Goal: Task Accomplishment & Management: Complete application form

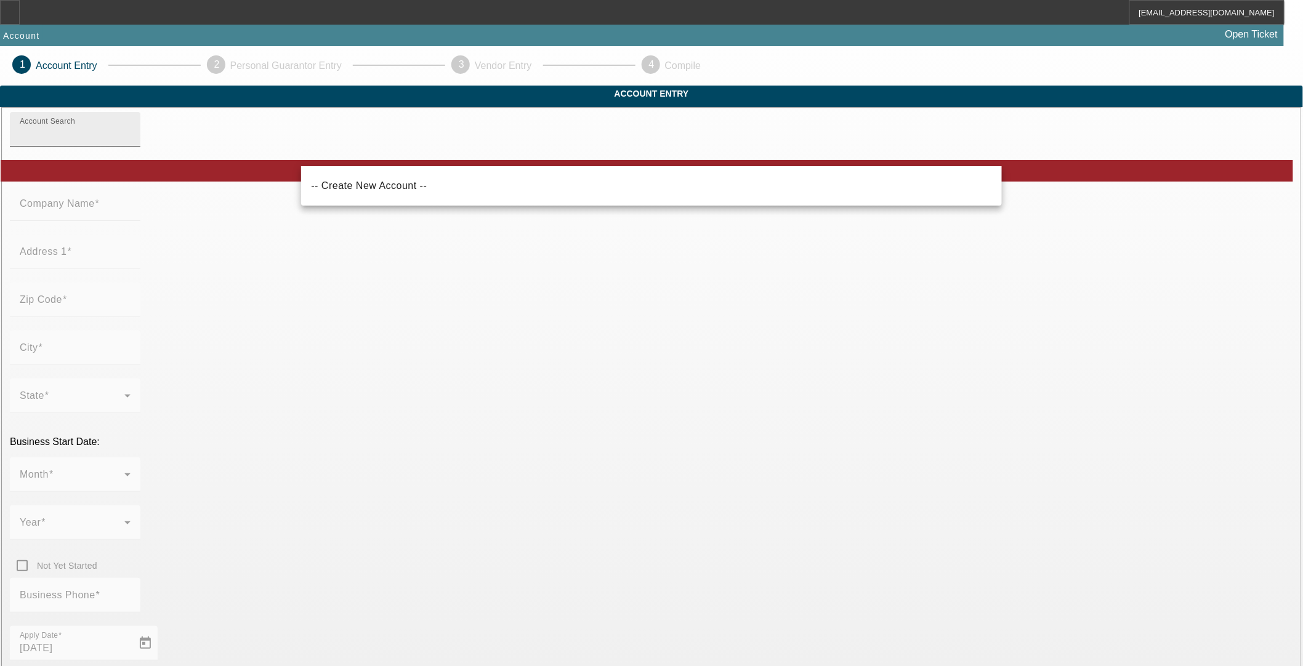
click at [131, 142] on input "Account Search" at bounding box center [75, 134] width 111 height 15
paste input "LUX ROADSIDE ASSISTANCE LLC"
click at [378, 185] on span "-- Create New Account --" at bounding box center [369, 185] width 116 height 10
type input "-- Create New Account --"
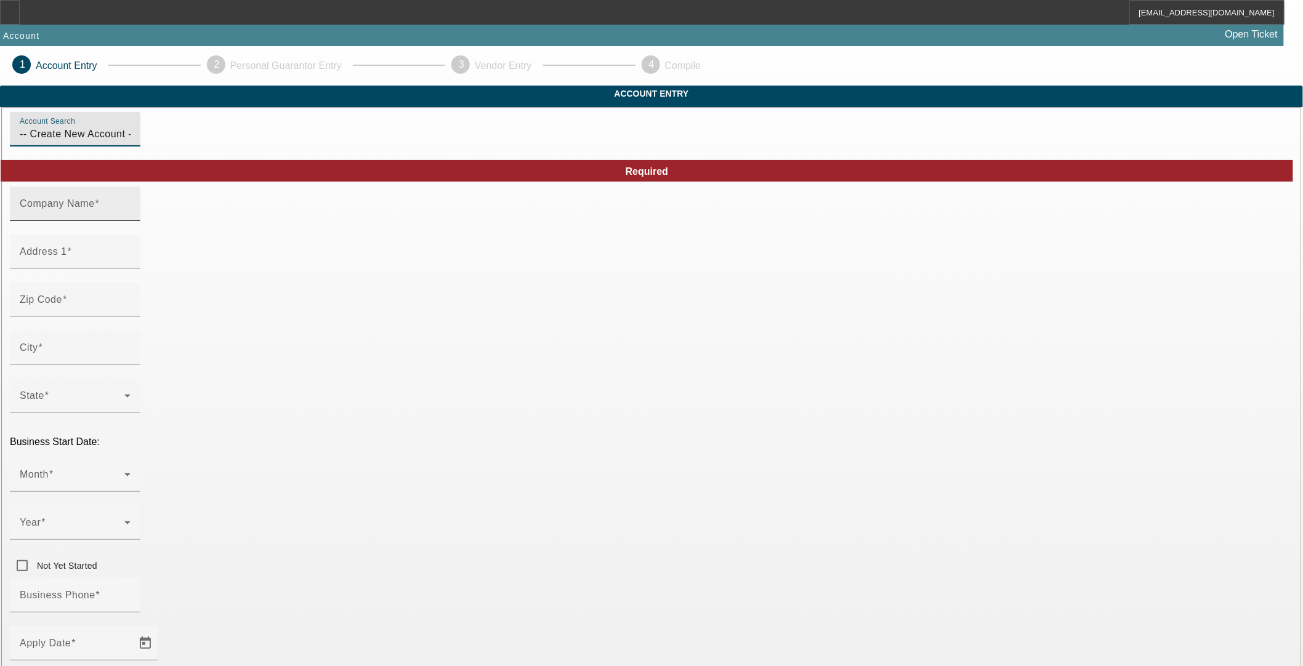
click at [95, 209] on mat-label "Company Name" at bounding box center [57, 203] width 75 height 10
click at [131, 216] on input "Company Name" at bounding box center [75, 208] width 111 height 15
paste input "LUX ROADSIDE ASSISTANCE LLC"
type input "LUX ROADSIDE ASSISTANCE LLC"
click at [131, 264] on input "Address 1" at bounding box center [75, 256] width 111 height 15
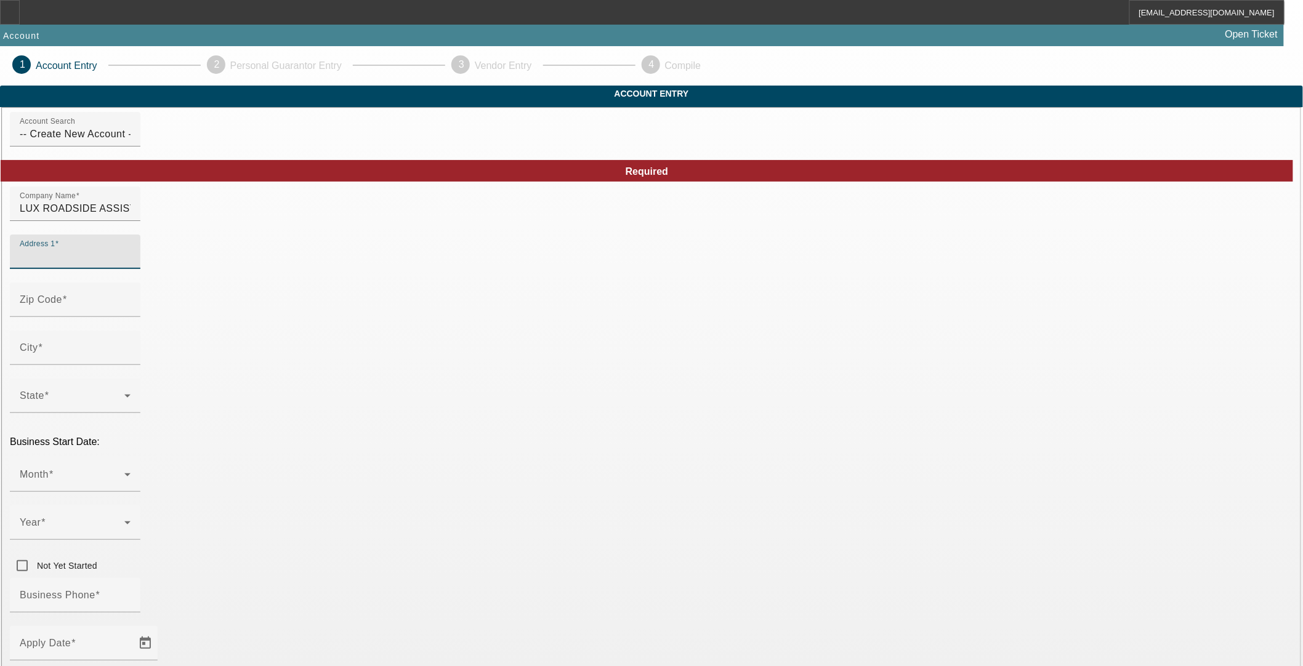
paste input "13952 N MEMORIAL DR"
type input "13952 N MEMORIAL DR"
click at [131, 312] on input "Zip Code" at bounding box center [75, 304] width 111 height 15
paste input "74021"
type input "74021"
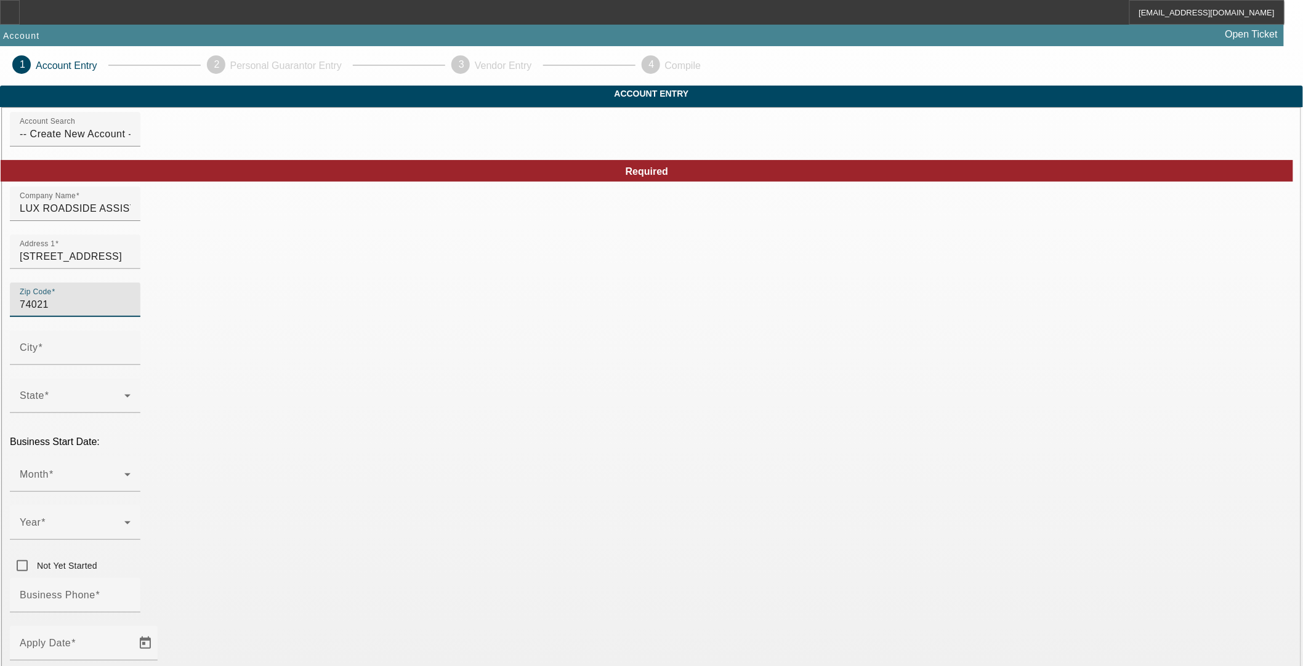
type input "Collinsville"
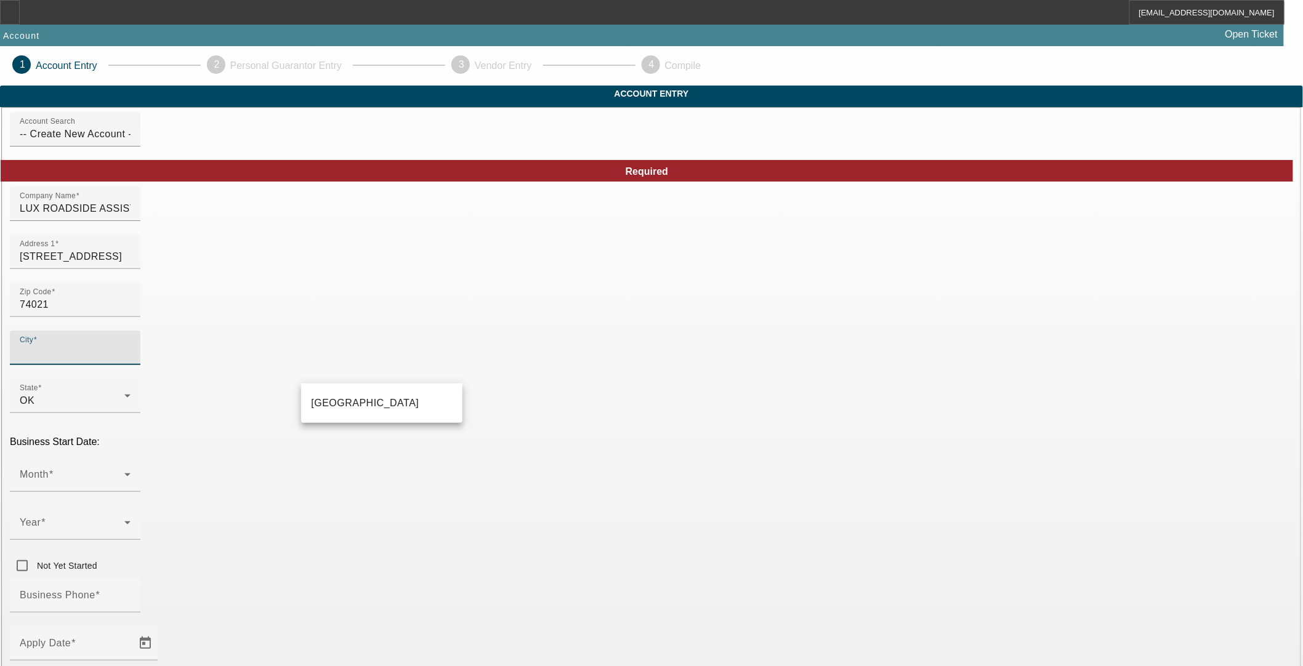
type input "Tulsa"
click at [323, 393] on mat-option "Collinsville" at bounding box center [381, 404] width 161 height 30
type input "Collinsville"
click at [124, 472] on span at bounding box center [72, 479] width 105 height 15
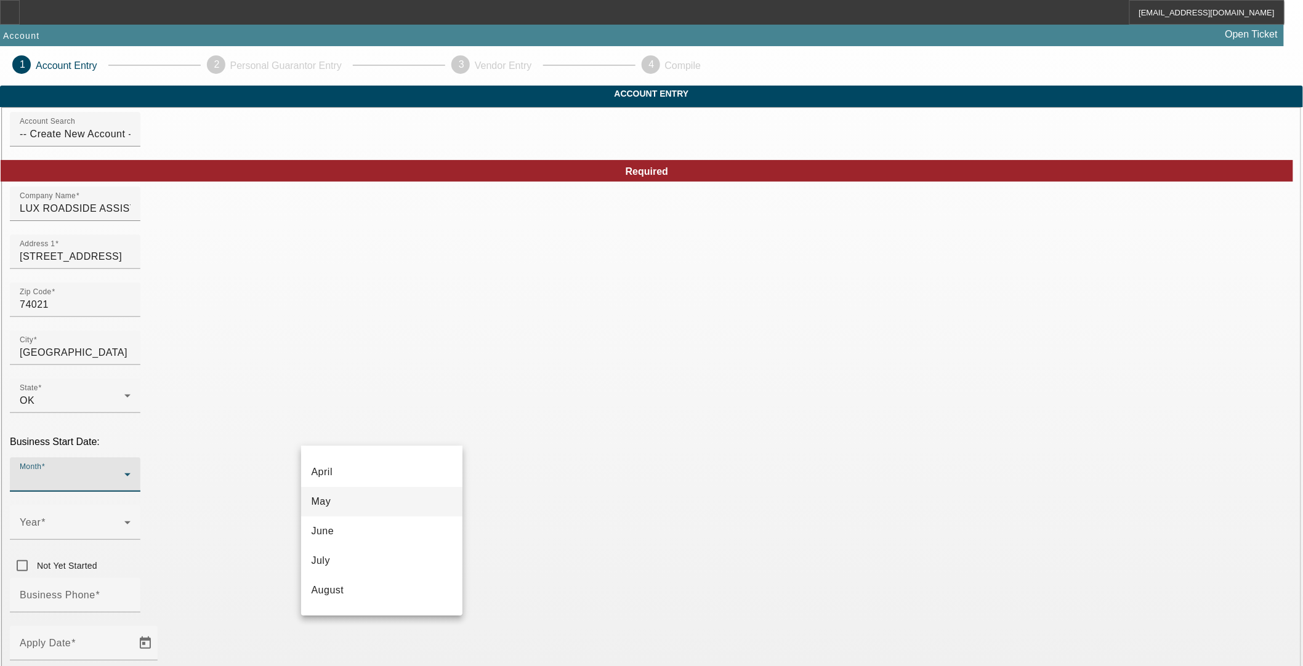
scroll to position [224, 0]
click at [395, 510] on mat-option "September" at bounding box center [381, 508] width 161 height 30
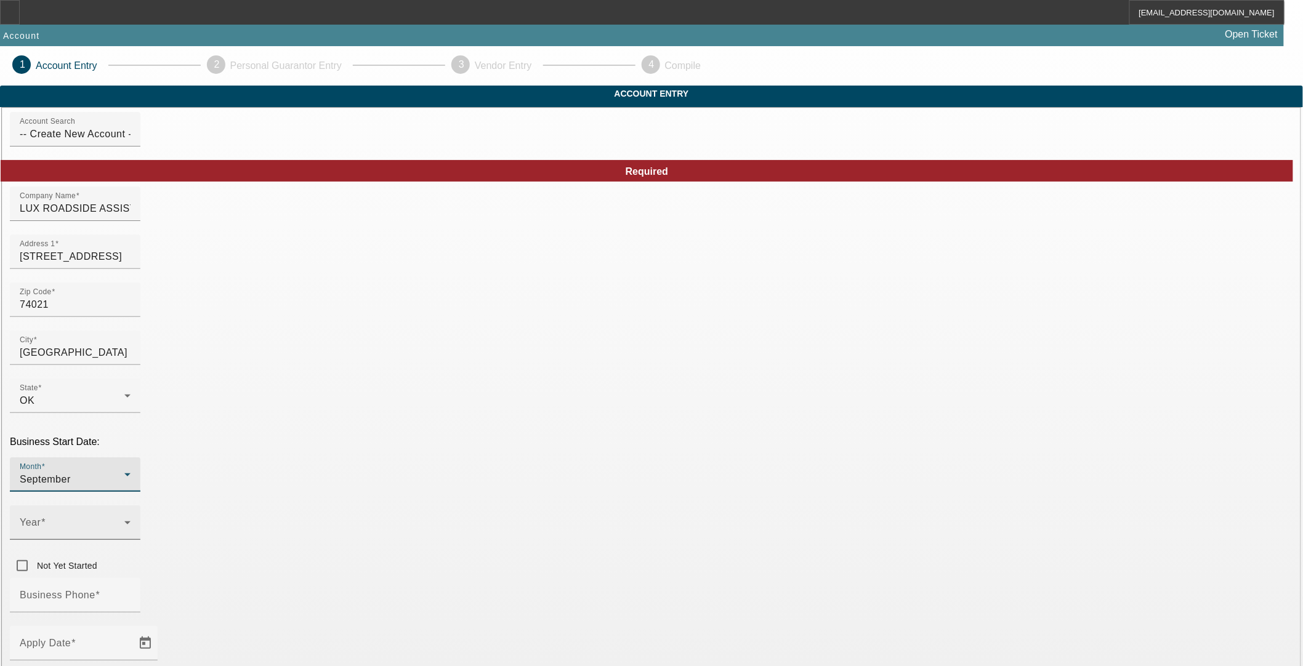
click at [124, 520] on span at bounding box center [72, 527] width 105 height 15
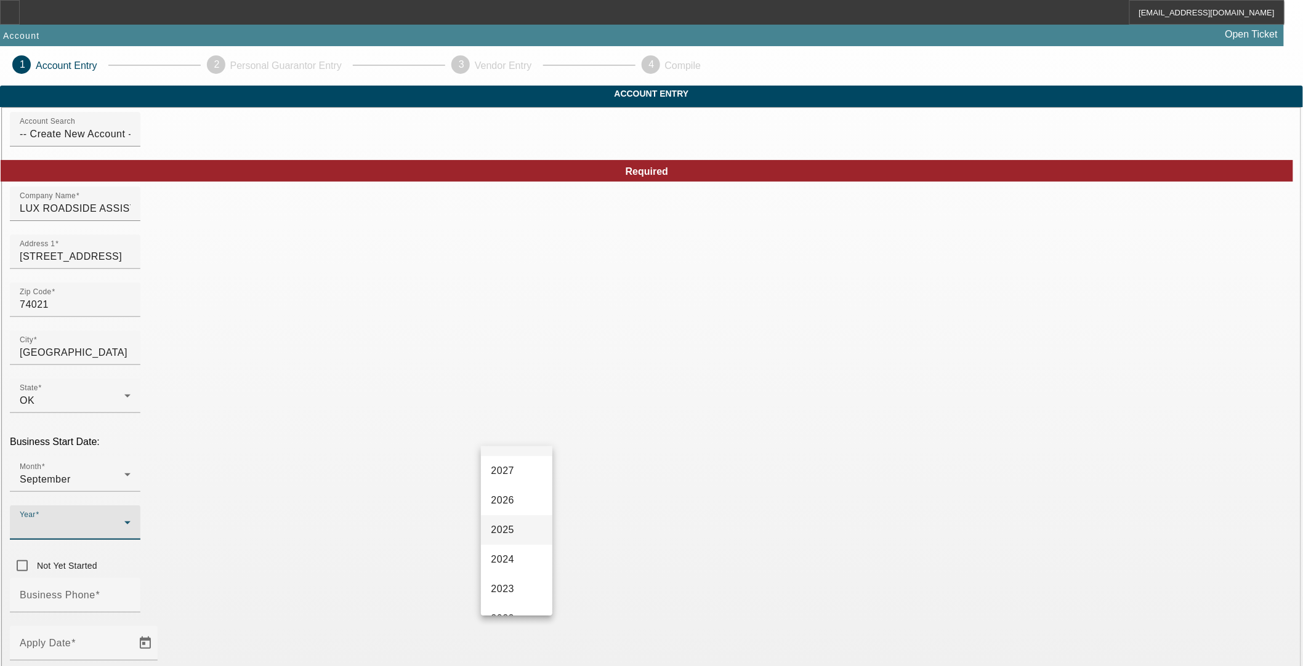
scroll to position [68, 0]
click at [512, 579] on span "2022" at bounding box center [502, 575] width 23 height 15
paste input "88-2837854"
type input "88-2837854"
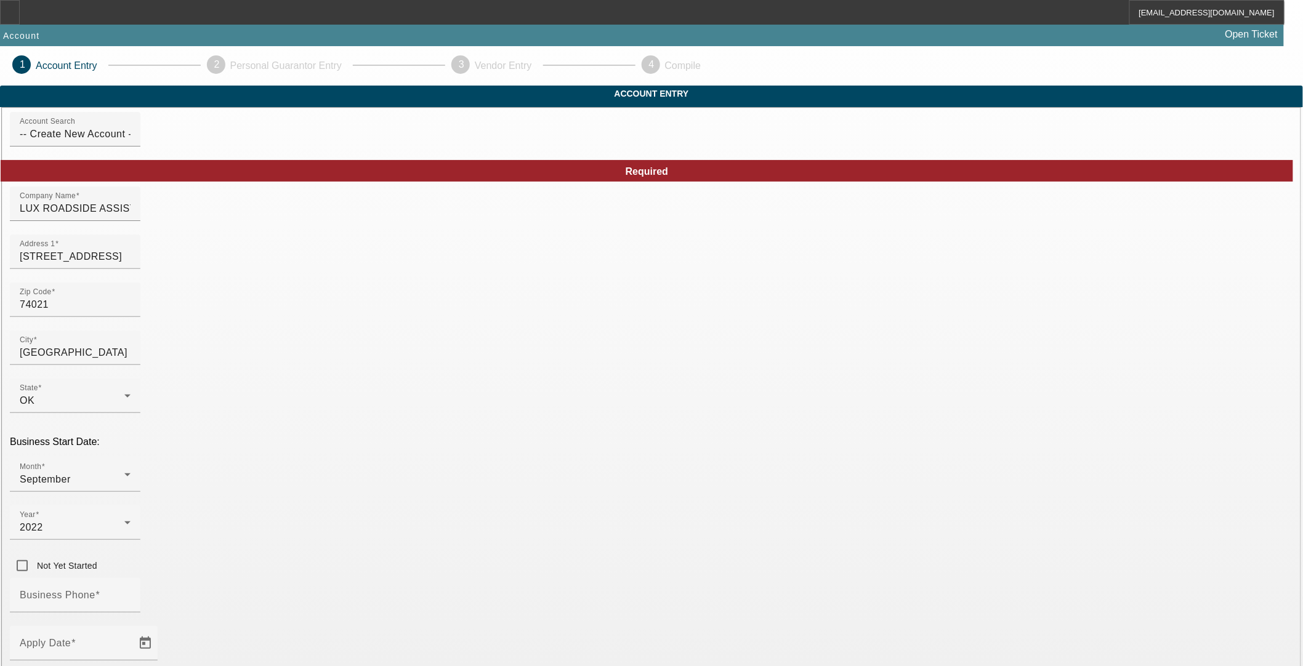
click at [692, 413] on mat-option "LLC" at bounding box center [741, 417] width 161 height 30
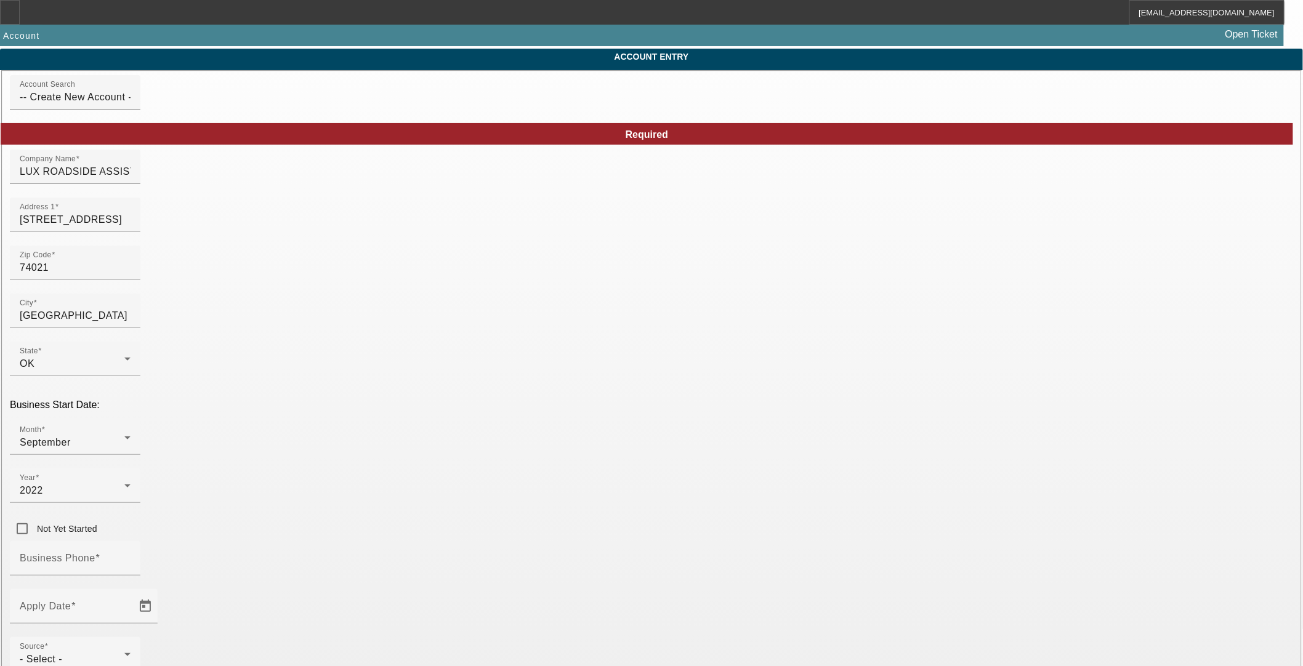
scroll to position [100, 0]
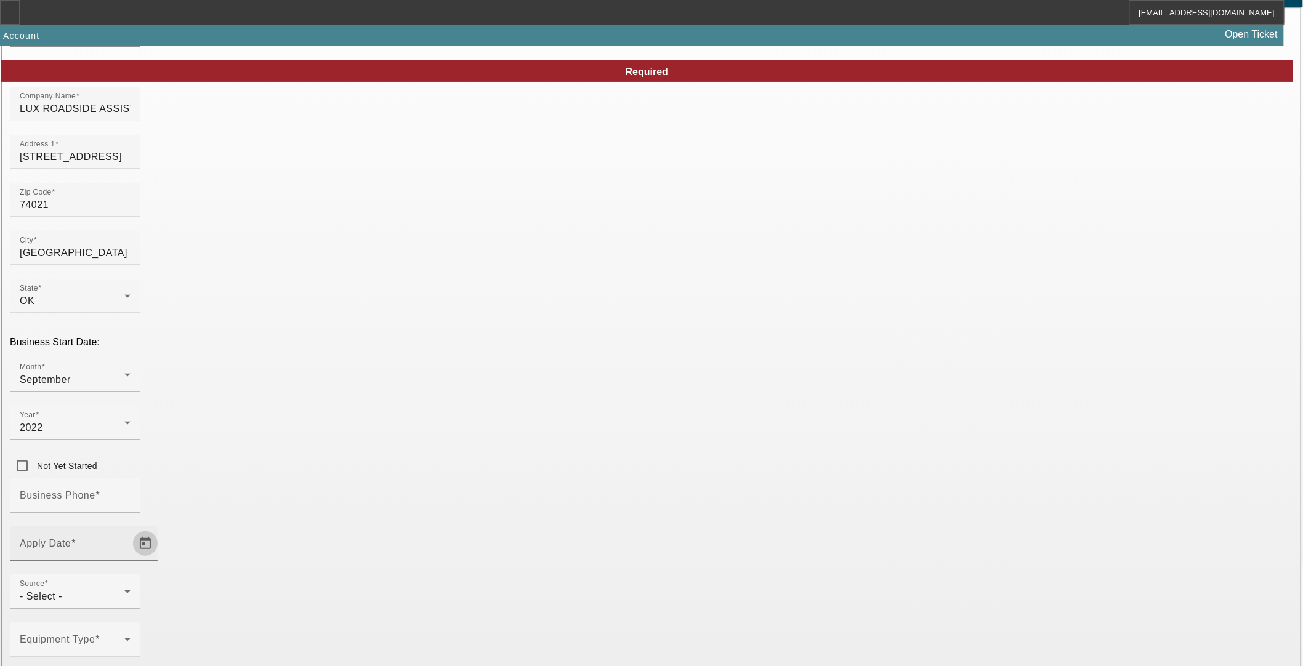
click at [160, 529] on span "Open calendar" at bounding box center [146, 544] width 30 height 30
drag, startPoint x: 371, startPoint y: 342, endPoint x: 336, endPoint y: 384, distance: 54.6
click at [372, 344] on span "19" at bounding box center [368, 340] width 22 height 22
type input "8/19/2025"
click at [95, 490] on mat-label "Business Phone" at bounding box center [58, 495] width 76 height 10
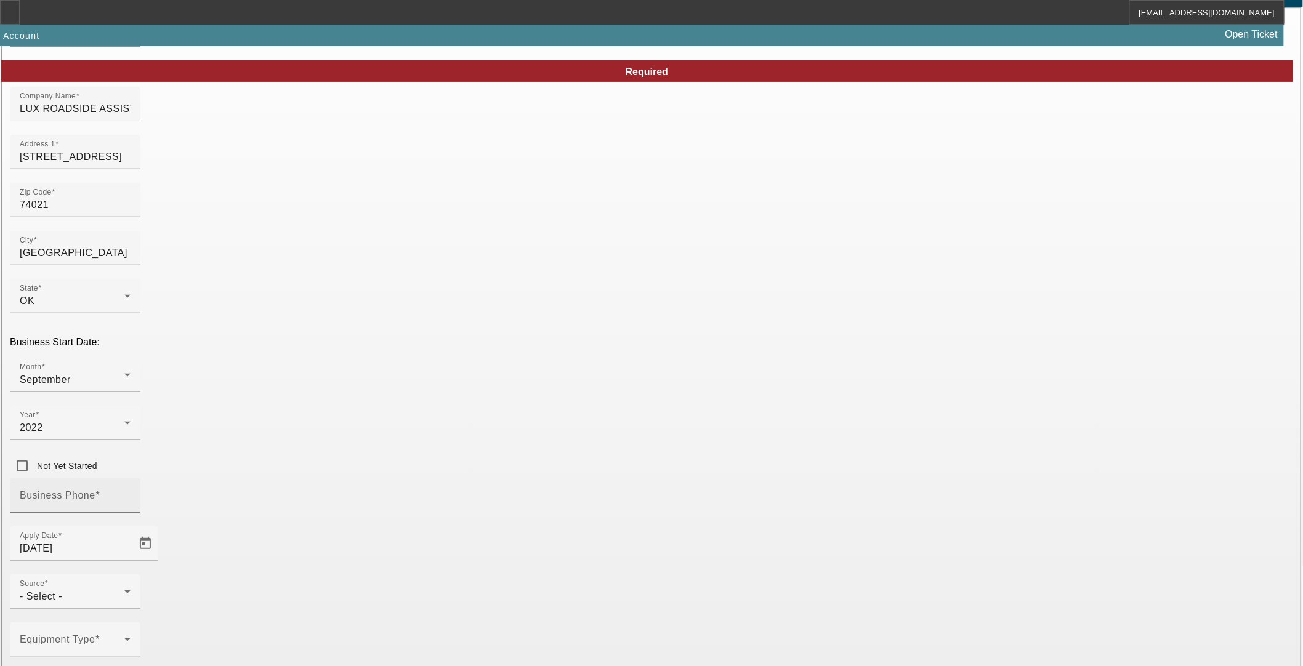
click at [131, 493] on input "Business Phone" at bounding box center [75, 500] width 111 height 15
paste input "(918) 855-8331"
type input "(918) 855-8331"
click at [95, 634] on mat-label "Equipment Type" at bounding box center [57, 639] width 75 height 10
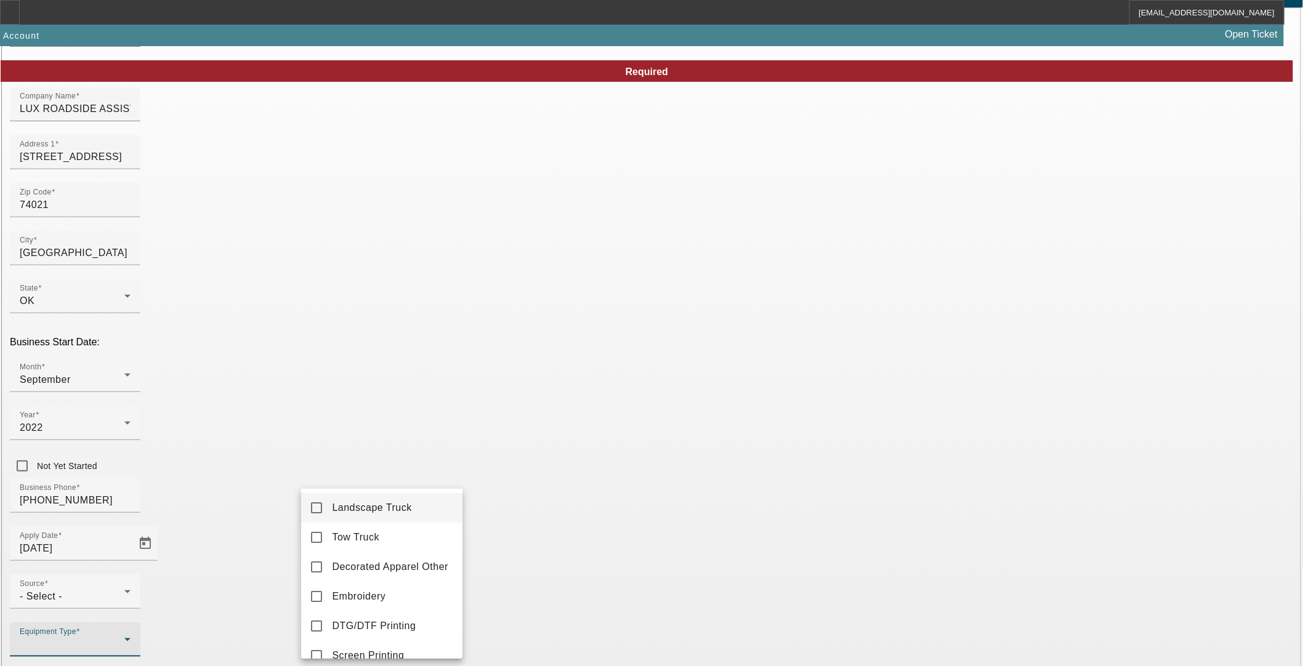
scroll to position [0, 0]
click at [361, 538] on span "Tow Truck" at bounding box center [355, 538] width 47 height 15
click at [588, 472] on div at bounding box center [651, 333] width 1303 height 666
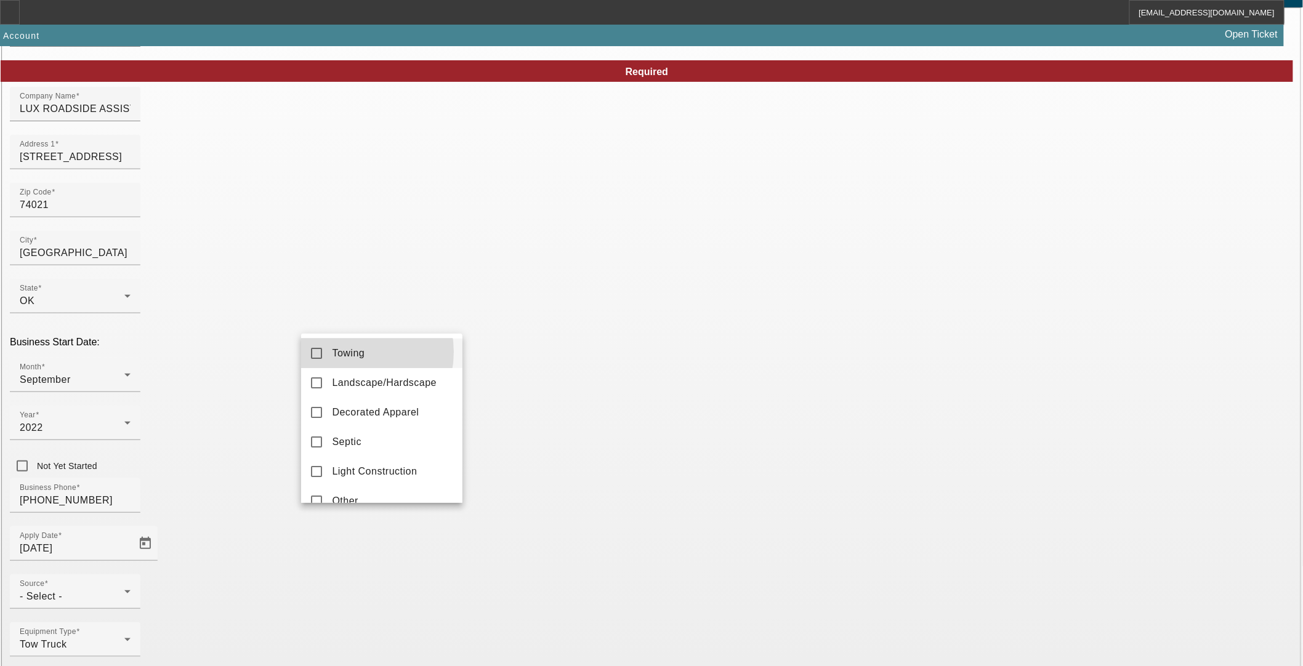
click at [345, 352] on span "Towing" at bounding box center [348, 353] width 33 height 15
click at [581, 494] on div at bounding box center [651, 333] width 1303 height 666
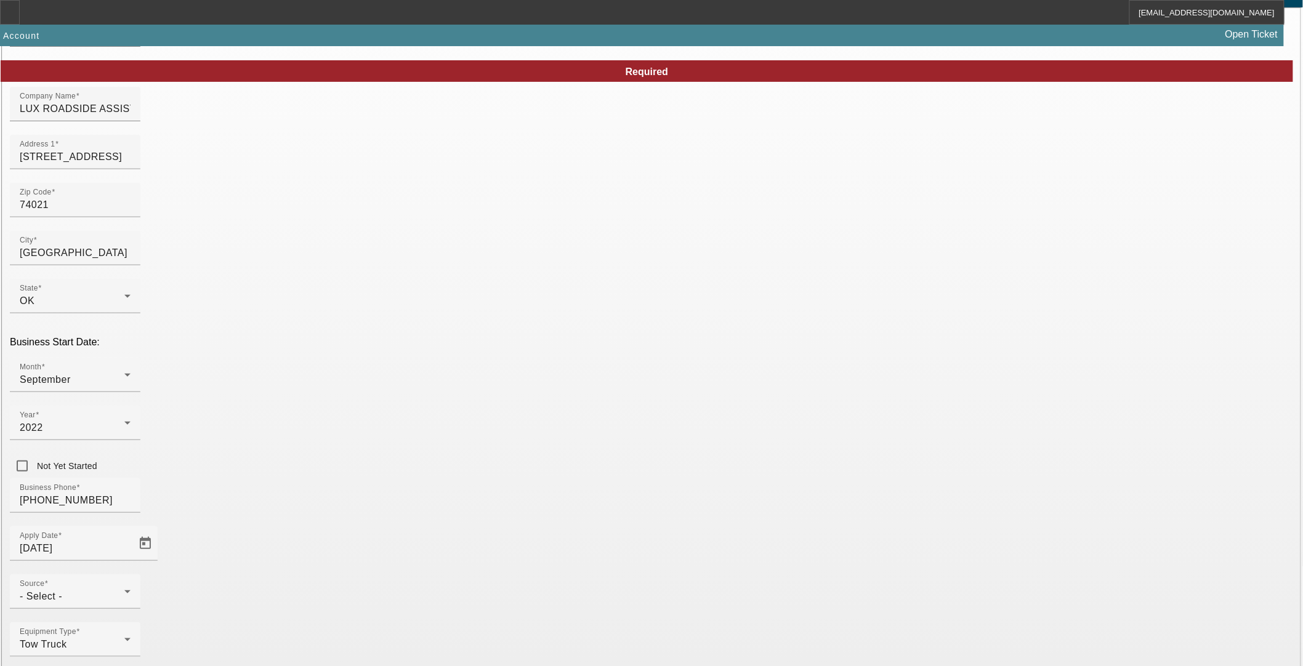
click at [131, 574] on div "Source - Select -" at bounding box center [75, 591] width 111 height 34
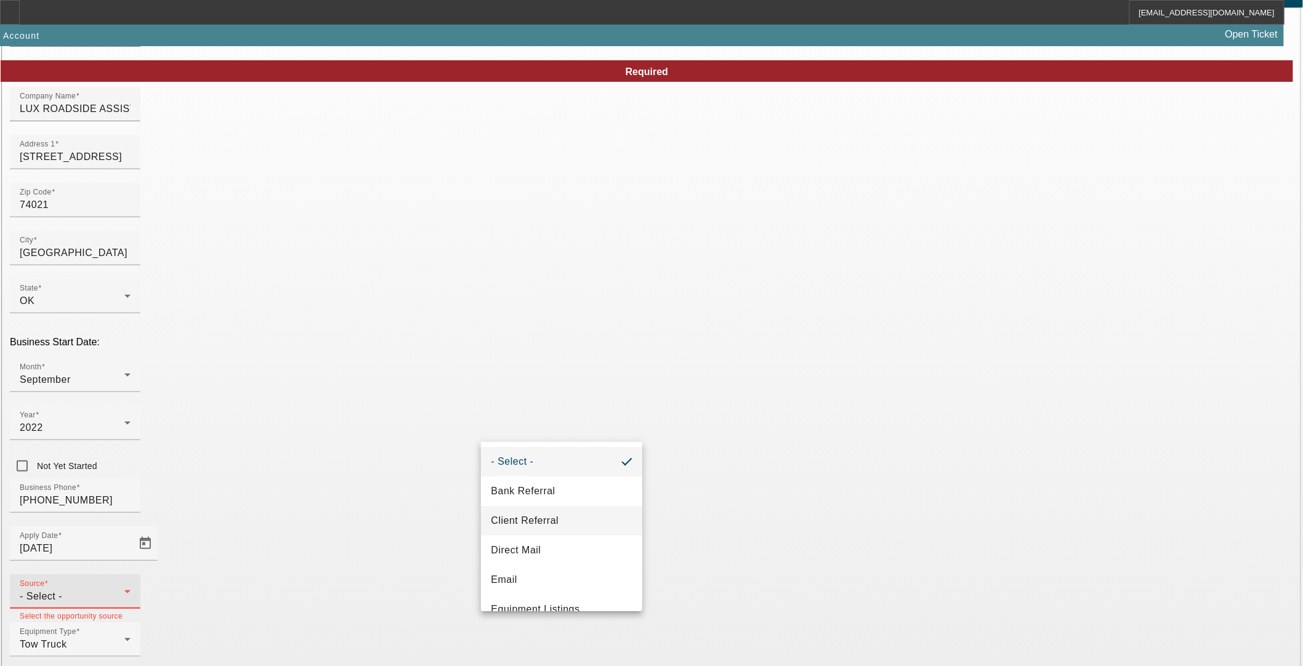
click at [574, 524] on mat-option "Client Referral" at bounding box center [561, 521] width 161 height 30
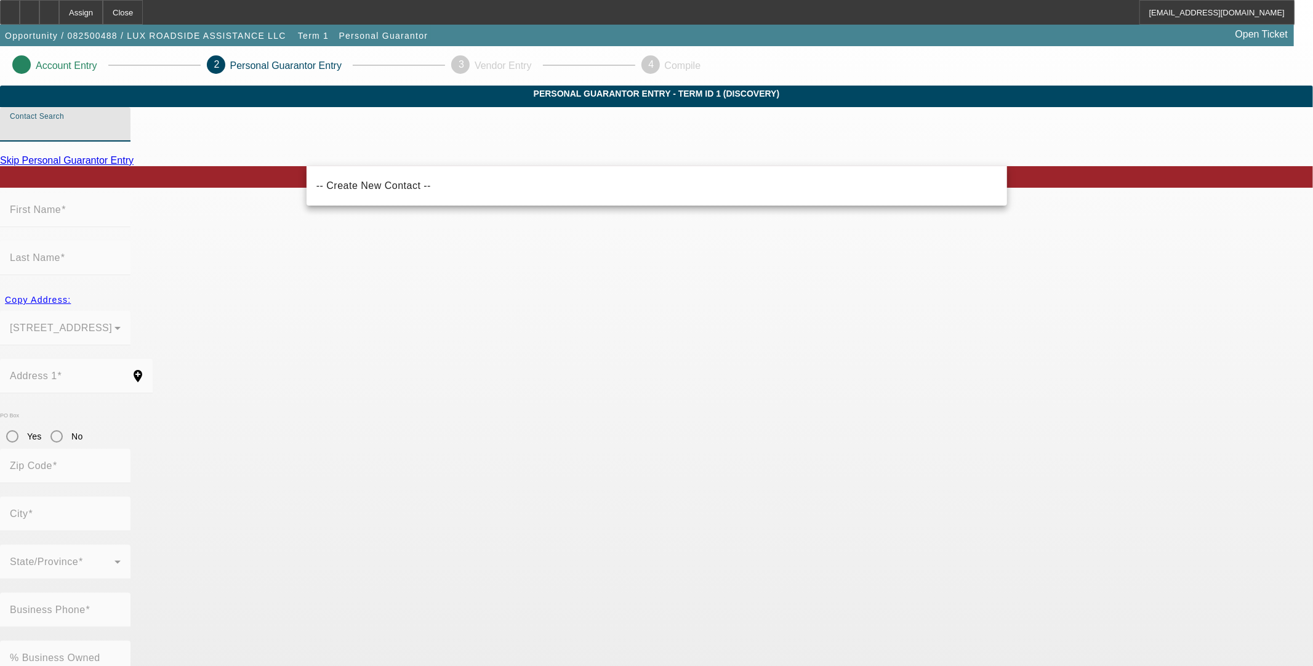
click at [121, 137] on input "Contact Search" at bounding box center [65, 129] width 111 height 15
click at [392, 190] on span "-- Create New Contact --" at bounding box center [373, 186] width 115 height 15
type input "-- Create New Contact --"
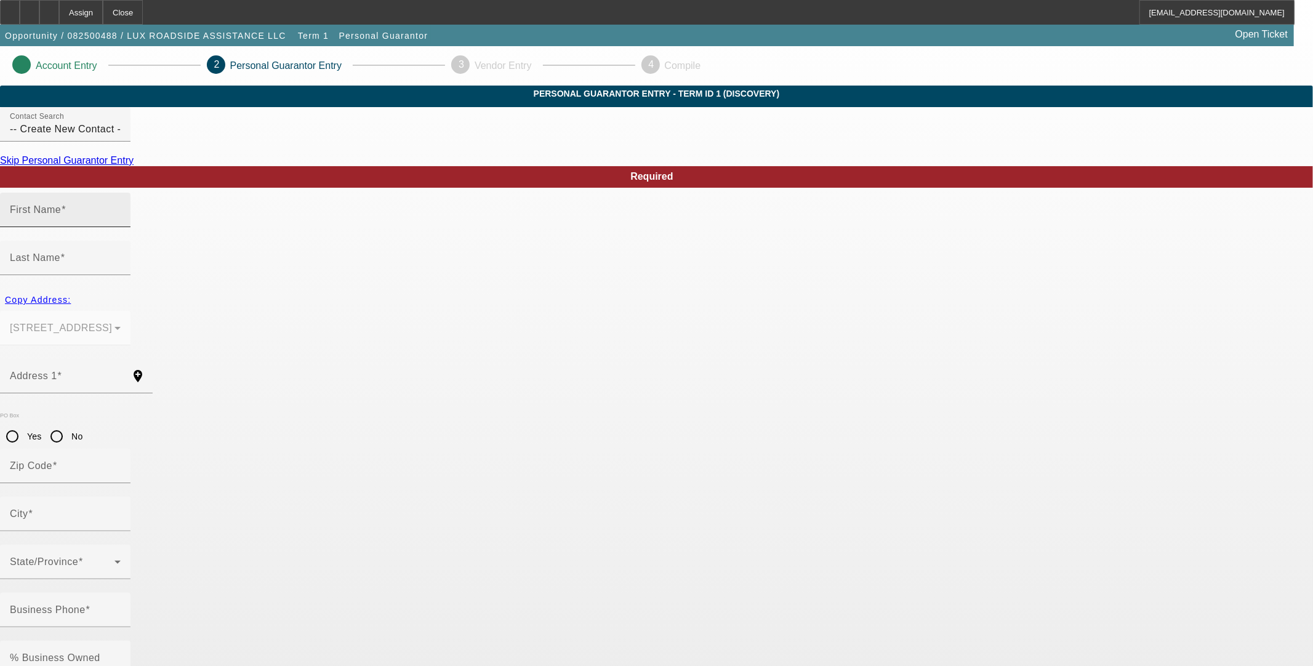
click at [66, 215] on span at bounding box center [63, 209] width 5 height 10
click at [121, 222] on input "First Name" at bounding box center [65, 214] width 111 height 15
type input "Nicole"
click at [121, 256] on input "Last Name" at bounding box center [65, 263] width 111 height 15
type input "Rainbolt"
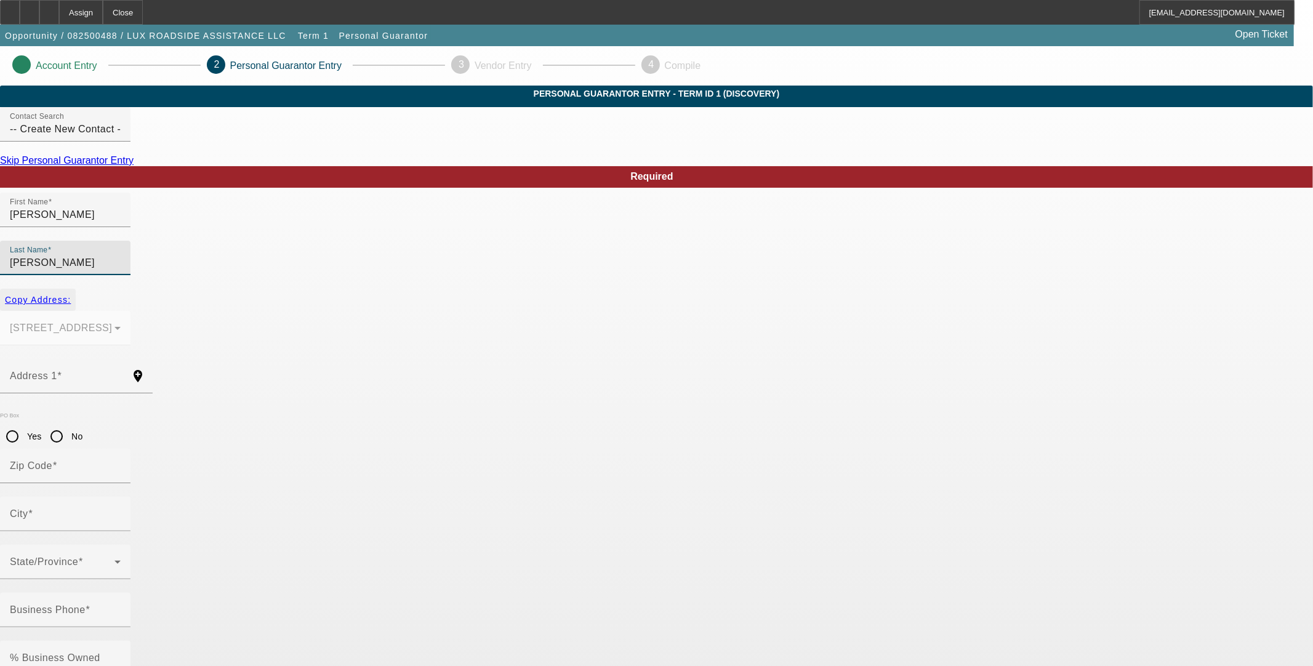
click at [71, 295] on span "Copy Address:" at bounding box center [38, 300] width 66 height 10
type input "13952 N MEMORIAL DR"
type input "74021"
type input "Collinsville"
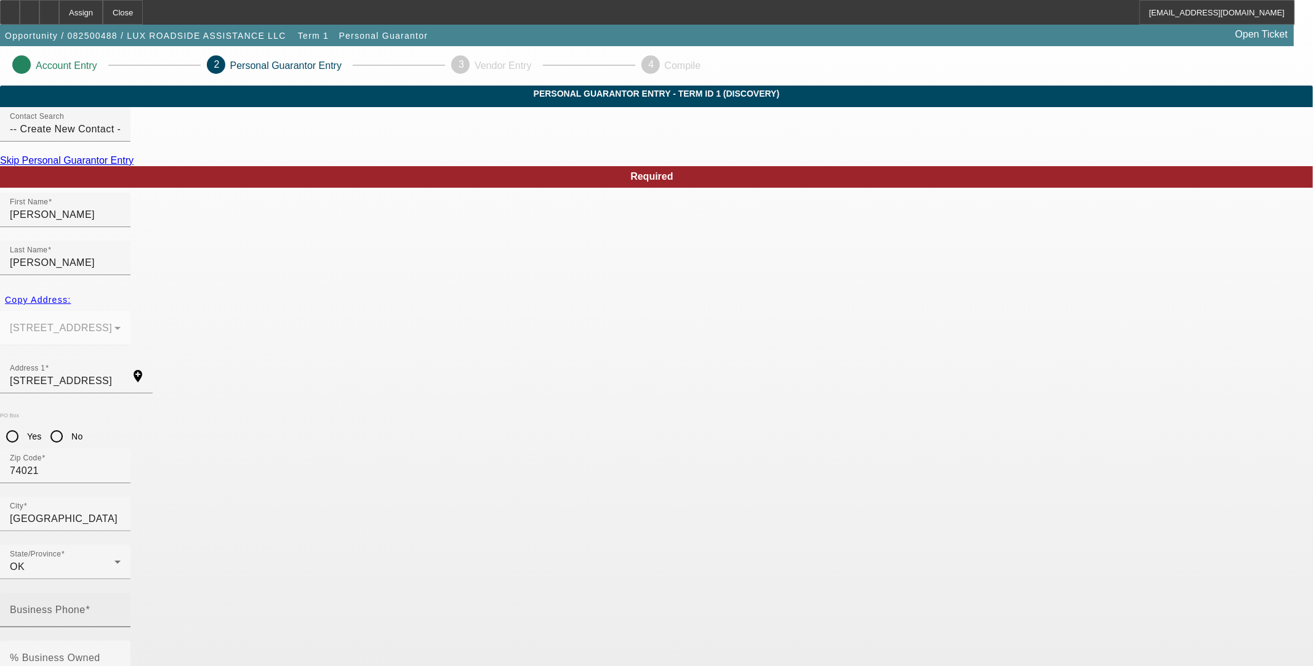
click at [86, 605] on mat-label "Business Phone" at bounding box center [48, 610] width 76 height 10
click at [121, 608] on input "Business Phone" at bounding box center [65, 615] width 111 height 15
type input "(918) 855-8331"
click at [121, 655] on input "% Business Owned" at bounding box center [65, 663] width 111 height 15
type input "100"
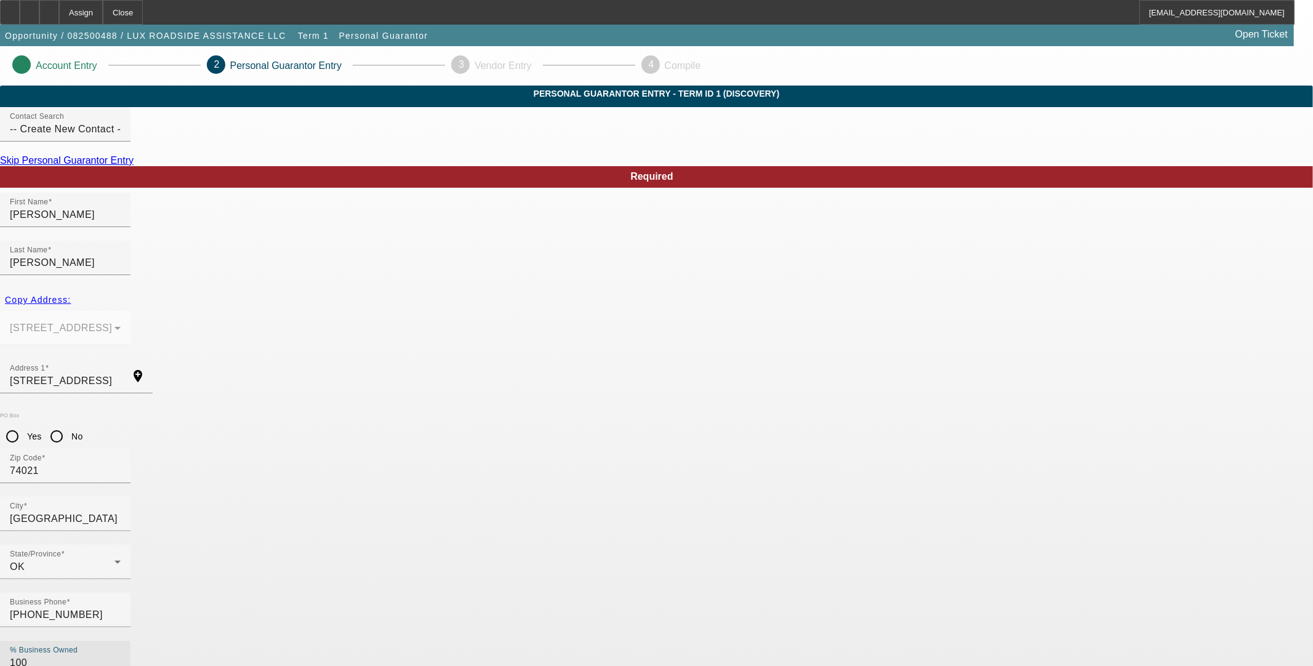
type input "444-06-8201"
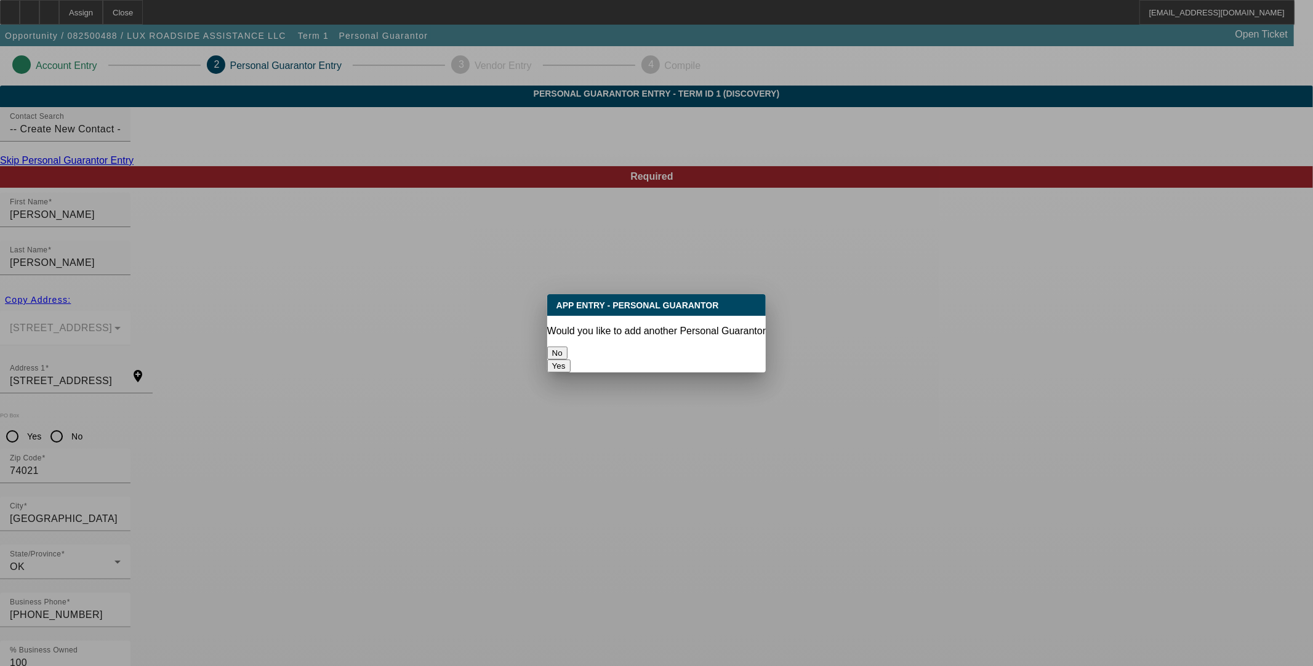
click at [568, 347] on button "No" at bounding box center [557, 353] width 20 height 13
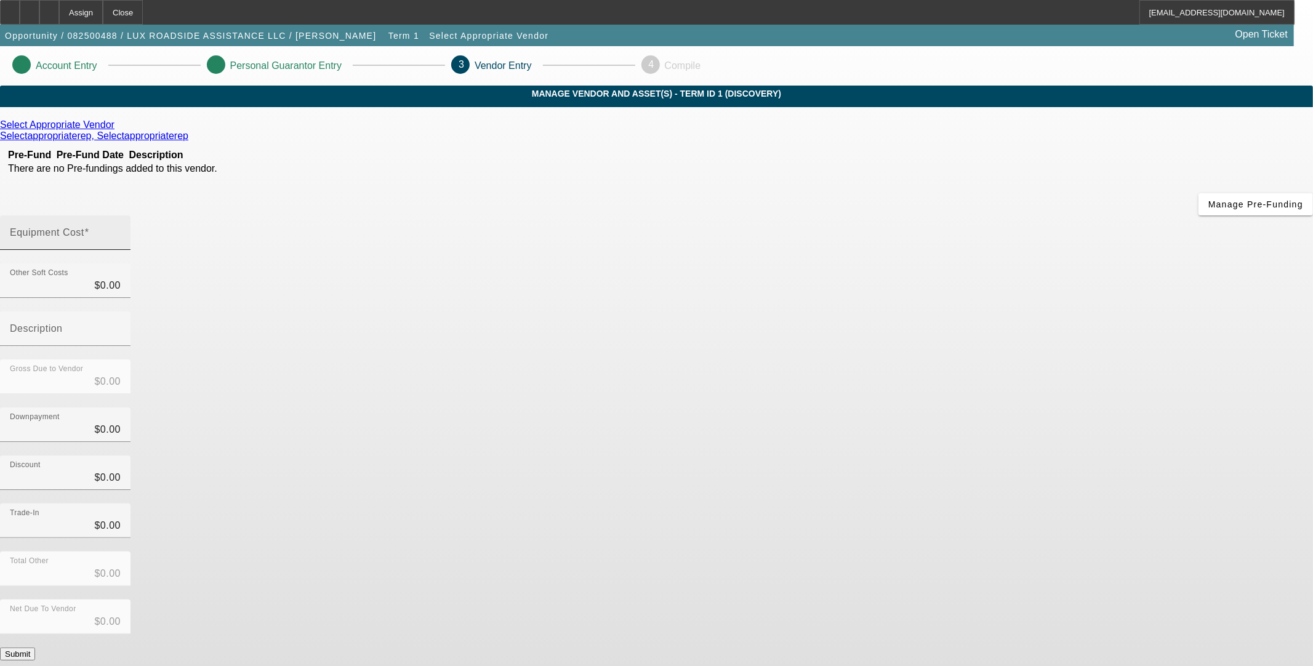
click at [84, 227] on mat-label "Equipment Cost" at bounding box center [47, 232] width 75 height 10
click at [121, 230] on input "Equipment Cost" at bounding box center [65, 237] width 111 height 15
type input "7"
type input "$7.00"
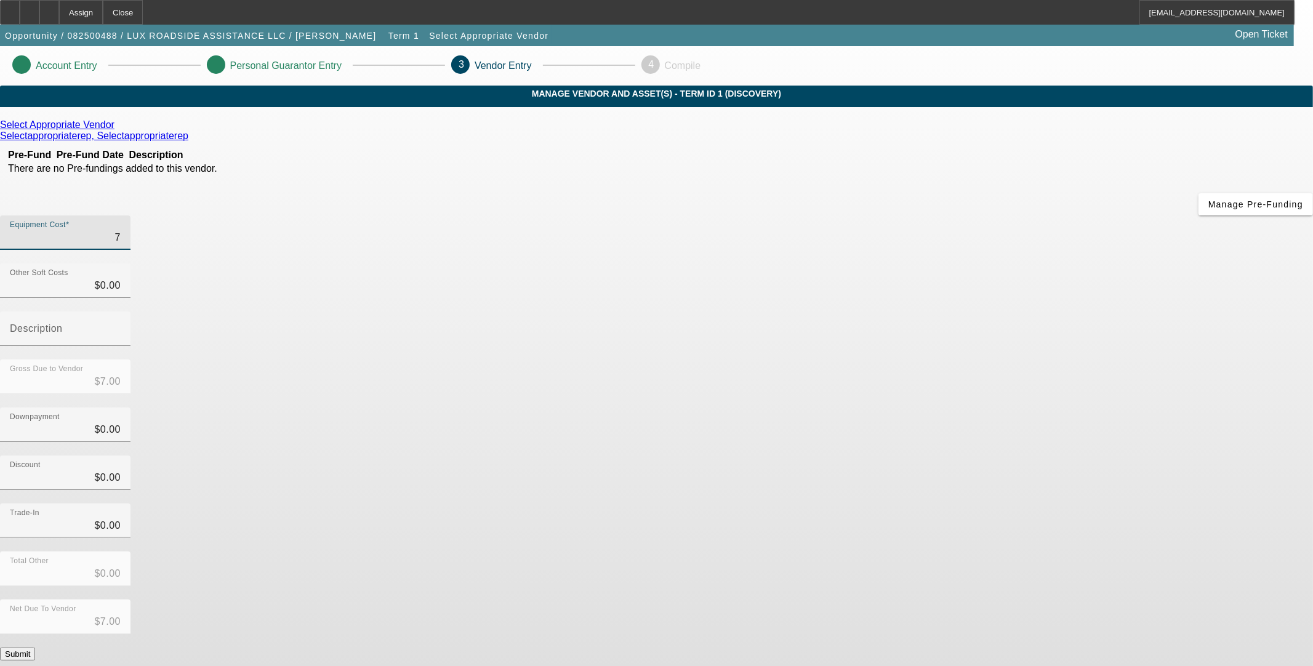
type input "75"
type input "$75.00"
type input "750"
type input "$750.00"
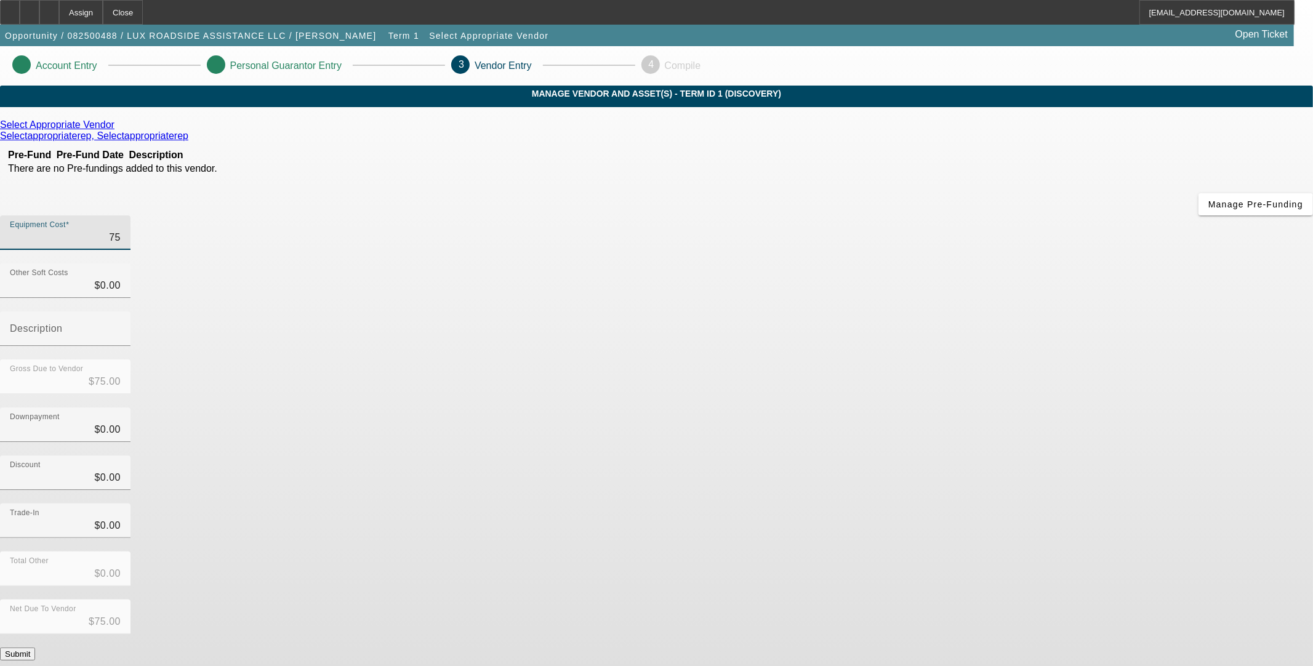
type input "$750.00"
type input "7500"
type input "$7,500.00"
type input "75000"
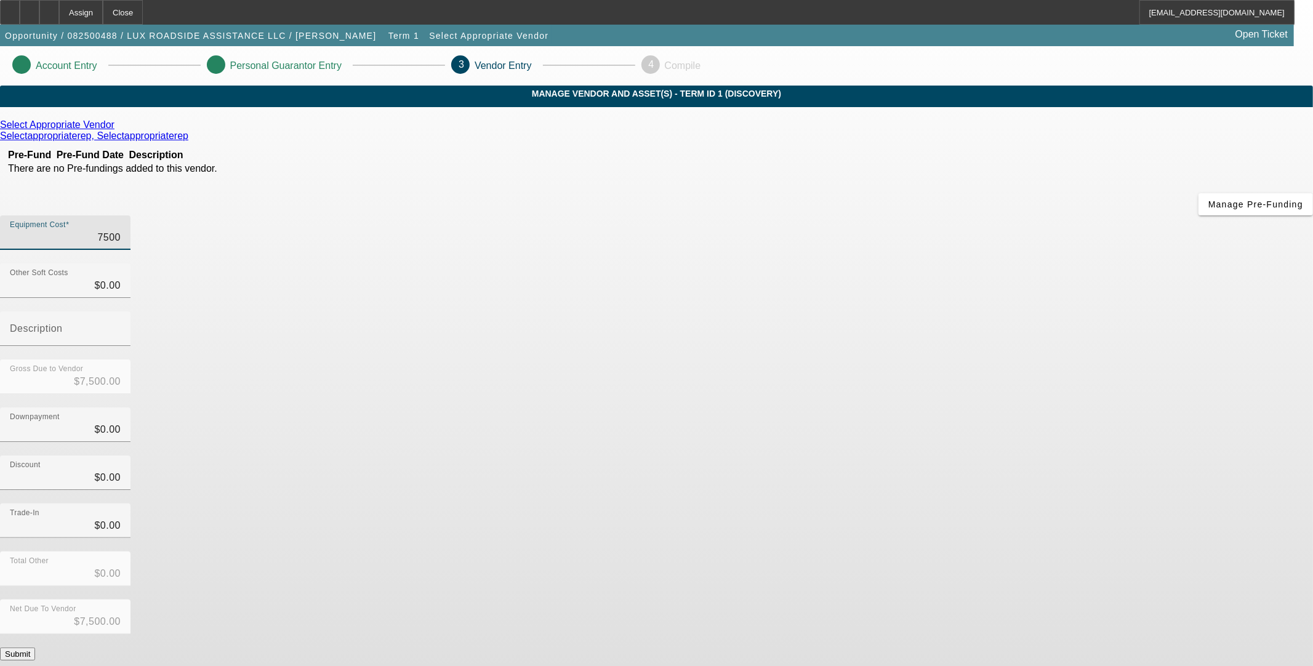
type input "$75,000.00"
click at [1017, 373] on app-vendor-asset-manage "Account Entry Personal Guarantor Entry 3 Vendor Entry 4 Compile MANAGE VENDOR A…" at bounding box center [656, 390] width 1313 height 688
click at [118, 130] on icon at bounding box center [118, 124] width 0 height 10
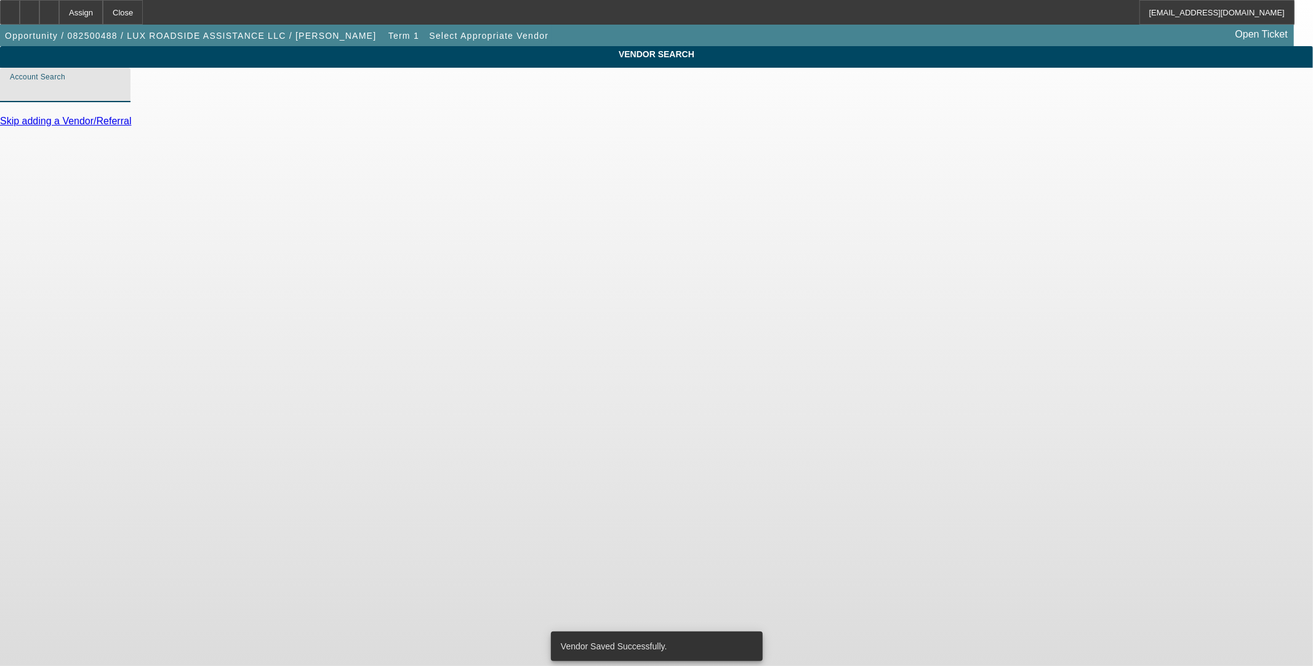
click at [121, 97] on input "Account Search" at bounding box center [65, 90] width 111 height 15
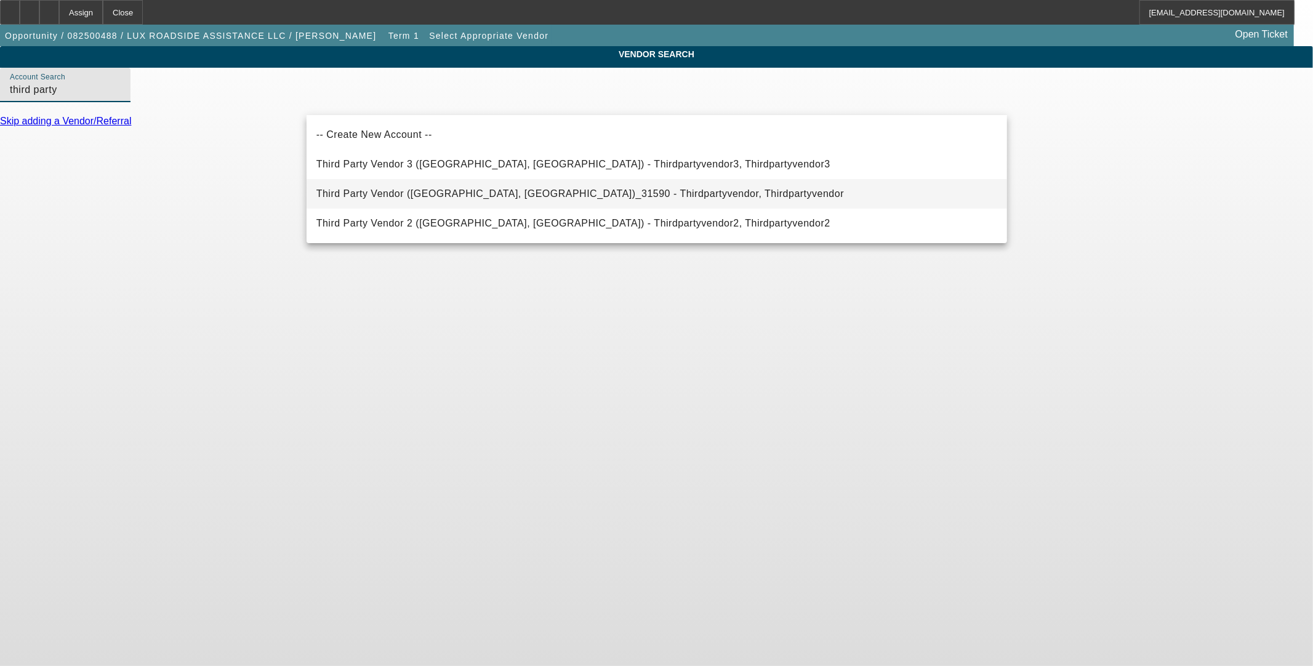
click at [343, 196] on span "Third Party Vendor (Northbrook, IL)_31590 - Thirdpartyvendor, Thirdpartyvendor" at bounding box center [580, 193] width 528 height 10
type input "Third Party Vendor (Northbrook, IL)_31590 - Thirdpartyvendor, Thirdpartyvendor"
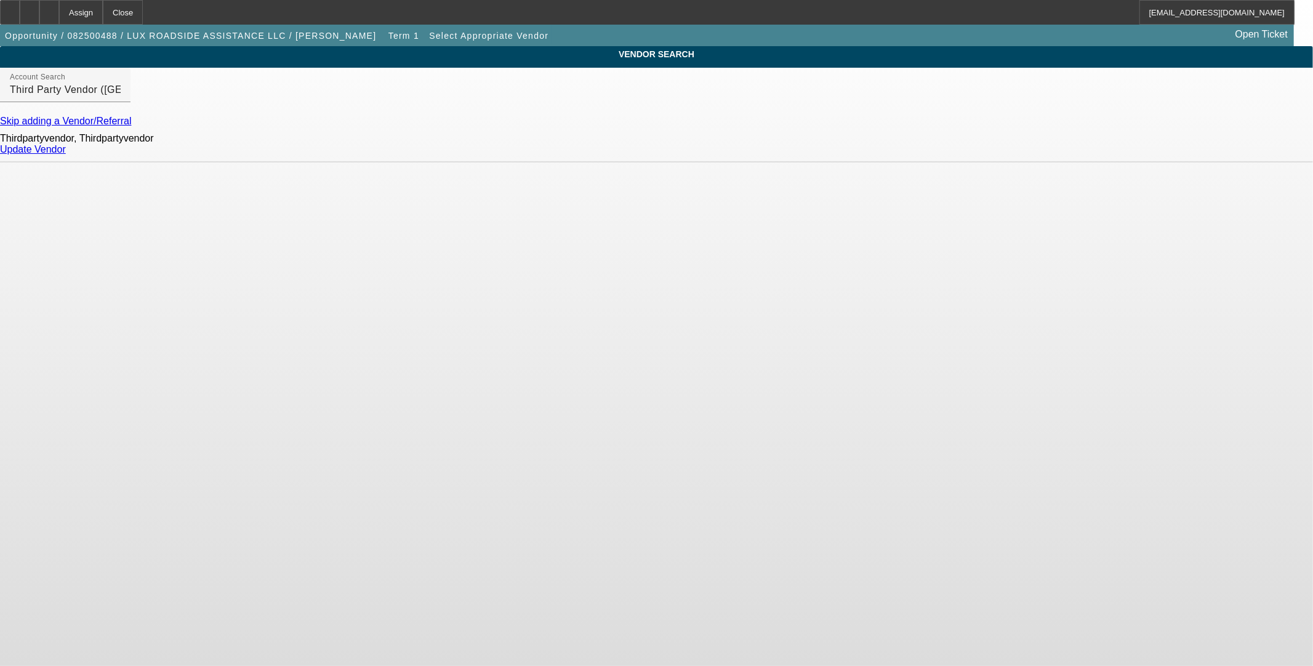
click at [66, 155] on link "Update Vendor" at bounding box center [33, 149] width 66 height 10
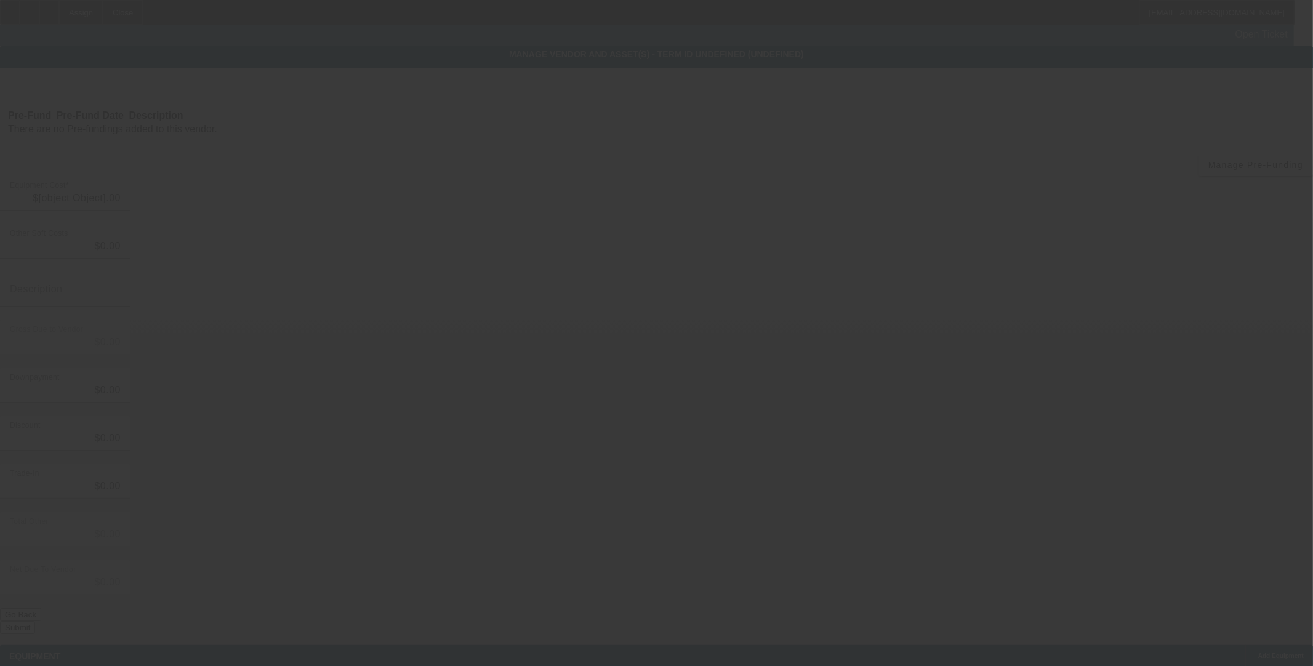
type input "$75,000.00"
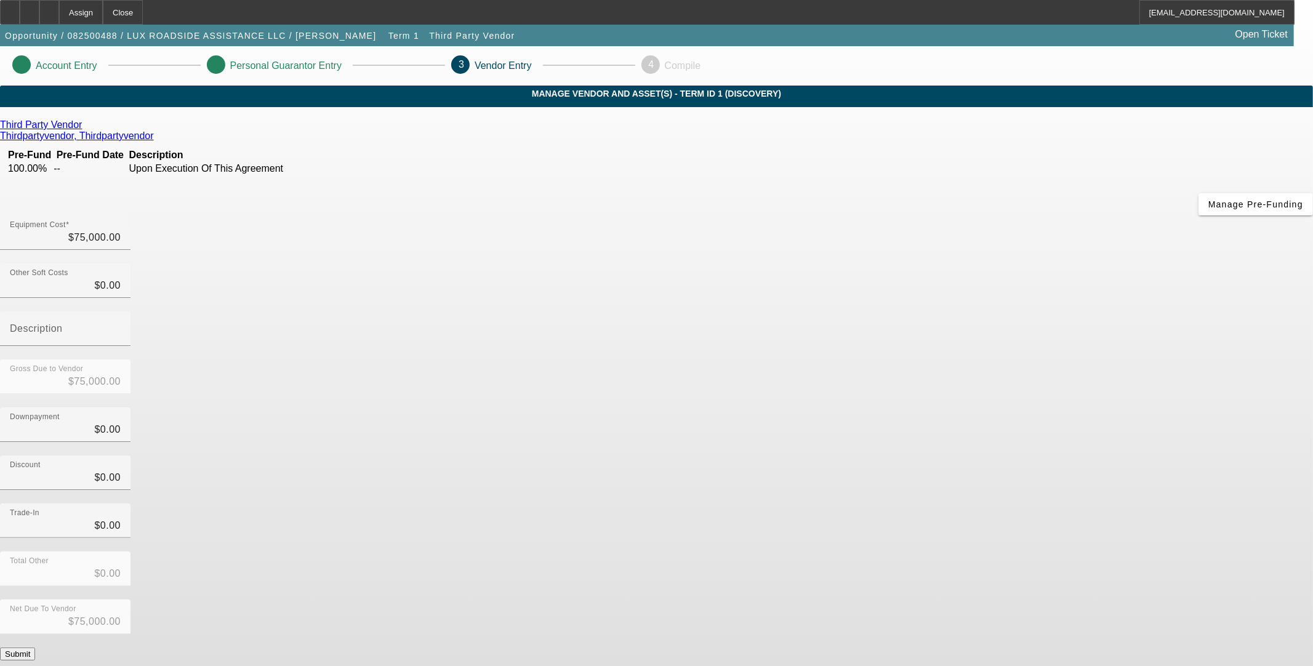
click at [35, 648] on button "Submit" at bounding box center [17, 654] width 35 height 13
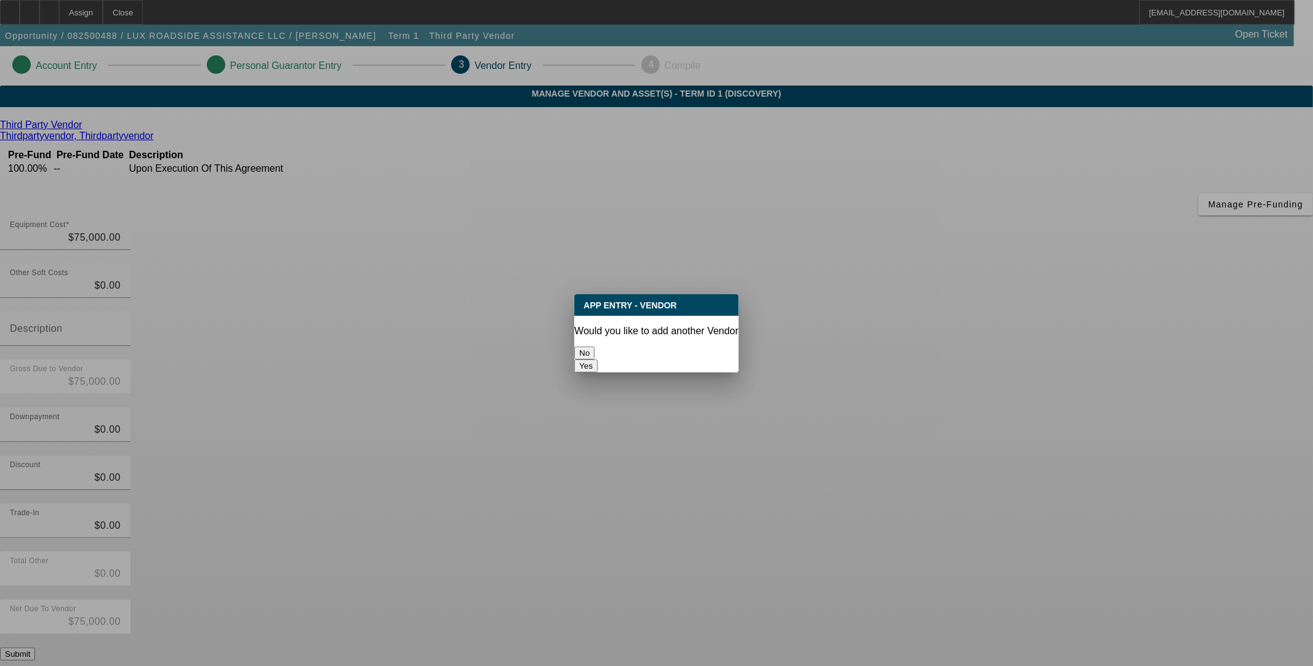
click at [595, 356] on button "No" at bounding box center [584, 353] width 20 height 13
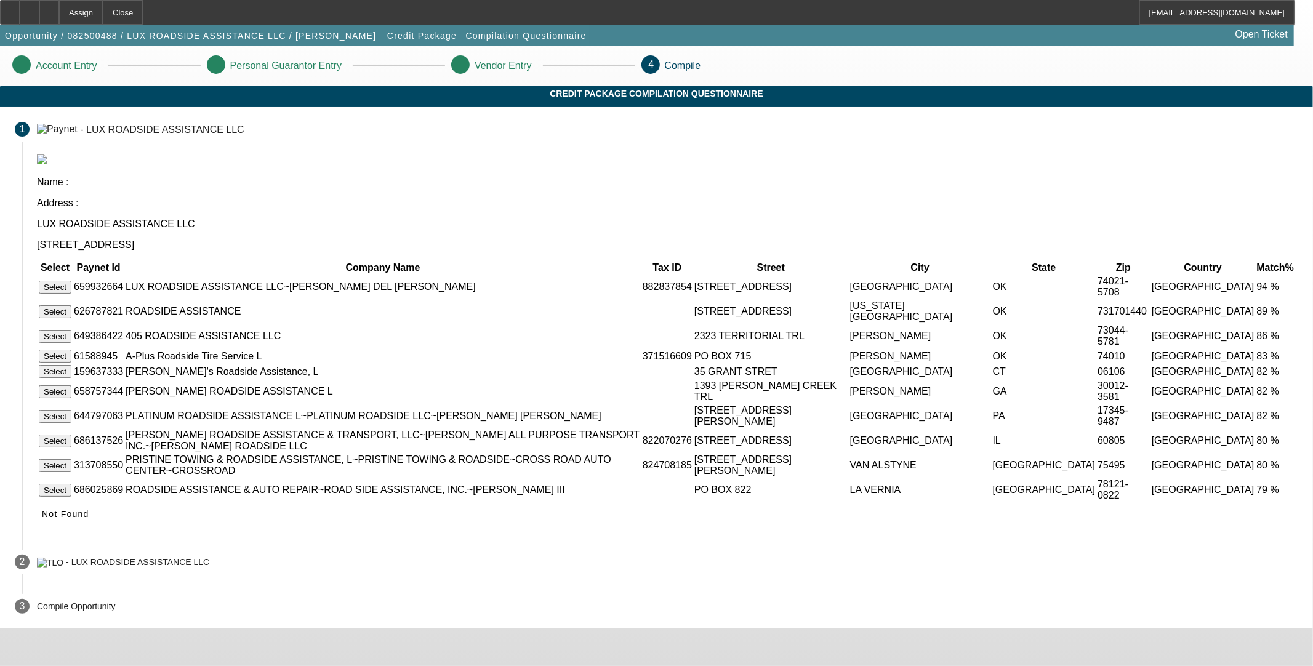
click at [71, 281] on button "Select" at bounding box center [55, 287] width 33 height 13
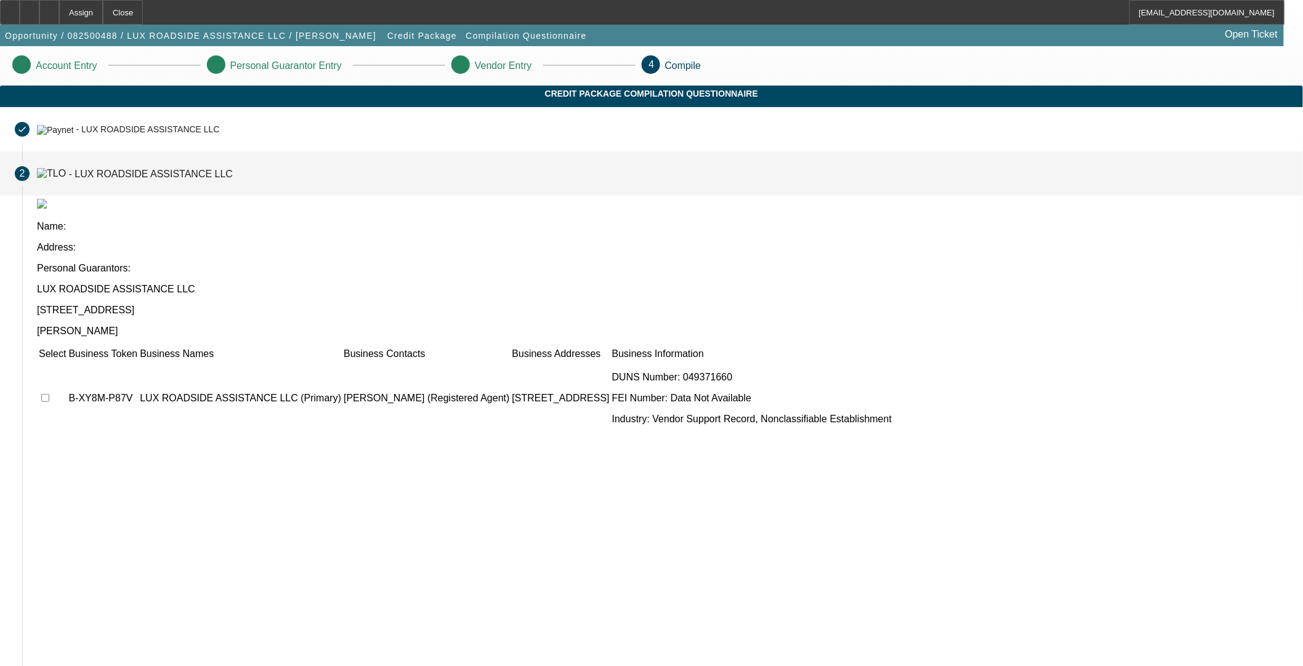
click at [66, 361] on td at bounding box center [52, 398] width 28 height 74
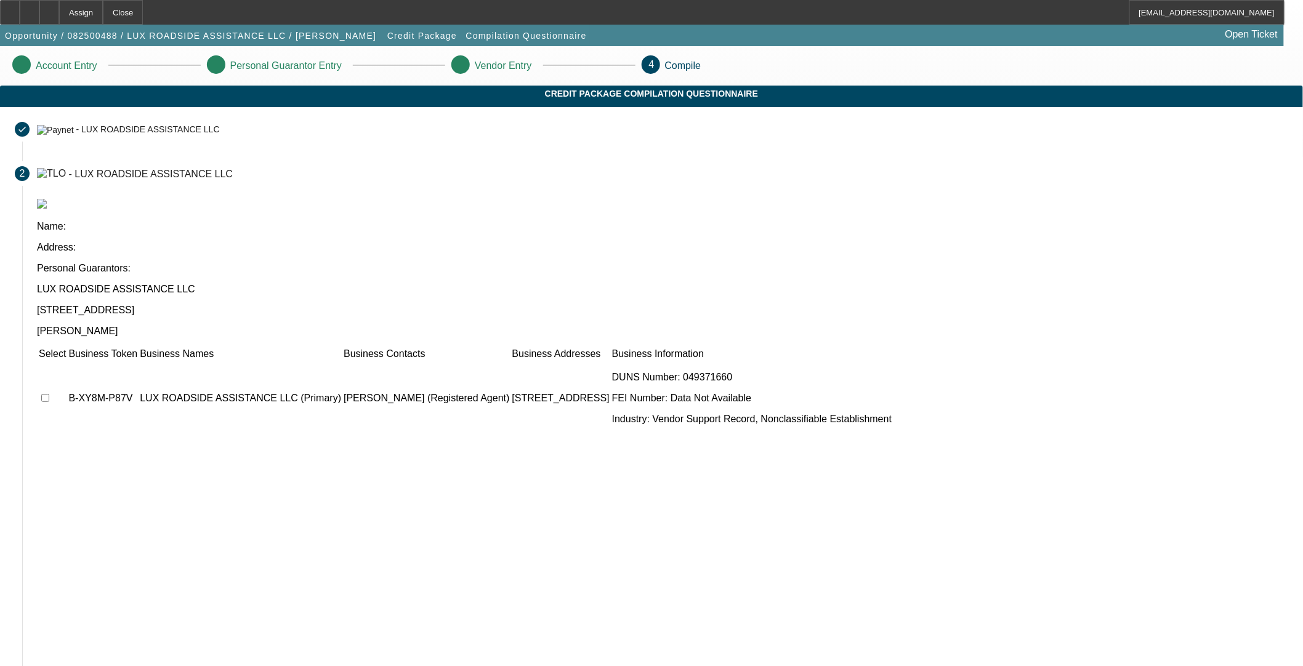
click at [49, 394] on input "checkbox" at bounding box center [45, 398] width 8 height 8
checkbox input "true"
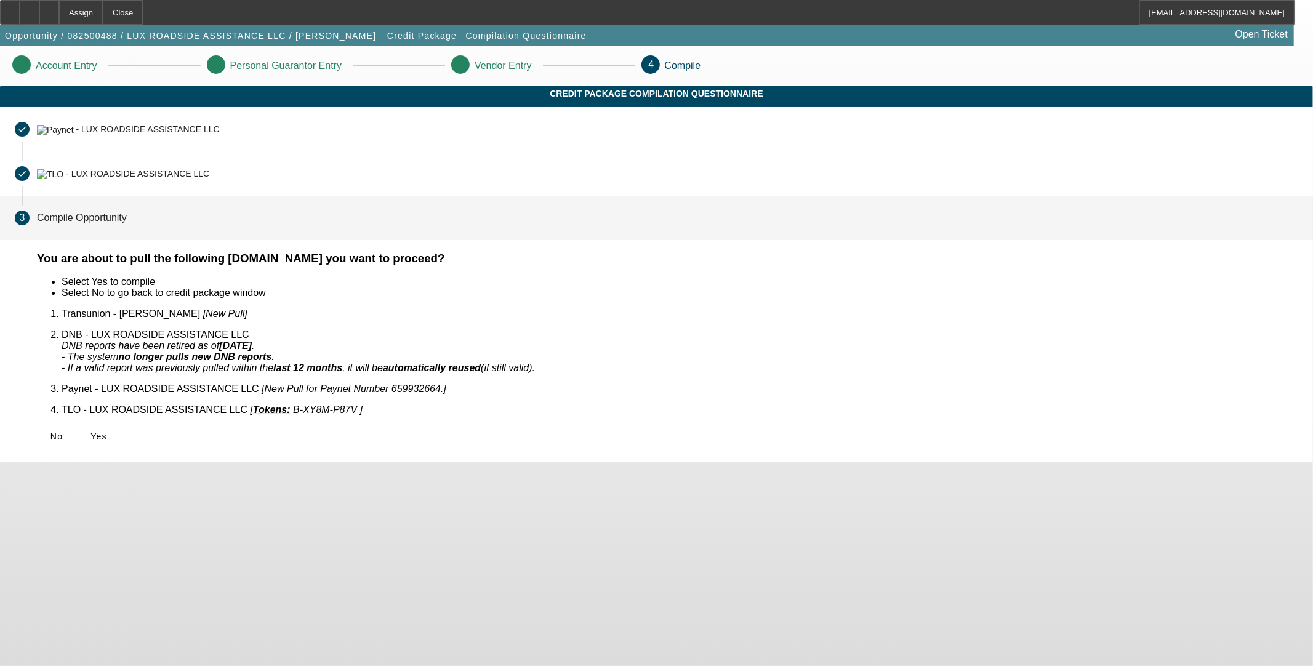
click at [408, 425] on div "No Yes" at bounding box center [668, 436] width 1262 height 22
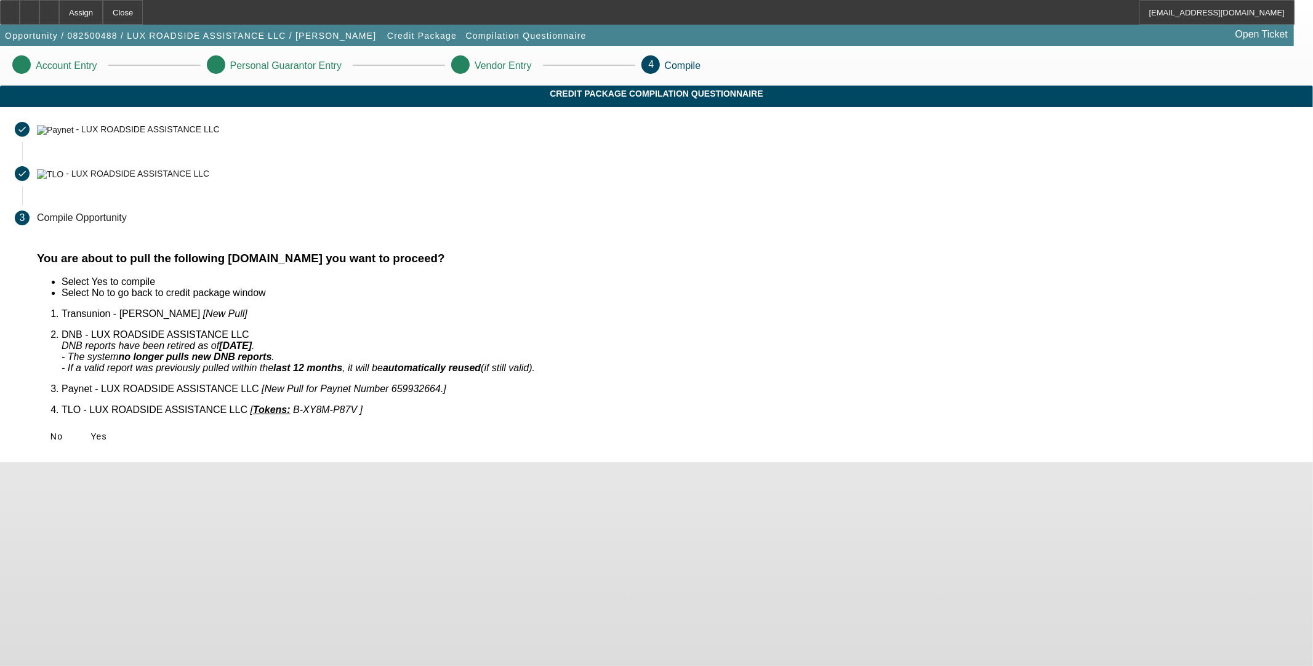
click at [107, 432] on span "Yes" at bounding box center [99, 437] width 17 height 10
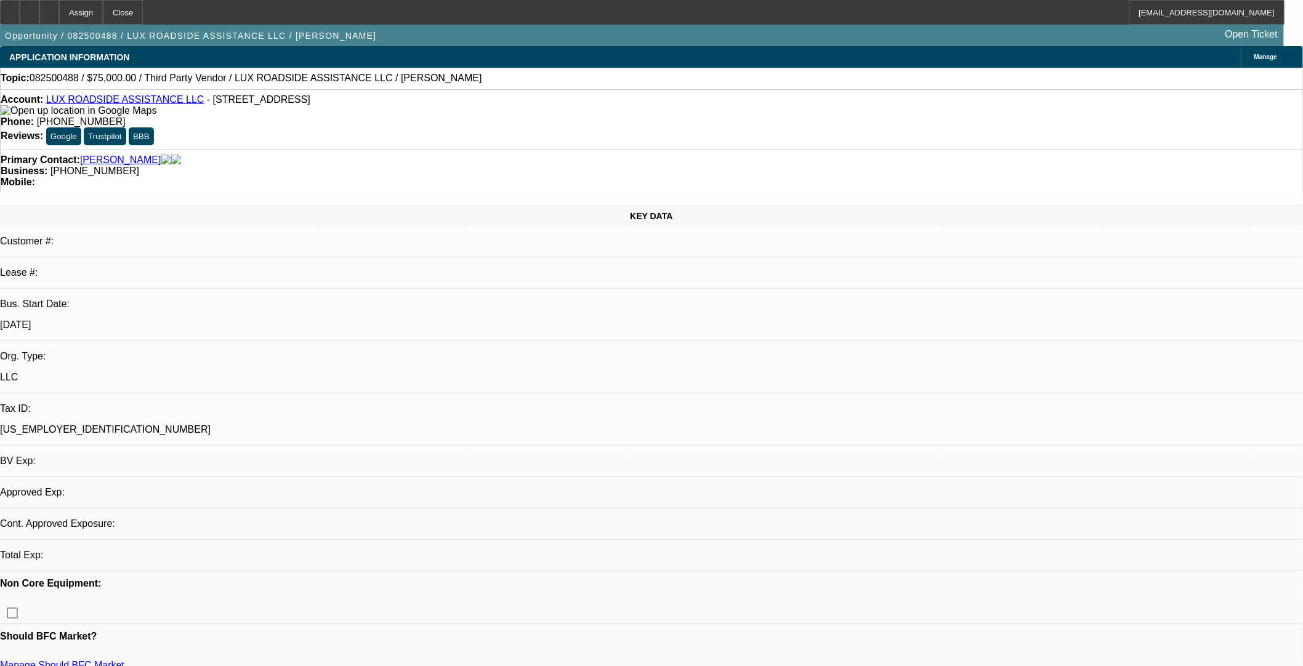
select select "0"
select select "2"
select select "0.1"
select select "4"
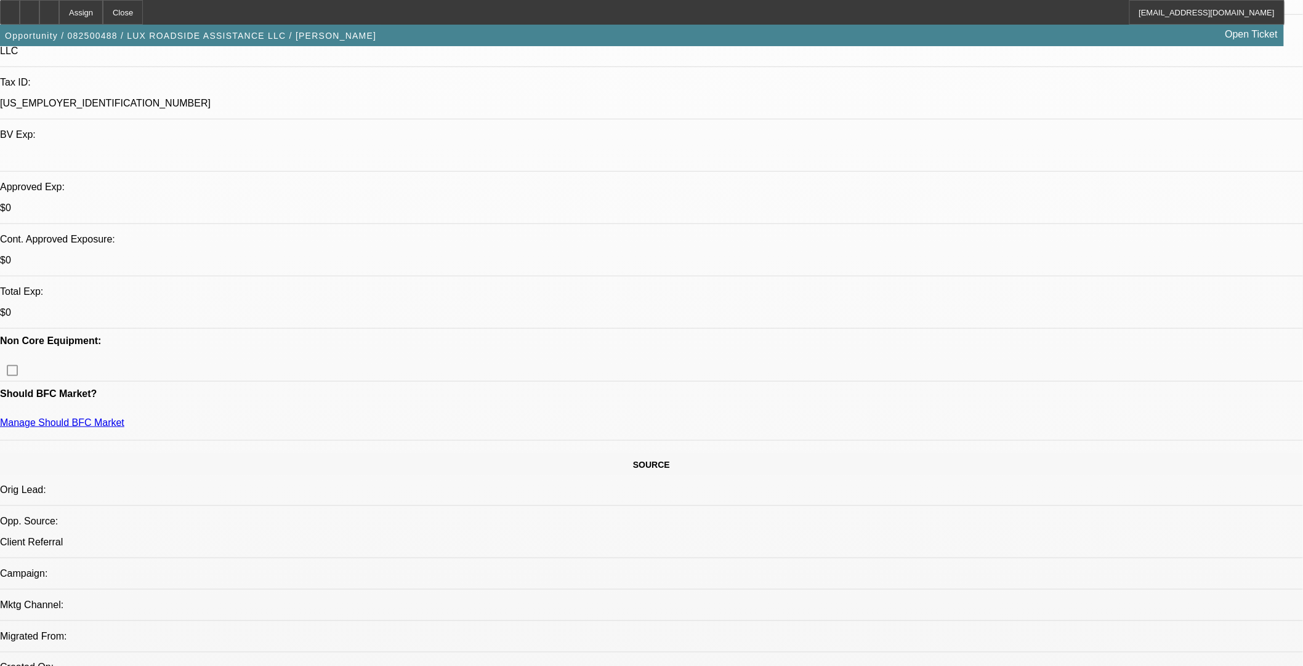
scroll to position [478, 0]
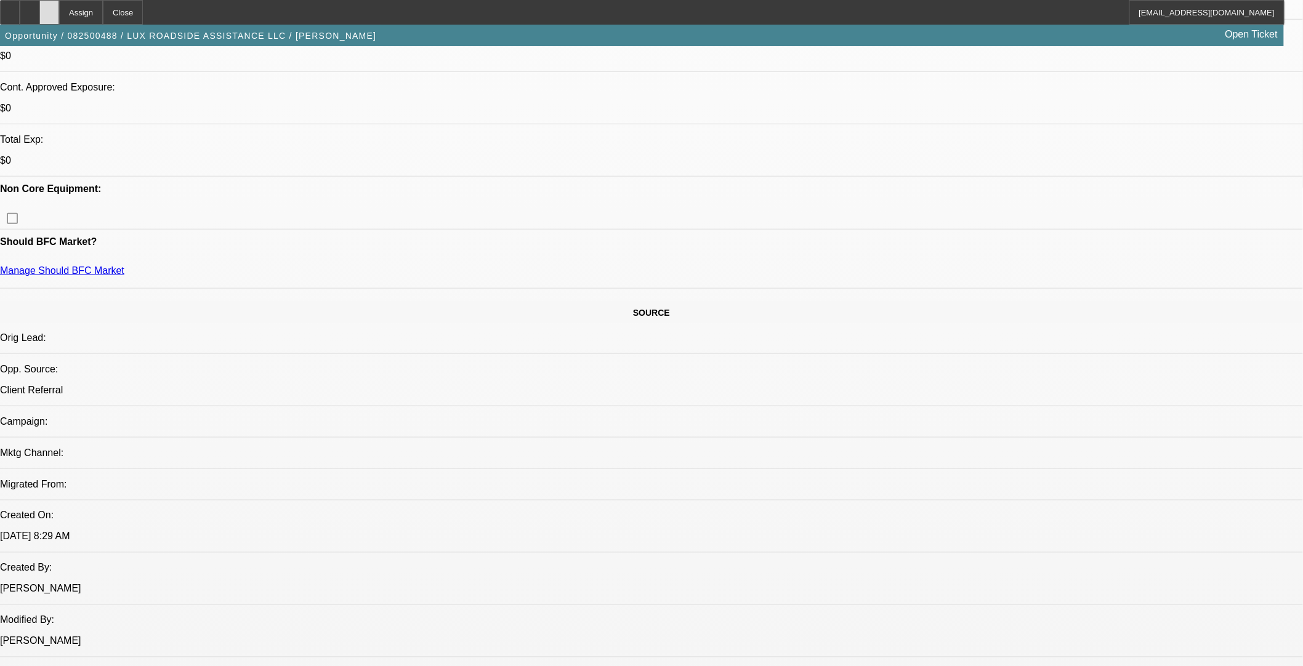
click at [59, 14] on div at bounding box center [49, 12] width 20 height 25
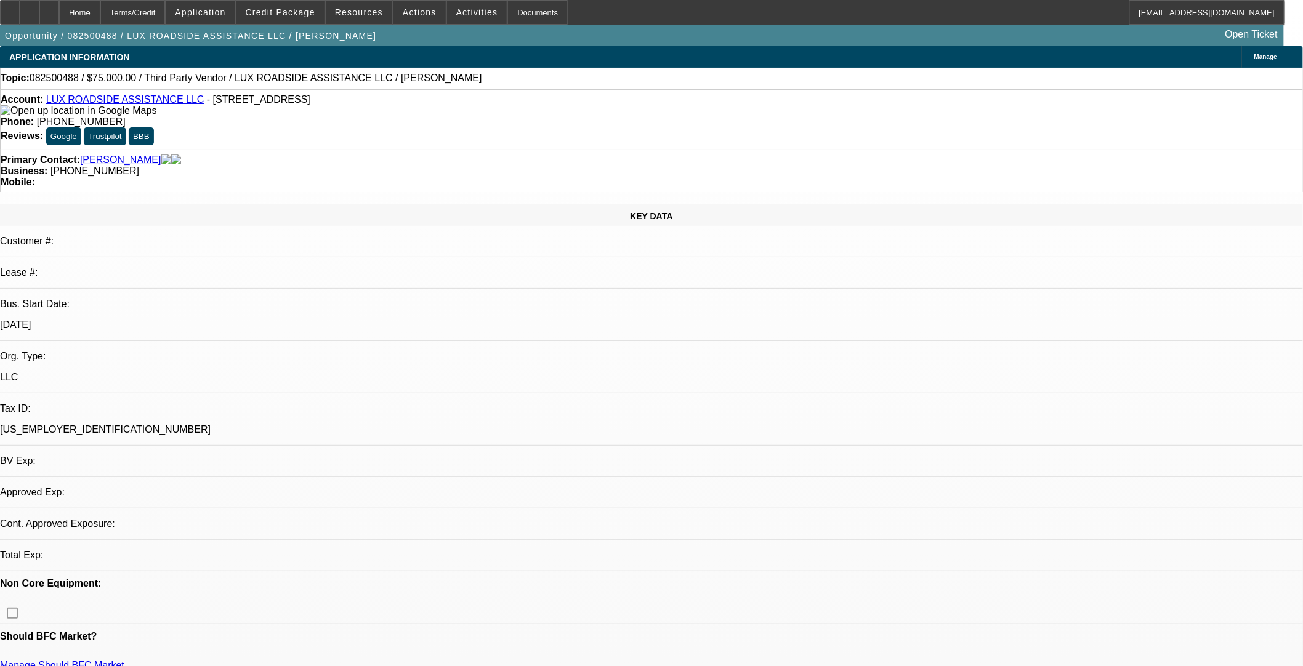
select select "0"
select select "2"
select select "0.1"
select select "4"
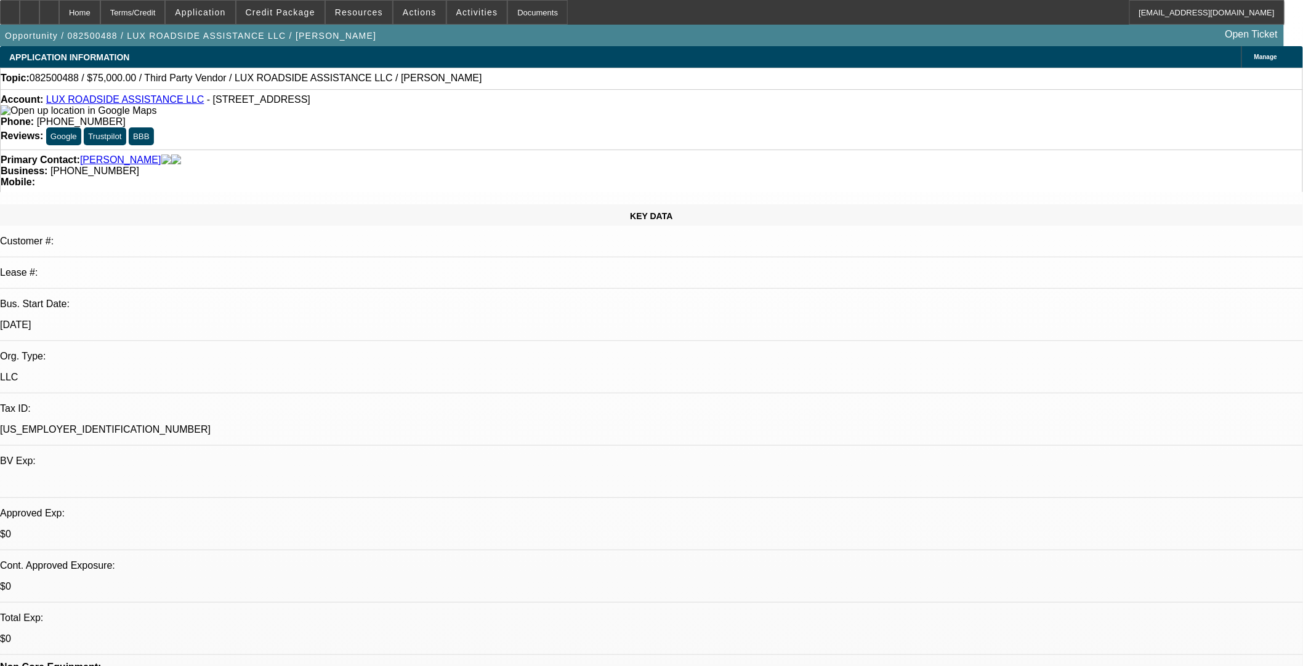
scroll to position [137, 0]
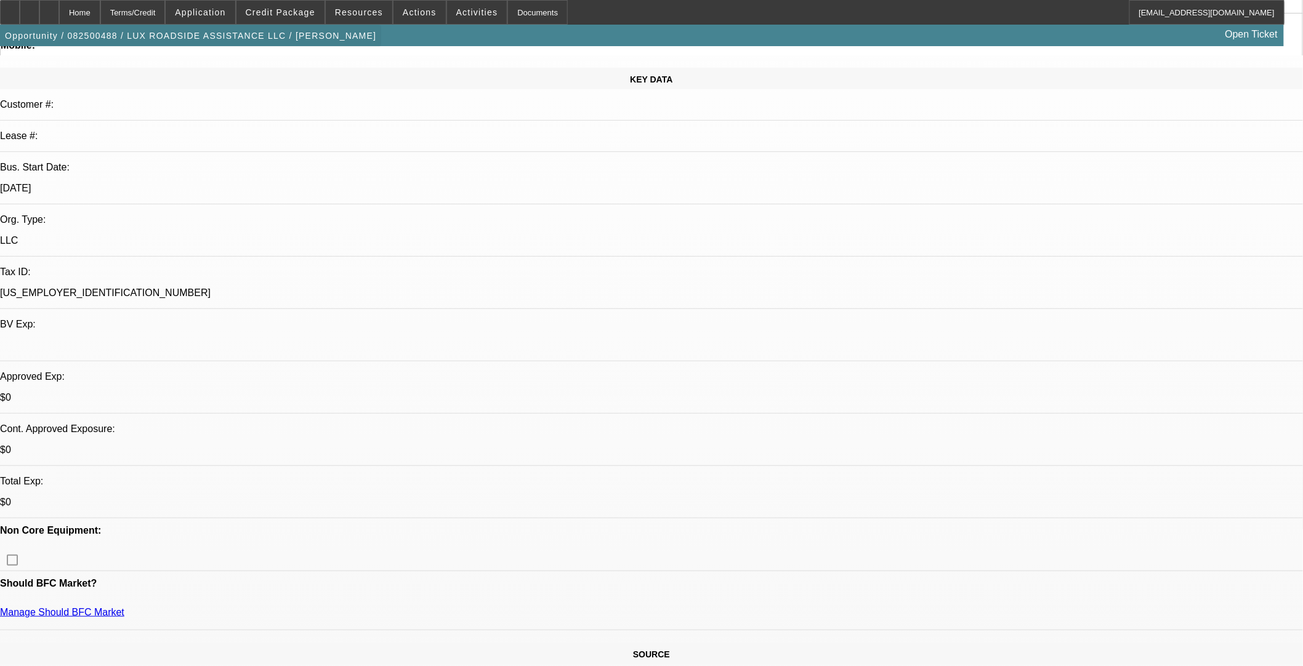
drag, startPoint x: 74, startPoint y: 17, endPoint x: 71, endPoint y: 25, distance: 7.8
click at [59, 17] on div at bounding box center [49, 12] width 20 height 25
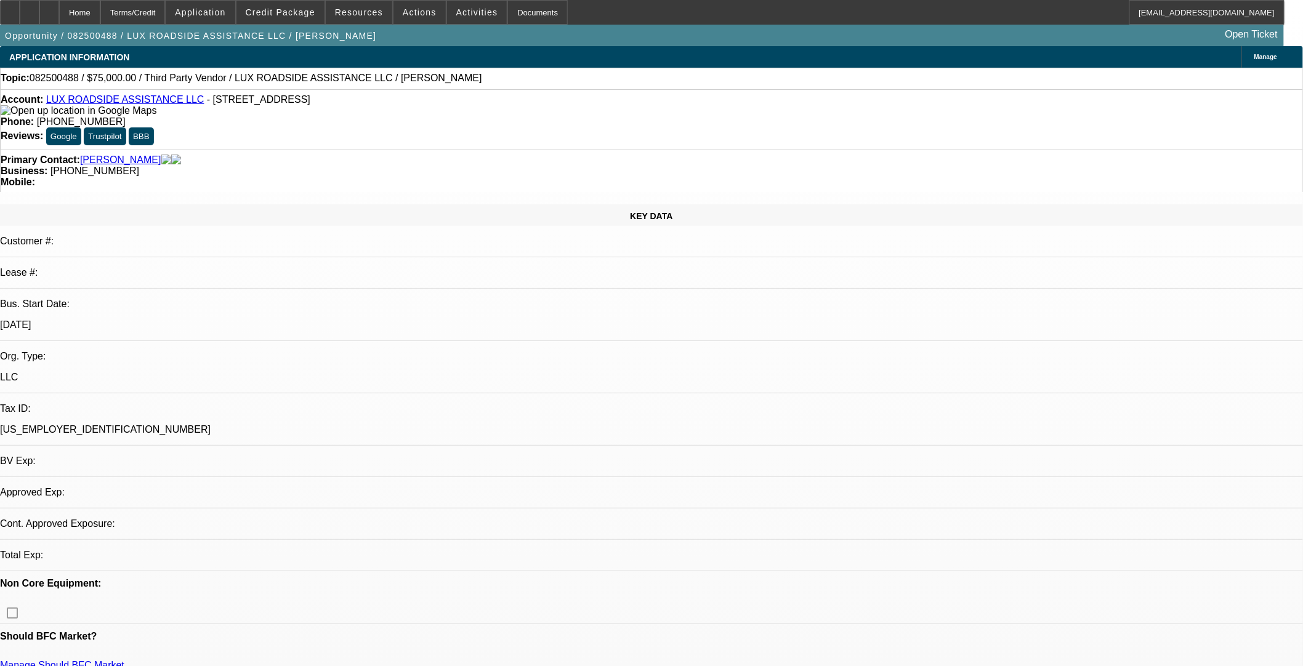
select select "0"
select select "2"
select select "0.1"
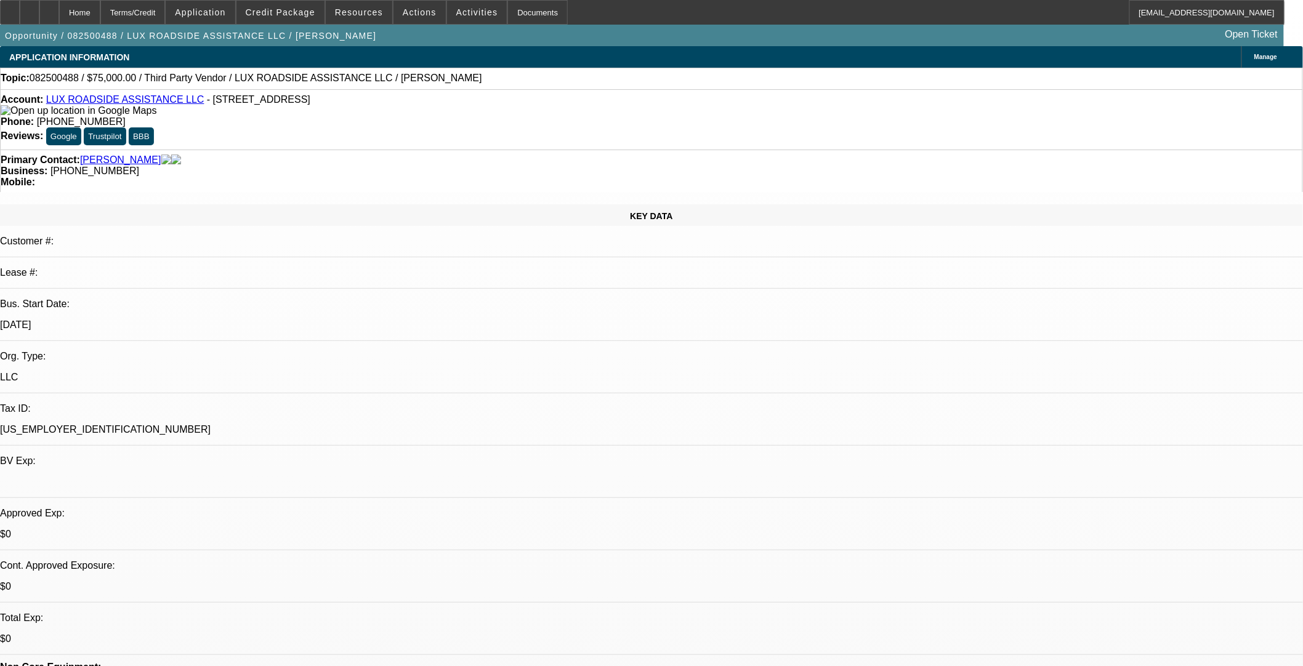
select select "1"
select select "2"
select select "4"
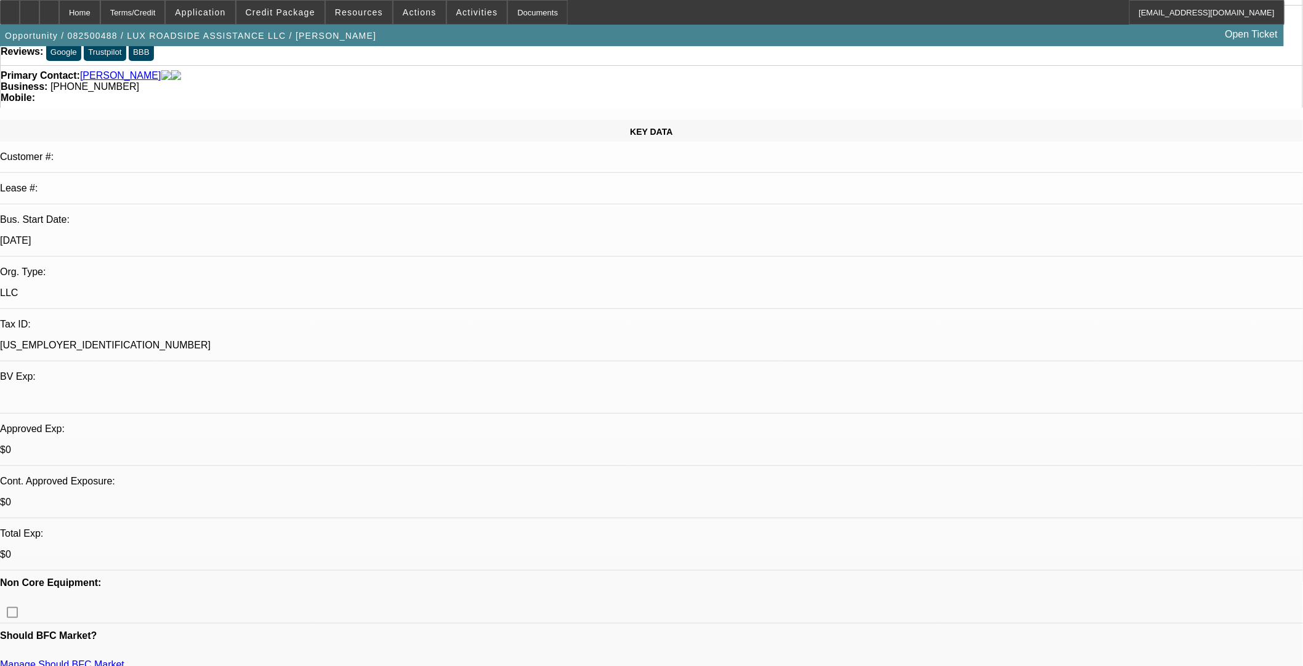
scroll to position [273, 0]
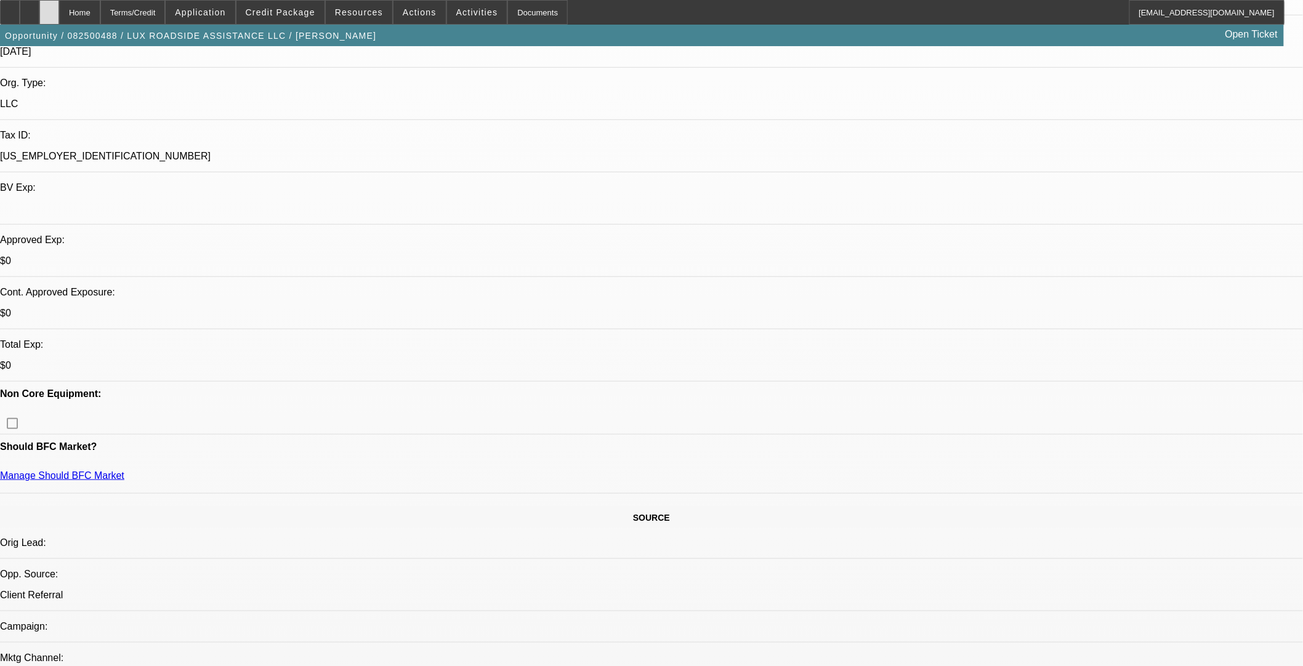
click at [59, 15] on div at bounding box center [49, 12] width 20 height 25
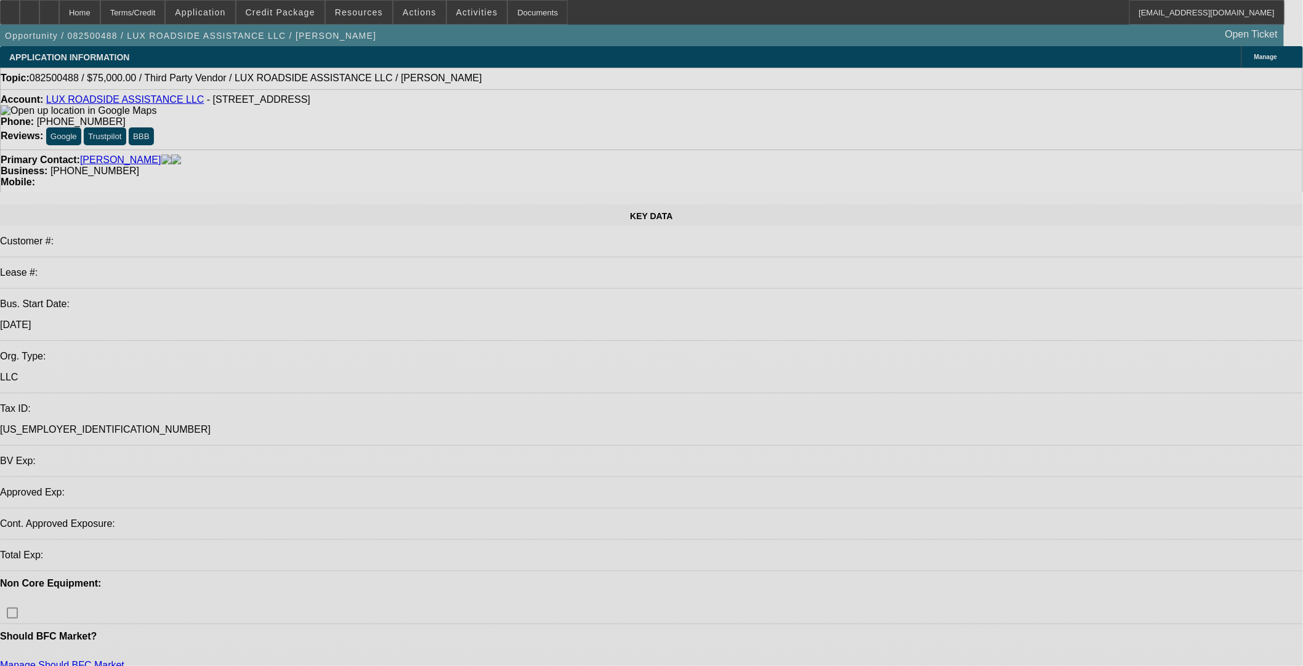
select select "0"
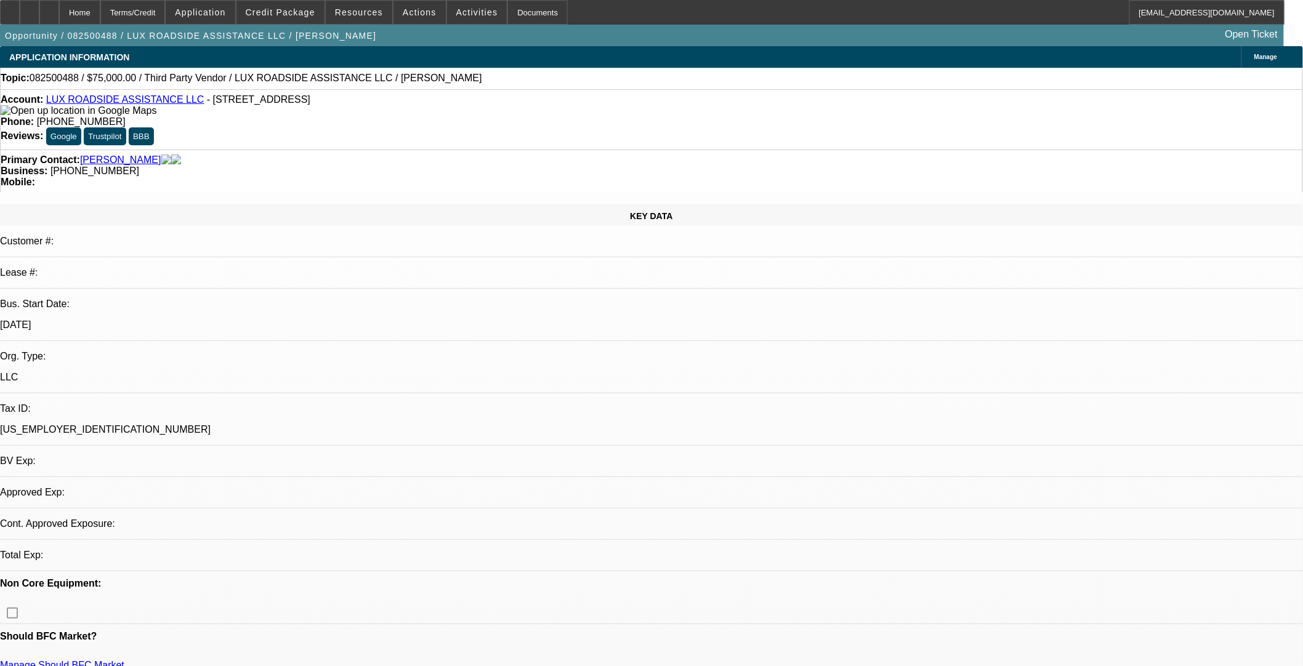
select select "2"
select select "0.1"
select select "4"
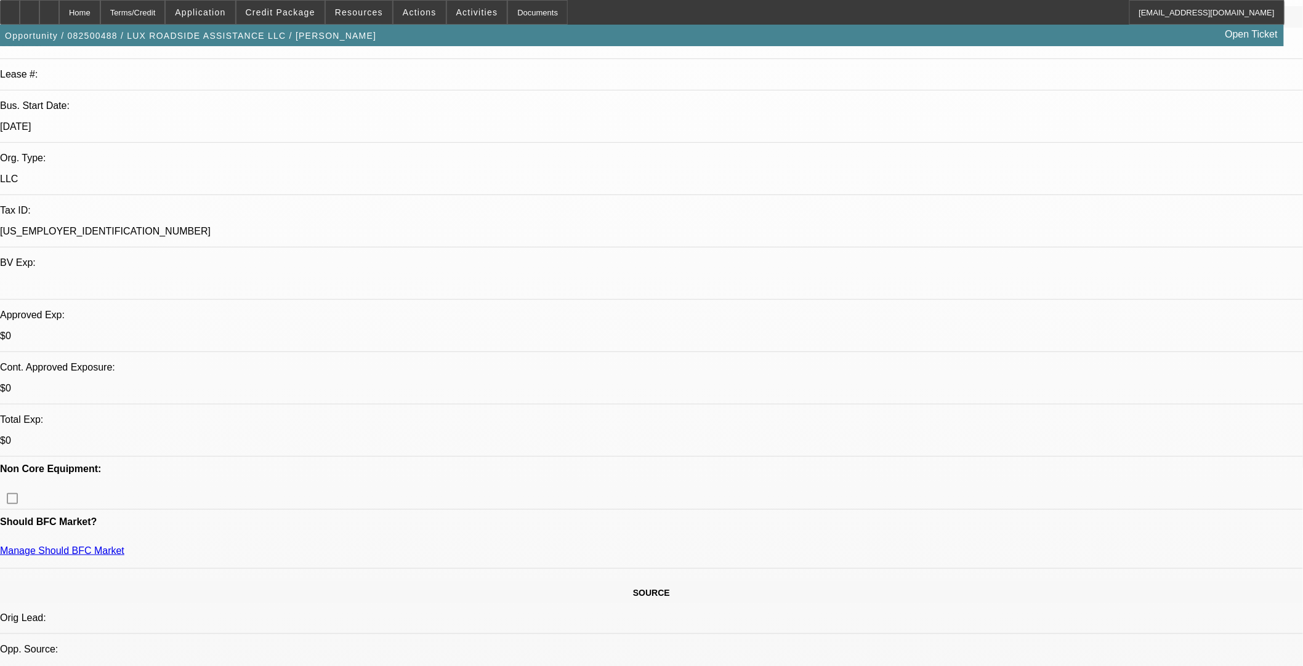
scroll to position [205, 0]
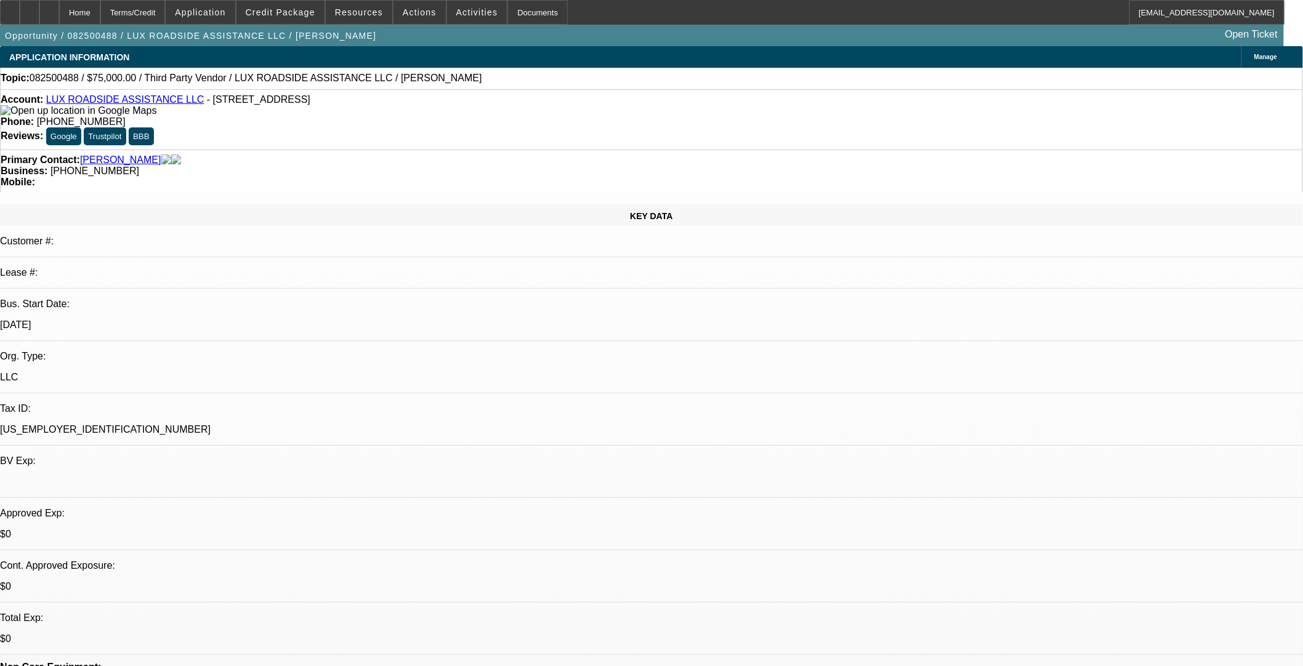
scroll to position [273, 0]
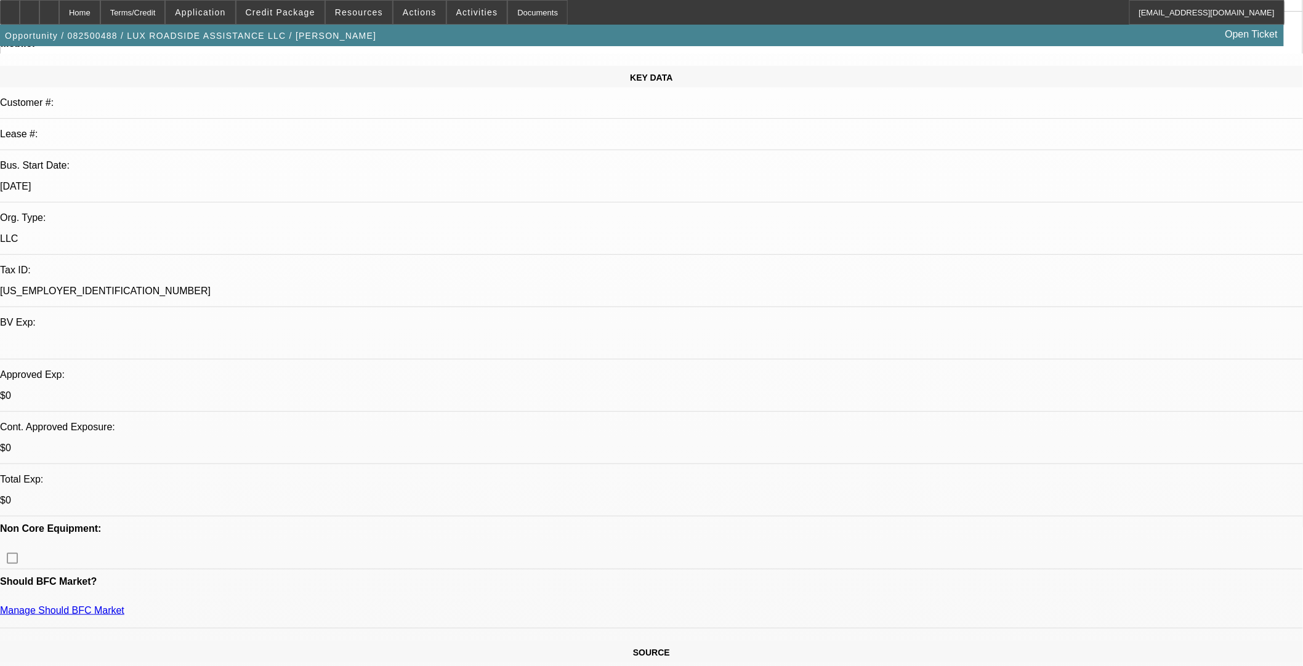
scroll to position [0, 0]
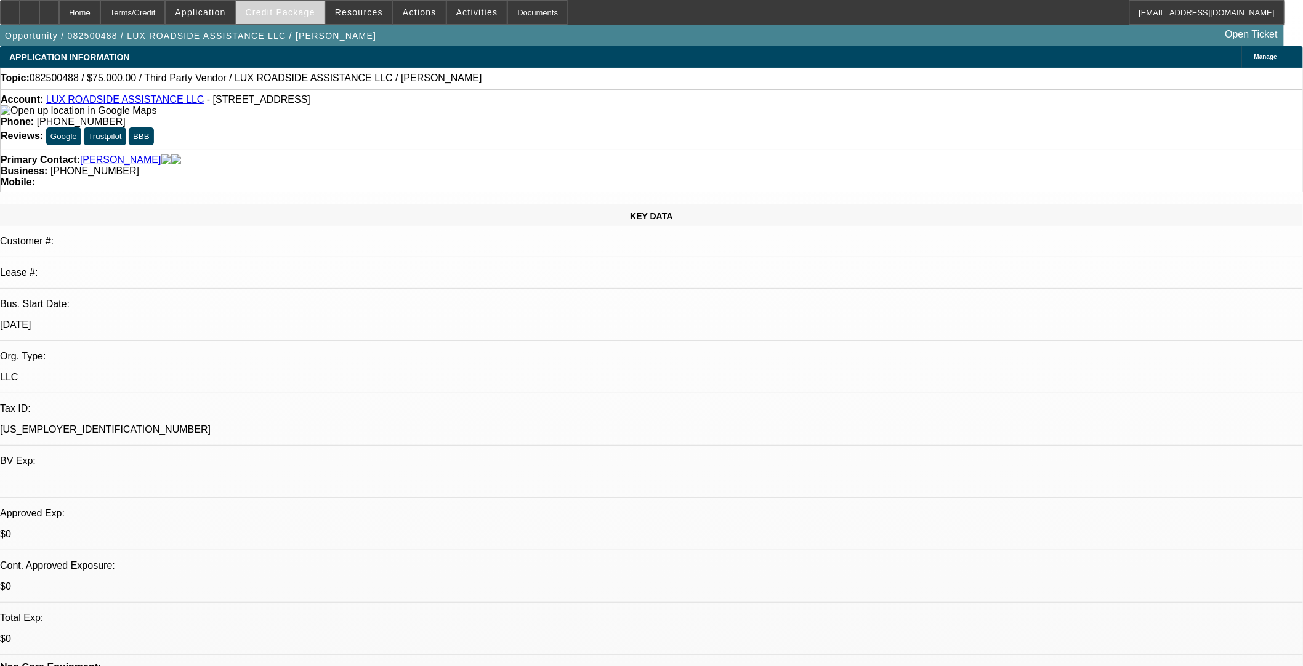
click at [297, 15] on span "Credit Package" at bounding box center [281, 12] width 70 height 10
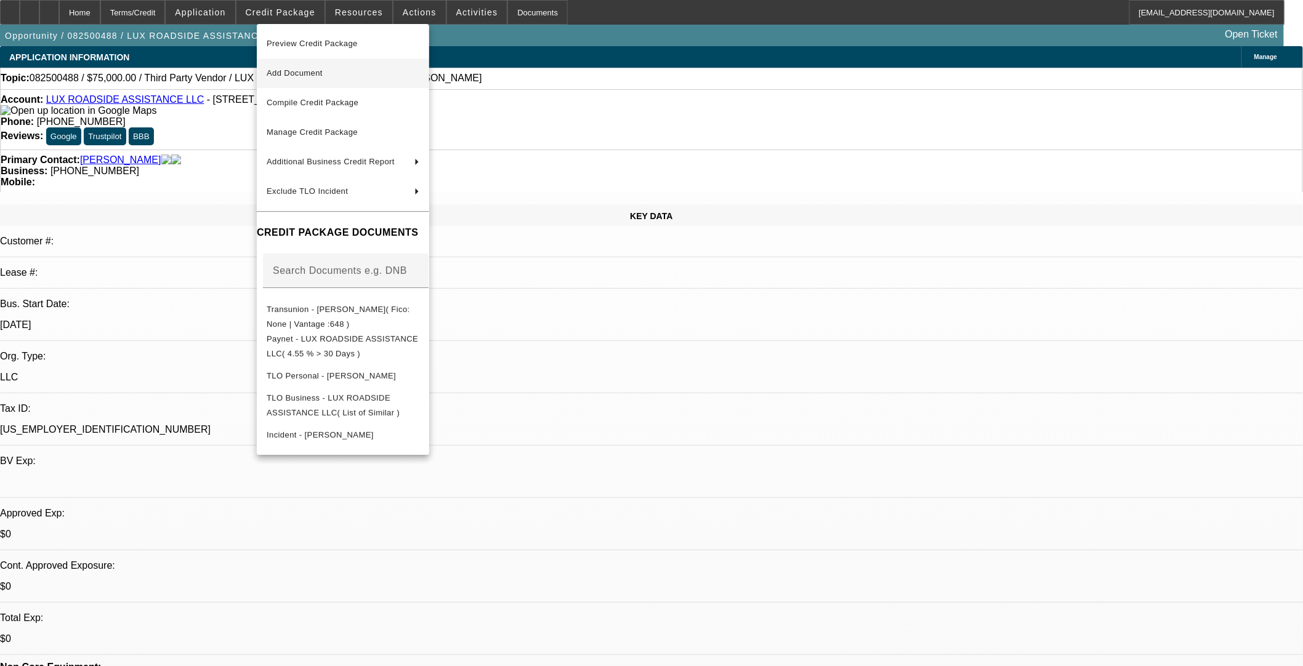
click at [297, 68] on span "Add Document" at bounding box center [343, 73] width 153 height 15
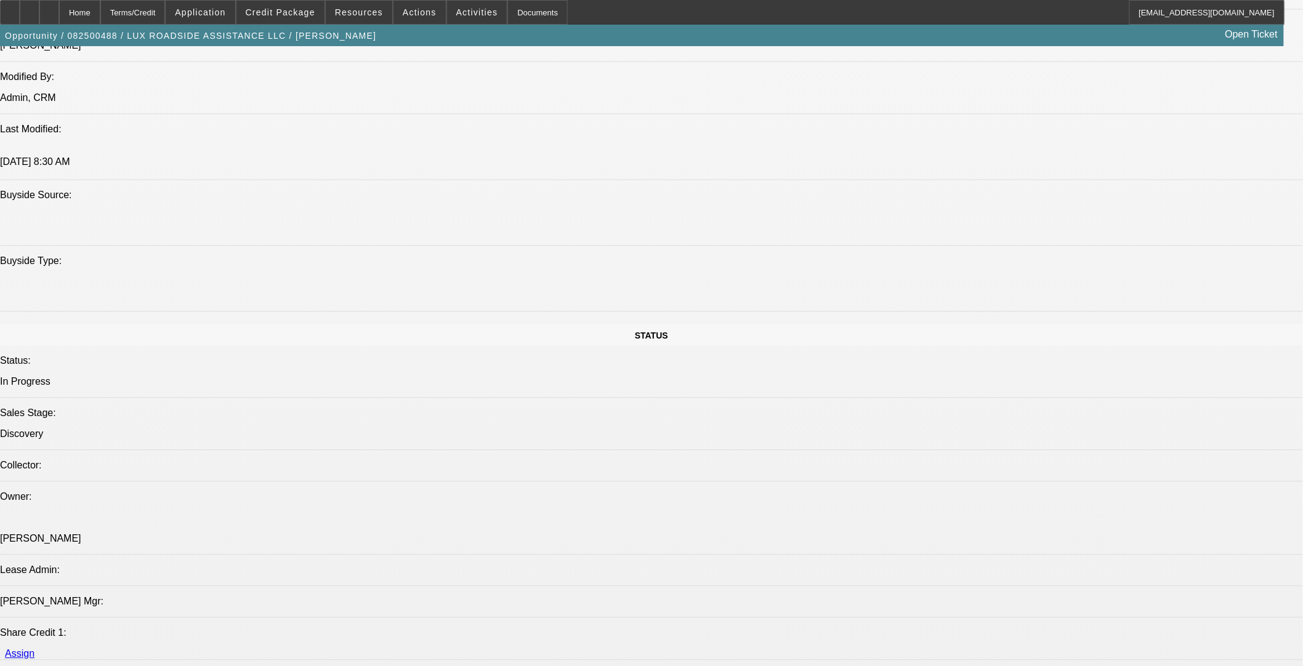
scroll to position [1231, 0]
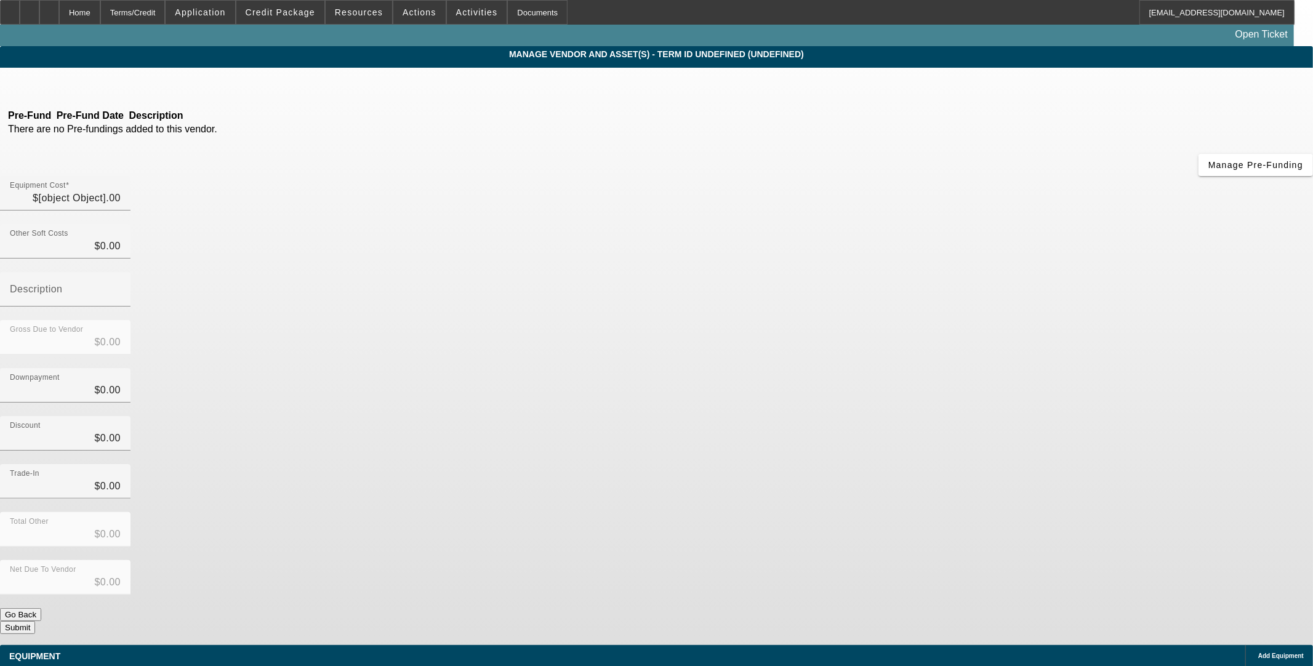
type input "$75,000.00"
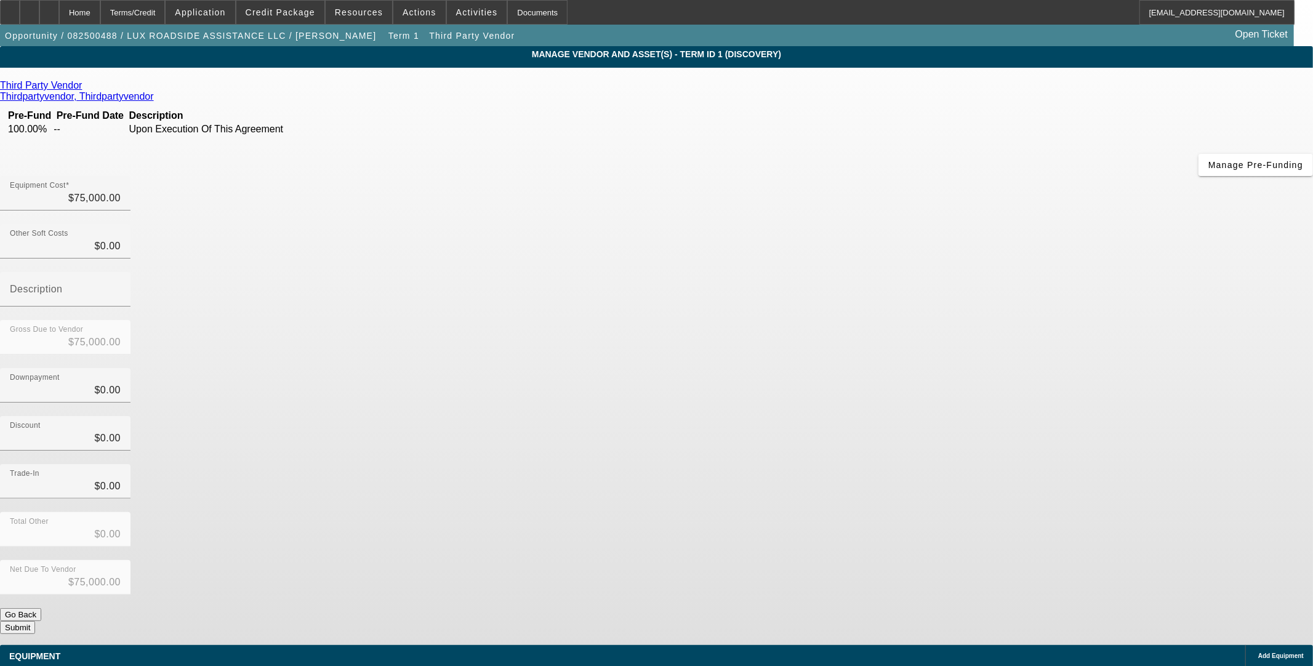
drag, startPoint x: 969, startPoint y: 502, endPoint x: 959, endPoint y: 525, distance: 25.2
click at [1259, 653] on span "Add Equipment" at bounding box center [1282, 656] width 46 height 7
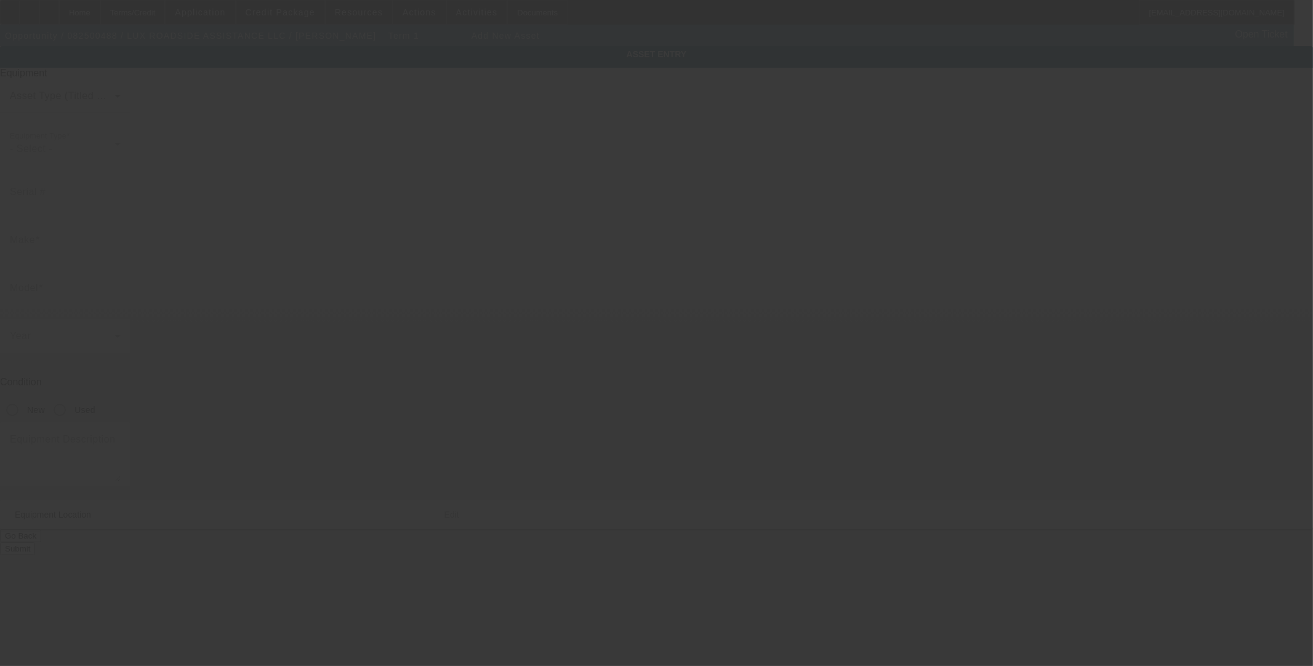
type input "13952 N MEMORIAL DR"
type input "Collinsville"
type input "74021"
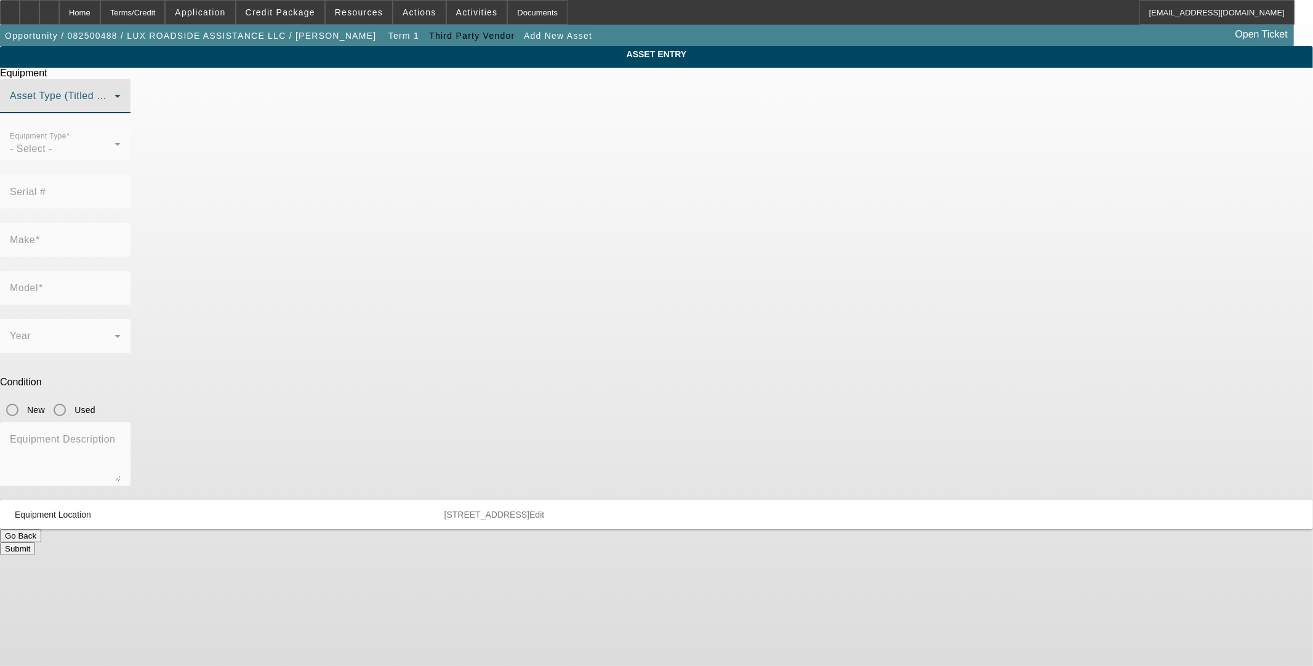
click at [115, 108] on span at bounding box center [62, 101] width 105 height 15
click at [587, 212] on mat-option "Title Vehicle Asset" at bounding box center [656, 216] width 340 height 30
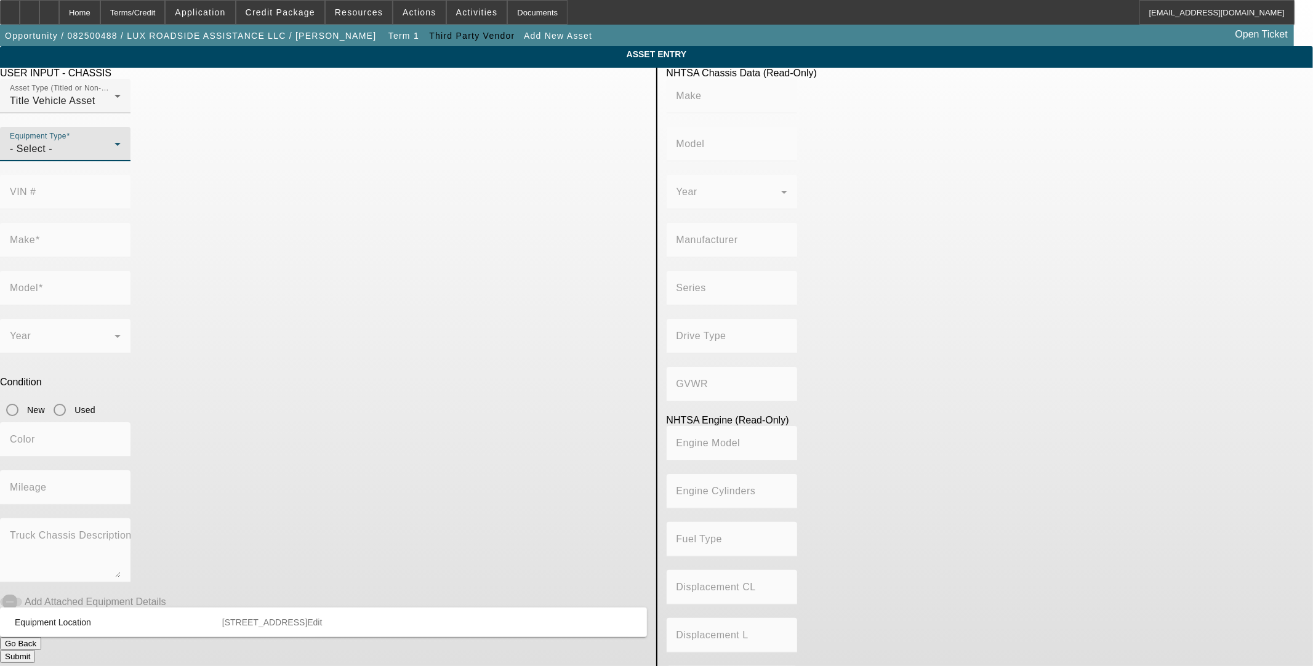
click at [115, 156] on div "- Select -" at bounding box center [62, 149] width 105 height 15
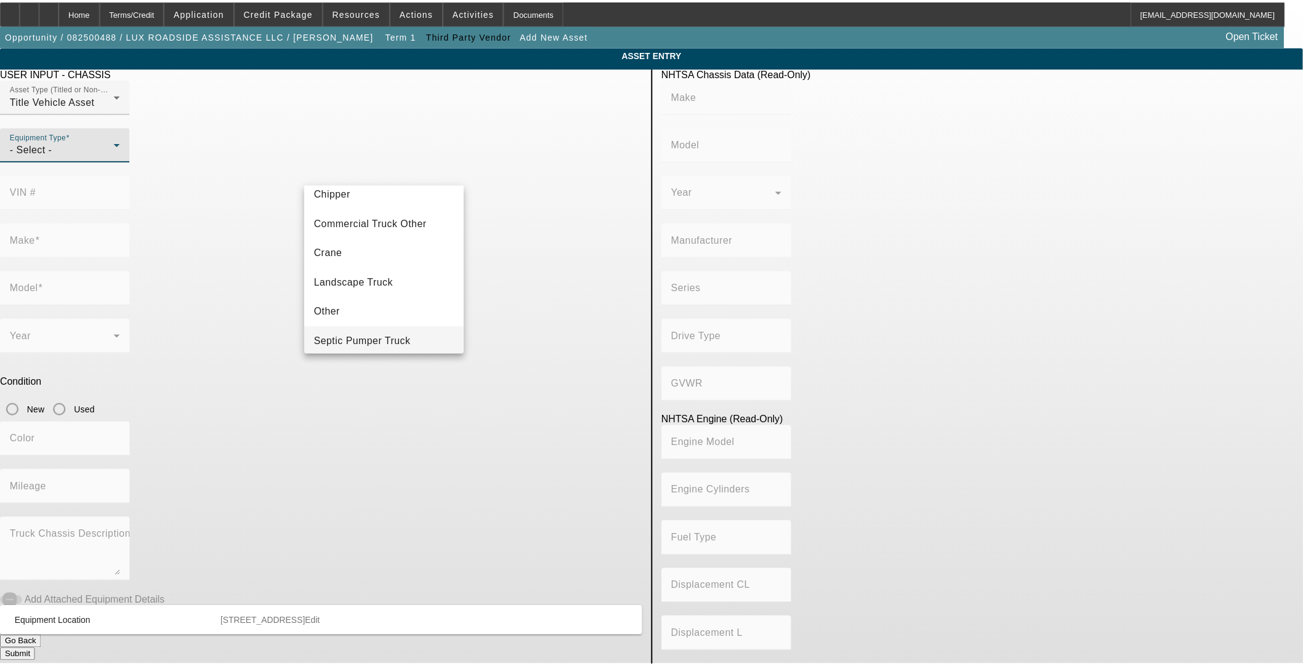
scroll to position [135, 0]
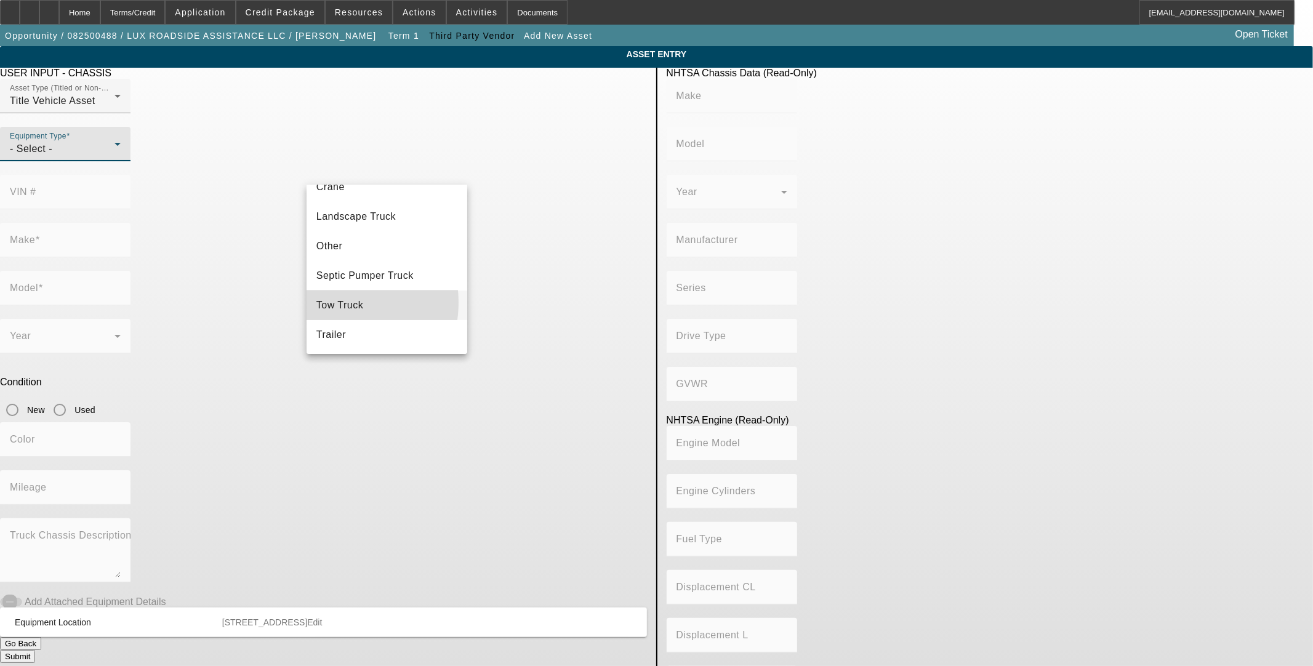
click at [333, 302] on span "Tow Truck" at bounding box center [339, 305] width 47 height 15
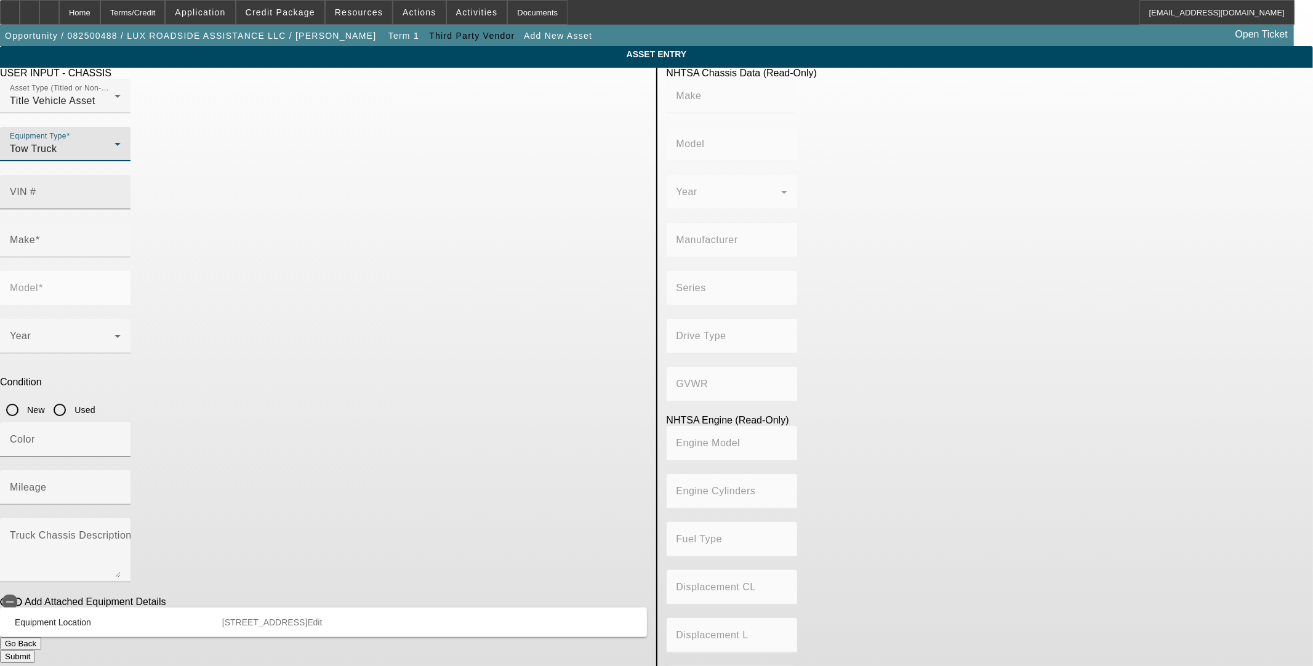
click at [121, 190] on input "VIN #" at bounding box center [65, 197] width 111 height 15
paste input "1FD0X5HY0KEE93893"
type input "1FD0X5HY0KEE93893"
type input "FORD"
type input "F-550"
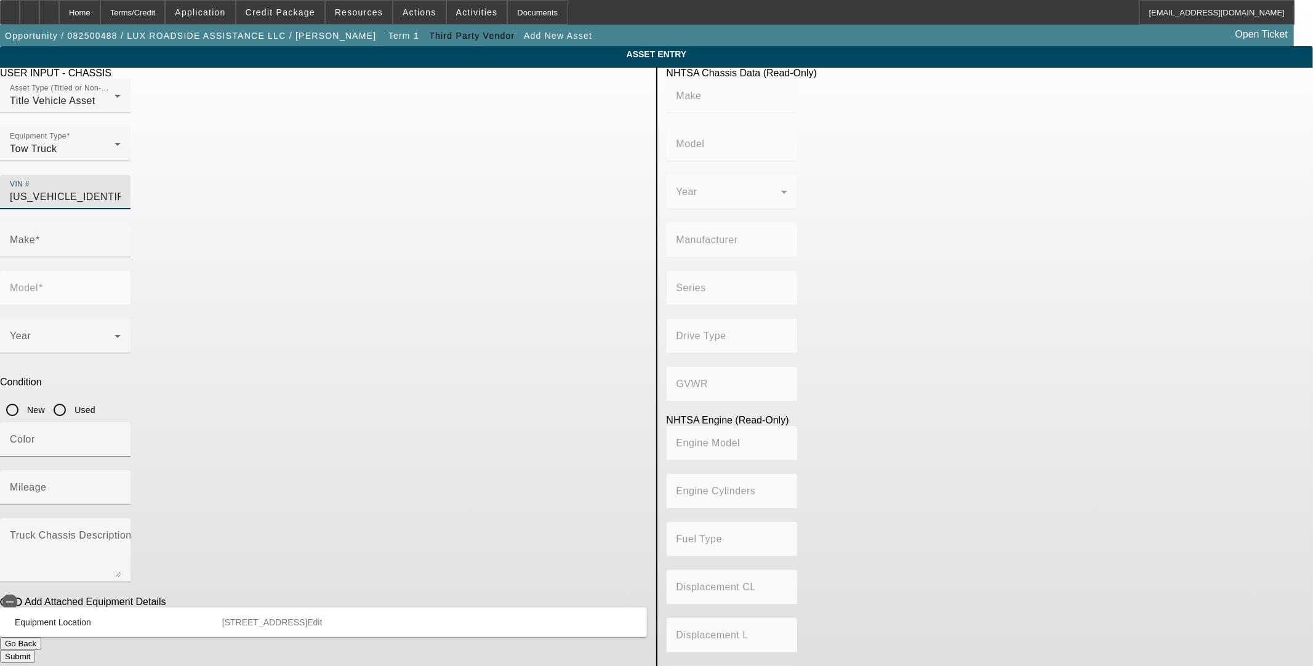
type input "FORD MOTOR COMPANY"
type input "4WD/4-Wheel Drive/4x4"
type input "Class 5: 16,001 - 19,500 lb (7,258 - 8,845 kg)"
type input "10"
type input "Gasoline"
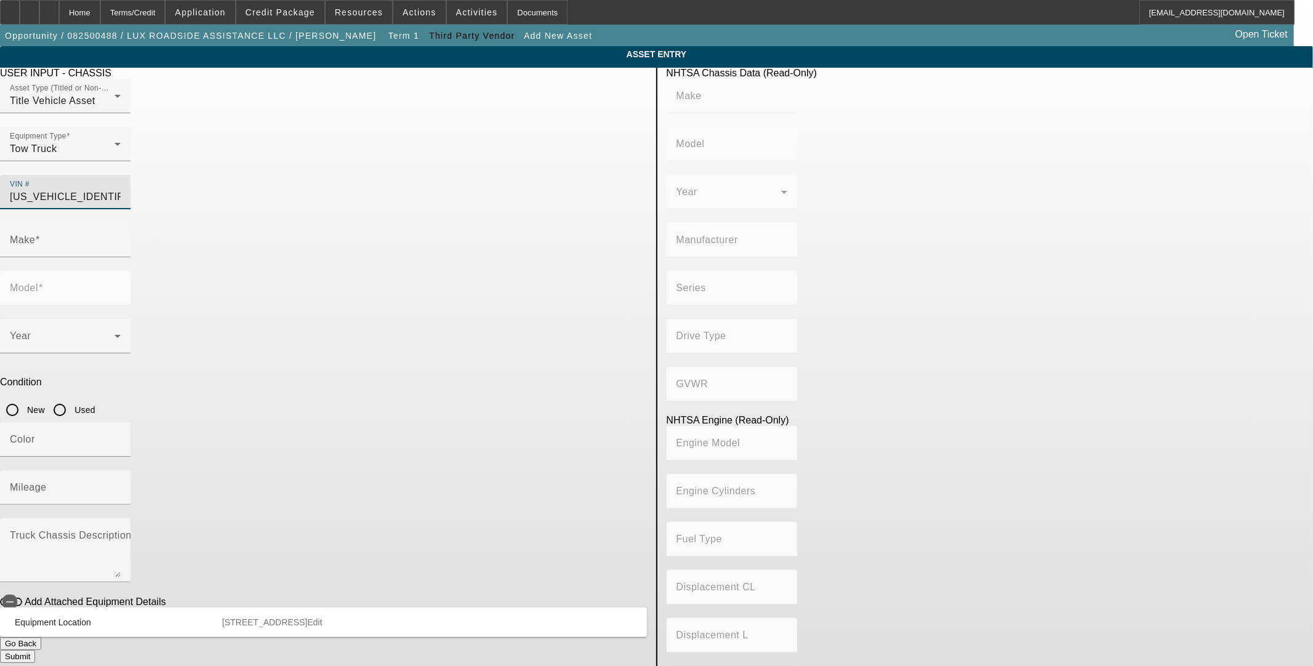
type input "414.96145984417"
type input "6.8"
type input "1FD0X5HY0KEE93893"
click at [72, 398] on input "Used" at bounding box center [59, 410] width 25 height 25
radio input "true"
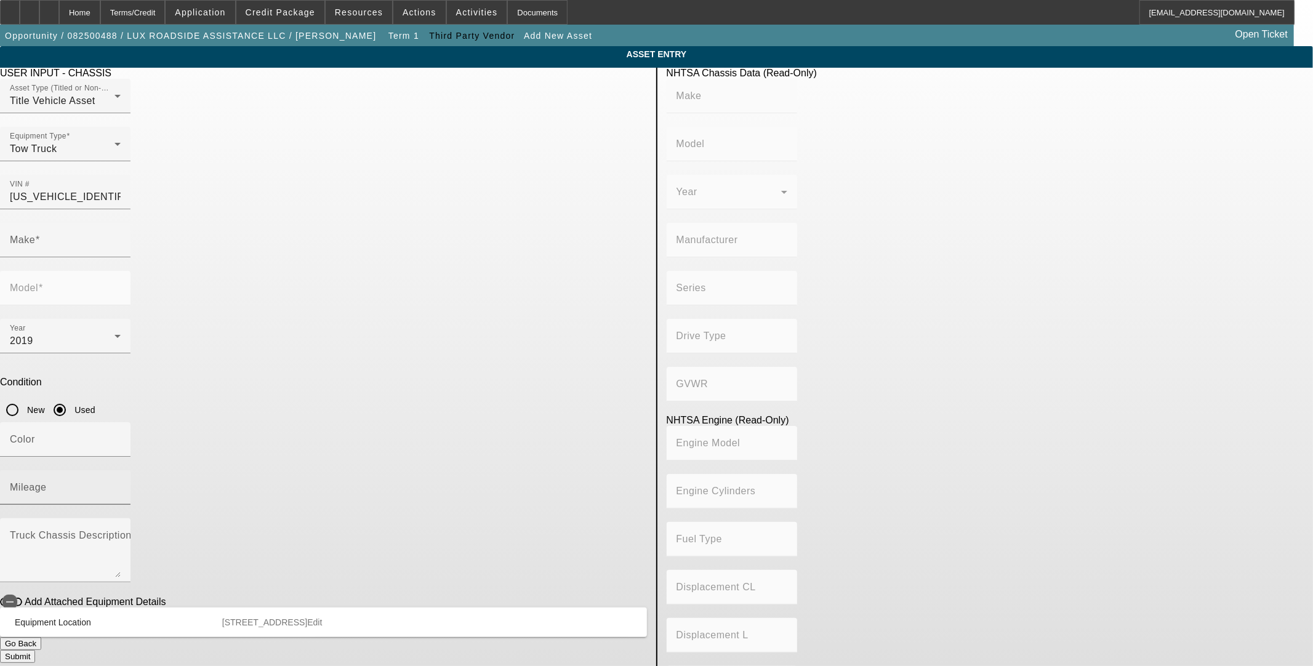
type input "FORD"
type input "F-550"
click at [47, 482] on mat-label "Mileage" at bounding box center [28, 487] width 37 height 10
click at [121, 485] on input "Mileage" at bounding box center [65, 492] width 111 height 15
type input "FORD"
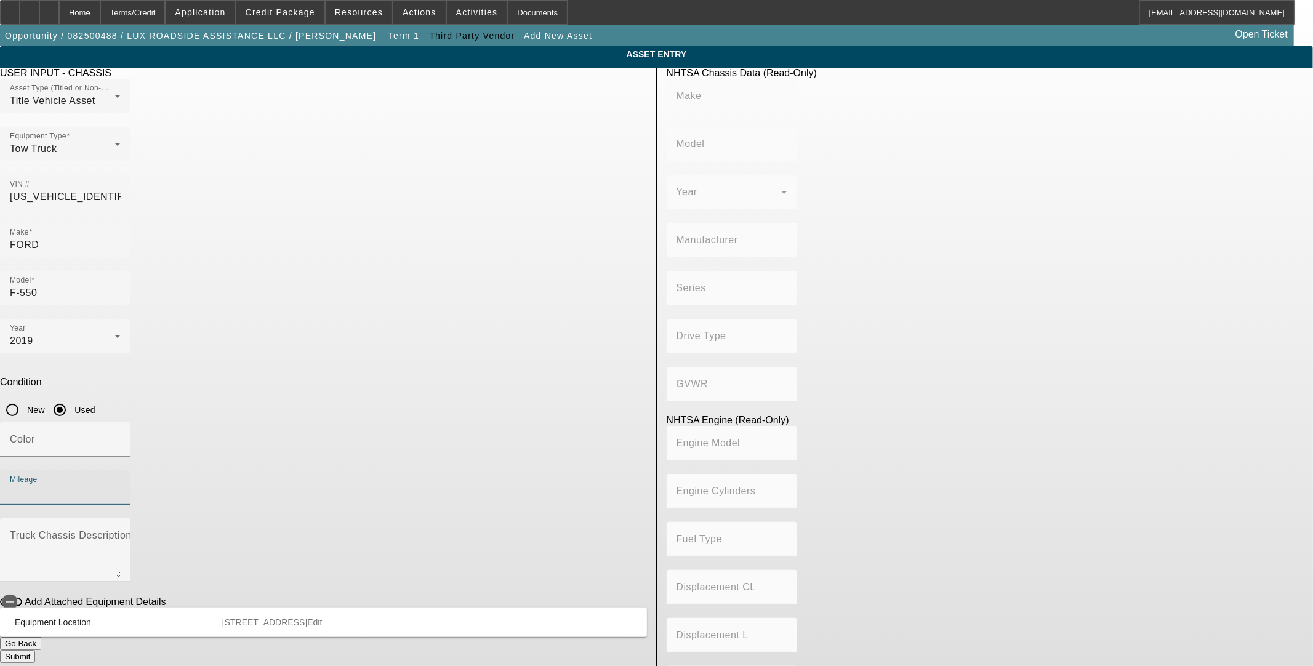
type input "F-550"
type input "FORD MOTOR COMPANY"
type input "4WD/4-Wheel Drive/4x4"
type input "Class 5: 16,001 - 19,500 lb (7,258 - 8,845 kg)"
type input "10"
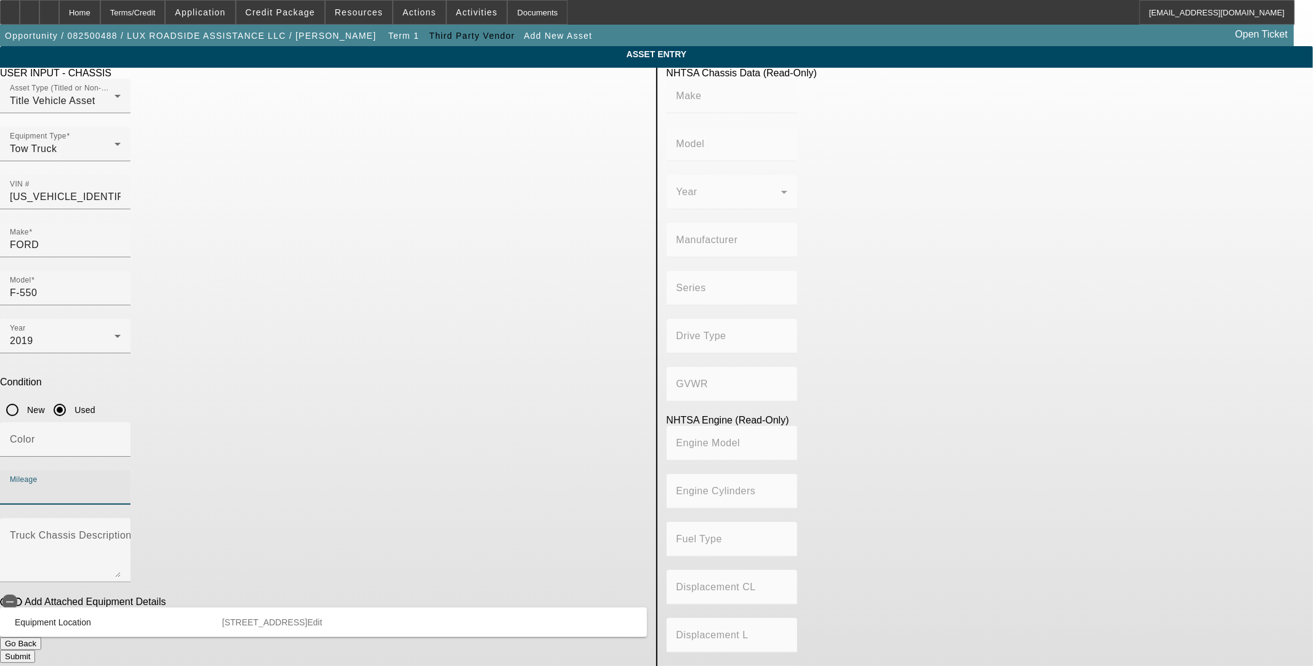
type input "Gasoline"
type input "414.96145984417"
type input "6.8"
type input "86755"
click at [15, 597] on icon "button" at bounding box center [9, 602] width 11 height 11
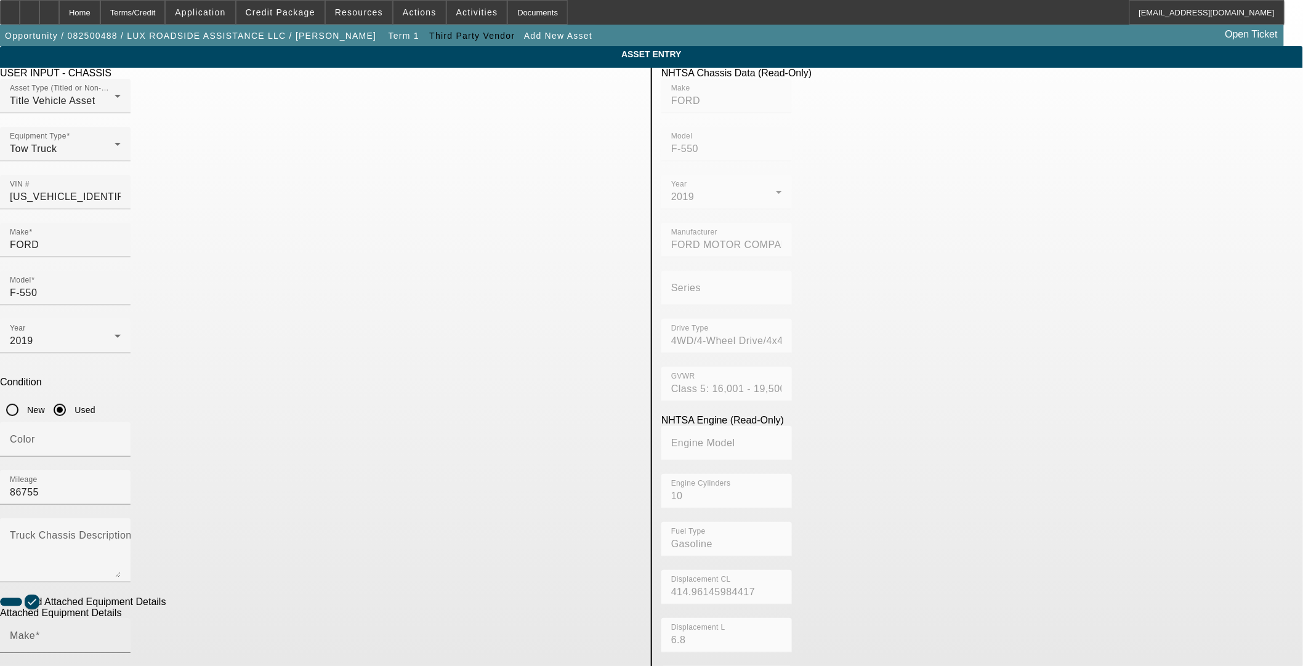
click at [121, 619] on div "Make" at bounding box center [65, 636] width 111 height 34
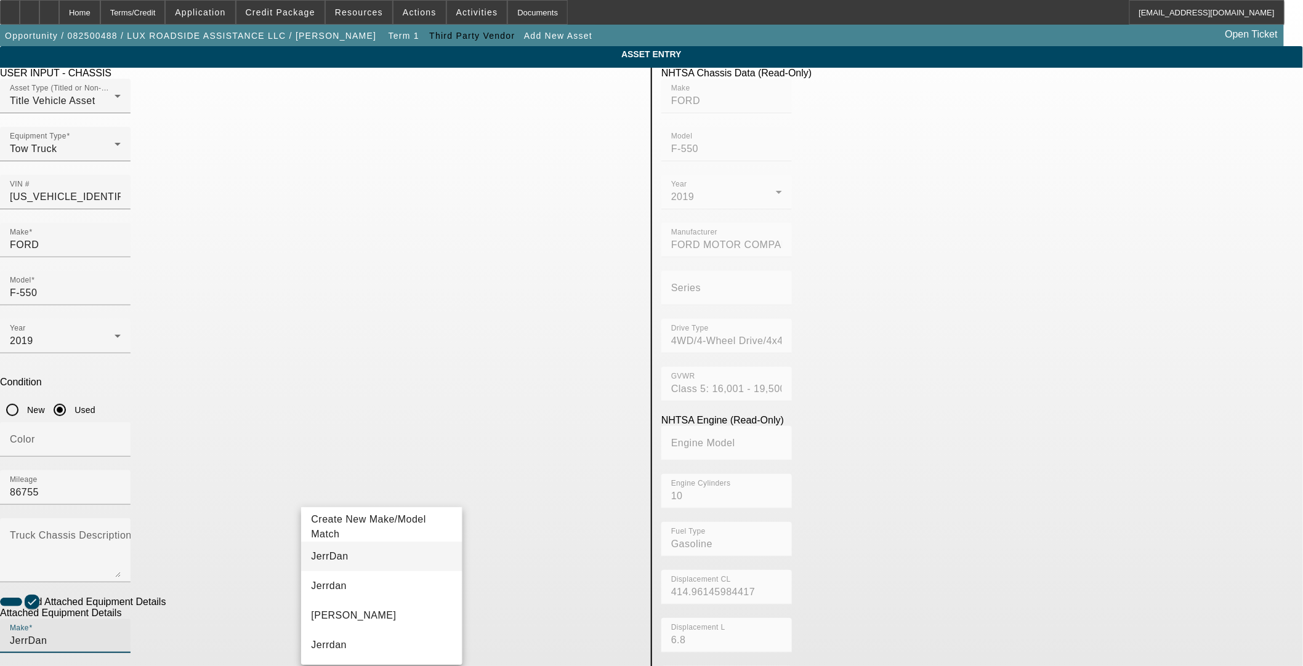
type input "JerrDan"
click at [360, 555] on mat-option "JerrDan" at bounding box center [381, 557] width 161 height 30
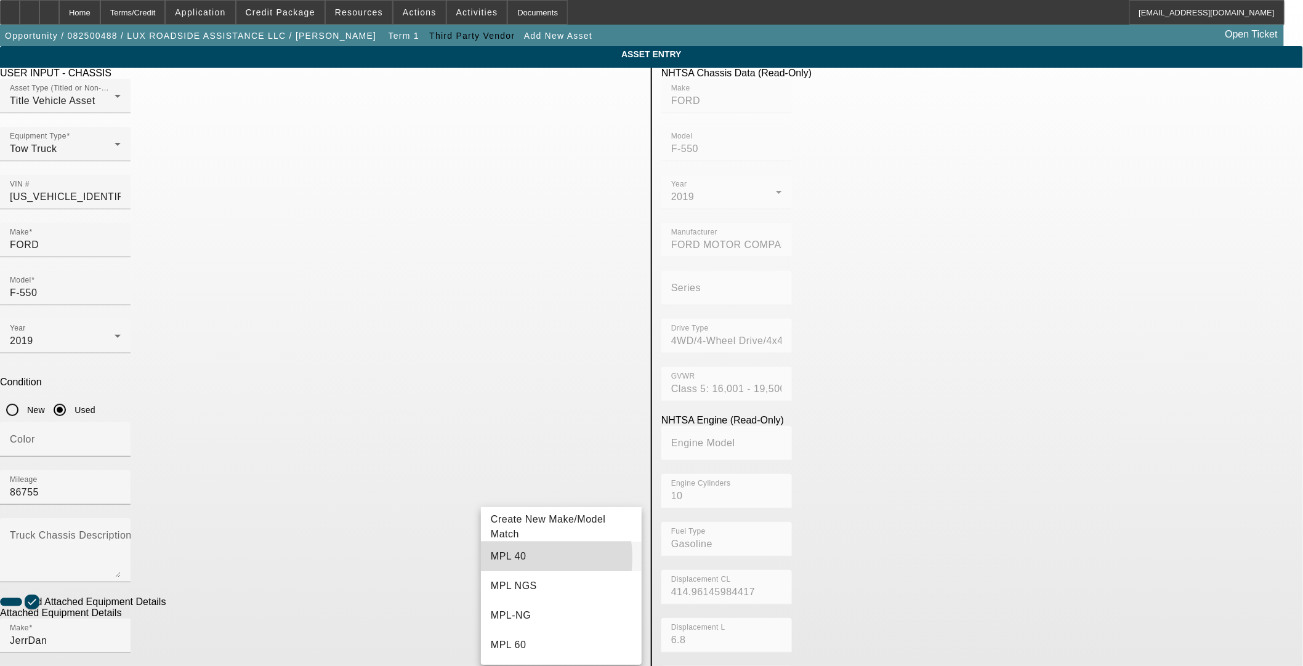
click at [508, 558] on span "MPL 40" at bounding box center [509, 556] width 36 height 10
type input "MPL 40"
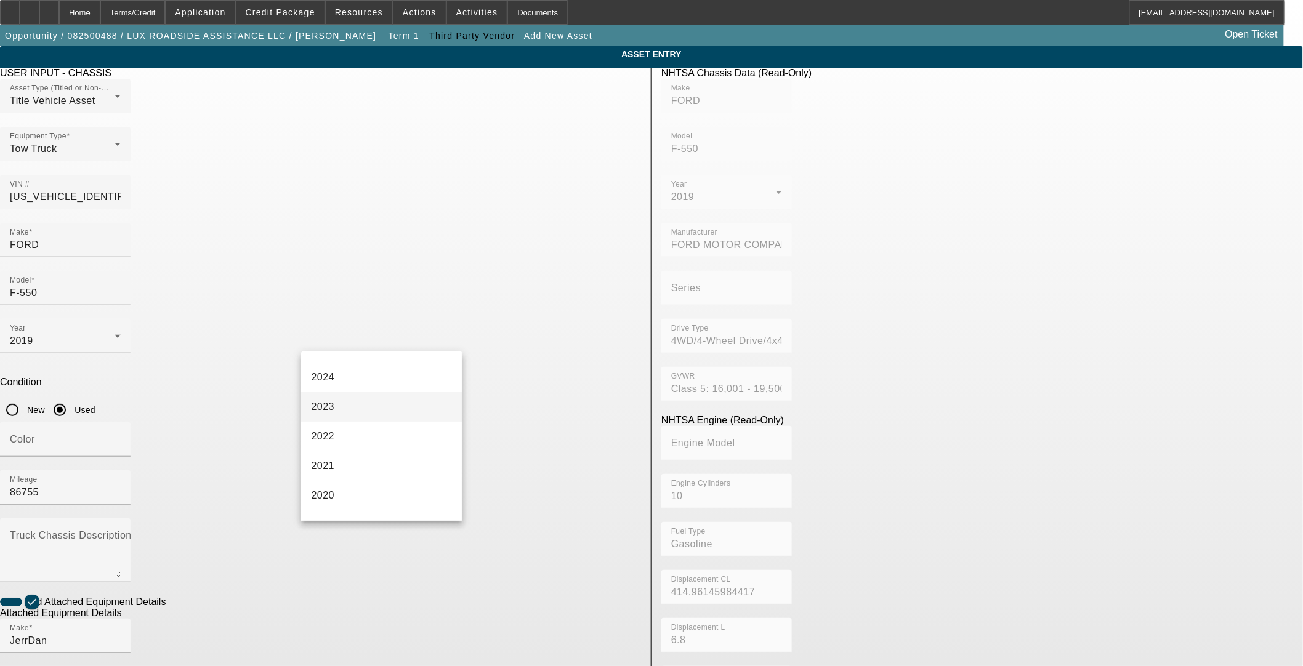
scroll to position [137, 0]
click at [347, 506] on mat-option "2019" at bounding box center [381, 501] width 161 height 30
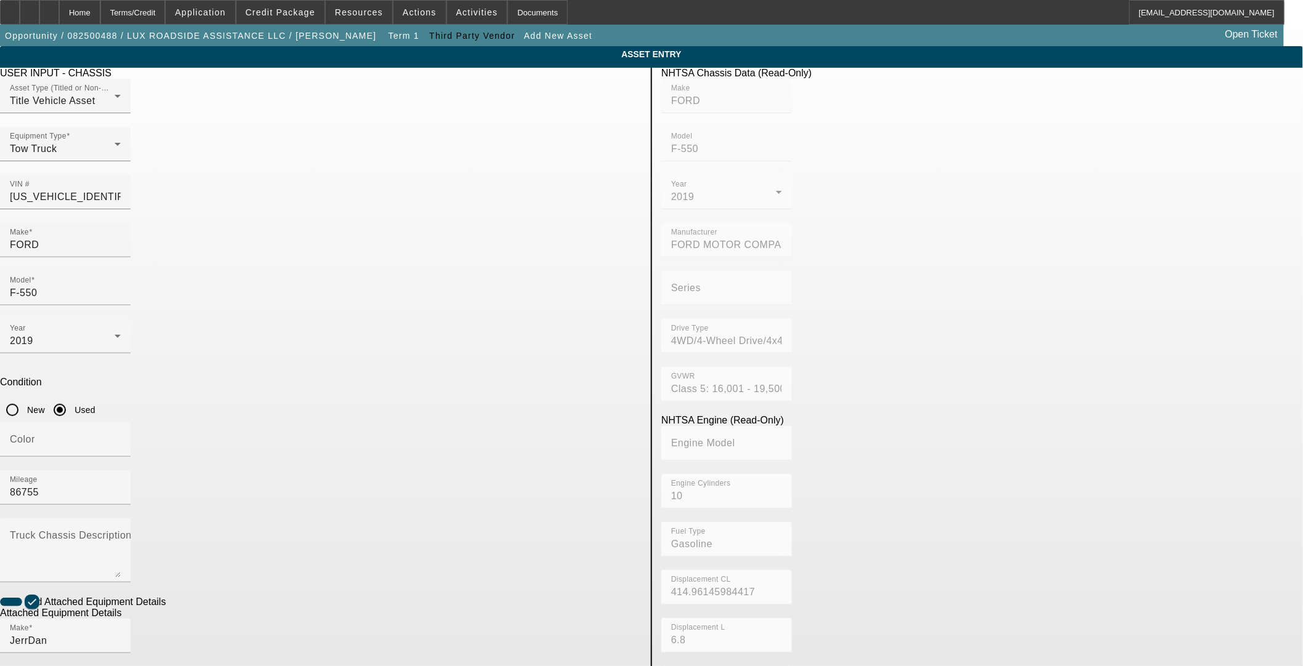
radio input "true"
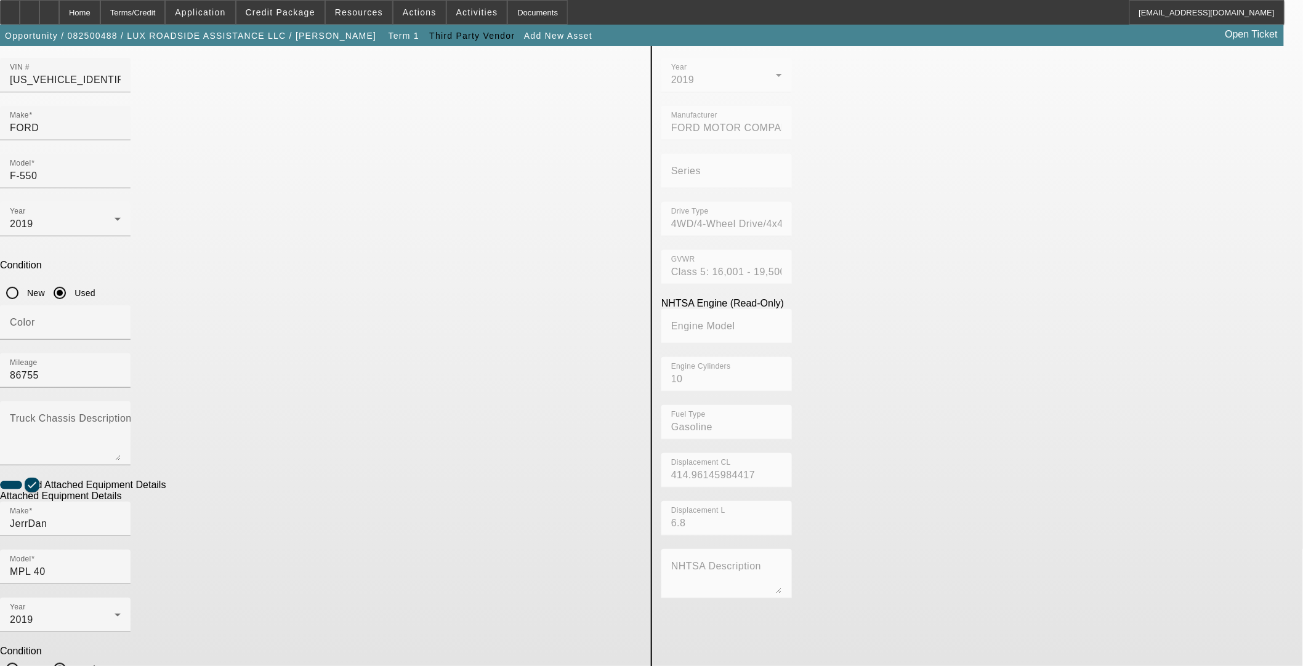
scroll to position [119, 0]
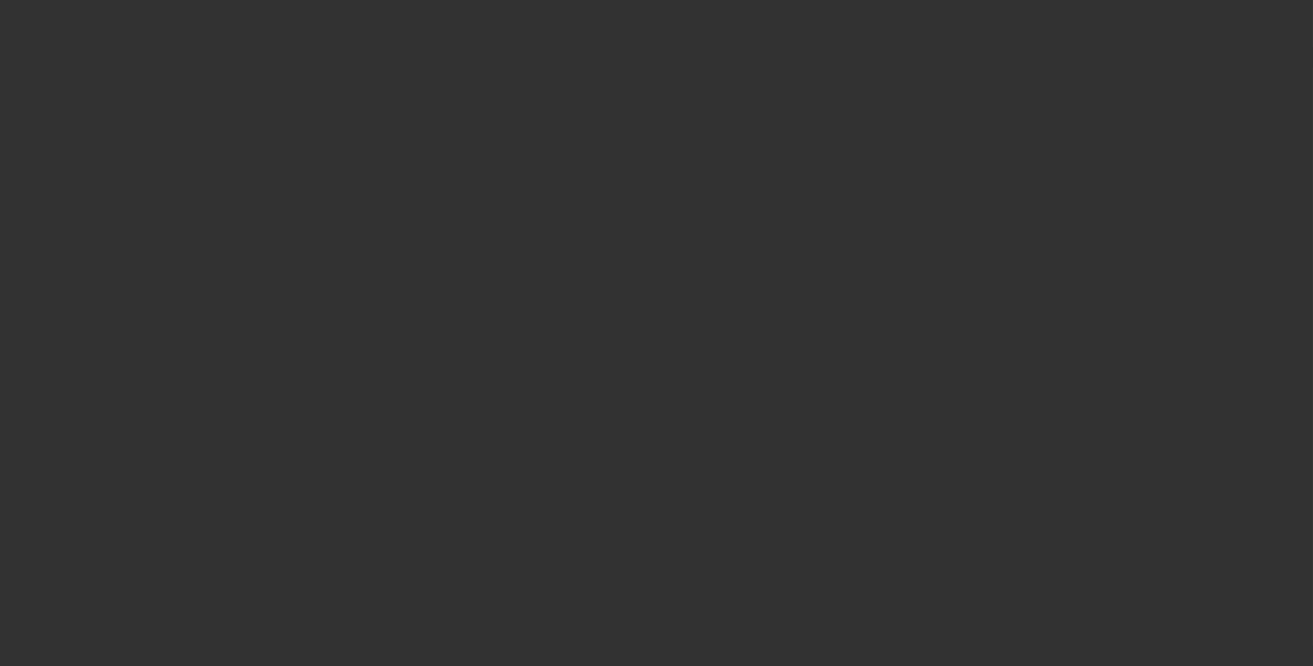
type input "$75,000.00"
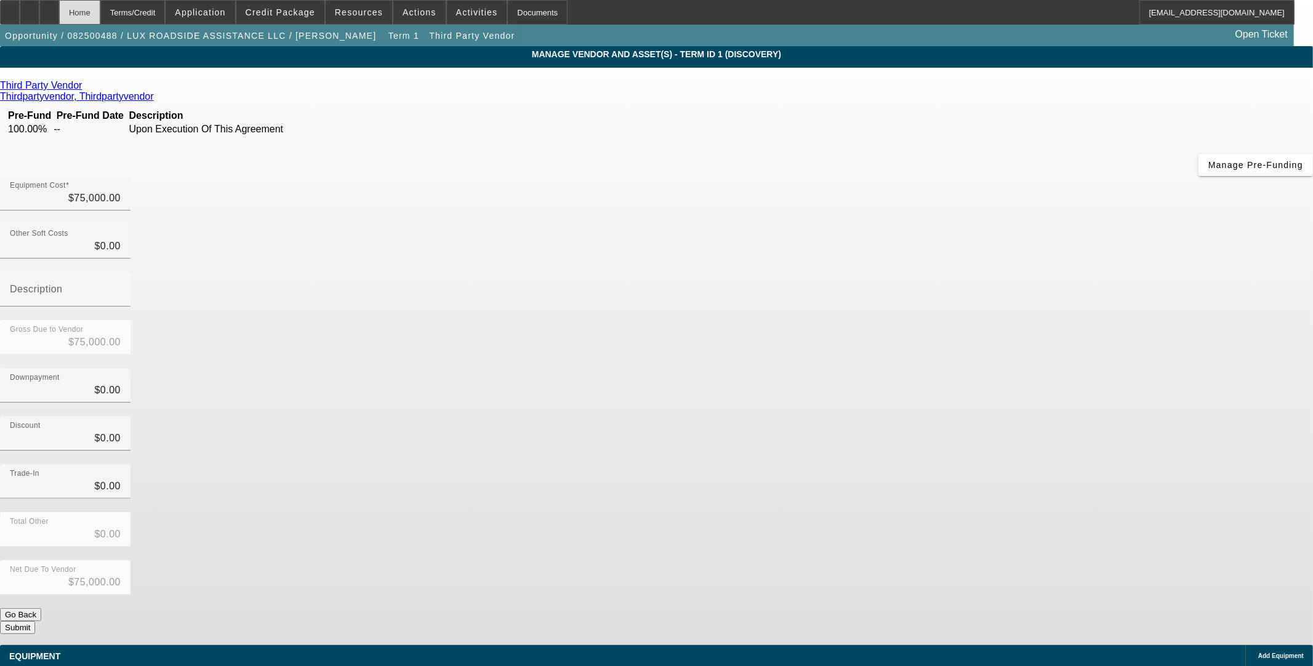
click at [100, 14] on div "Home" at bounding box center [79, 12] width 41 height 25
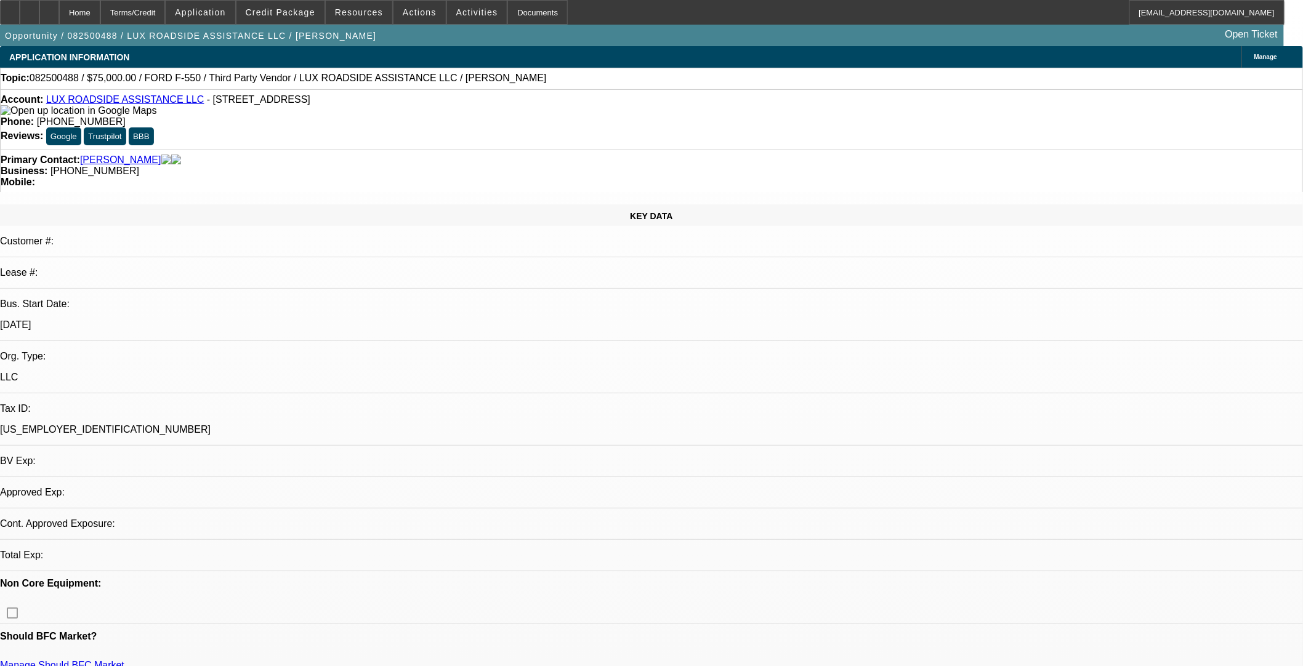
select select "0"
select select "2"
select select "0.1"
select select "4"
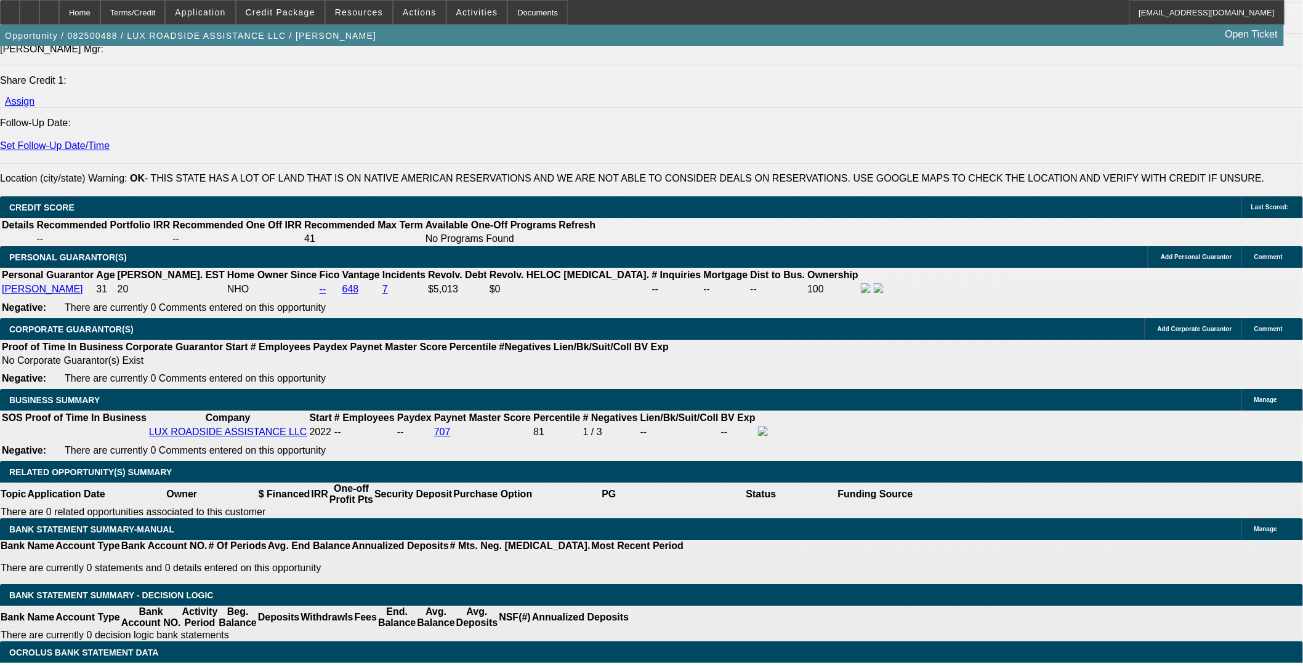
scroll to position [1710, 0]
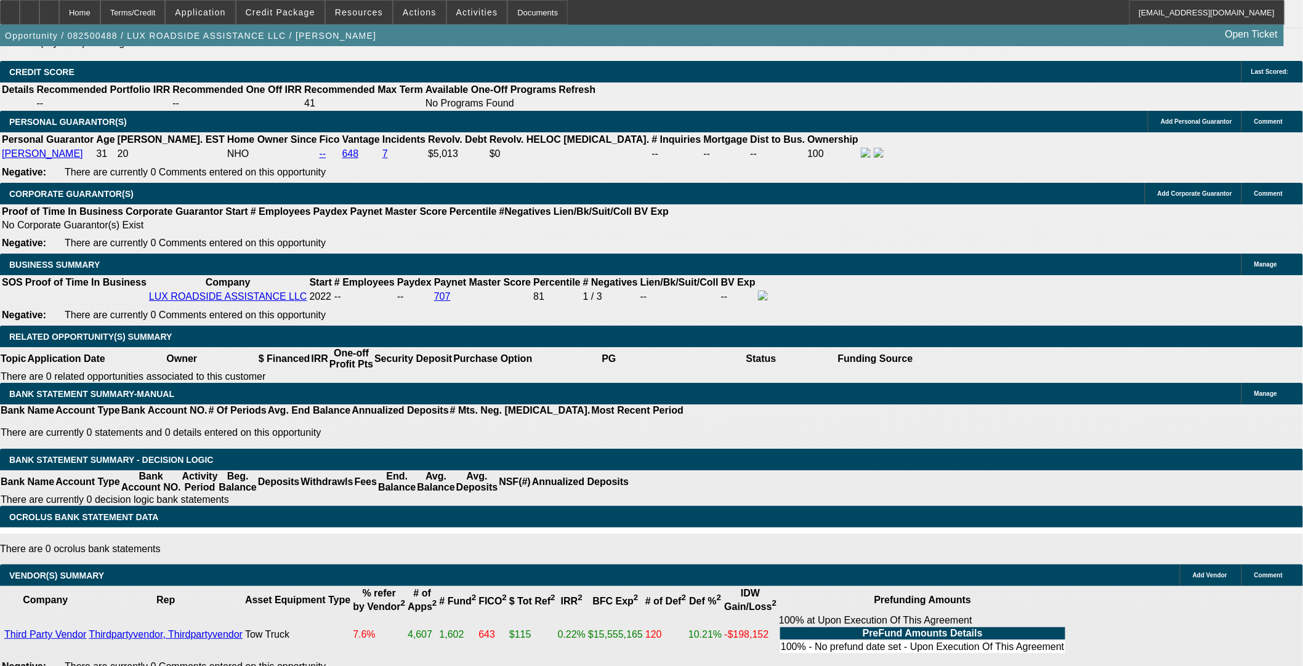
drag, startPoint x: 275, startPoint y: 151, endPoint x: 285, endPoint y: 138, distance: 17.1
type input "$0.00"
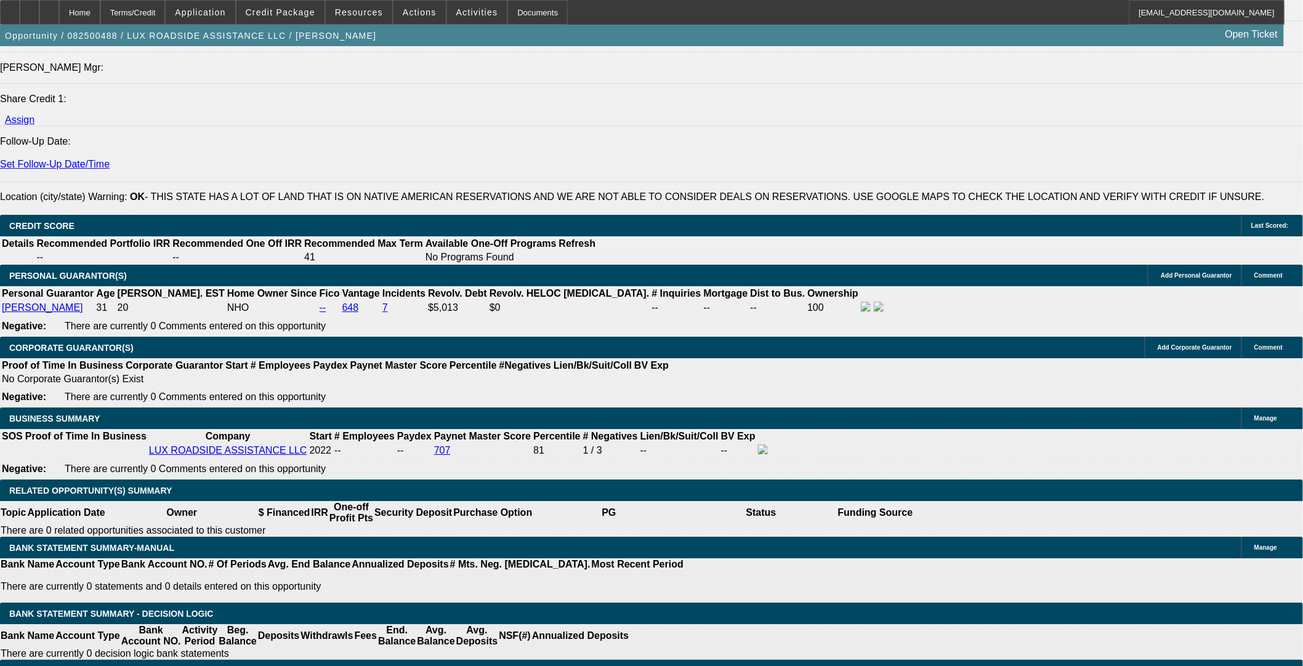
scroll to position [1436, 0]
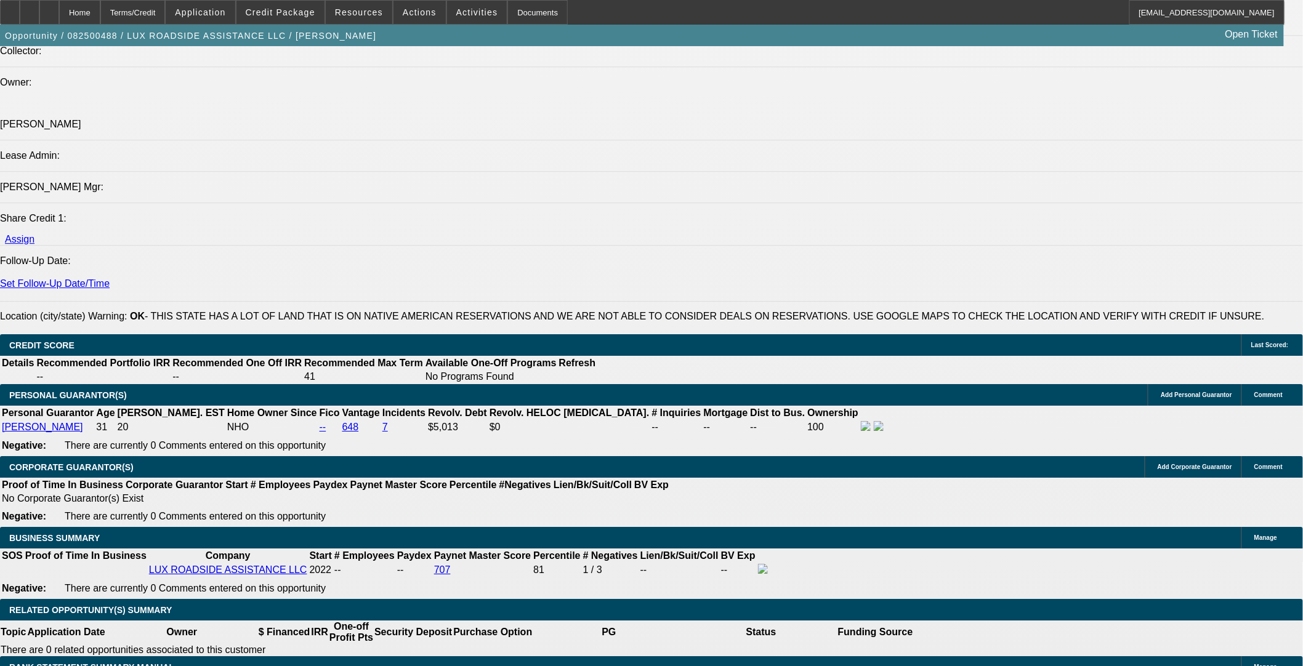
type input "48"
type input "9."
type input "$3,732.76"
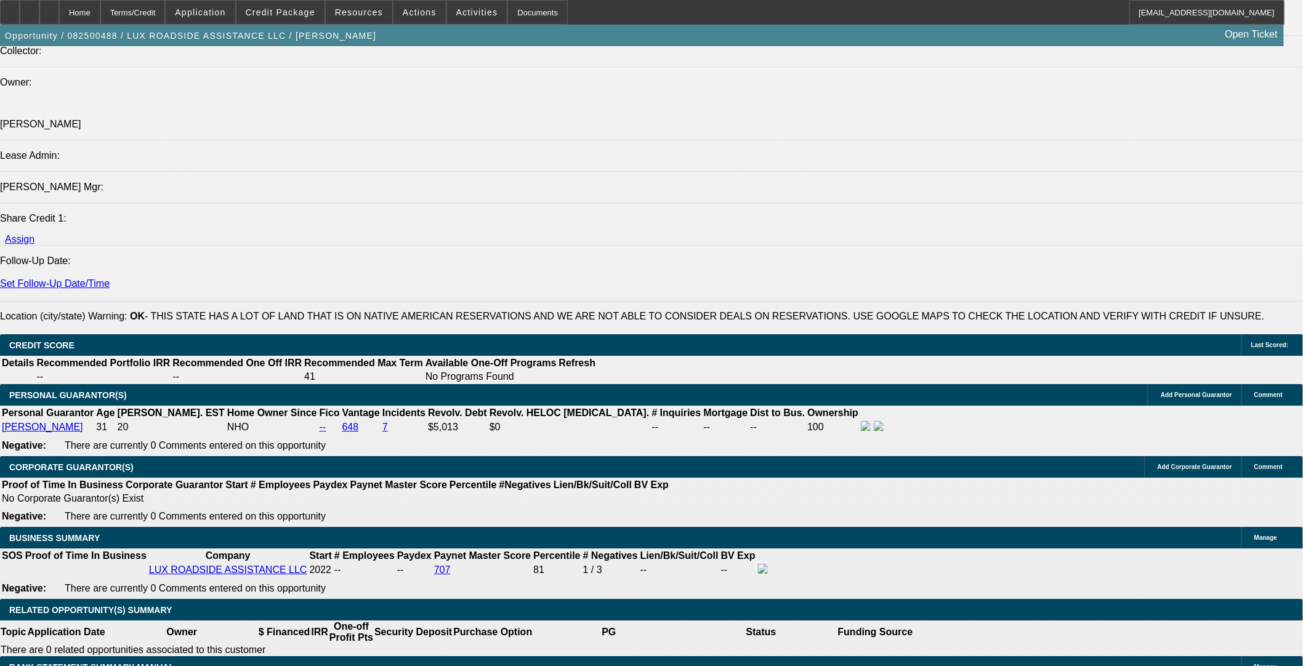
type input "$1,866.38"
type input "9.9"
type input "$3,797.18"
type input "$1,898.59"
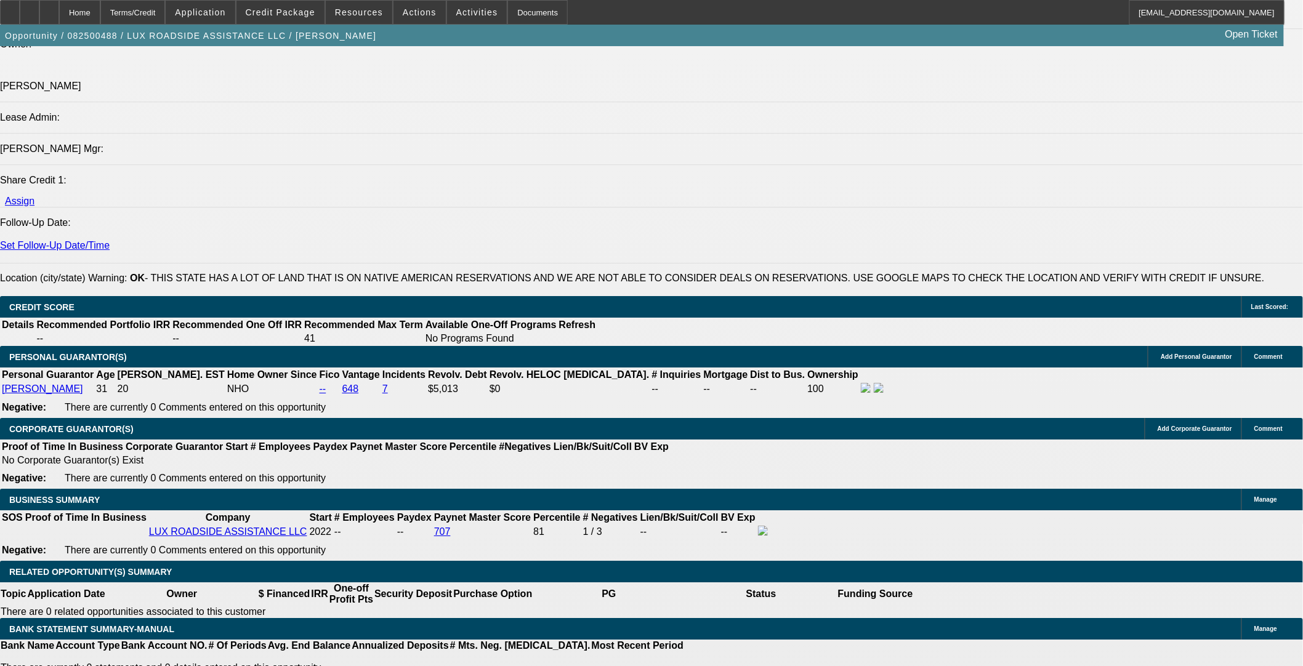
scroll to position [1505, 0]
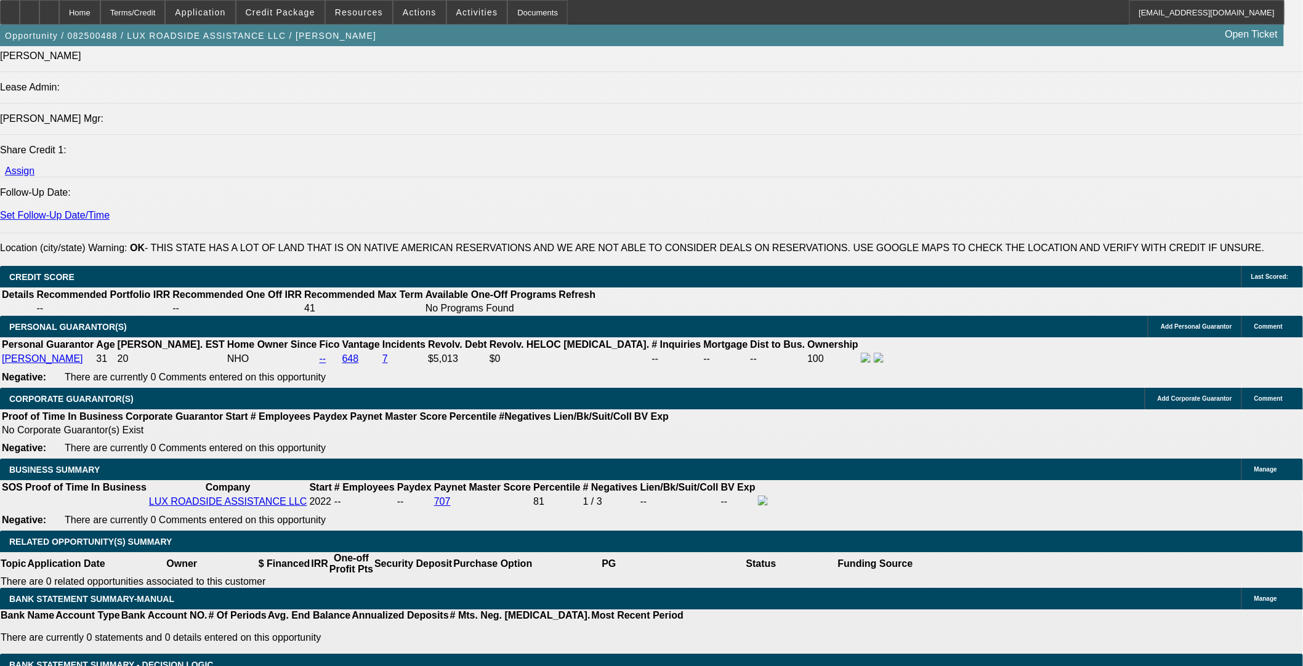
type input "9.9"
select select "3"
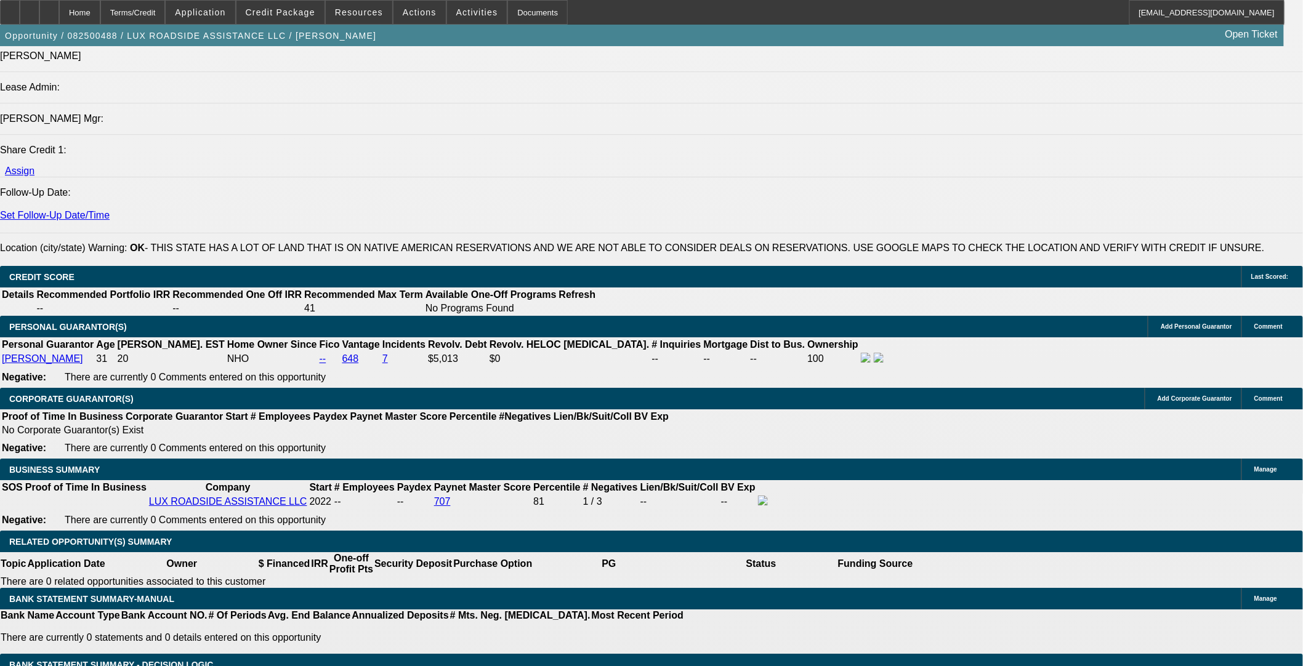
select select "0"
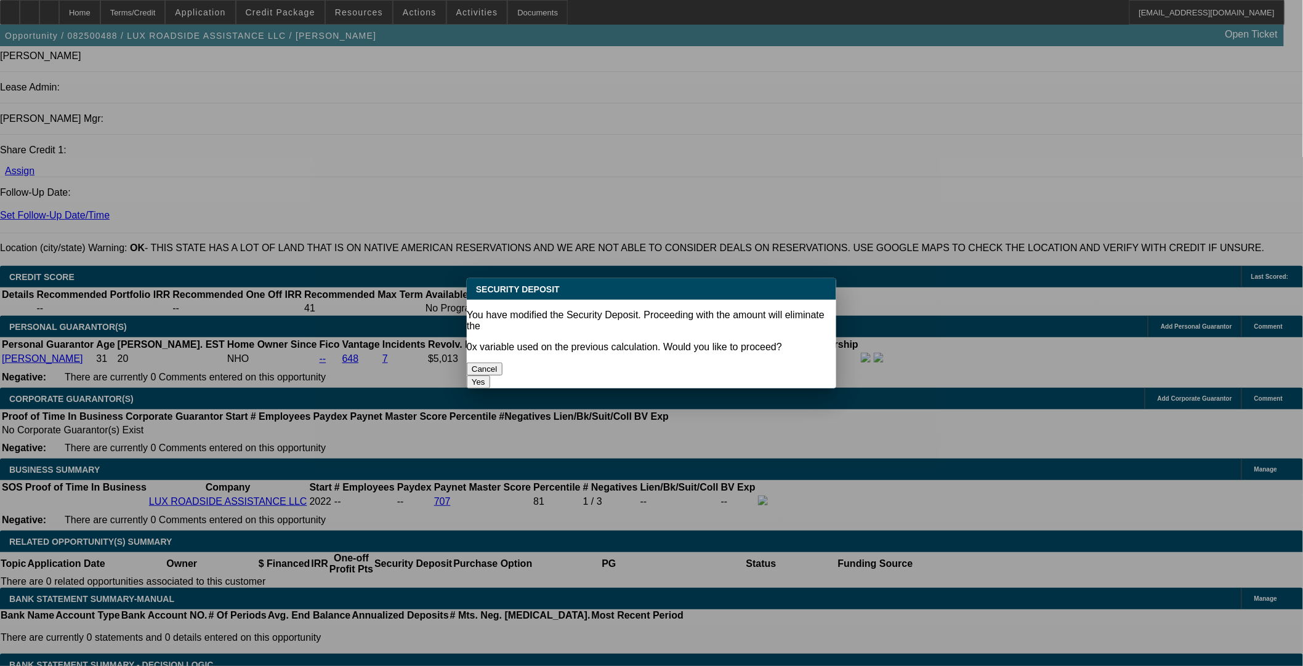
scroll to position [0, 0]
click at [490, 376] on button "Yes" at bounding box center [478, 382] width 23 height 13
type input "$0.00"
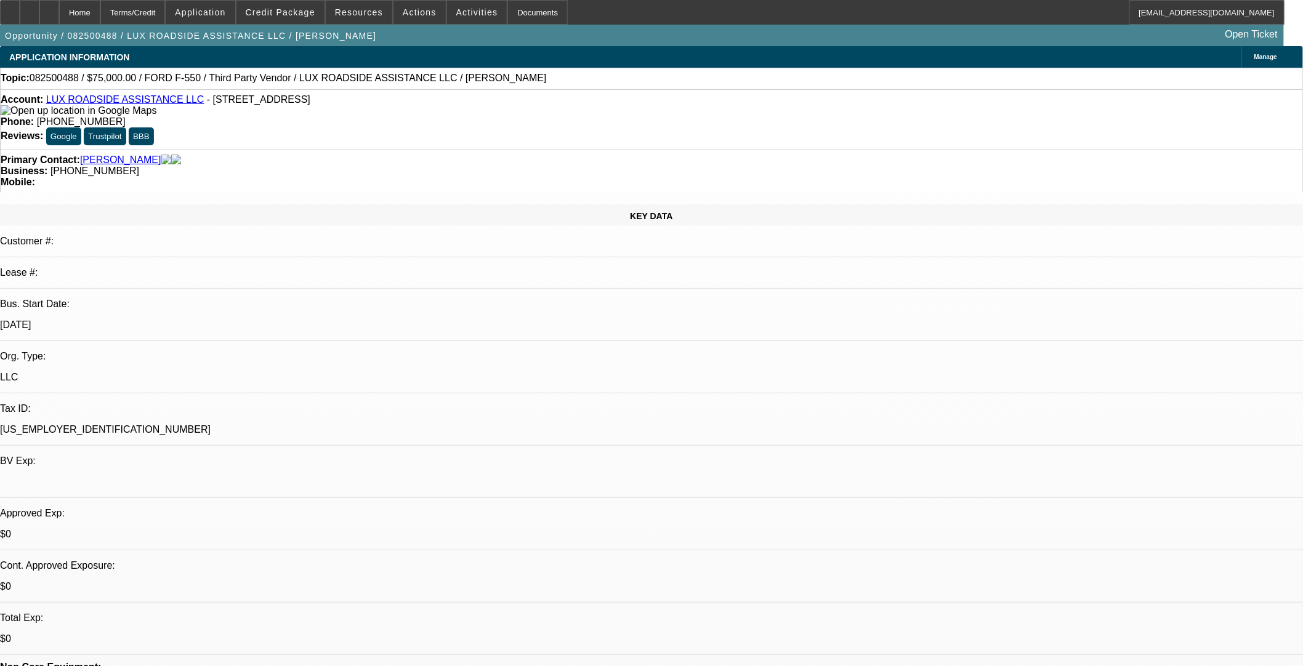
scroll to position [1505, 0]
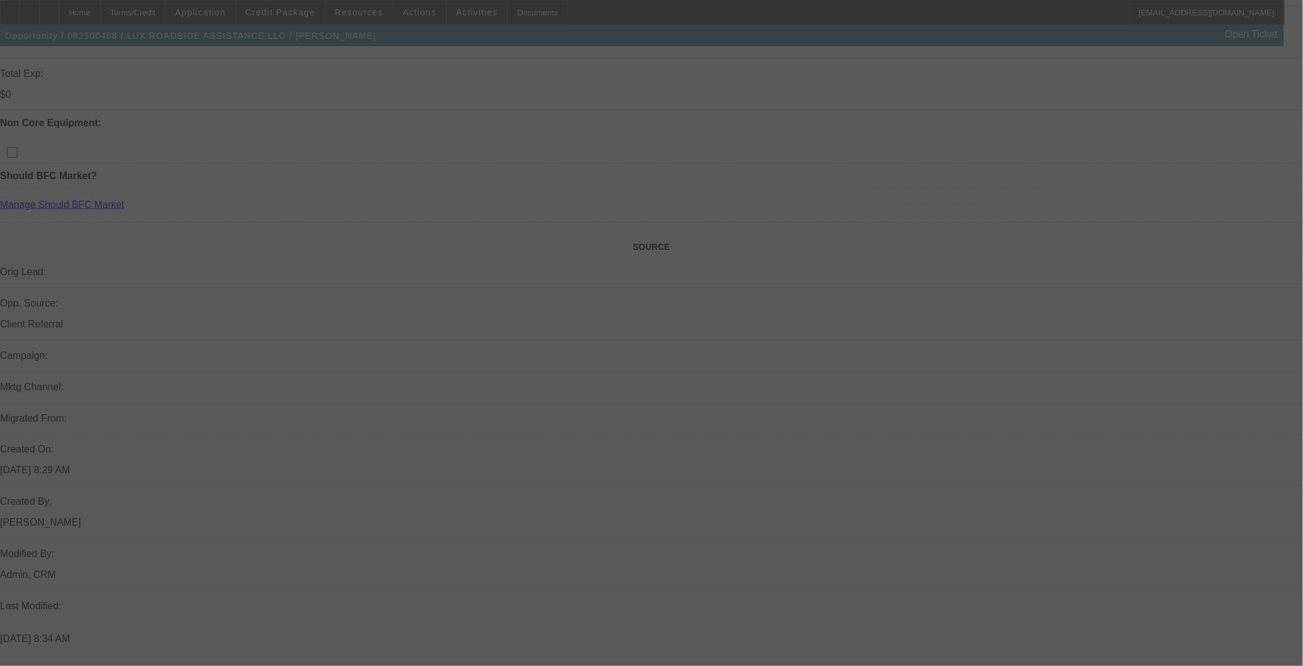
scroll to position [410, 0]
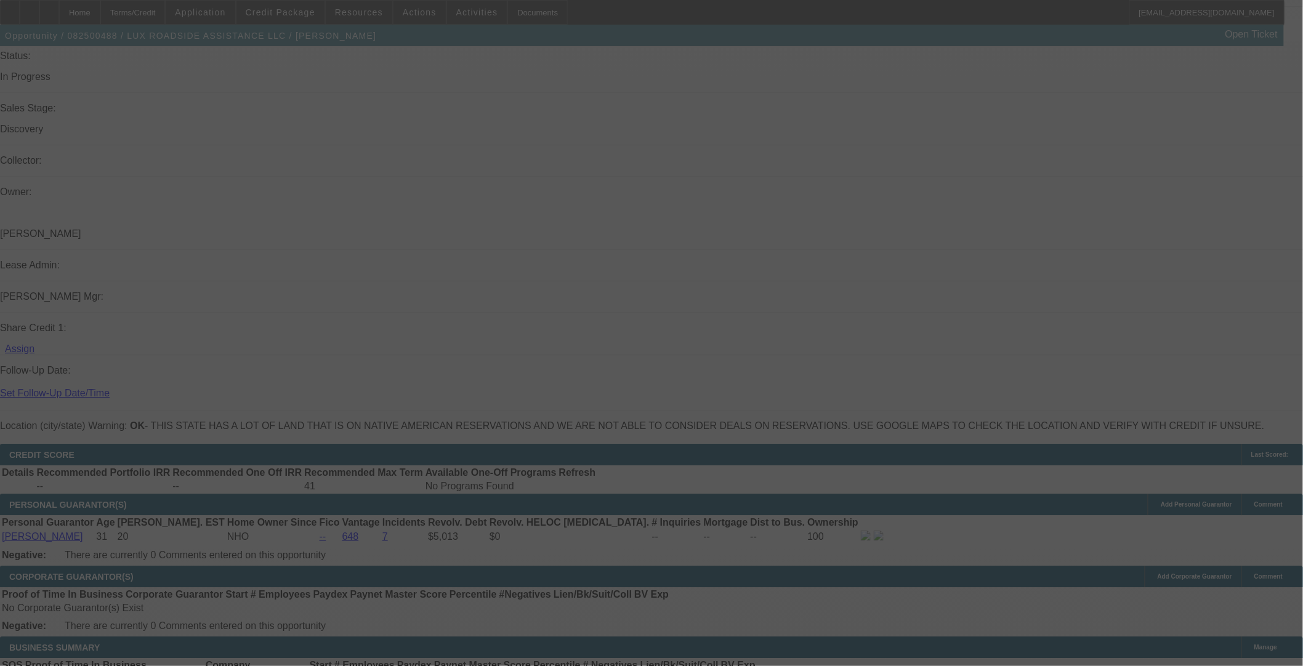
select select "0"
select select "3"
select select "0.1"
select select "4"
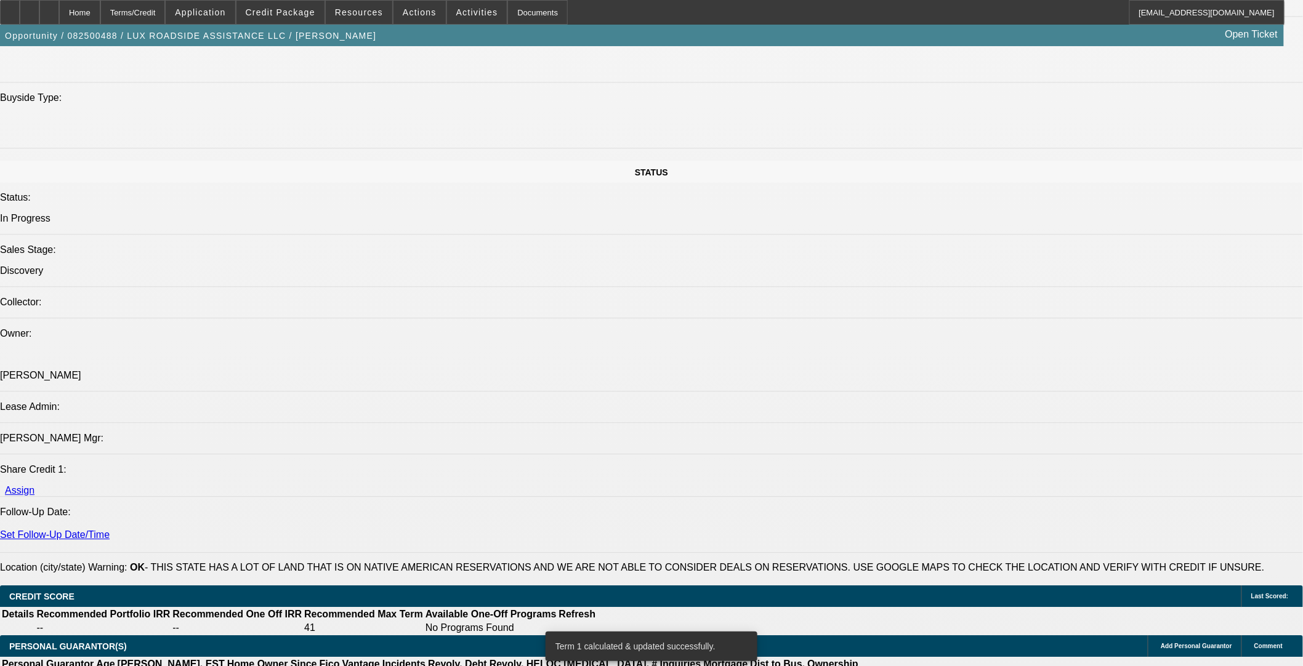
scroll to position [1094, 0]
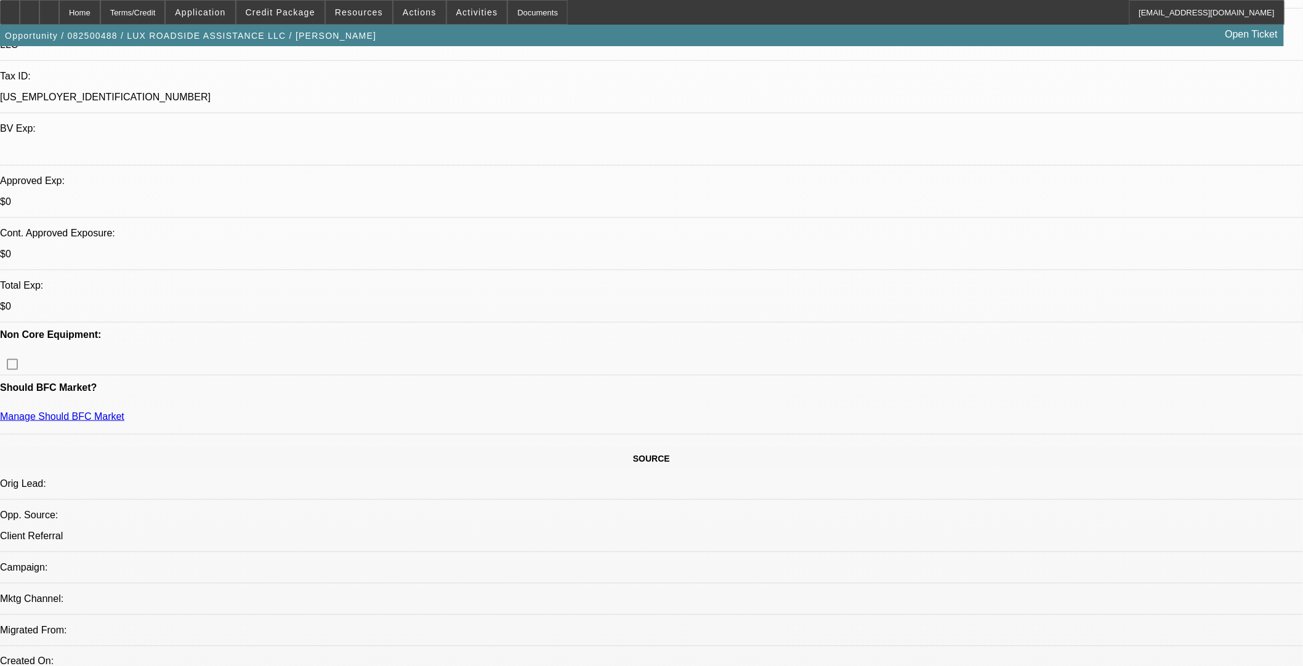
scroll to position [137, 0]
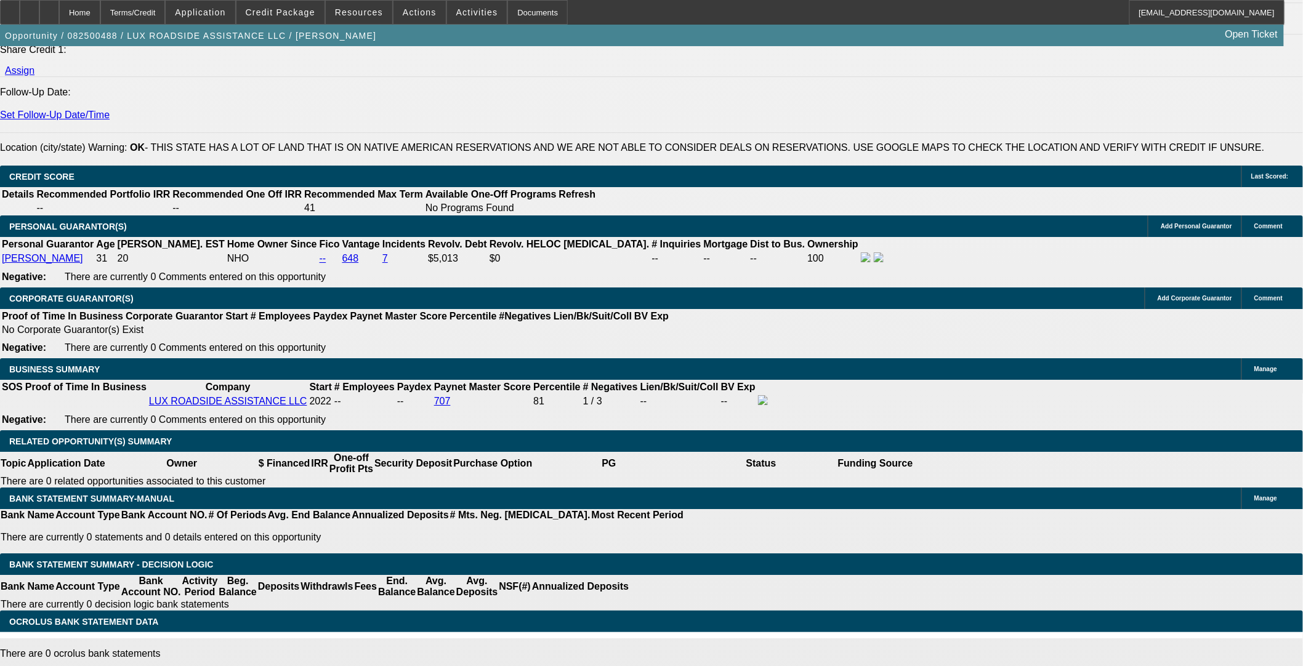
scroll to position [1573, 0]
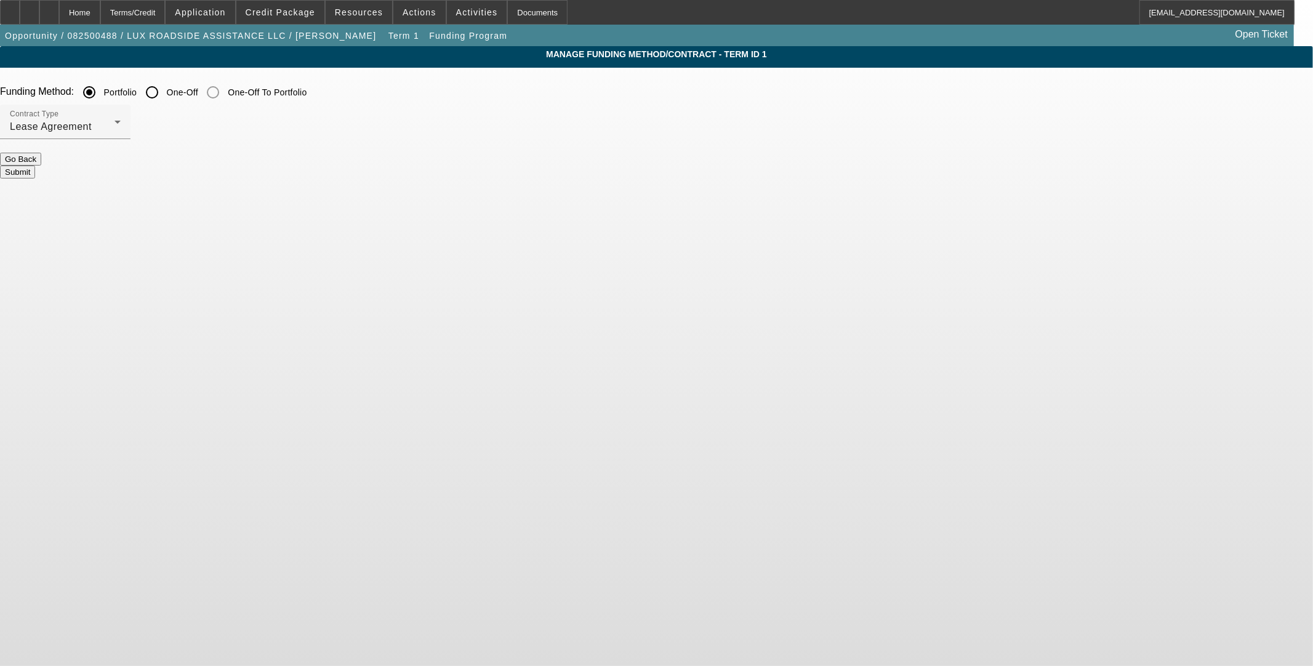
click at [164, 90] on input "One-Off" at bounding box center [152, 92] width 25 height 25
radio input "true"
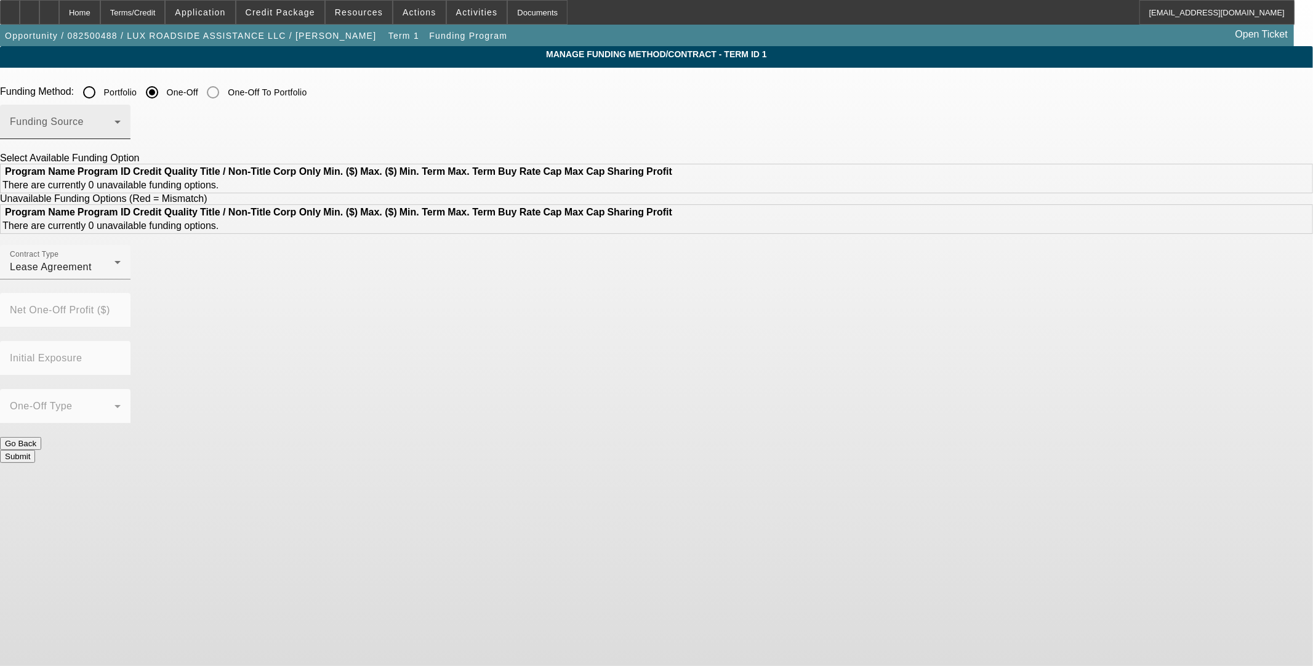
click at [115, 134] on span at bounding box center [62, 126] width 105 height 15
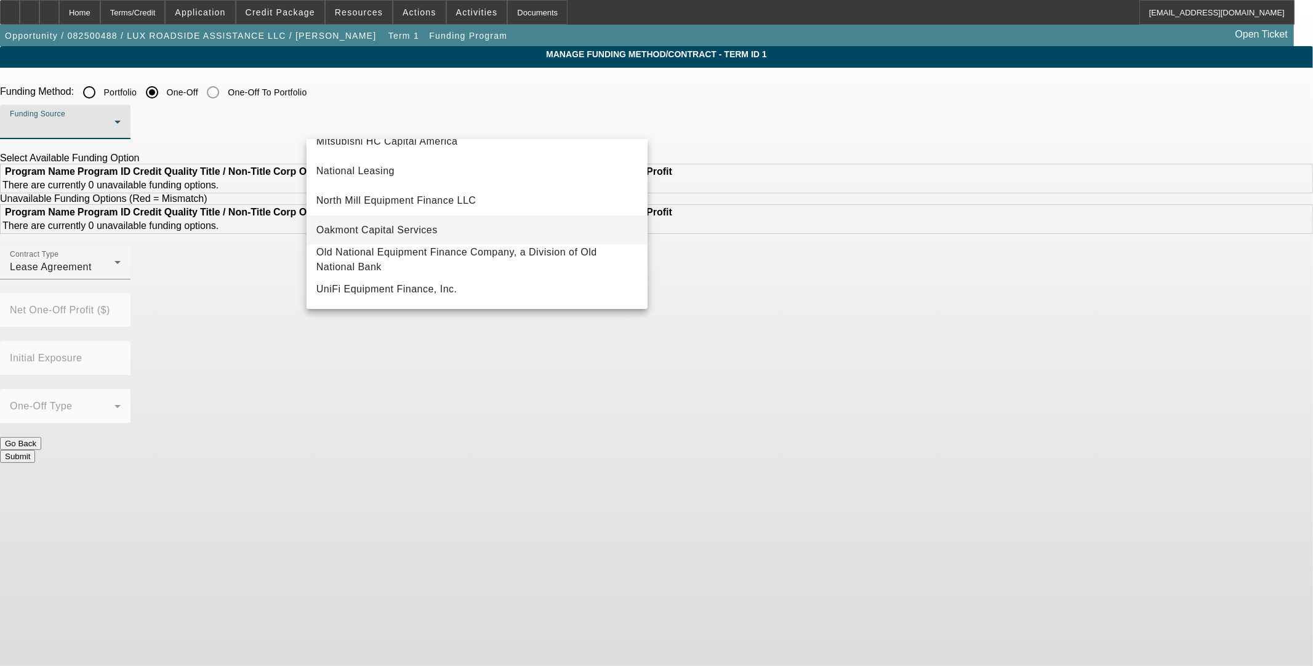
scroll to position [348, 0]
click at [382, 287] on span "UniFi Equipment Finance, Inc." at bounding box center [386, 289] width 141 height 15
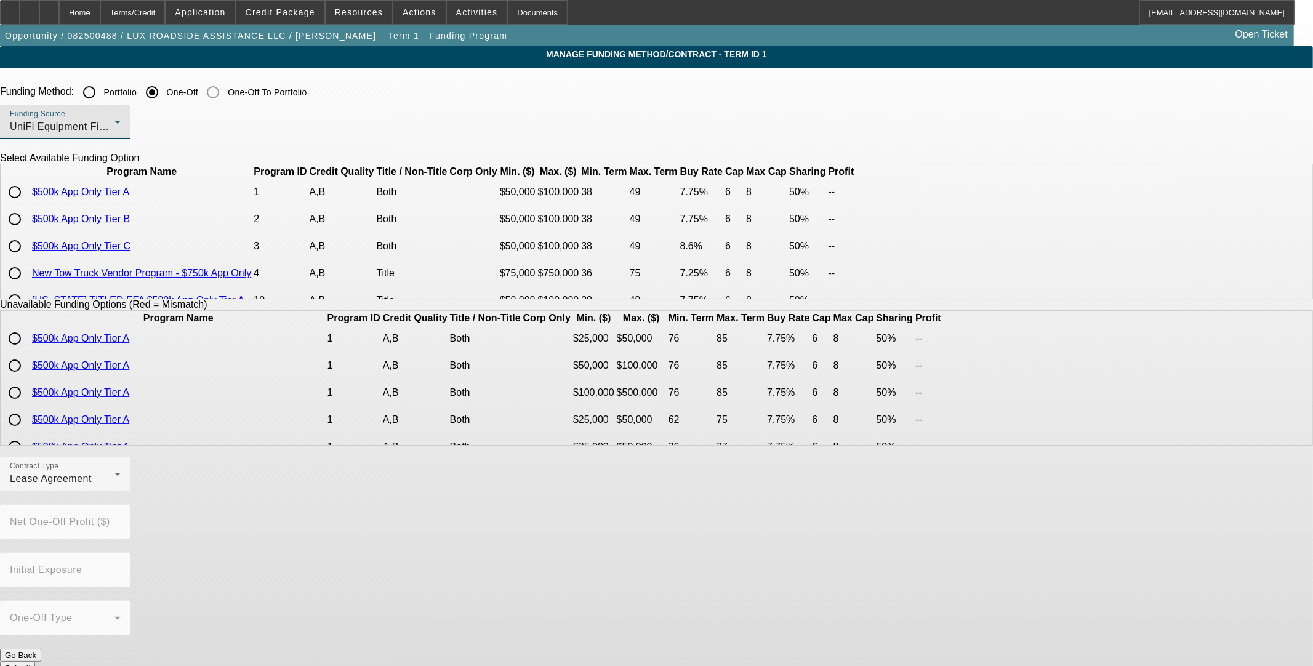
click at [131, 251] on link "$500k App Only Tier C" at bounding box center [81, 246] width 99 height 10
click at [115, 133] on div "UniFi Equipment Finance, Inc." at bounding box center [62, 126] width 105 height 15
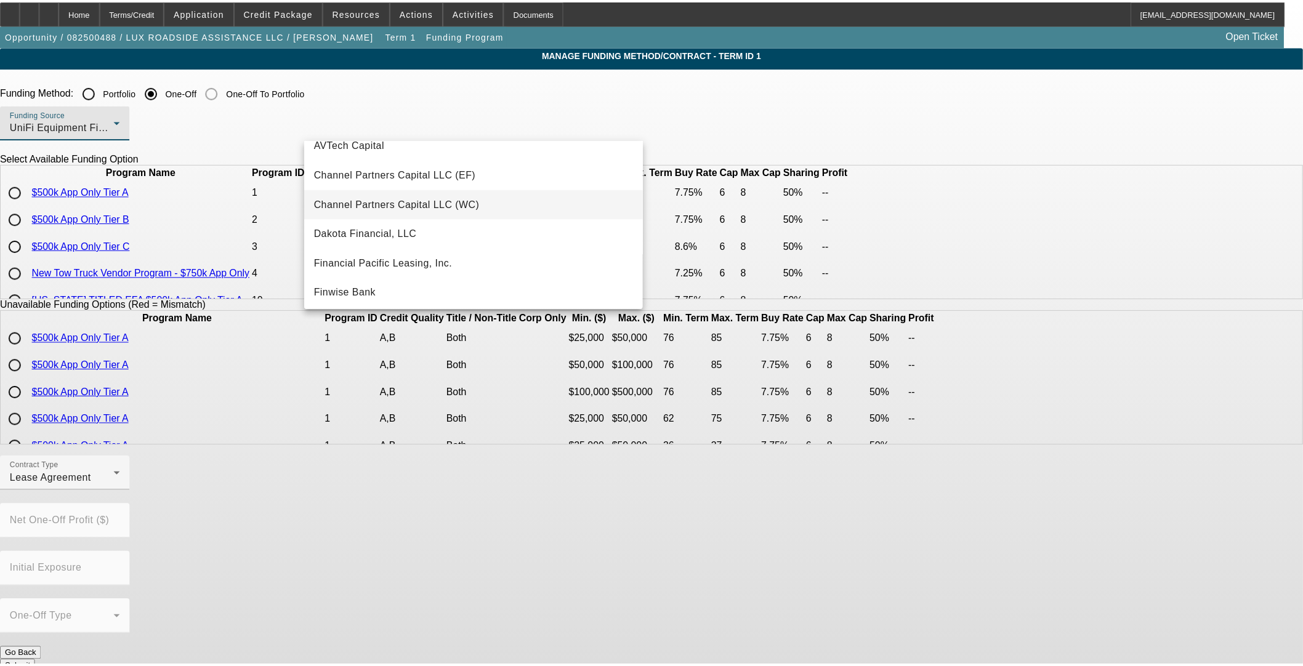
scroll to position [68, 0]
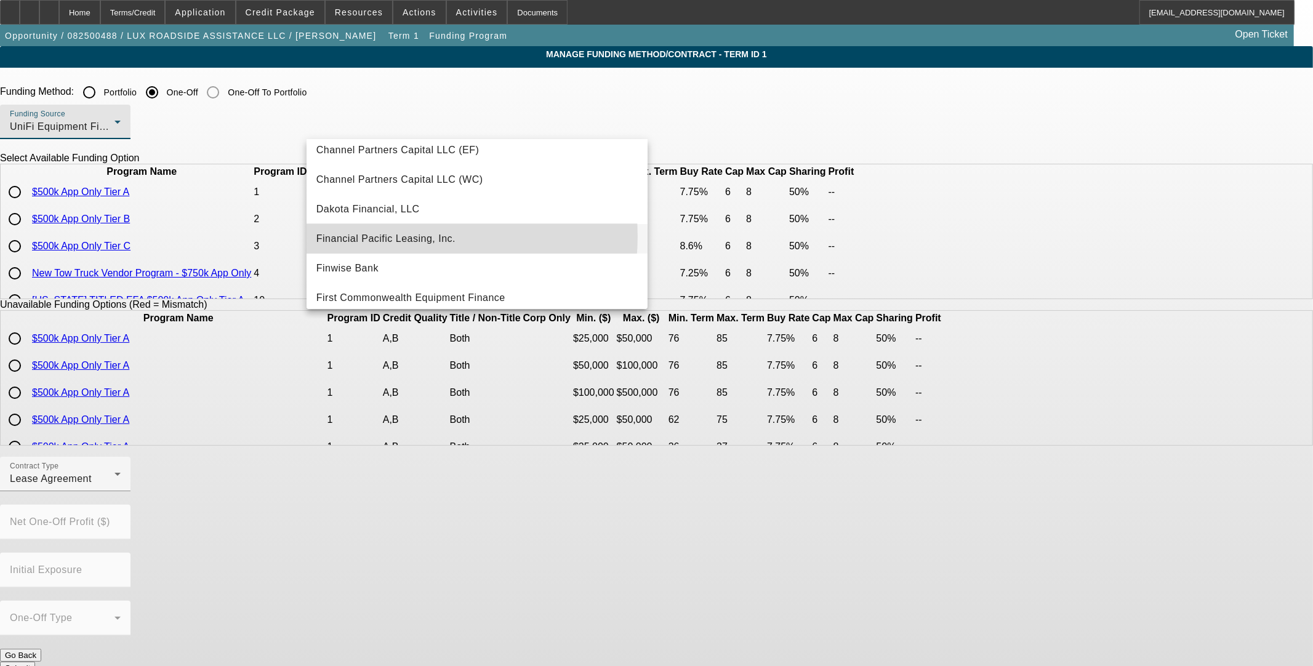
click at [406, 236] on span "Financial Pacific Leasing, Inc." at bounding box center [385, 239] width 139 height 15
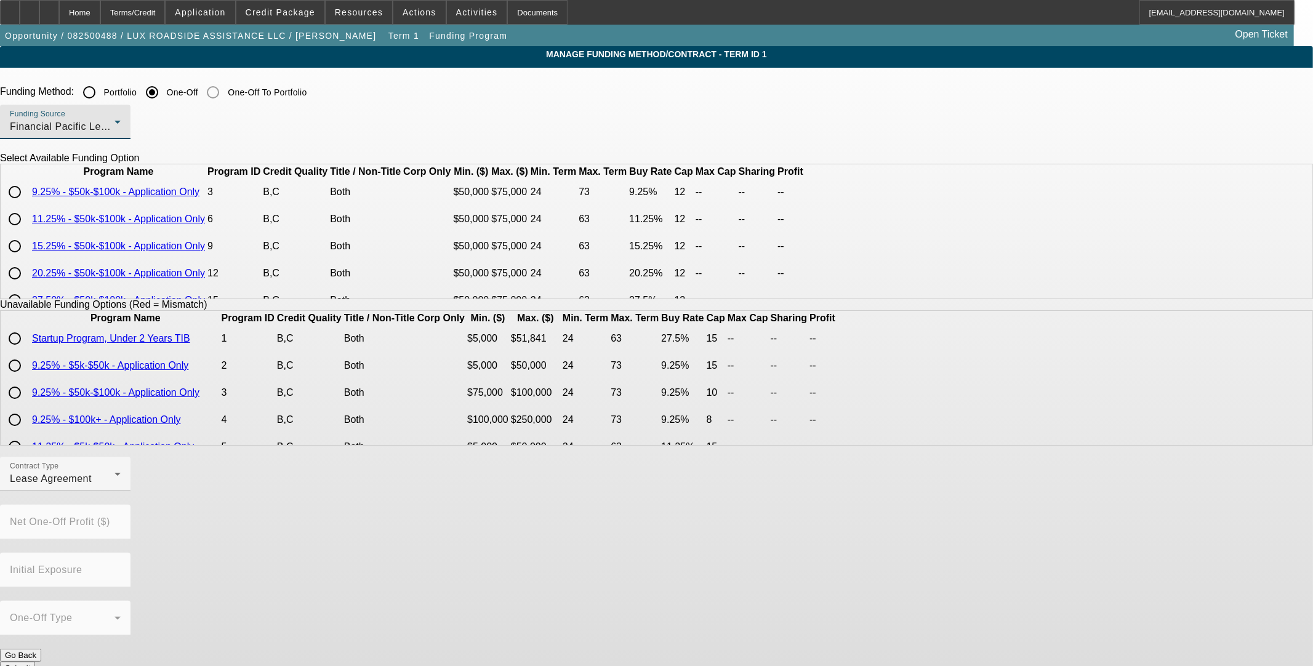
click at [27, 204] on input "radio" at bounding box center [14, 192] width 25 height 25
radio input "true"
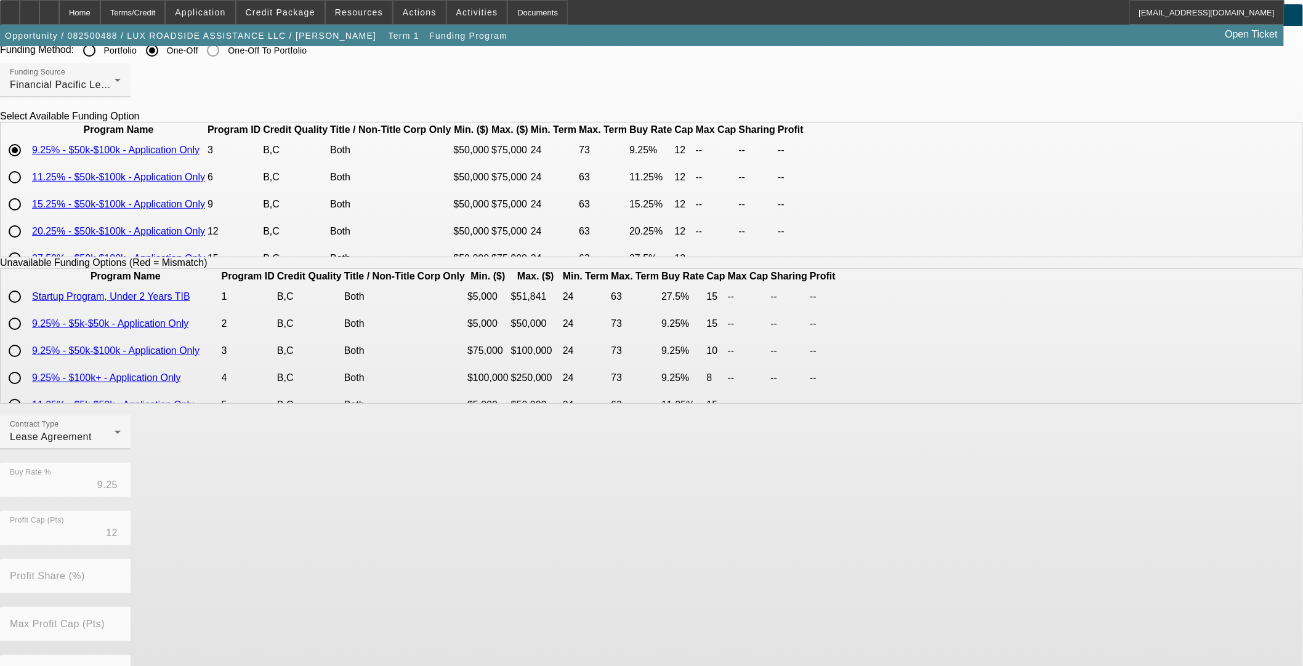
scroll to position [166, 0]
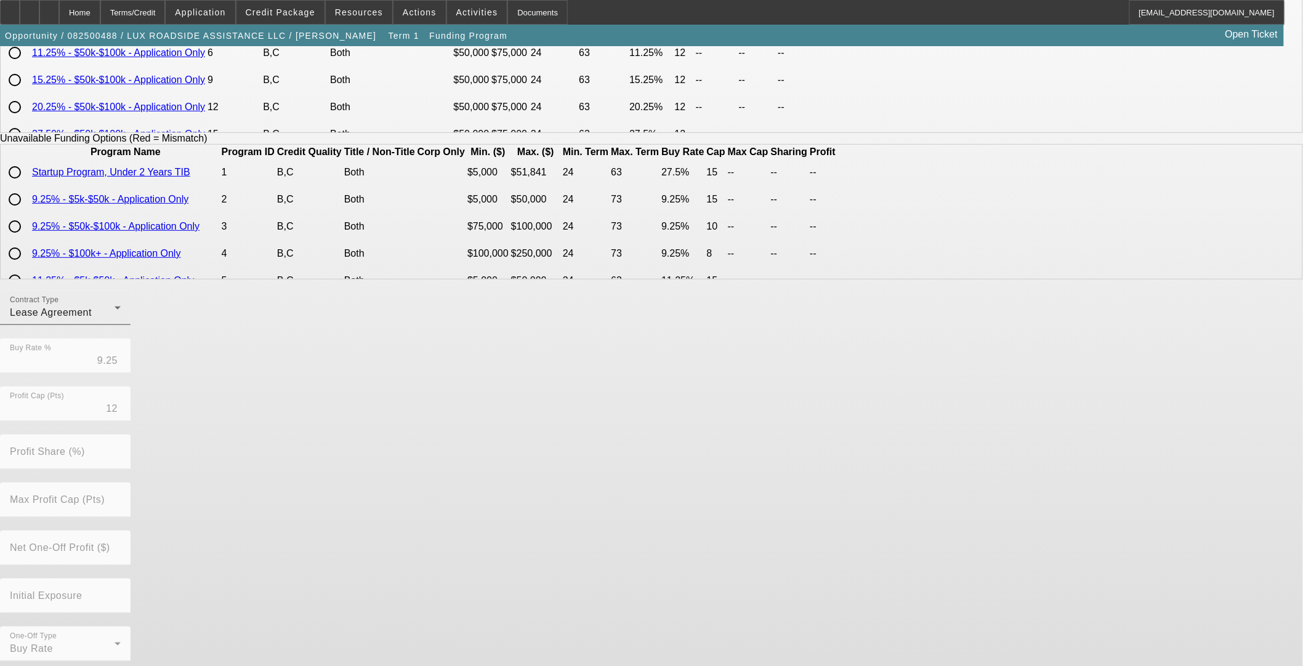
click at [115, 320] on div "Lease Agreement" at bounding box center [62, 312] width 105 height 15
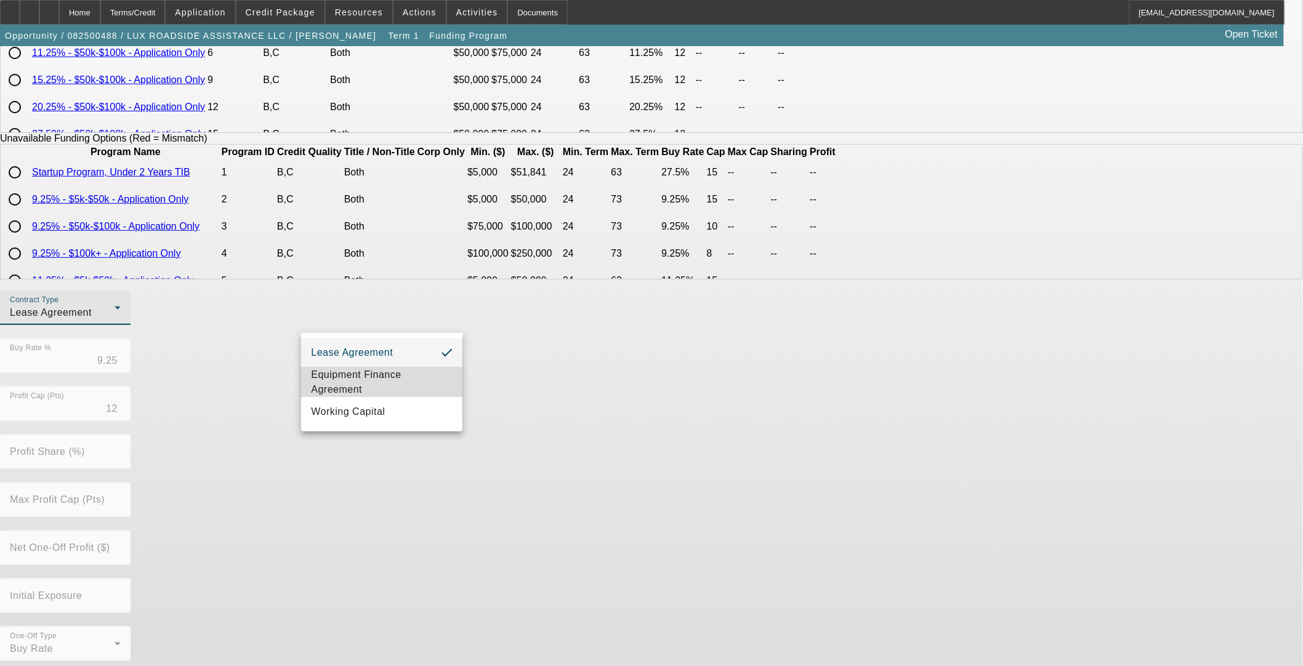
click at [387, 382] on span "Equipment Finance Agreement" at bounding box center [382, 383] width 142 height 30
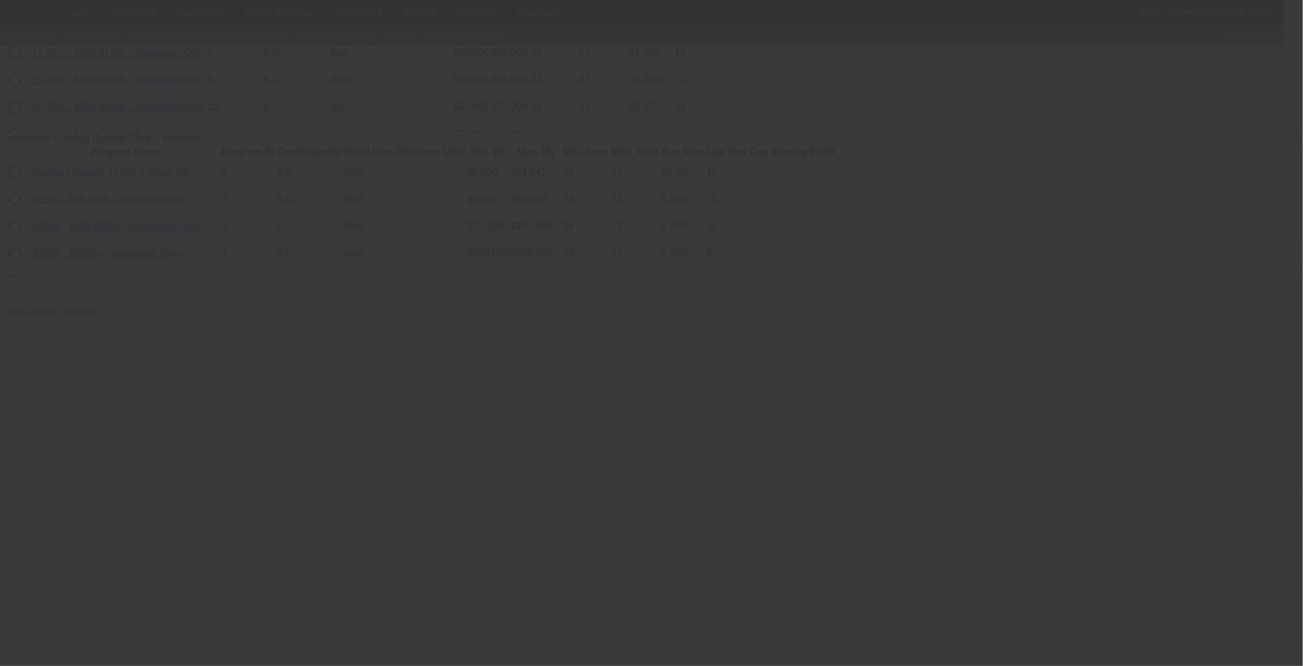
radio input "true"
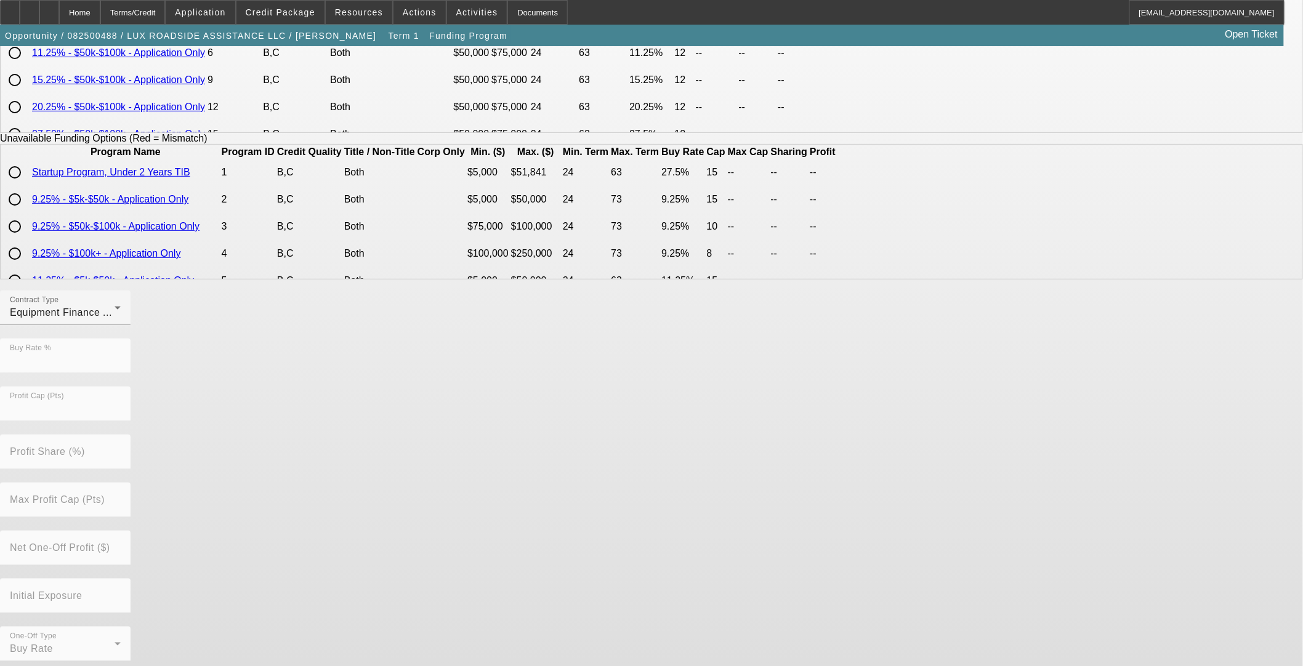
scroll to position [0, 0]
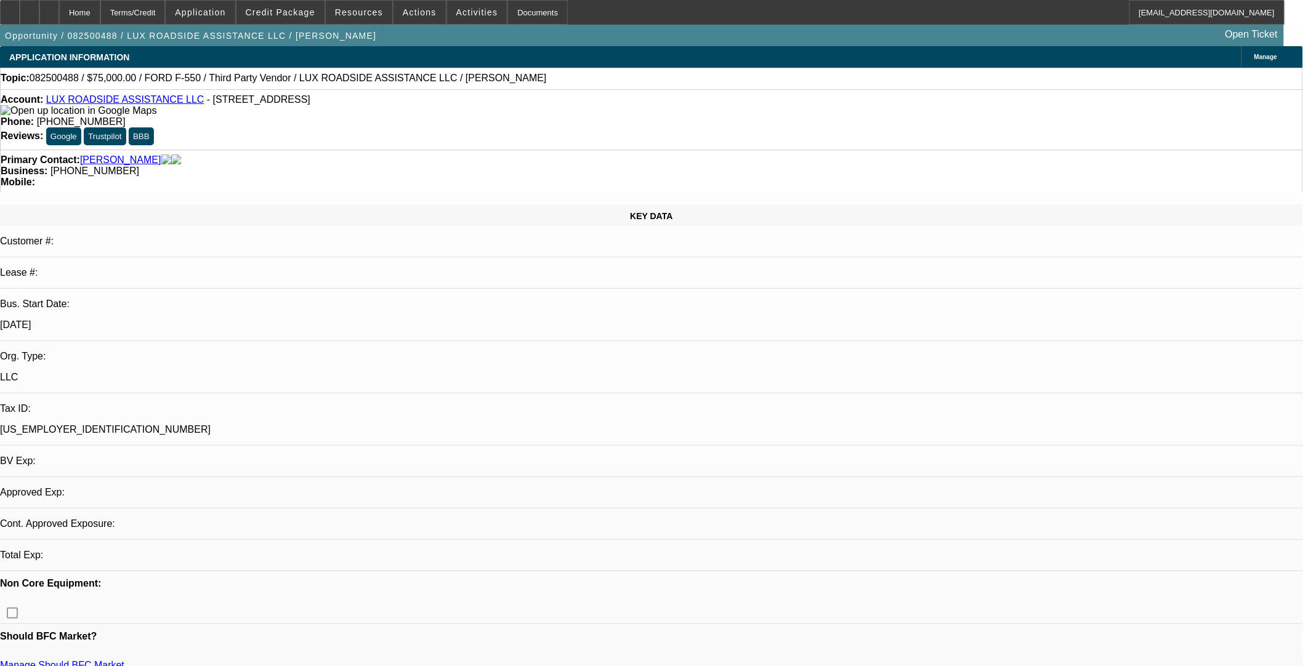
select select "0"
select select "3"
select select "0"
select select "6"
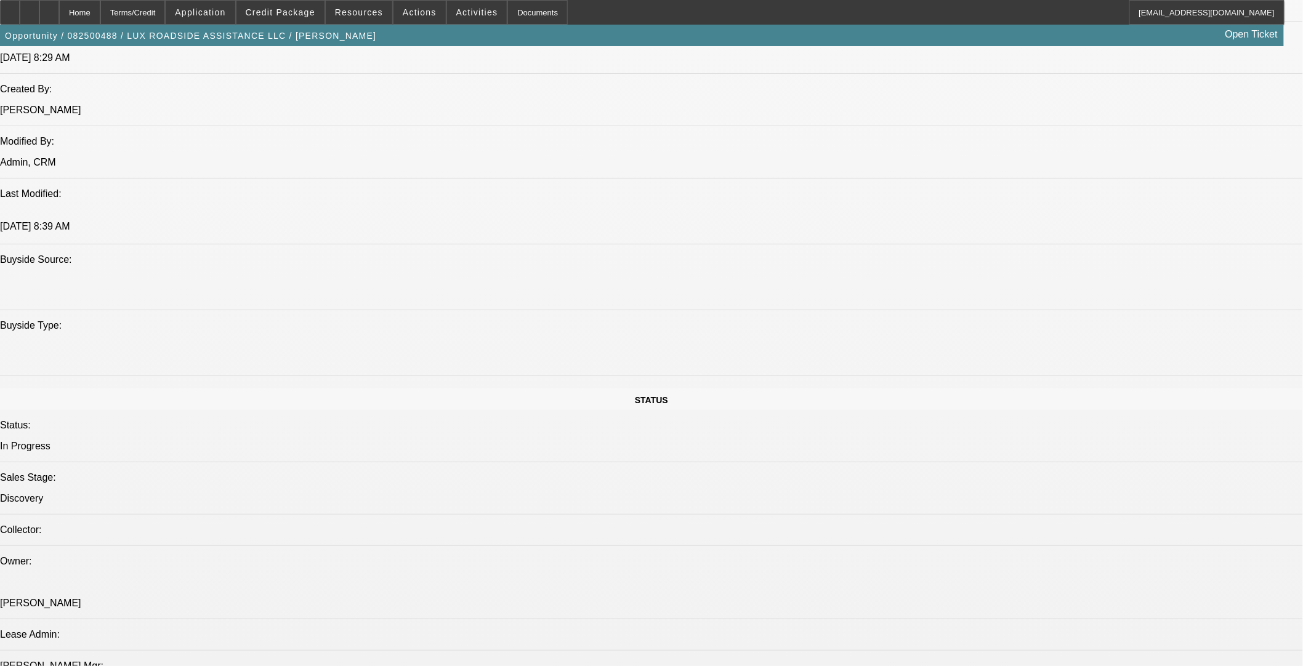
scroll to position [1505, 0]
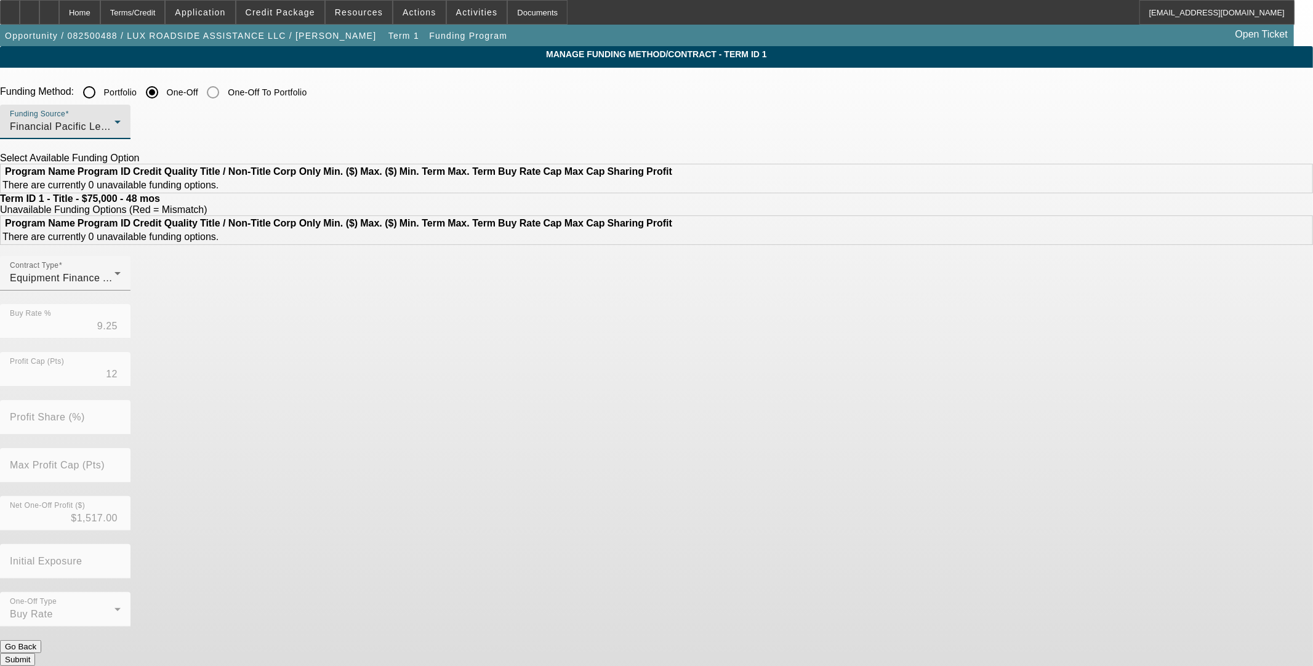
click at [115, 134] on div "Financial Pacific Leasing, Inc." at bounding box center [62, 126] width 105 height 15
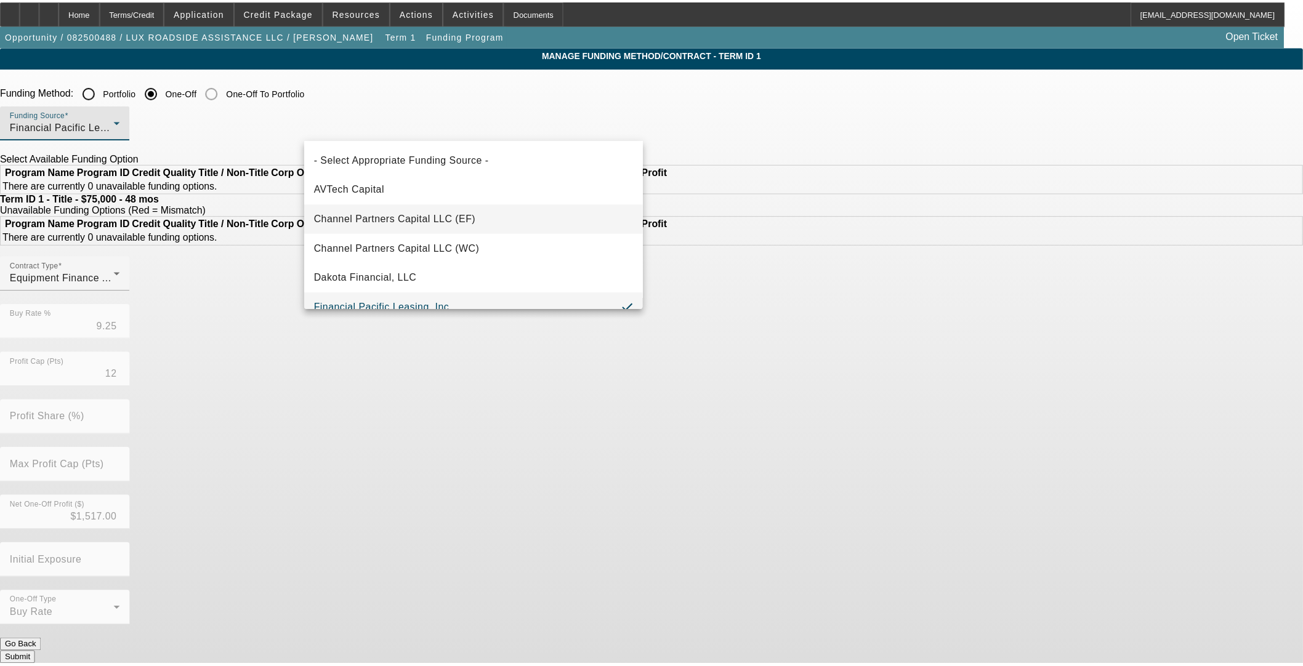
scroll to position [13, 0]
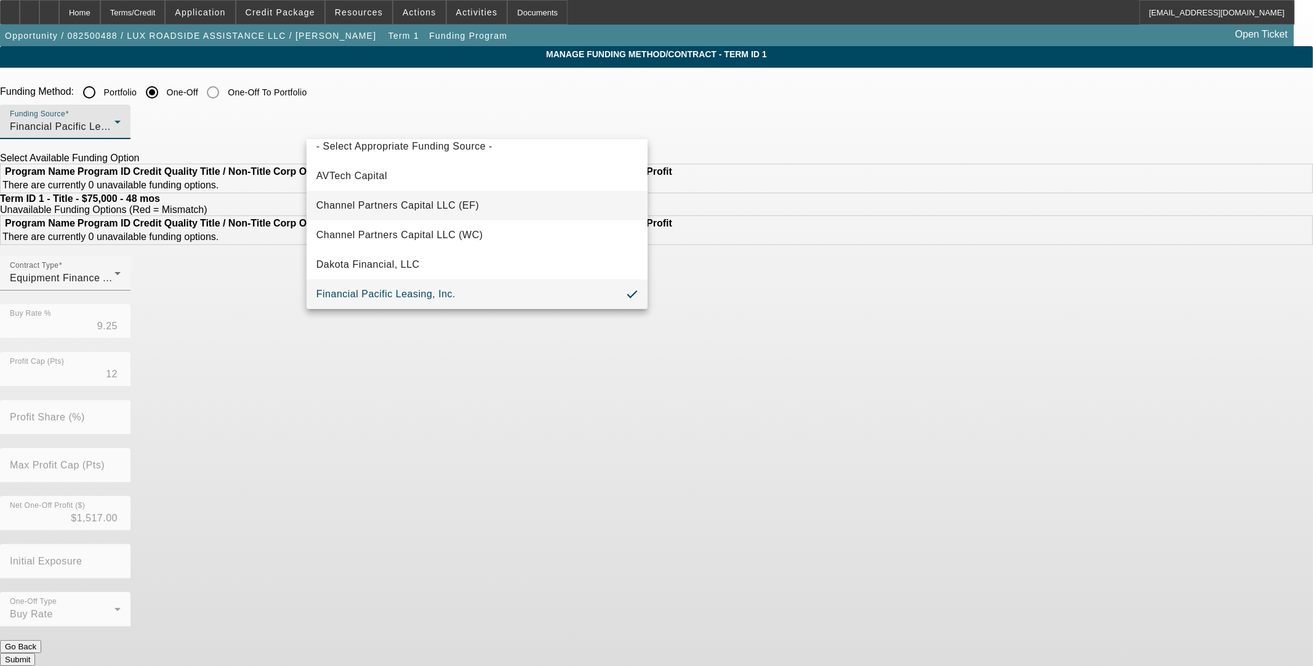
click at [414, 207] on span "Channel Partners Capital LLC (EF)" at bounding box center [397, 205] width 163 height 15
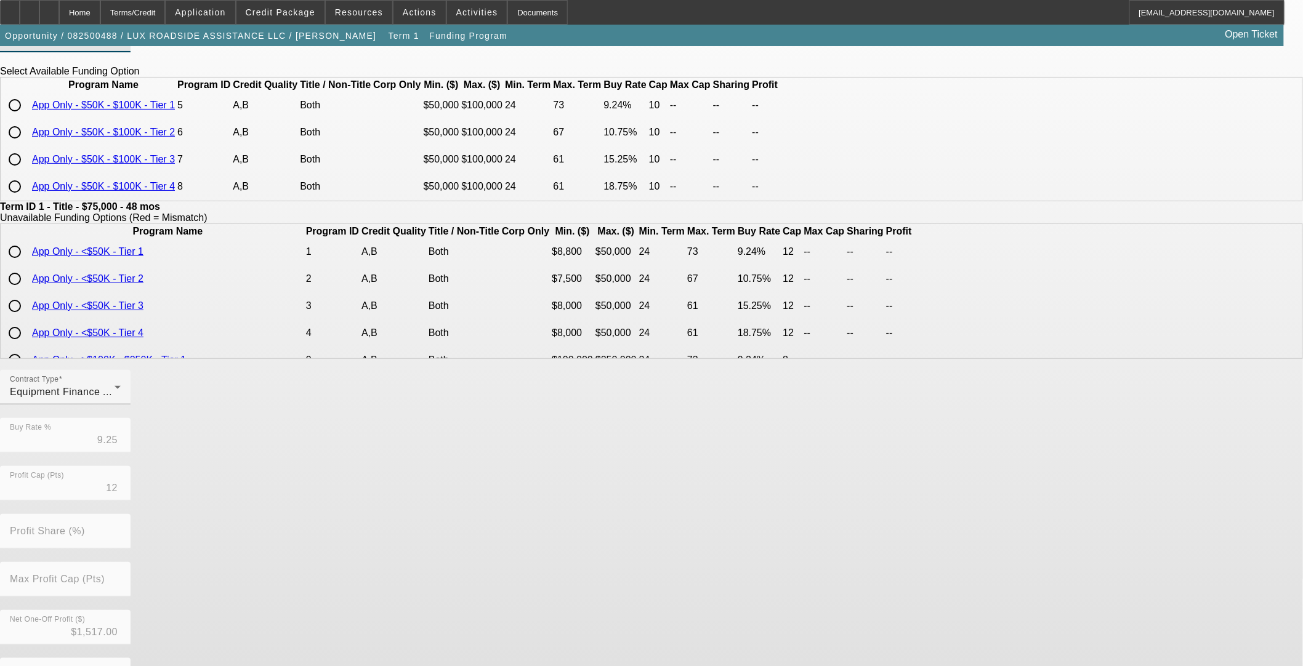
scroll to position [0, 0]
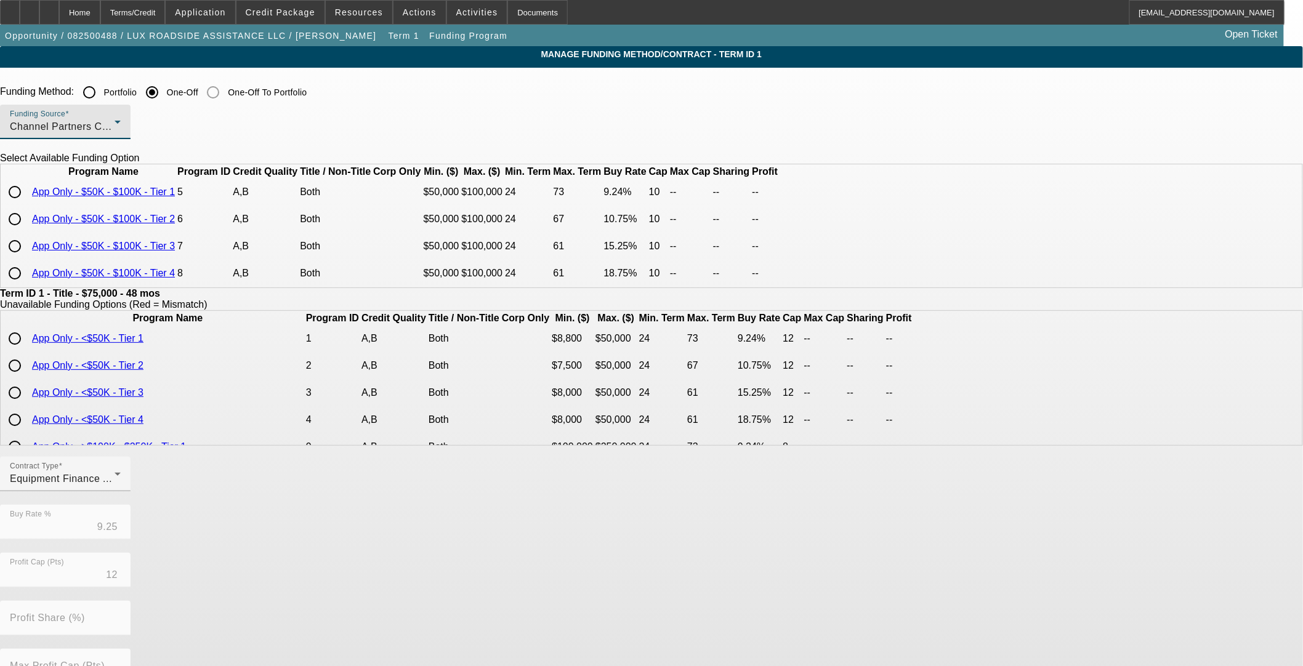
click at [27, 204] on input "radio" at bounding box center [14, 192] width 25 height 25
radio input "true"
type input "9.24"
type input "10"
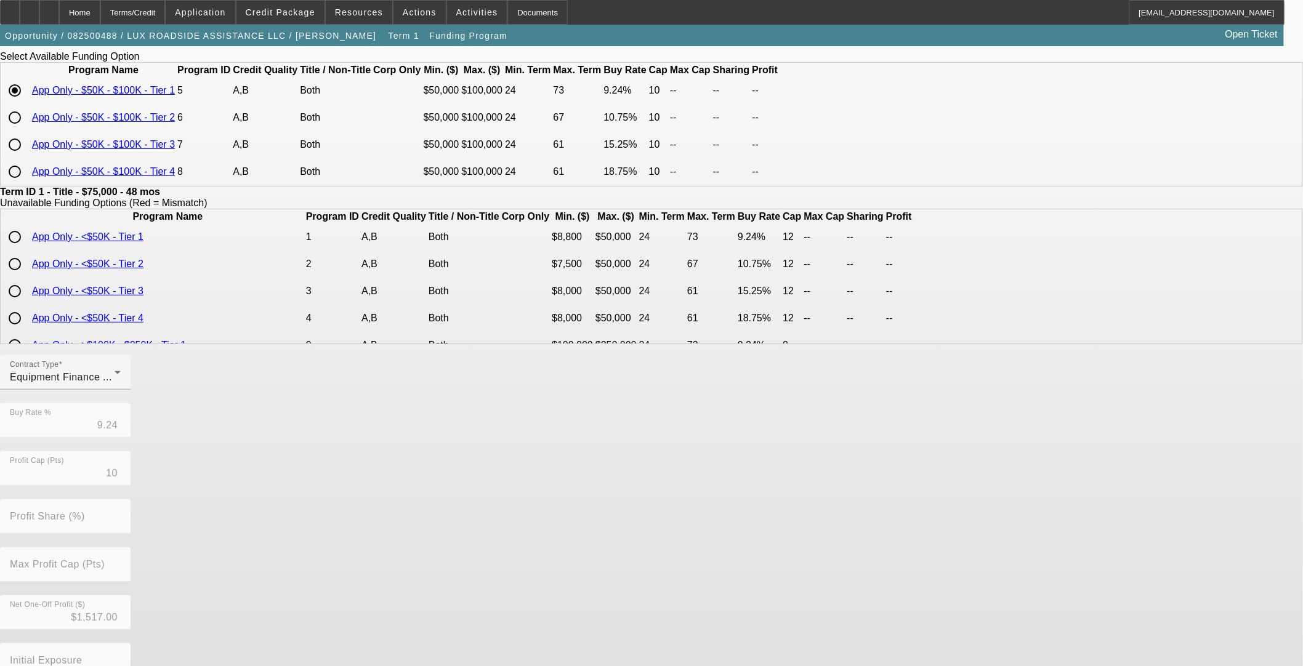
scroll to position [177, 0]
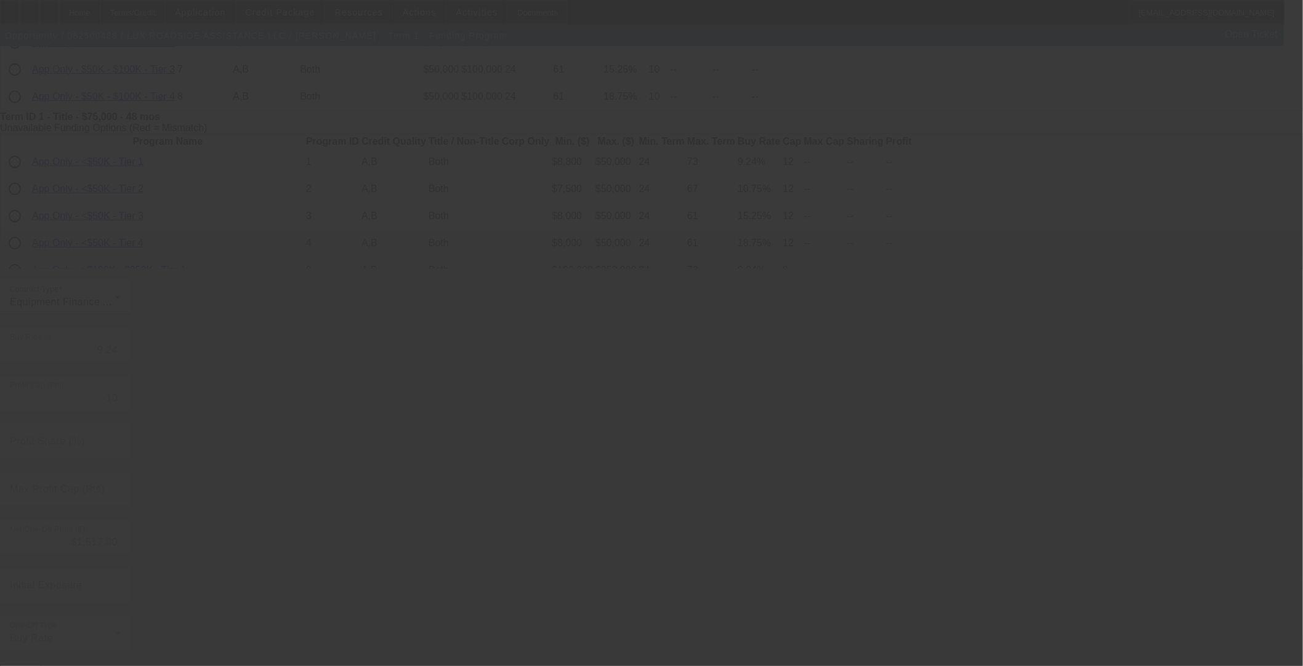
type input "9.25"
type input "12"
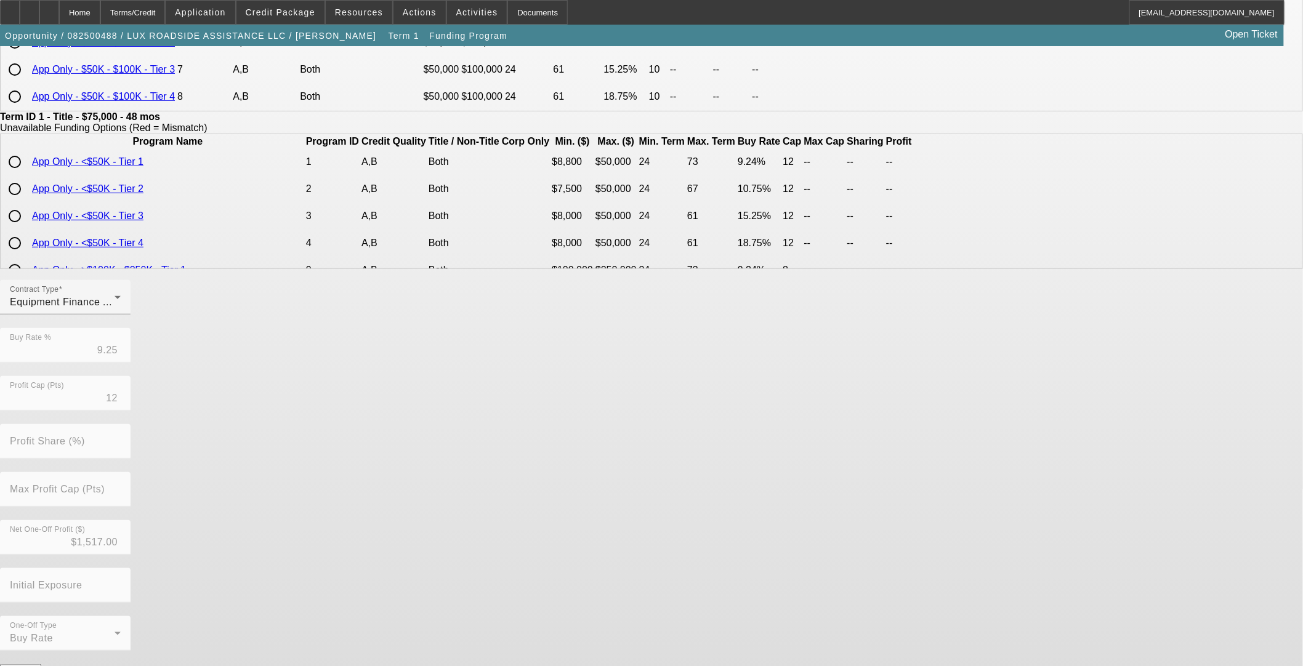
scroll to position [0, 0]
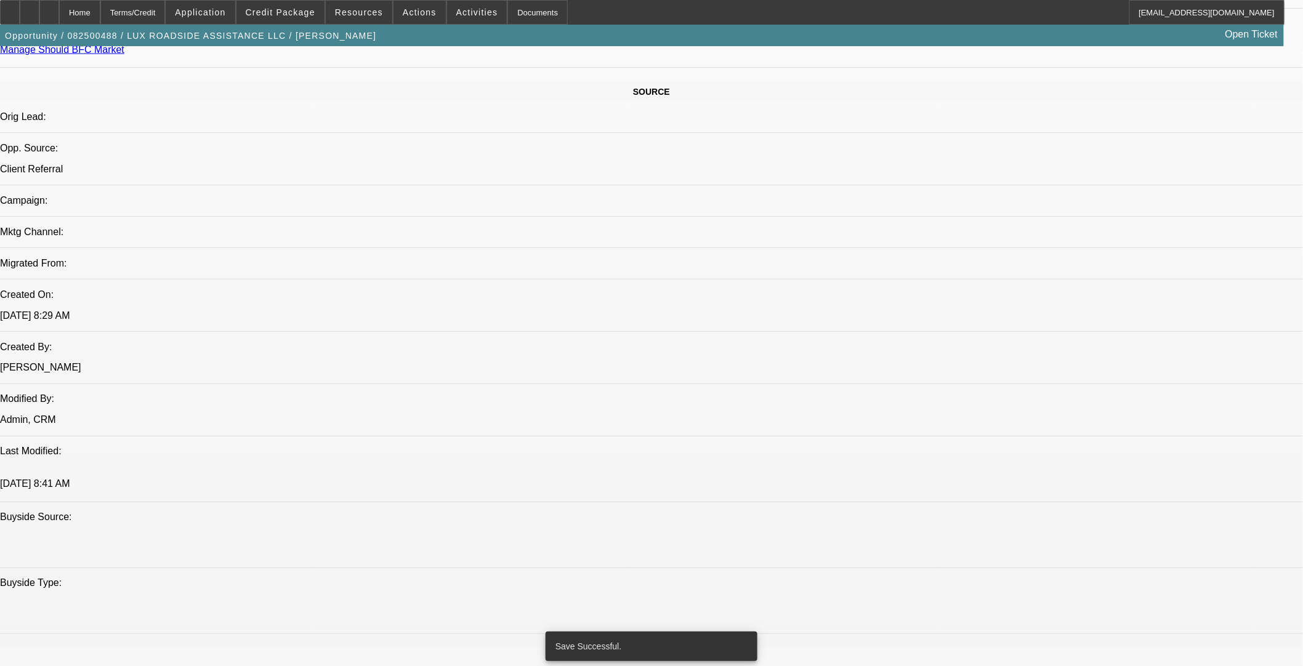
select select "0"
select select "3"
select select "0"
select select "6"
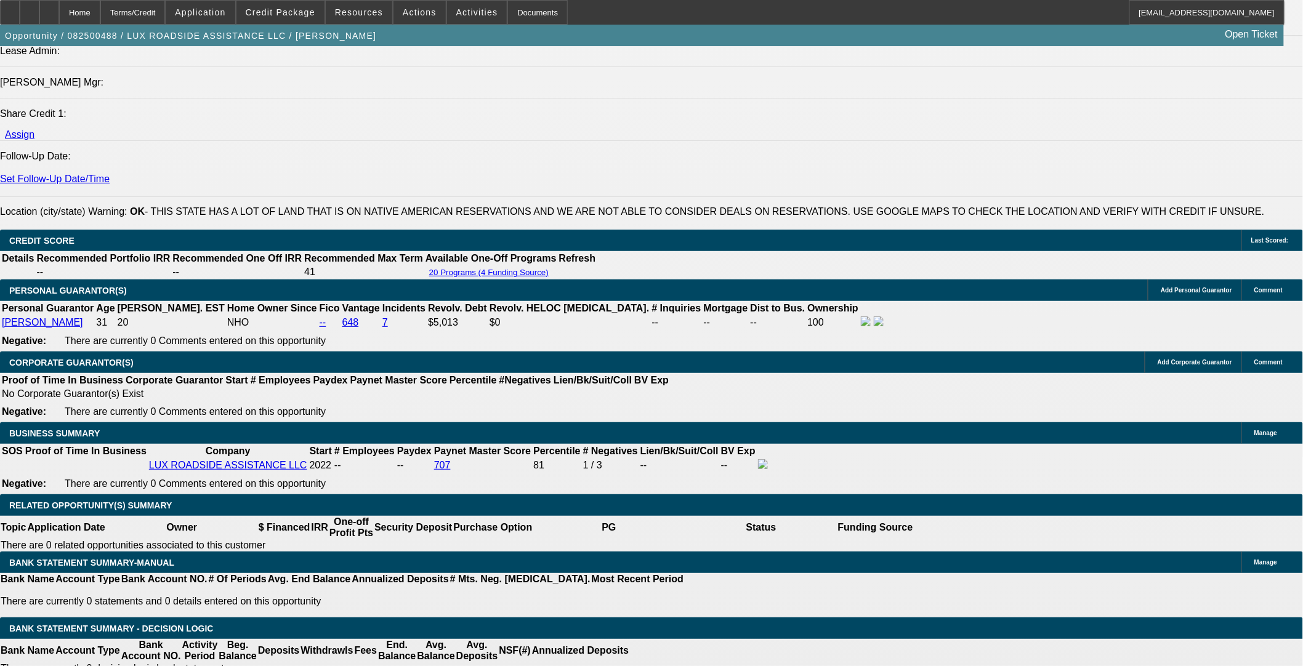
scroll to position [1573, 0]
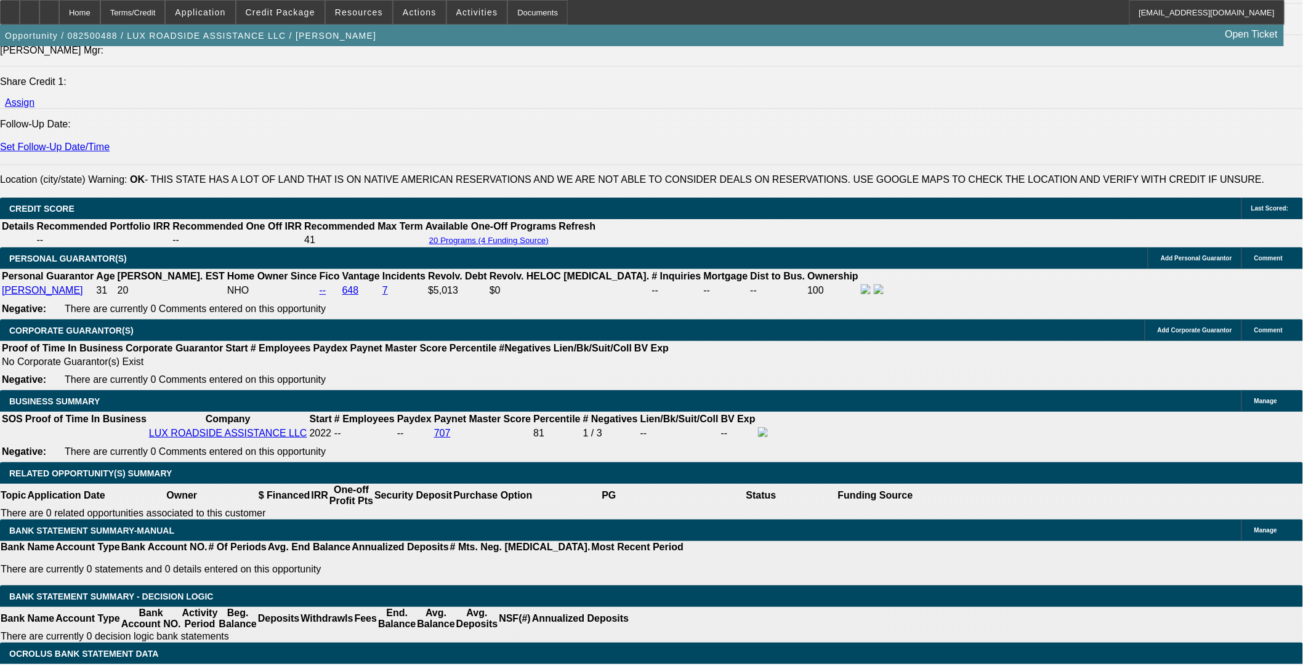
drag, startPoint x: 288, startPoint y: 384, endPoint x: 366, endPoint y: 371, distance: 79.2
type input "UNKNOWN"
type input "11"
type input "$1,938.41"
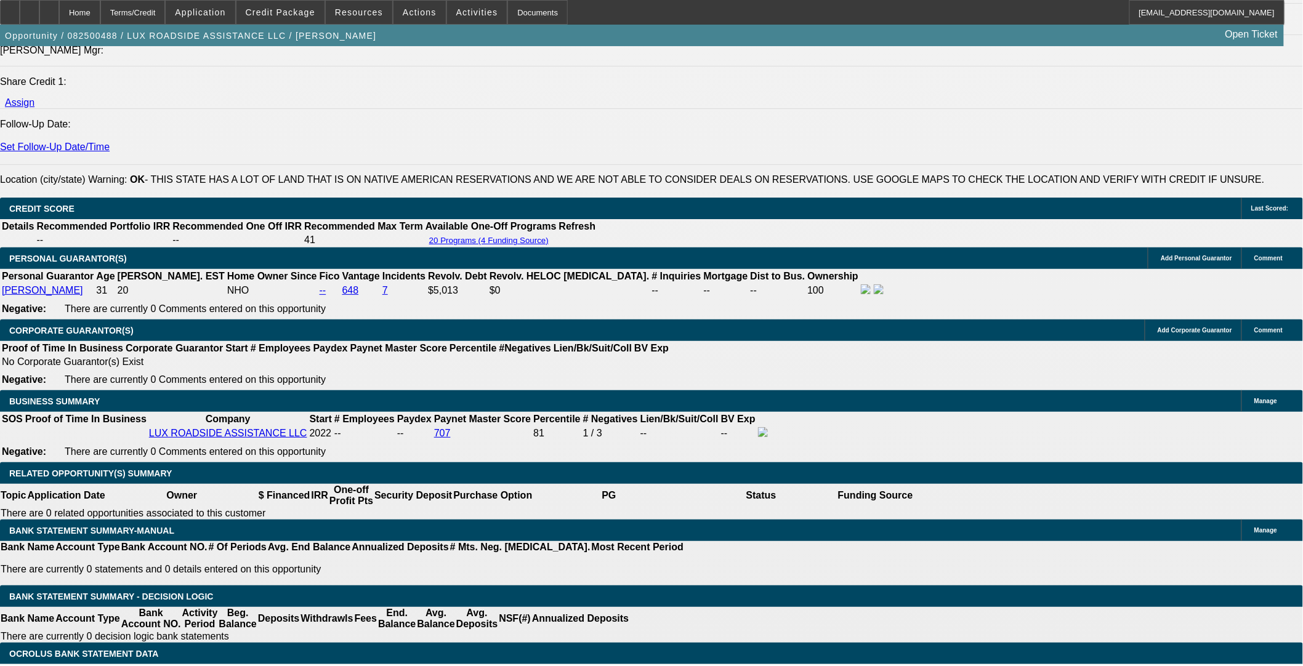
type input "11.8"
type input "$1,967.68"
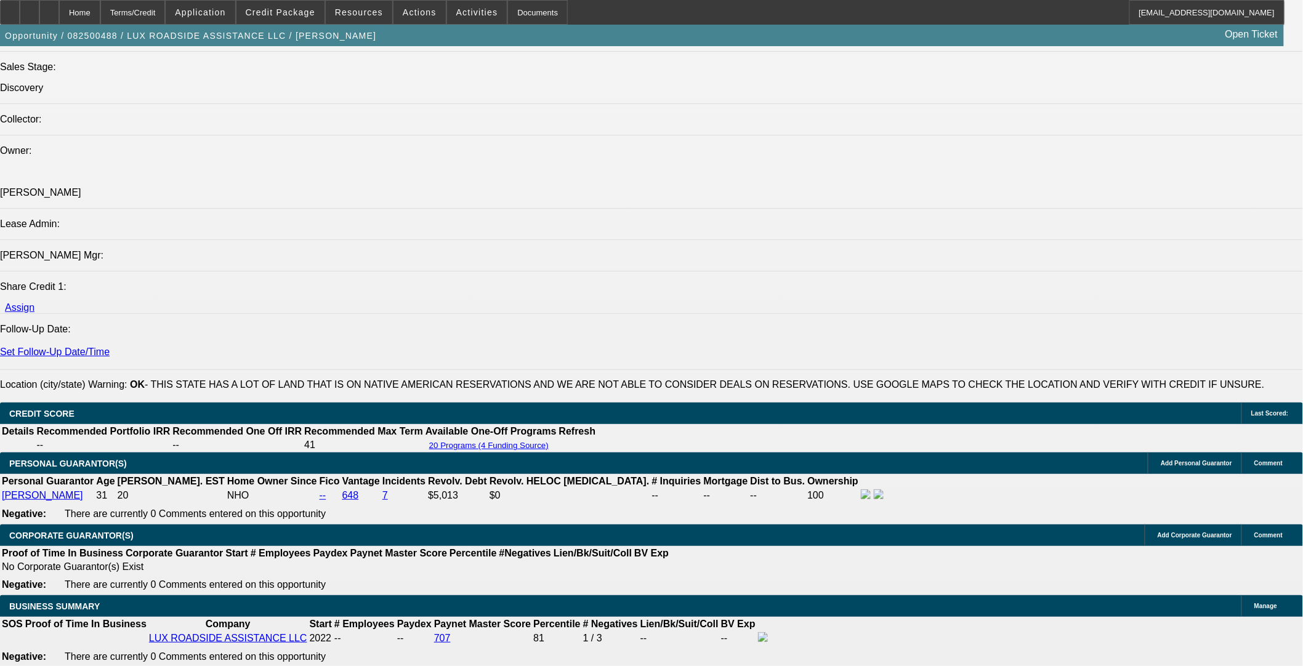
type input "11.8"
drag, startPoint x: 260, startPoint y: 586, endPoint x: 281, endPoint y: 583, distance: 20.5
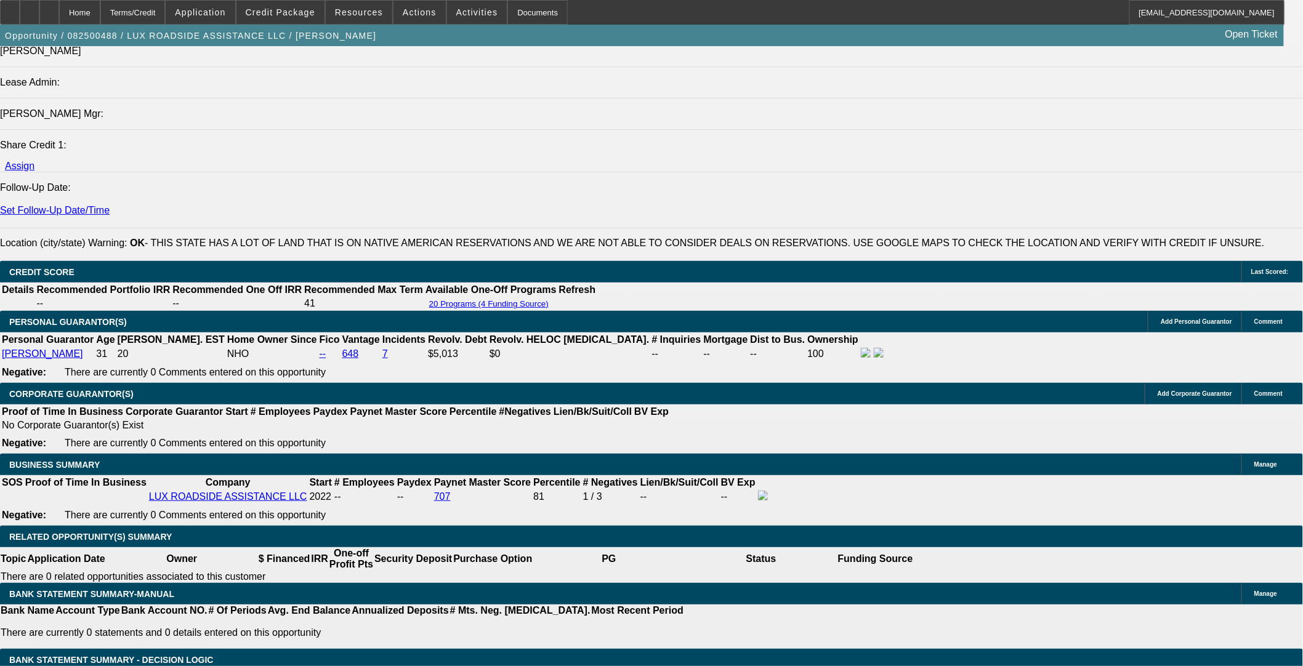
scroll to position [1573, 0]
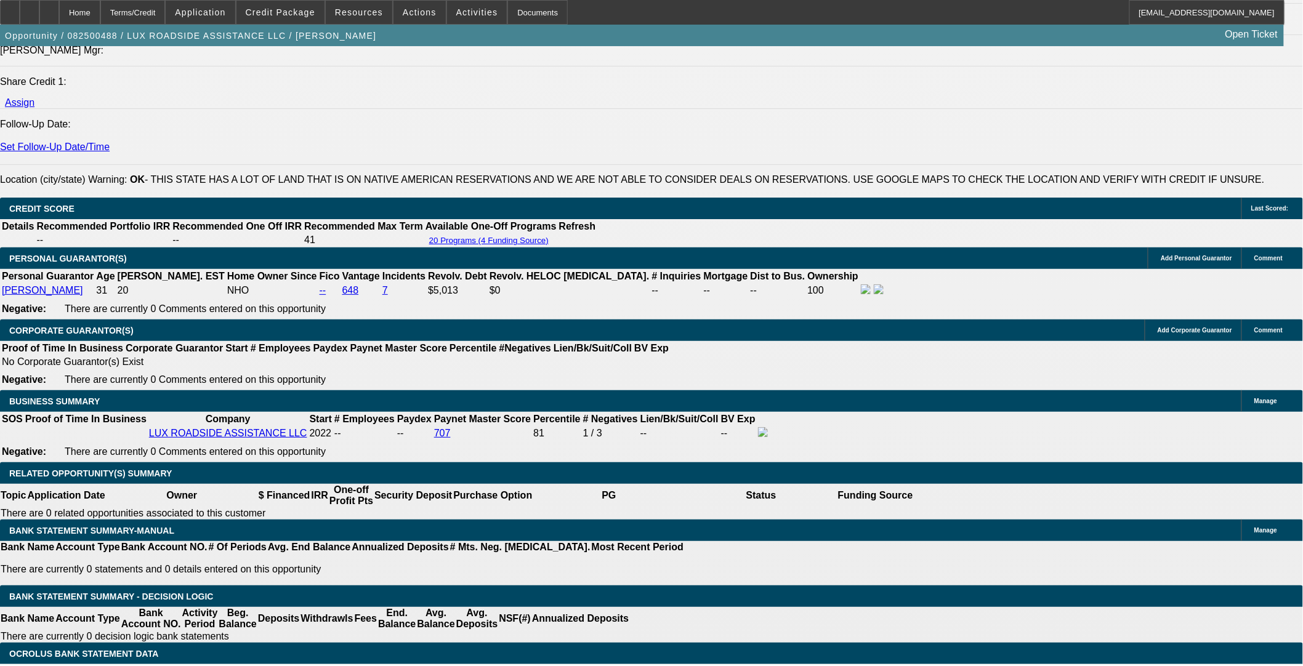
select select "1"
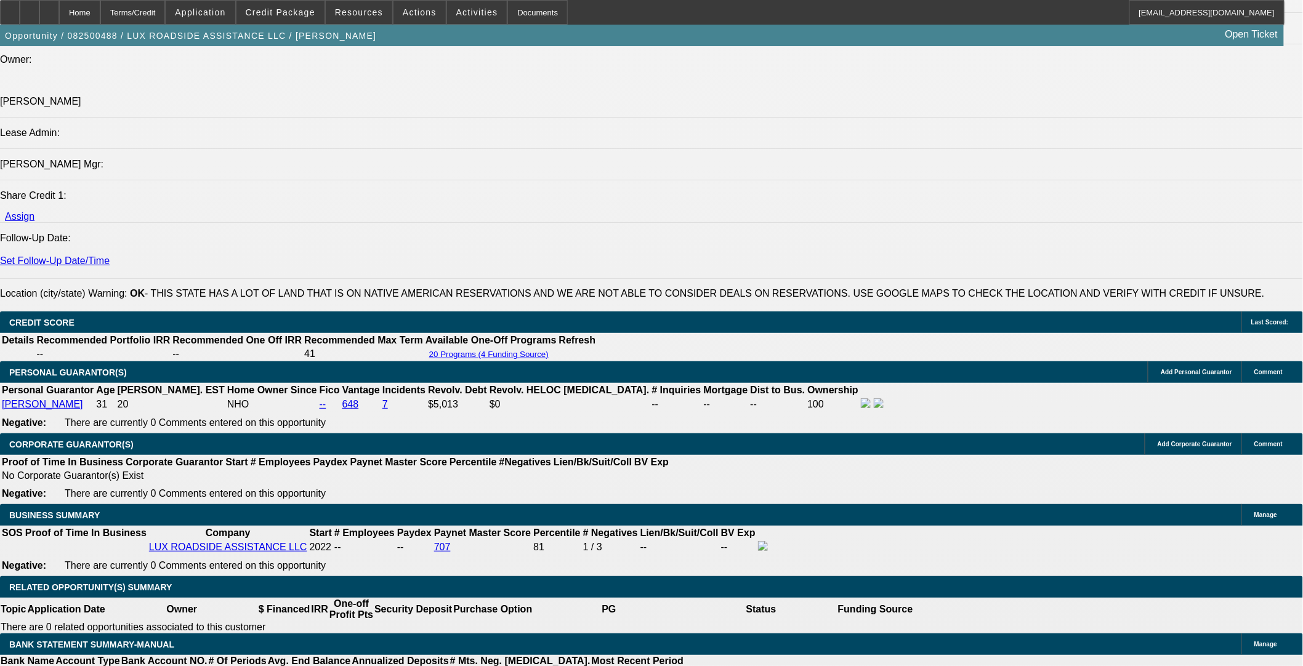
scroll to position [1368, 0]
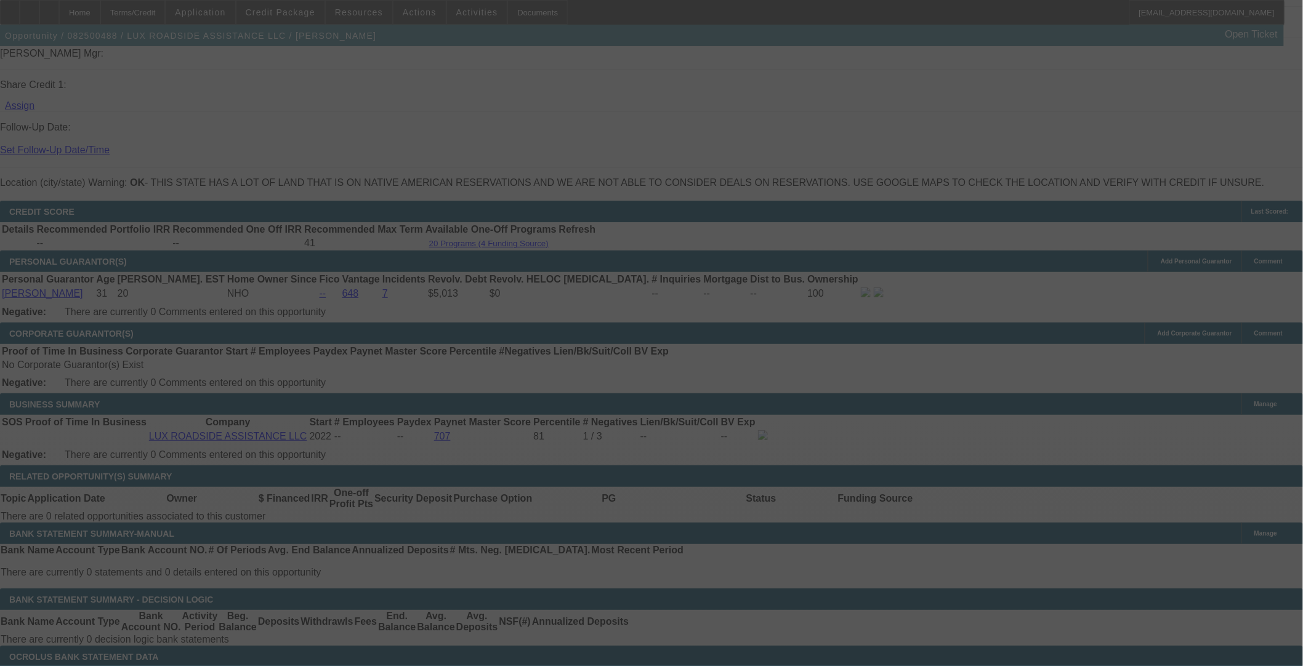
scroll to position [1778, 0]
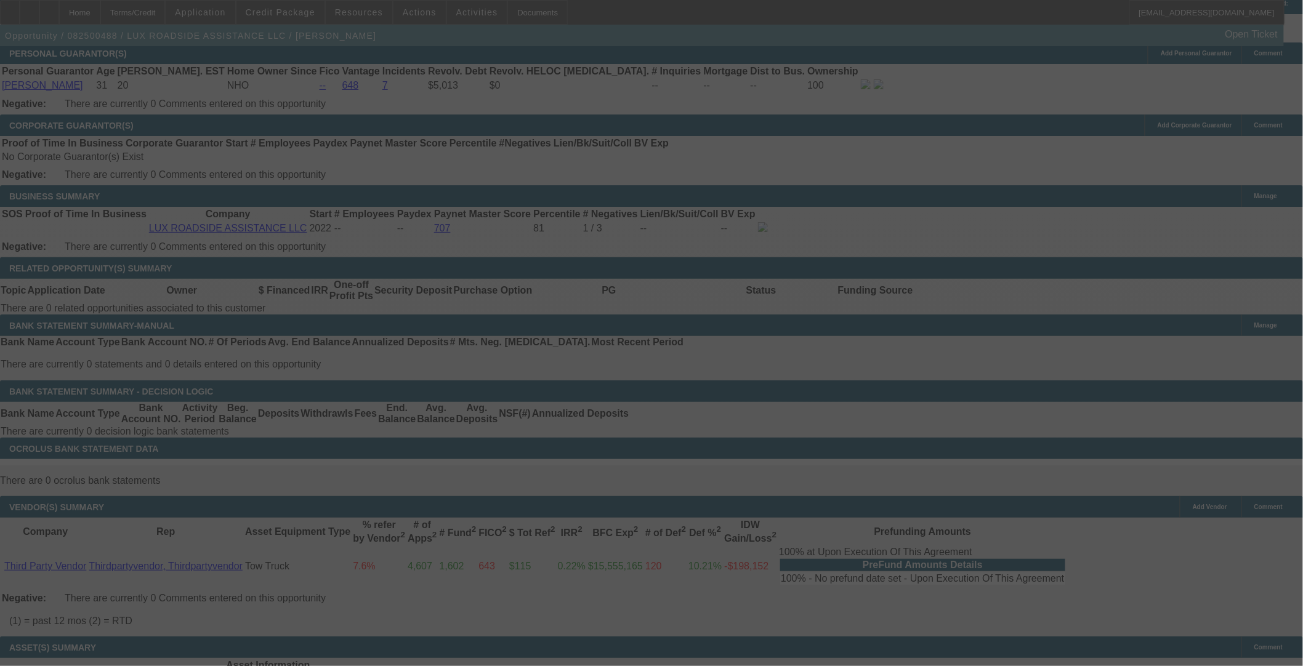
select select "0"
select select "6"
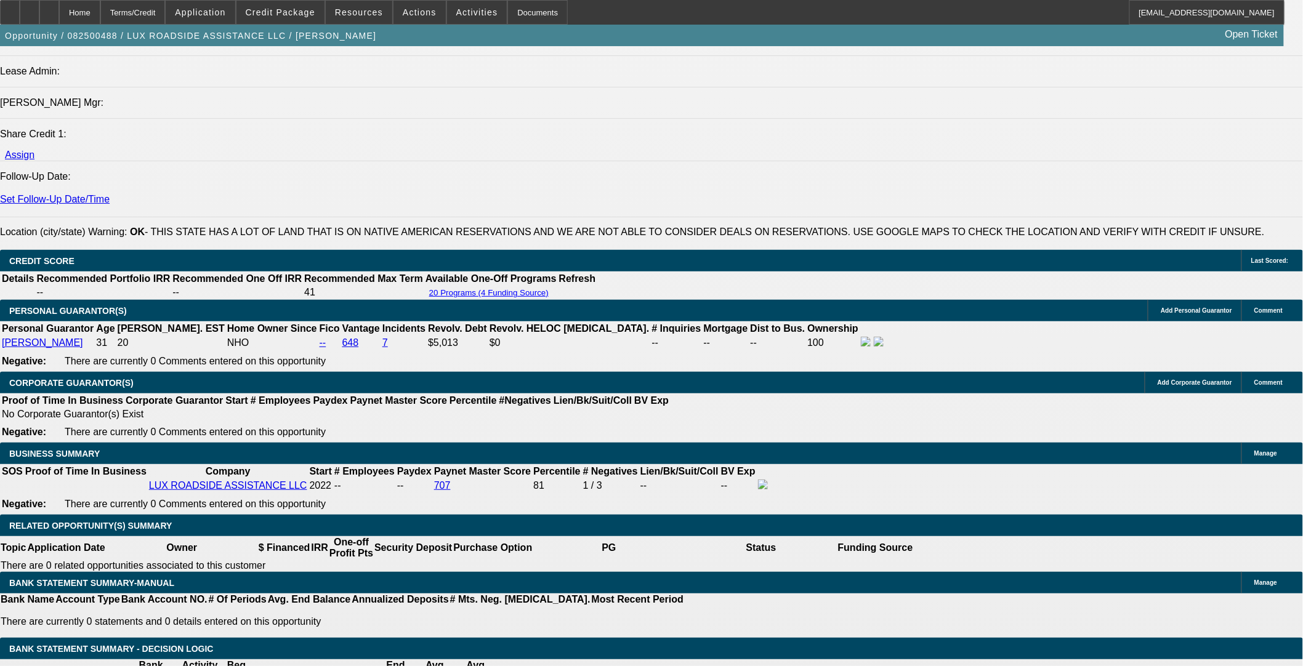
scroll to position [1436, 0]
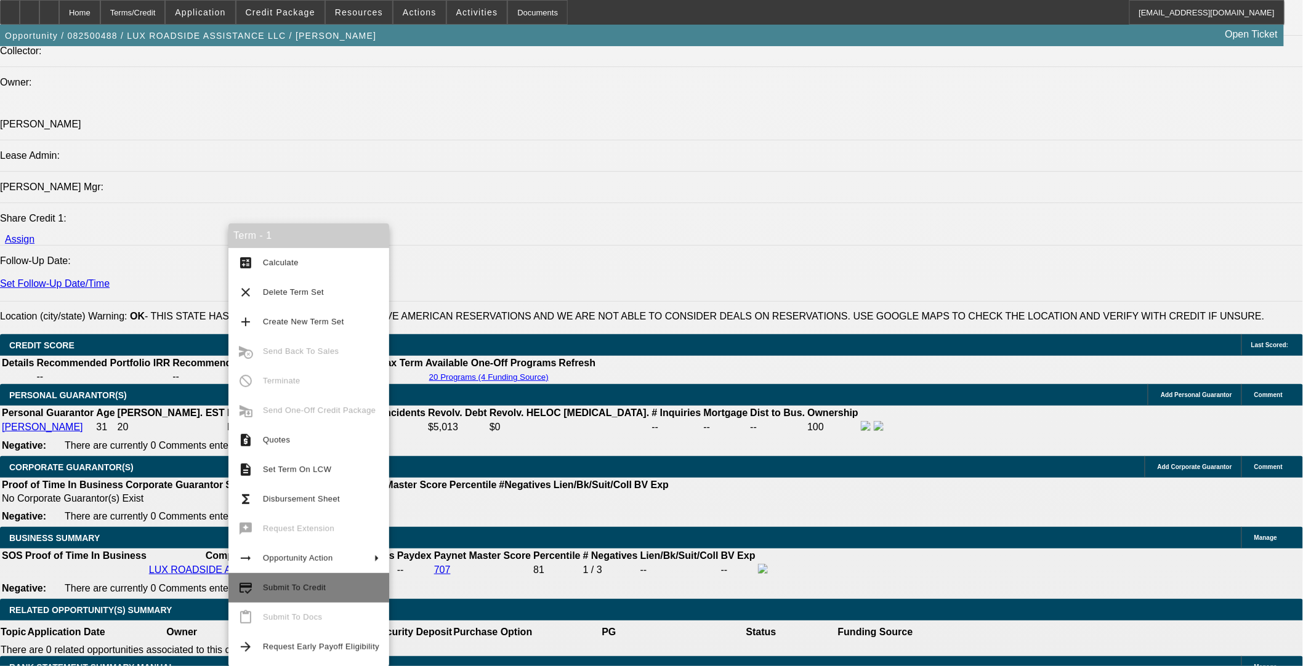
click at [296, 586] on span "Submit To Credit" at bounding box center [294, 587] width 63 height 9
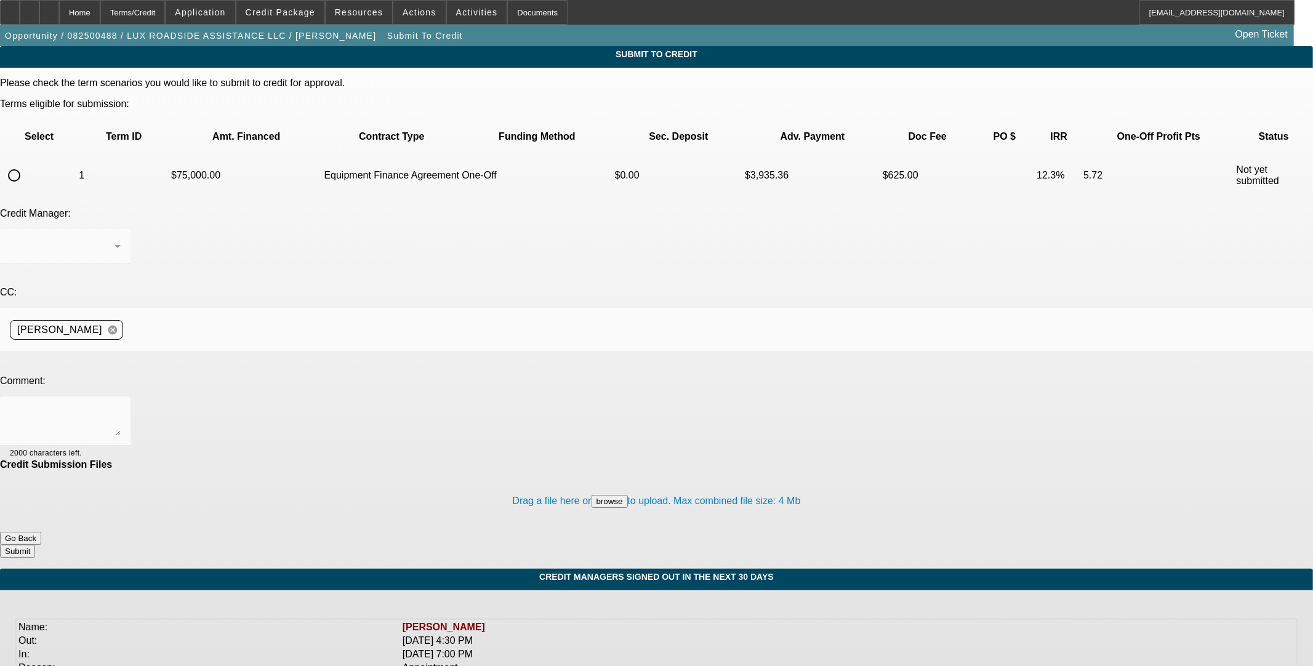
click at [26, 163] on input "radio" at bounding box center [14, 175] width 25 height 25
radio input "true"
click at [121, 406] on textarea at bounding box center [65, 421] width 111 height 30
type textarea "Please ok to CPEF. Thanks"
click at [35, 545] on button "Submit" at bounding box center [17, 551] width 35 height 13
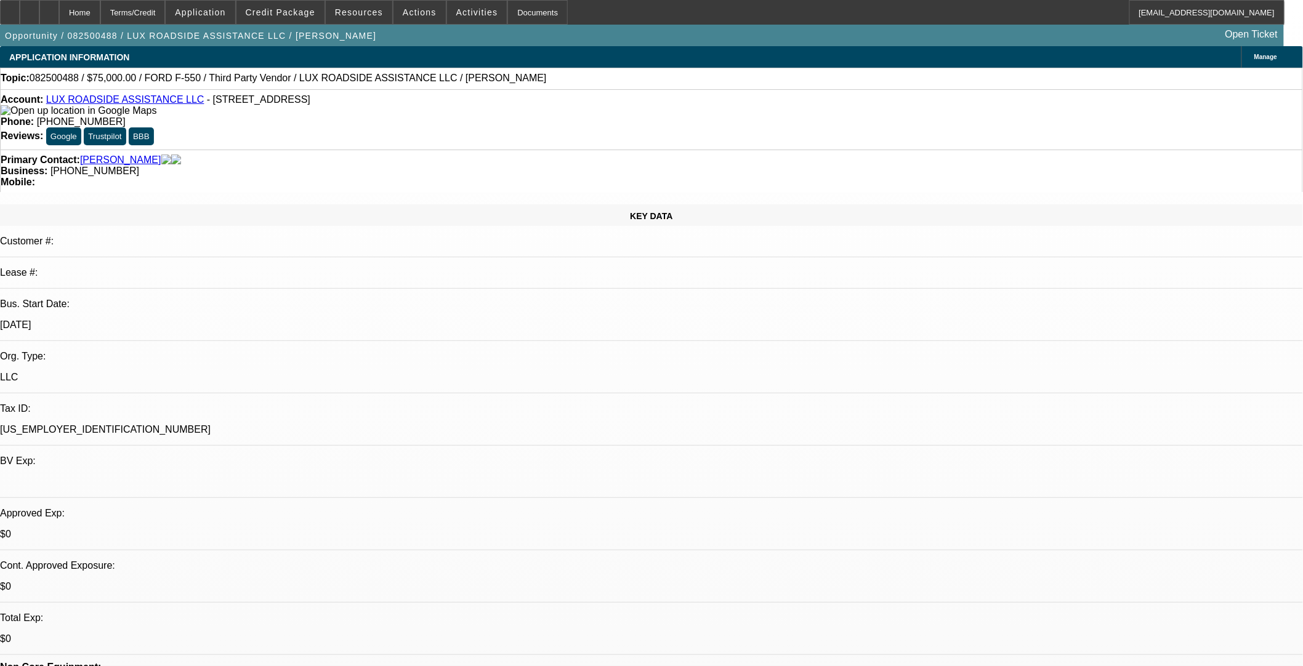
select select "0"
select select "6"
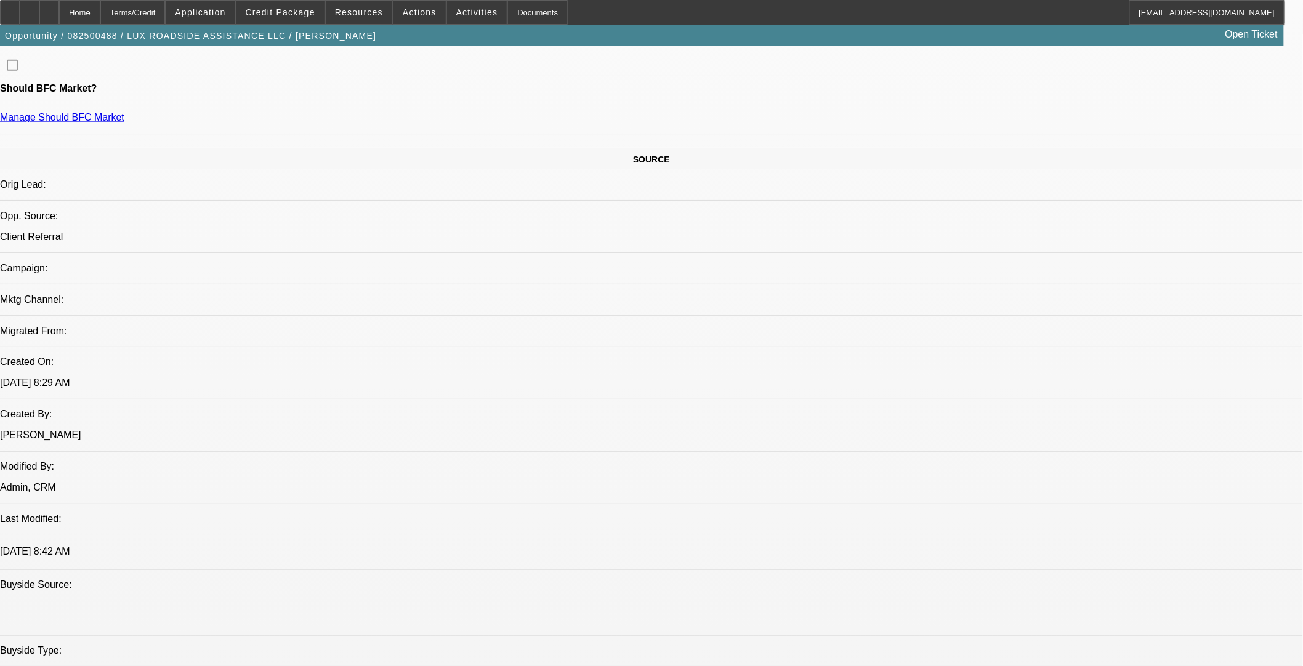
scroll to position [547, 0]
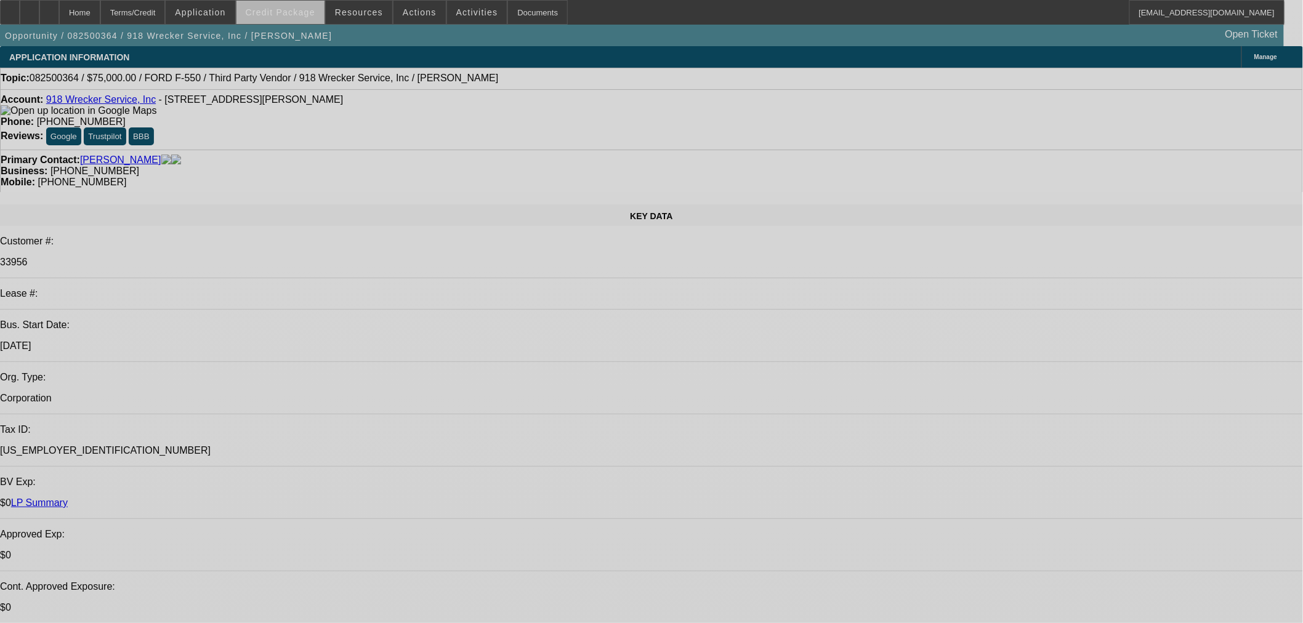
select select "0"
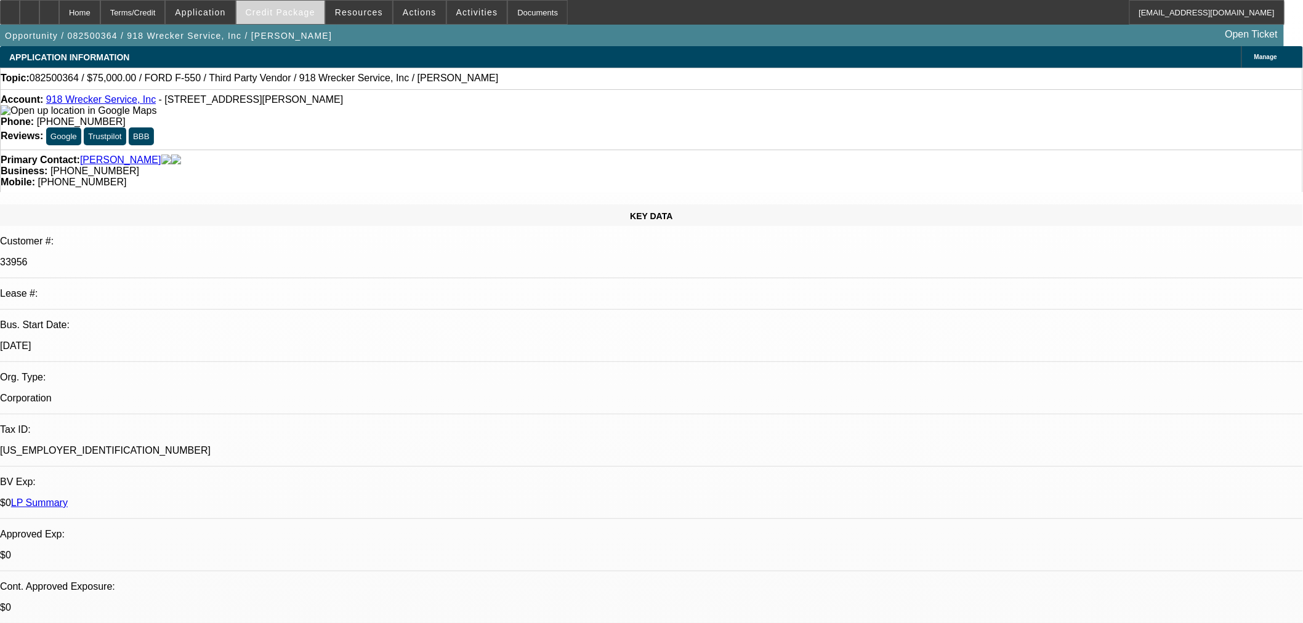
select select "6"
select select "0"
select select "6"
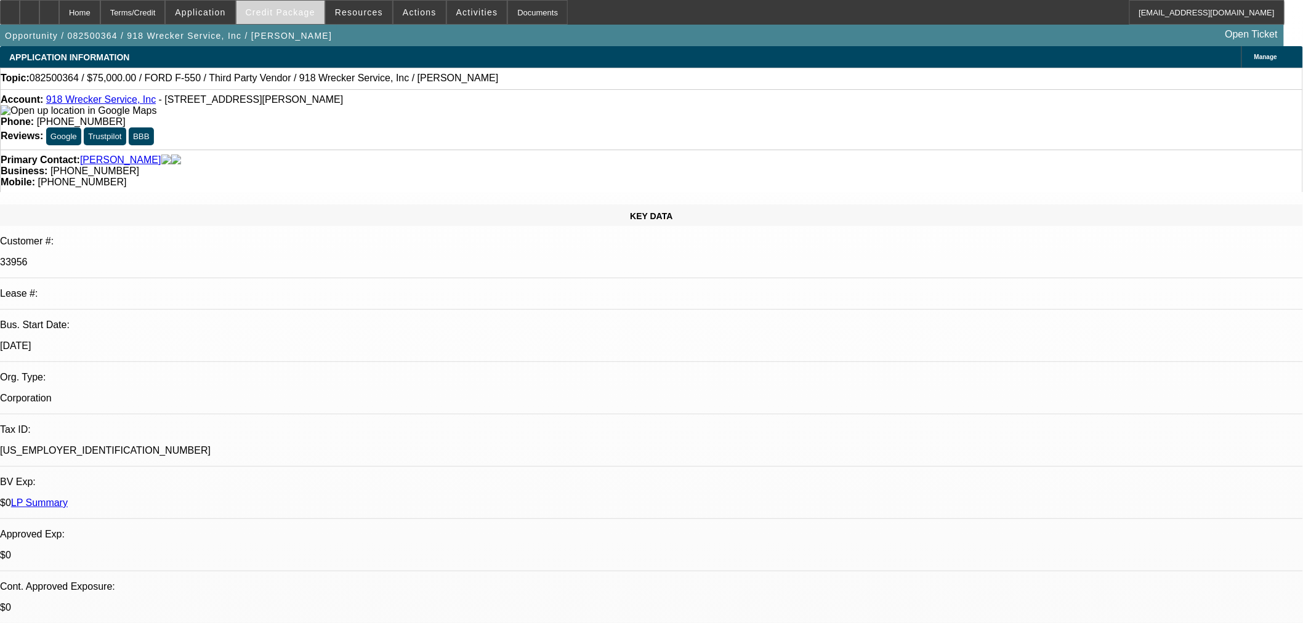
click at [287, 10] on span "Credit Package" at bounding box center [281, 12] width 70 height 10
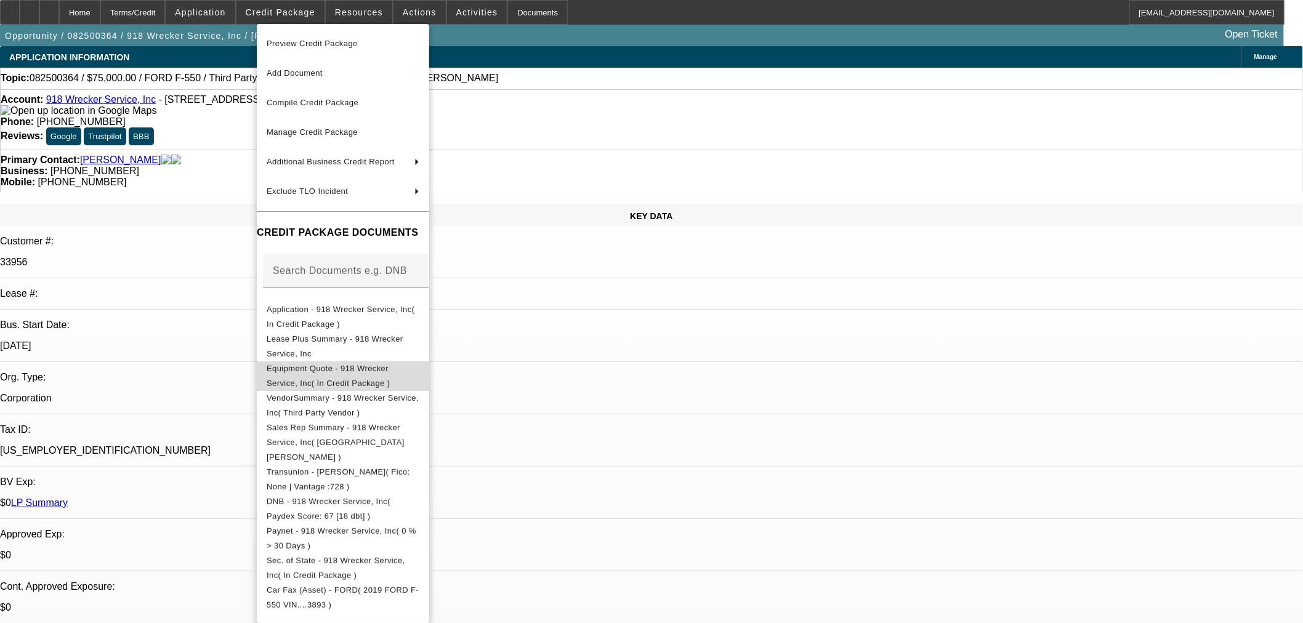
click at [381, 365] on span "Equipment Quote - 918 Wrecker Service, Inc( In Credit Package )" at bounding box center [343, 376] width 153 height 30
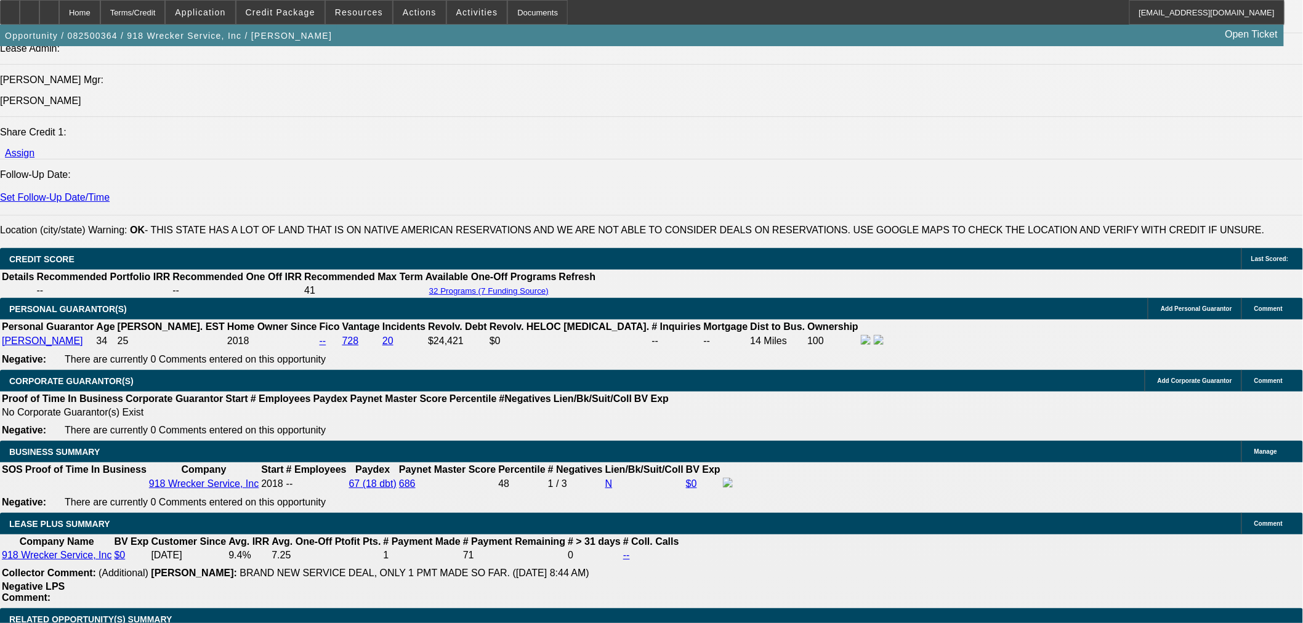
scroll to position [1710, 0]
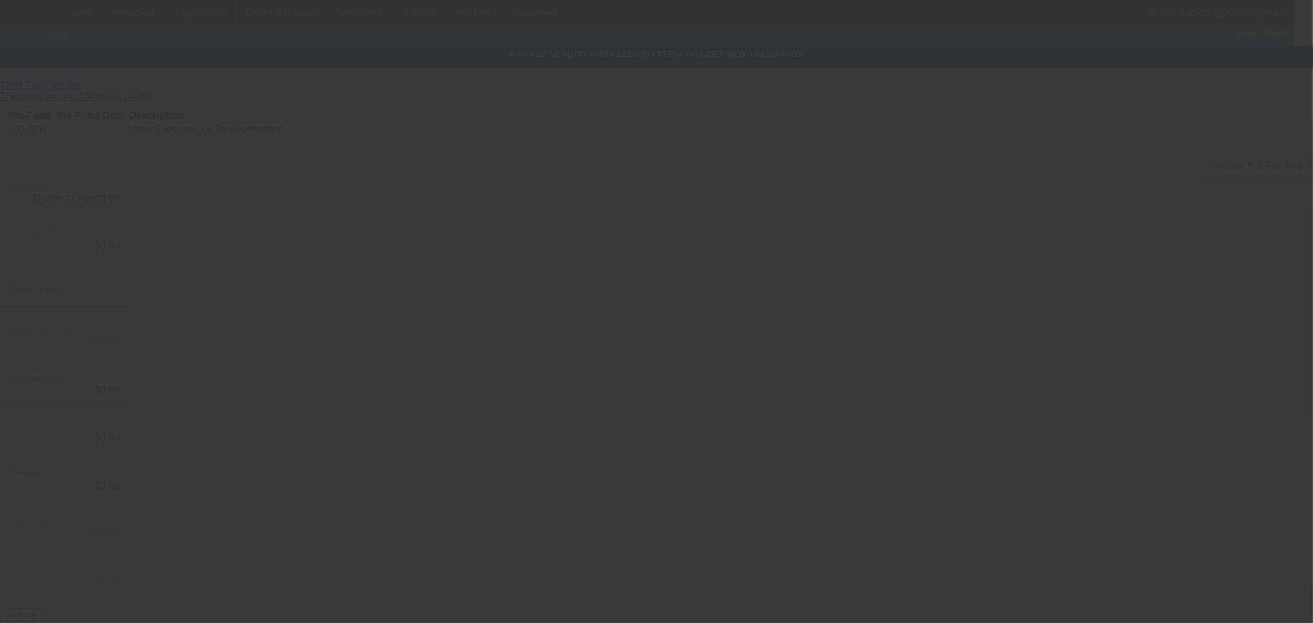
type input "$75,000.00"
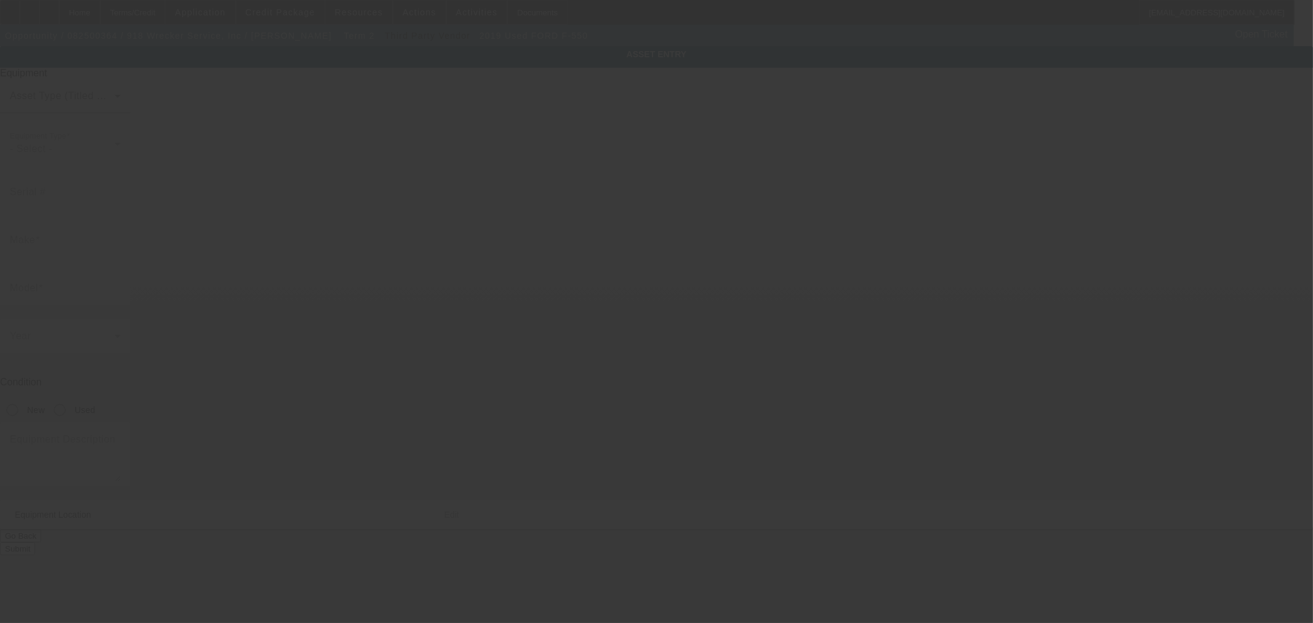
type input "1FD0X5HY0KEE93893"
type input "Ford"
type input "F-550"
radio input "true"
type input "1026 N Mingo Rd"
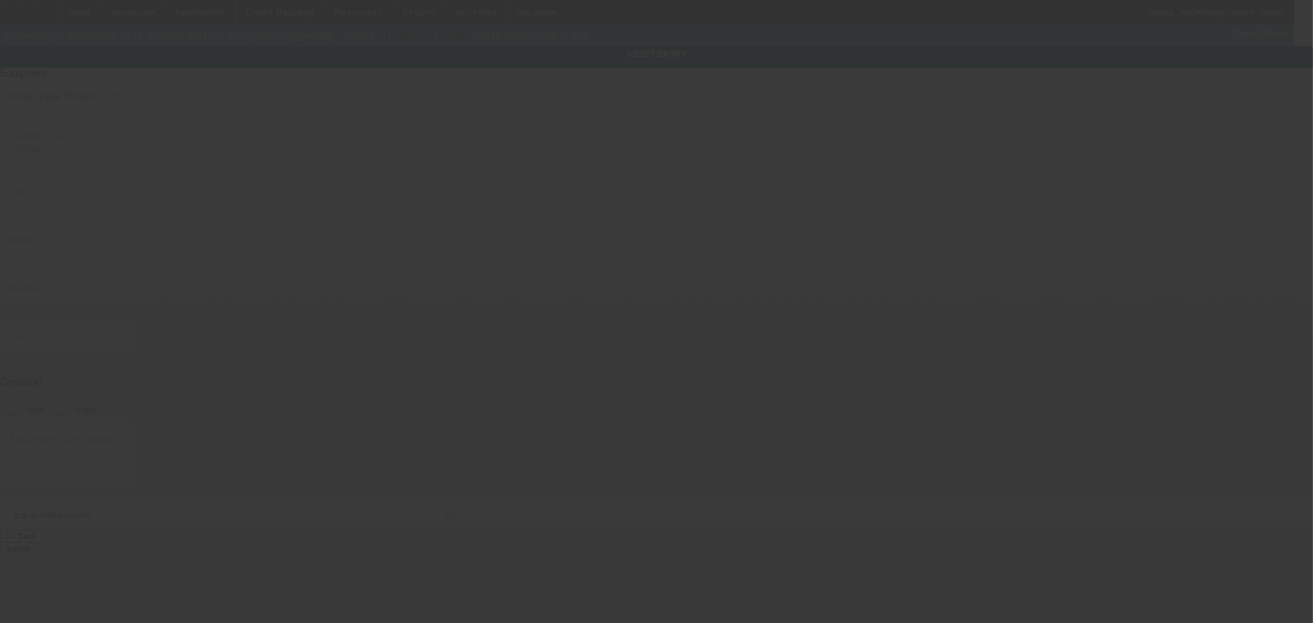
type input "Tulsa"
type input "74116"
type input "Tulsa"
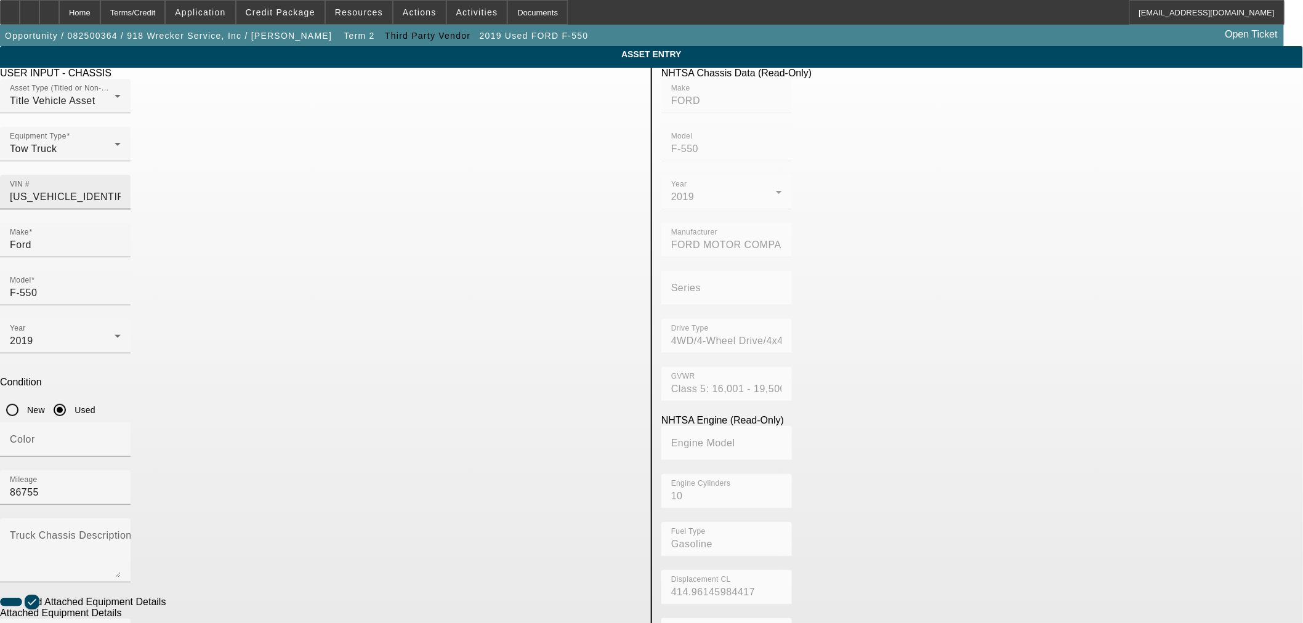
click at [121, 190] on input "1FD0X5HY0KEE93893" at bounding box center [65, 197] width 111 height 15
click at [100, 18] on div "Home" at bounding box center [79, 12] width 41 height 25
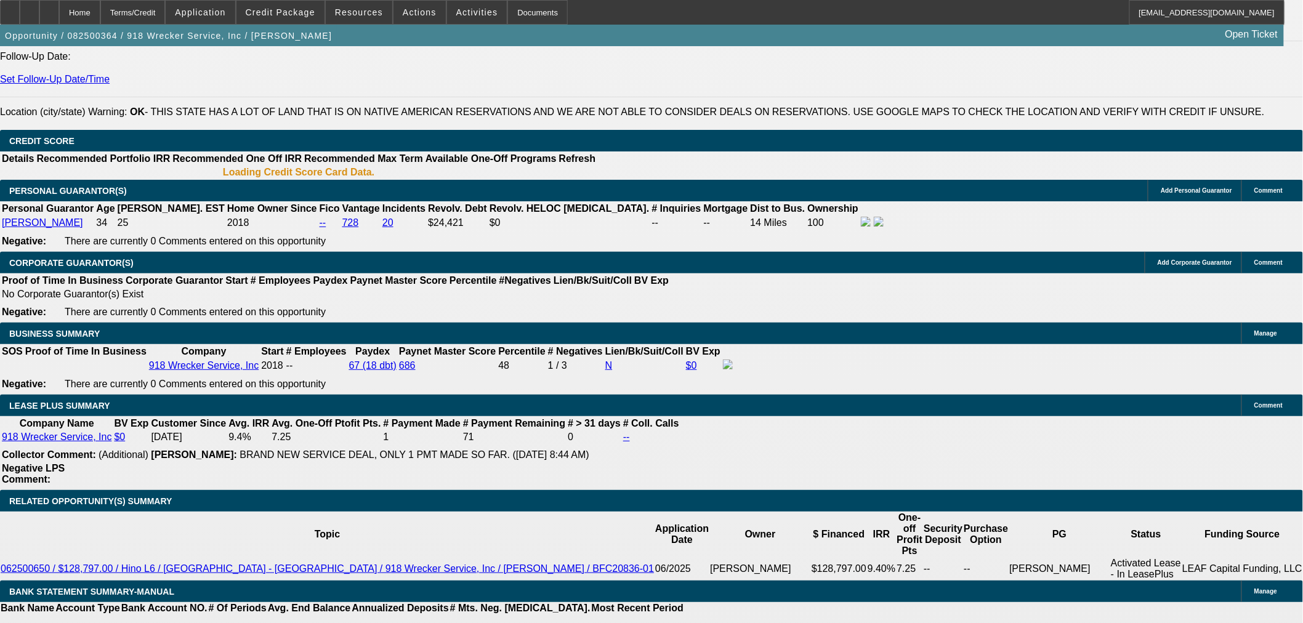
select select "0"
select select "6"
select select "0"
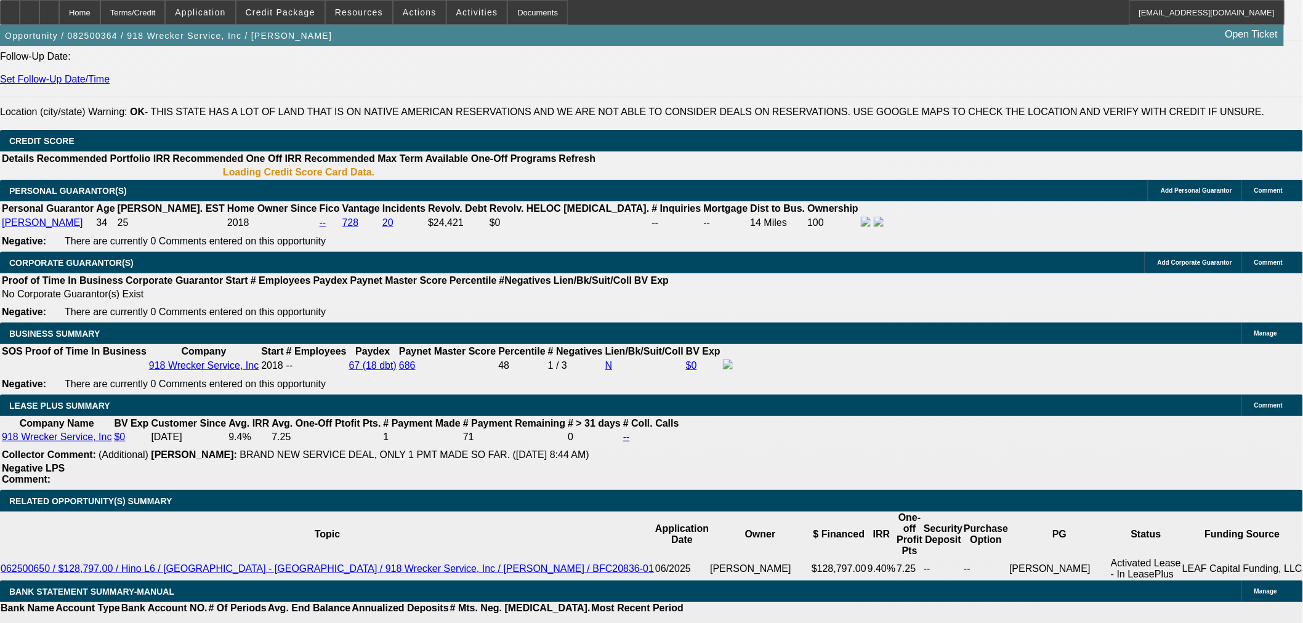
select select "0"
select select "6"
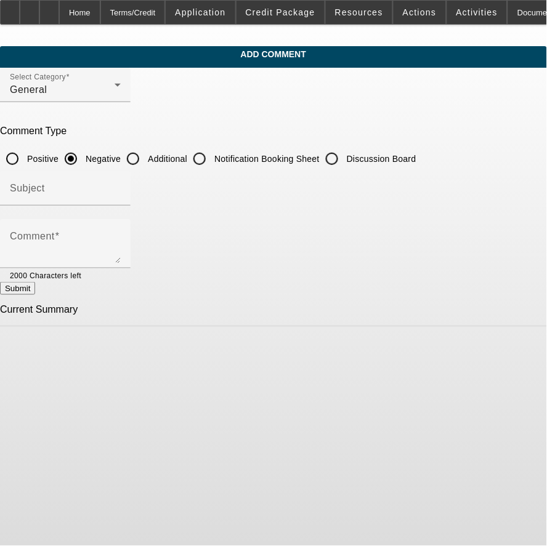
drag, startPoint x: 191, startPoint y: 156, endPoint x: 159, endPoint y: 265, distance: 113.8
click at [145, 156] on input "Additional" at bounding box center [133, 159] width 25 height 25
radio input "true"
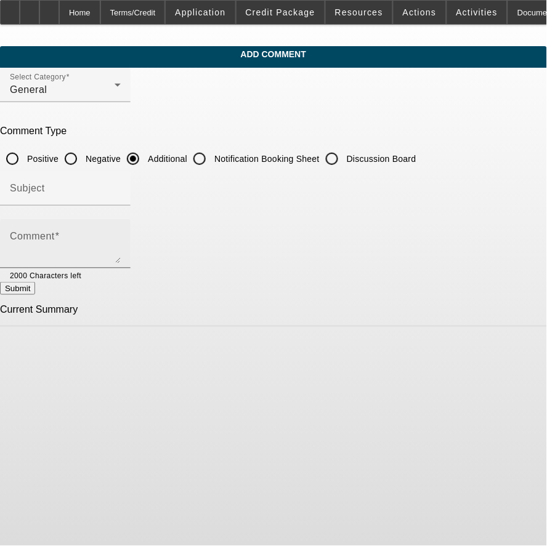
click at [121, 235] on textarea "Comment" at bounding box center [65, 249] width 111 height 30
type textarea "T"
type textarea "Lux Roadside Assistance LLC has been providing local towing and roadside assist…"
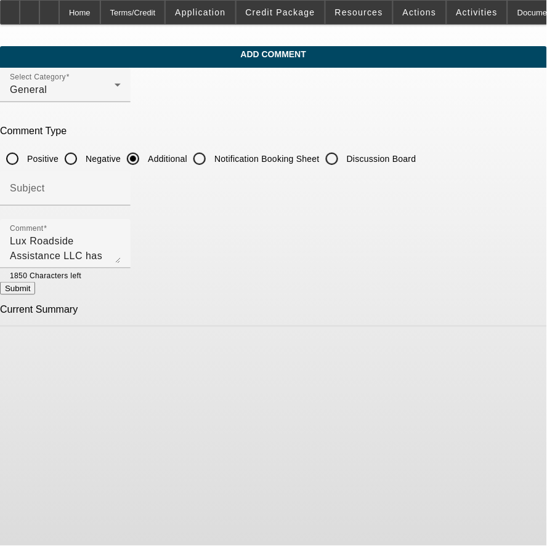
click at [35, 292] on button "Submit" at bounding box center [17, 288] width 35 height 13
radio input "true"
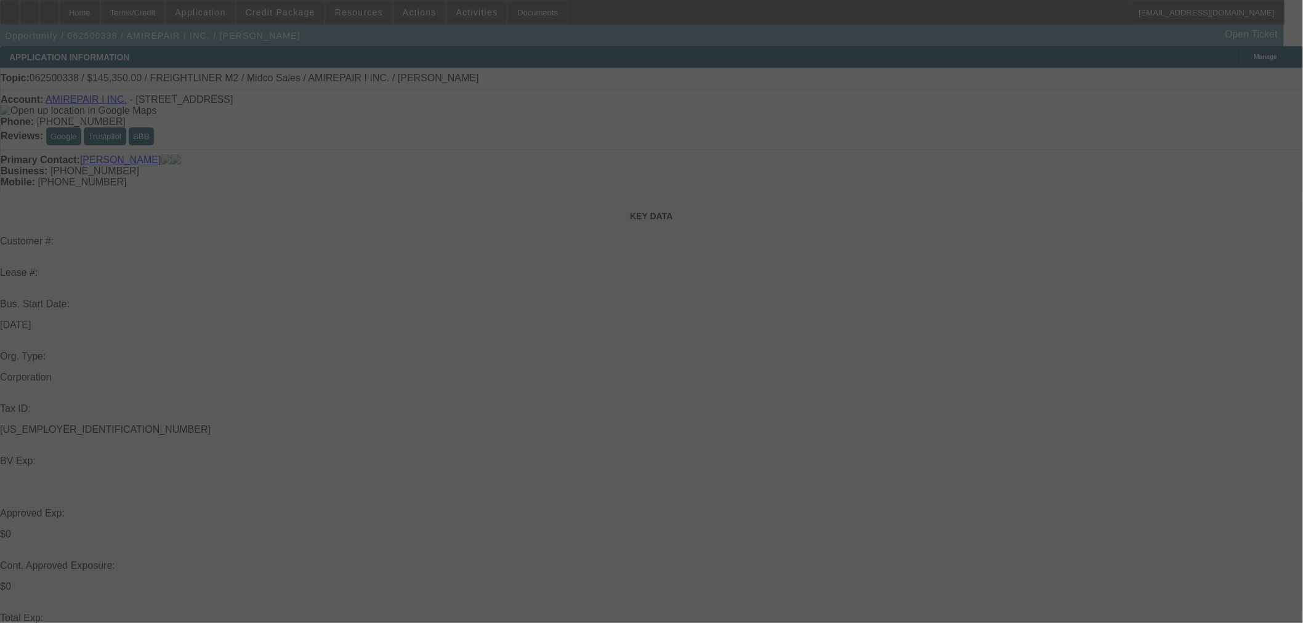
select select "2"
select select "0.1"
select select "4"
select select "0.1"
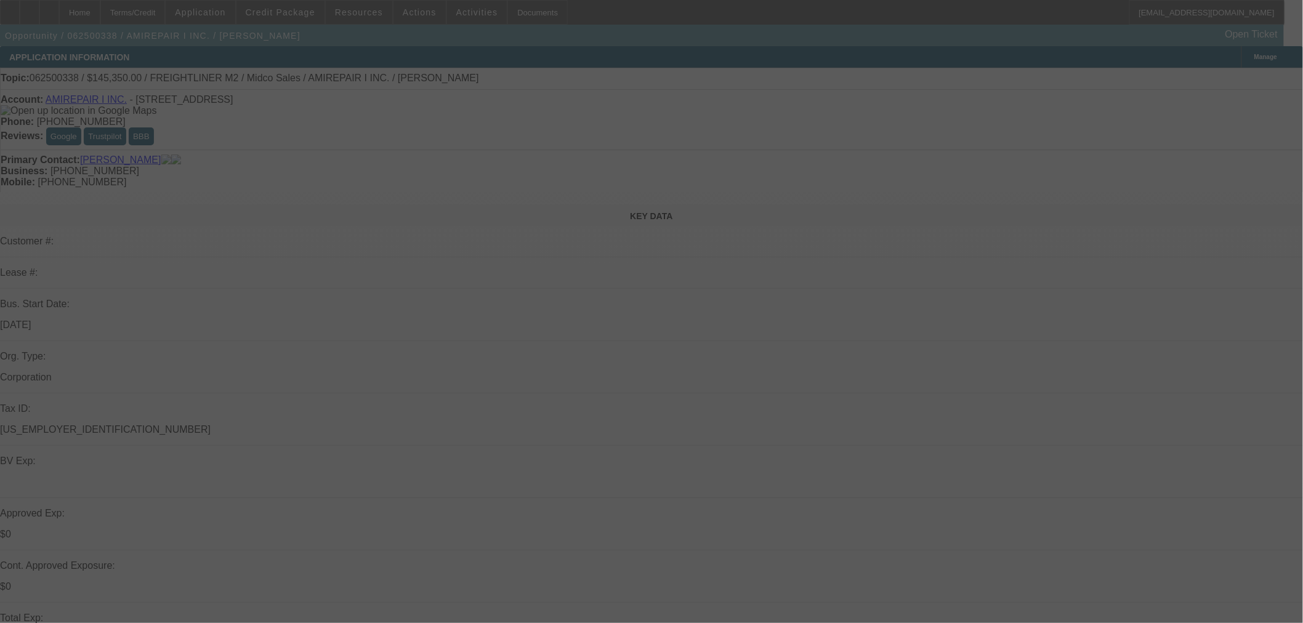
select select "2"
select select "0.1"
select select "4"
select select "2"
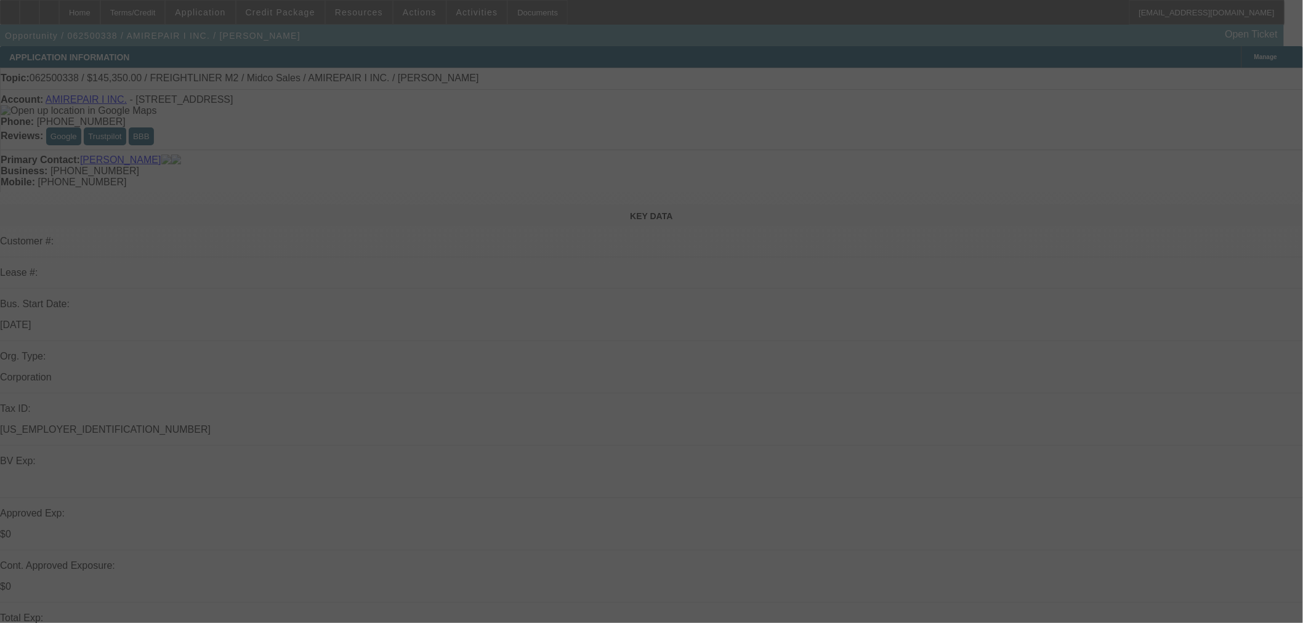
select select "2"
select select "0.1"
select select "4"
select select "2"
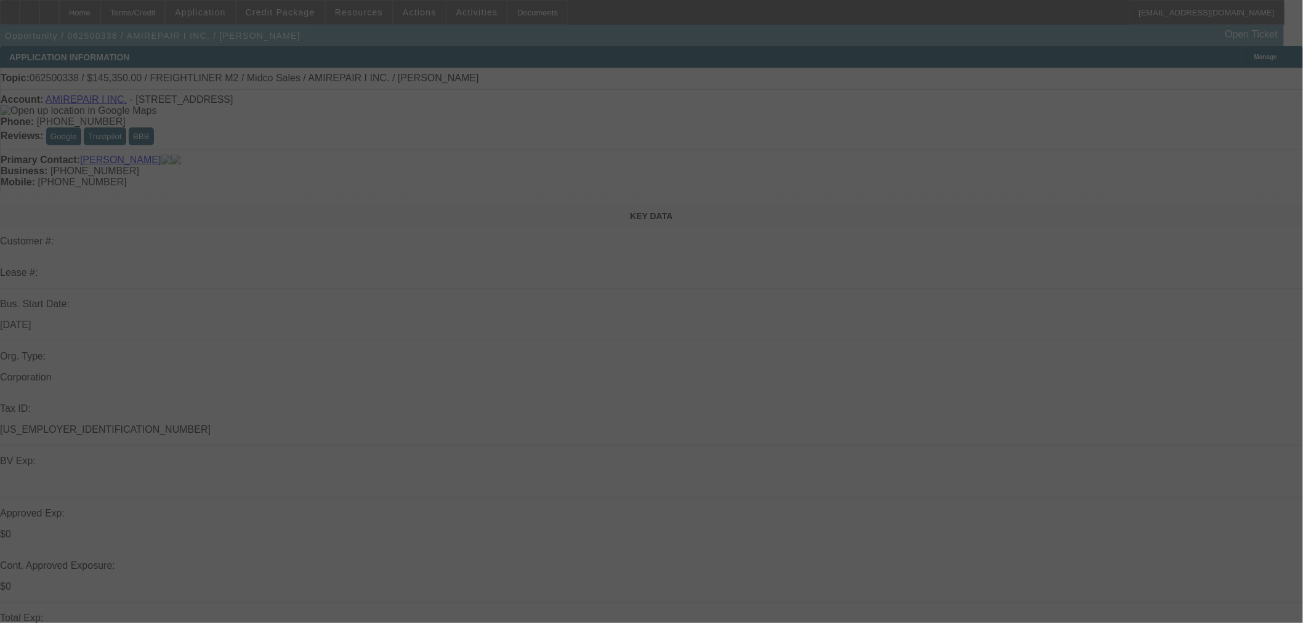
select select "0.1"
select select "4"
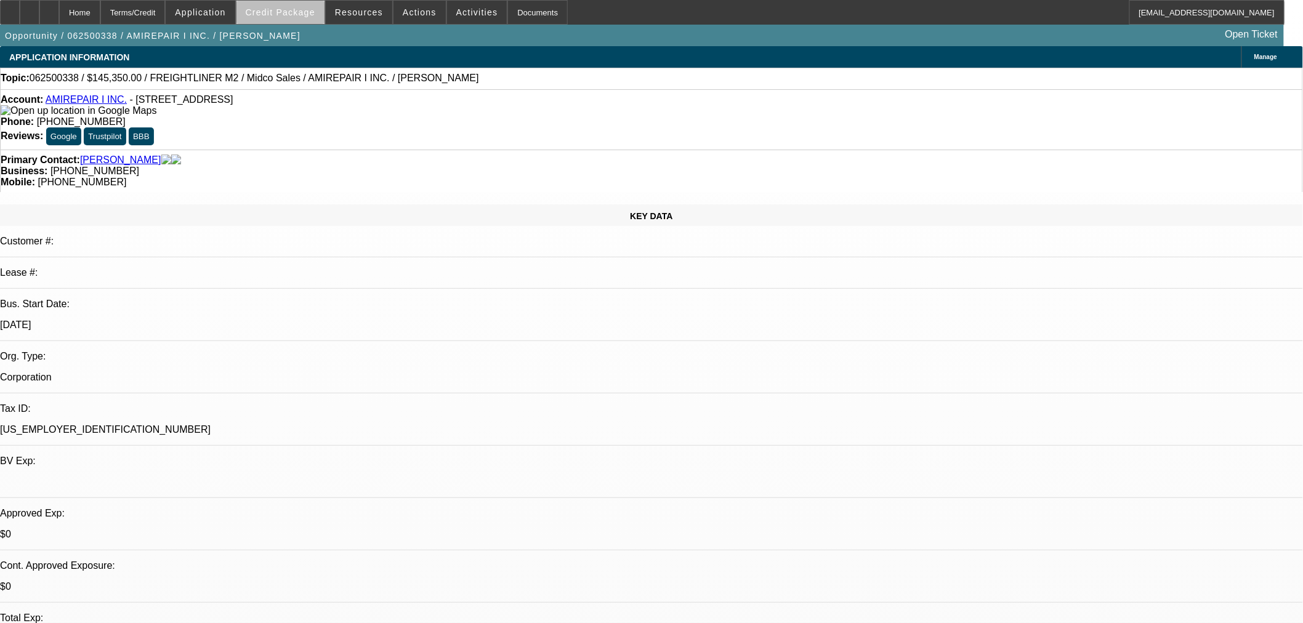
click at [304, 15] on span "Credit Package" at bounding box center [281, 12] width 70 height 10
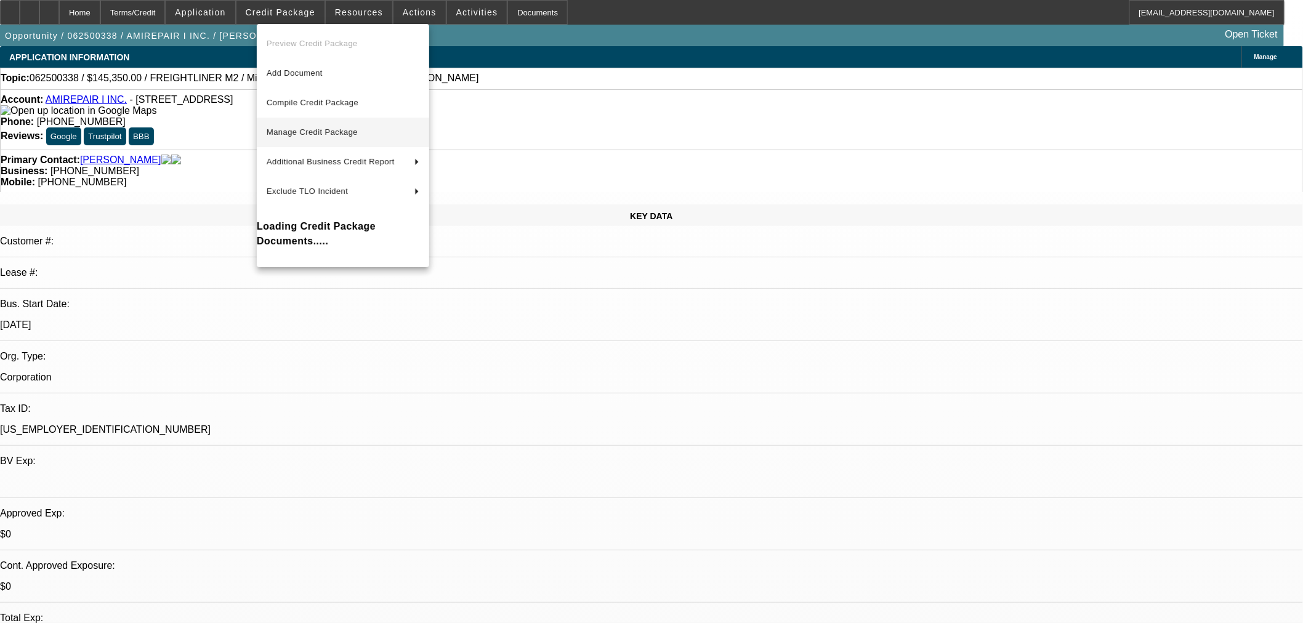
click at [298, 134] on span "Manage Credit Package" at bounding box center [312, 131] width 91 height 9
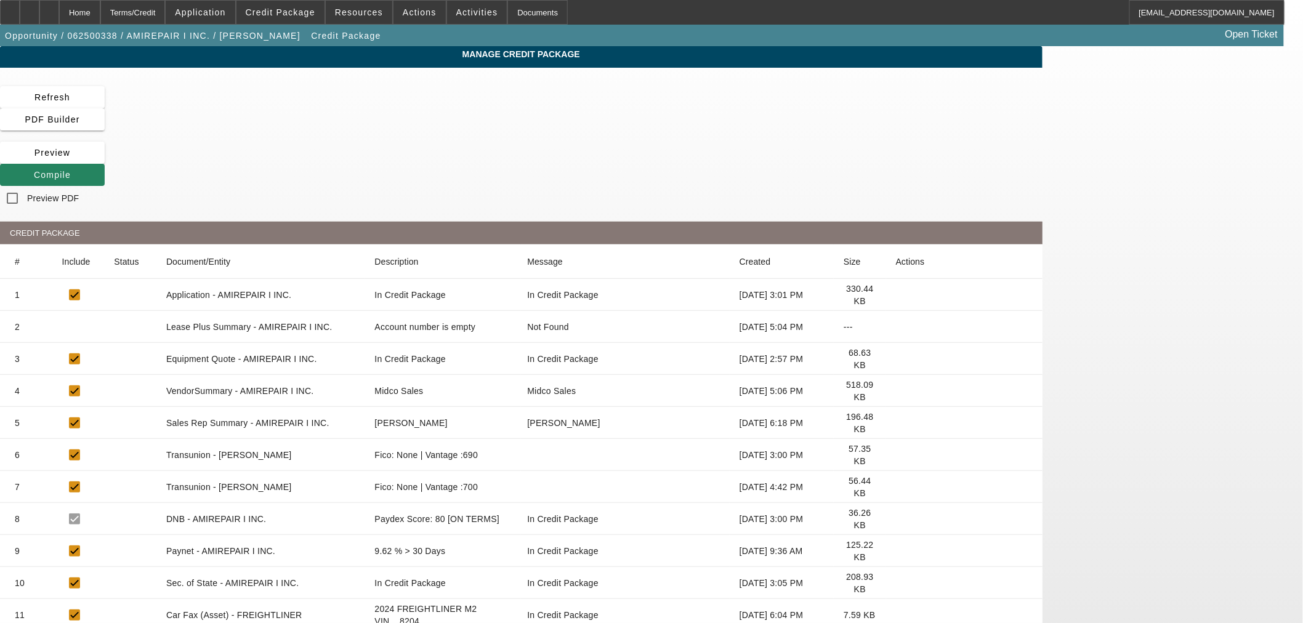
click at [896, 551] on icon at bounding box center [896, 551] width 0 height 0
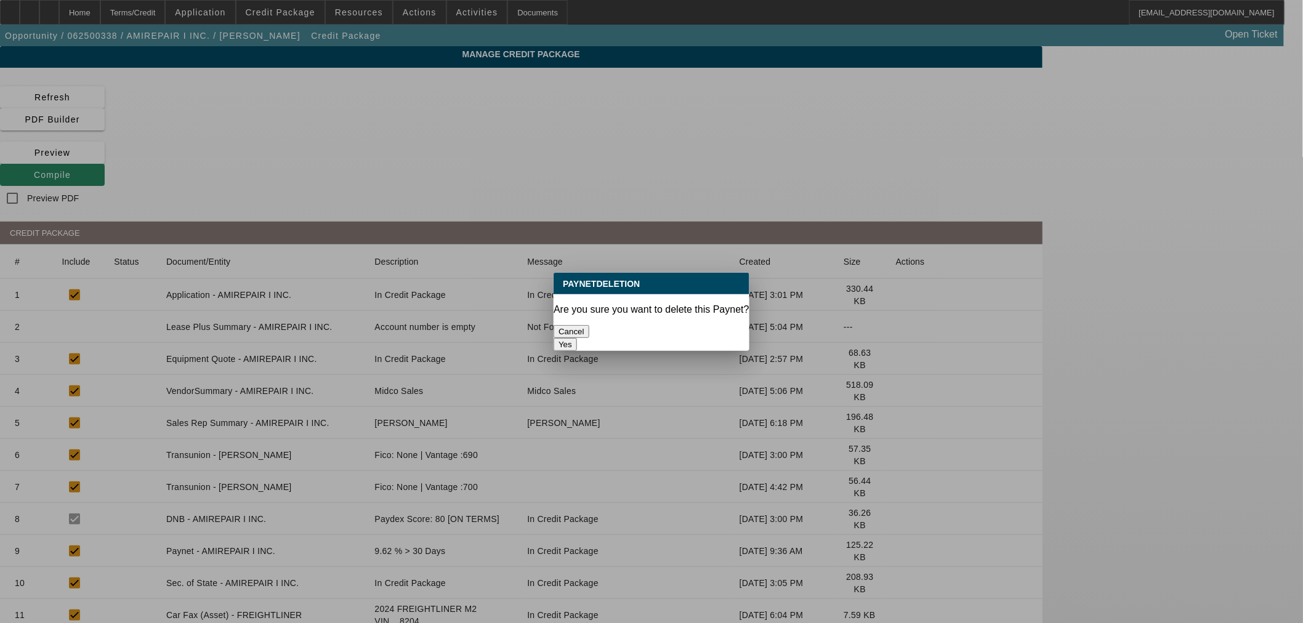
drag, startPoint x: 681, startPoint y: 327, endPoint x: 651, endPoint y: 373, distance: 55.2
click at [577, 338] on button "Yes" at bounding box center [565, 344] width 23 height 13
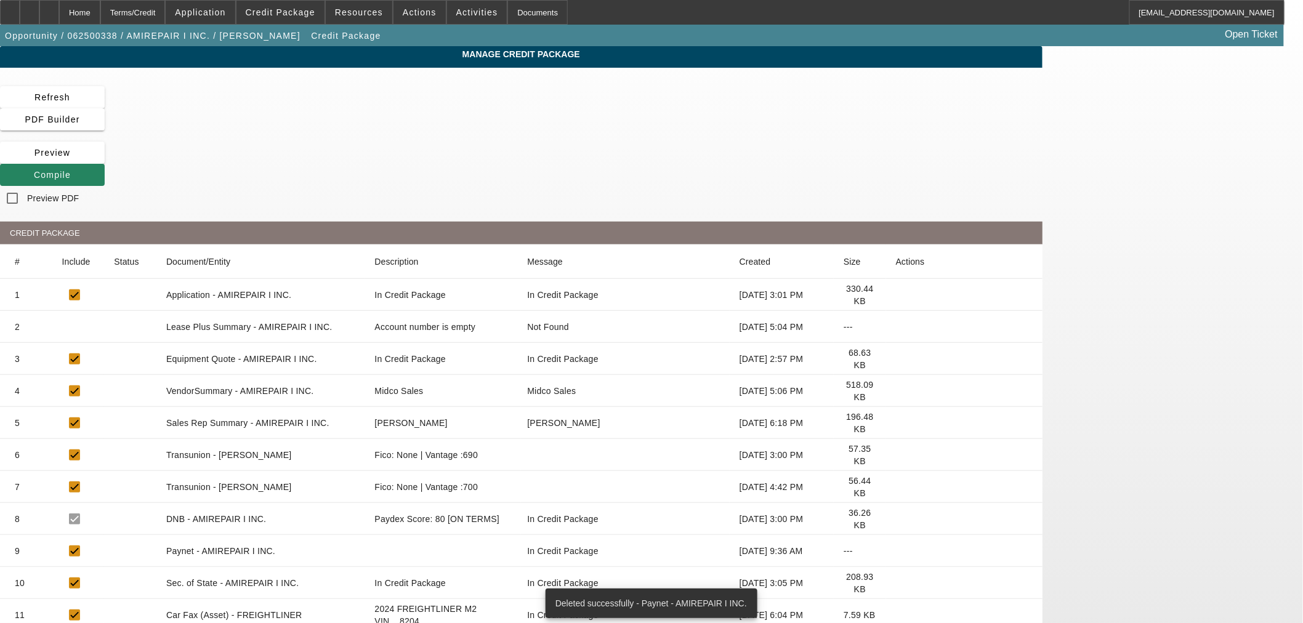
click at [896, 551] on icon at bounding box center [896, 551] width 0 height 0
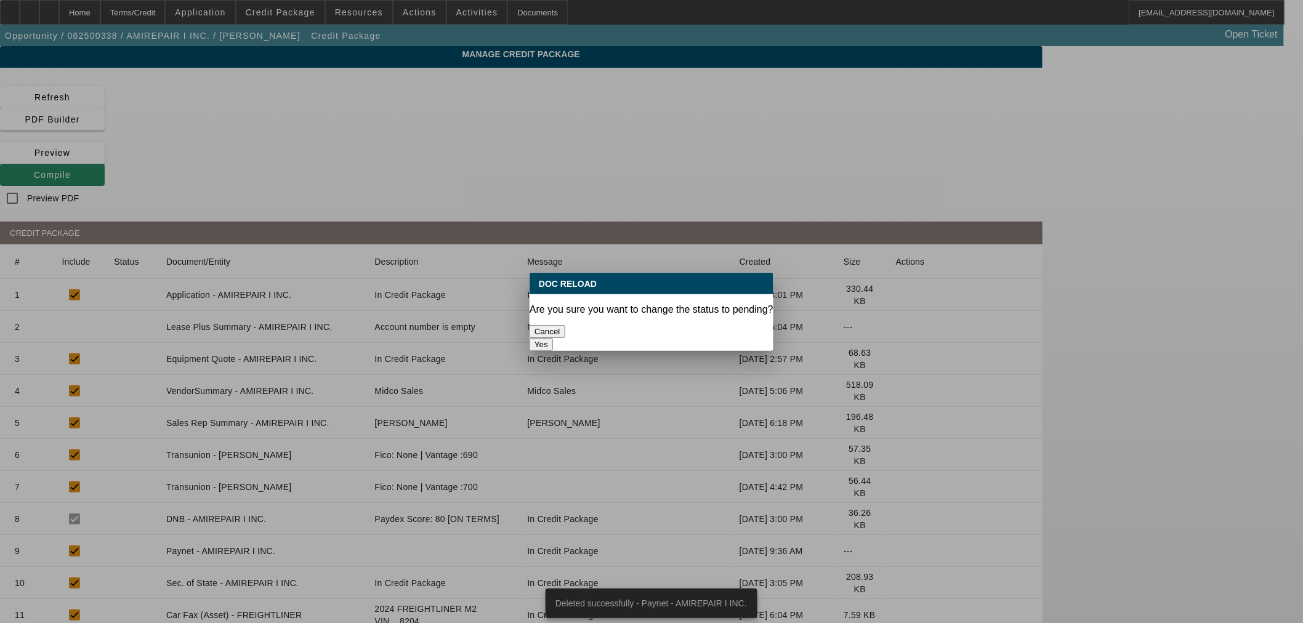
click at [553, 338] on button "Yes" at bounding box center [541, 344] width 23 height 13
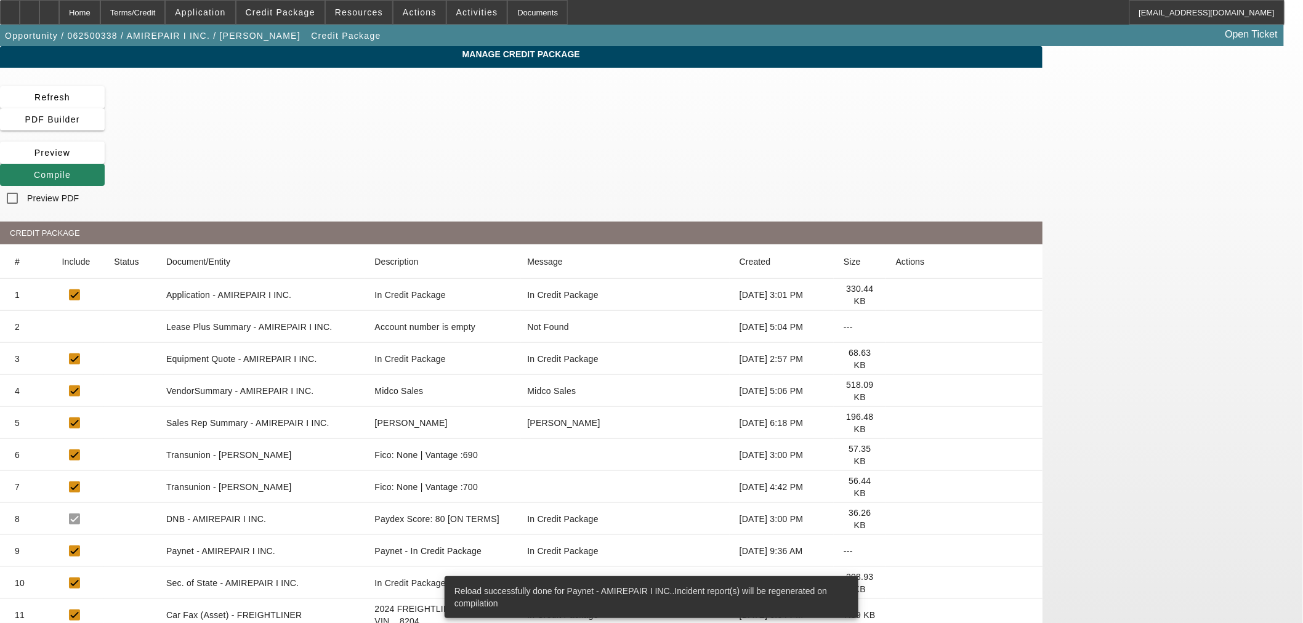
click at [842, 84] on div "Manage Credit Package Refresh PDF Builder [GEOGRAPHIC_DATA] Compile Preview PDF…" at bounding box center [521, 535] width 1042 height 978
click at [105, 160] on span at bounding box center [52, 175] width 105 height 30
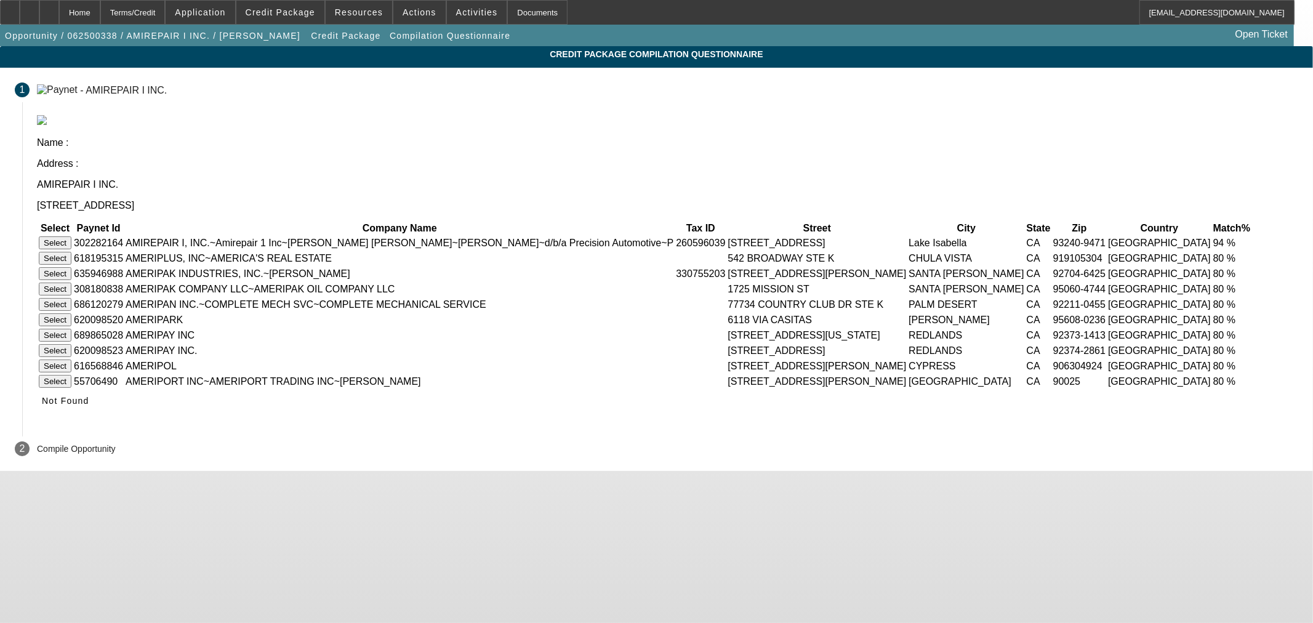
click at [71, 236] on button "Select" at bounding box center [55, 242] width 33 height 13
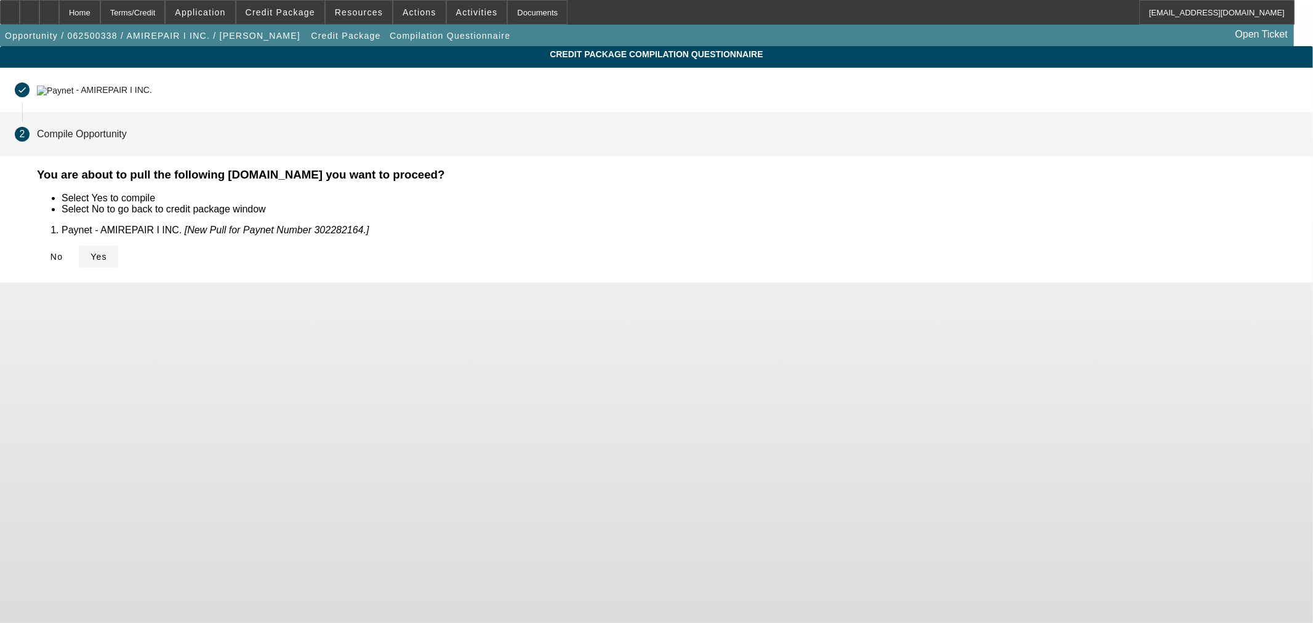
click at [107, 256] on span "Yes" at bounding box center [99, 257] width 17 height 10
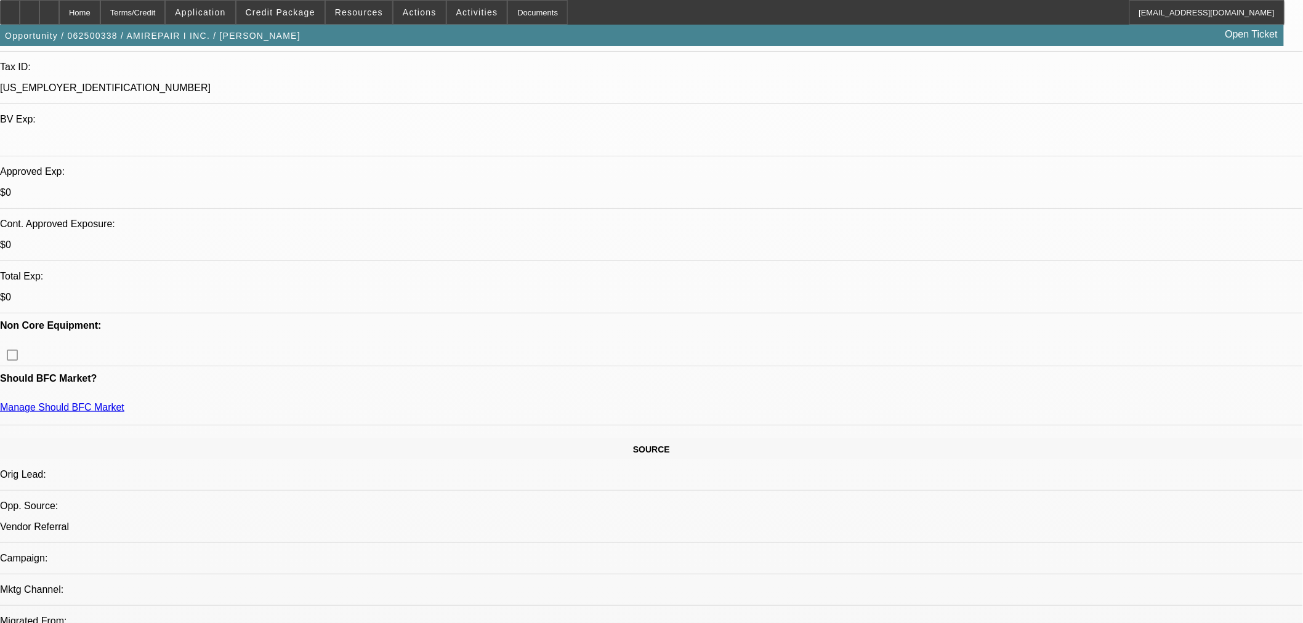
select select "2"
select select "0.1"
select select "4"
select select "0.1"
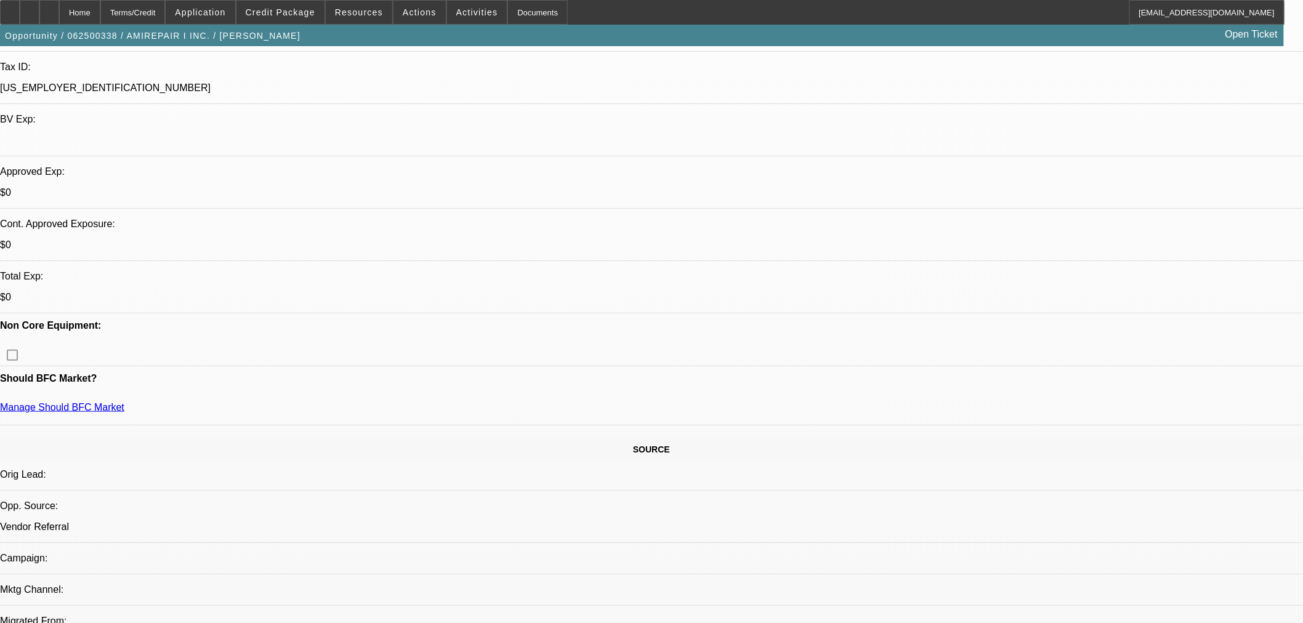
select select "2"
select select "0.1"
select select "4"
select select "2"
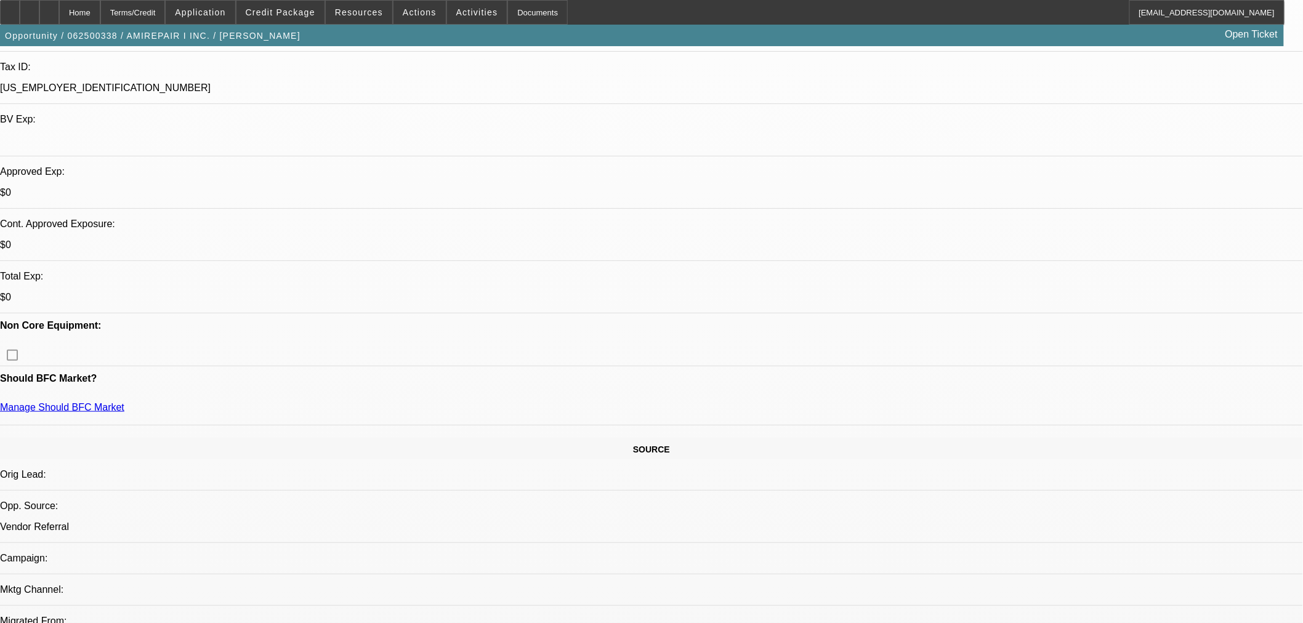
select select "2"
select select "0.1"
select select "4"
select select "2"
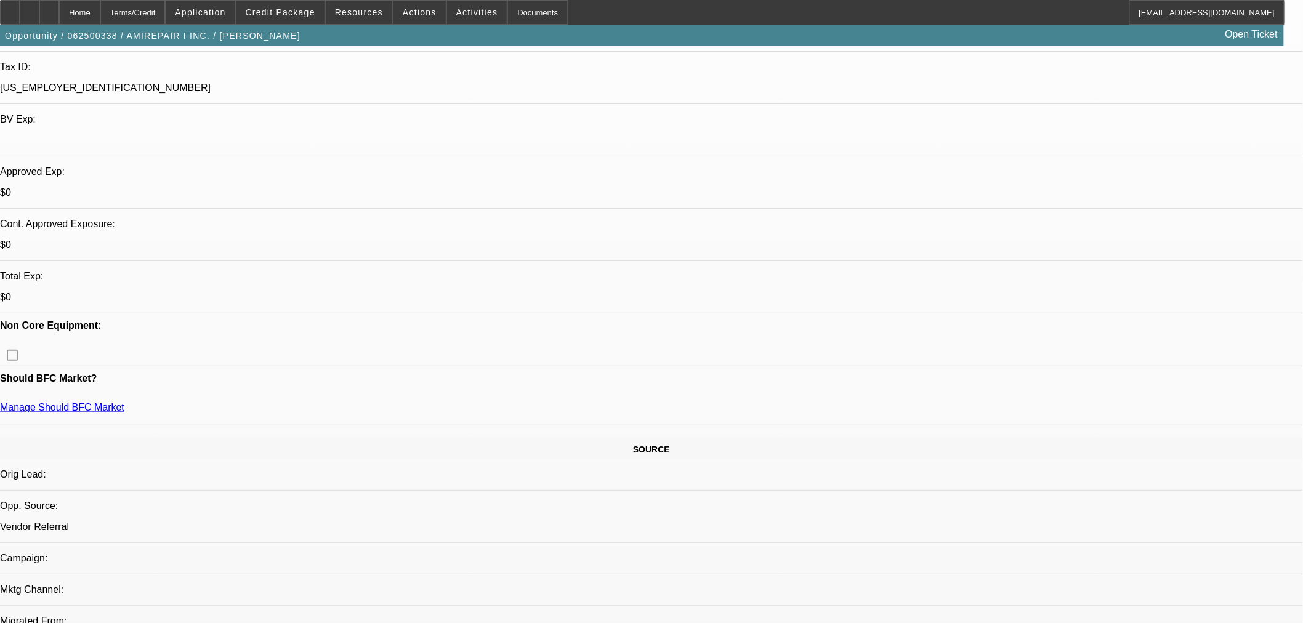
select select "0.1"
select select "4"
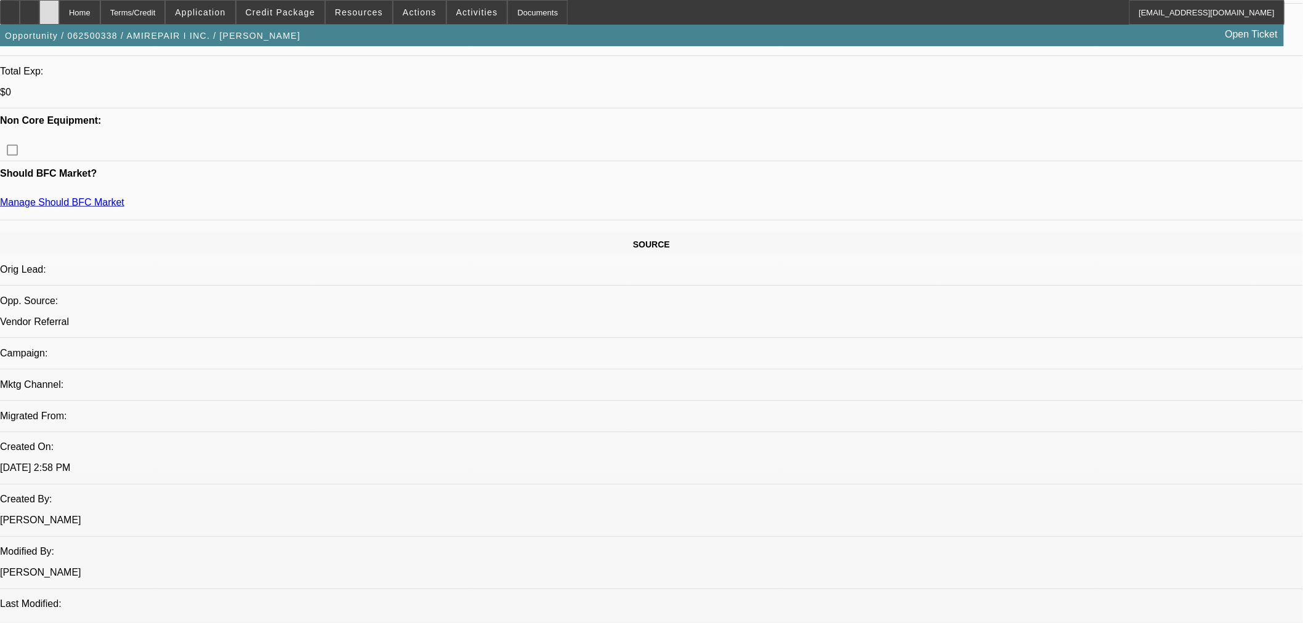
click at [49, 8] on icon at bounding box center [49, 8] width 0 height 0
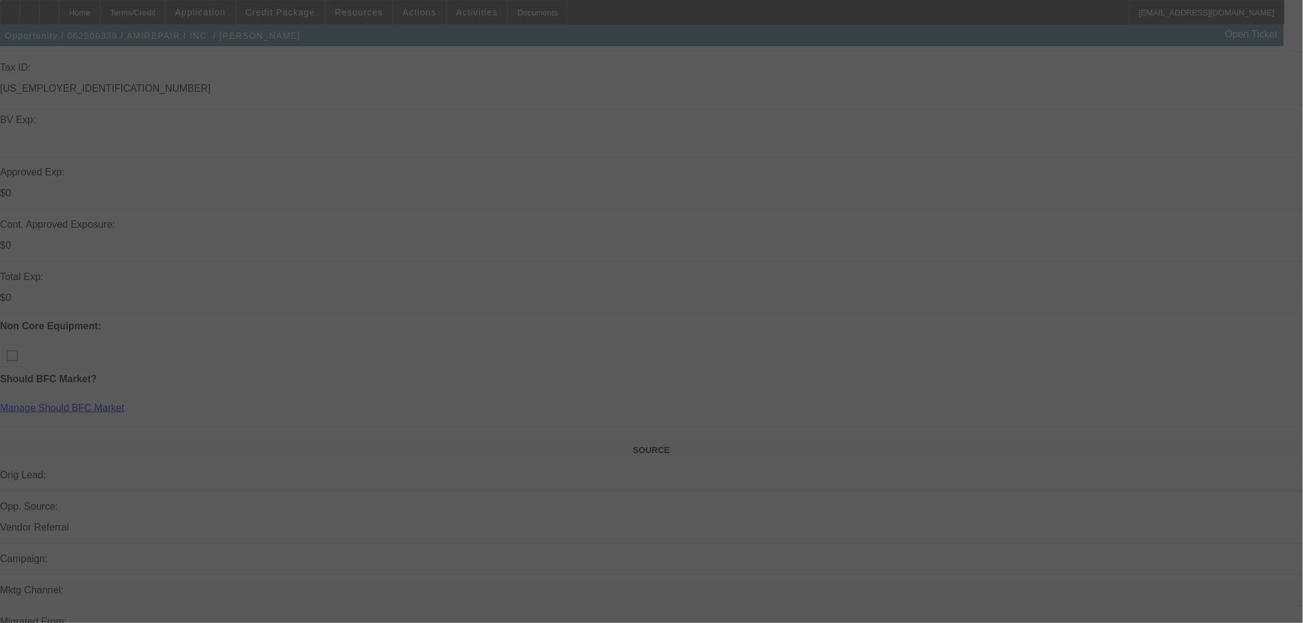
scroll to position [478, 0]
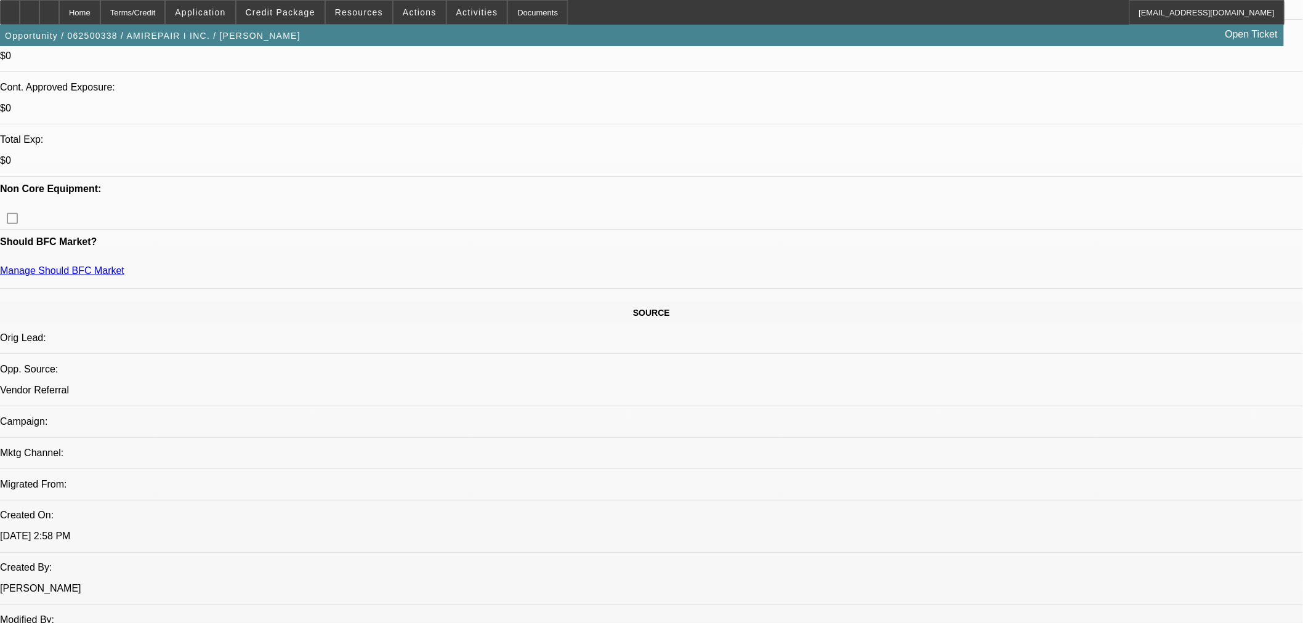
select select "2"
select select "0.1"
select select "4"
select select "0.1"
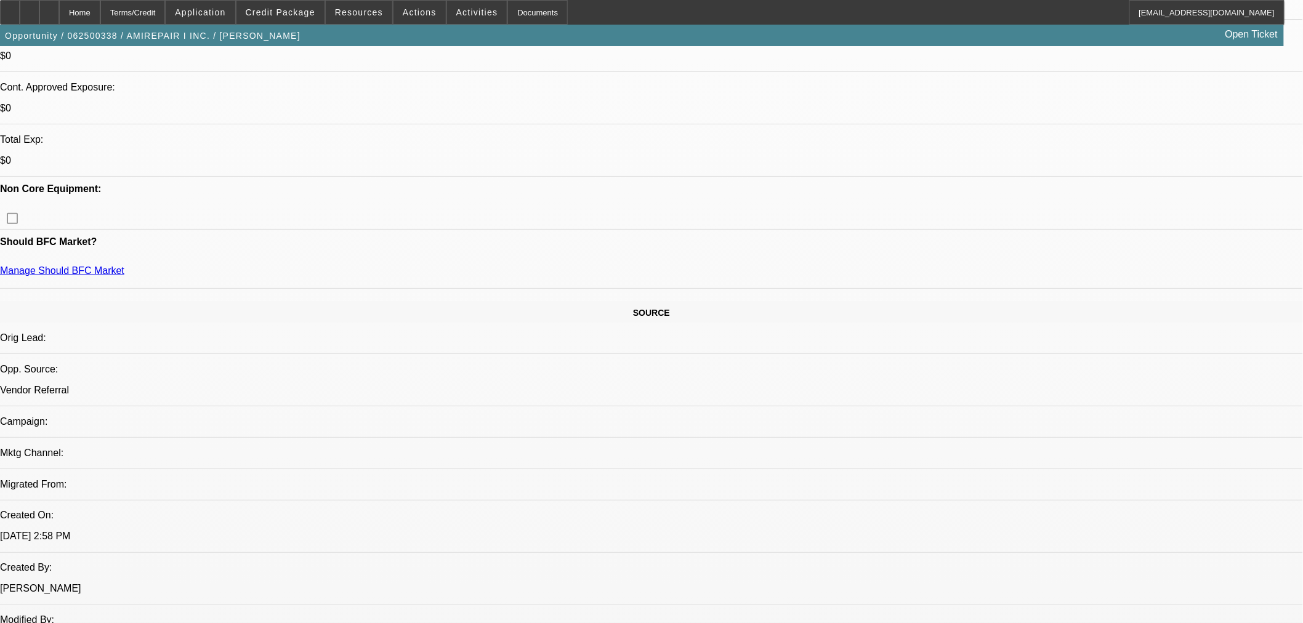
select select "2"
select select "0.1"
select select "4"
select select "2"
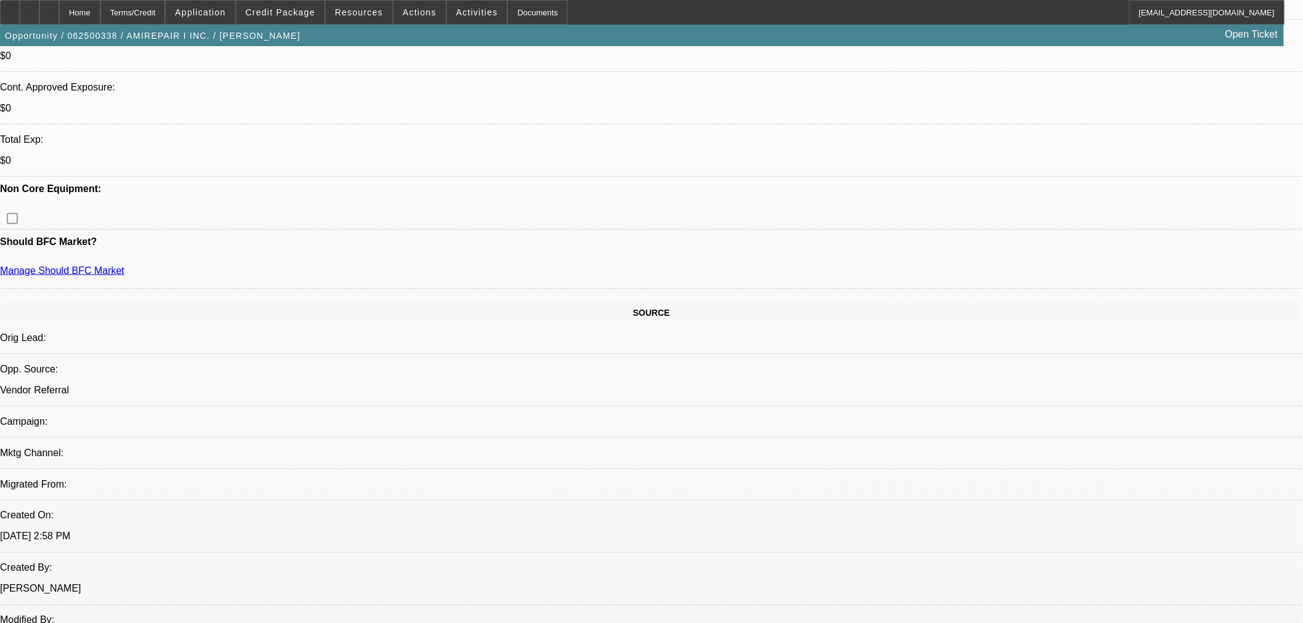
select select "2"
select select "0.1"
select select "4"
select select "2"
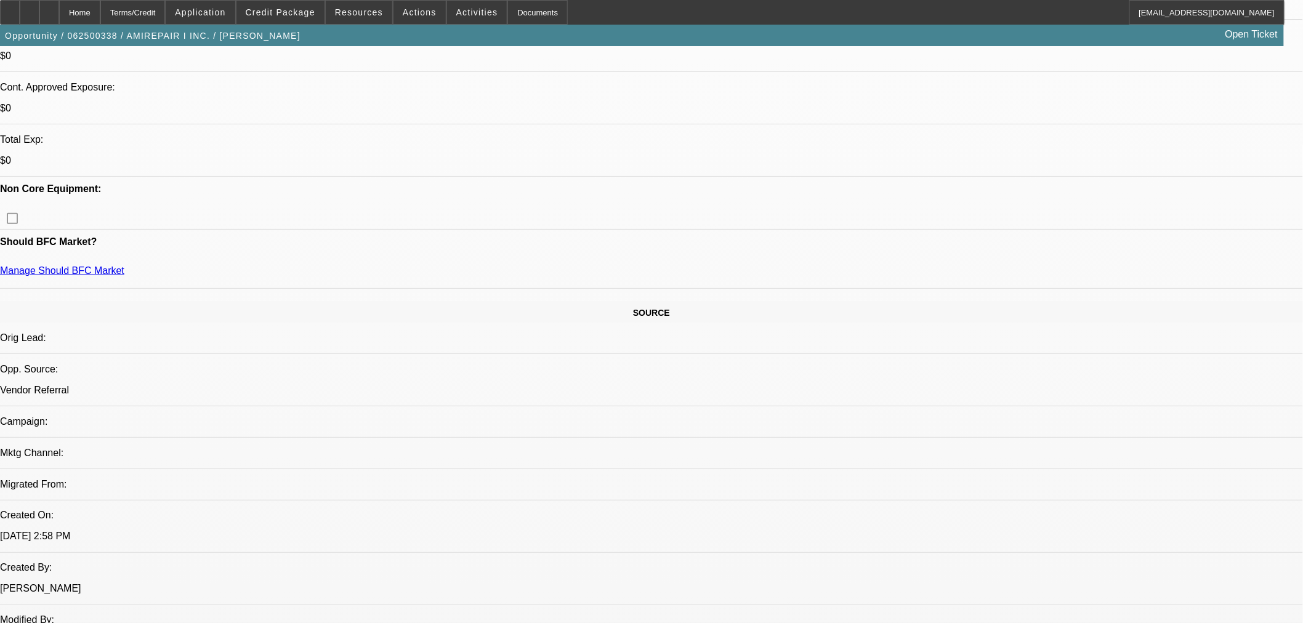
select select "0.1"
select select "4"
click at [59, 18] on div at bounding box center [49, 12] width 20 height 25
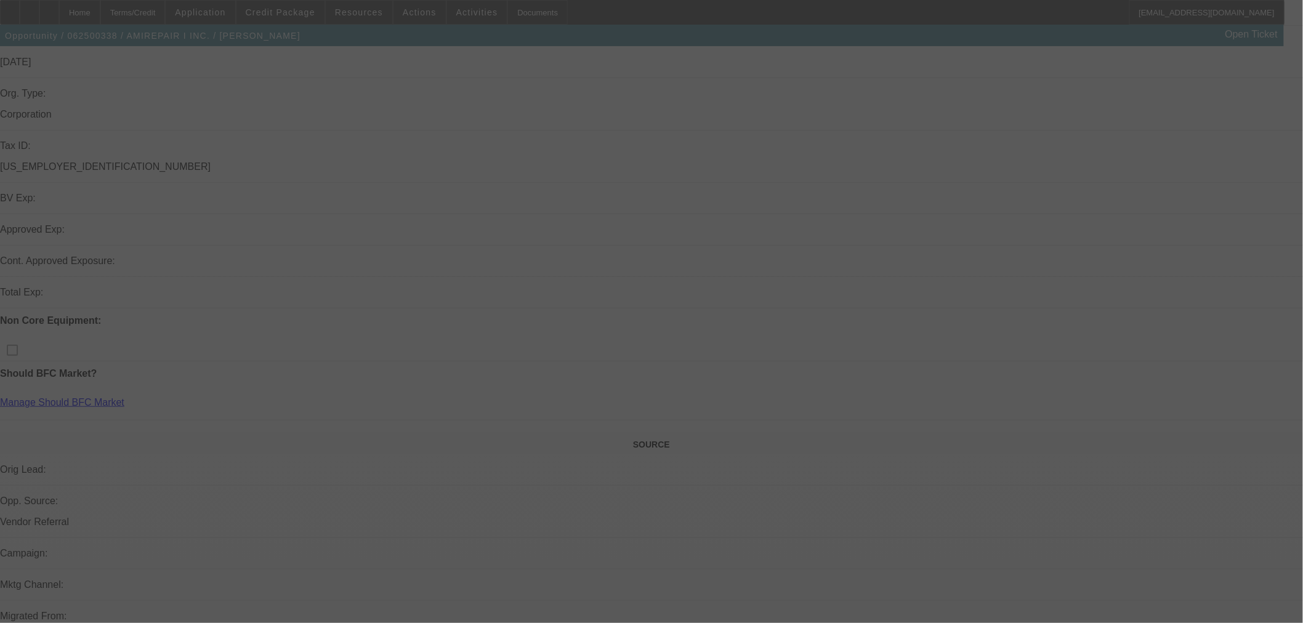
scroll to position [273, 0]
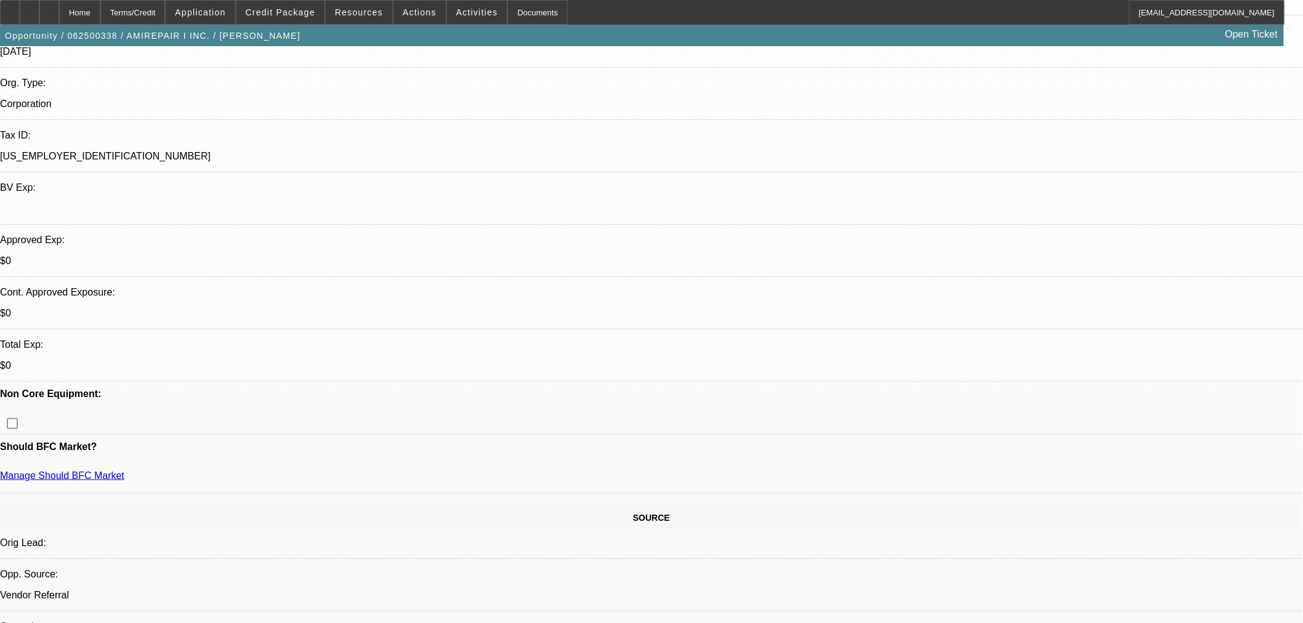
select select "2"
select select "0.1"
select select "4"
select select "0.1"
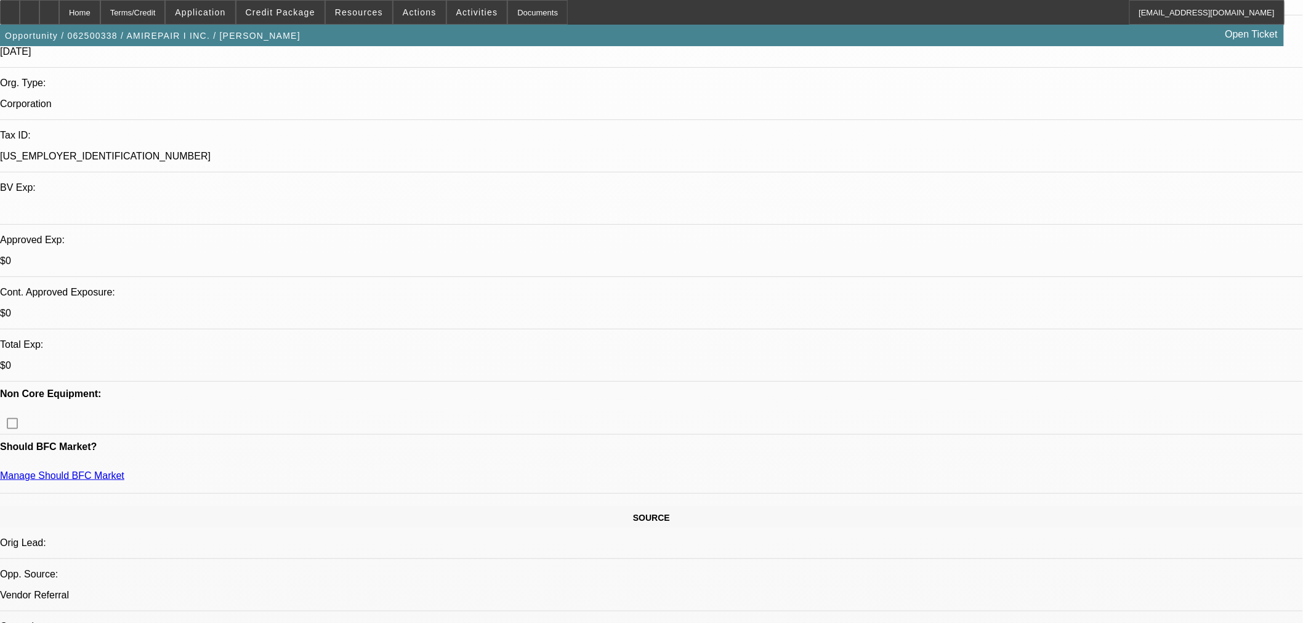
select select "2"
select select "0.1"
select select "4"
select select "2"
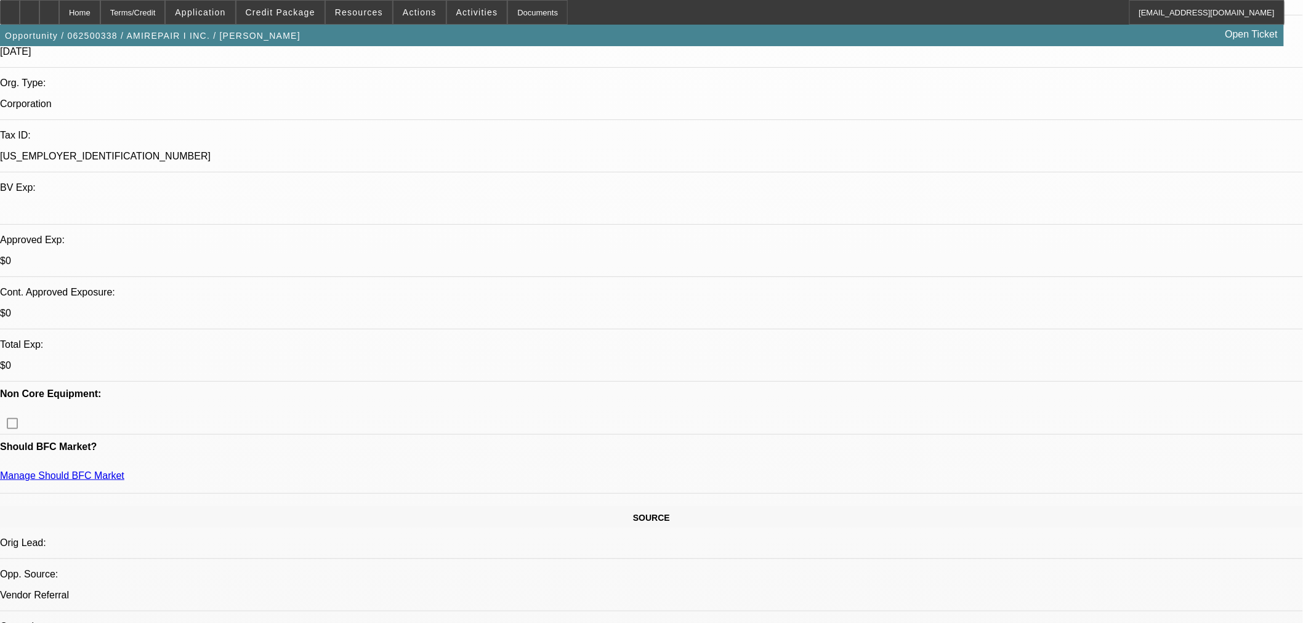
select select "2"
select select "0.1"
select select "4"
select select "2"
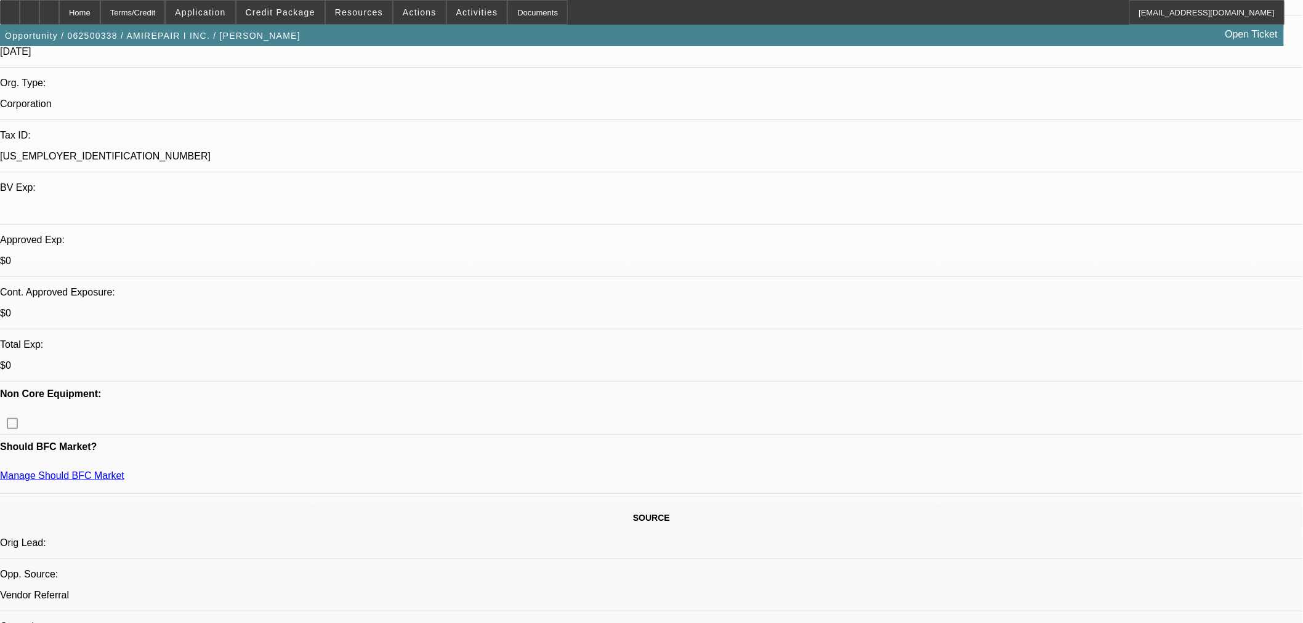
select select "0.1"
select select "4"
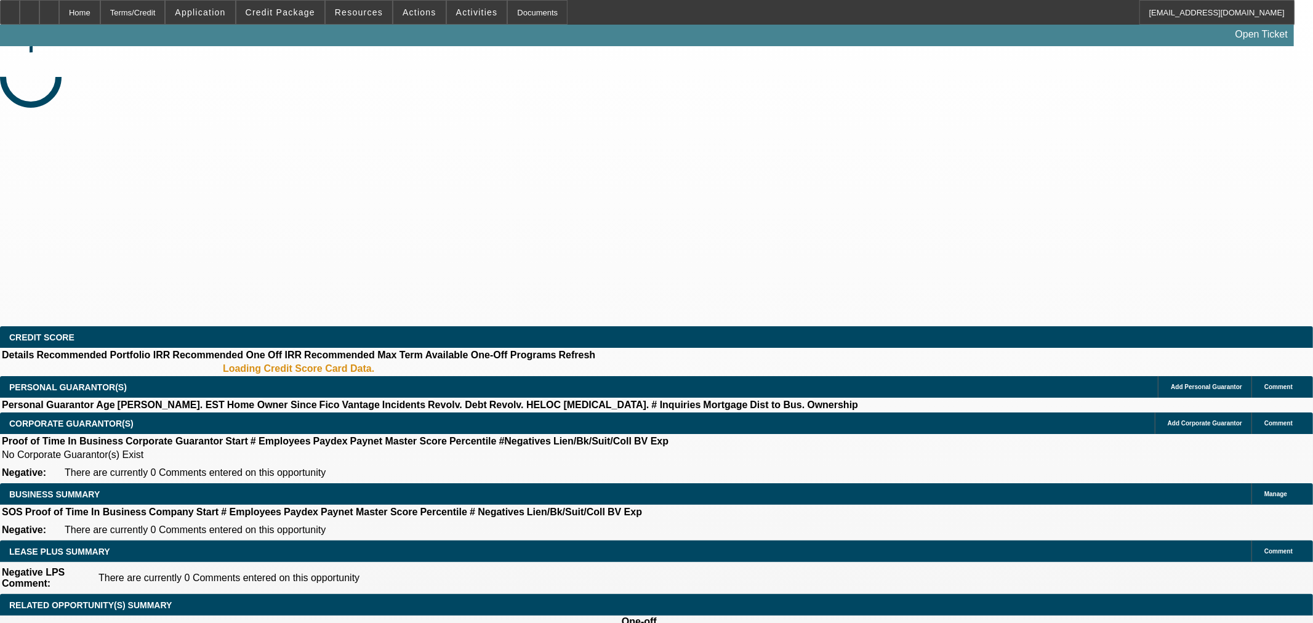
select select "0"
select select "2"
select select "0.1"
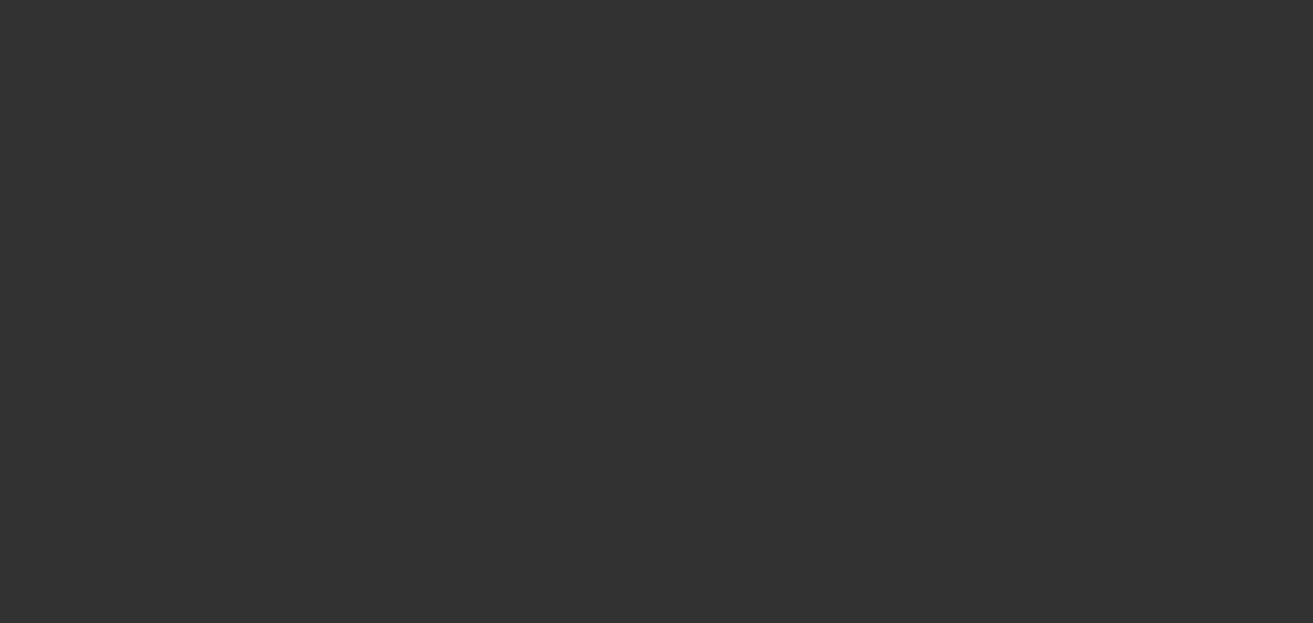
select select "4"
select select "0"
select select "3"
select select "0"
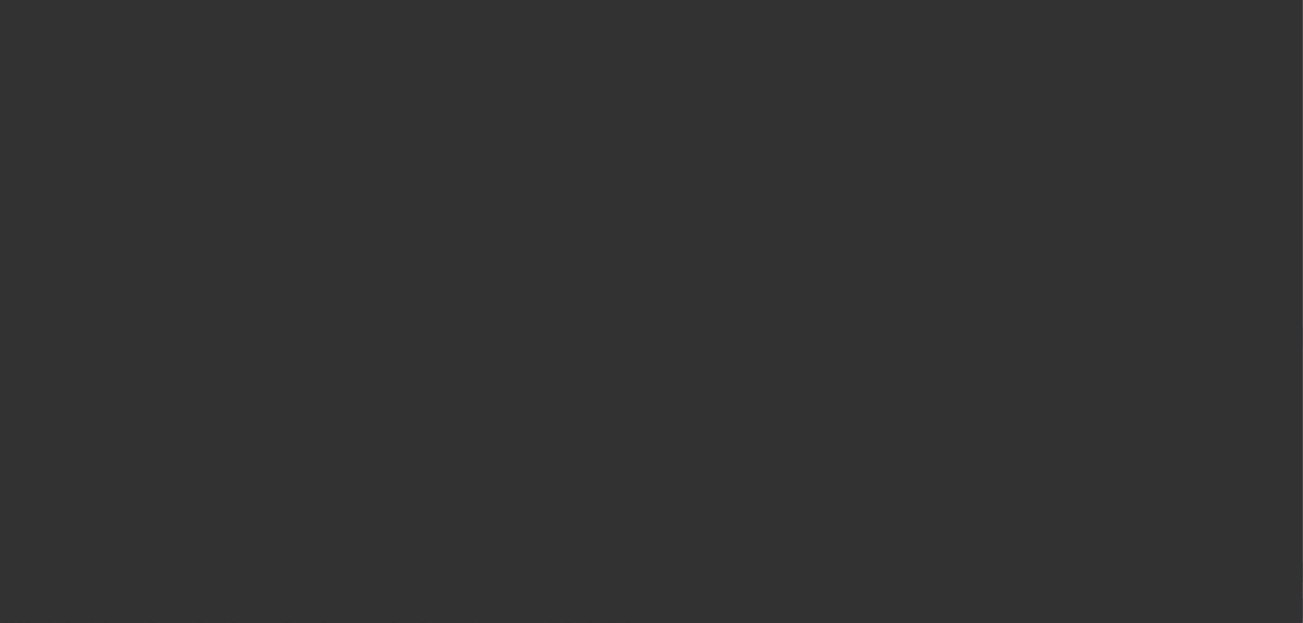
select select "6"
select select "0"
select select "2"
select select "0.1"
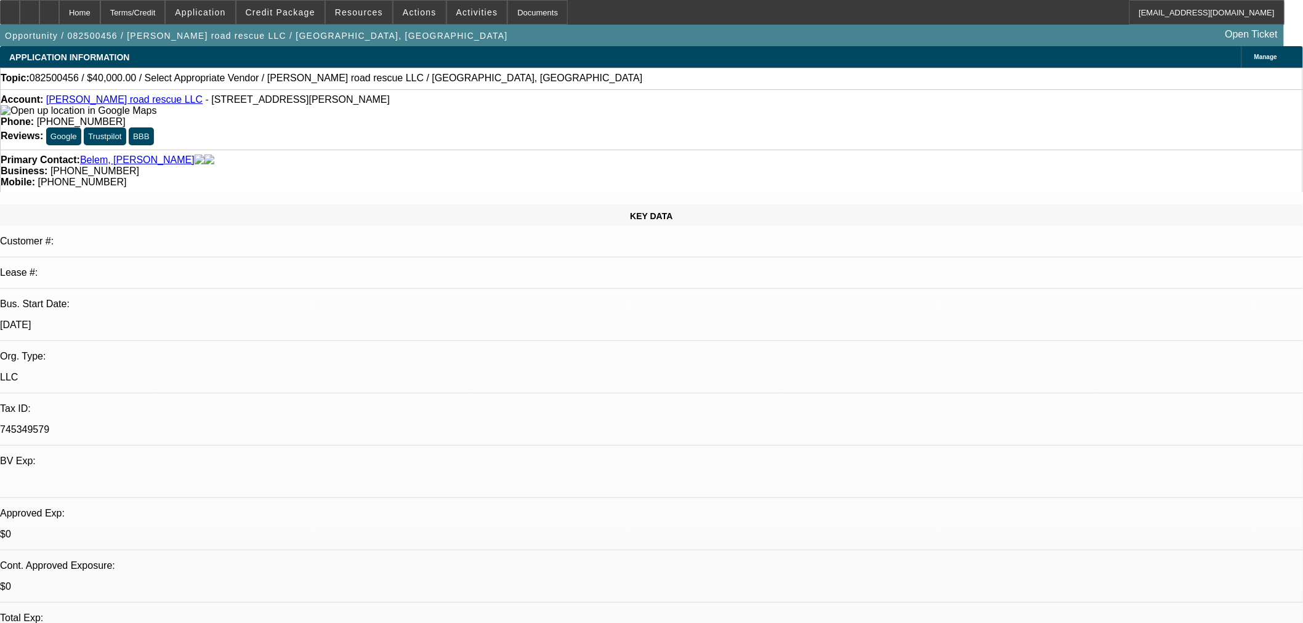
select select "2"
select select "4"
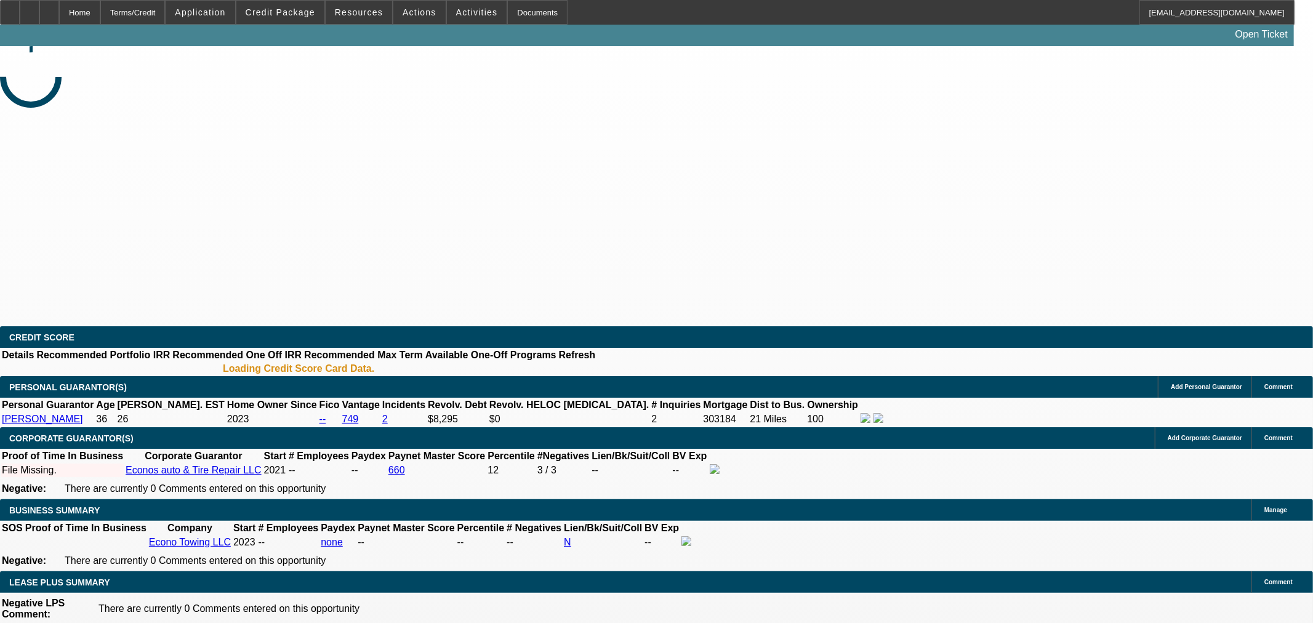
select select "0"
select select "3"
select select "0.1"
select select "4"
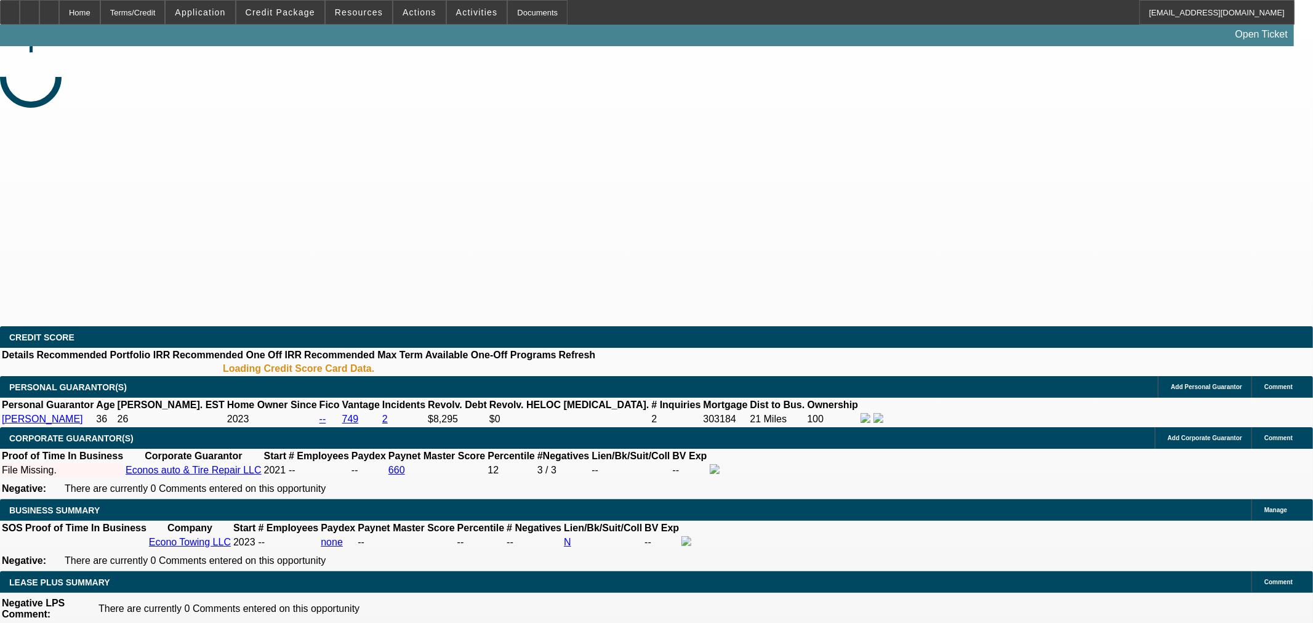
select select "0"
select select "3"
select select "0.1"
select select "4"
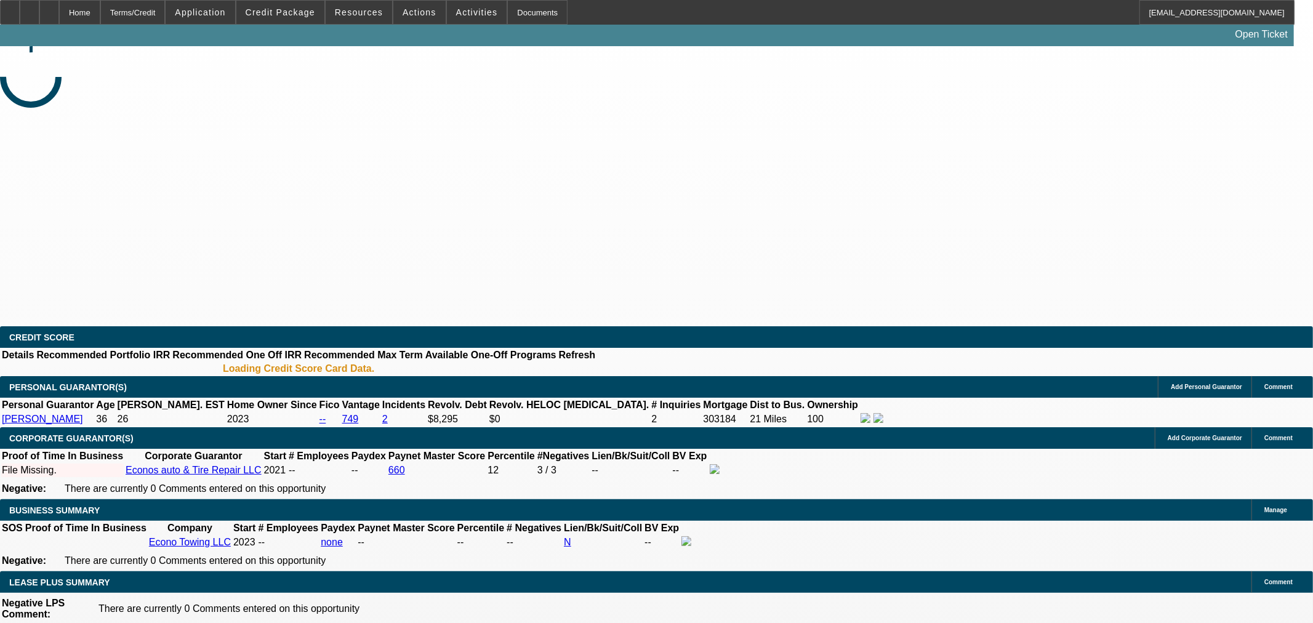
select select "0"
select select "3"
select select "0.1"
select select "4"
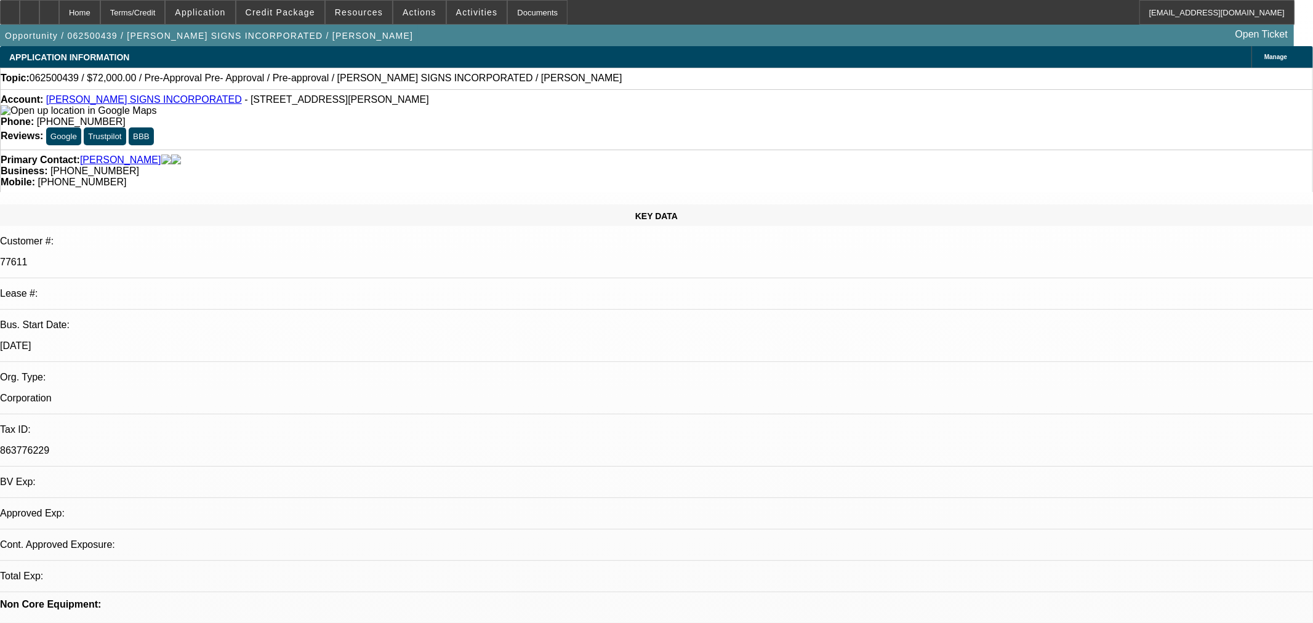
select select "0.1"
select select "2"
select select "0"
select select "6"
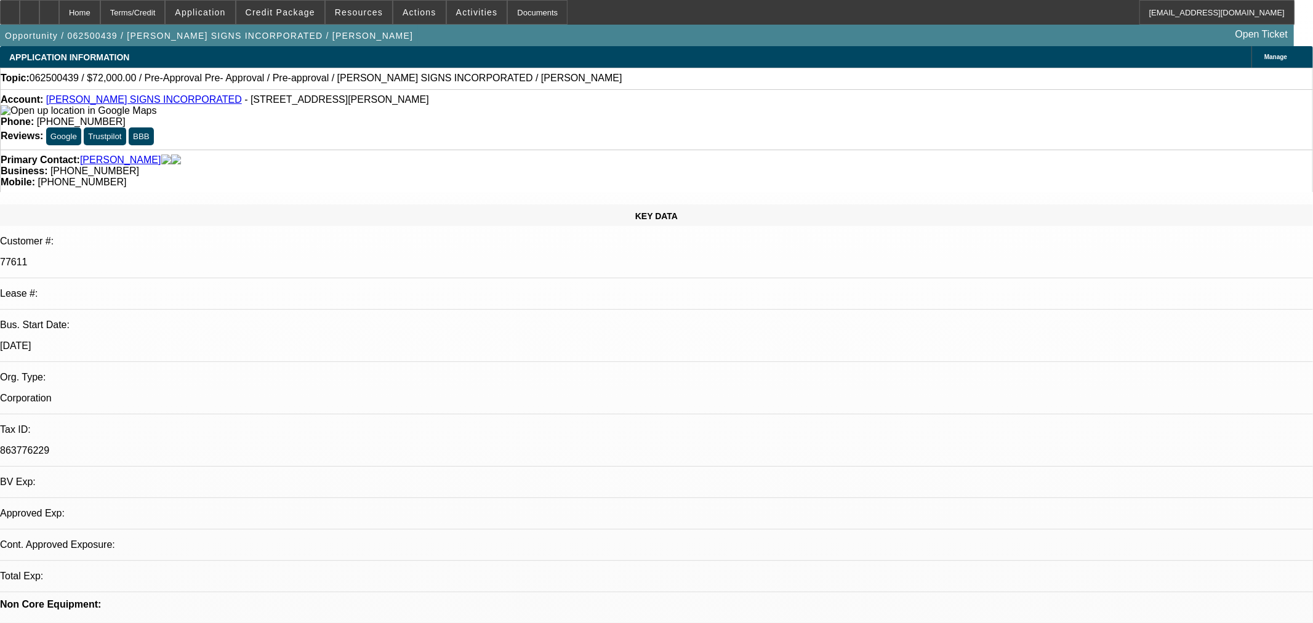
select select "0"
select select "6"
select select "0"
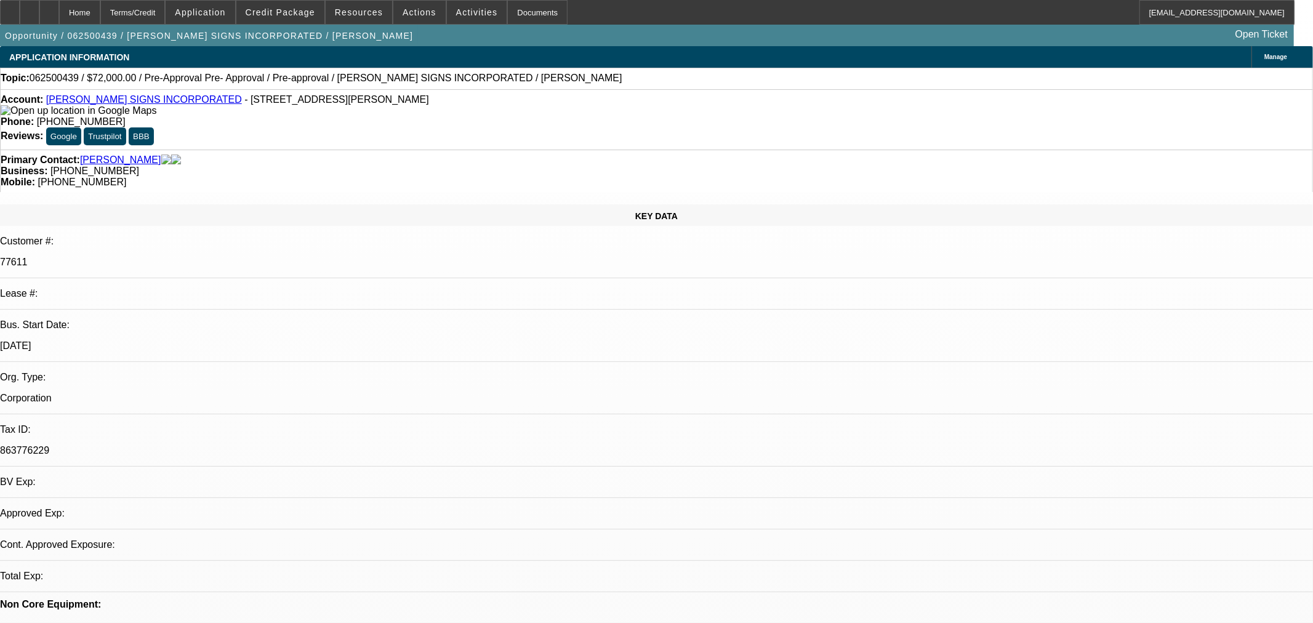
select select "0"
select select "6"
select select "0.1"
select select "2"
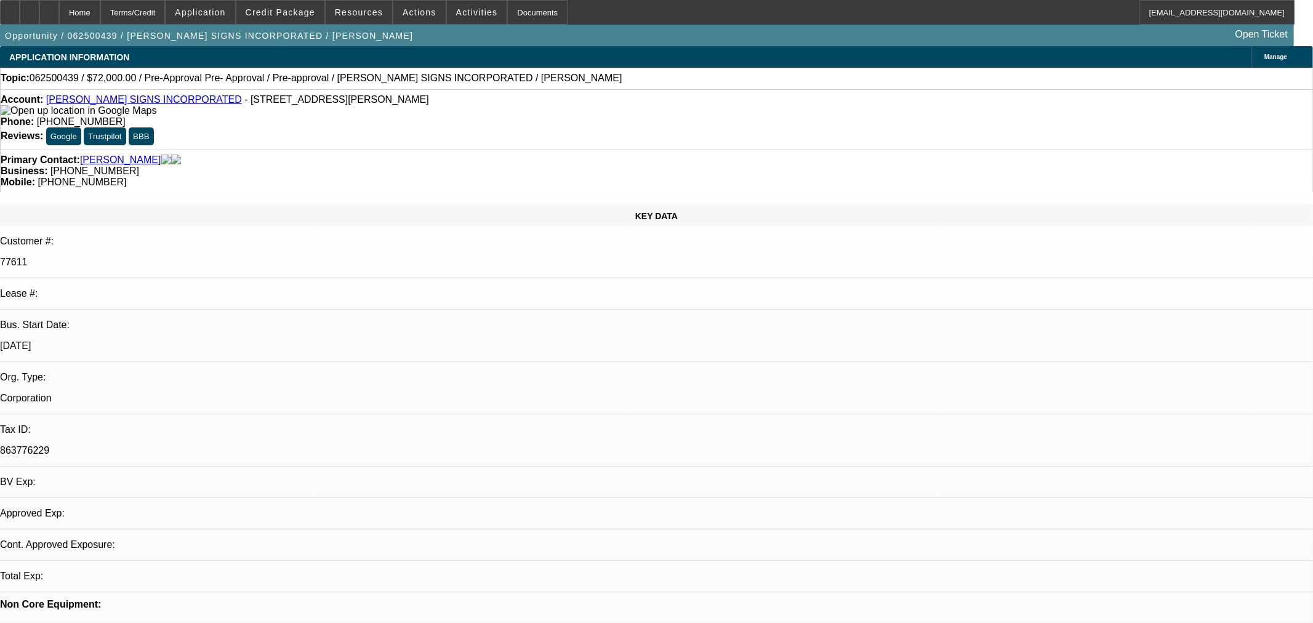
select select "2"
select select "0"
select select "6"
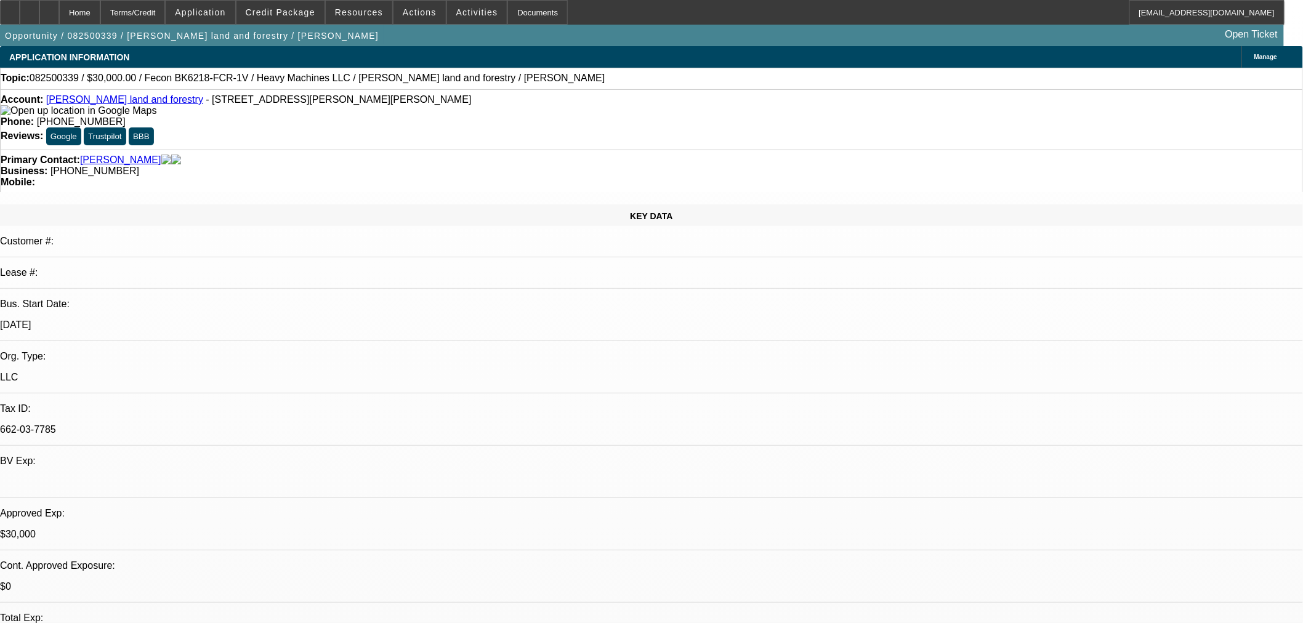
select select "0"
select select "2"
select select "0"
select select "6"
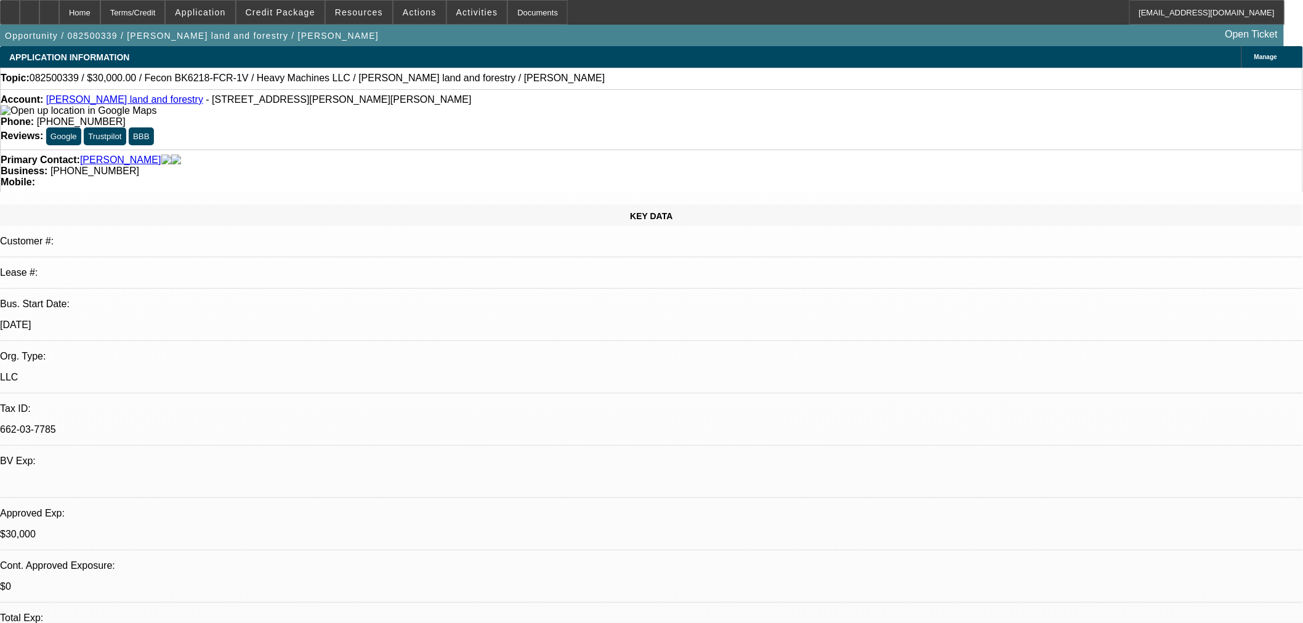
select select "0.2"
select select "2"
select select "0"
select select "6"
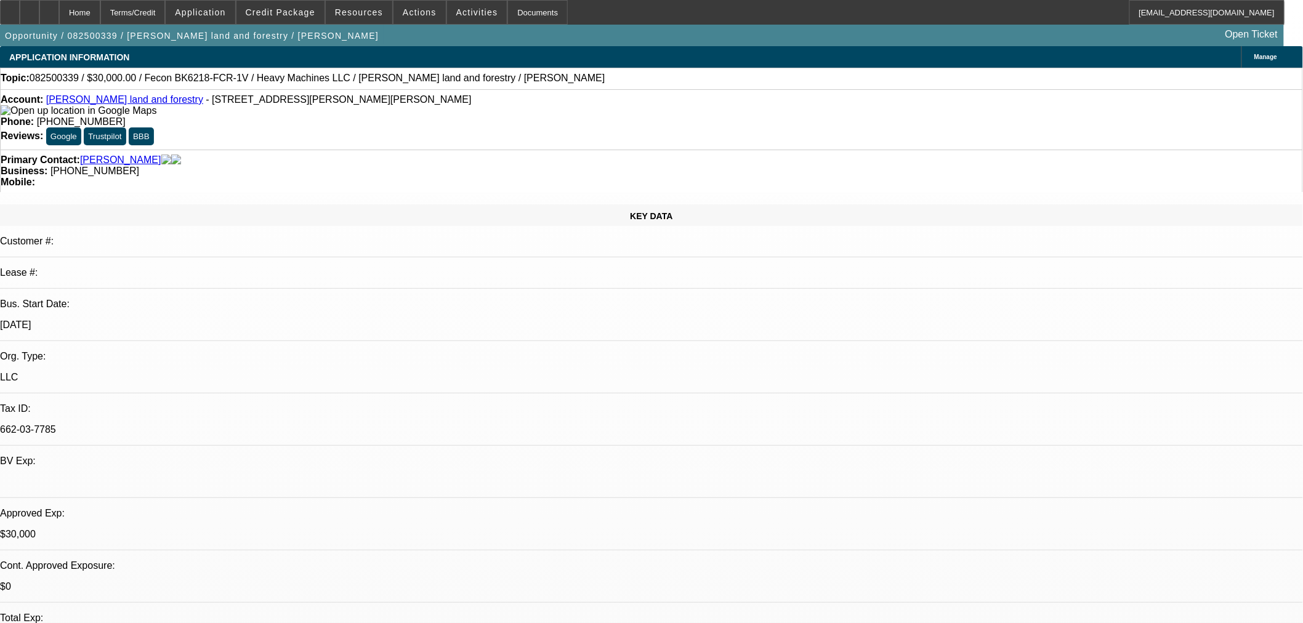
select select "0"
select select "19"
select select "0.2"
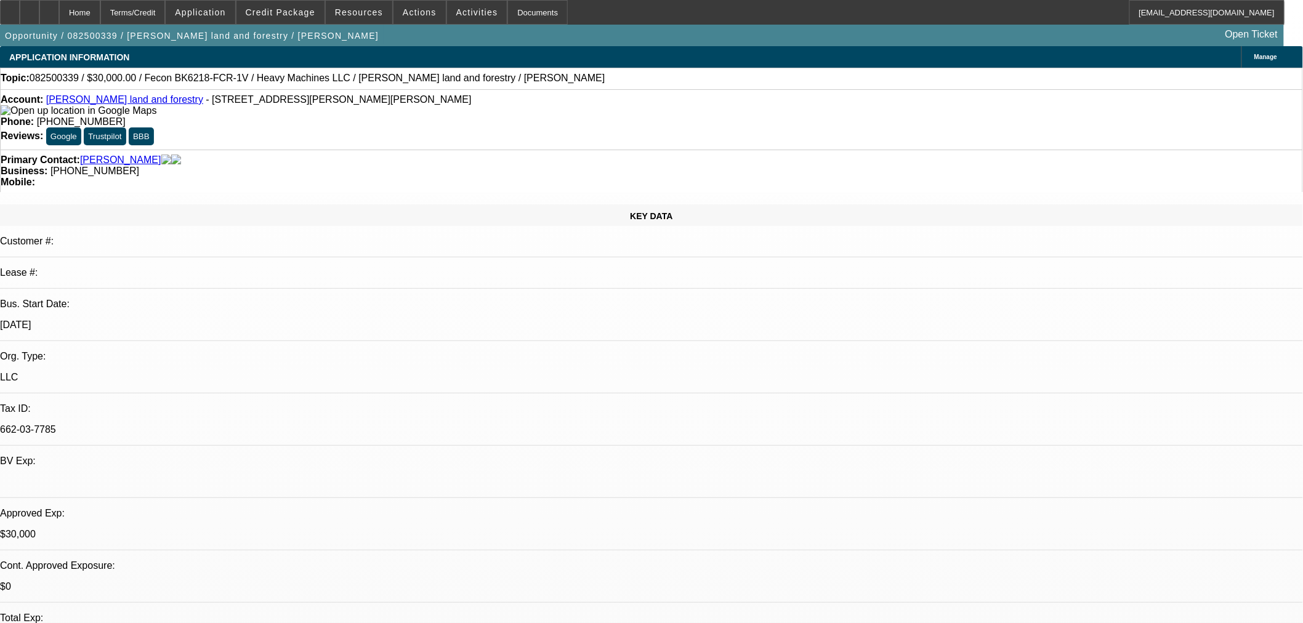
select select "2"
select select "0"
select select "6"
click at [290, 14] on span "Credit Package" at bounding box center [281, 12] width 70 height 10
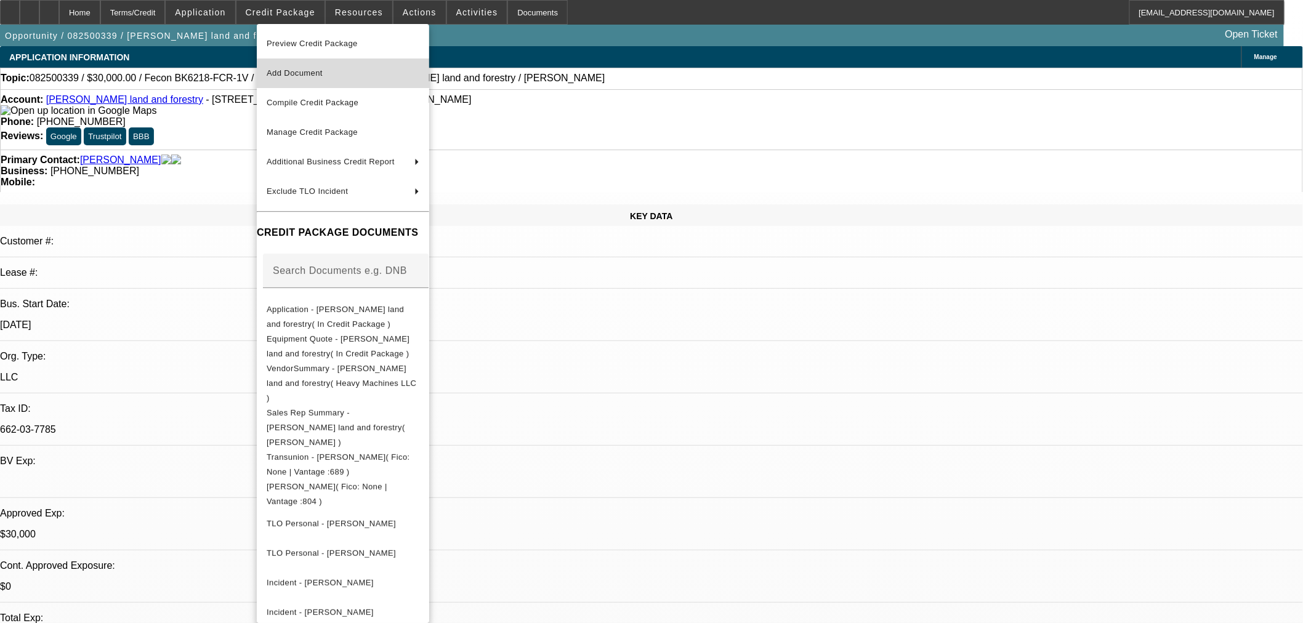
click at [348, 66] on span "Add Document" at bounding box center [343, 73] width 153 height 15
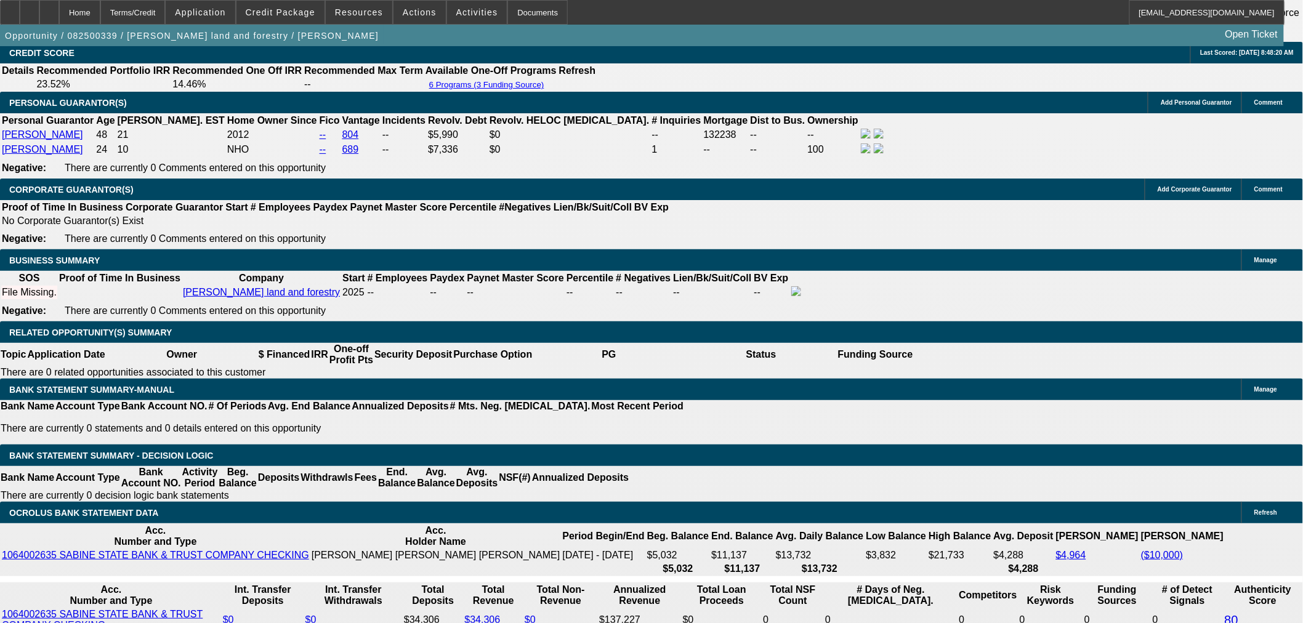
scroll to position [1710, 0]
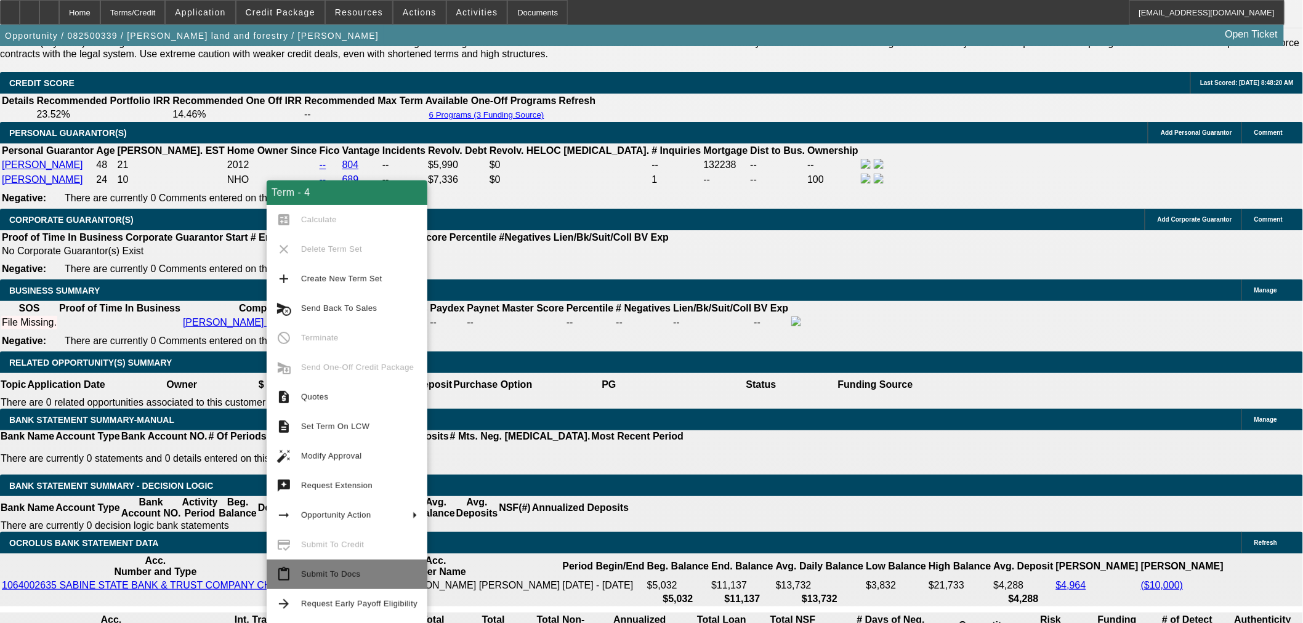
click at [350, 574] on span "Submit To Docs" at bounding box center [330, 574] width 59 height 9
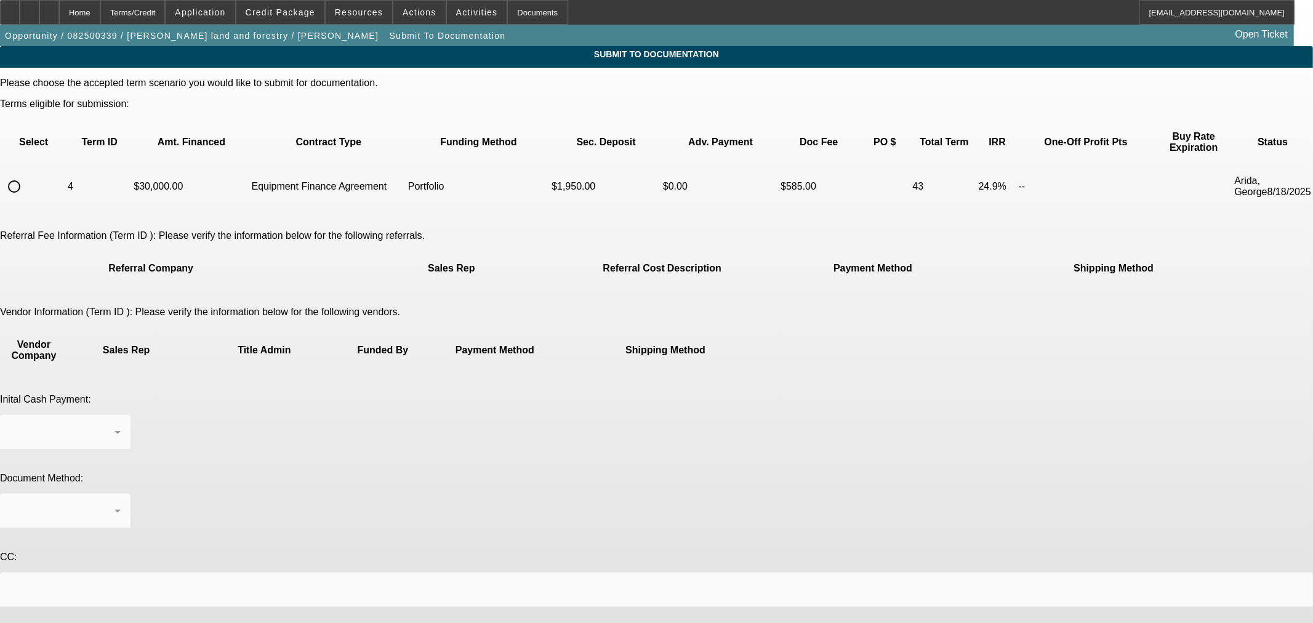
click at [26, 174] on input "radio" at bounding box center [14, 186] width 25 height 25
radio input "true"
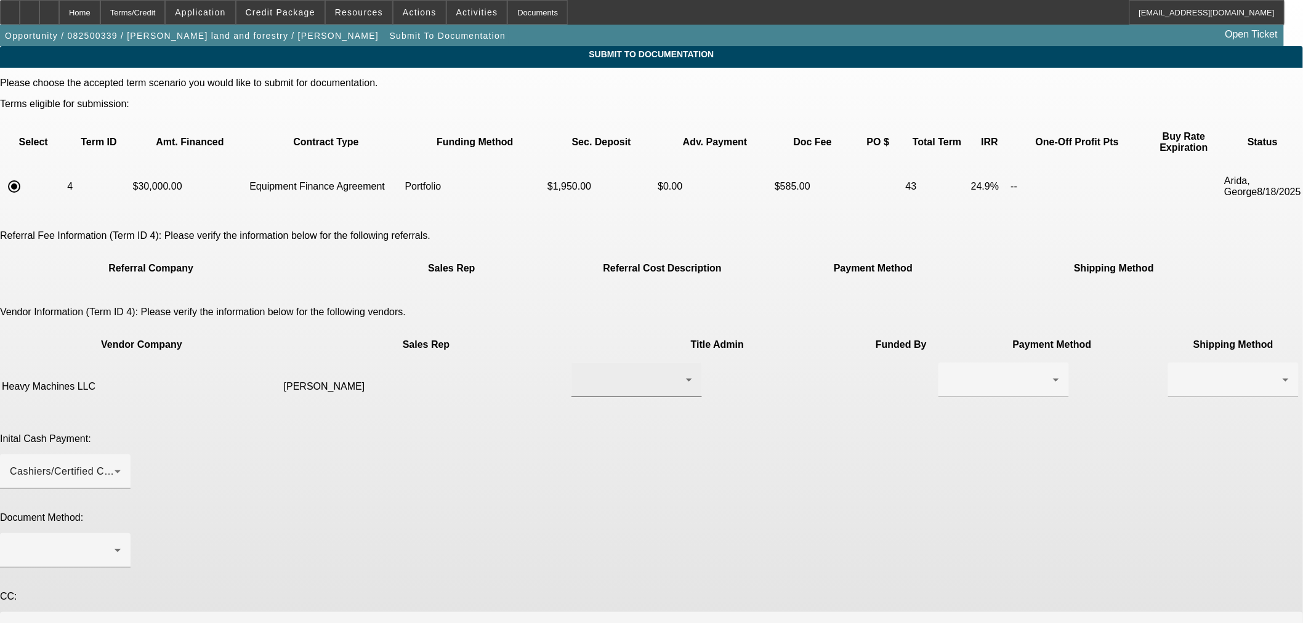
click at [593, 363] on div at bounding box center [636, 380] width 111 height 34
click at [580, 374] on span "[PERSON_NAME]" at bounding box center [574, 373] width 85 height 15
drag, startPoint x: 736, startPoint y: 342, endPoint x: 744, endPoint y: 343, distance: 7.5
click at [948, 373] on div at bounding box center [1000, 380] width 105 height 15
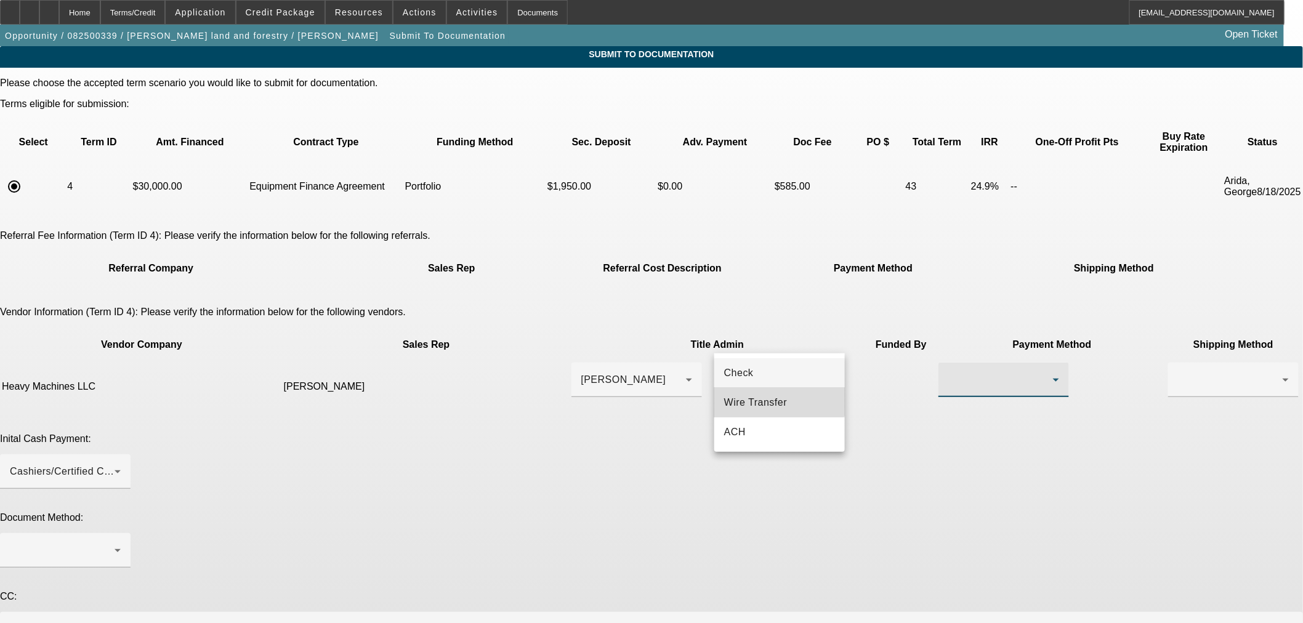
click at [755, 398] on span "Wire Transfer" at bounding box center [755, 402] width 63 height 15
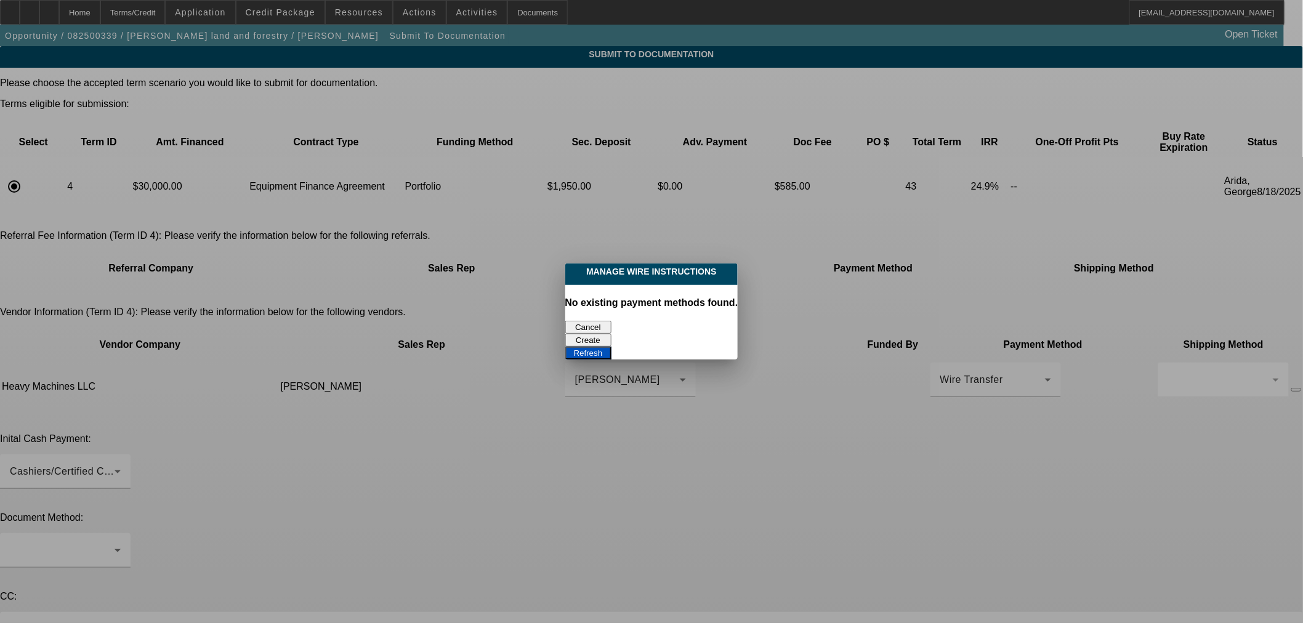
click at [593, 321] on button "Cancel" at bounding box center [588, 327] width 46 height 13
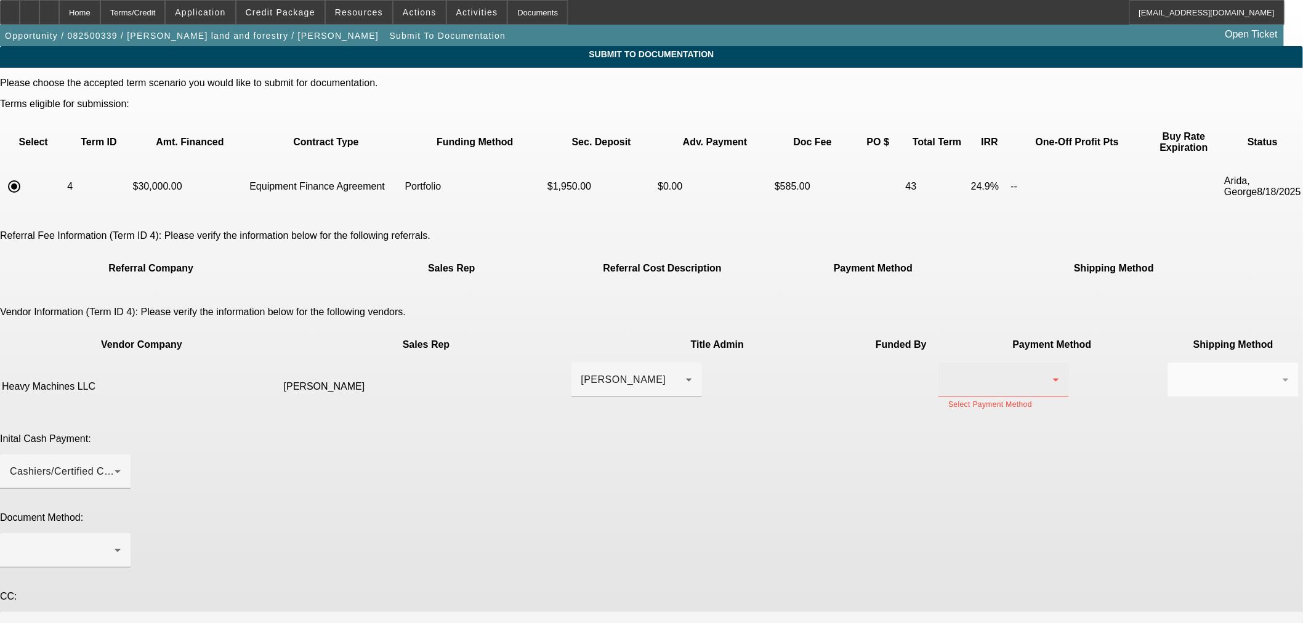
click at [948, 373] on div at bounding box center [1000, 380] width 105 height 15
click at [762, 407] on span "Wire Transfer" at bounding box center [755, 402] width 63 height 15
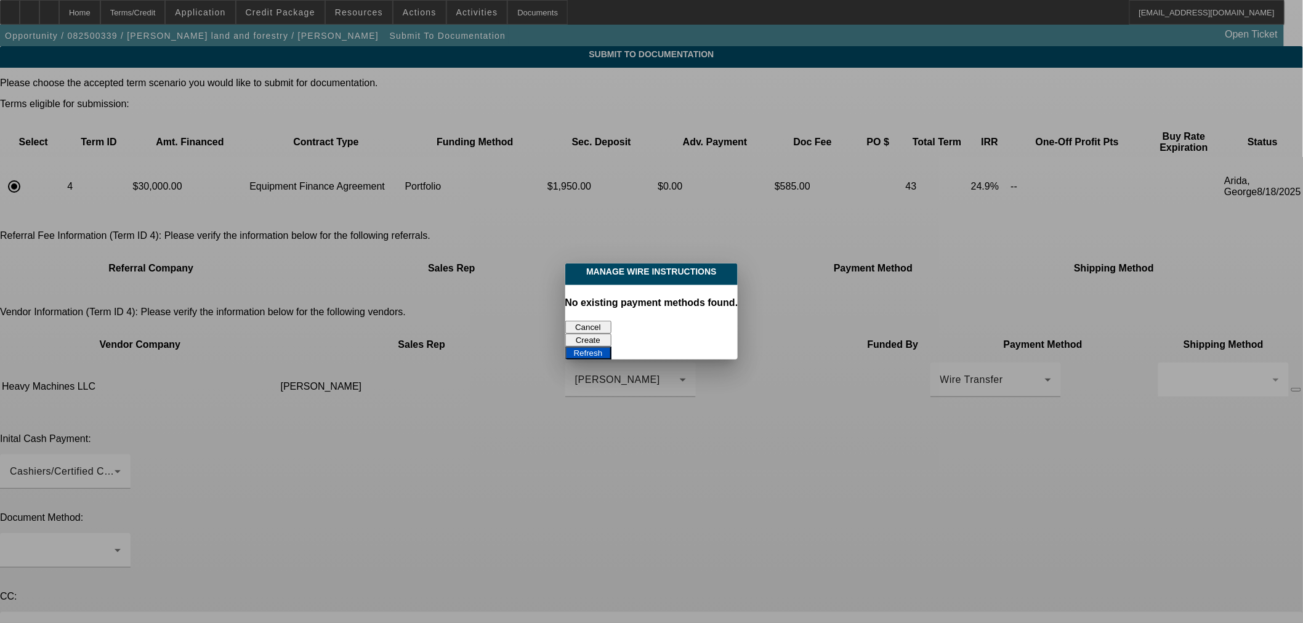
click at [611, 334] on button "Create" at bounding box center [588, 340] width 46 height 13
click at [611, 347] on button "Refresh" at bounding box center [588, 353] width 46 height 13
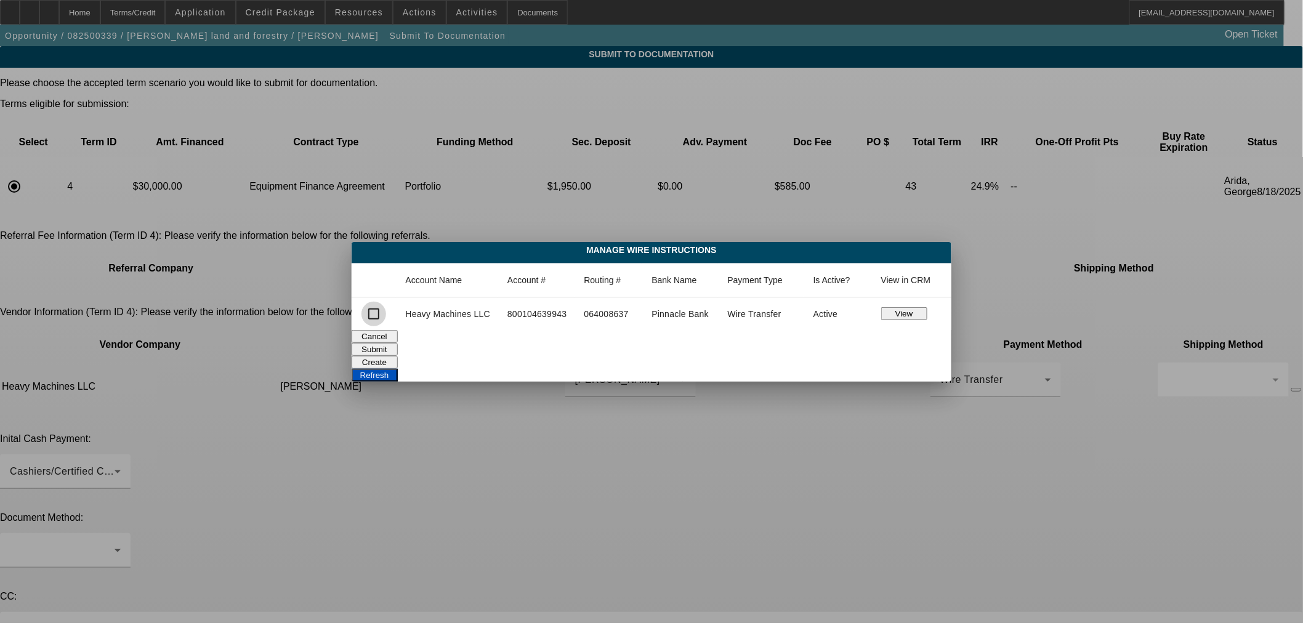
click at [373, 316] on input "checkbox" at bounding box center [373, 314] width 25 height 25
checkbox input "true"
click at [398, 345] on button "Submit" at bounding box center [375, 349] width 46 height 13
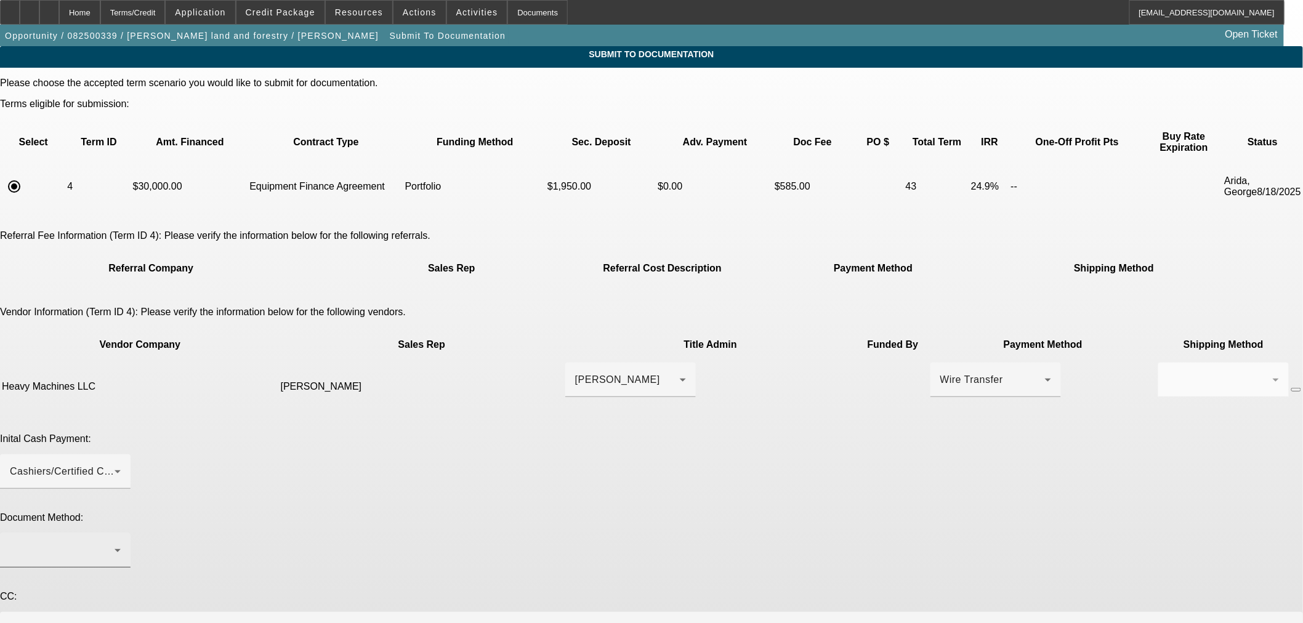
click at [115, 543] on div at bounding box center [62, 550] width 105 height 15
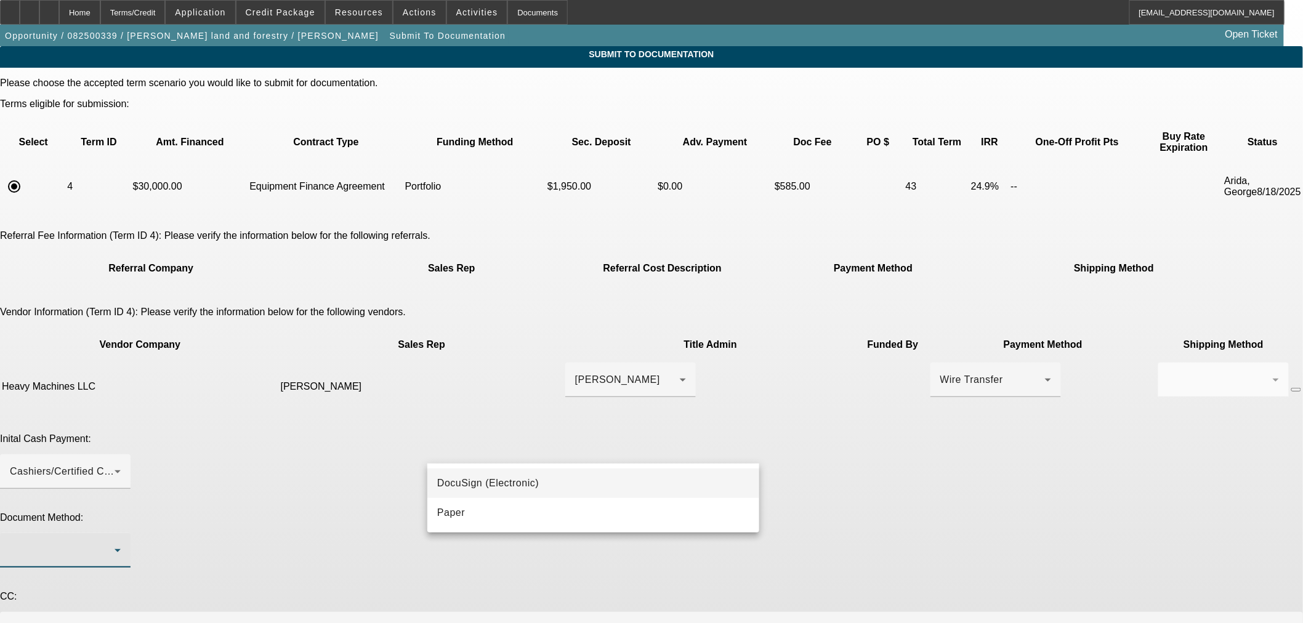
click at [500, 484] on span "DocuSign (Electronic)" at bounding box center [488, 483] width 102 height 15
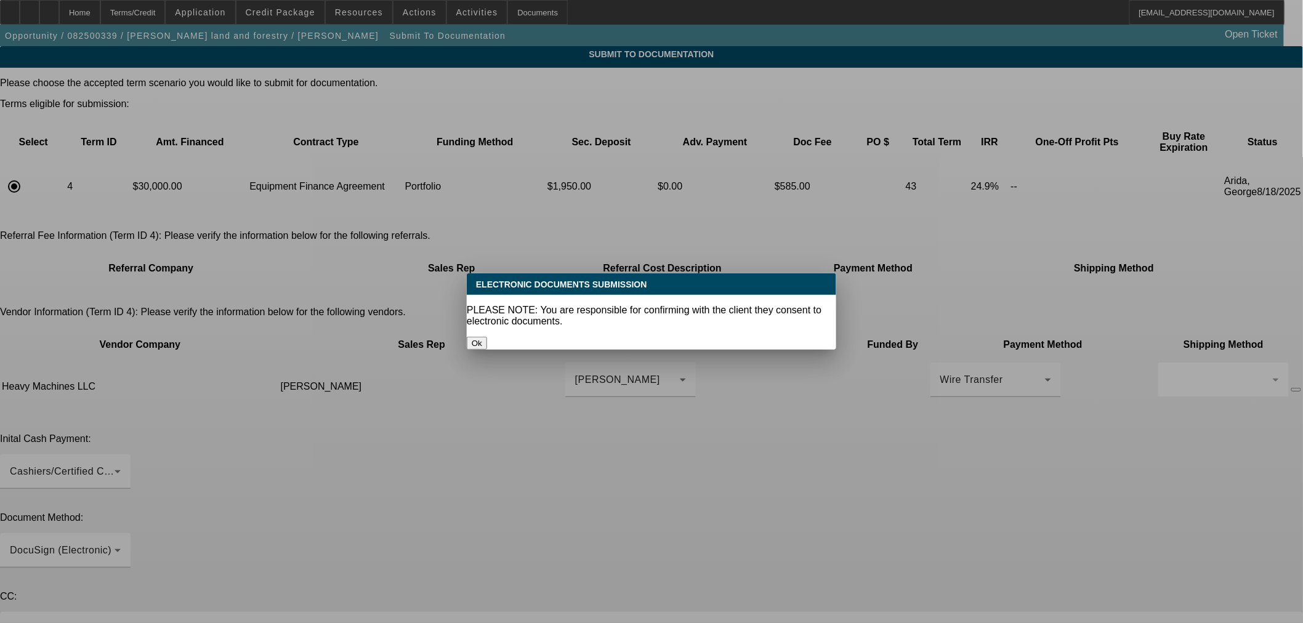
click at [487, 337] on button "Ok" at bounding box center [477, 343] width 20 height 13
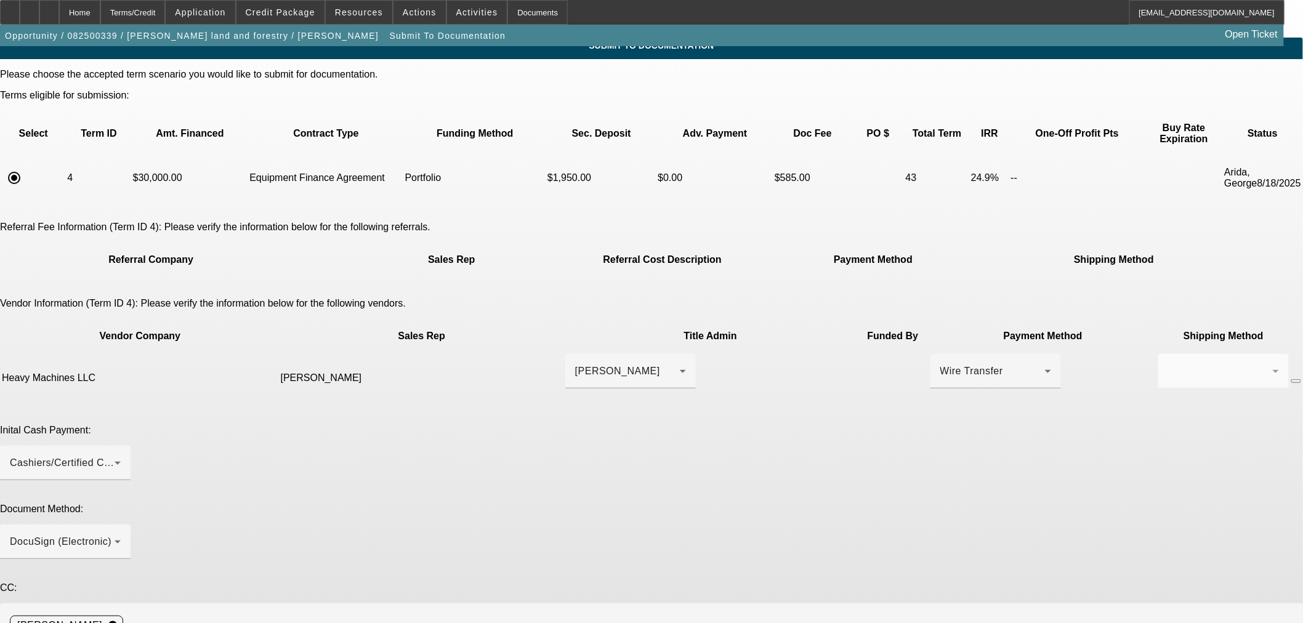
scroll to position [22, 0]
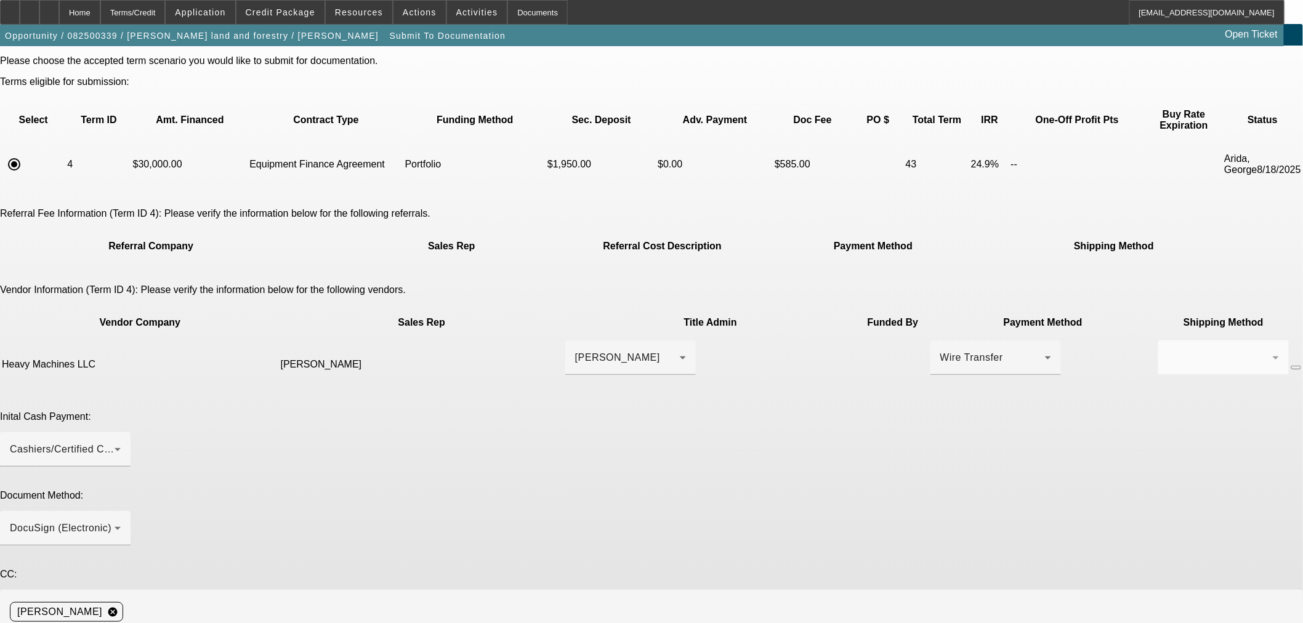
paste textarea "[PERSON_NAME] <[EMAIL_ADDRESS][DOMAIN_NAME]>"
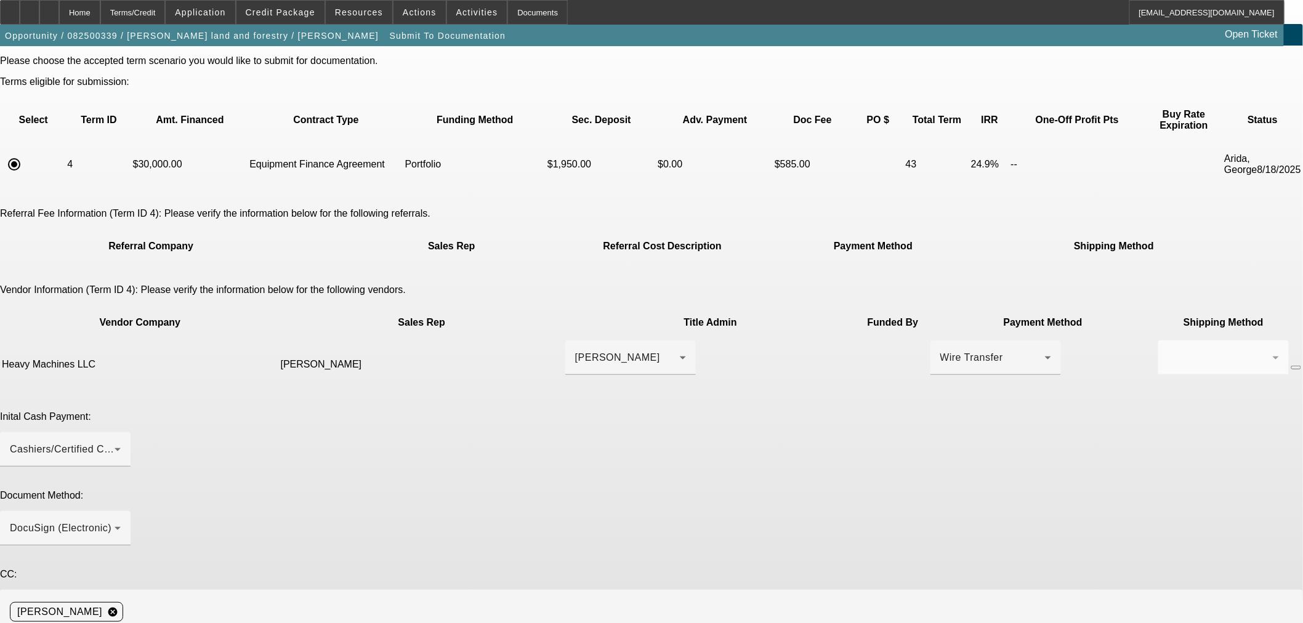
paste textarea "[PERSON_NAME] <[PERSON_NAME][EMAIL_ADDRESS][DOMAIN_NAME]>"
type textarea "Contacts are [PERSON_NAME] [EMAIL_ADDRESS][DOMAIN_NAME] and [PERSON_NAME] [PERS…"
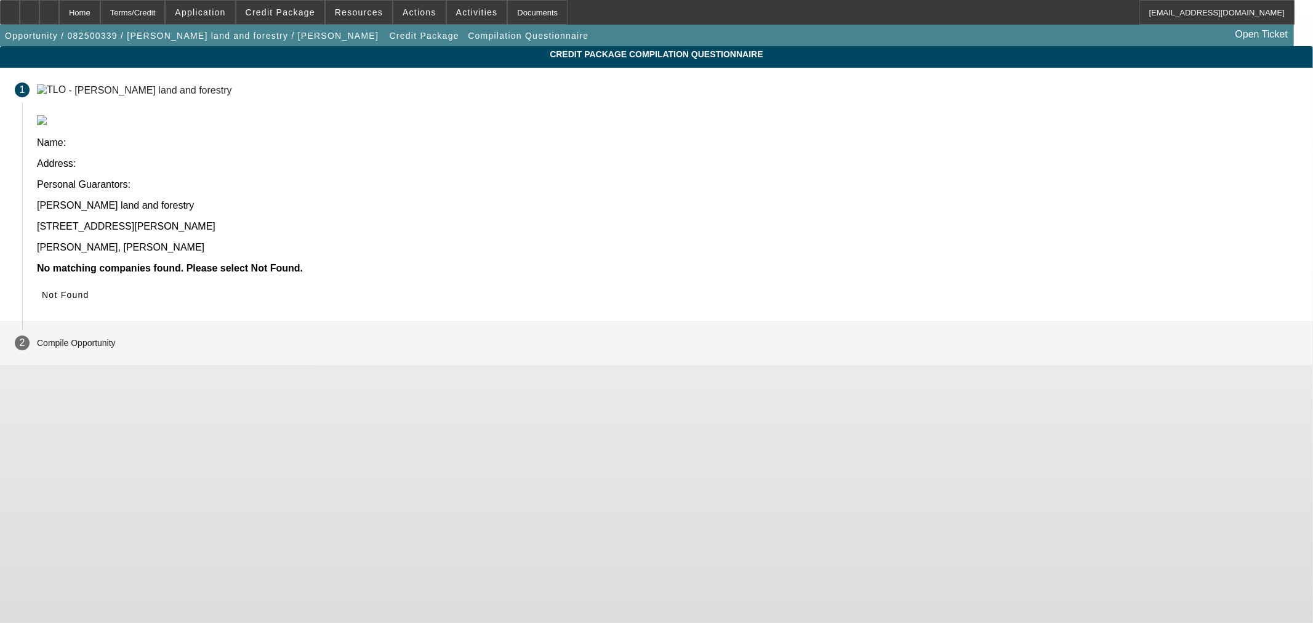
click at [94, 280] on span at bounding box center [65, 295] width 57 height 30
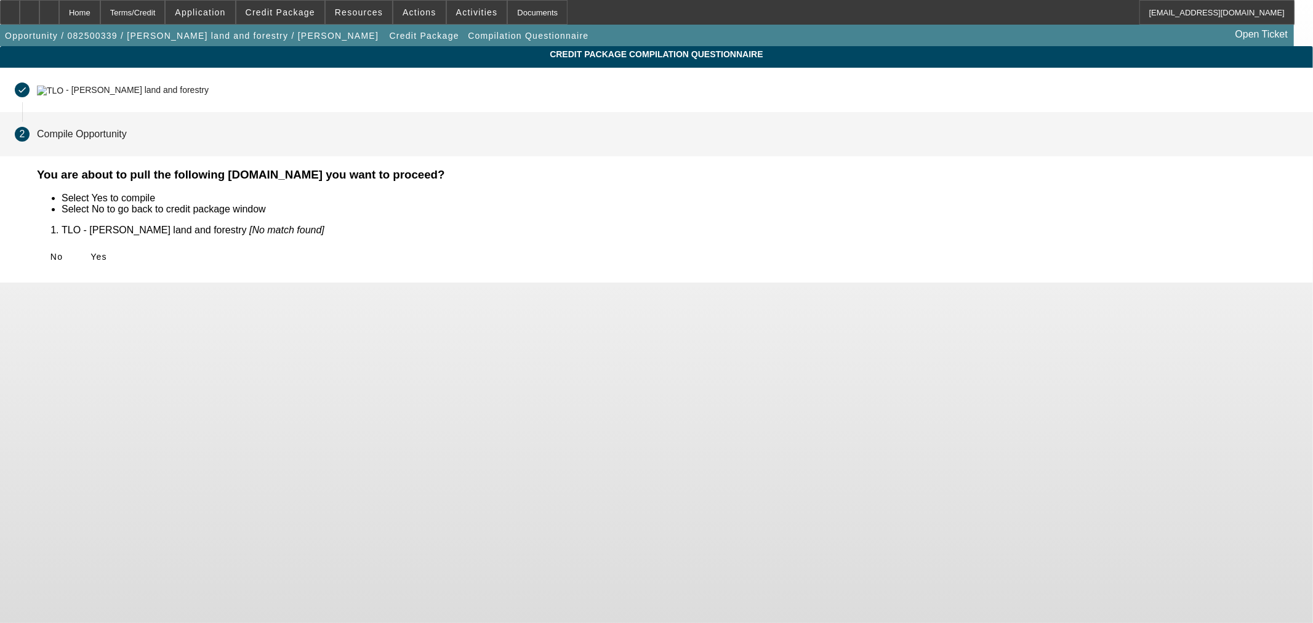
click at [107, 253] on span "Yes" at bounding box center [99, 257] width 17 height 10
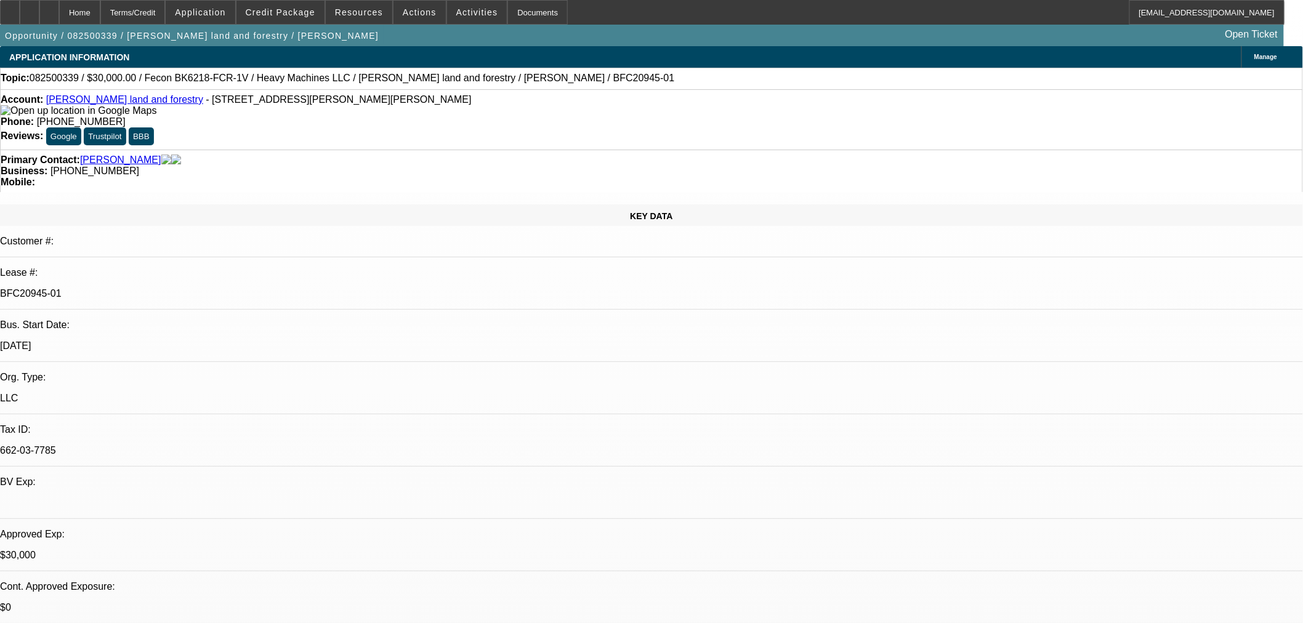
select select "0"
select select "2"
select select "0"
select select "6"
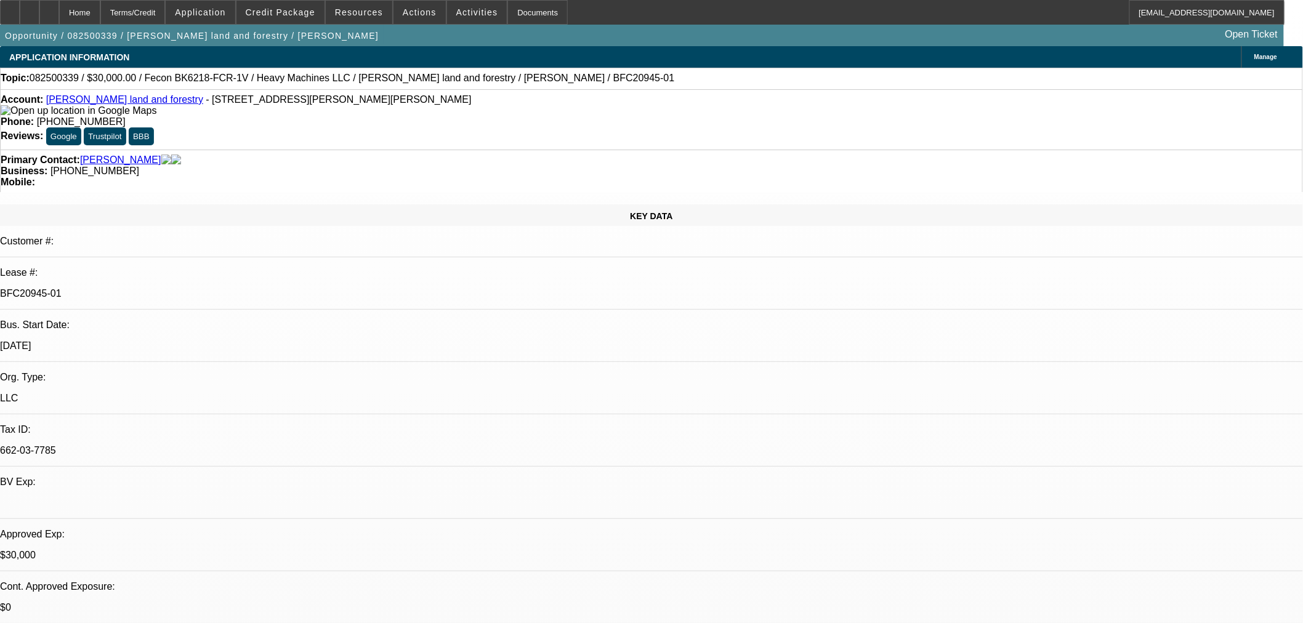
select select "0.2"
select select "2"
select select "0"
select select "6"
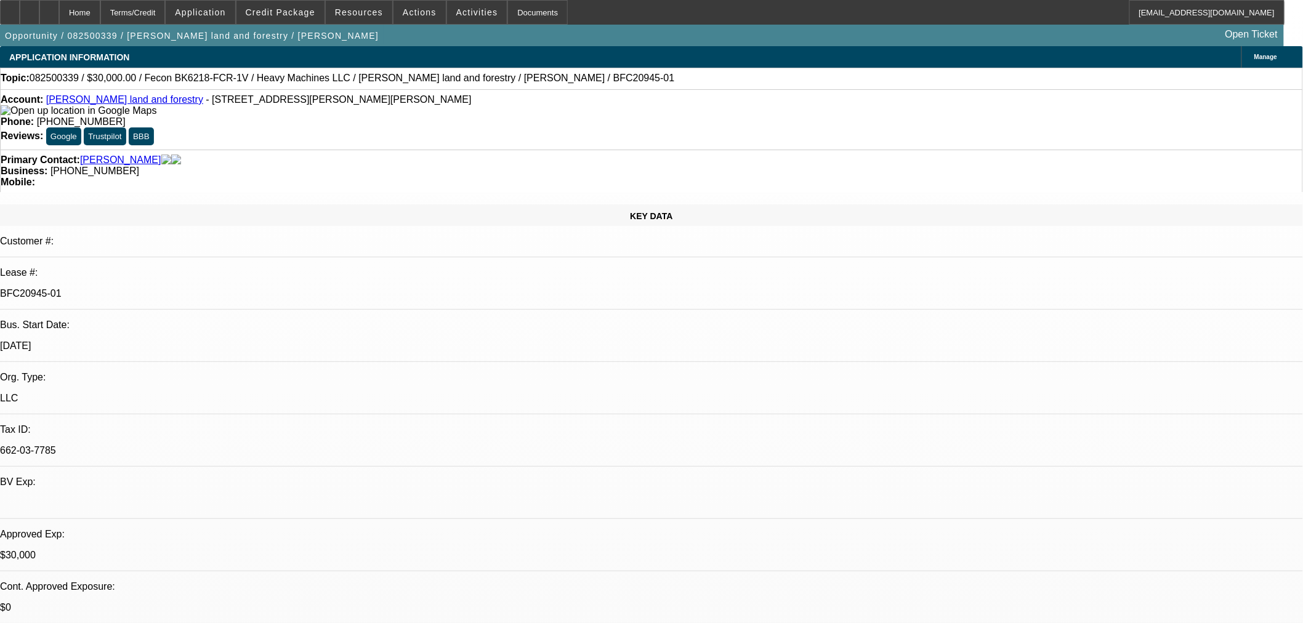
select select "0"
select select "19"
select select "0.2"
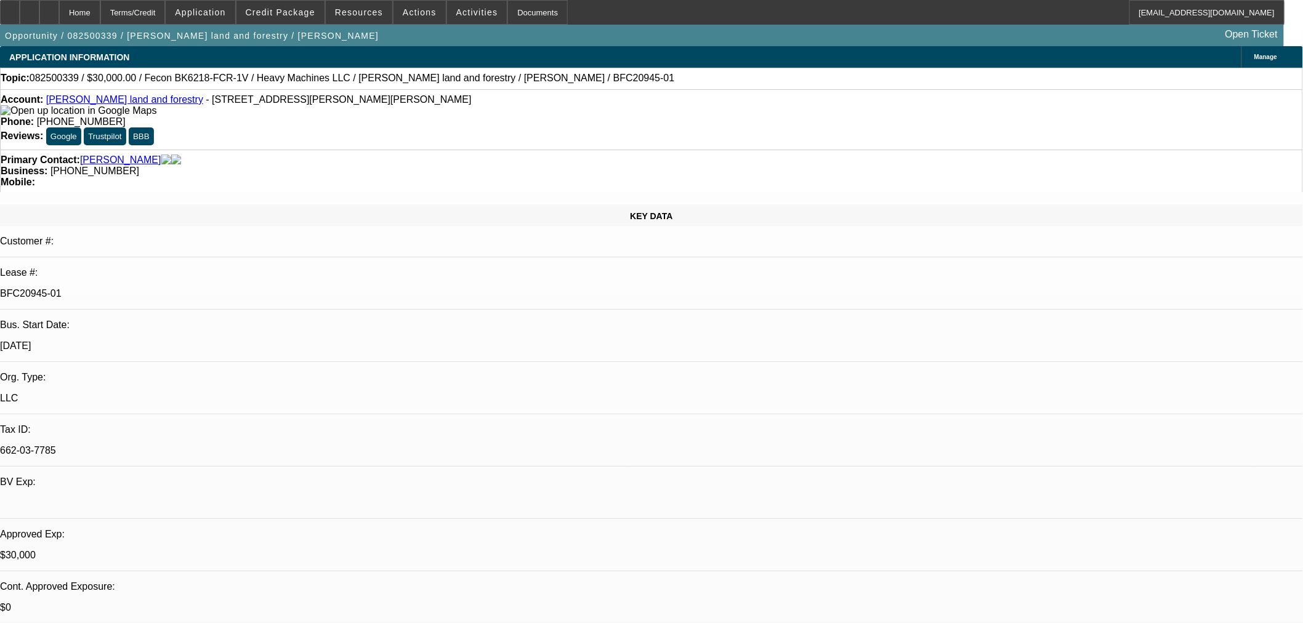
select select "2"
select select "0"
select select "6"
click at [114, 101] on link "[PERSON_NAME] land and forestry" at bounding box center [124, 99] width 157 height 10
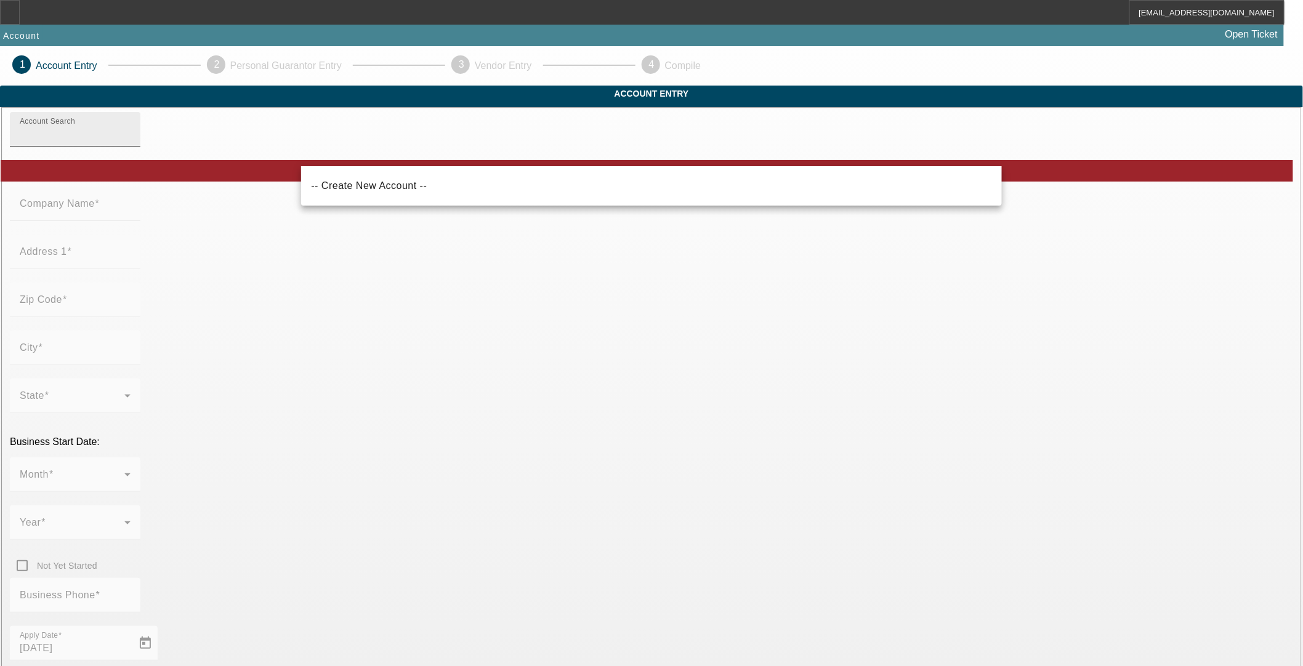
click at [131, 142] on input "Account Search" at bounding box center [75, 134] width 111 height 15
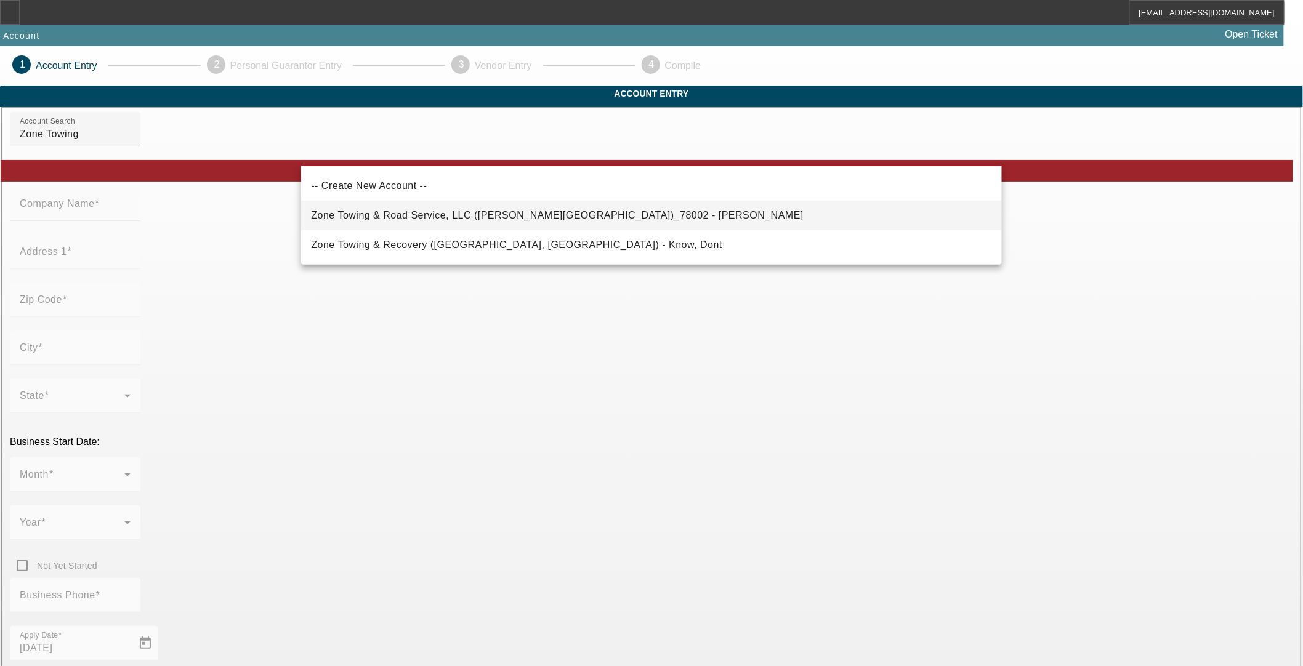
click at [517, 219] on span "Zone Towing & Road Service, LLC ([PERSON_NAME][GEOGRAPHIC_DATA])_78002 - [PERSO…" at bounding box center [557, 215] width 493 height 10
type input "Zone Towing & Road Service, LLC ([PERSON_NAME][GEOGRAPHIC_DATA])_78002 - [PERSO…"
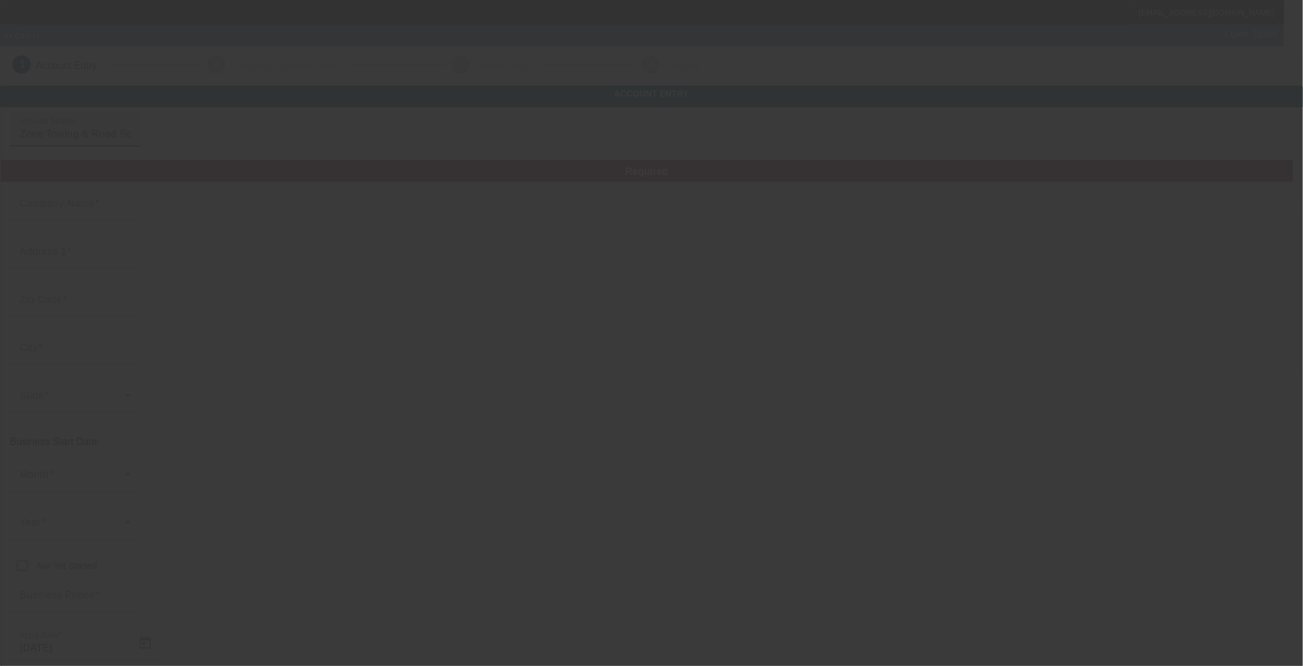
type input "Zone Towing & Road Service, LLC"
type input "[STREET_ADDRESS][PERSON_NAME]"
type input "19029"
type input "[PERSON_NAME]"
type input "[PHONE_NUMBER]"
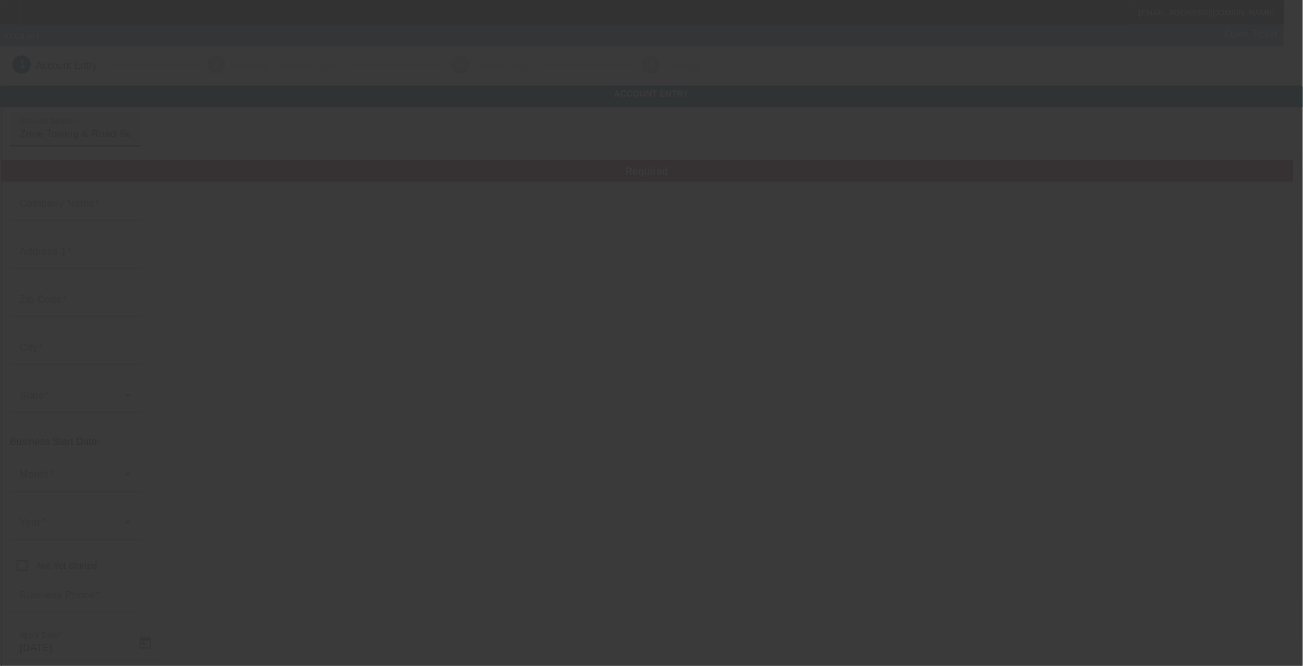
type input "[EMAIL_ADDRESS][DOMAIN_NAME]"
type input "[US_STATE]"
type input "272242718"
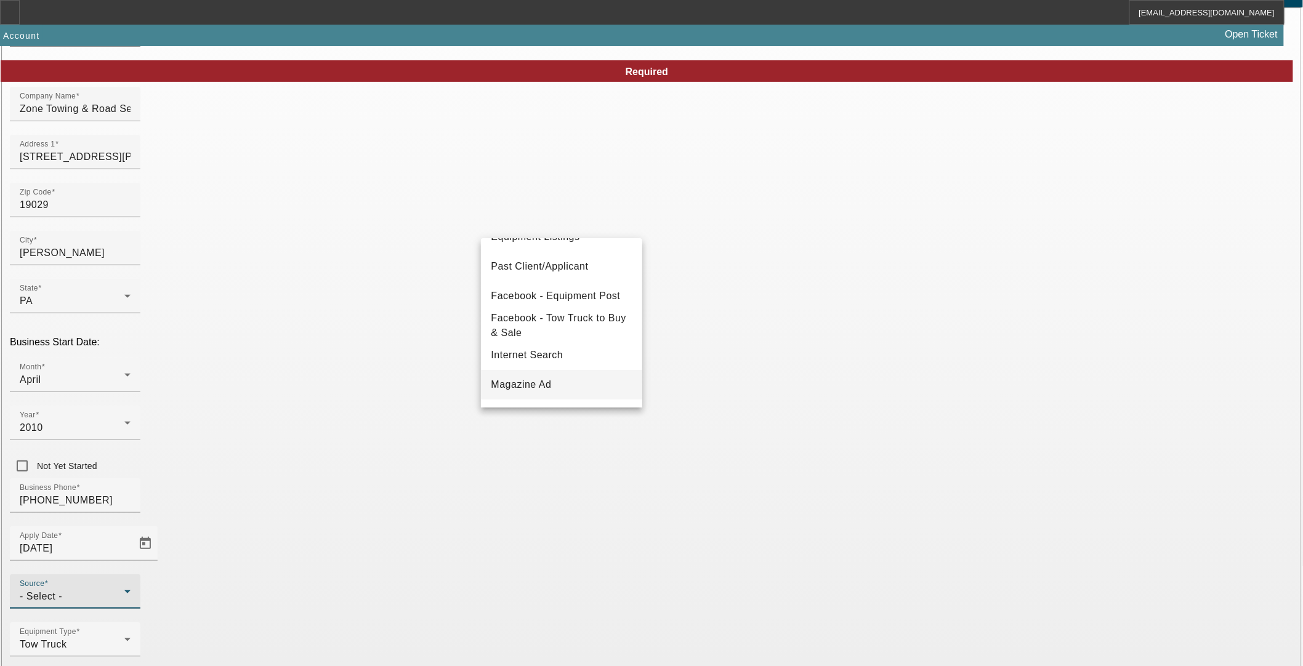
scroll to position [137, 0]
click at [549, 298] on span "Past Client/Applicant" at bounding box center [539, 298] width 97 height 15
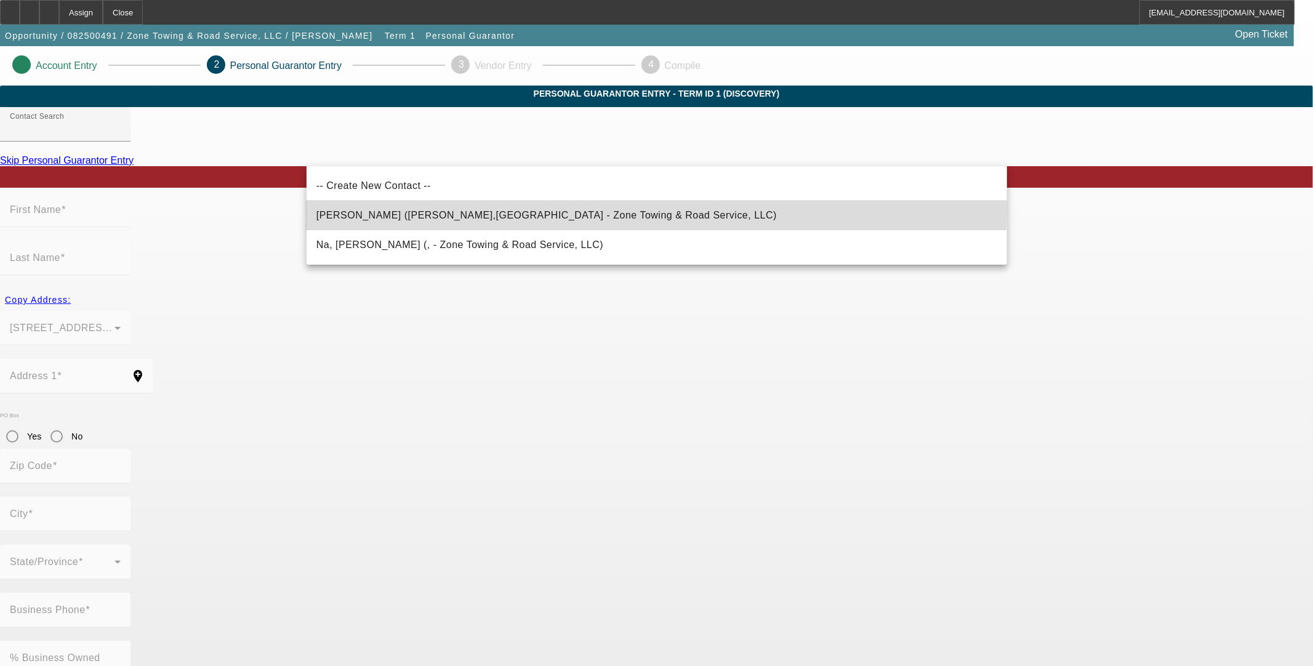
click at [578, 210] on mat-option "[PERSON_NAME] ([PERSON_NAME],[GEOGRAPHIC_DATA] - Zone Towing & Road Service, LL…" at bounding box center [657, 216] width 701 height 30
type input "[PERSON_NAME] ([PERSON_NAME],[GEOGRAPHIC_DATA] - Zone Towing & Road Service, LL…"
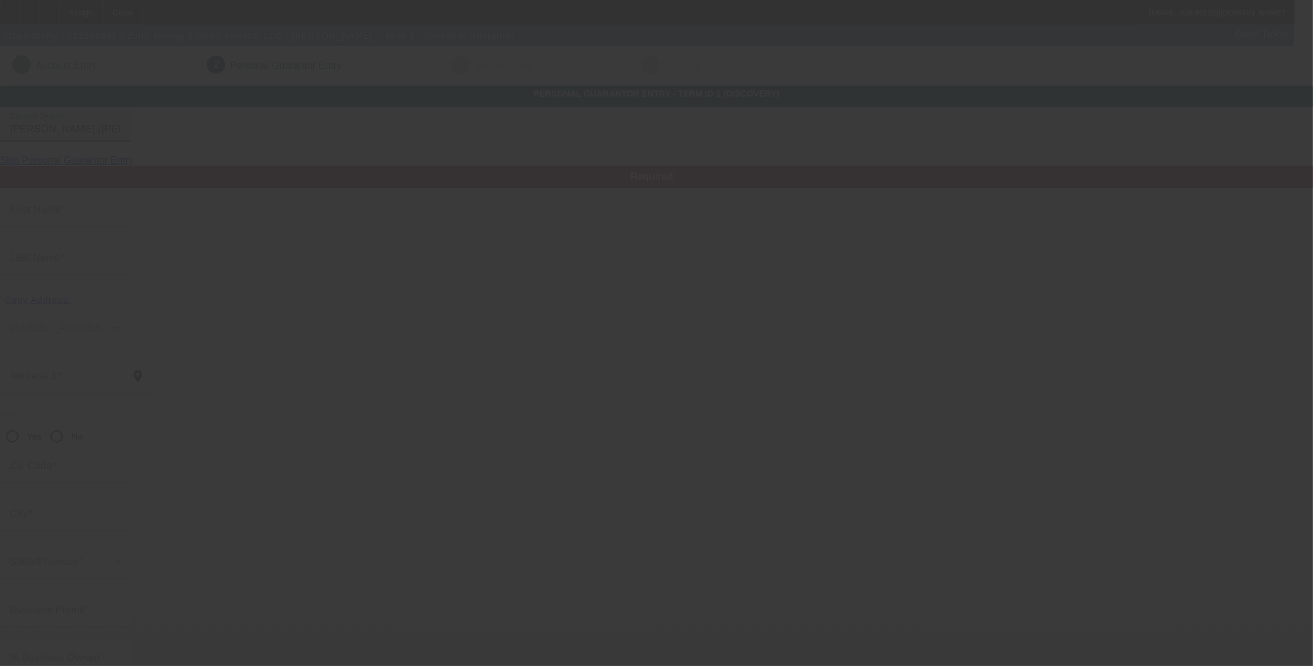
type input "[PERSON_NAME]"
type input "Falance"
type input "[STREET_ADDRESS]"
radio input "true"
type input "19074"
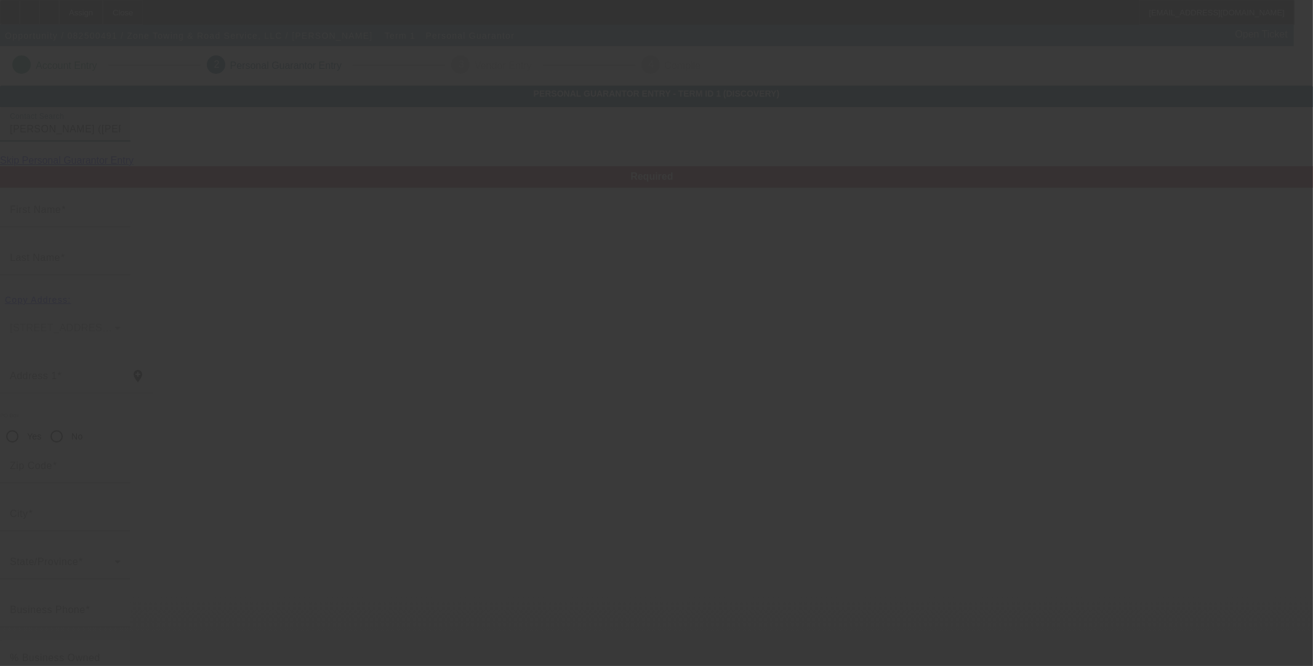
type input "[PERSON_NAME]"
type input "[PHONE_NUMBER]"
type input "100"
type input "181-54-3581"
type input "[EMAIL_ADDRESS][DOMAIN_NAME]"
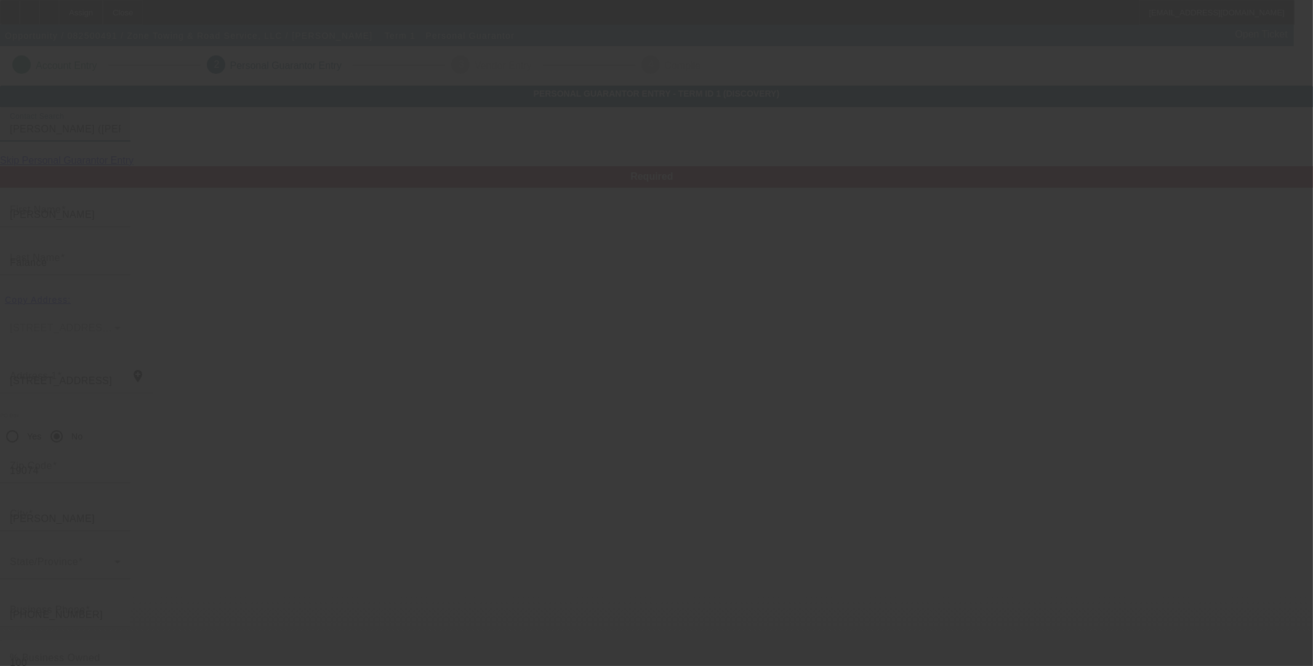
type input "[PHONE_NUMBER]"
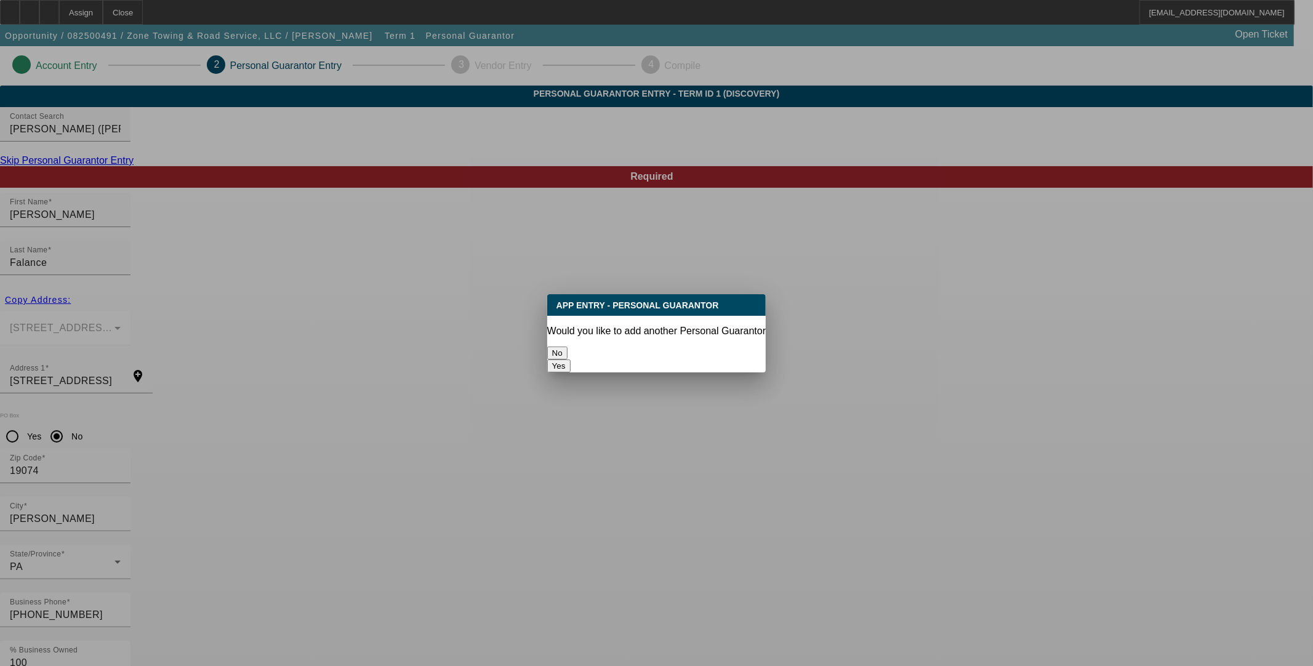
click at [568, 347] on button "No" at bounding box center [557, 353] width 20 height 13
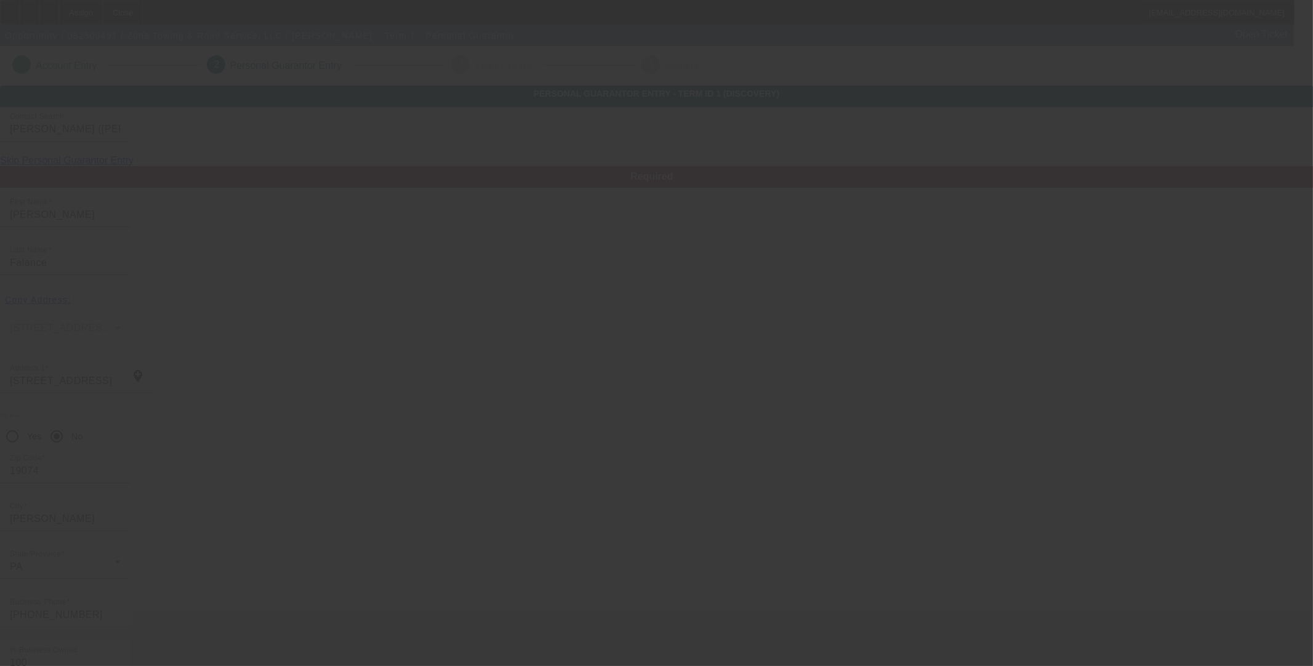
click at [608, 347] on div at bounding box center [656, 333] width 1313 height 666
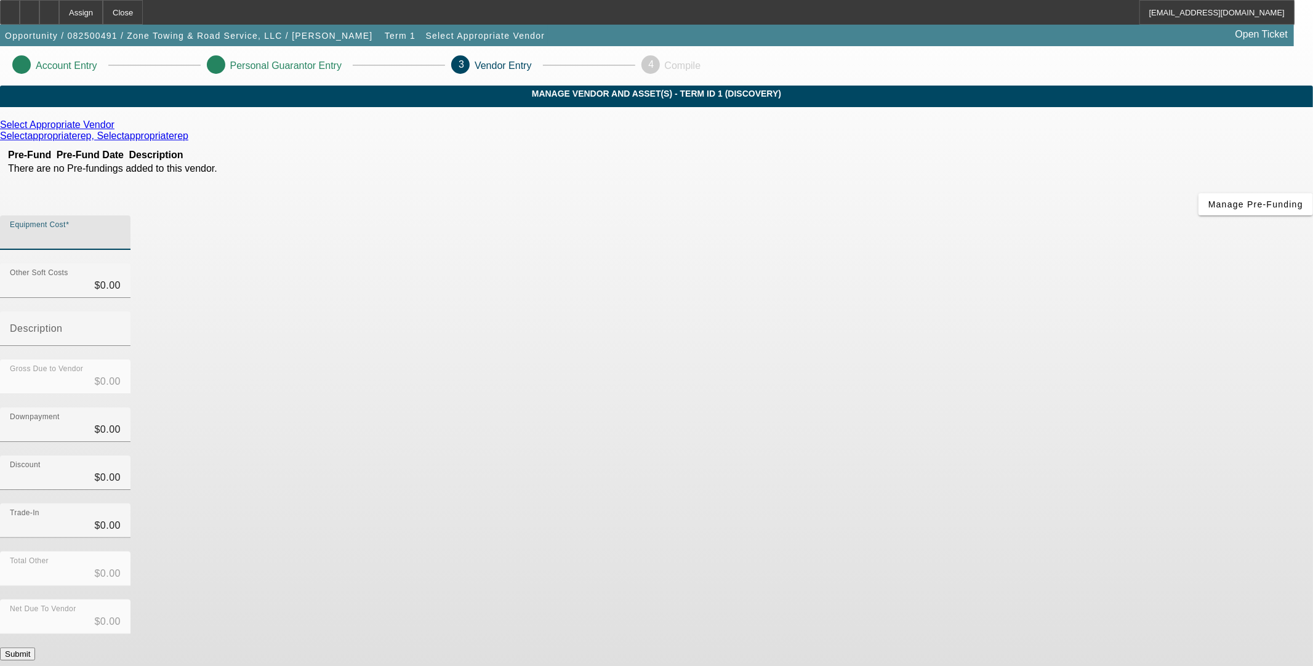
click at [121, 230] on input "Equipment Cost" at bounding box center [65, 237] width 111 height 15
type input "8"
type input "$8.00"
type input "85"
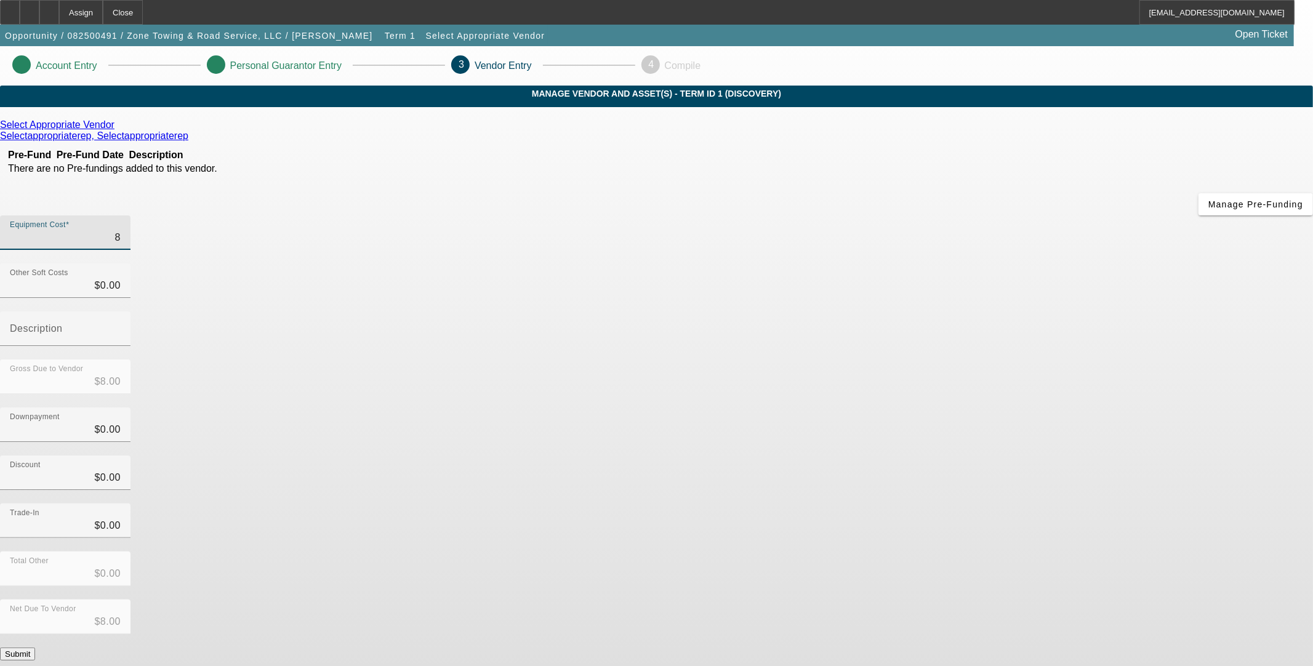
type input "$85.00"
type input "850"
type input "$850.00"
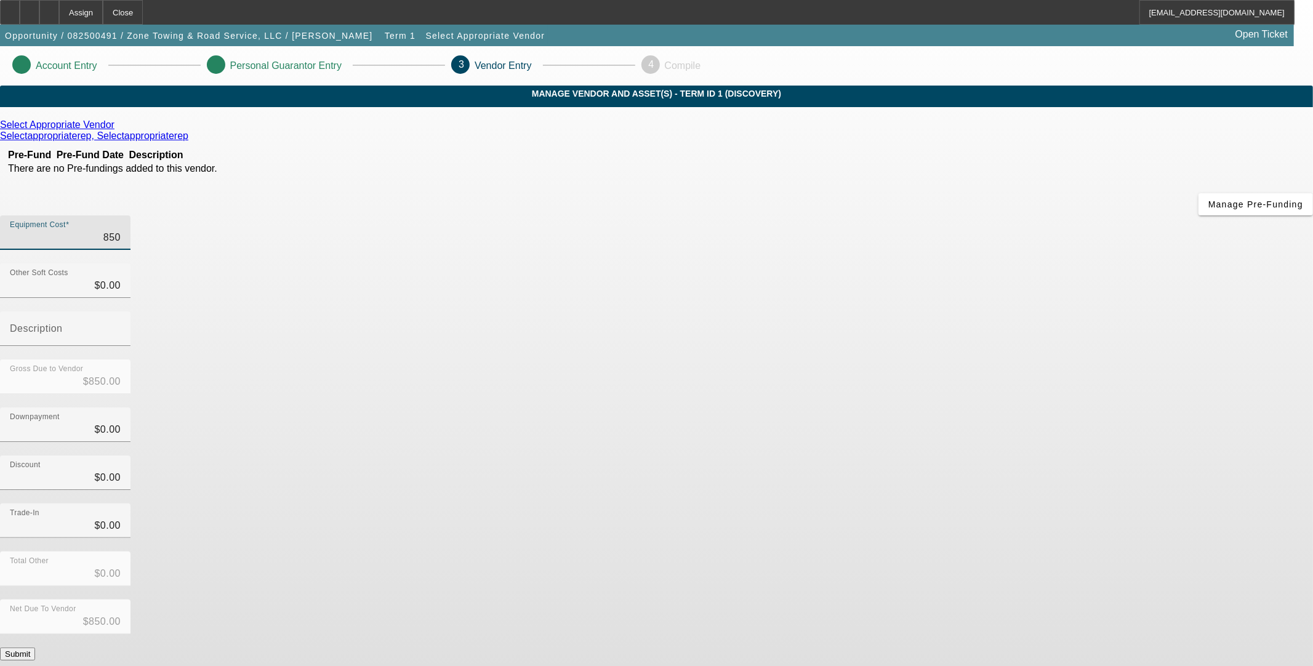
type input "8500"
type input "$8,500.00"
type input "85000"
type input "$85,000.00"
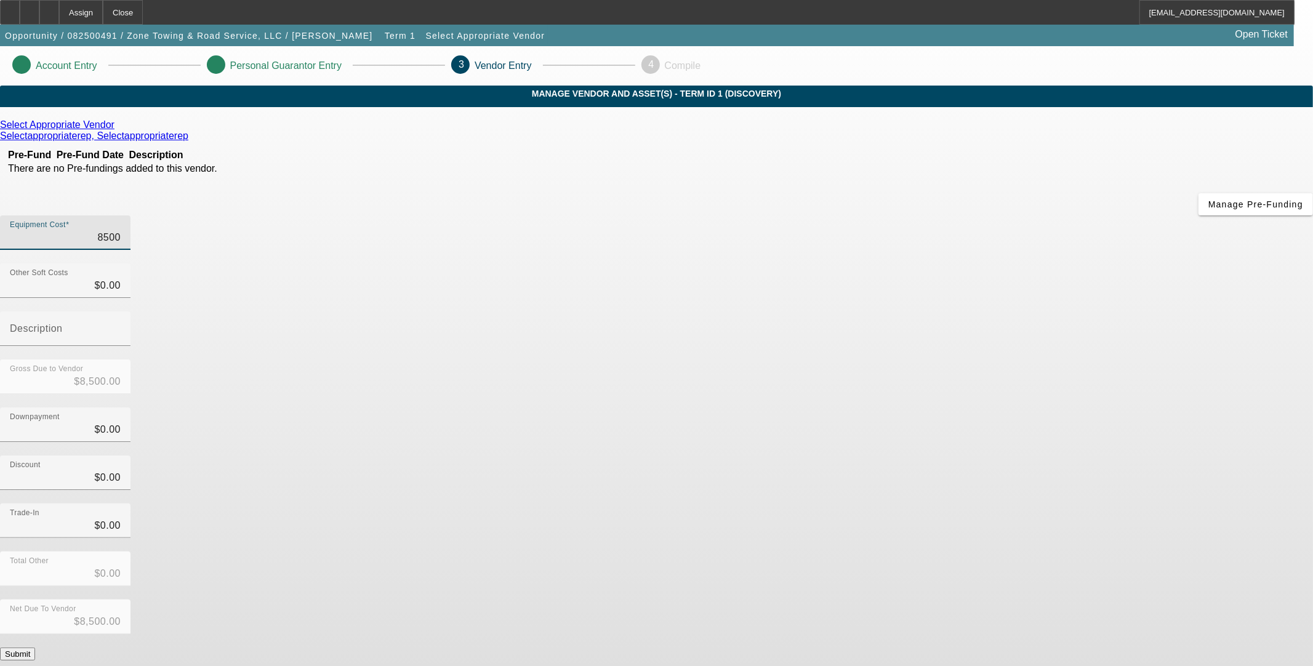
type input "$85,000.00"
click at [908, 456] on div "Discount $0.00" at bounding box center [656, 480] width 1313 height 48
click at [35, 648] on button "Submit" at bounding box center [17, 654] width 35 height 13
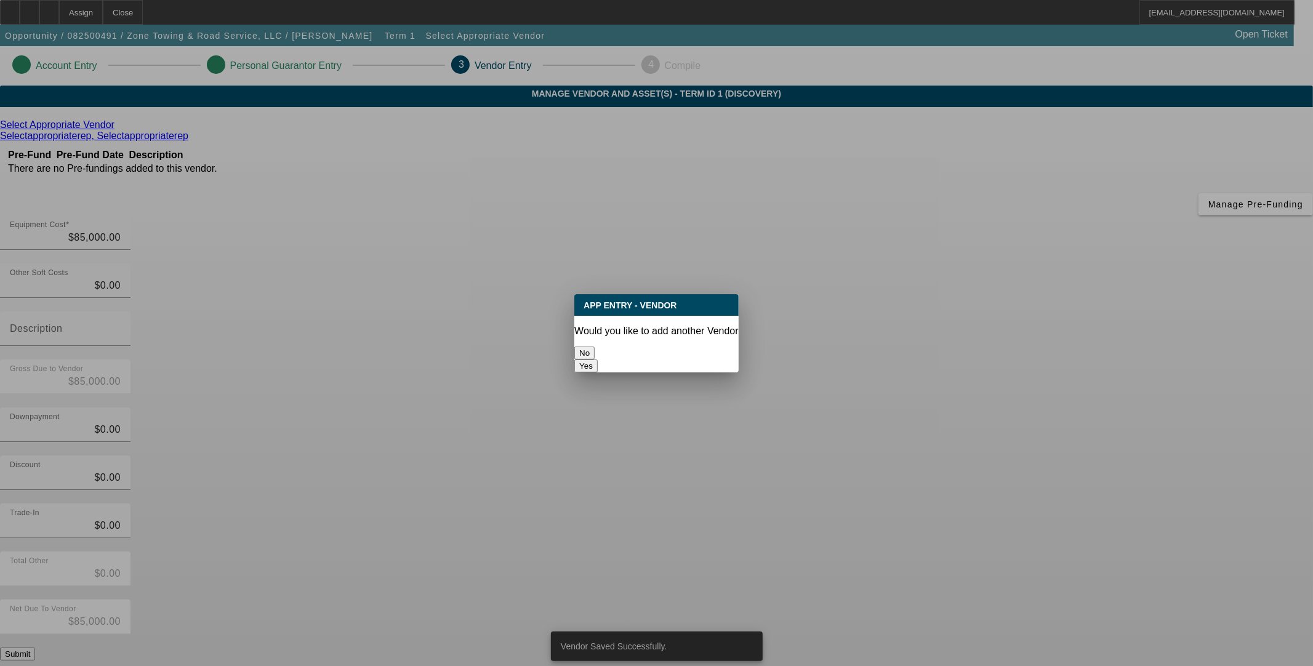
click at [595, 349] on button "No" at bounding box center [584, 353] width 20 height 13
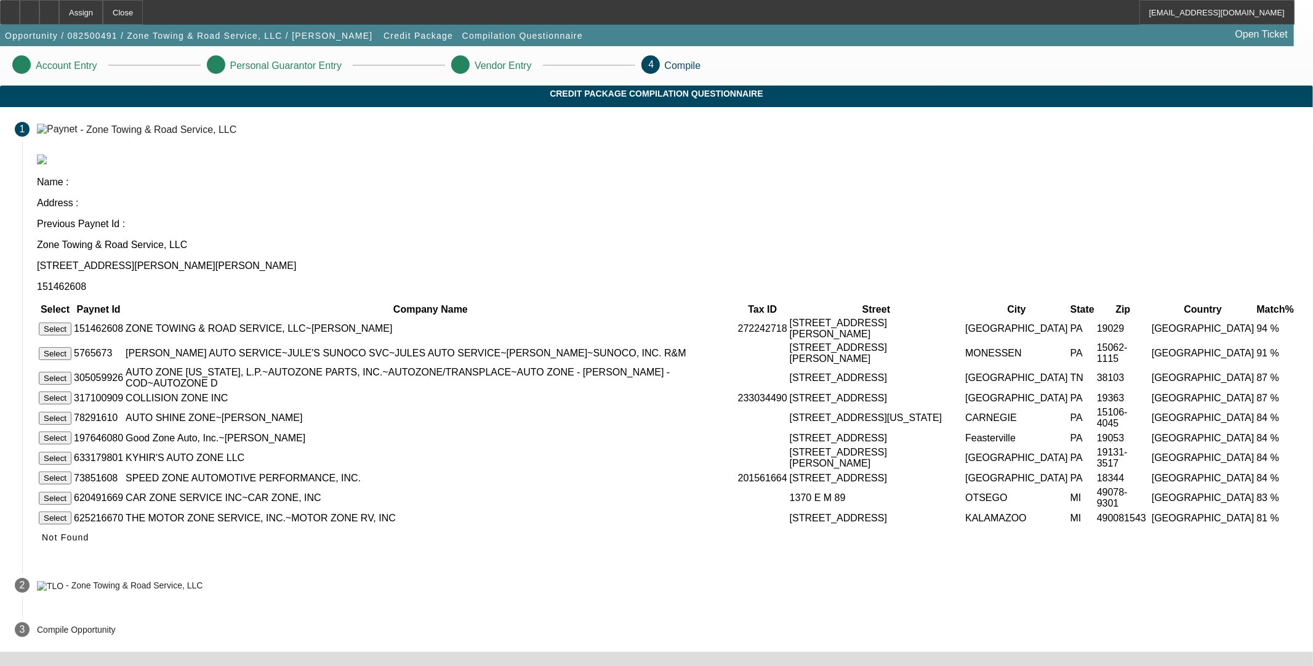
click at [71, 323] on button "Select" at bounding box center [55, 329] width 33 height 13
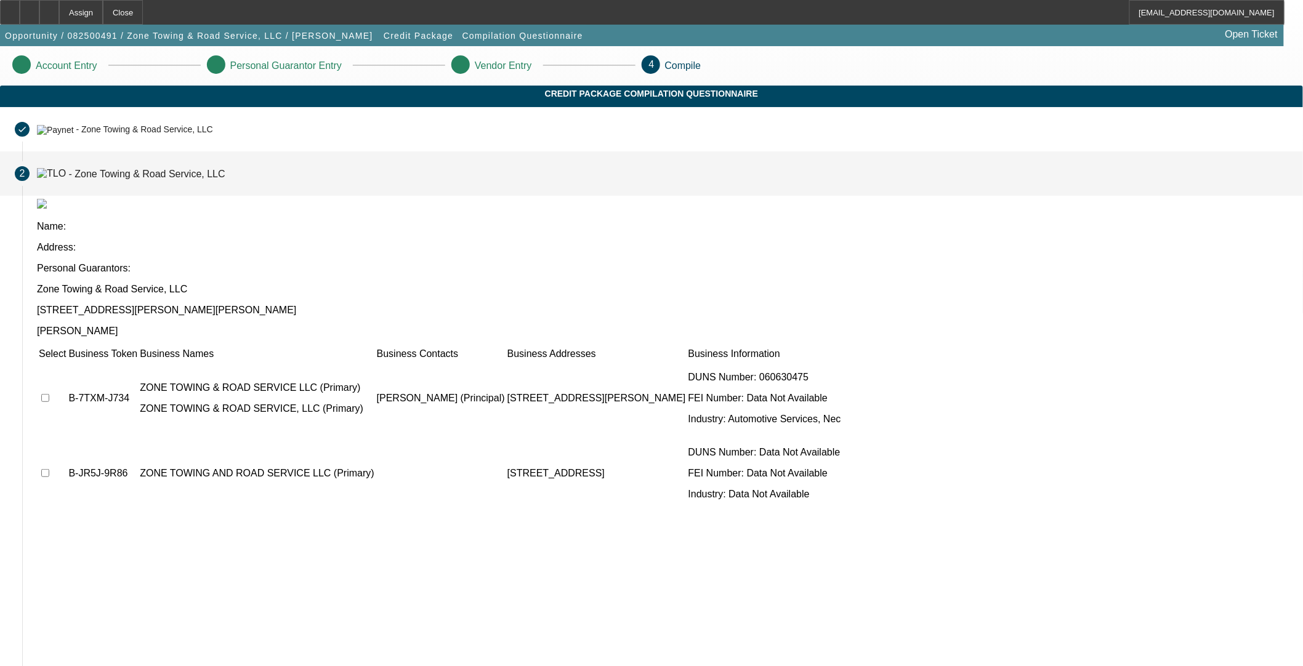
click at [49, 394] on input "checkbox" at bounding box center [45, 398] width 8 height 8
checkbox input "true"
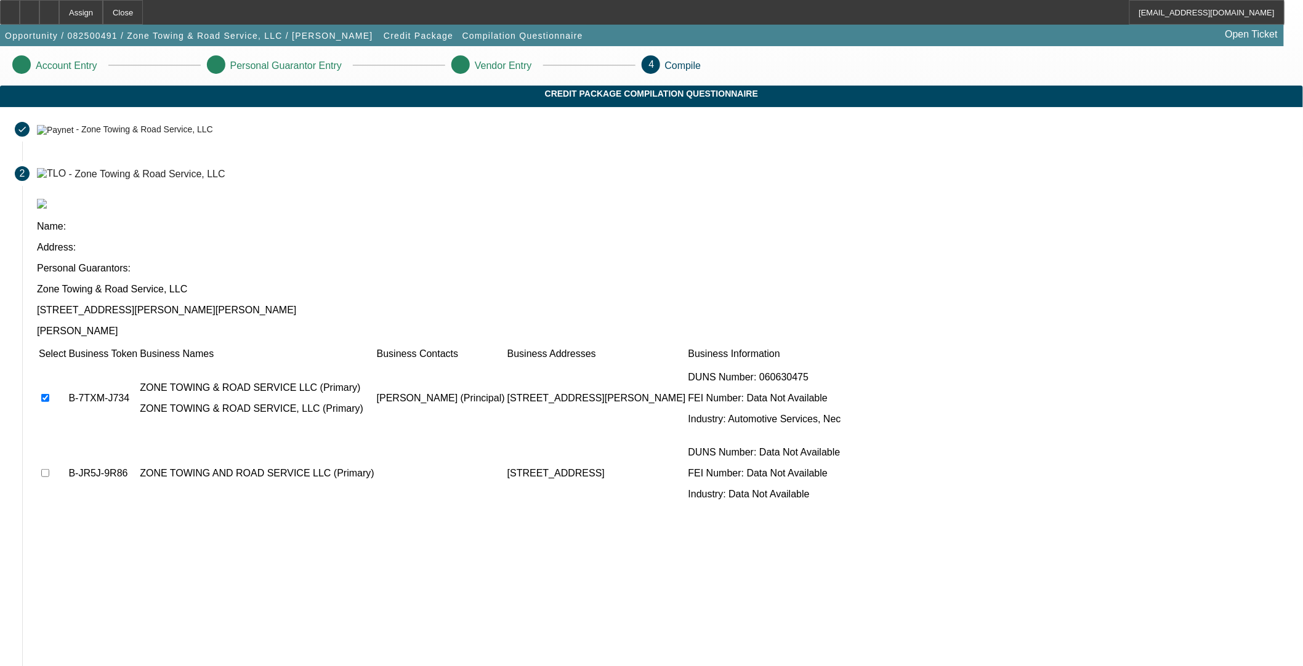
click at [49, 469] on input "checkbox" at bounding box center [45, 473] width 8 height 8
checkbox input "true"
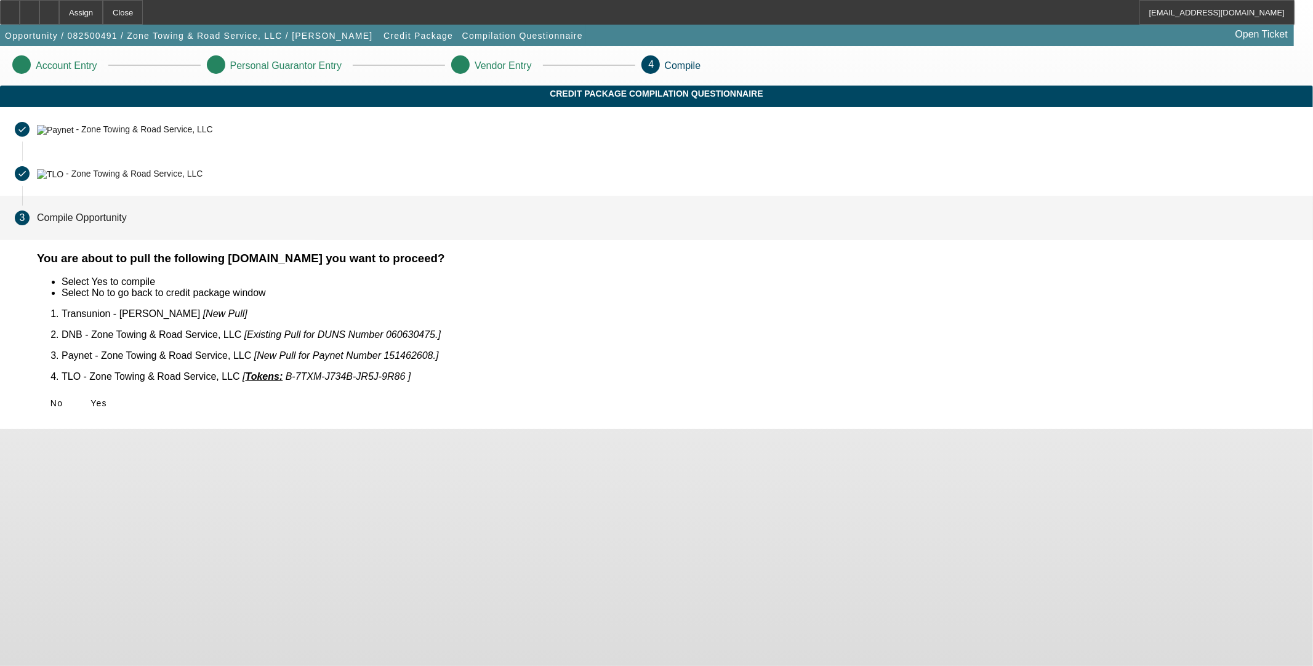
drag, startPoint x: 393, startPoint y: 392, endPoint x: 392, endPoint y: 429, distance: 36.9
click at [107, 398] on span "Yes" at bounding box center [99, 403] width 17 height 10
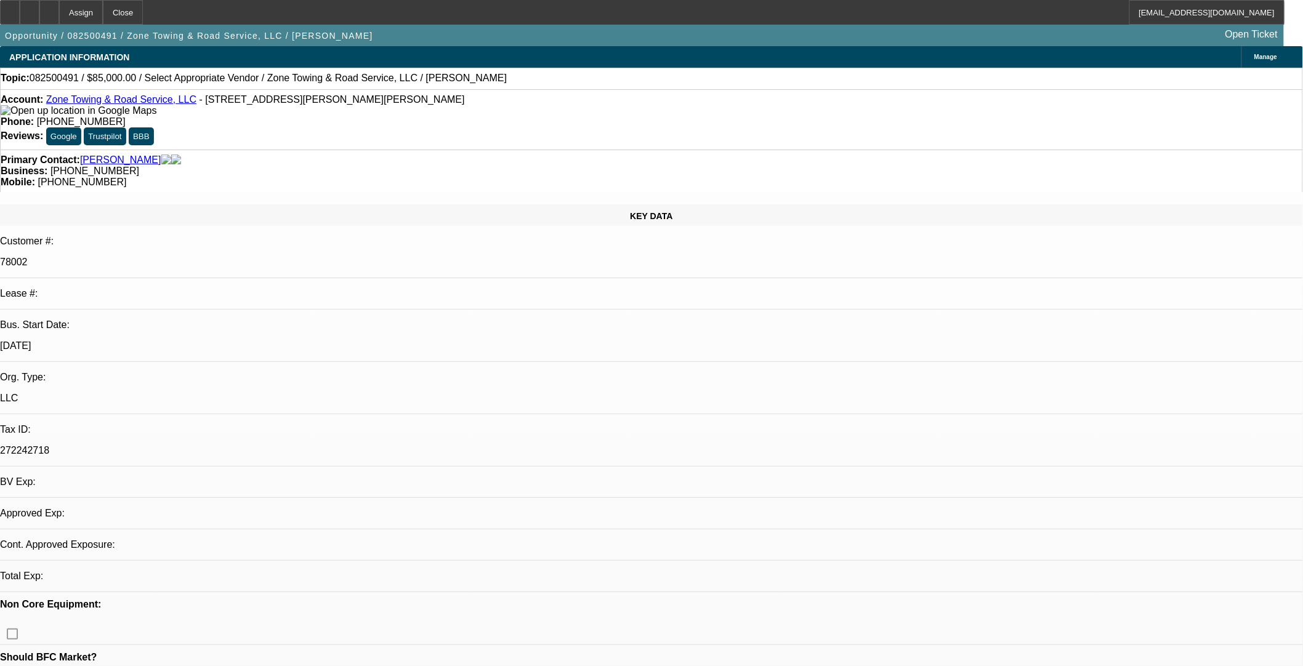
select select "0"
select select "2"
select select "0.1"
select select "4"
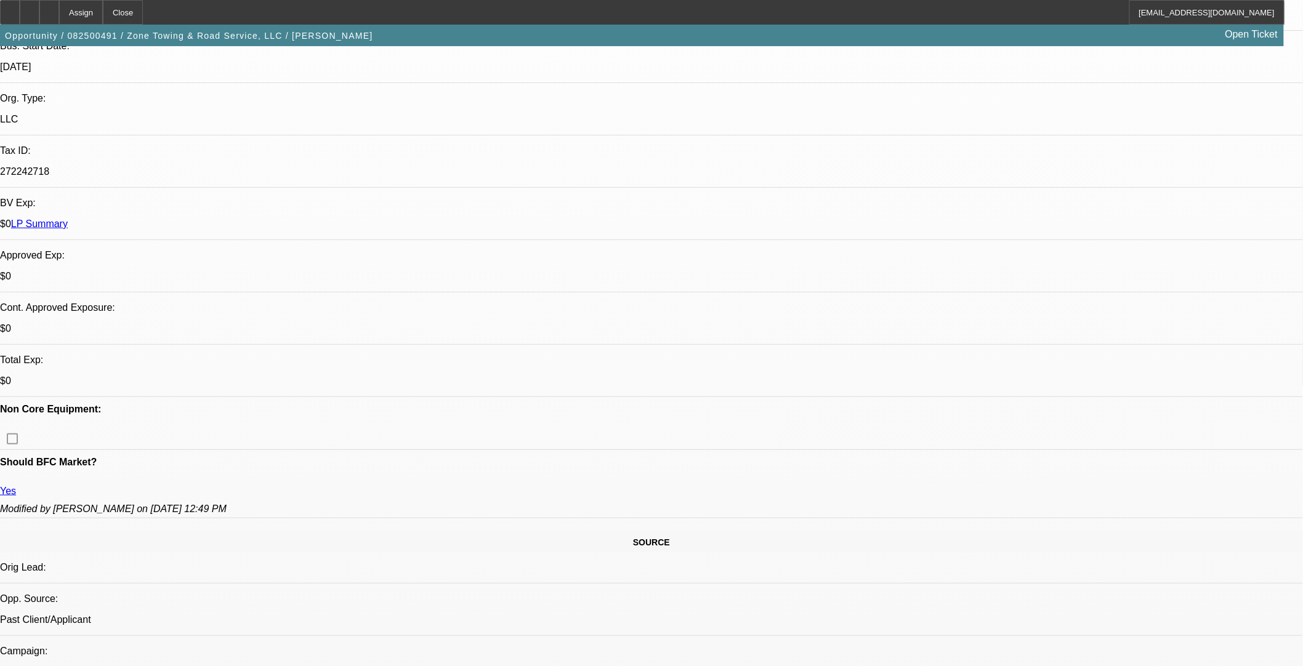
scroll to position [547, 0]
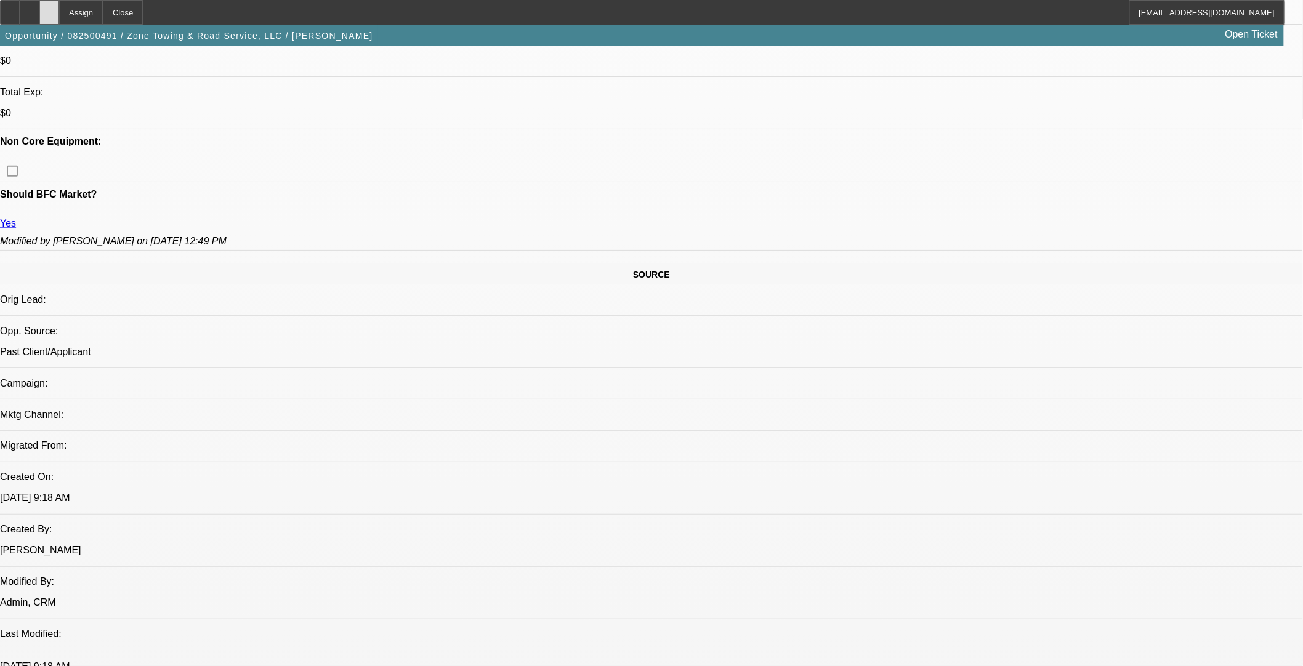
click at [49, 8] on icon at bounding box center [49, 8] width 0 height 0
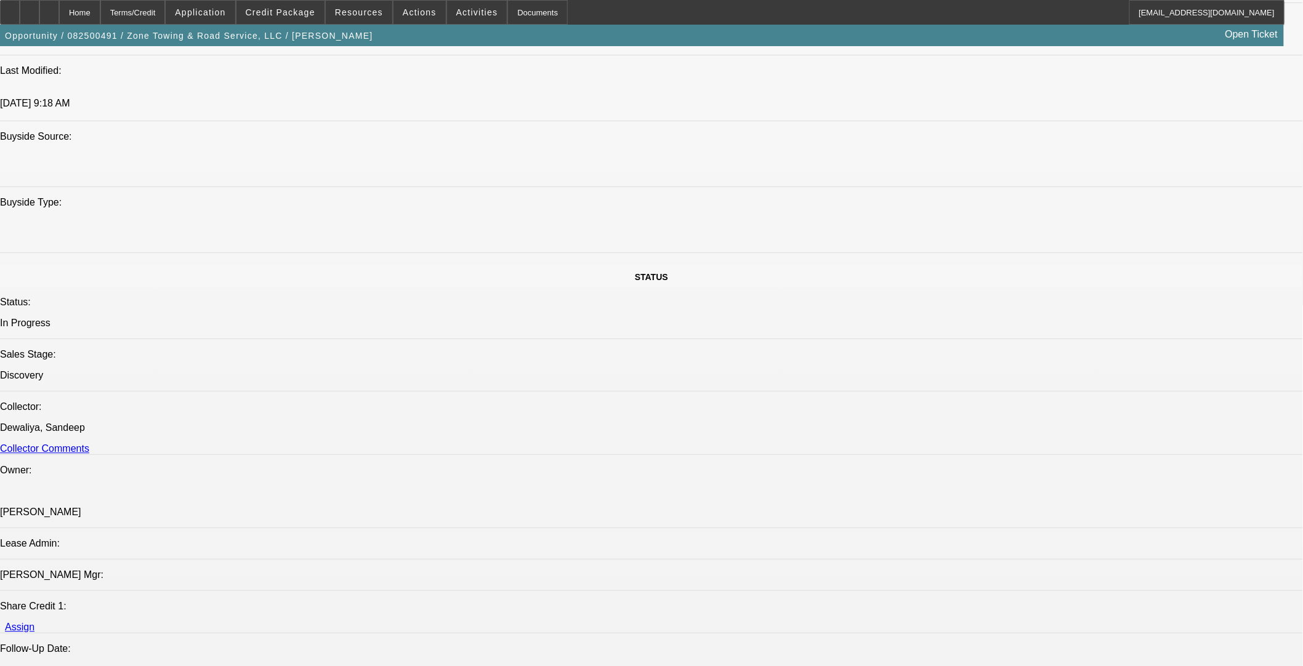
select select "0"
select select "2"
select select "0.1"
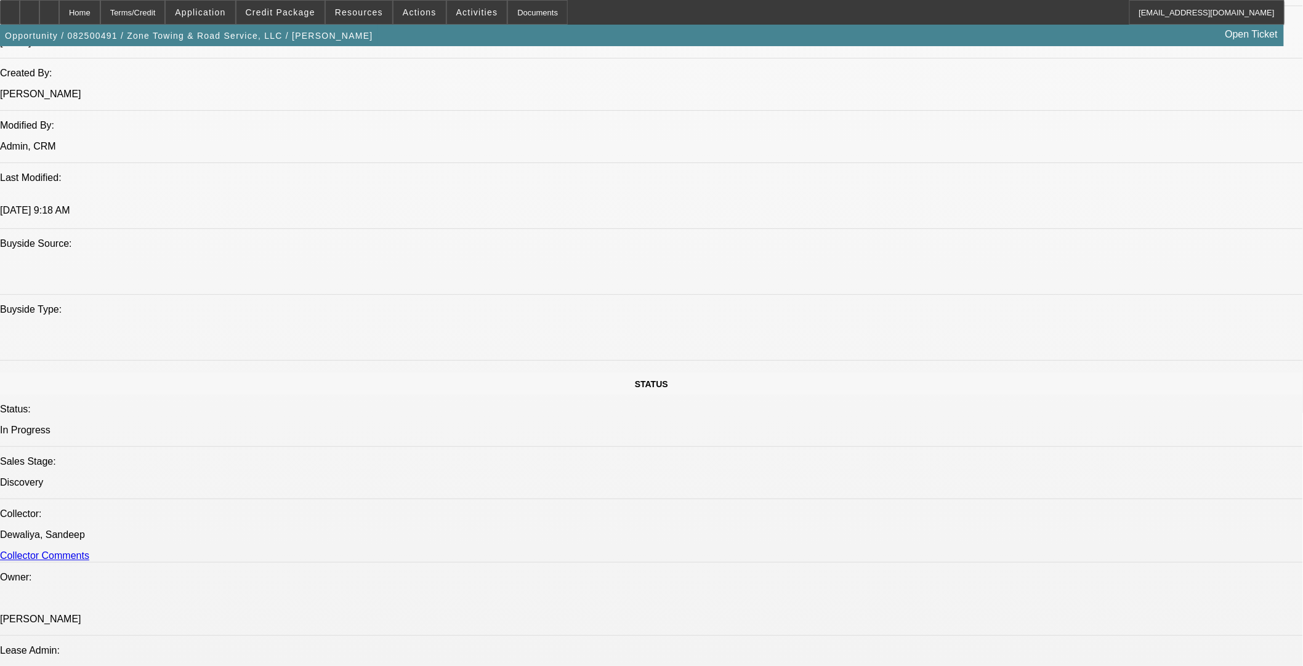
select select "2"
select select "4"
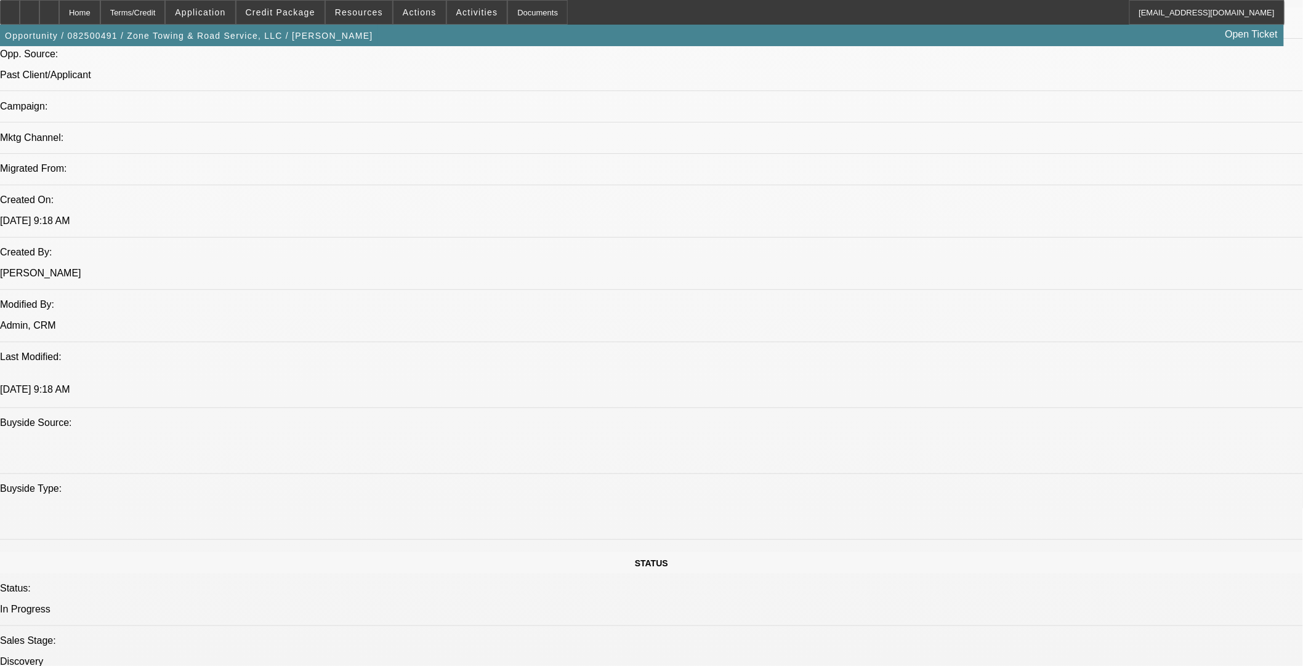
scroll to position [795, 0]
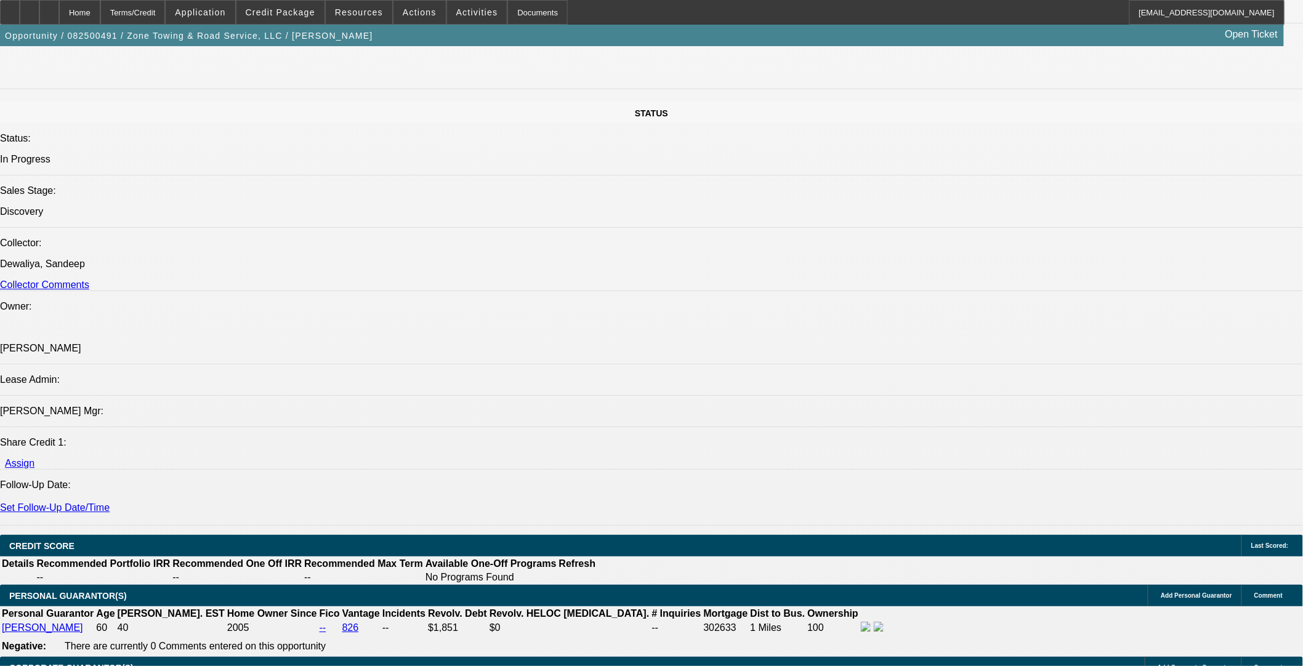
scroll to position [1752, 0]
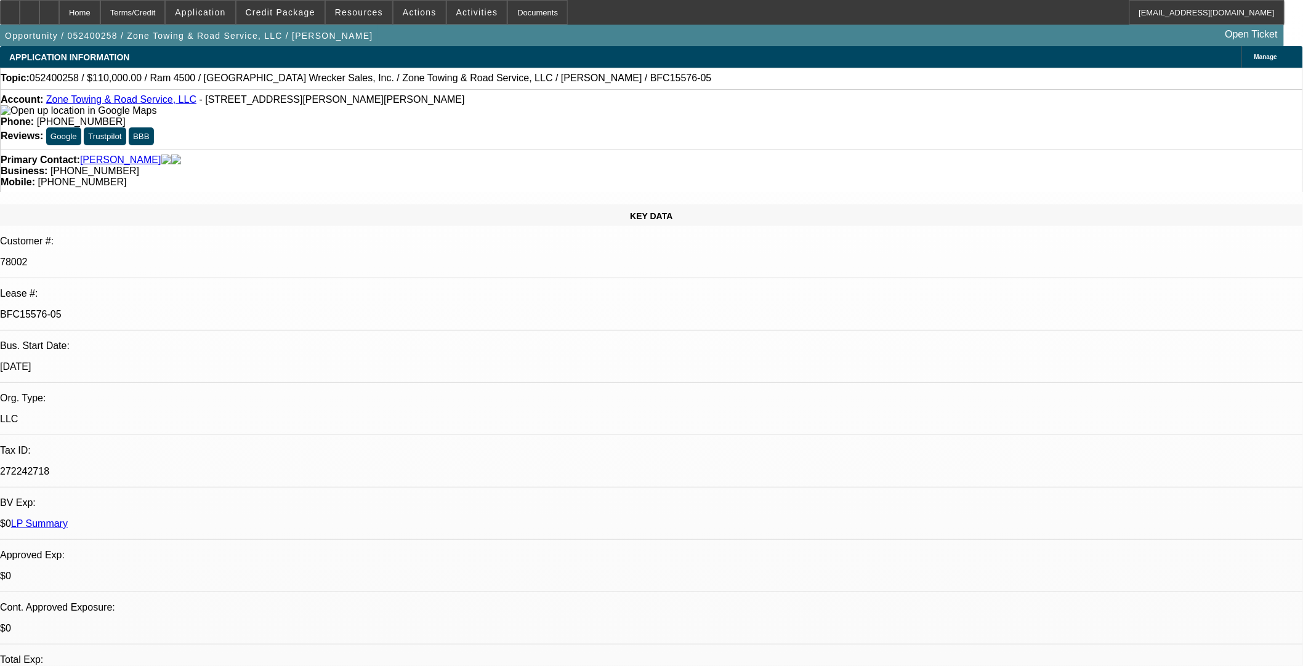
select select "0"
select select "3"
select select "0"
select select "6"
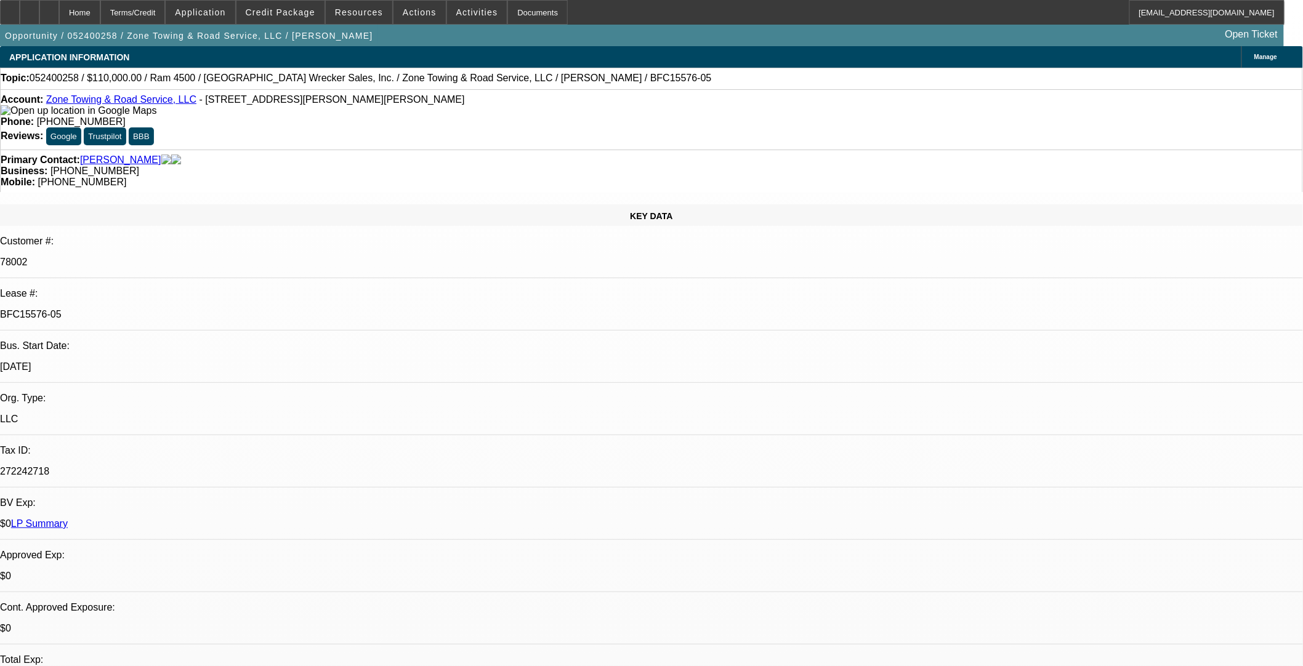
select select "0.1"
select select "0"
select select "3"
select select "0"
select select "6"
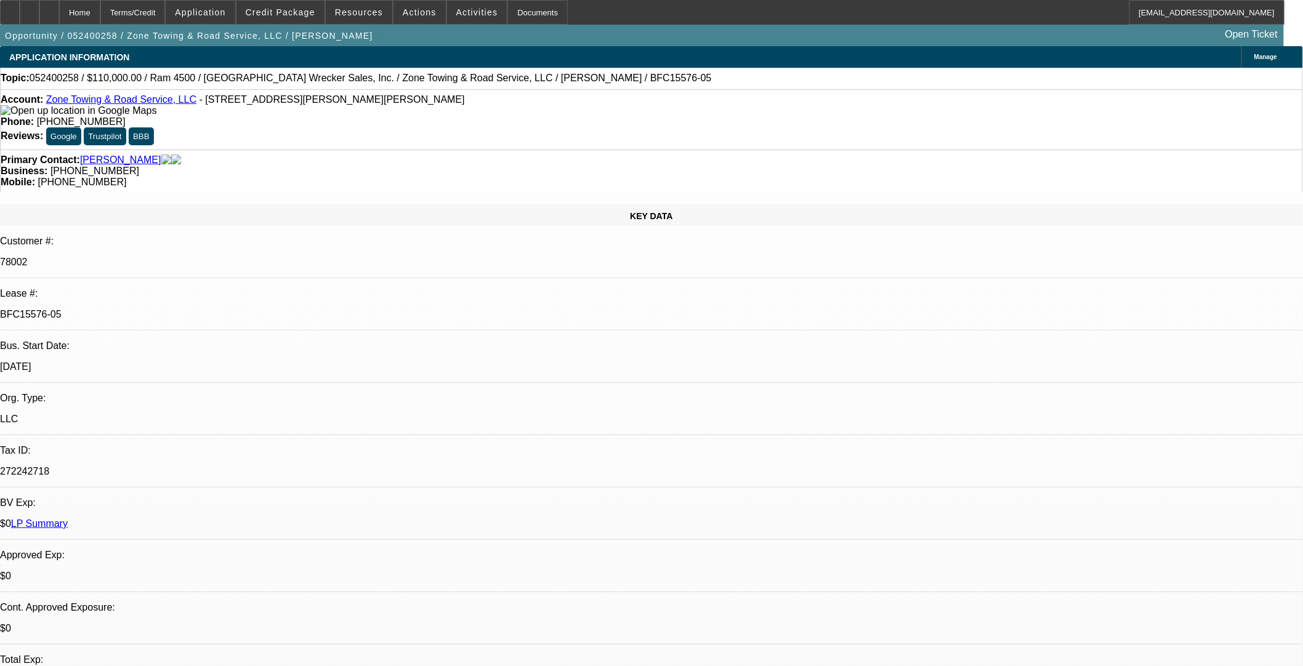
select select "0"
select select "3"
select select "0"
select select "6"
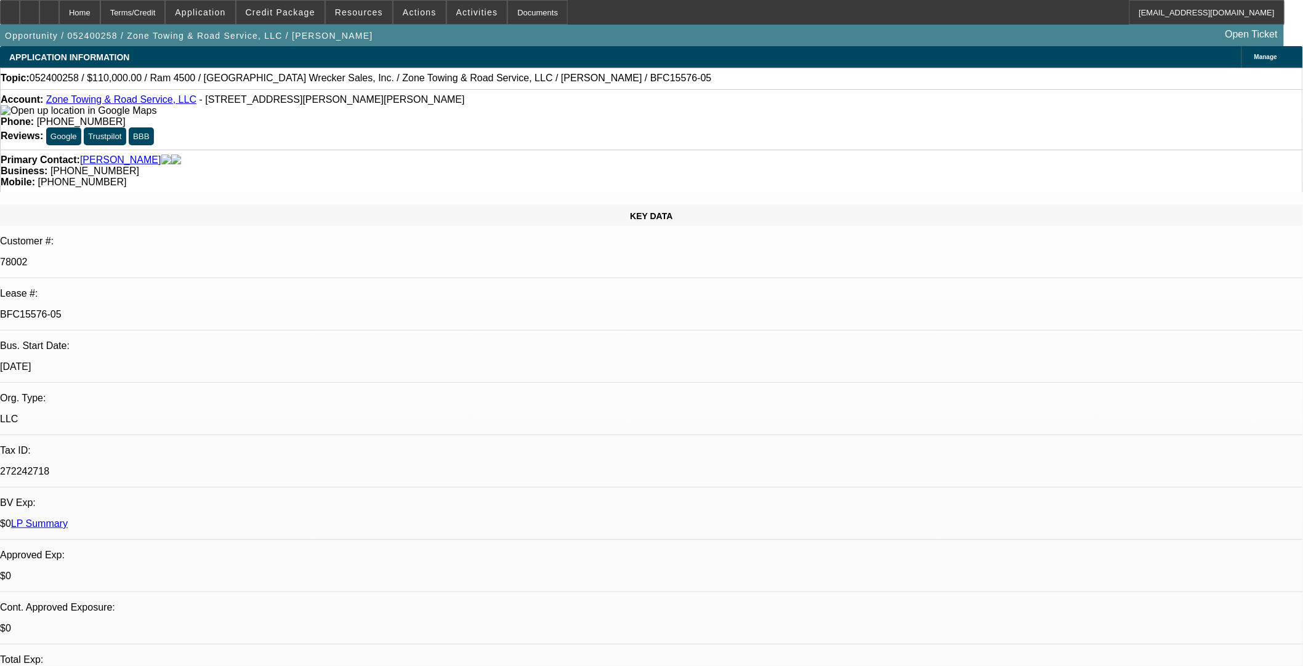
select select "0"
select select "3"
select select "0"
select select "6"
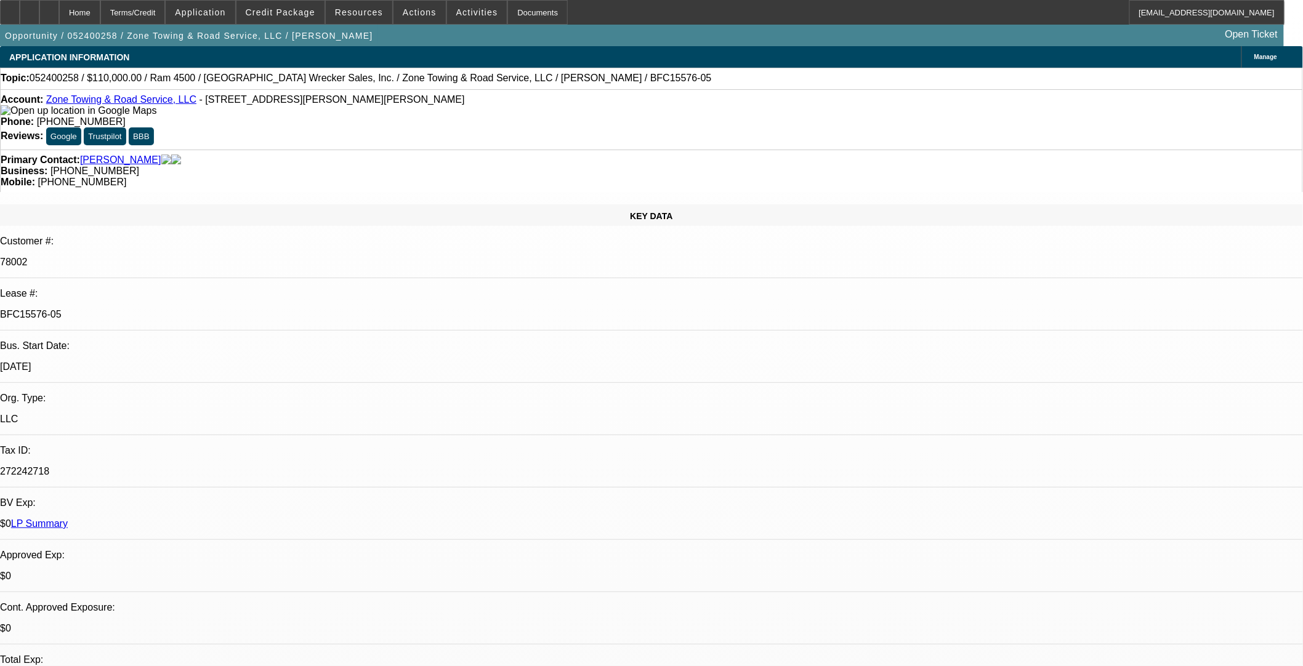
drag, startPoint x: 211, startPoint y: 207, endPoint x: 159, endPoint y: 211, distance: 52.5
click at [159, 309] on div "BFC15576-05" at bounding box center [651, 314] width 1303 height 11
copy p "BFC15576-05"
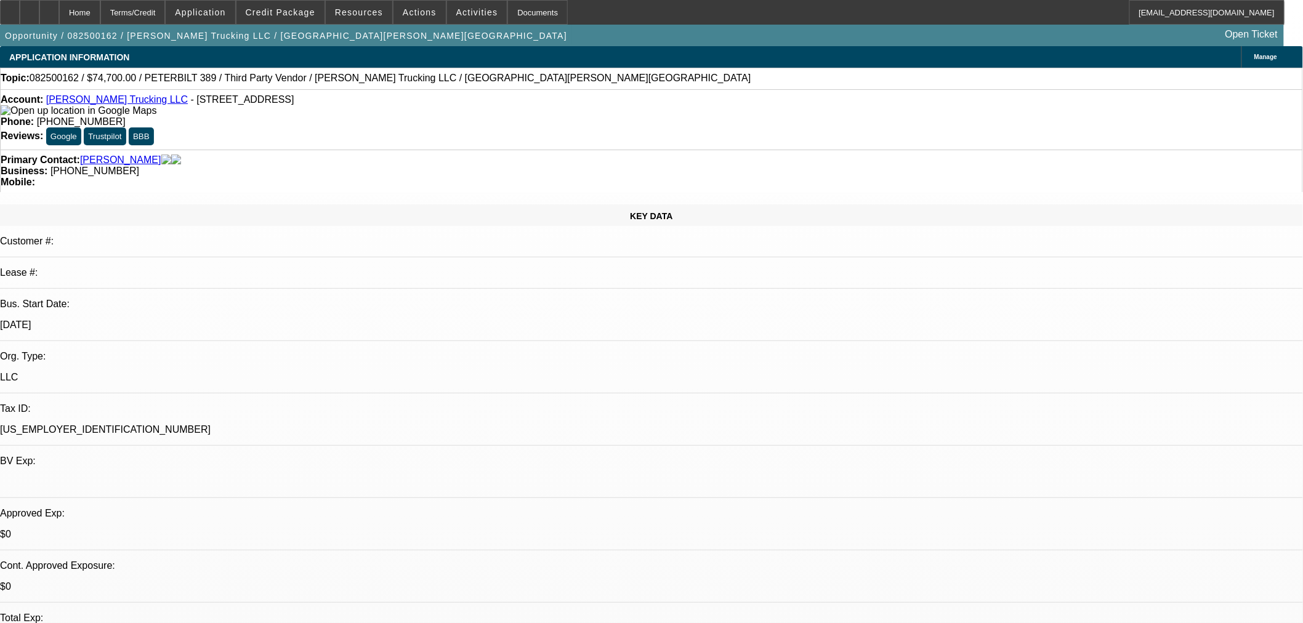
select select "0.1"
select select "2"
select select "0.1"
select select "4"
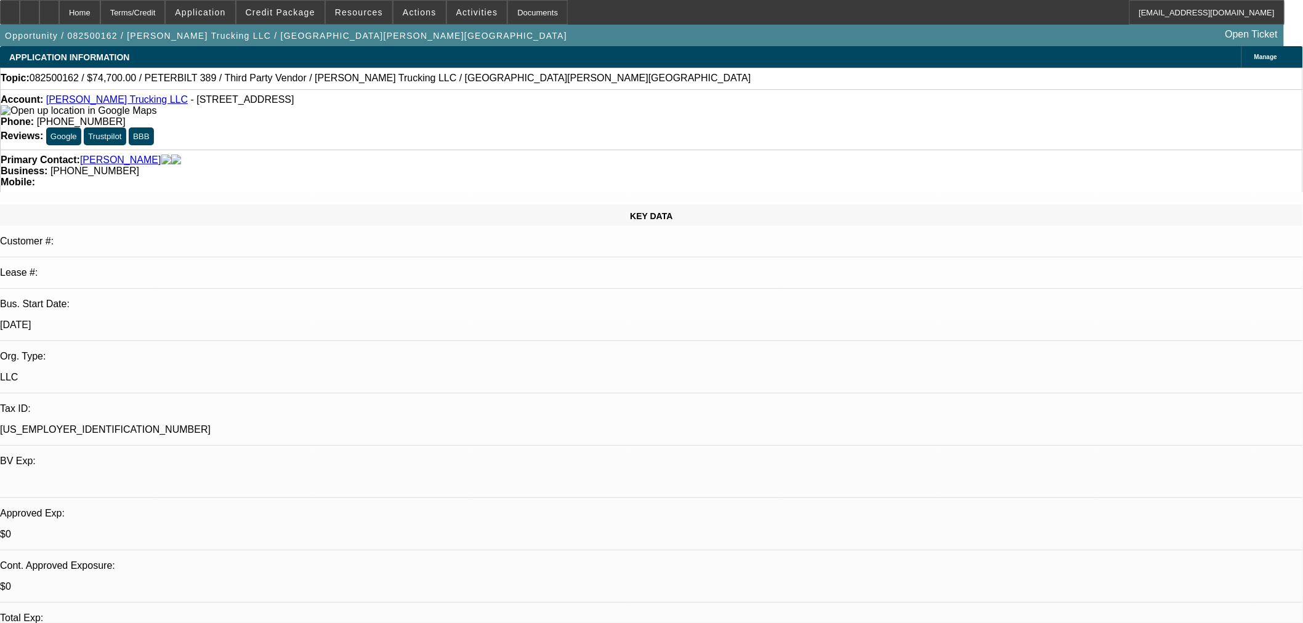
select select "0"
select select "3"
select select "0.1"
select select "4"
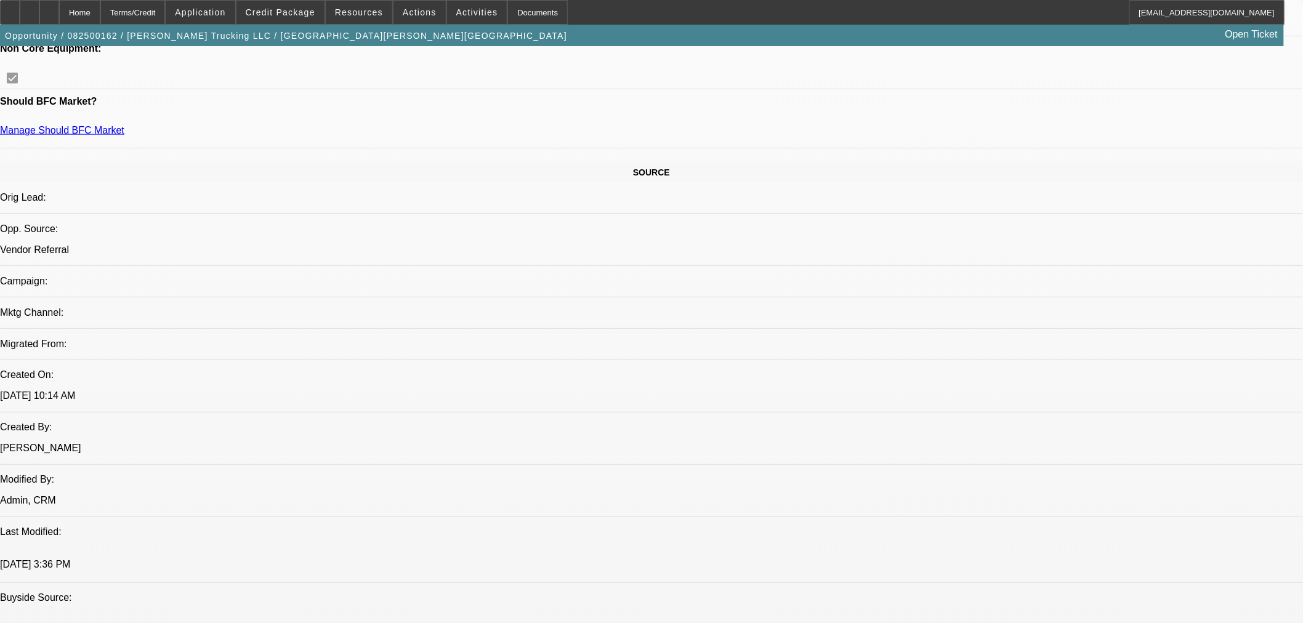
scroll to position [684, 0]
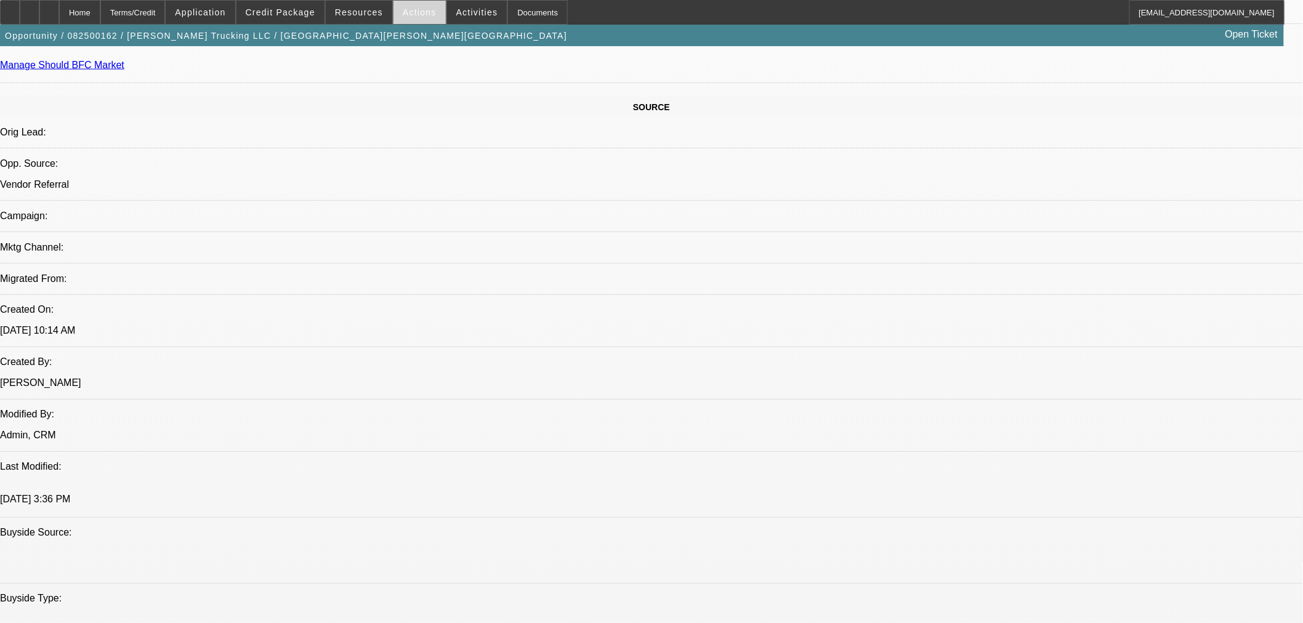
click at [417, 18] on span at bounding box center [419, 13] width 52 height 30
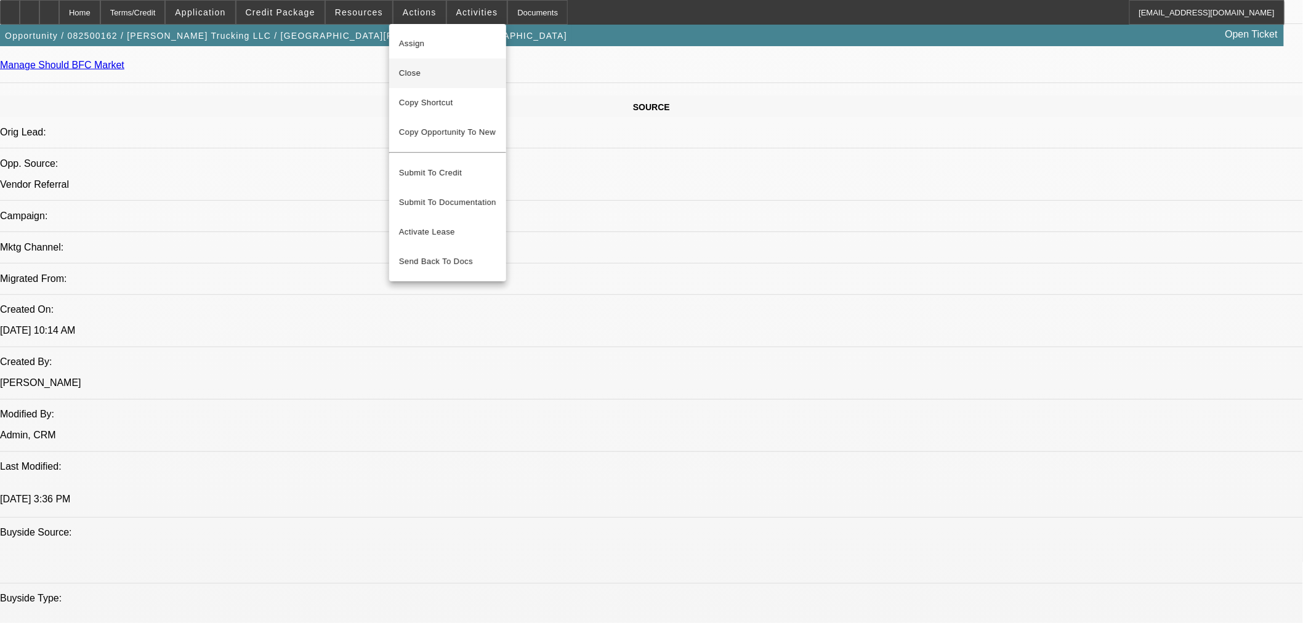
click at [421, 70] on span "Close" at bounding box center [447, 73] width 97 height 15
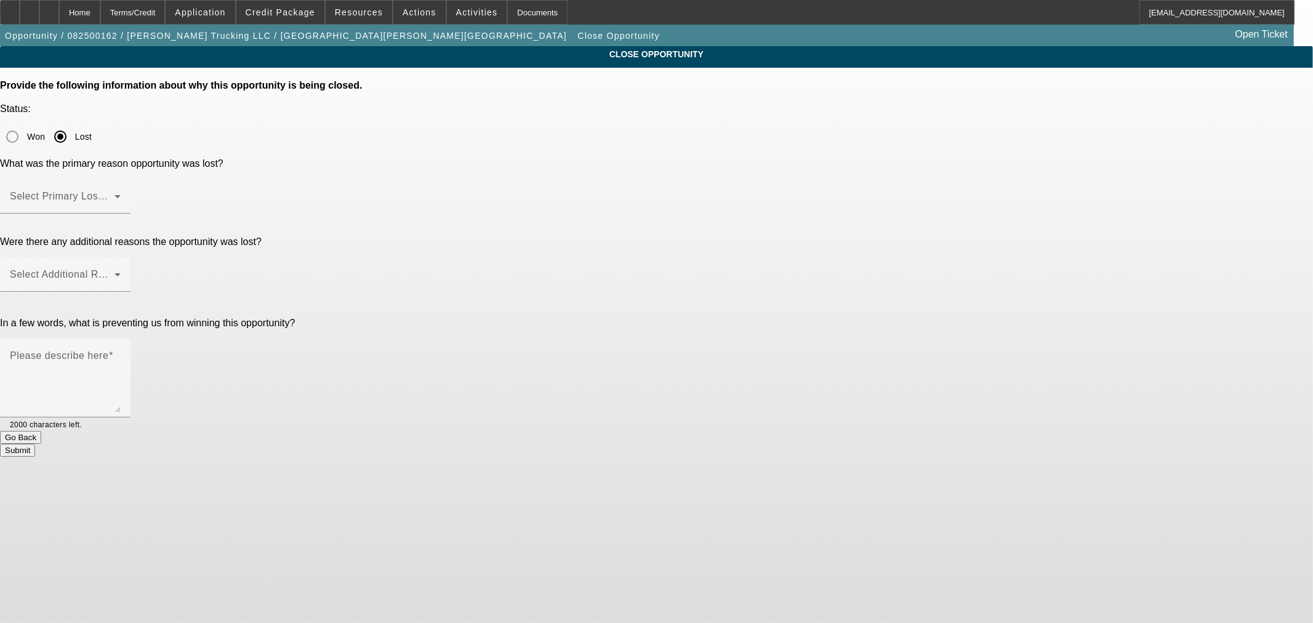
click at [115, 194] on span at bounding box center [62, 201] width 105 height 15
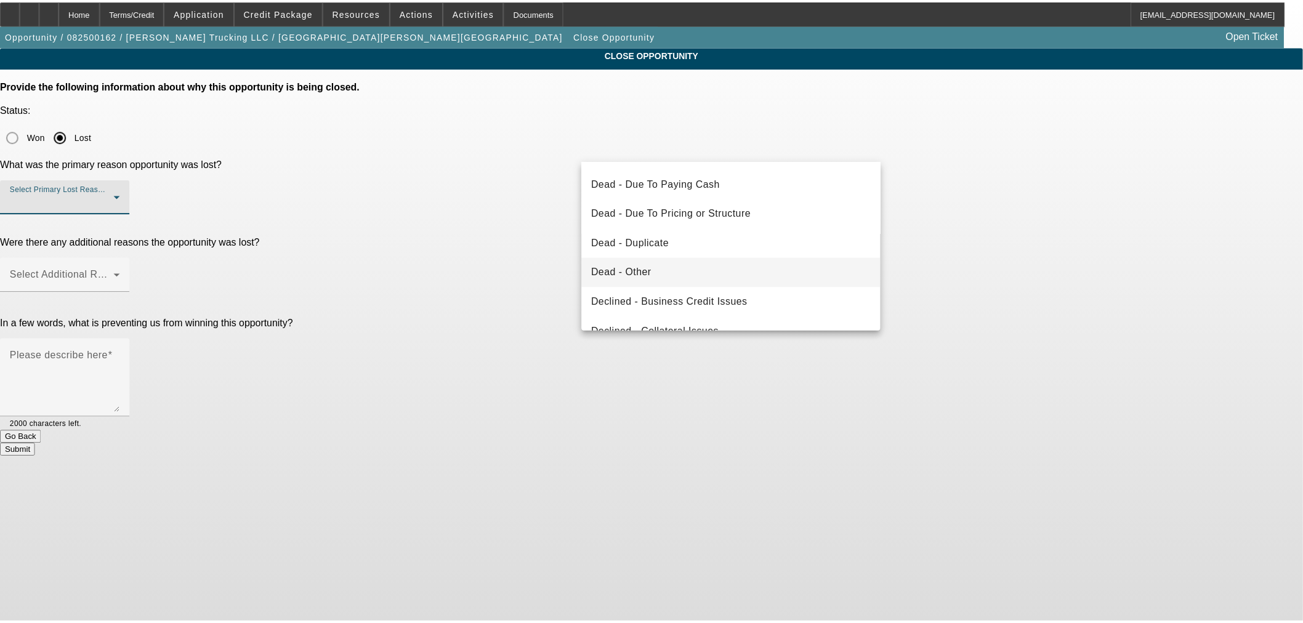
scroll to position [164, 0]
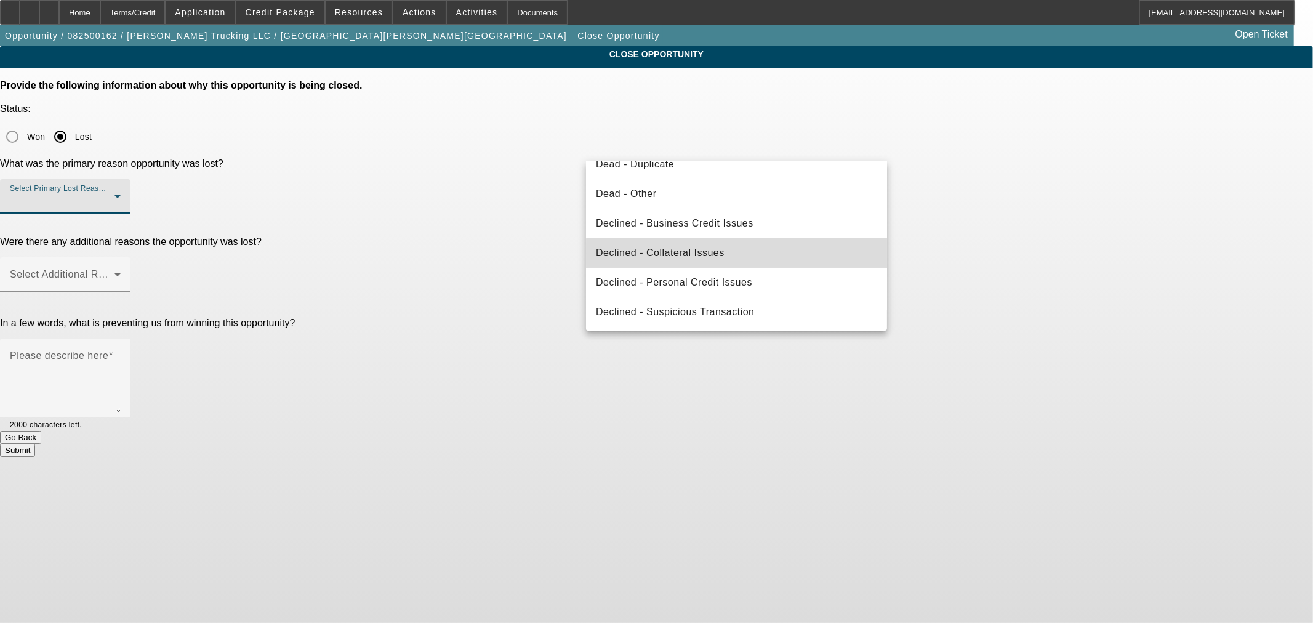
click at [767, 253] on mat-option "Declined - Collateral Issues" at bounding box center [736, 253] width 301 height 30
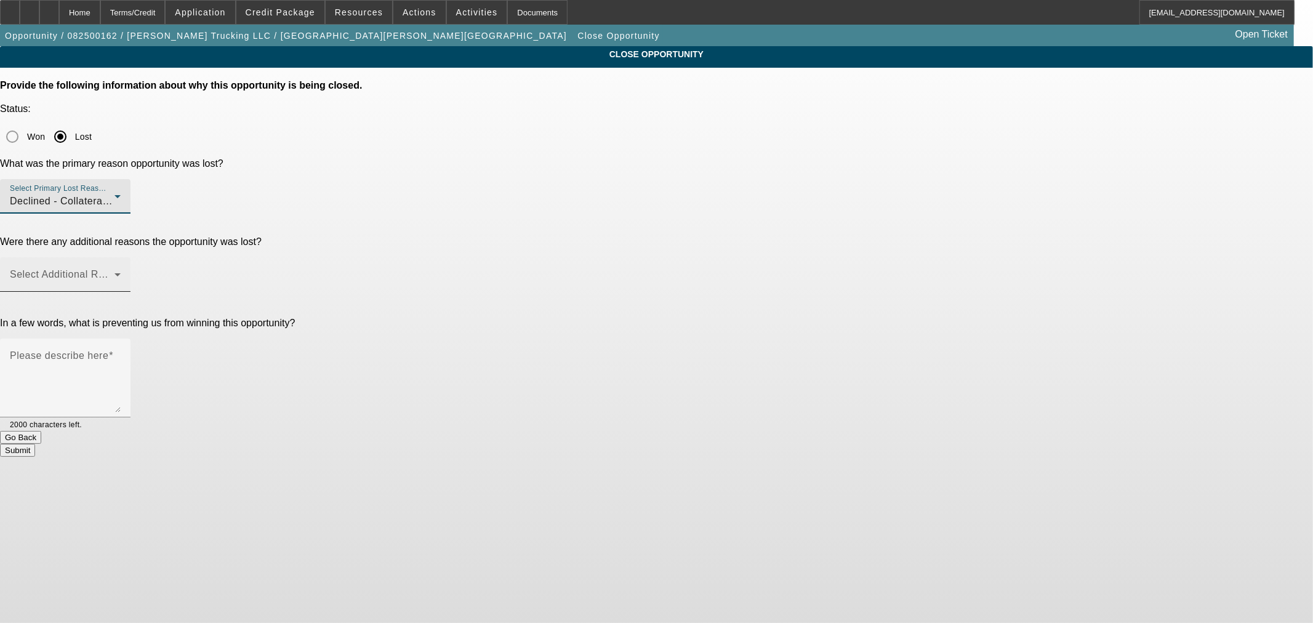
click at [115, 272] on span at bounding box center [62, 279] width 105 height 15
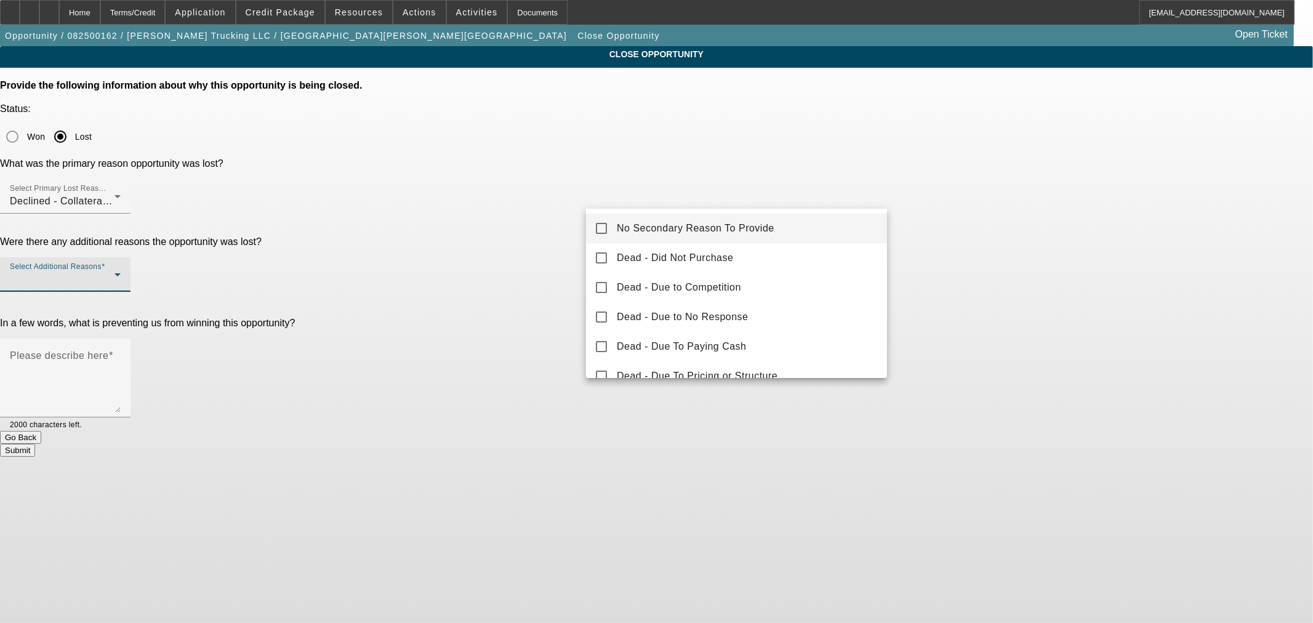
click at [706, 224] on span "No Secondary Reason To Provide" at bounding box center [696, 228] width 158 height 15
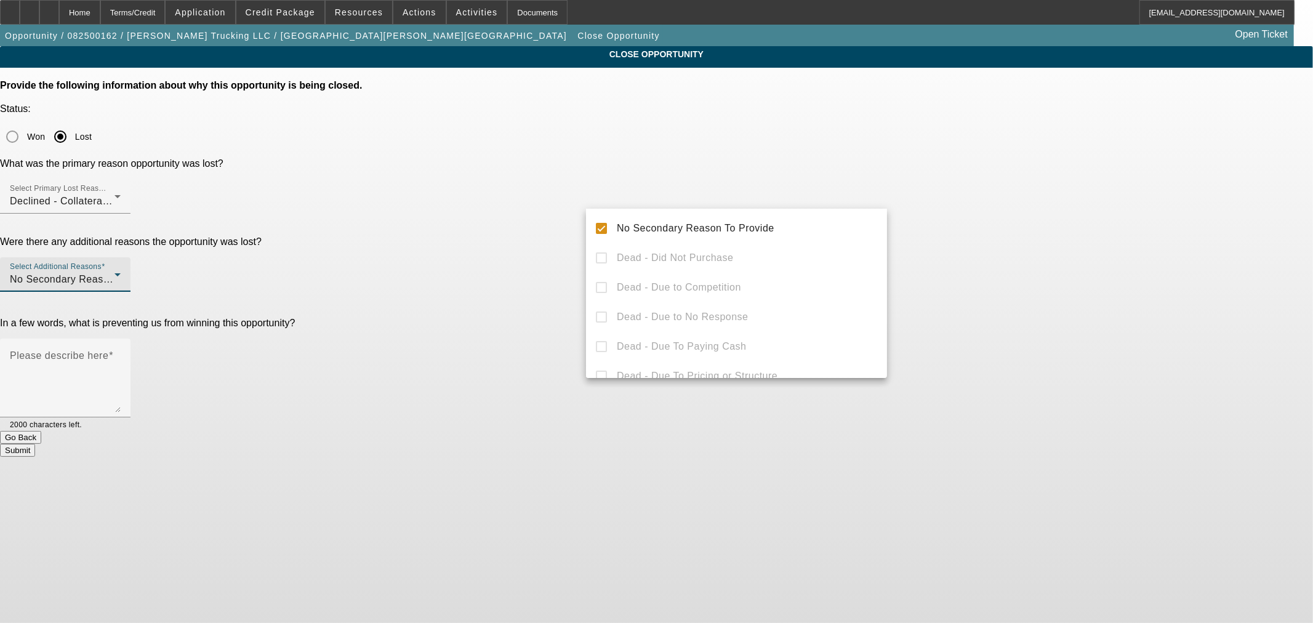
drag, startPoint x: 497, startPoint y: 284, endPoint x: 550, endPoint y: 272, distance: 54.2
click at [497, 284] on div at bounding box center [656, 311] width 1313 height 623
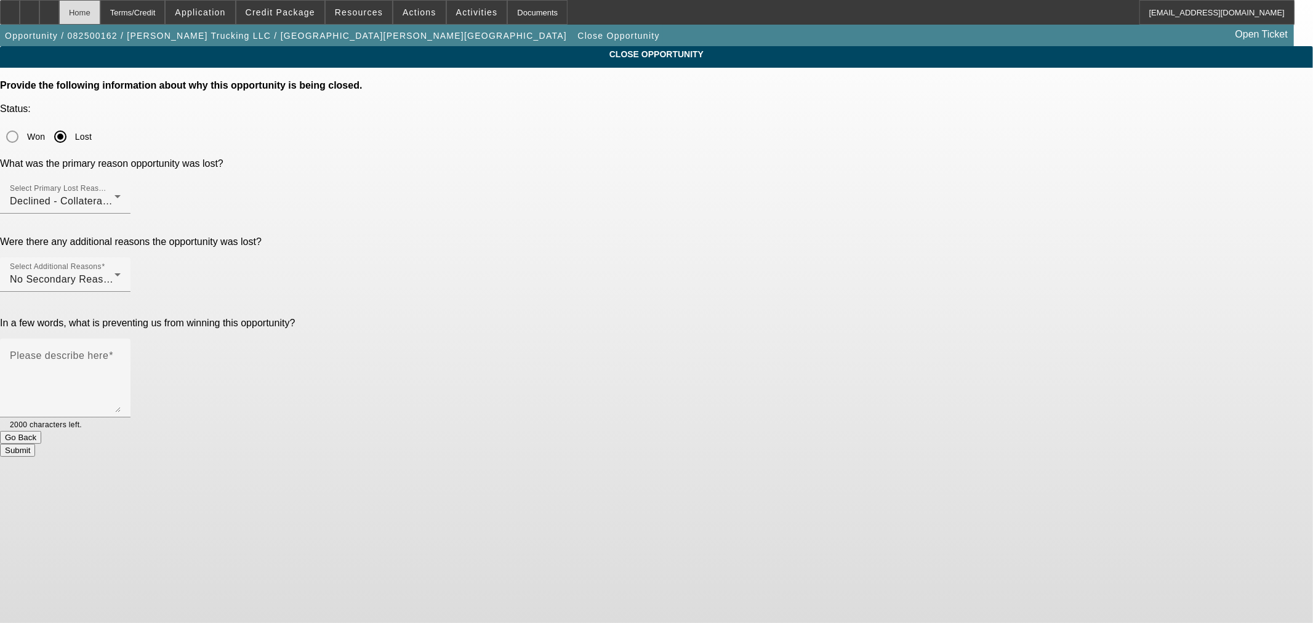
click at [100, 13] on div "Home" at bounding box center [79, 12] width 41 height 25
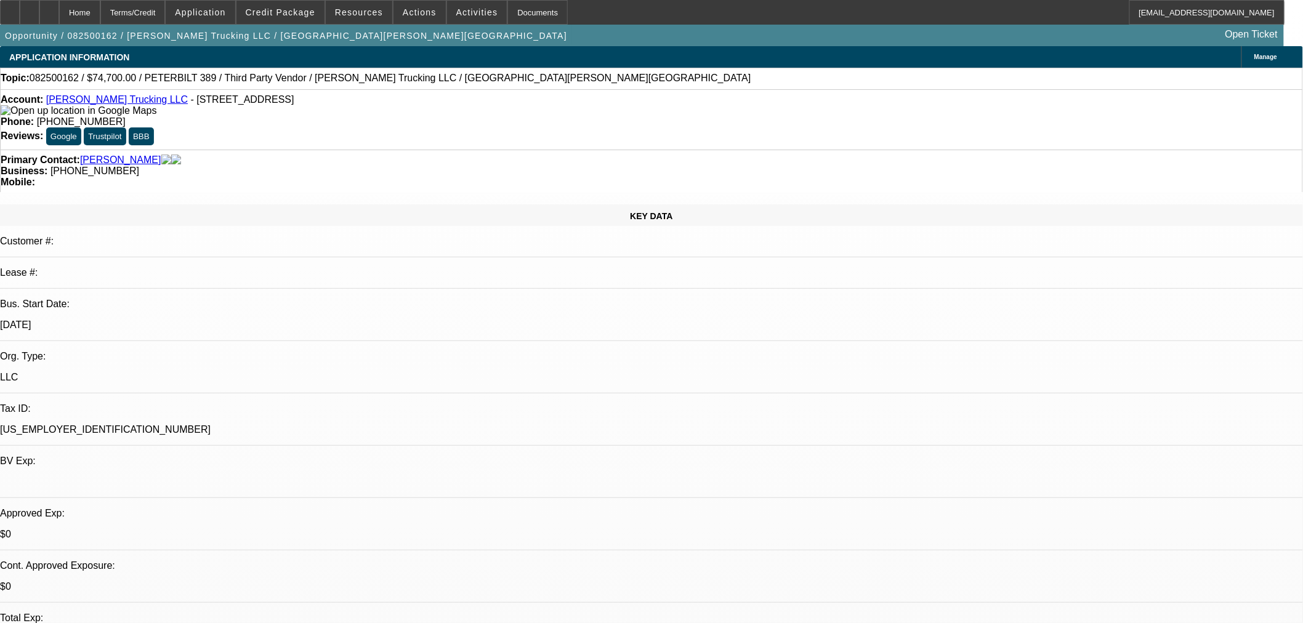
select select "0.1"
select select "2"
select select "0.1"
select select "4"
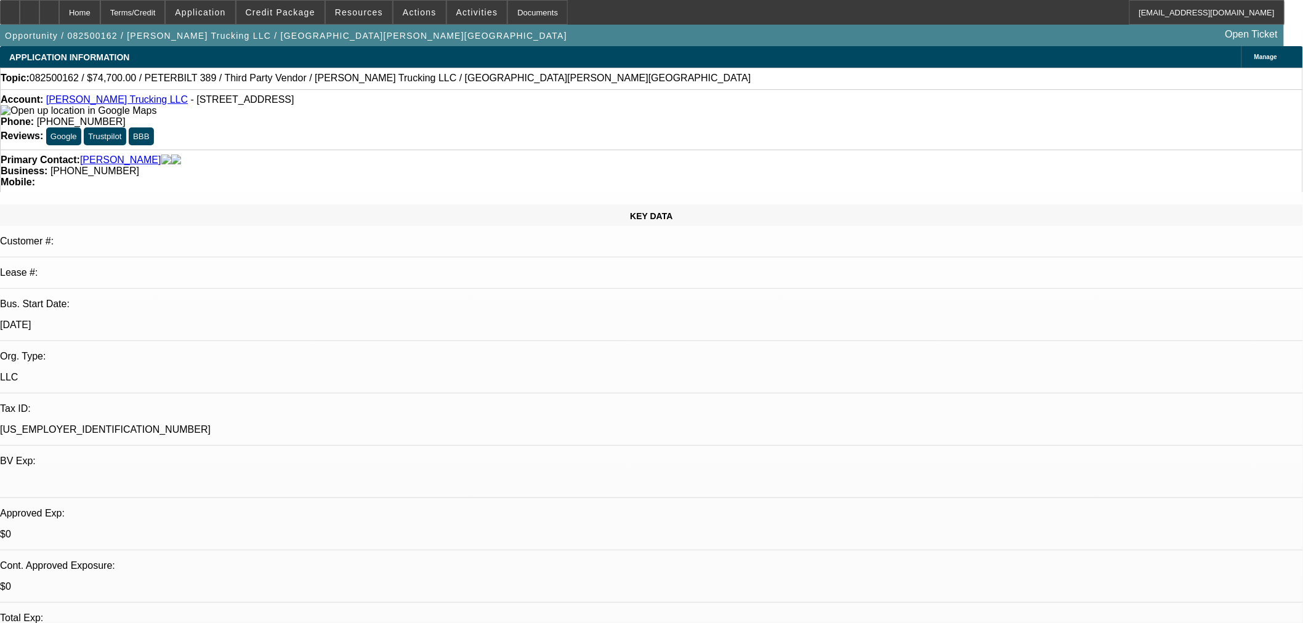
select select "0"
select select "3"
select select "0.1"
select select "4"
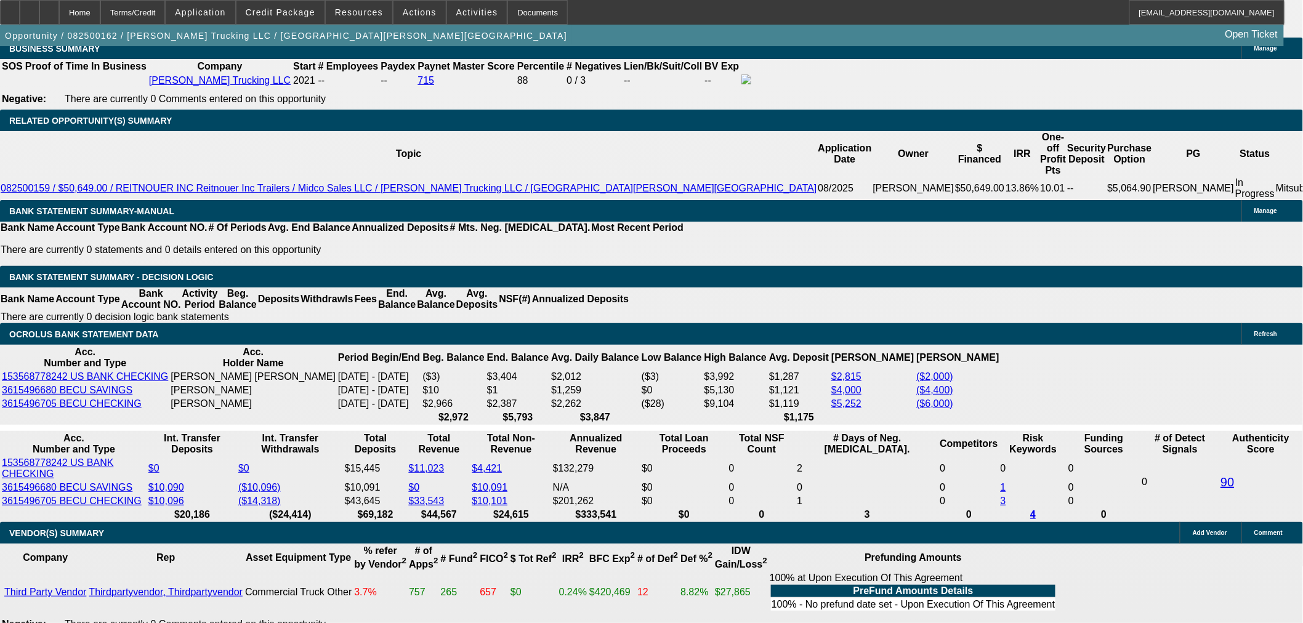
scroll to position [1916, 0]
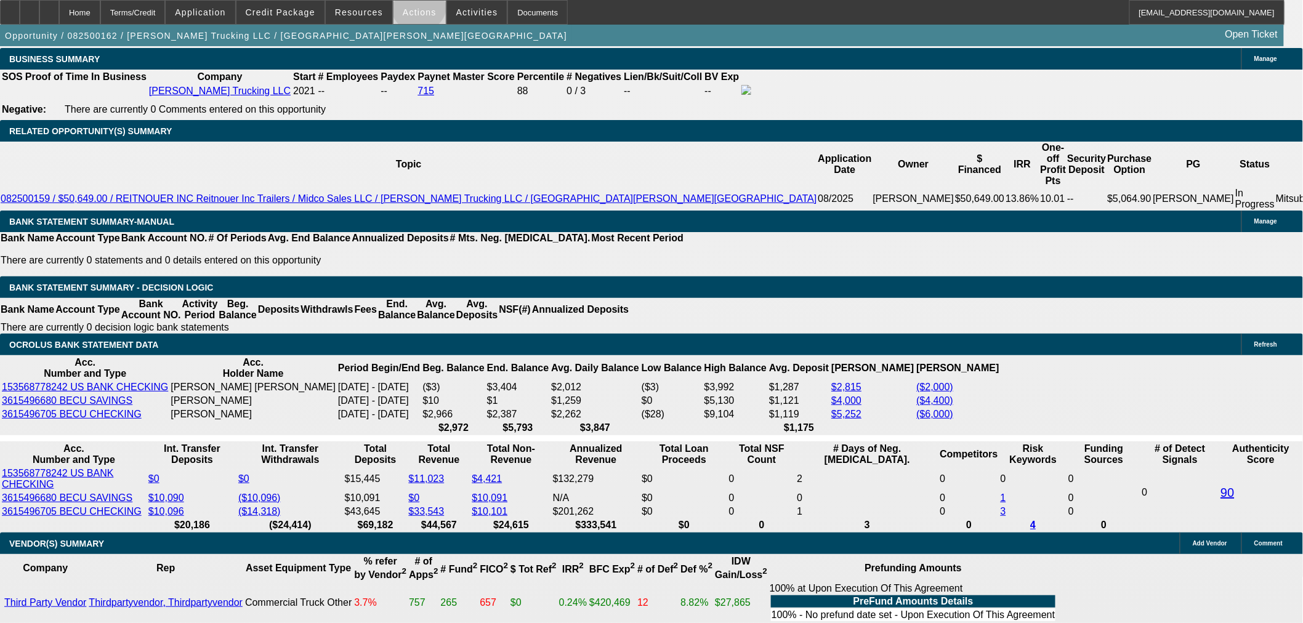
click at [414, 7] on span "Actions" at bounding box center [420, 12] width 34 height 10
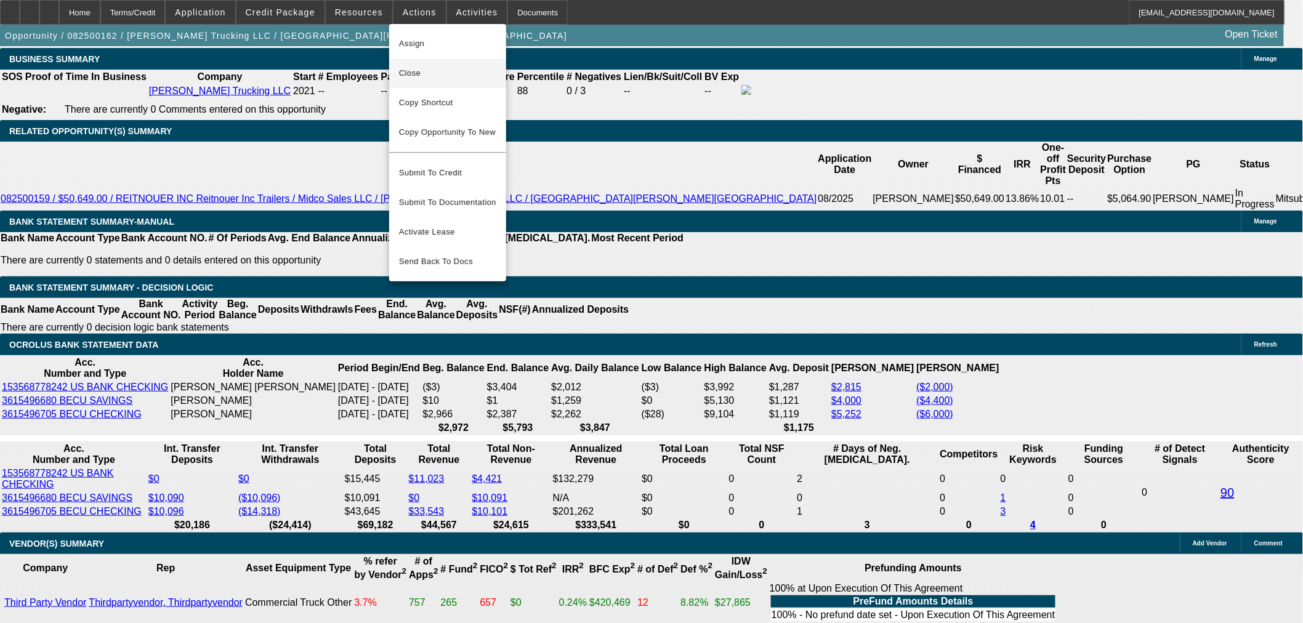
click at [433, 74] on span "Close" at bounding box center [447, 73] width 97 height 15
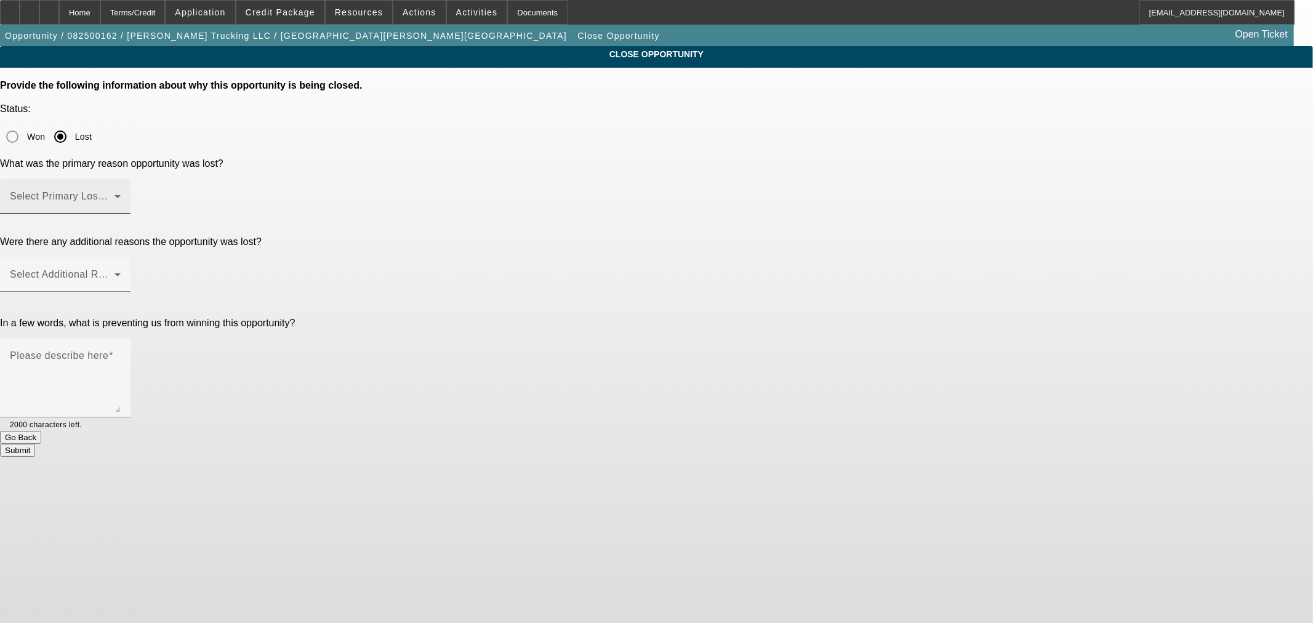
click at [115, 194] on span at bounding box center [62, 201] width 105 height 15
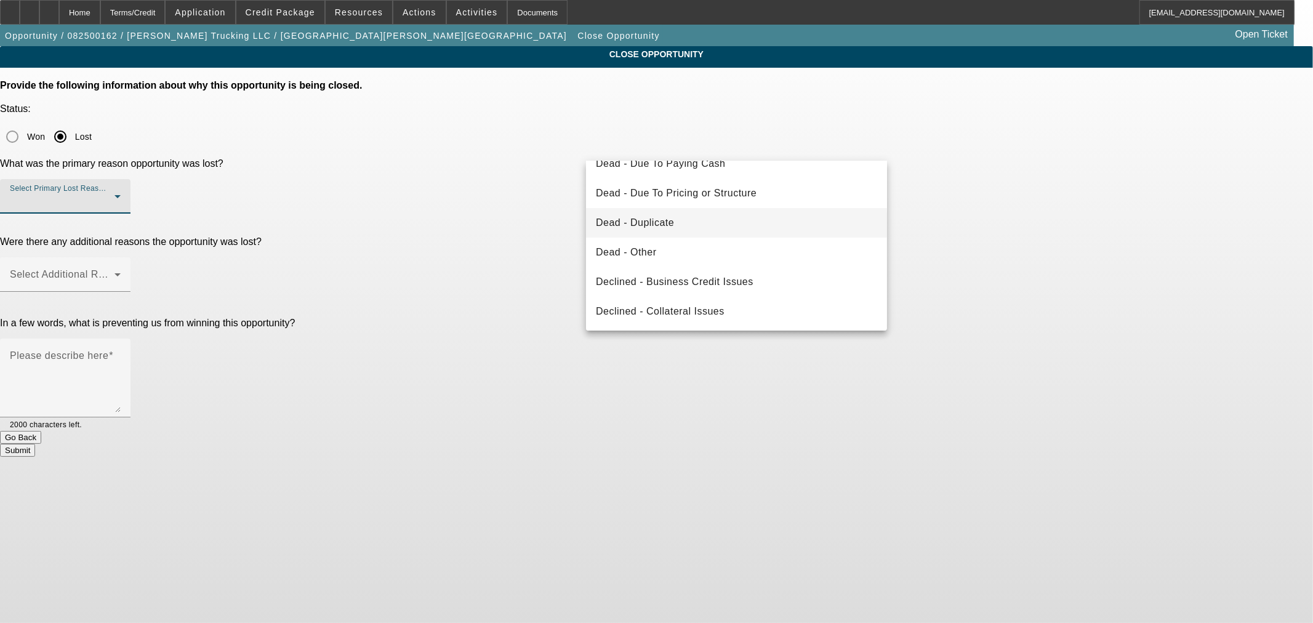
scroll to position [137, 0]
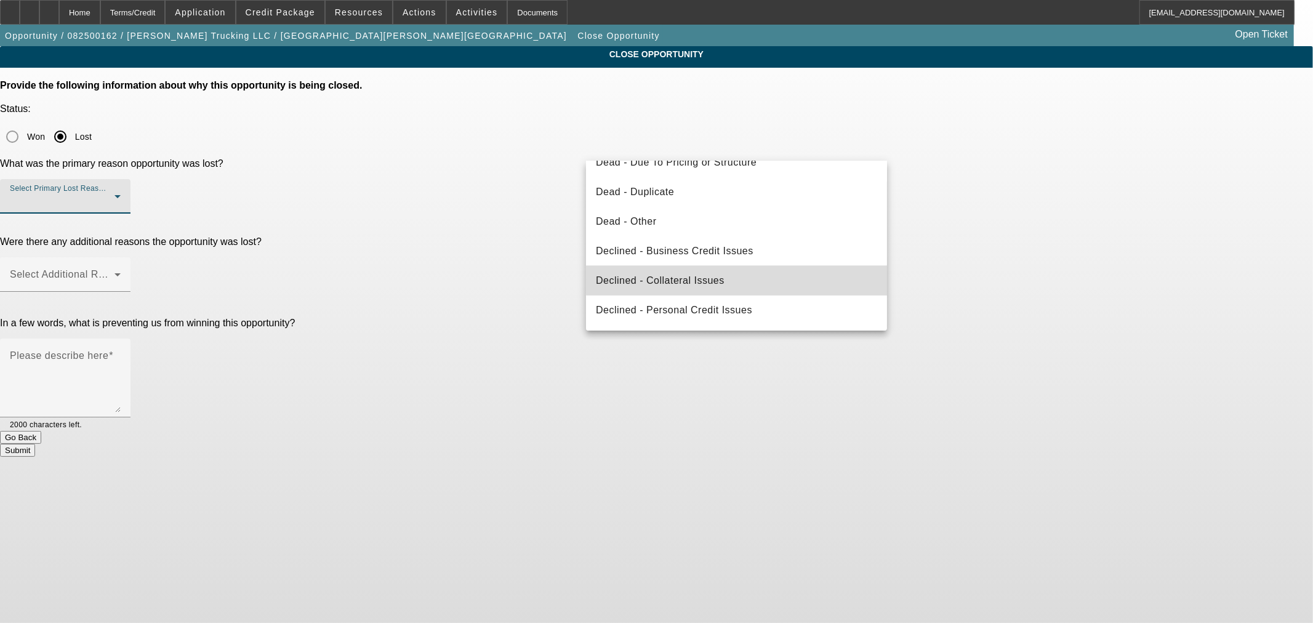
click at [766, 280] on mat-option "Declined - Collateral Issues" at bounding box center [736, 281] width 301 height 30
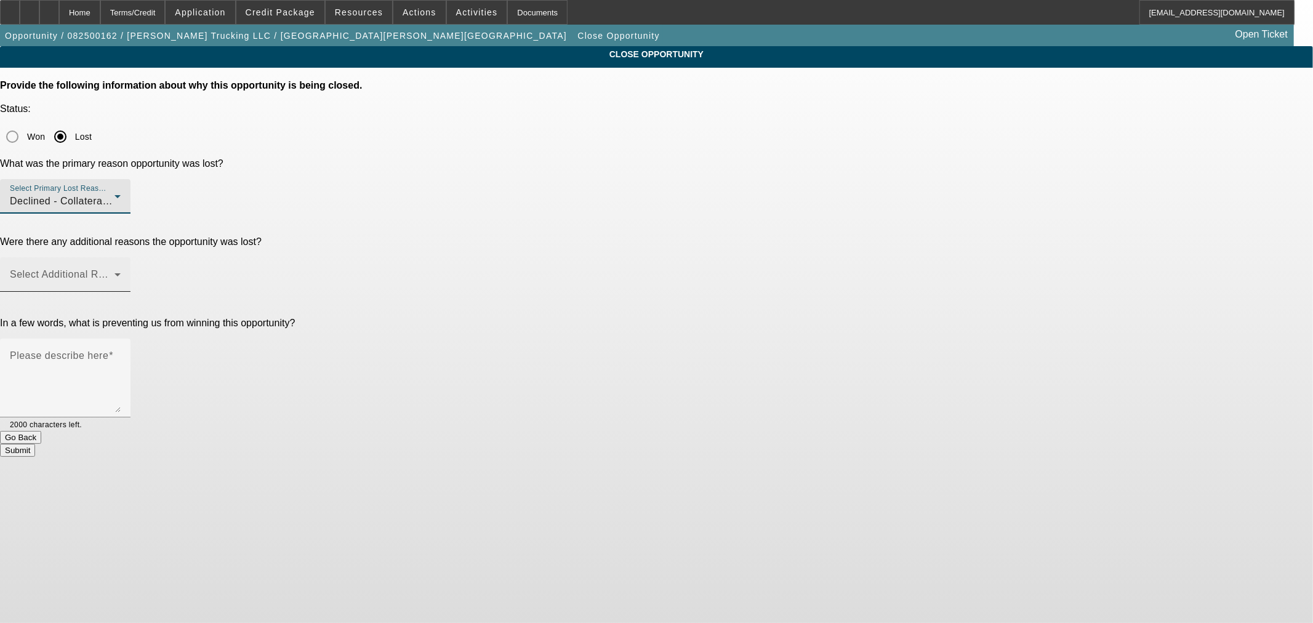
click at [121, 257] on div "Select Additional Reasons" at bounding box center [65, 274] width 111 height 34
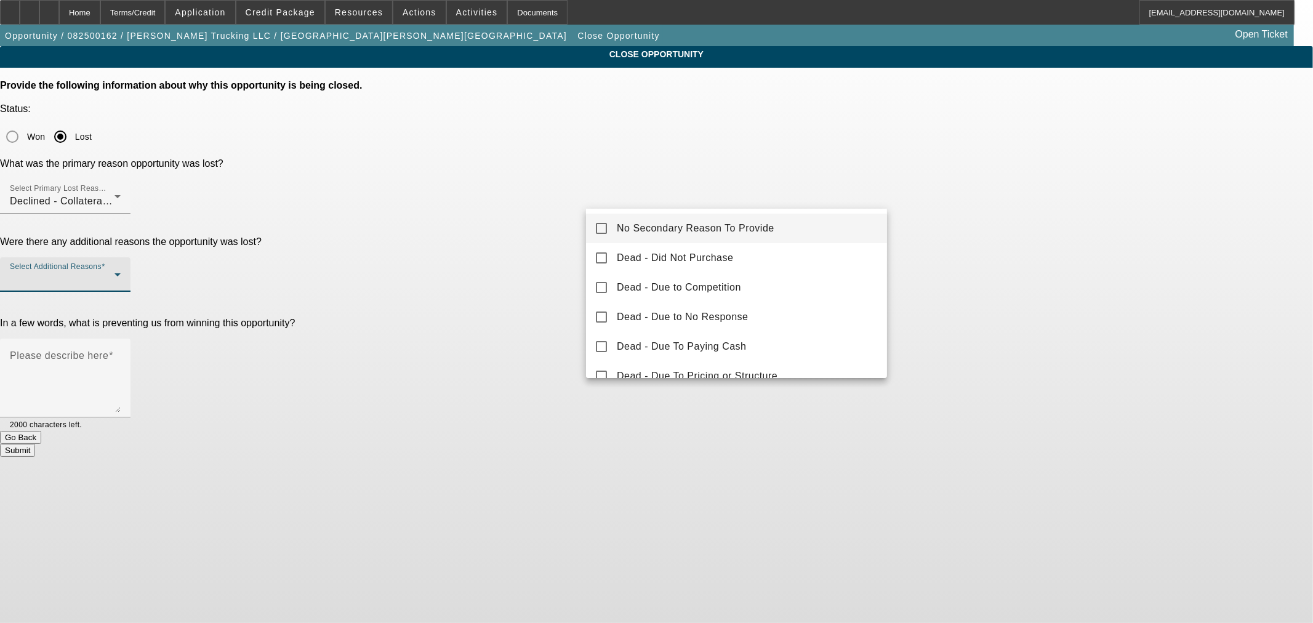
click at [721, 228] on span "No Secondary Reason To Provide" at bounding box center [696, 228] width 158 height 15
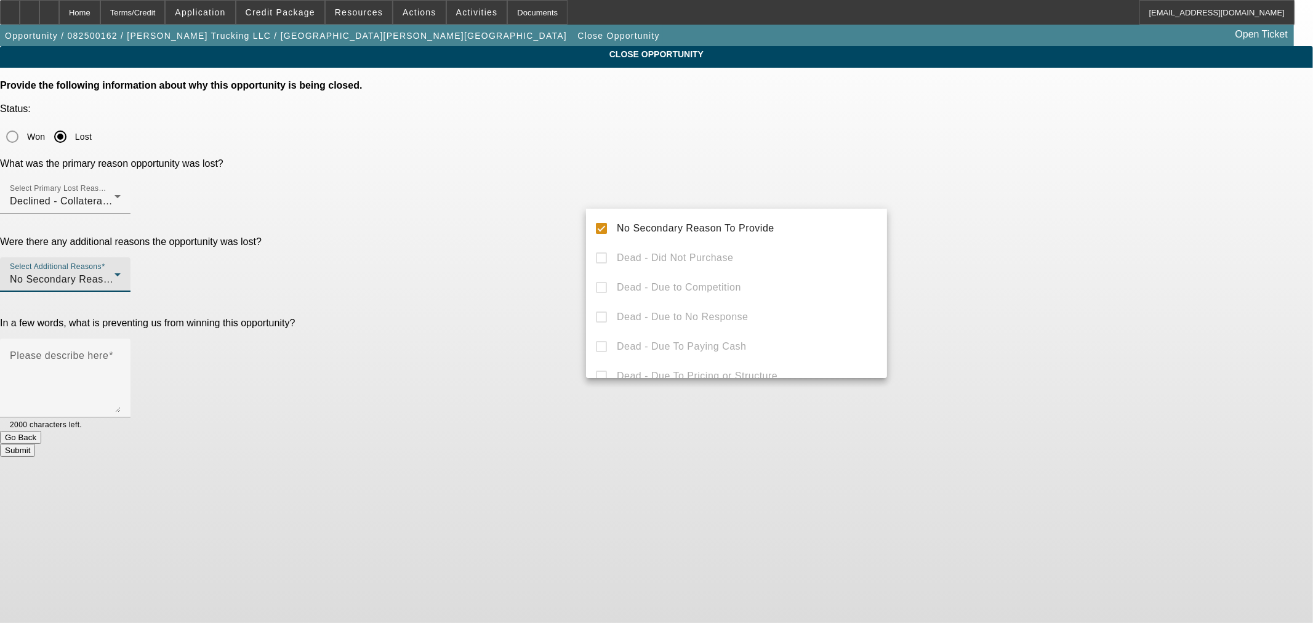
drag, startPoint x: 506, startPoint y: 279, endPoint x: 515, endPoint y: 280, distance: 8.7
click at [506, 280] on div at bounding box center [656, 311] width 1313 height 623
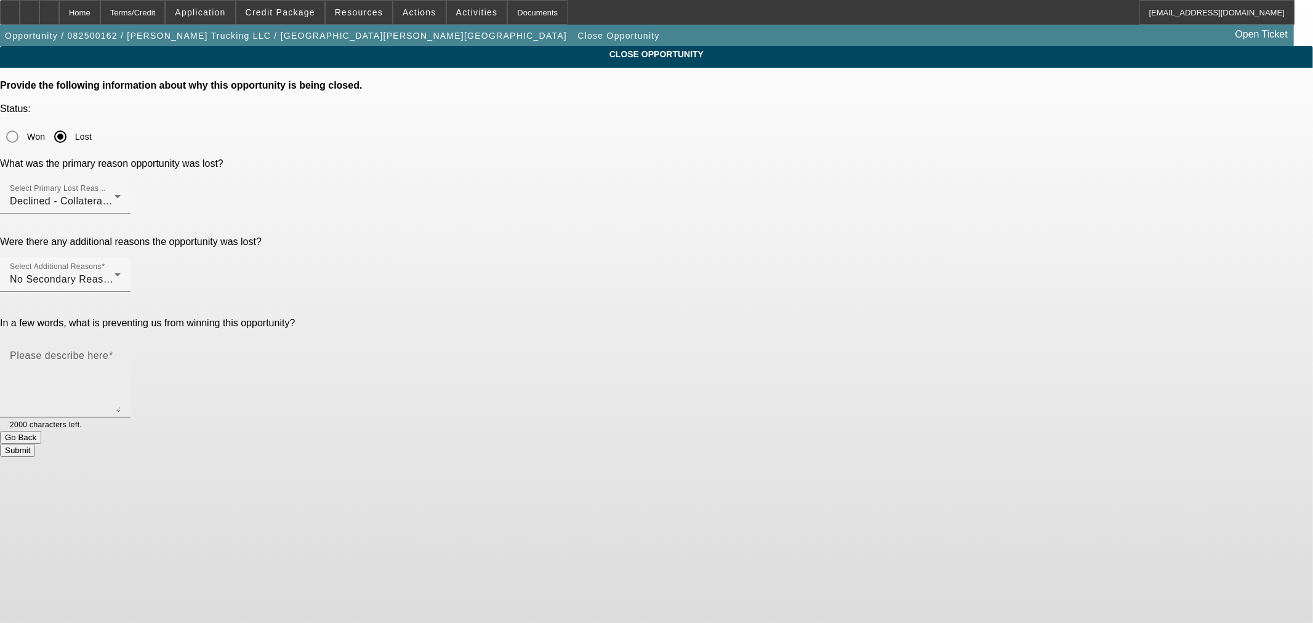
click at [121, 353] on textarea "Please describe here" at bounding box center [65, 382] width 111 height 59
type textarea "Sleeper"
click at [35, 444] on button "Submit" at bounding box center [17, 450] width 35 height 13
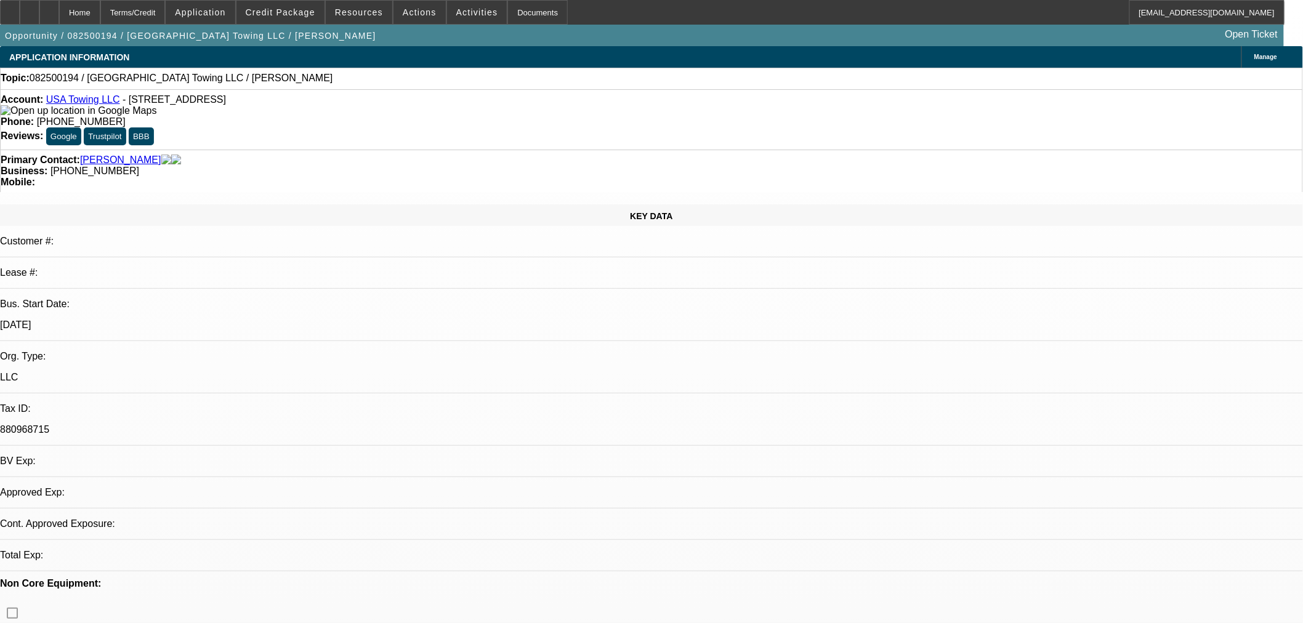
select select "0"
select select "2"
select select "0.1"
select select "4"
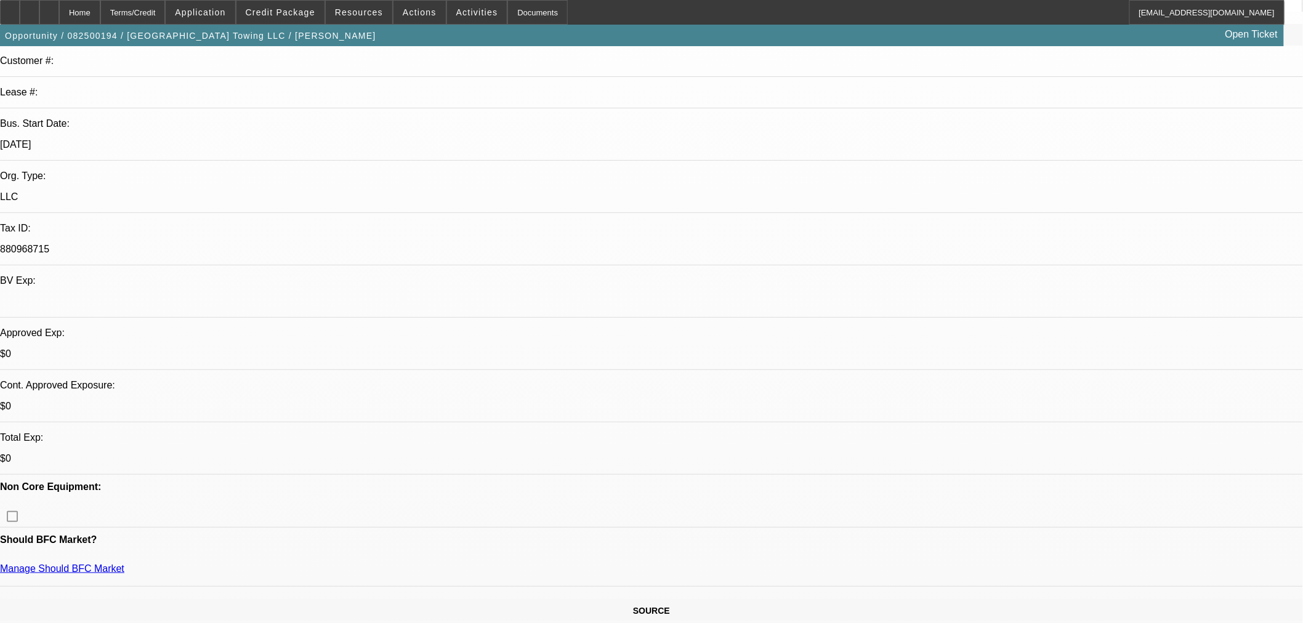
scroll to position [547, 0]
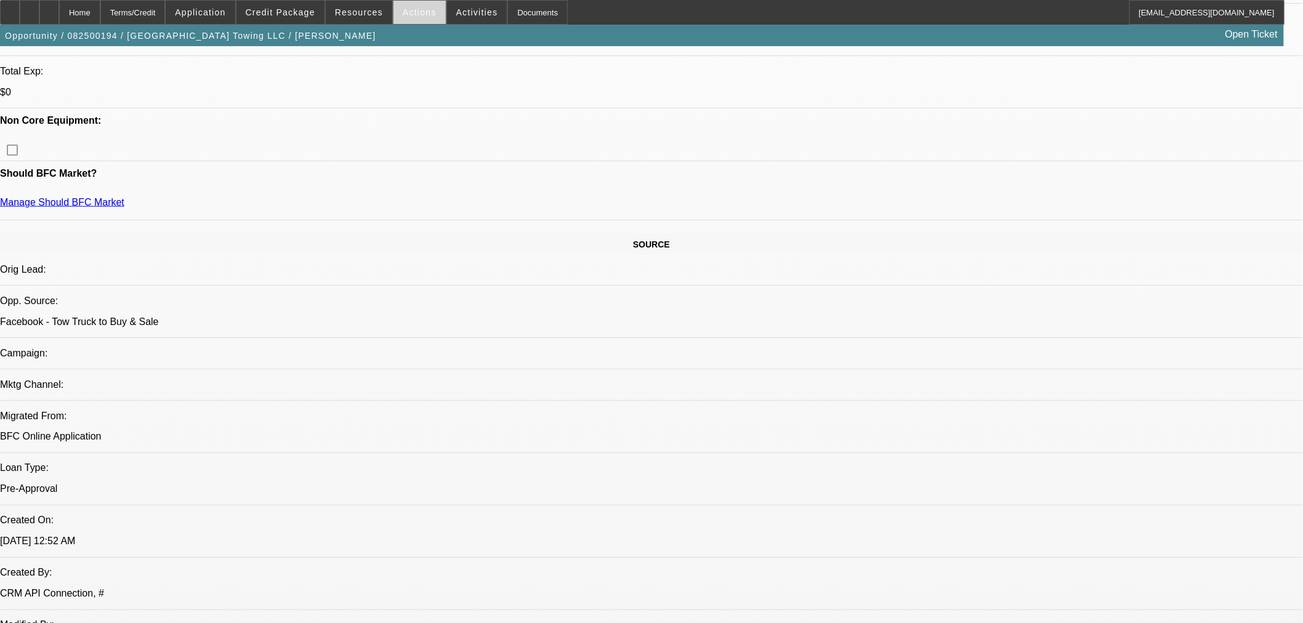
click at [416, 14] on span "Actions" at bounding box center [420, 12] width 34 height 10
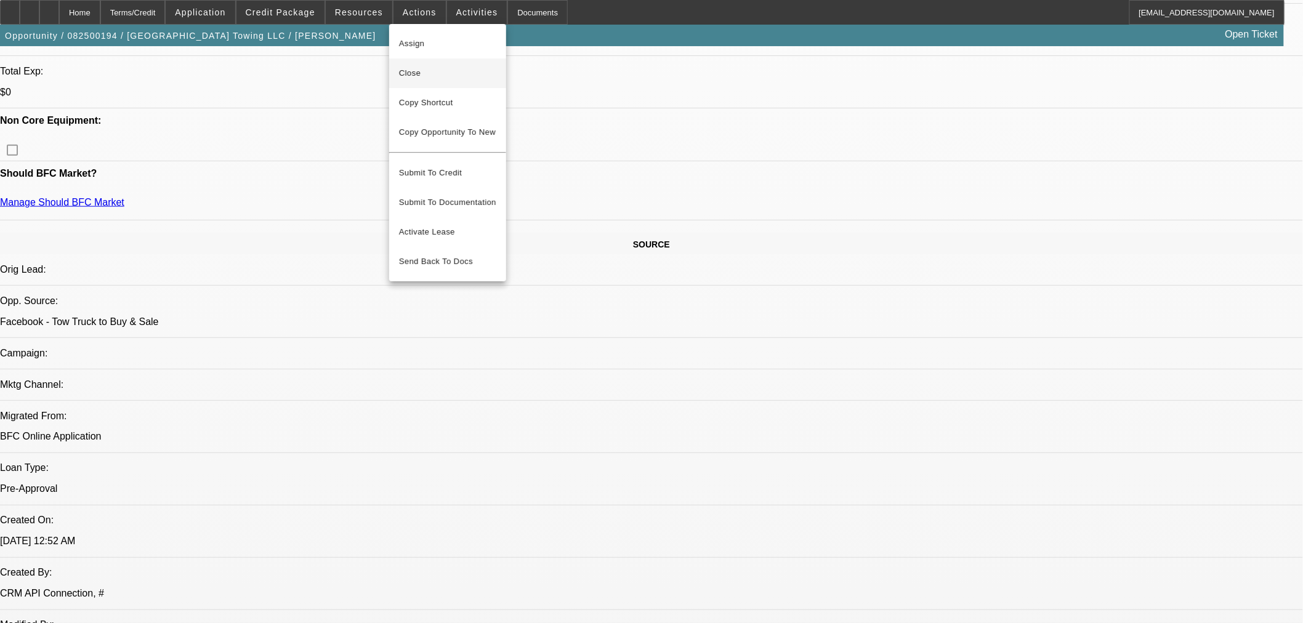
click at [411, 74] on span "Close" at bounding box center [447, 73] width 97 height 15
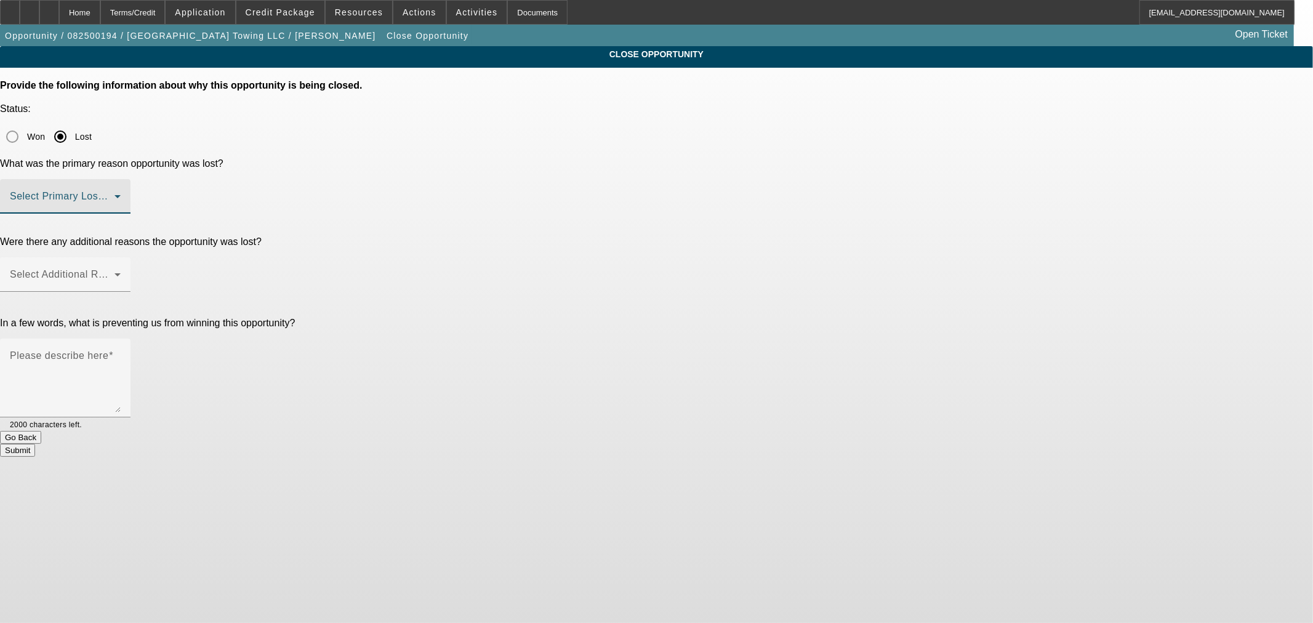
click at [115, 194] on span at bounding box center [62, 201] width 105 height 15
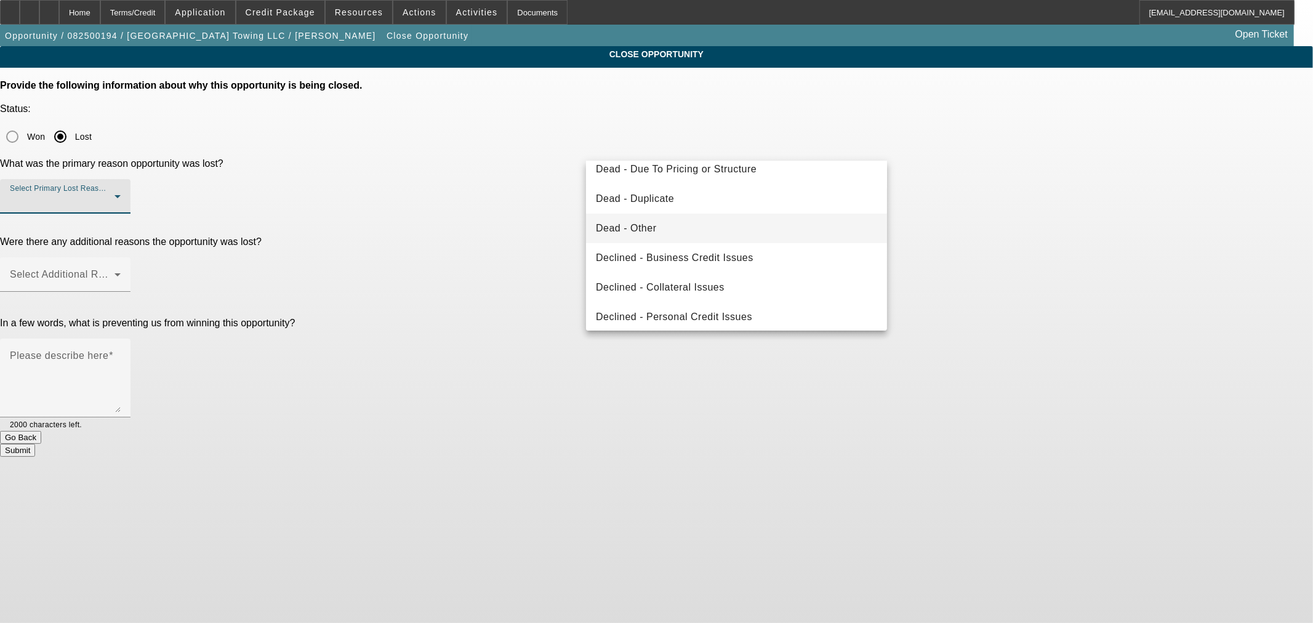
scroll to position [96, 0]
click at [690, 235] on mat-option "Dead - Duplicate" at bounding box center [736, 233] width 301 height 30
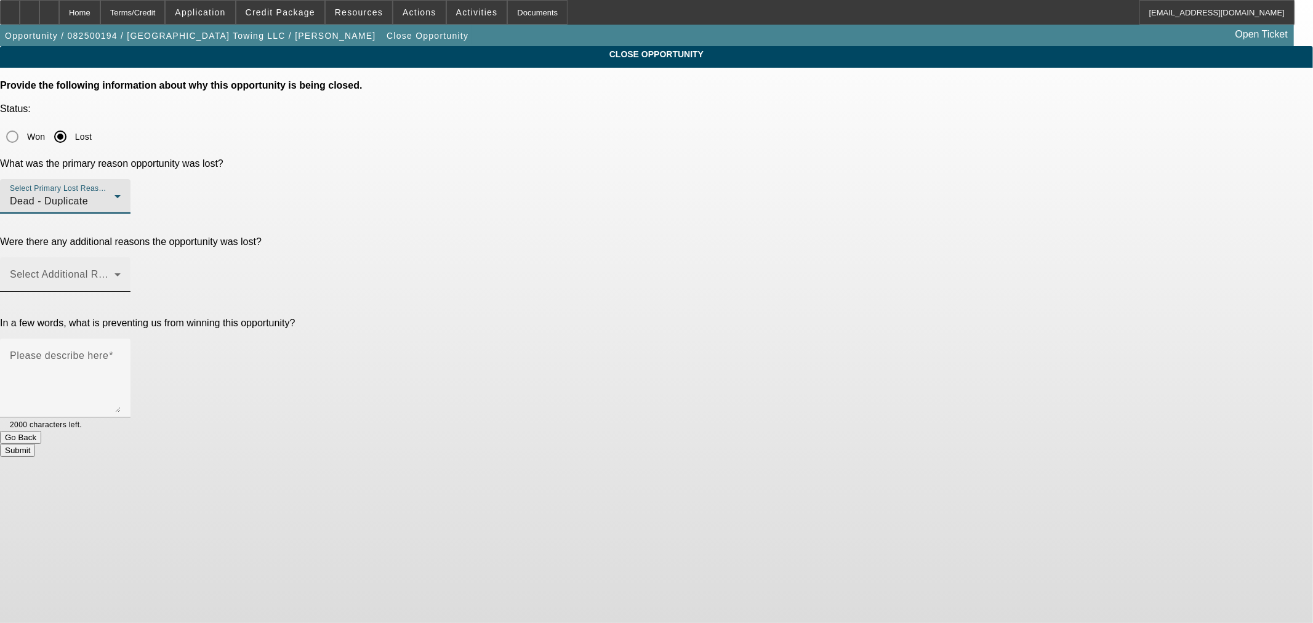
click at [132, 269] on mat-label "Select Additional Reasons" at bounding box center [71, 274] width 122 height 10
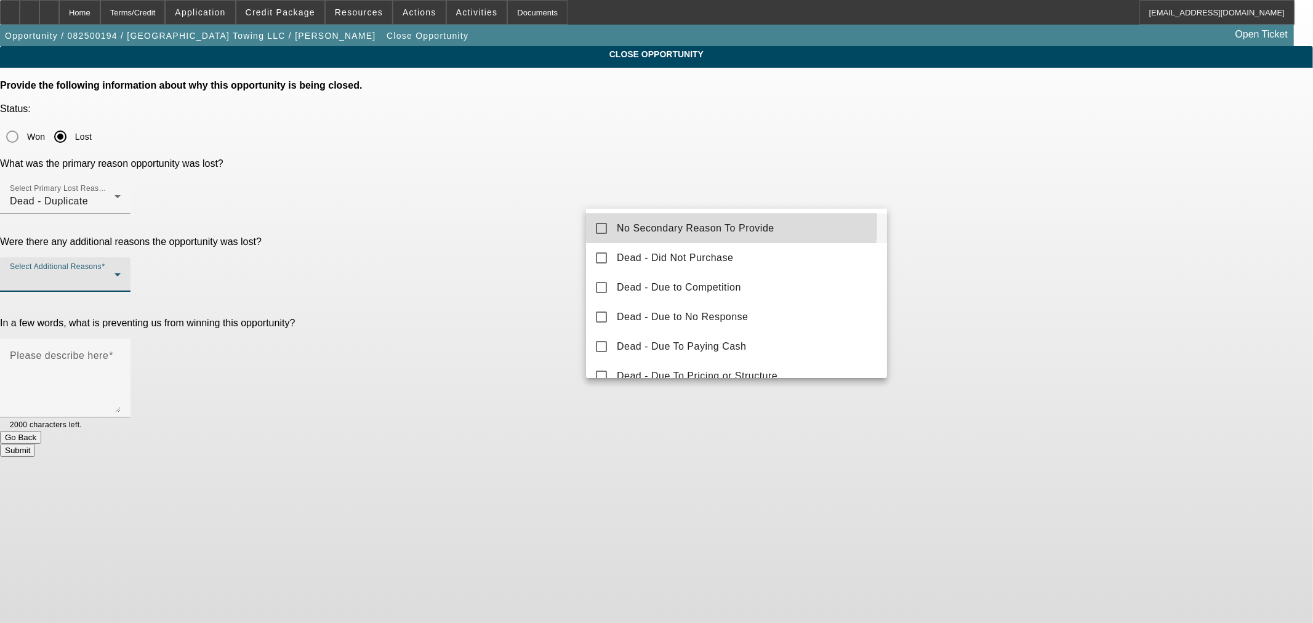
click at [694, 224] on span "No Secondary Reason To Provide" at bounding box center [696, 228] width 158 height 15
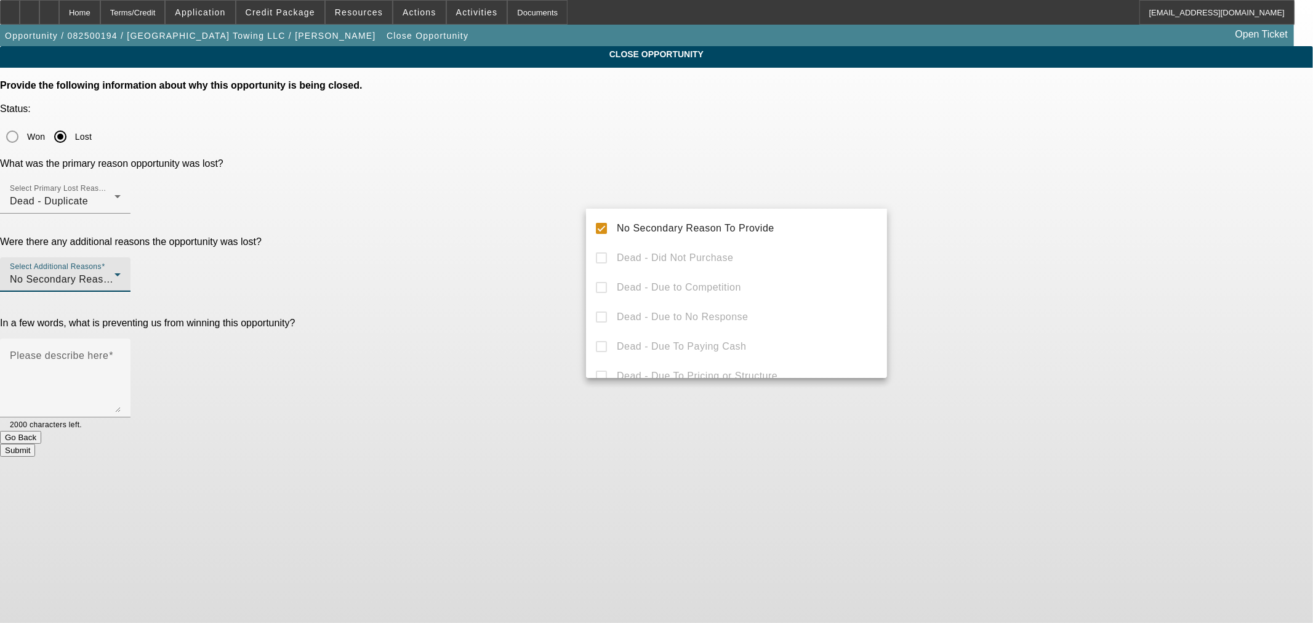
click at [502, 278] on div at bounding box center [656, 311] width 1313 height 623
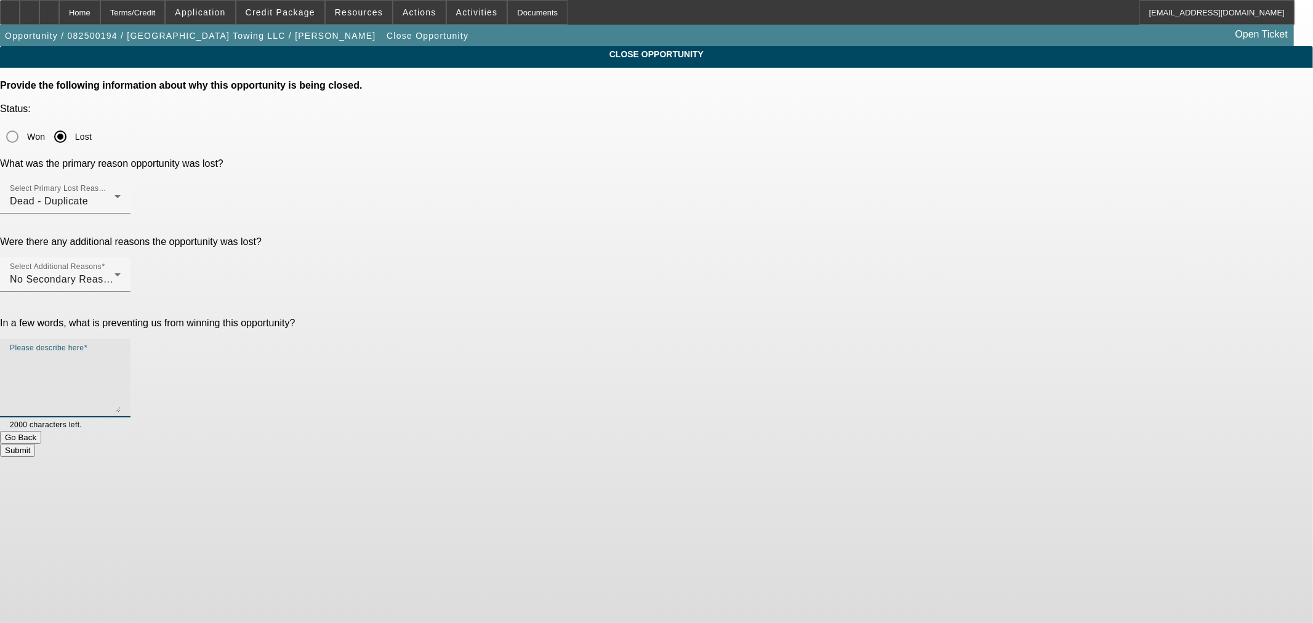
click at [121, 353] on textarea "Please describe here" at bounding box center [65, 382] width 111 height 59
type textarea "Dupe"
click at [35, 444] on button "Submit" at bounding box center [17, 450] width 35 height 13
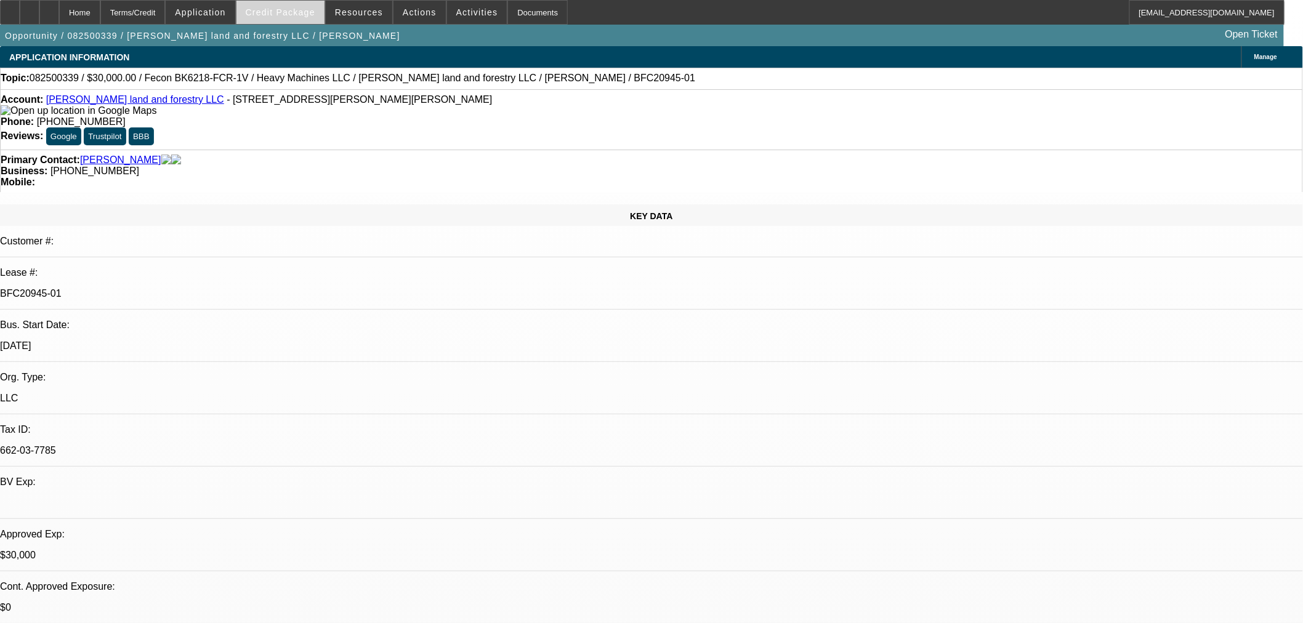
select select "0"
select select "2"
select select "0"
select select "0.2"
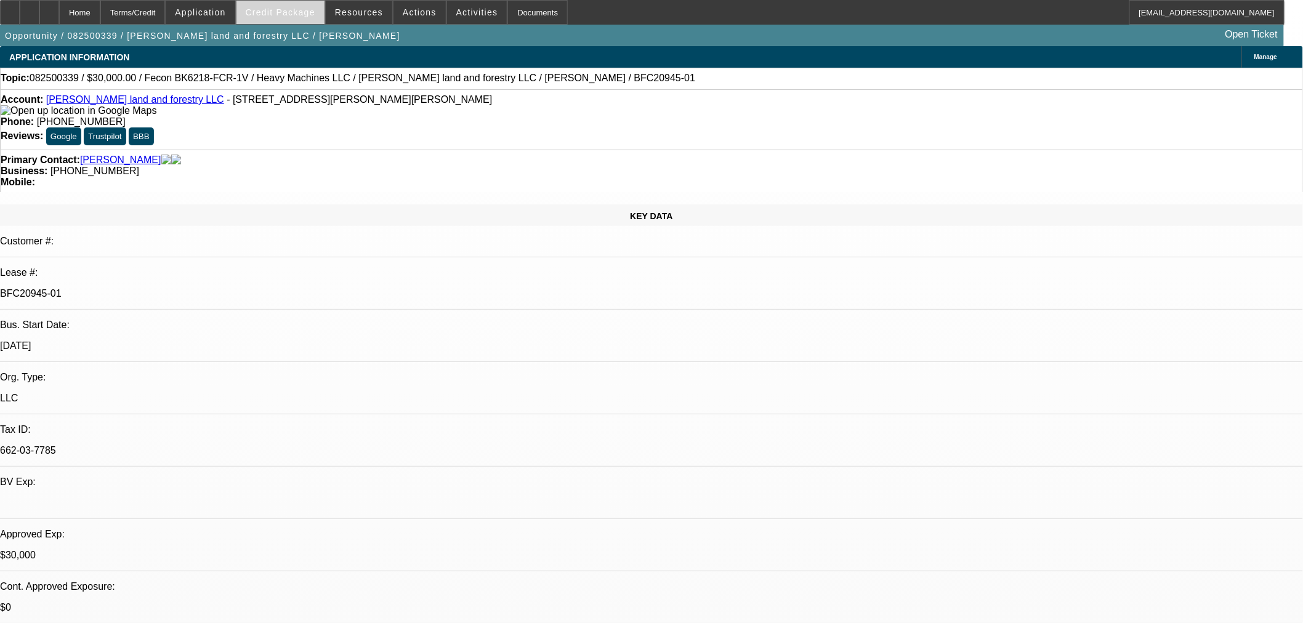
select select "2"
select select "0"
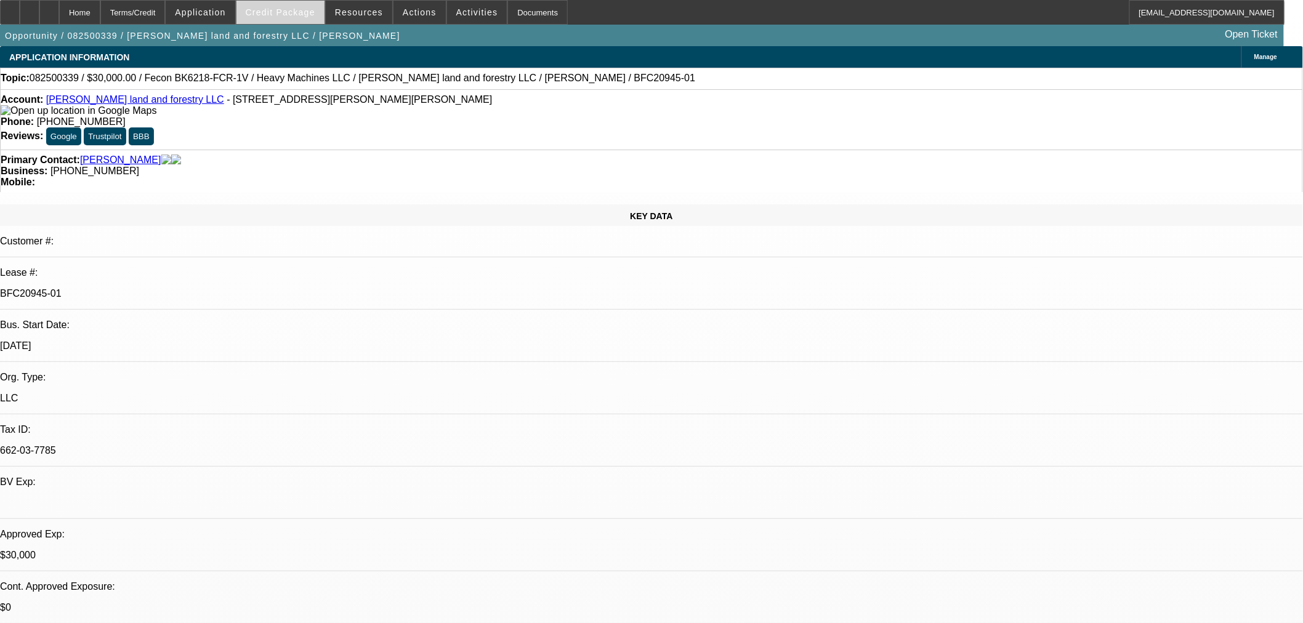
select select "0"
select select "0.2"
select select "2"
select select "0"
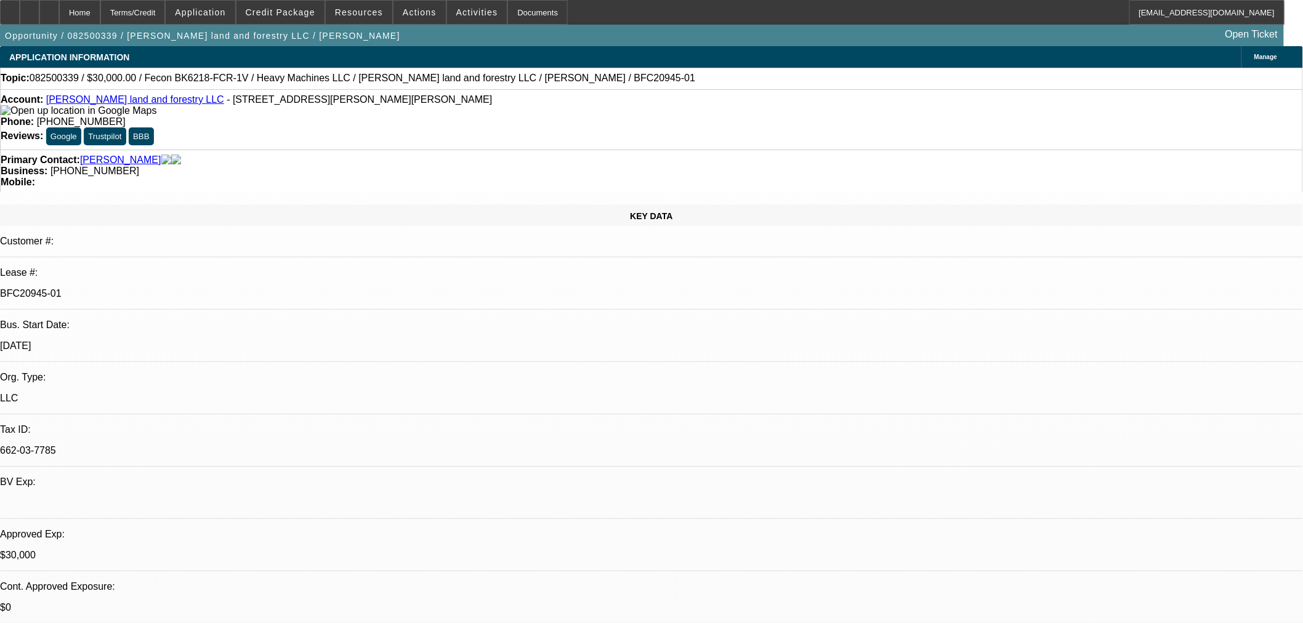
select select "6"
select select "19"
select select "6"
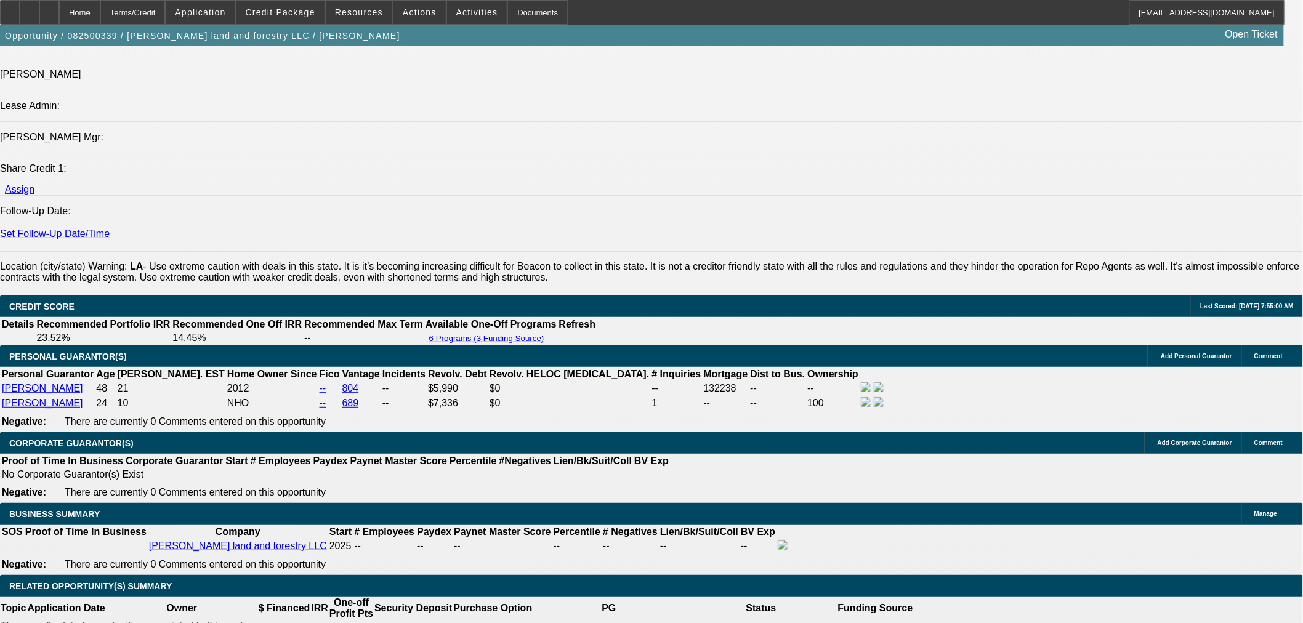
scroll to position [1642, 0]
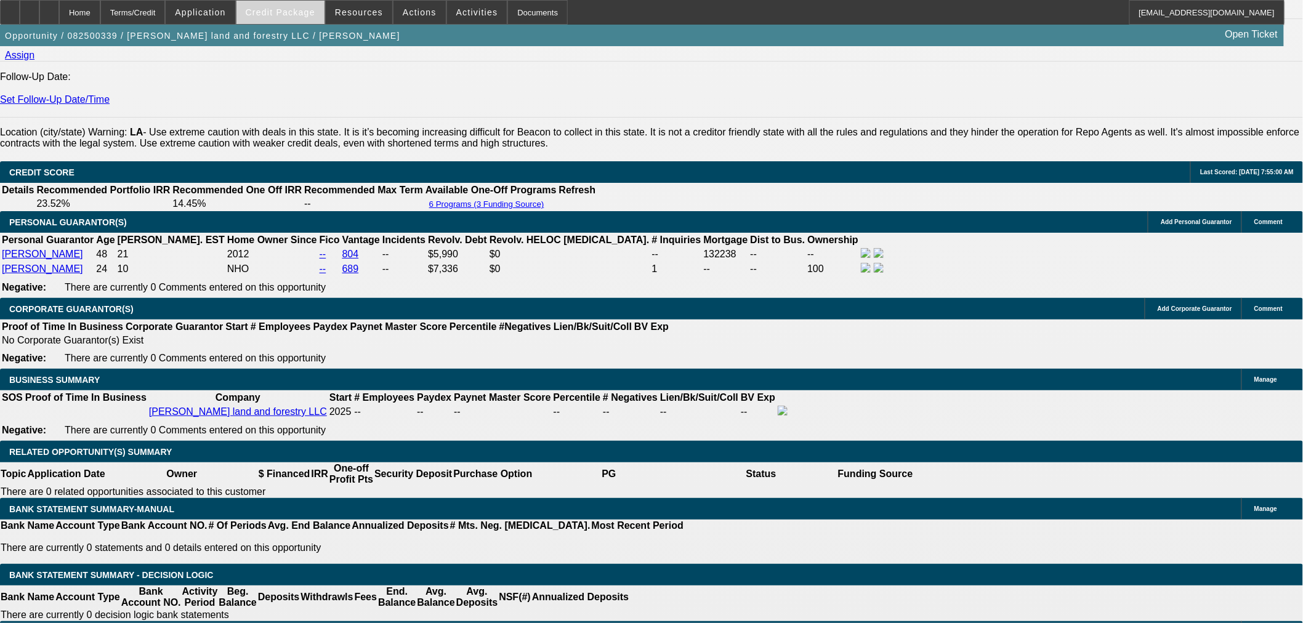
click at [296, 13] on span "Credit Package" at bounding box center [281, 12] width 70 height 10
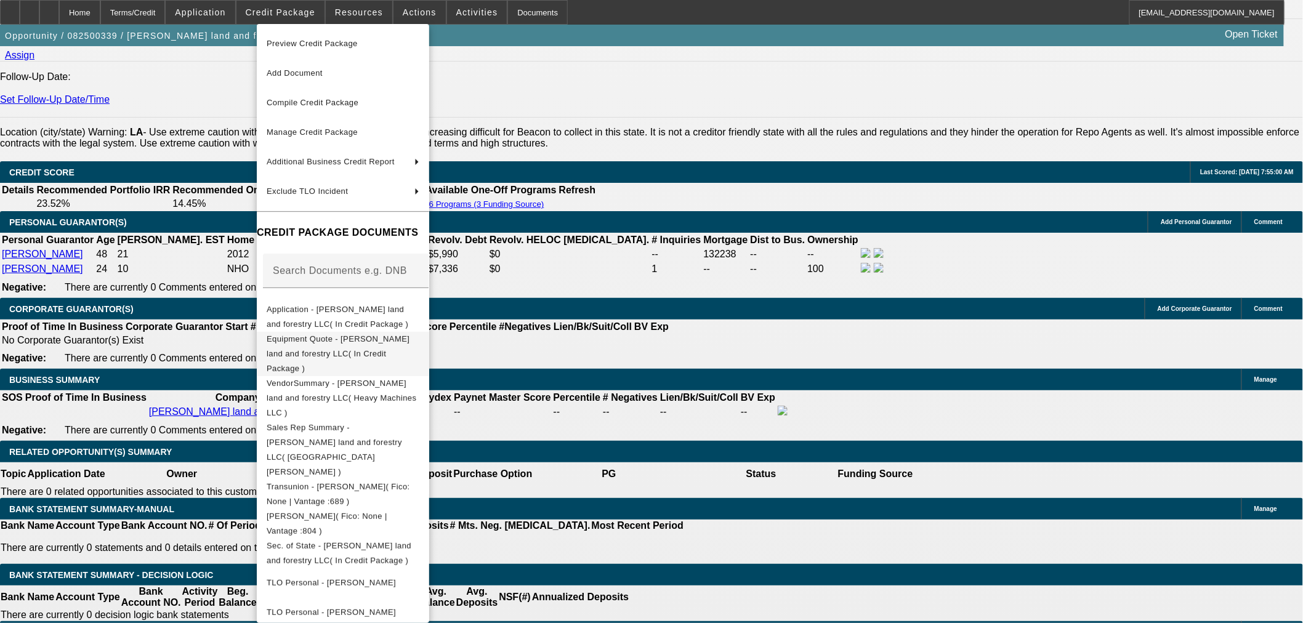
click at [366, 340] on span "Equipment Quote - [PERSON_NAME] land and forestry LLC( In Credit Package )" at bounding box center [338, 353] width 143 height 39
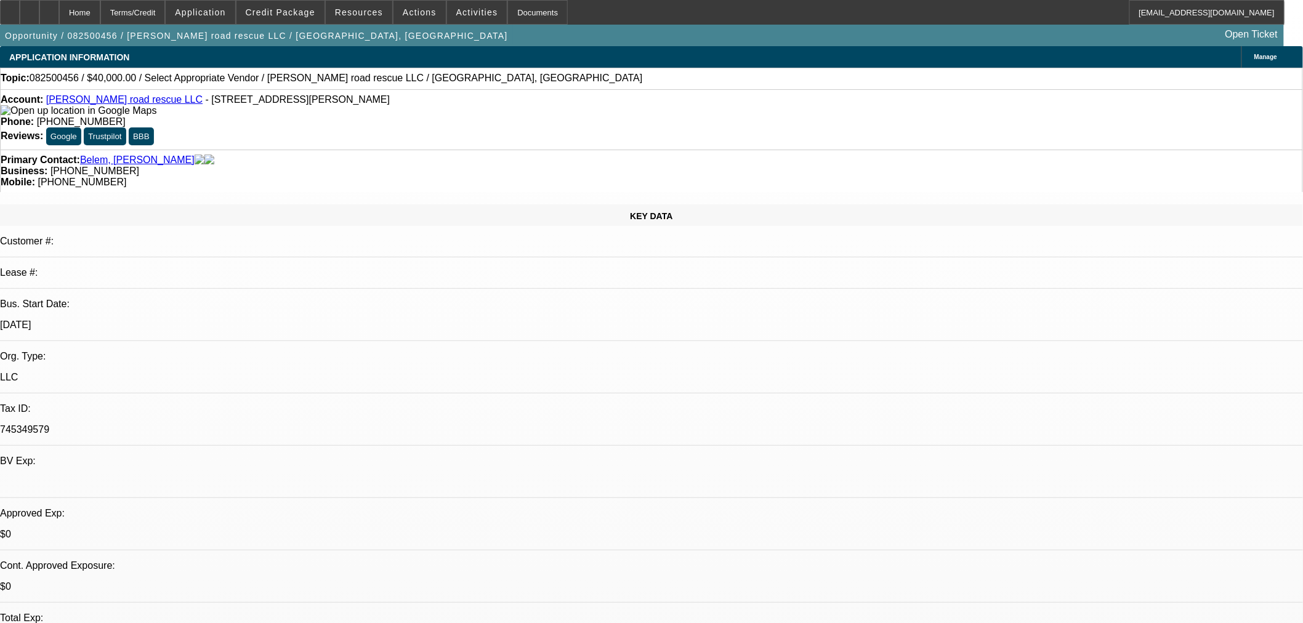
select select "0"
select select "2"
select select "0.1"
select select "2"
select select "4"
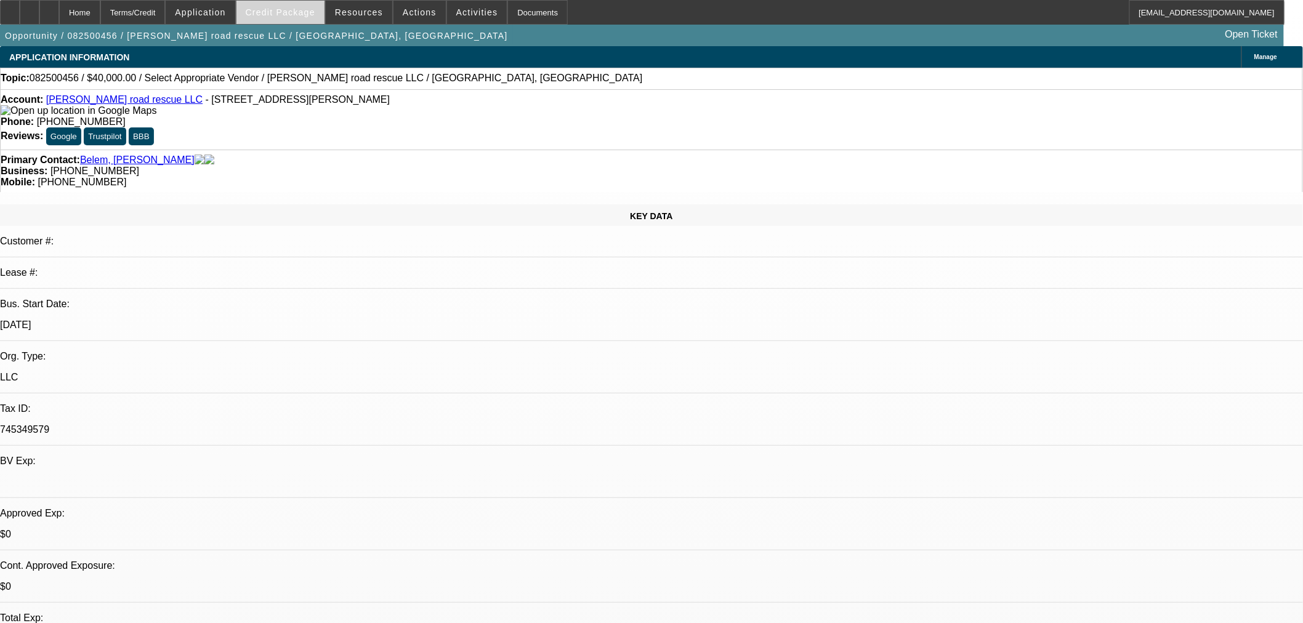
click at [285, 17] on span at bounding box center [280, 13] width 88 height 30
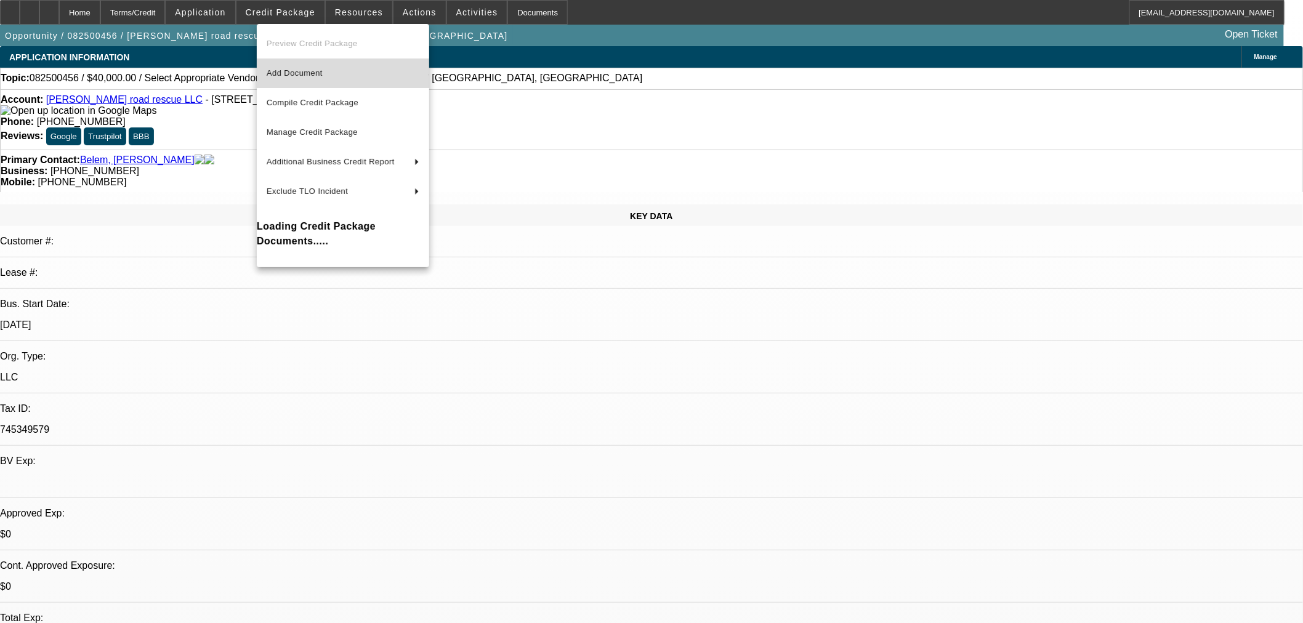
click at [291, 71] on span "Add Document" at bounding box center [295, 72] width 56 height 9
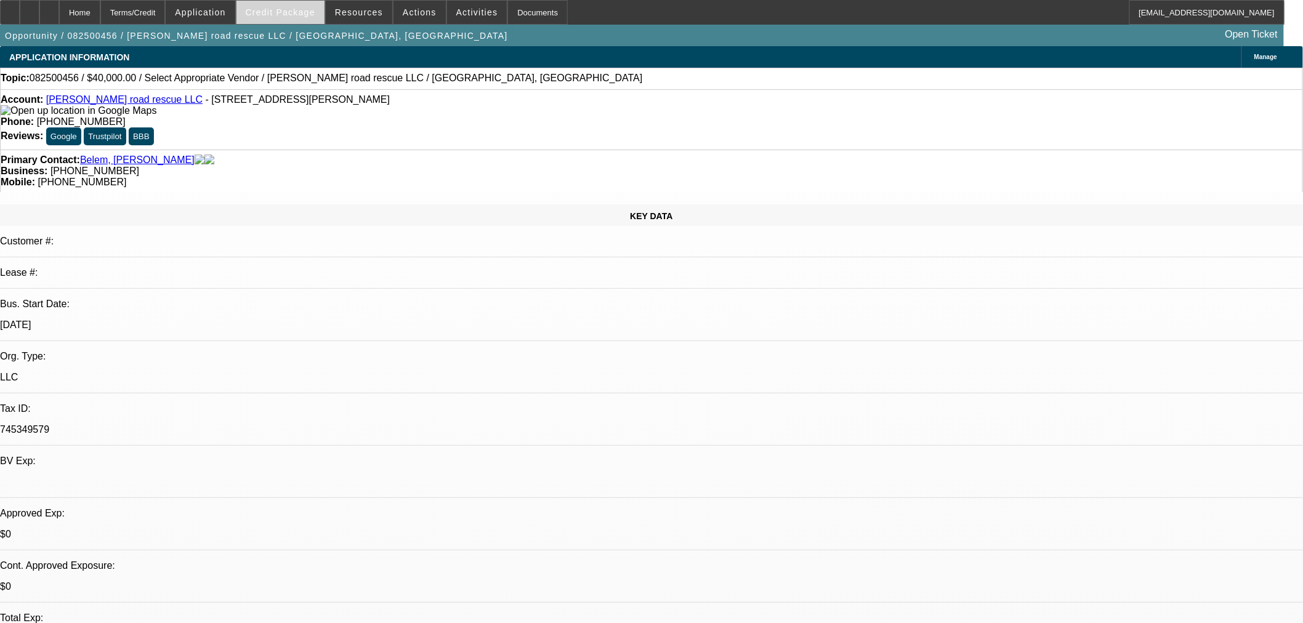
click at [308, 10] on span "Credit Package" at bounding box center [281, 12] width 70 height 10
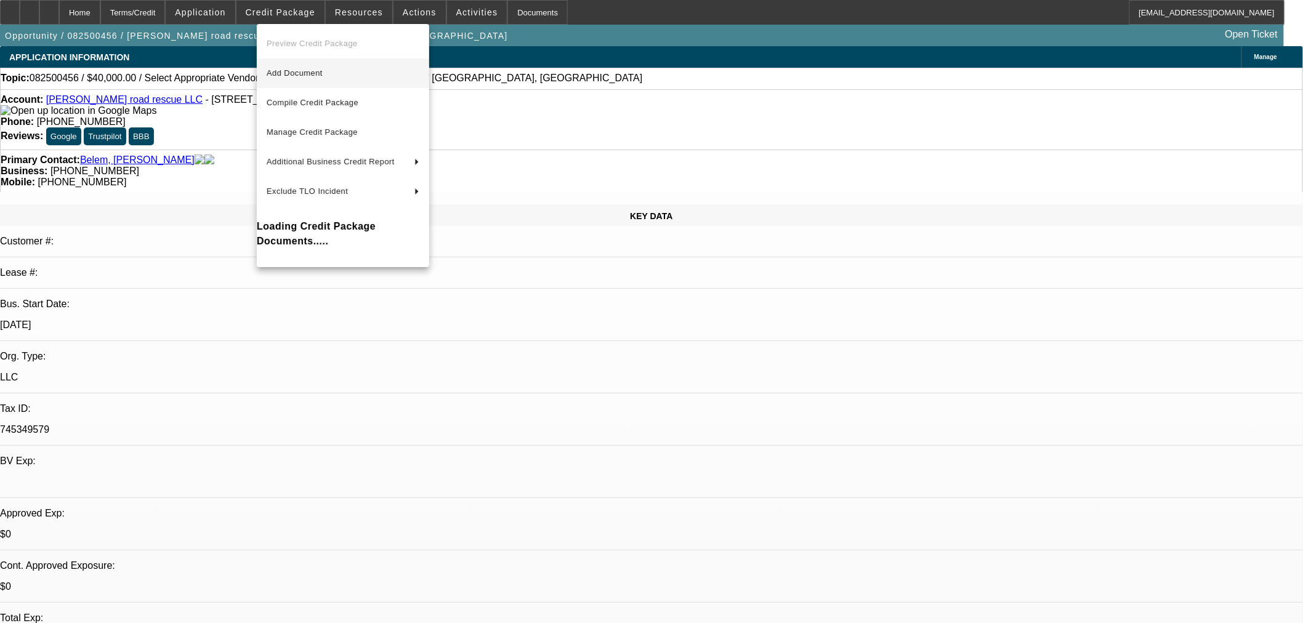
click at [298, 66] on span "Add Document" at bounding box center [343, 73] width 153 height 15
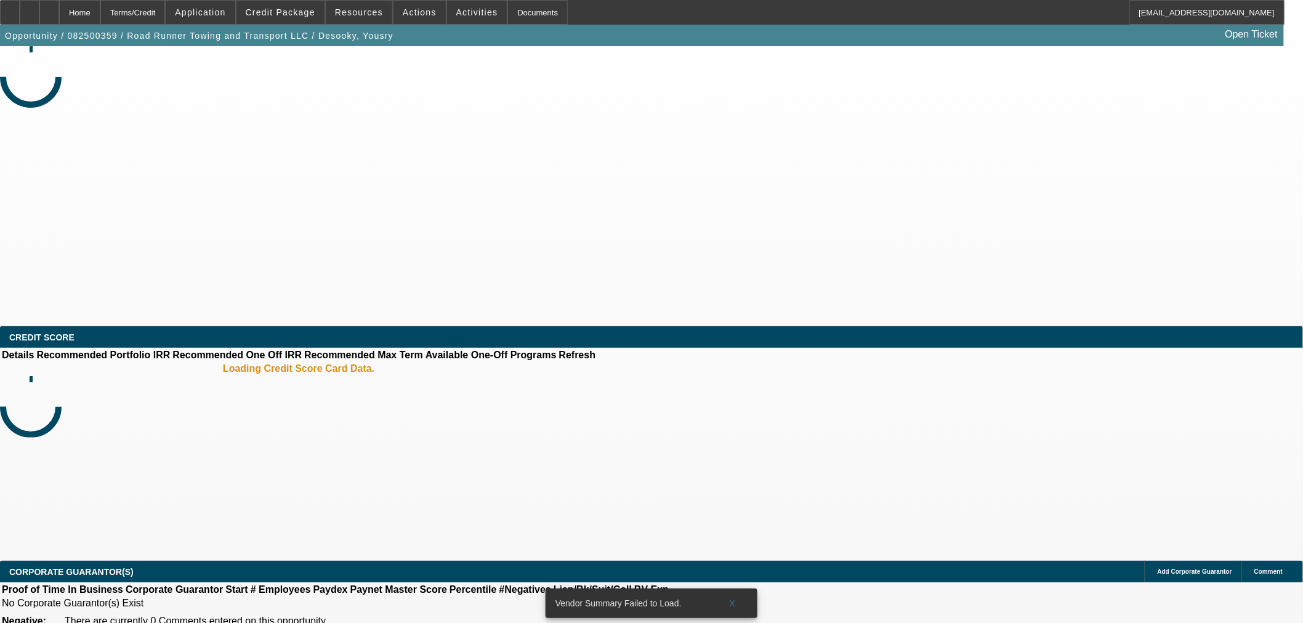
select select "0"
select select "2"
select select "0.1"
select select "4"
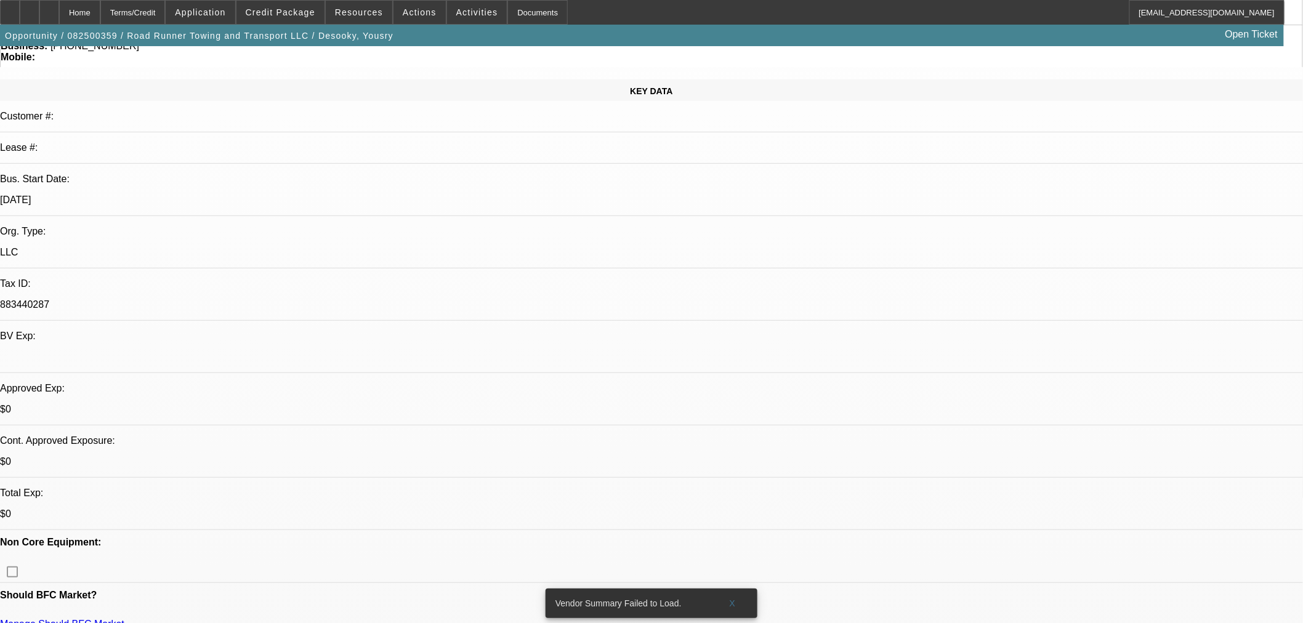
scroll to position [137, 0]
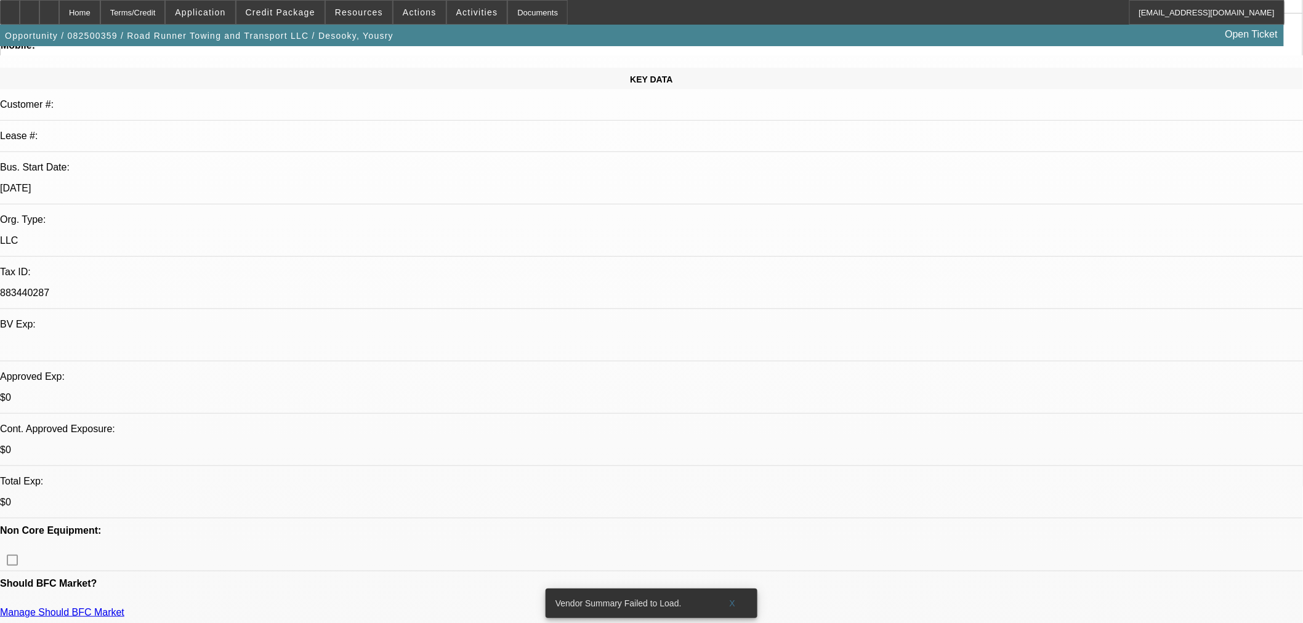
click at [267, 12] on span "Credit Package" at bounding box center [281, 12] width 70 height 10
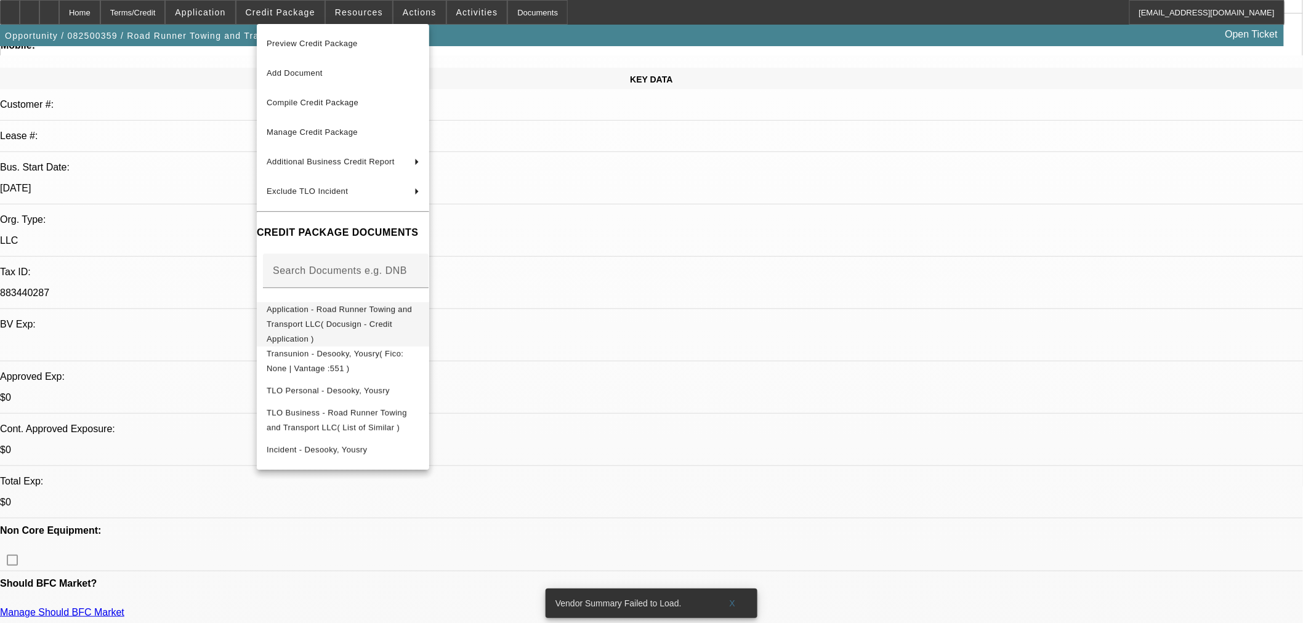
click at [322, 315] on span "Application - Road Runner Towing and Transport LLC( Docusign - Credit Applicati…" at bounding box center [339, 323] width 145 height 39
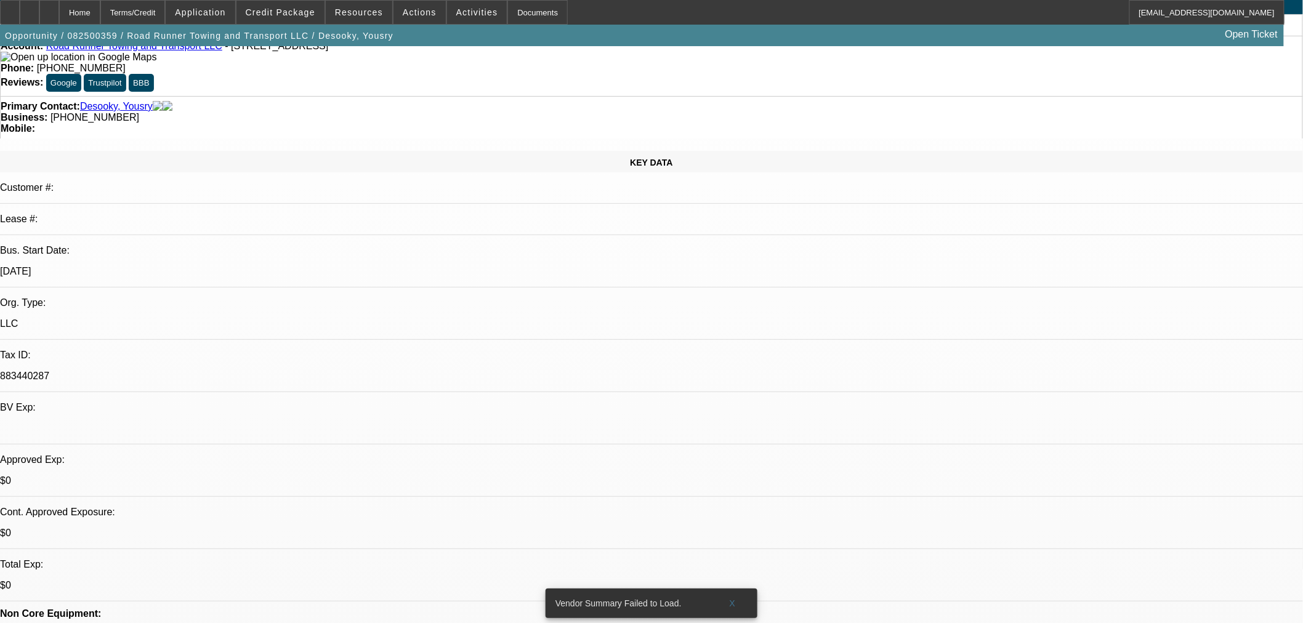
scroll to position [0, 0]
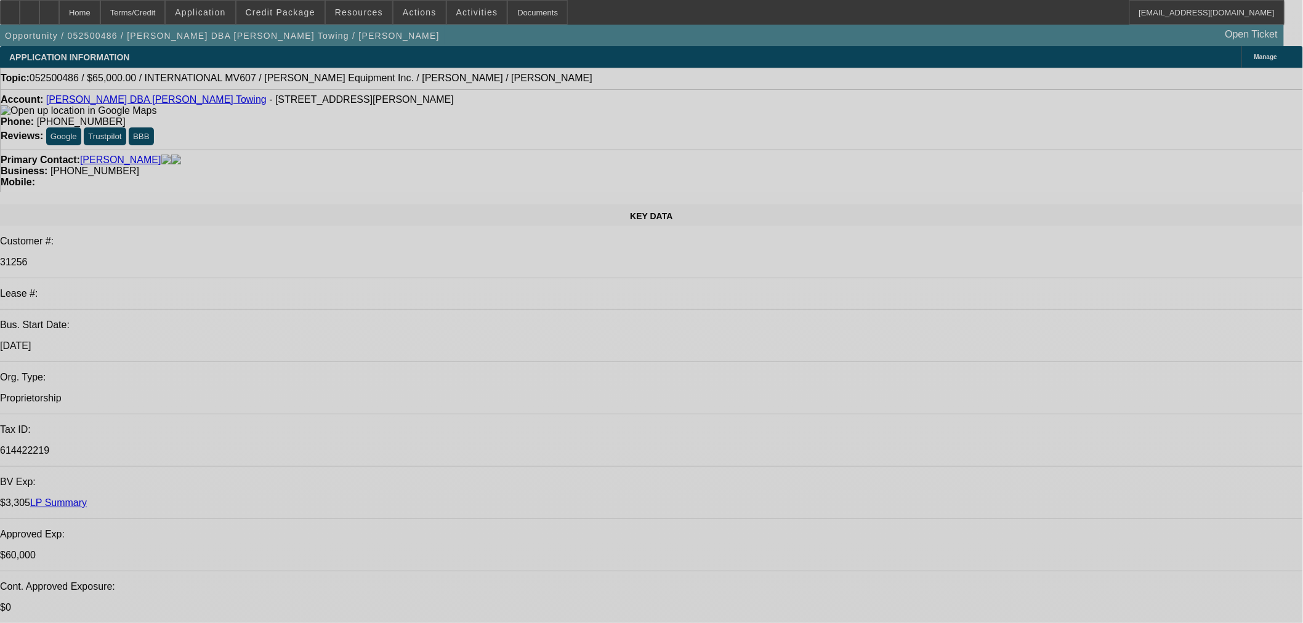
select select "0"
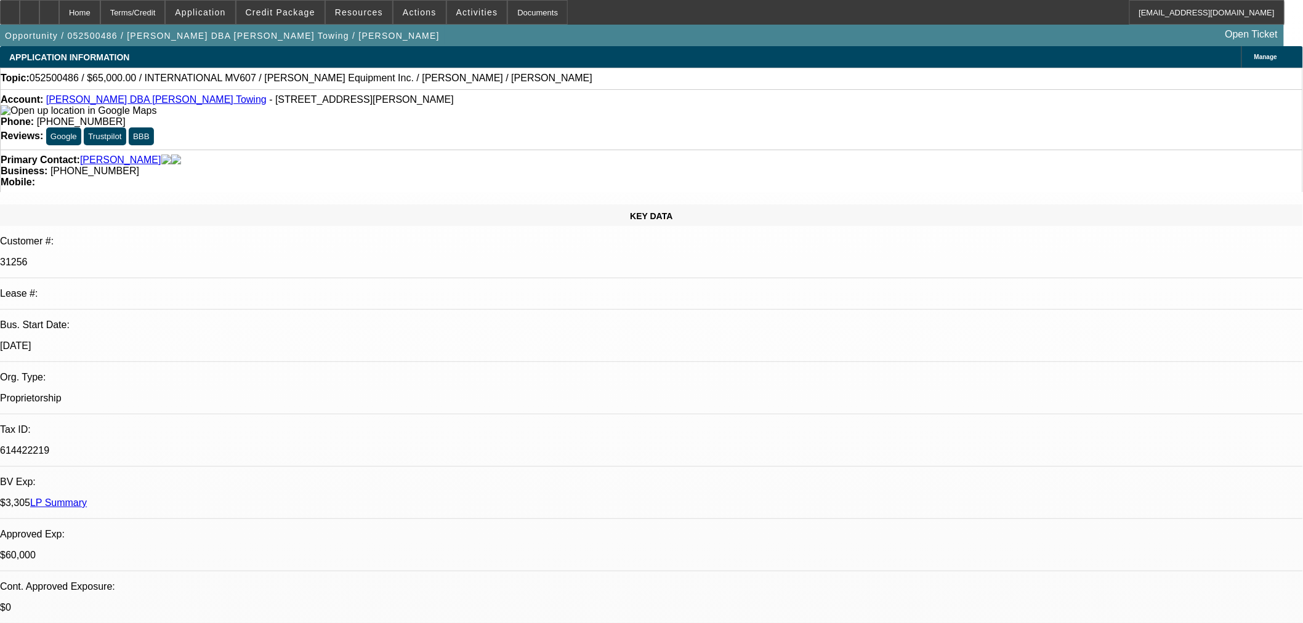
select select "0"
select select "0.1"
select select "4"
select select "0"
select select "2"
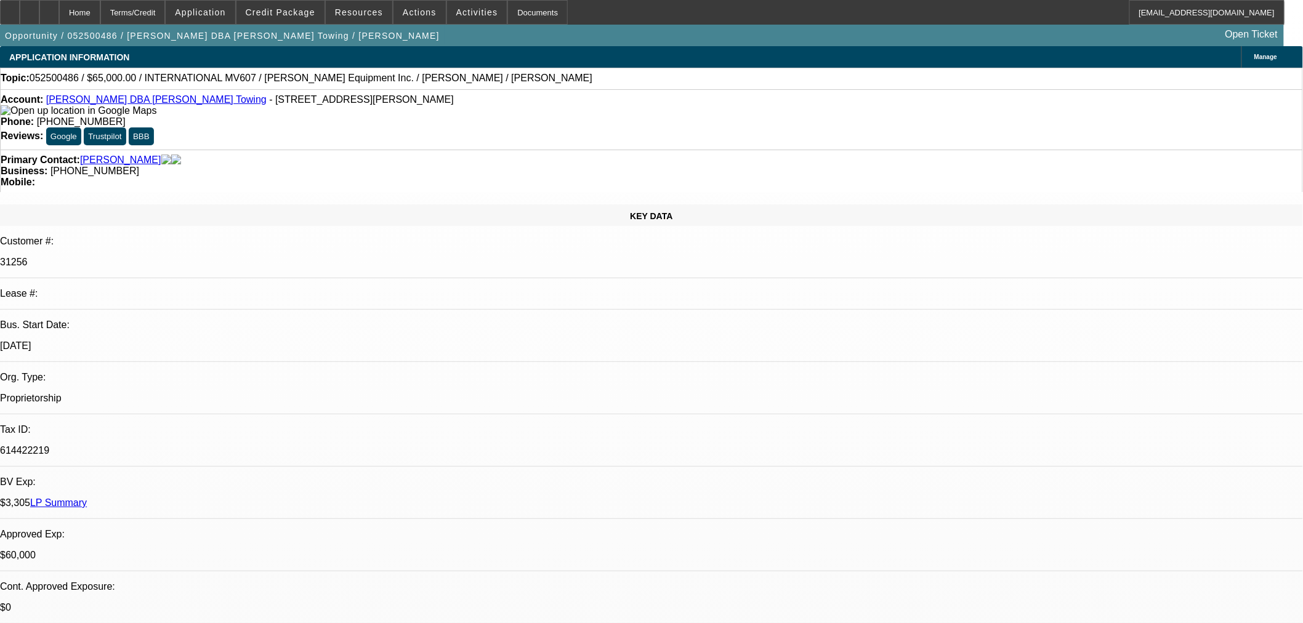
select select "2"
select select "0.1"
select select "4"
select select "0"
select select "2"
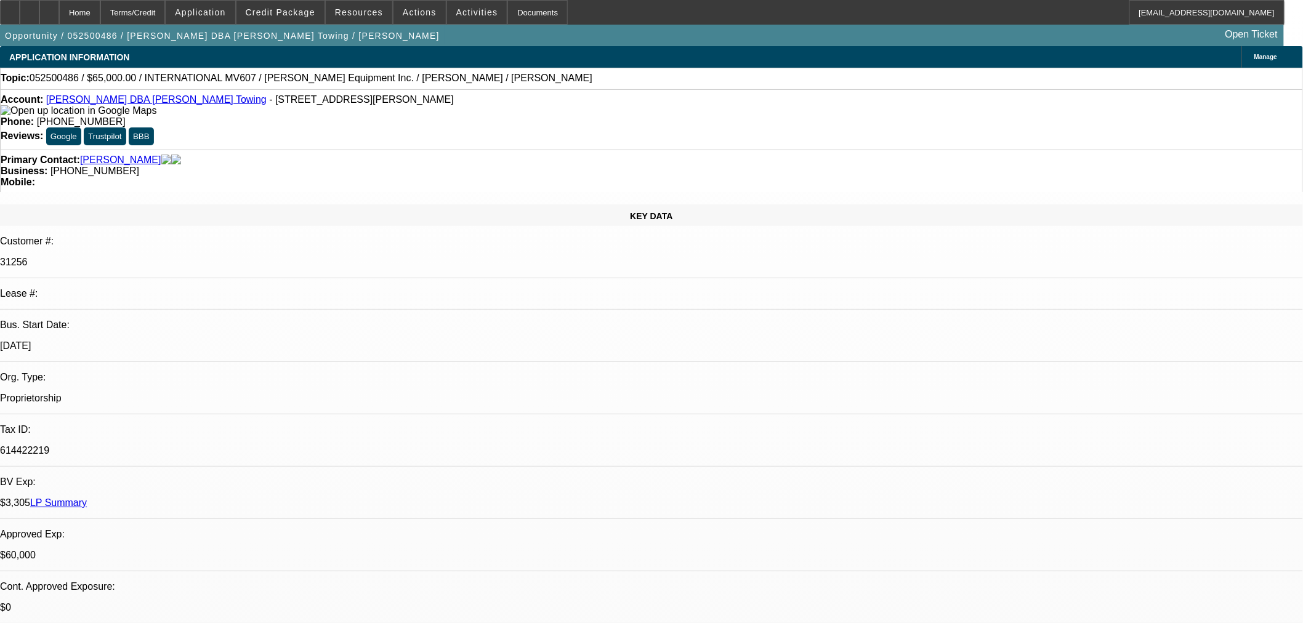
select select "2"
select select "0.1"
select select "4"
select select "0"
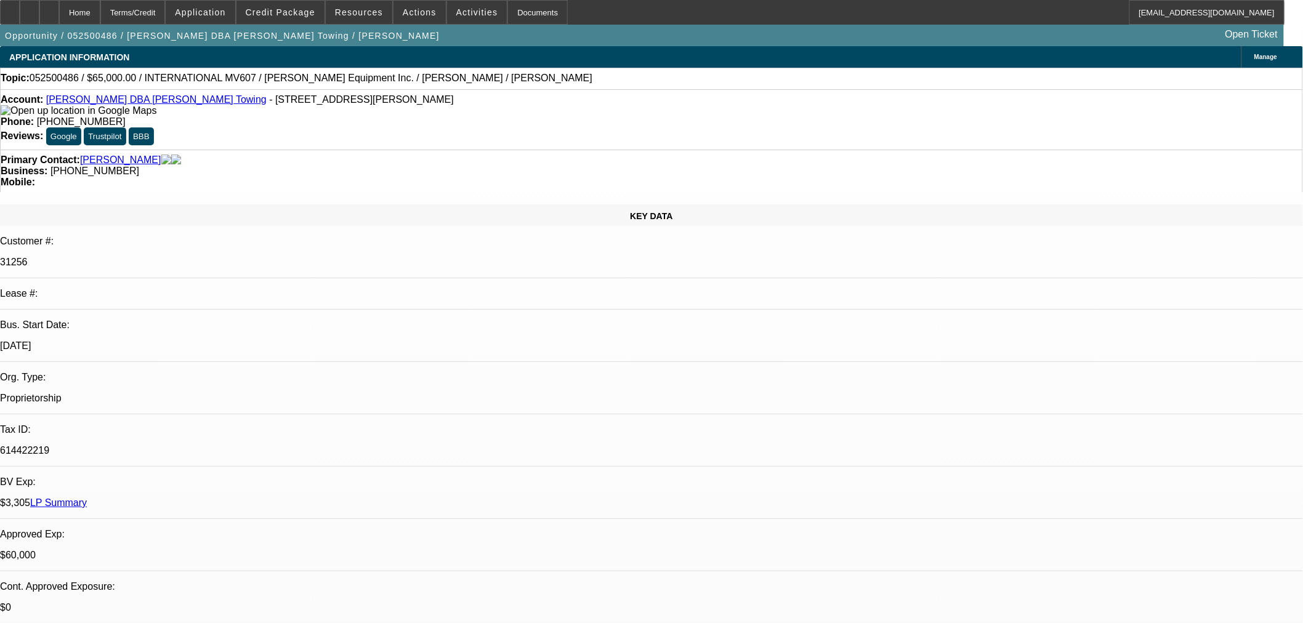
select select "3"
select select "0.1"
select select "4"
click at [292, 14] on span "Credit Package" at bounding box center [281, 12] width 70 height 10
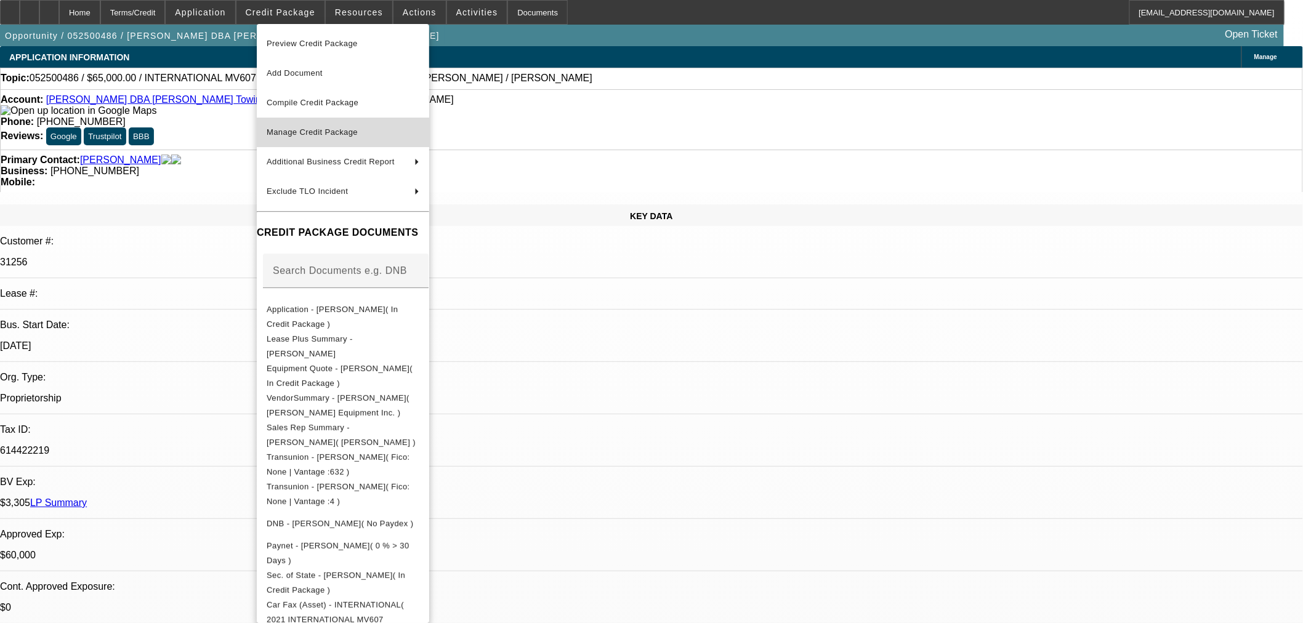
click at [305, 127] on span "Manage Credit Package" at bounding box center [312, 131] width 91 height 9
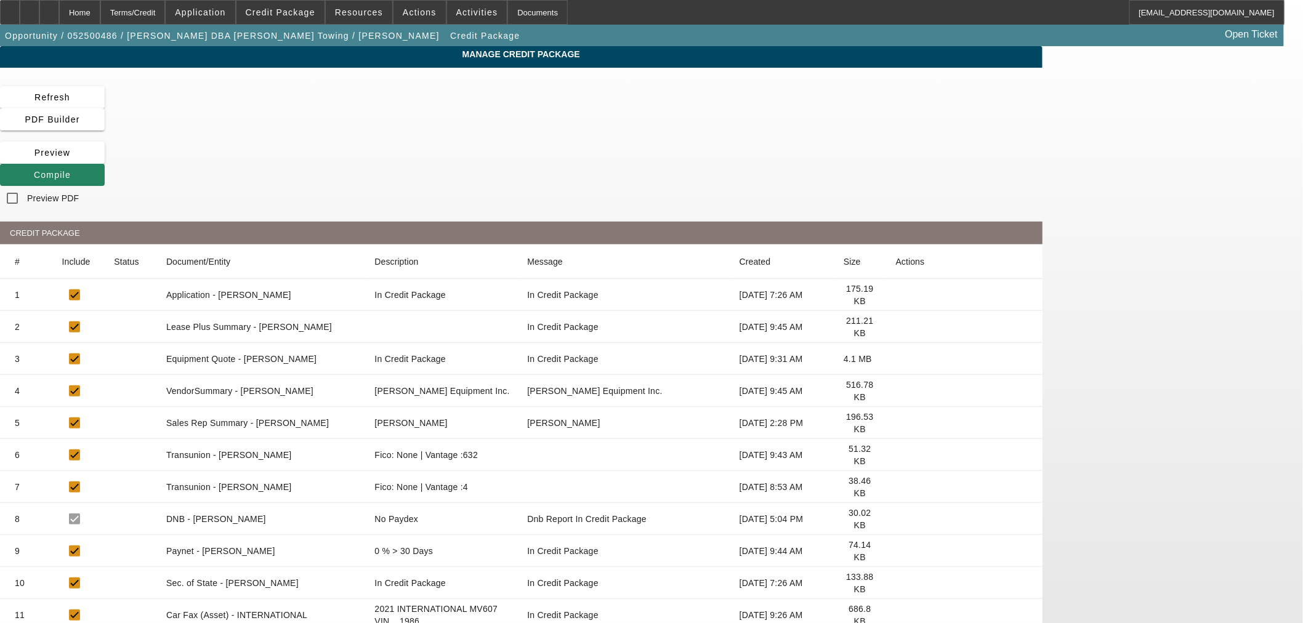
click at [896, 487] on icon at bounding box center [896, 487] width 0 height 0
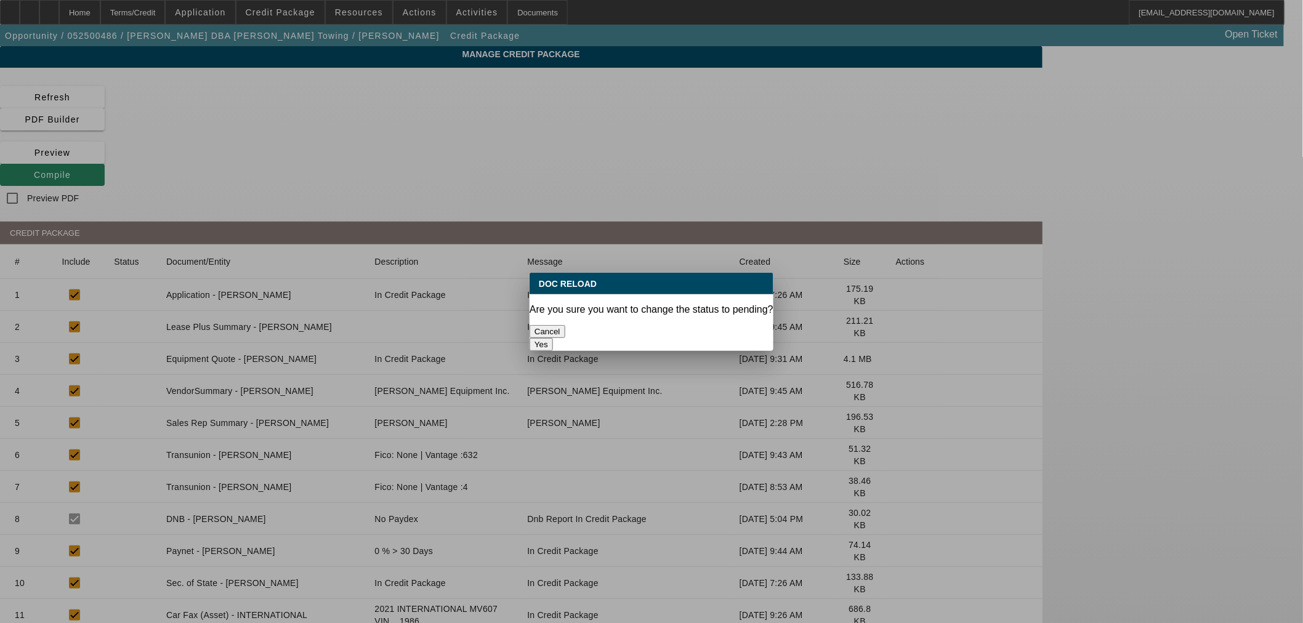
click at [553, 338] on button "Yes" at bounding box center [541, 344] width 23 height 13
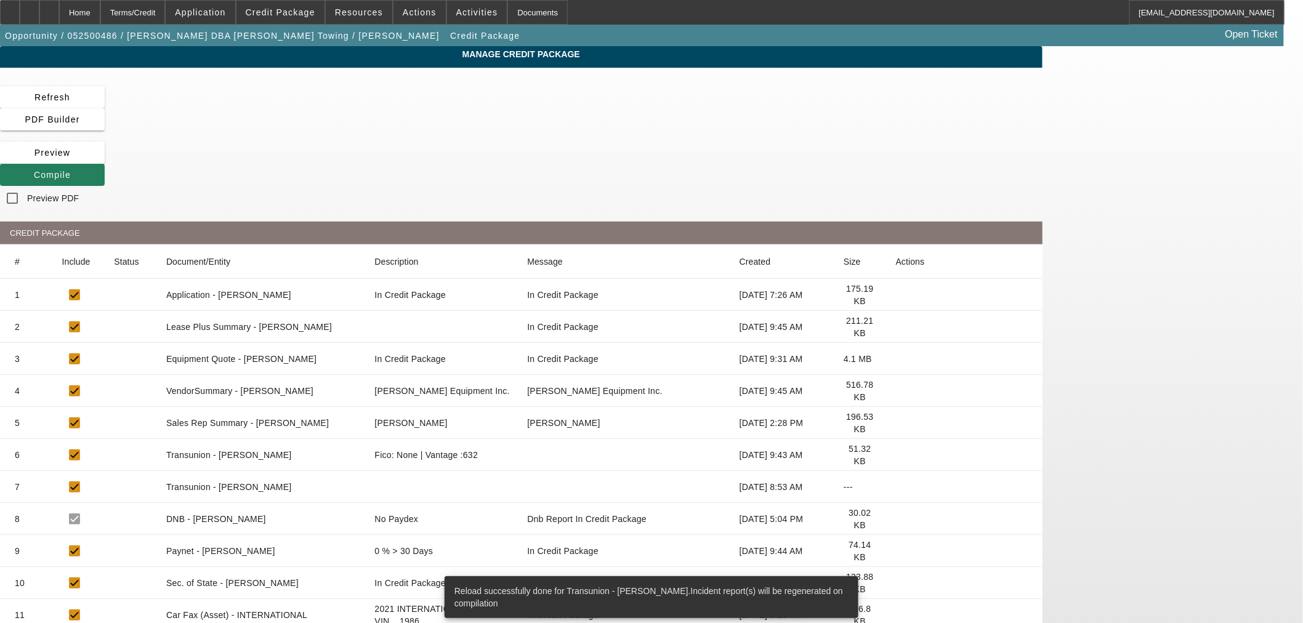
click at [105, 160] on span at bounding box center [52, 175] width 105 height 30
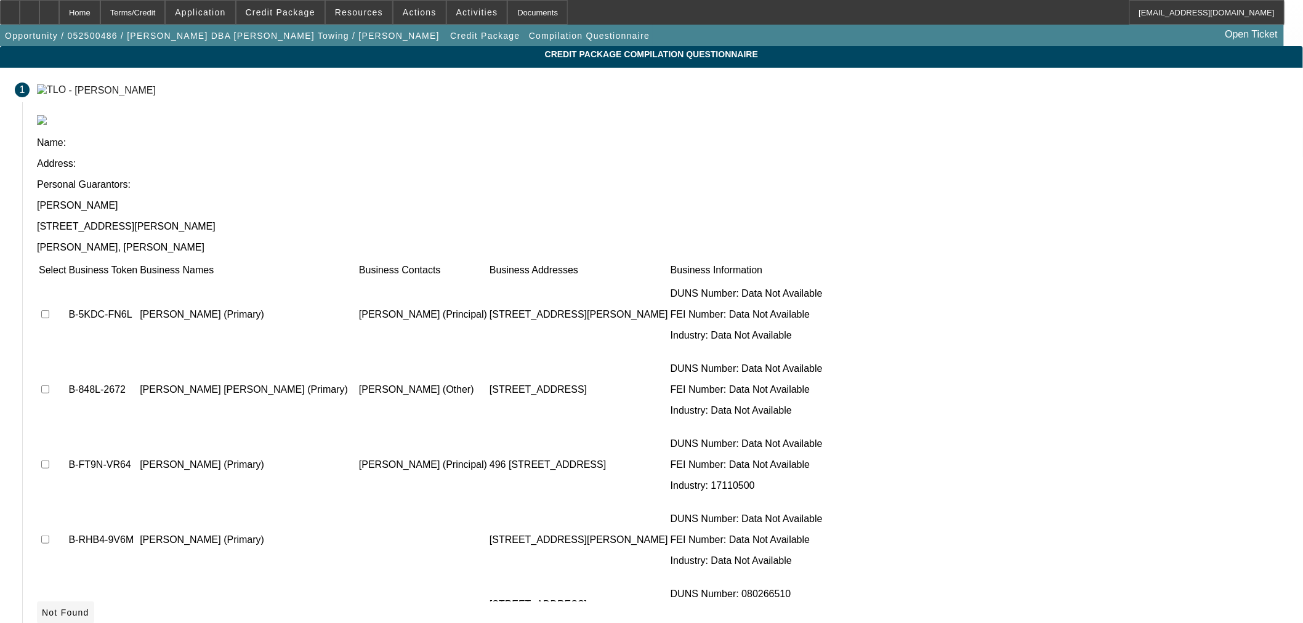
click at [94, 598] on span at bounding box center [65, 613] width 57 height 30
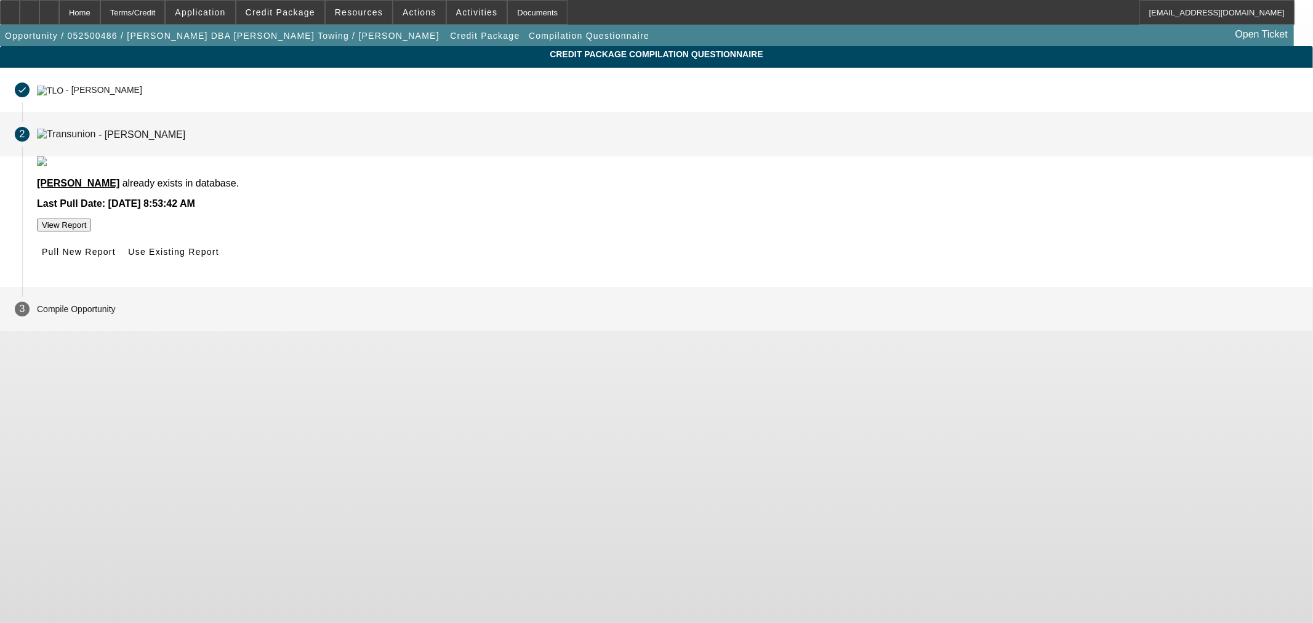
click at [116, 257] on span "Pull New Report" at bounding box center [79, 252] width 74 height 10
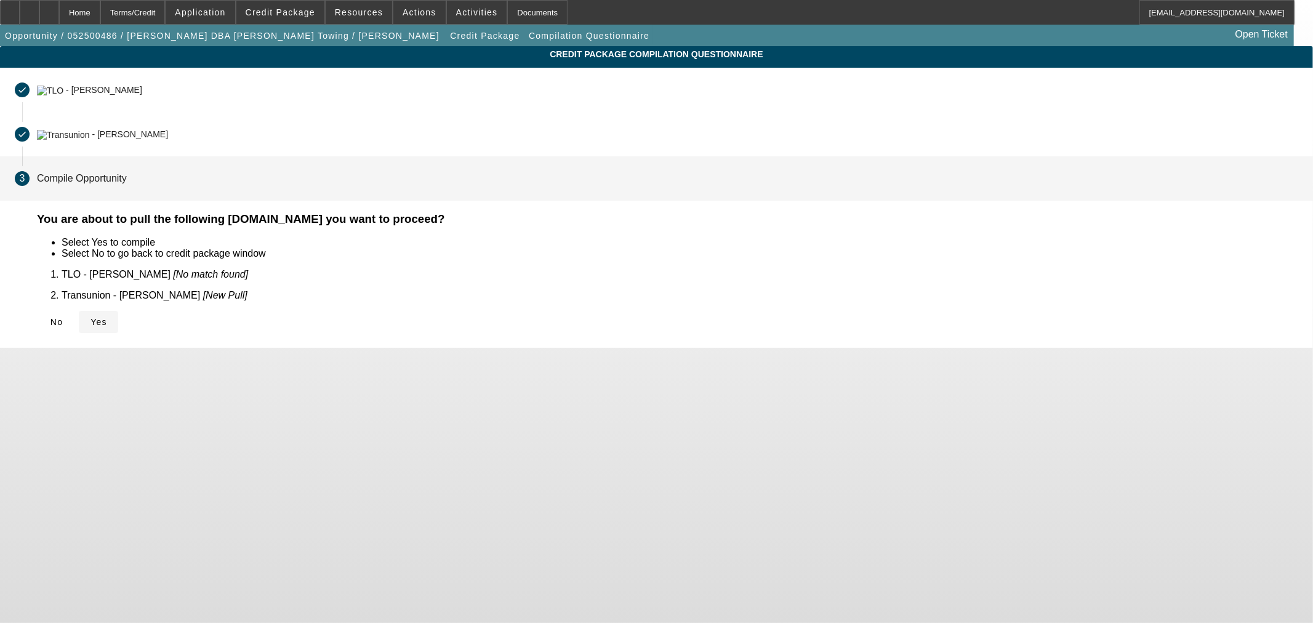
click at [91, 317] on icon at bounding box center [91, 322] width 0 height 10
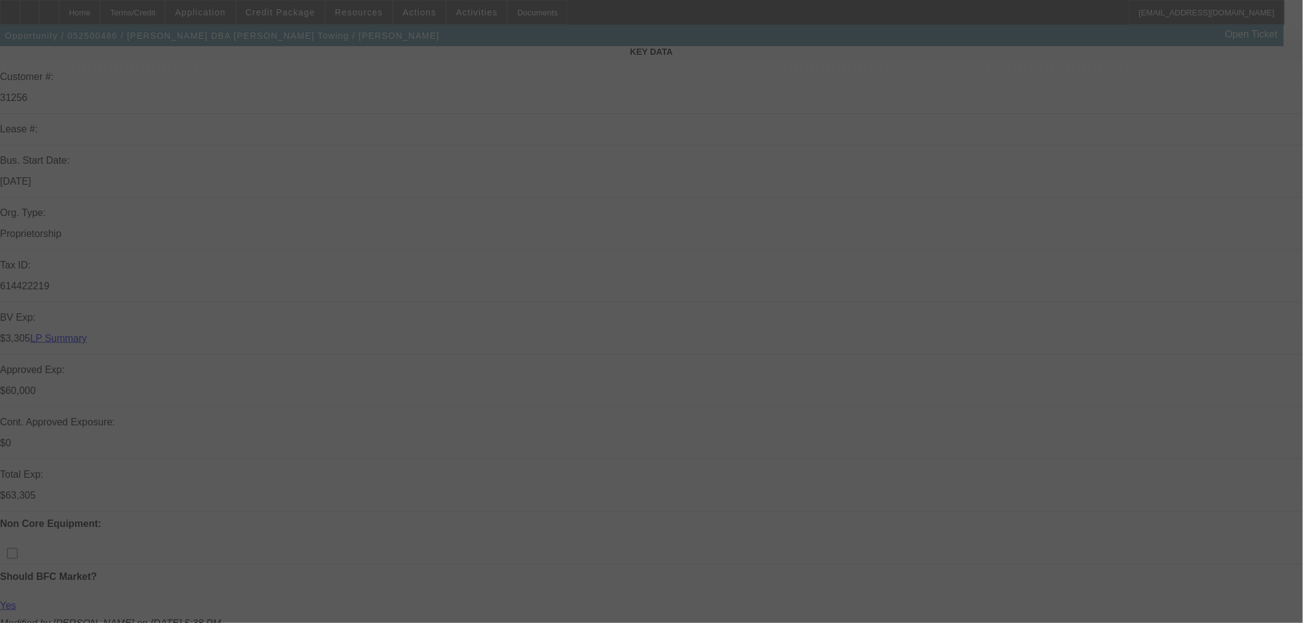
scroll to position [342, 0]
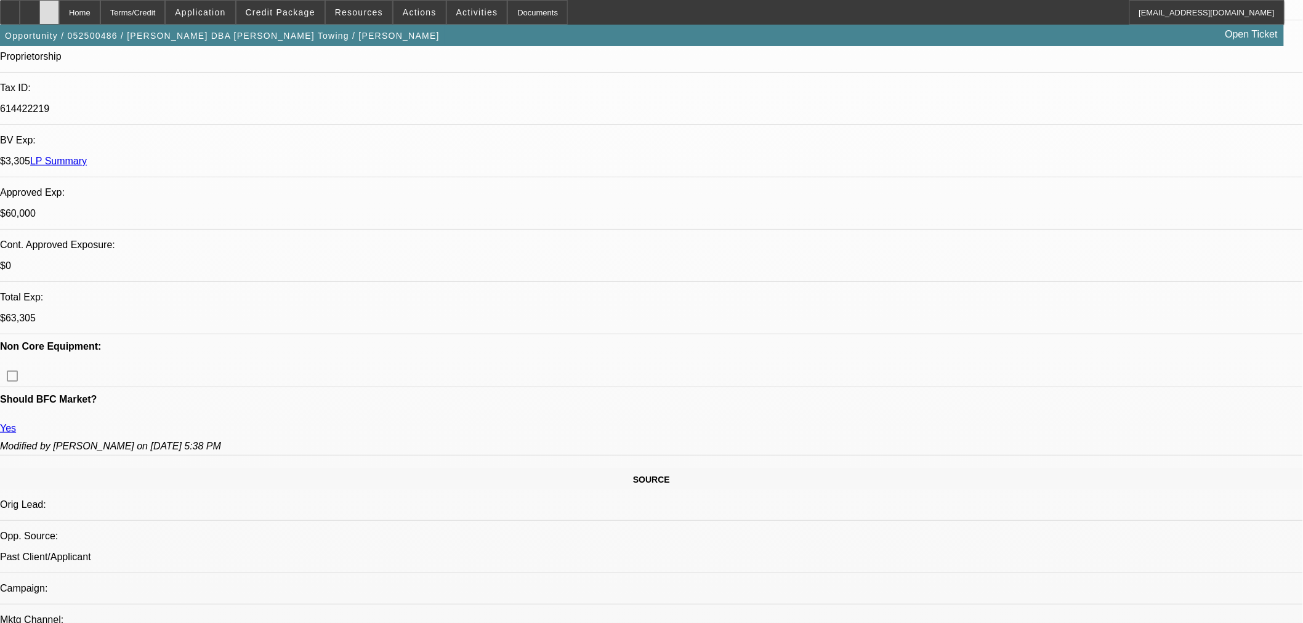
select select "0"
select select "0.1"
select select "4"
select select "0"
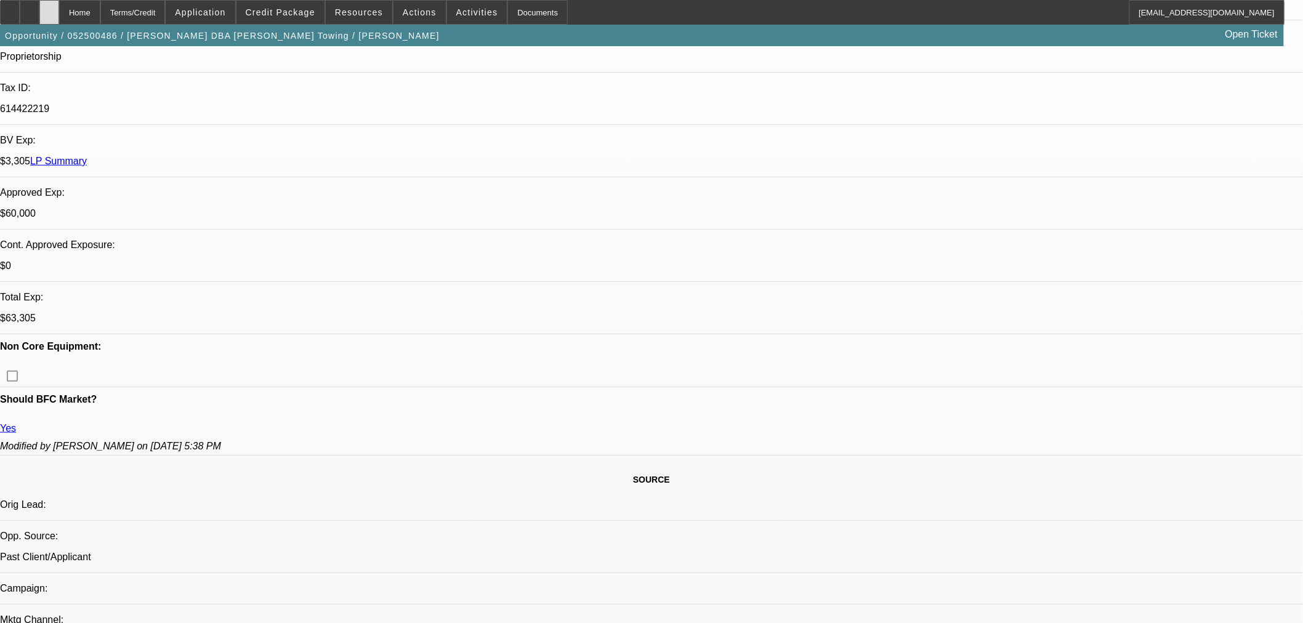
select select "2"
select select "0.1"
select select "4"
select select "0"
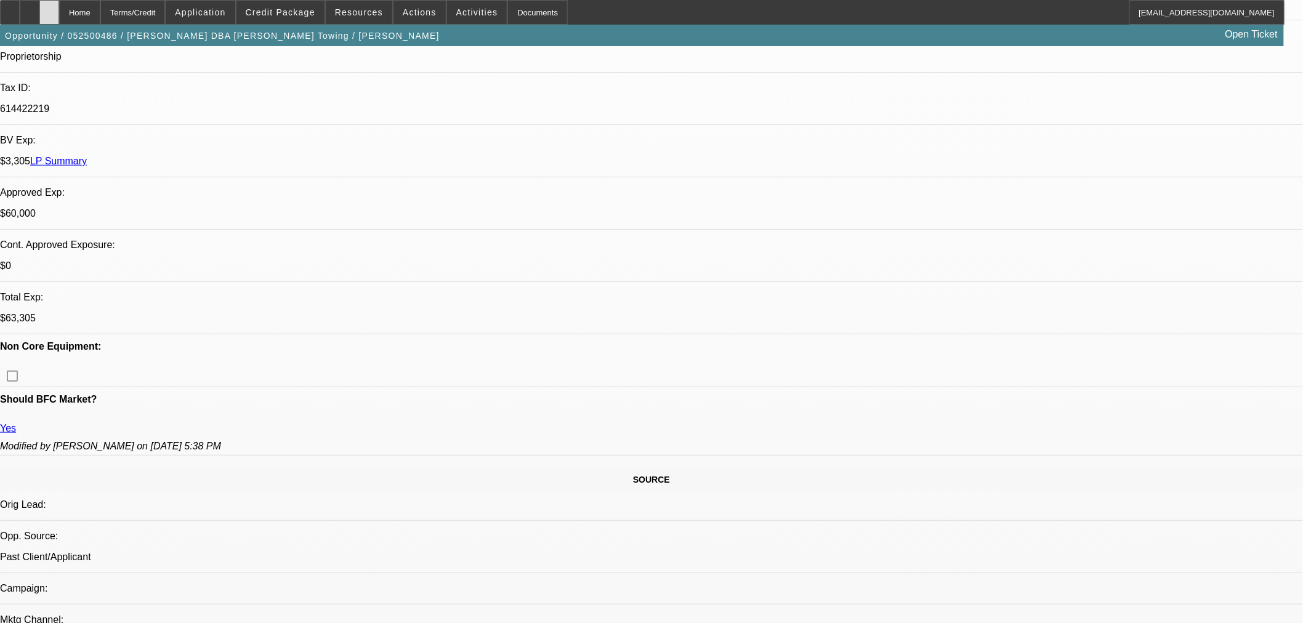
select select "2"
select select "0.1"
select select "4"
select select "0"
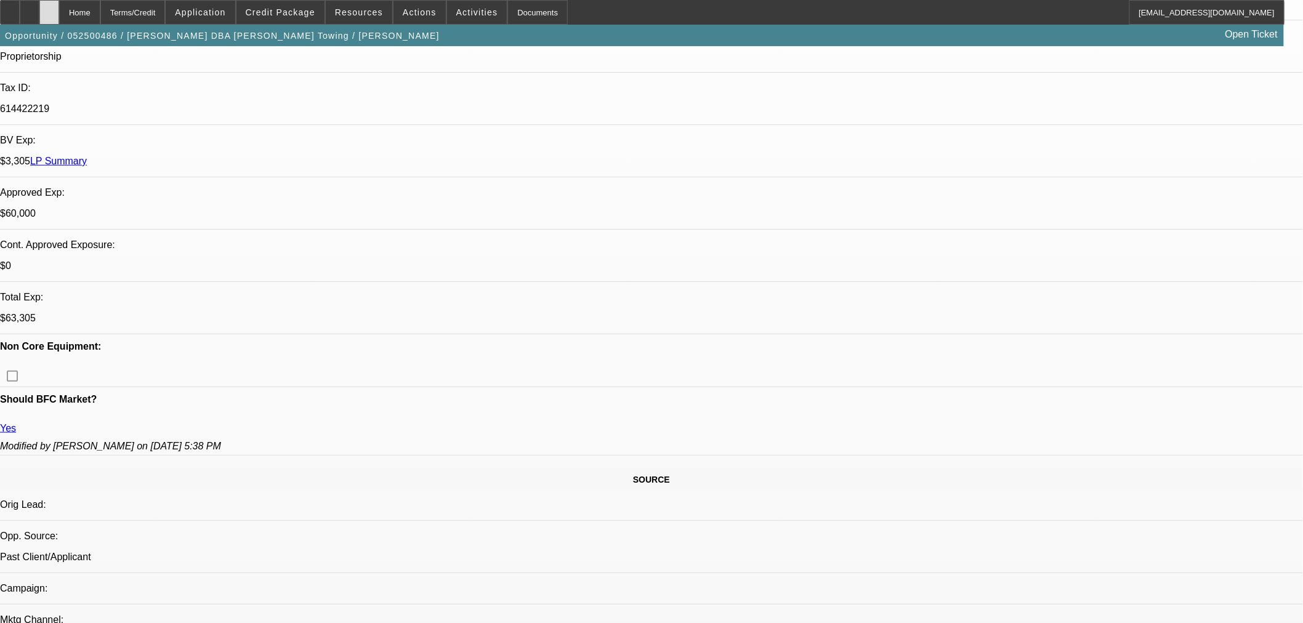
select select "0"
select select "3"
select select "0.1"
select select "4"
click at [49, 8] on icon at bounding box center [49, 8] width 0 height 0
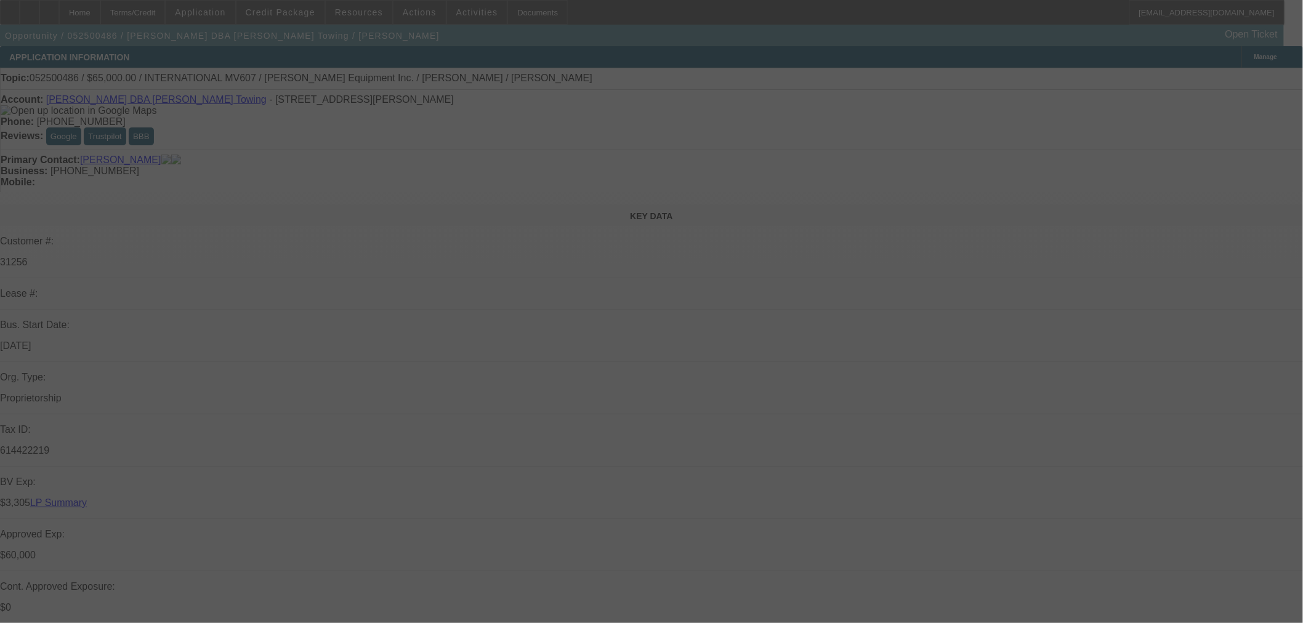
select select "0"
select select "0.1"
select select "4"
select select "0"
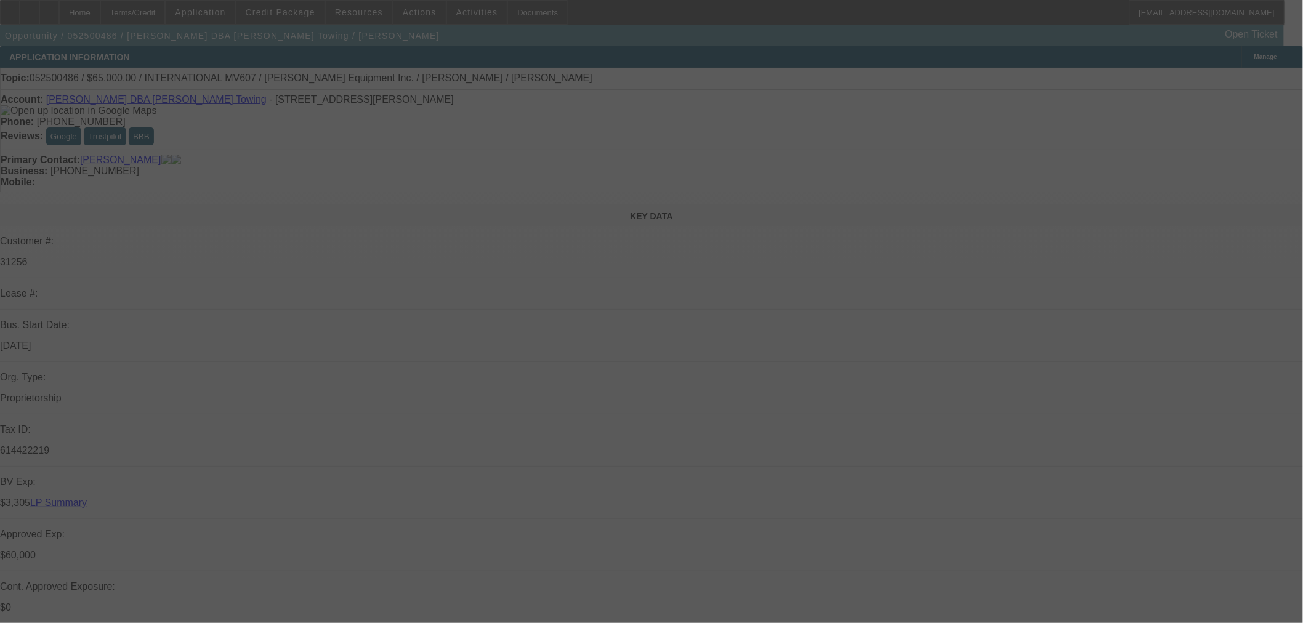
select select "2"
select select "0.1"
select select "4"
select select "0"
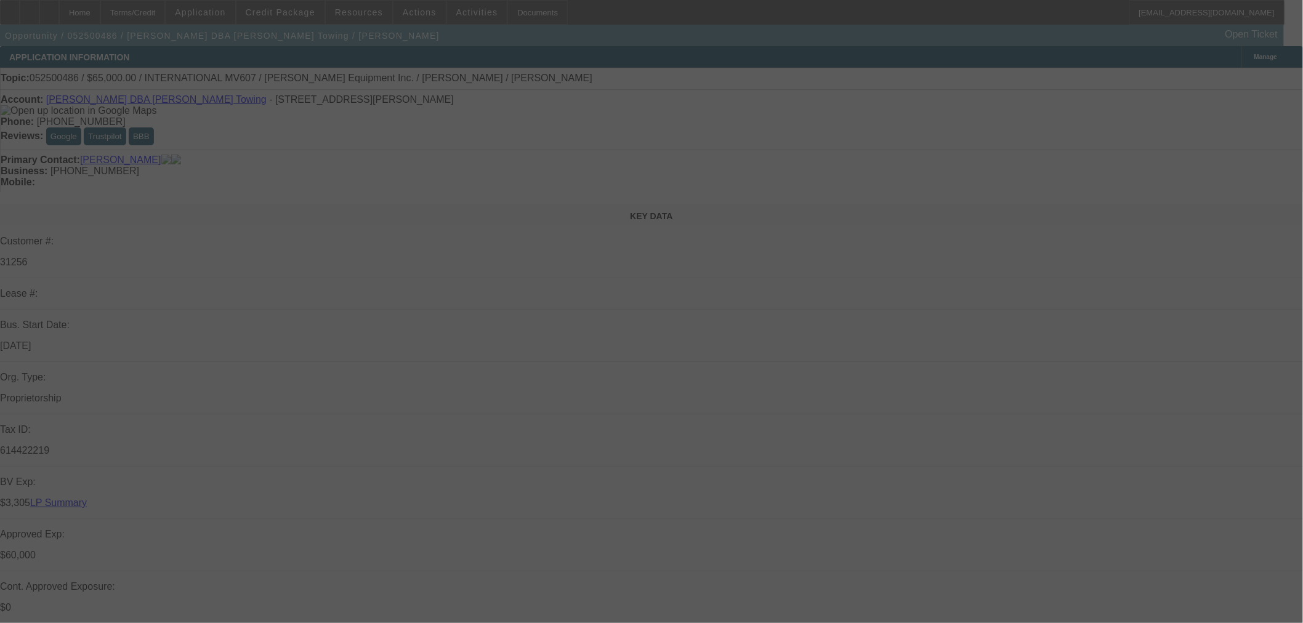
select select "2"
select select "0.1"
select select "4"
select select "0"
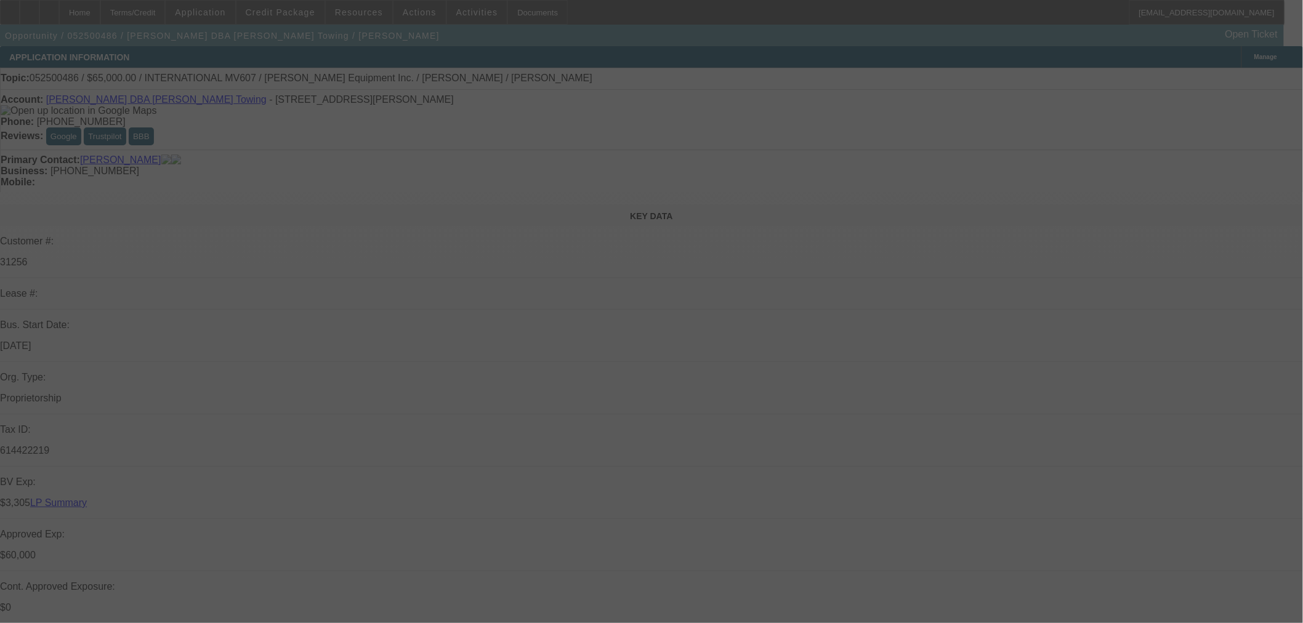
select select "0"
select select "3"
select select "0.1"
select select "4"
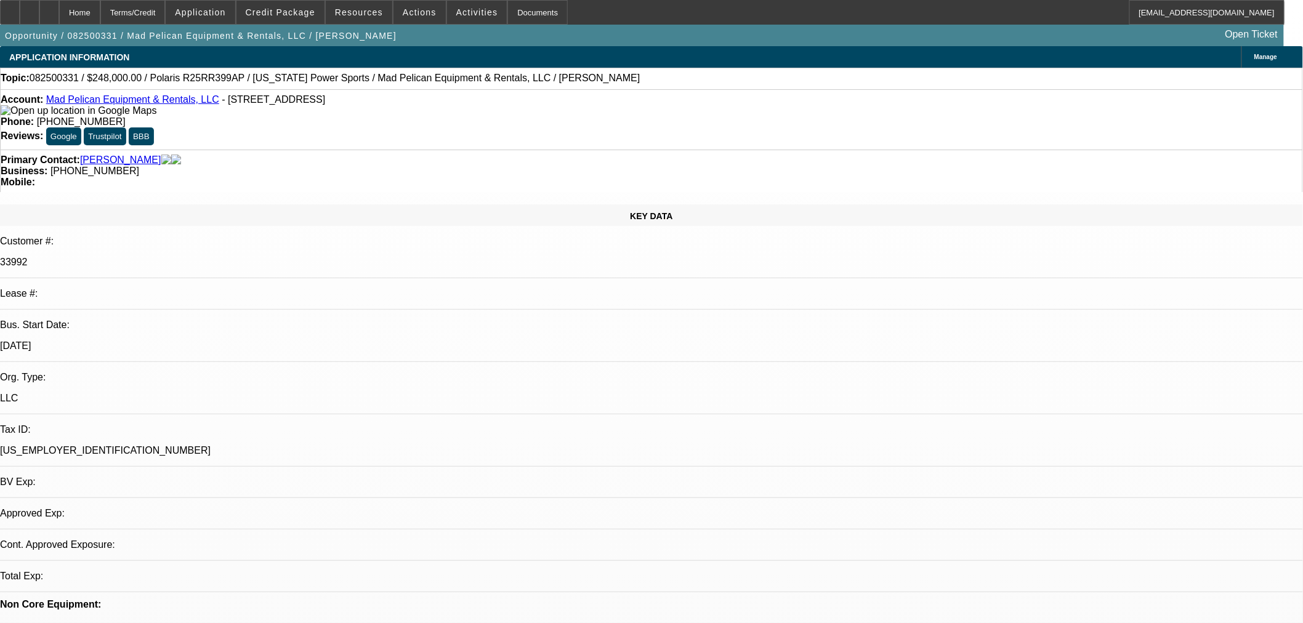
select select "0"
select select "3"
select select "0"
select select "6"
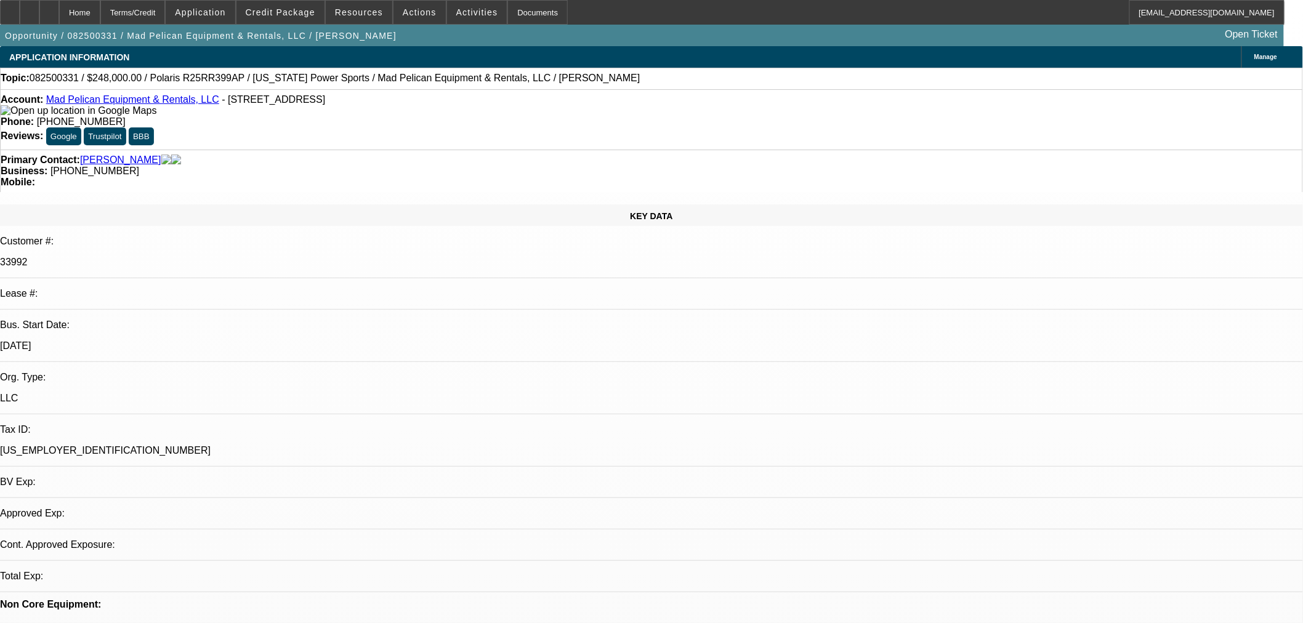
select select "0"
select select "3"
select select "0"
select select "6"
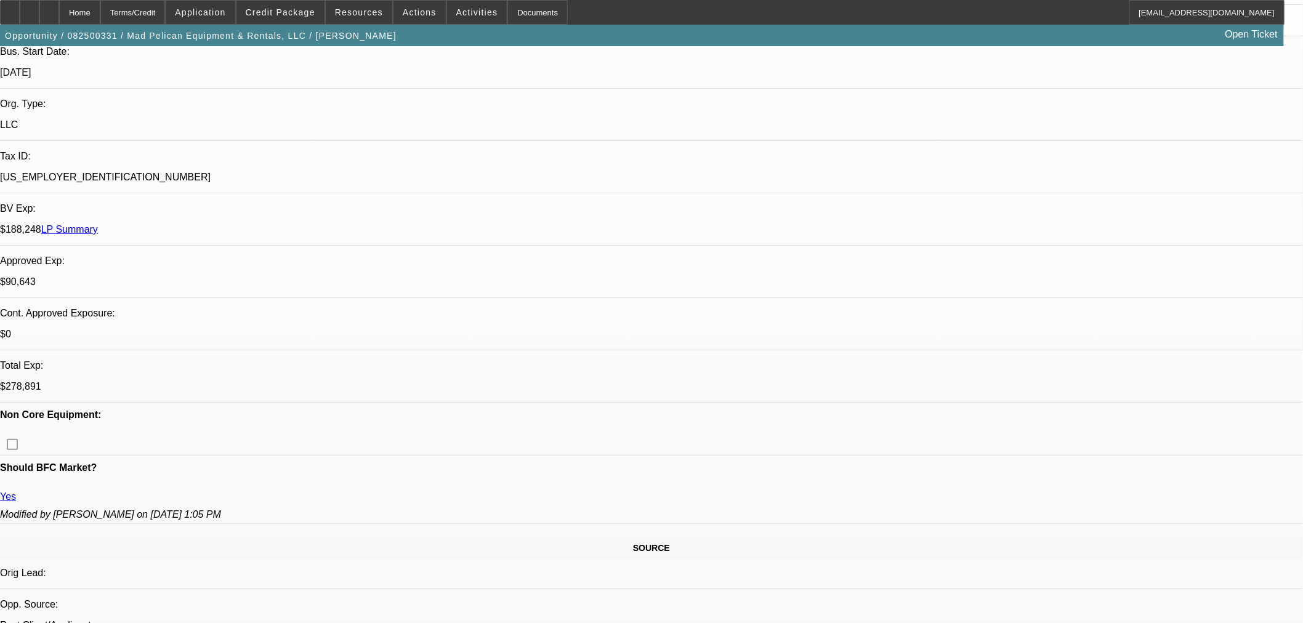
scroll to position [752, 0]
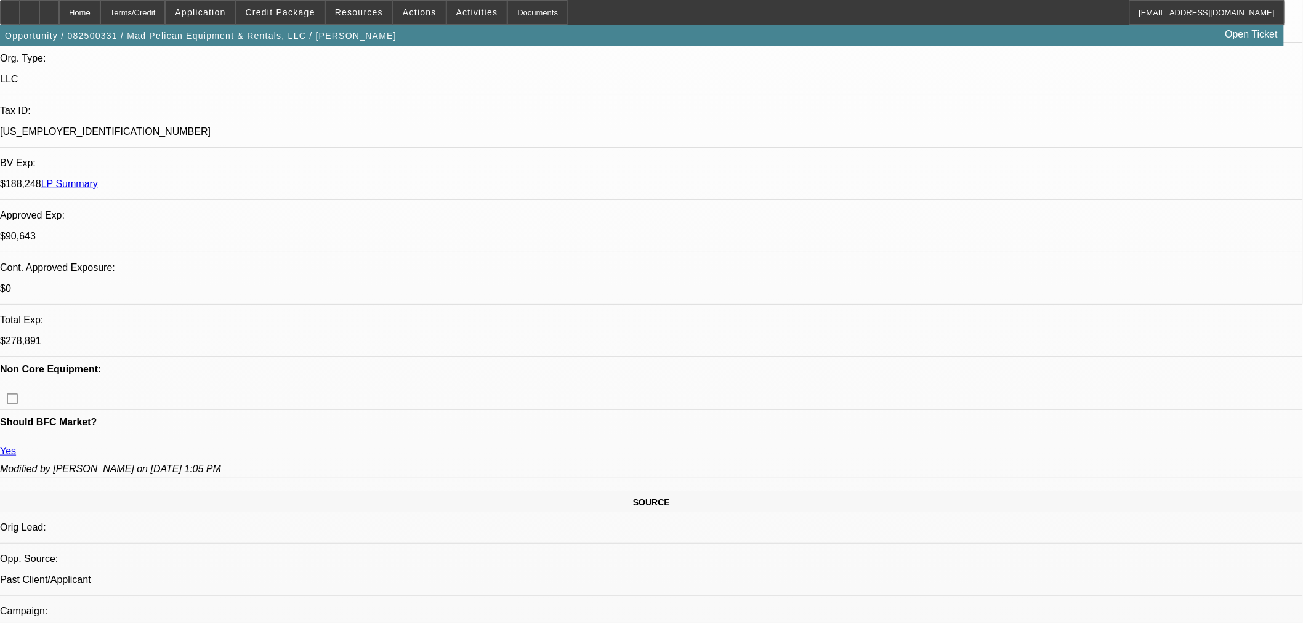
scroll to position [205, 0]
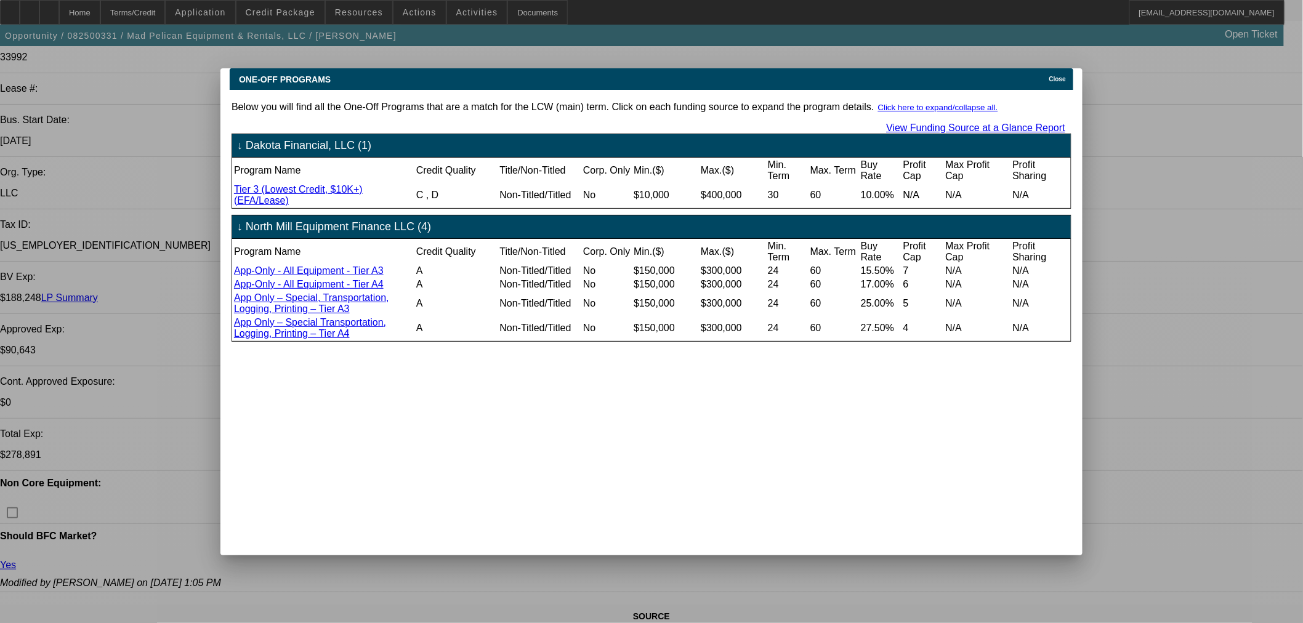
scroll to position [0, 0]
click at [1053, 68] on div "Close" at bounding box center [1059, 75] width 27 height 14
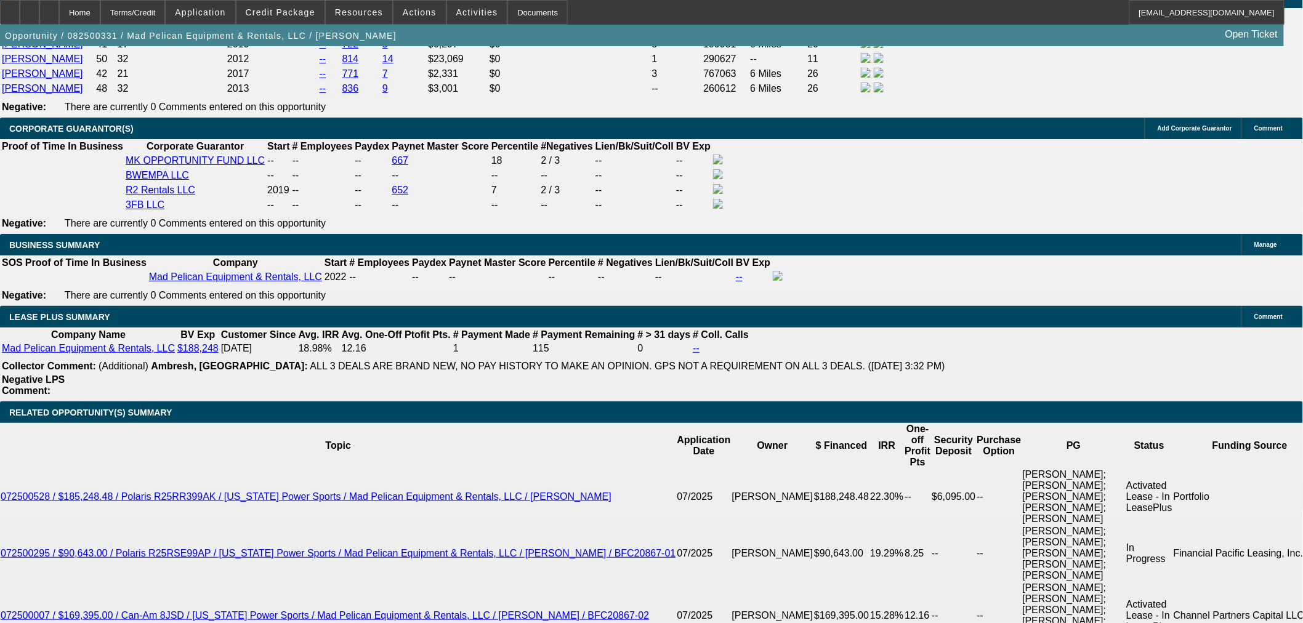
scroll to position [2189, 0]
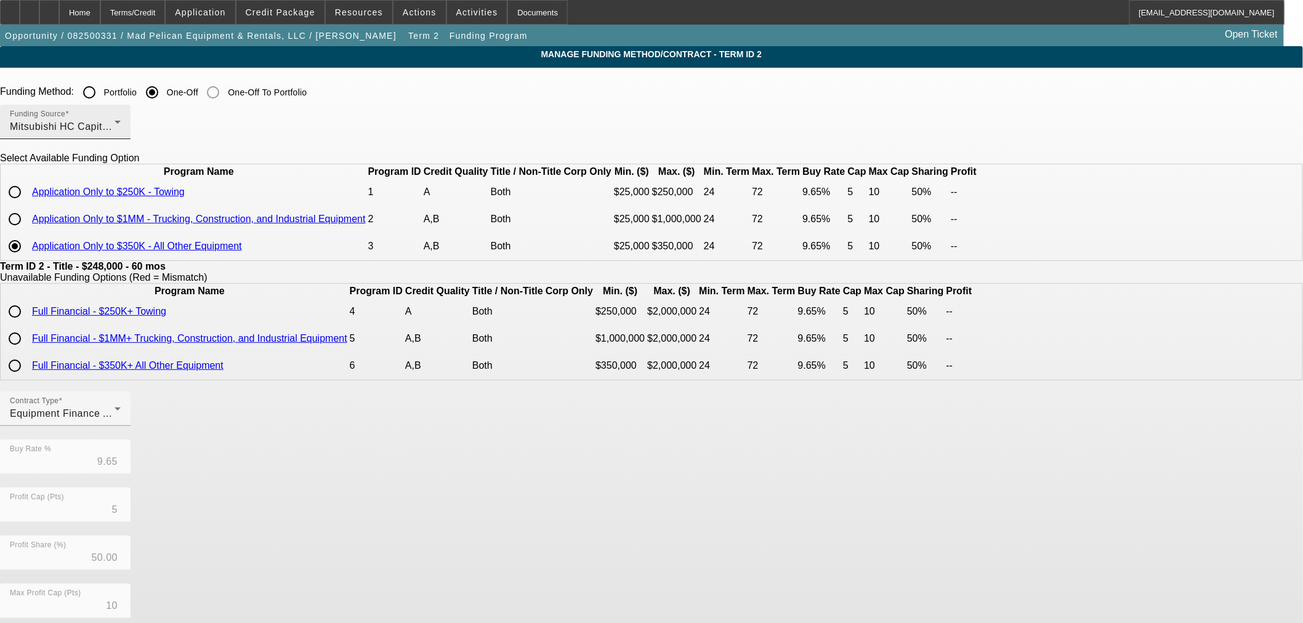
click at [115, 119] on div "Mitsubishi HC Capital America" at bounding box center [62, 126] width 105 height 15
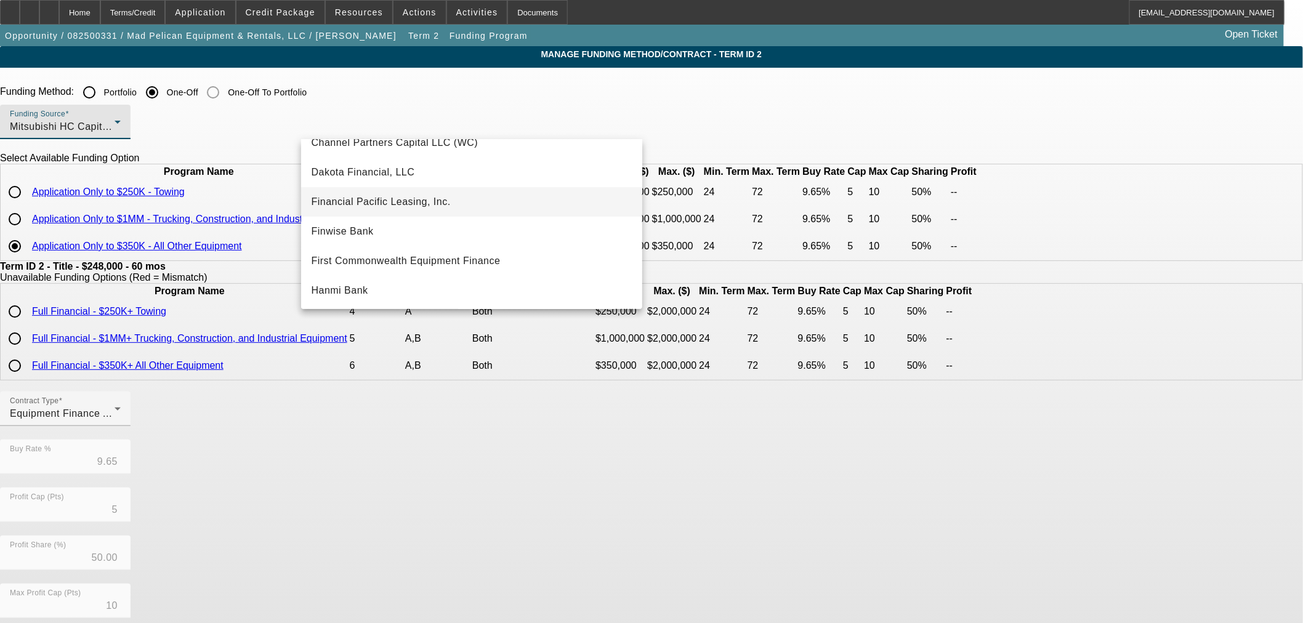
scroll to position [75, 0]
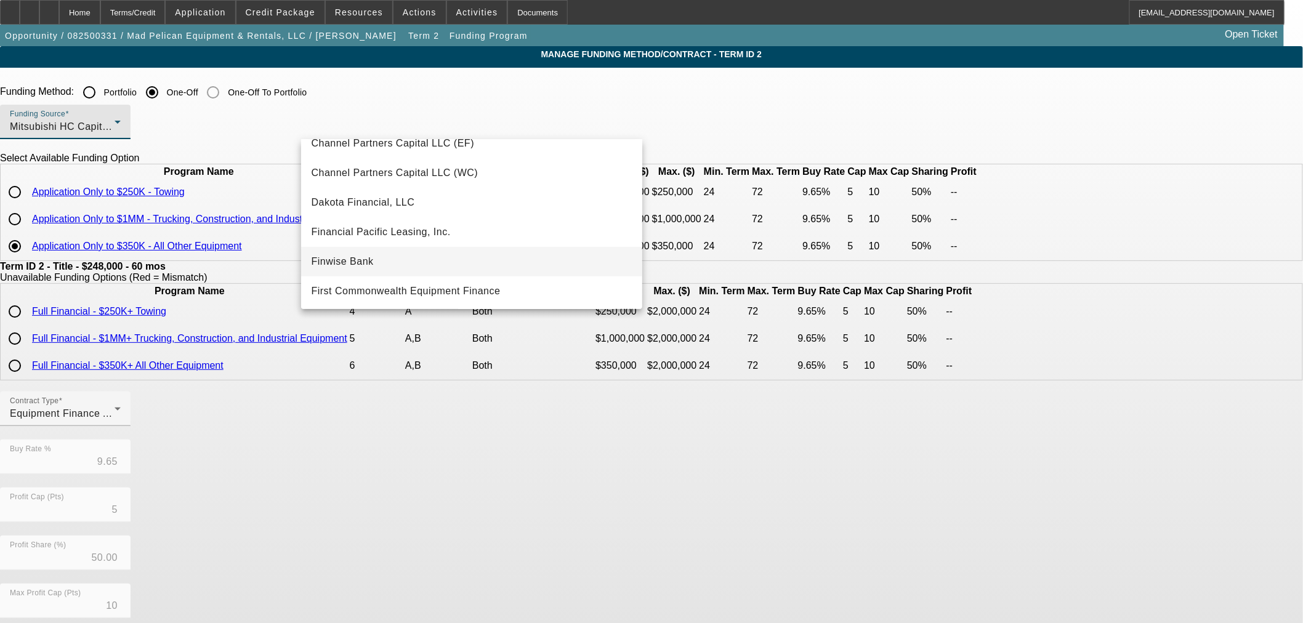
click at [332, 254] on span "Finwise Bank" at bounding box center [342, 261] width 62 height 15
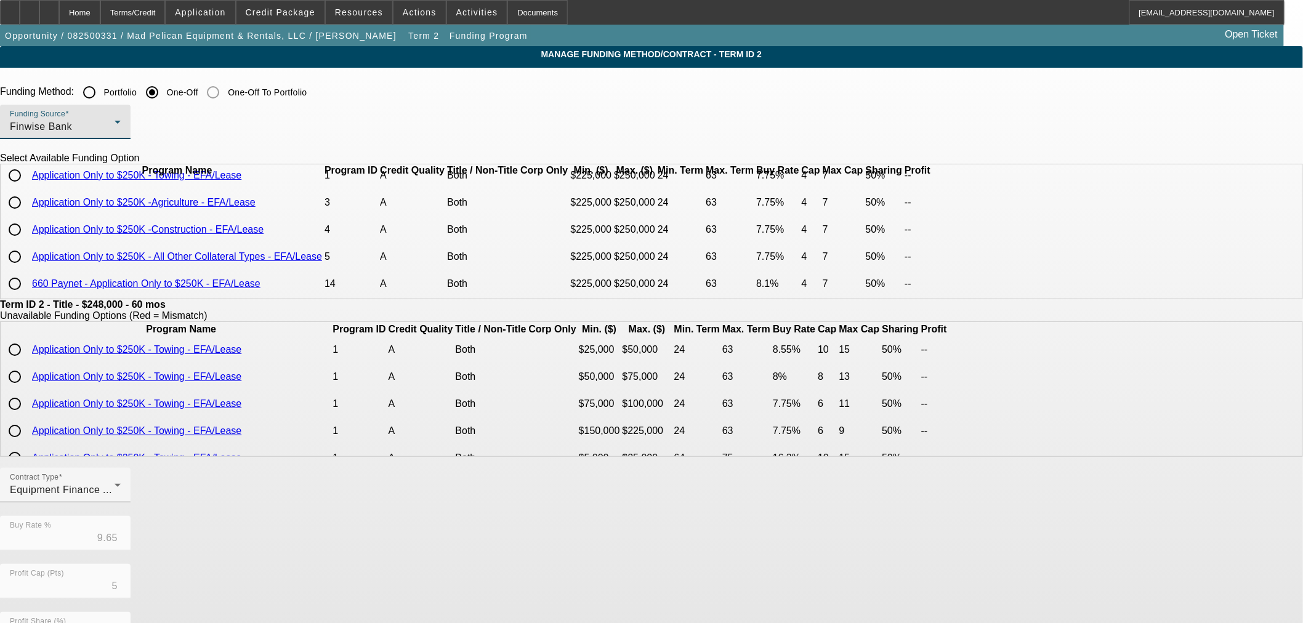
scroll to position [53, 0]
click at [27, 285] on input "radio" at bounding box center [14, 284] width 25 height 25
radio input "true"
type input "8.10"
type input "4"
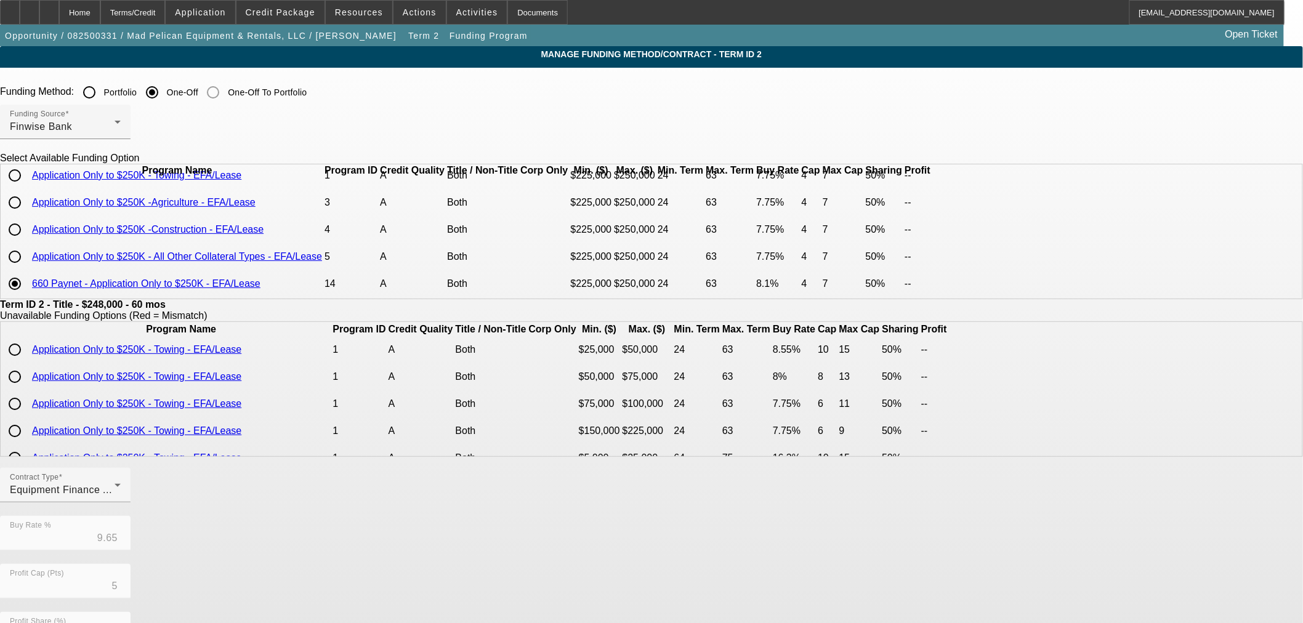
type input "7"
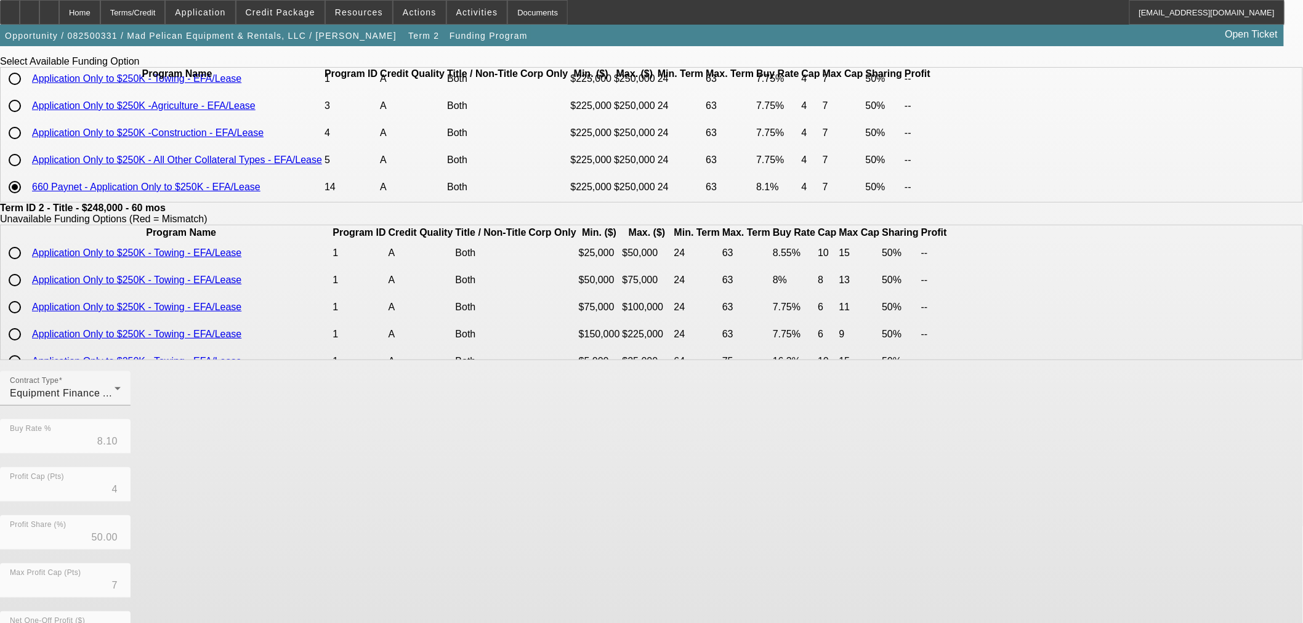
scroll to position [220, 0]
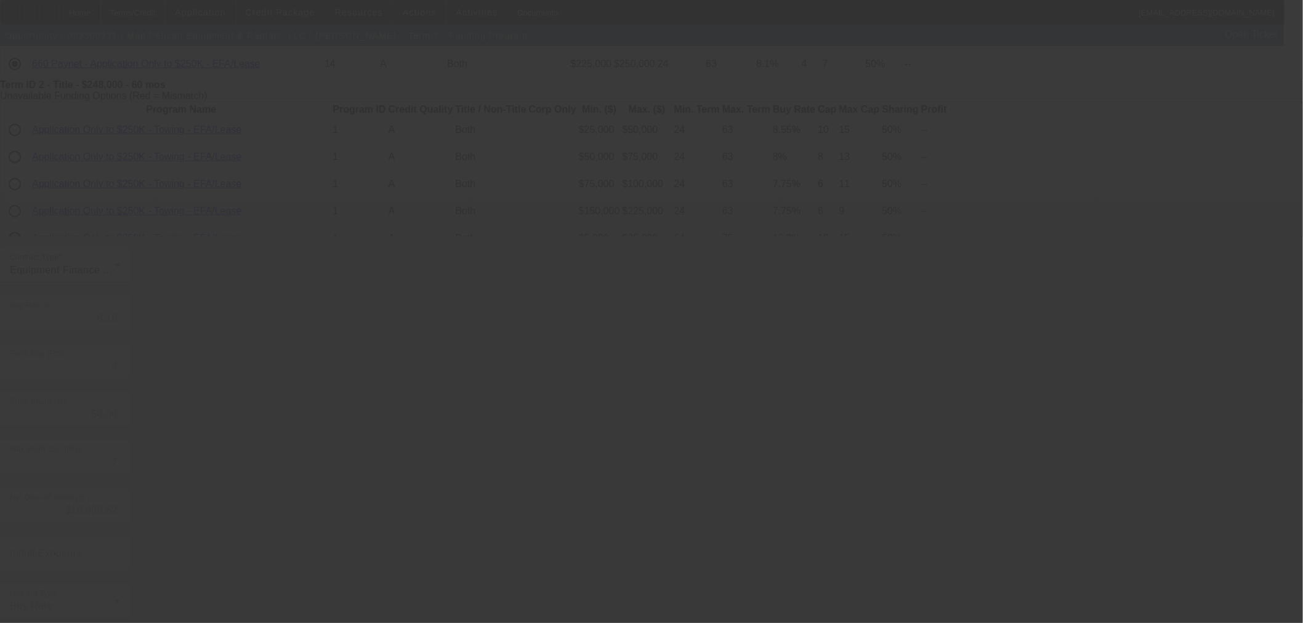
type input "9.65"
type input "5"
type input "10"
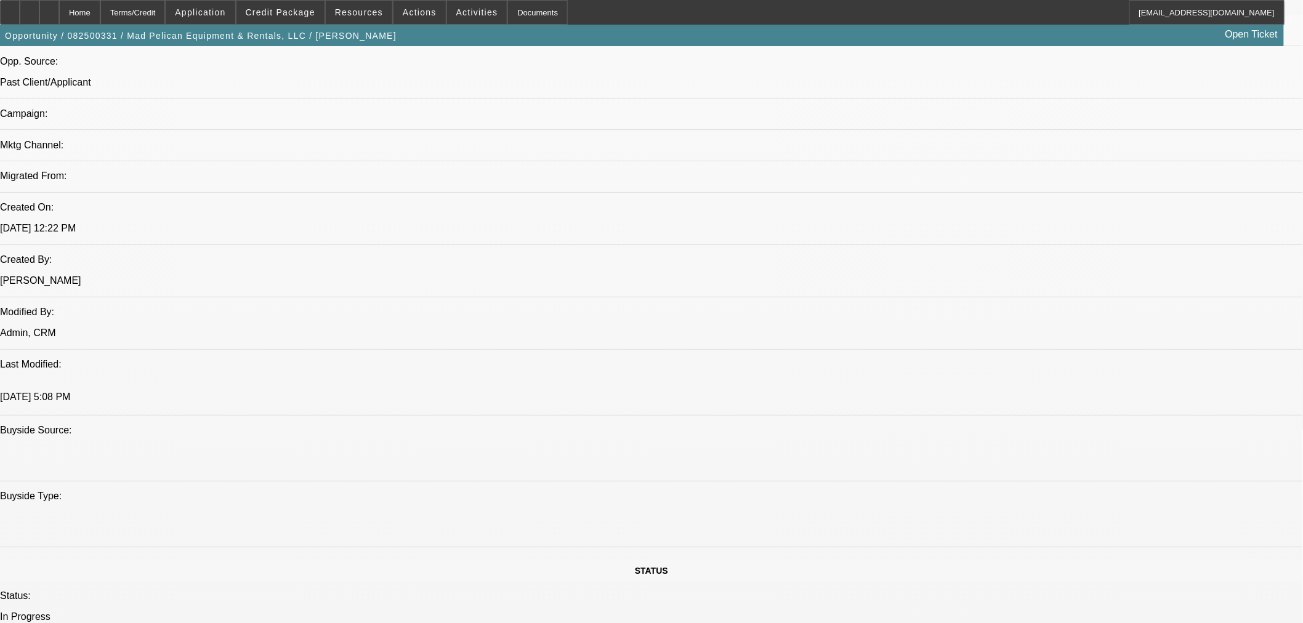
select select "0"
select select "3"
select select "0"
select select "6"
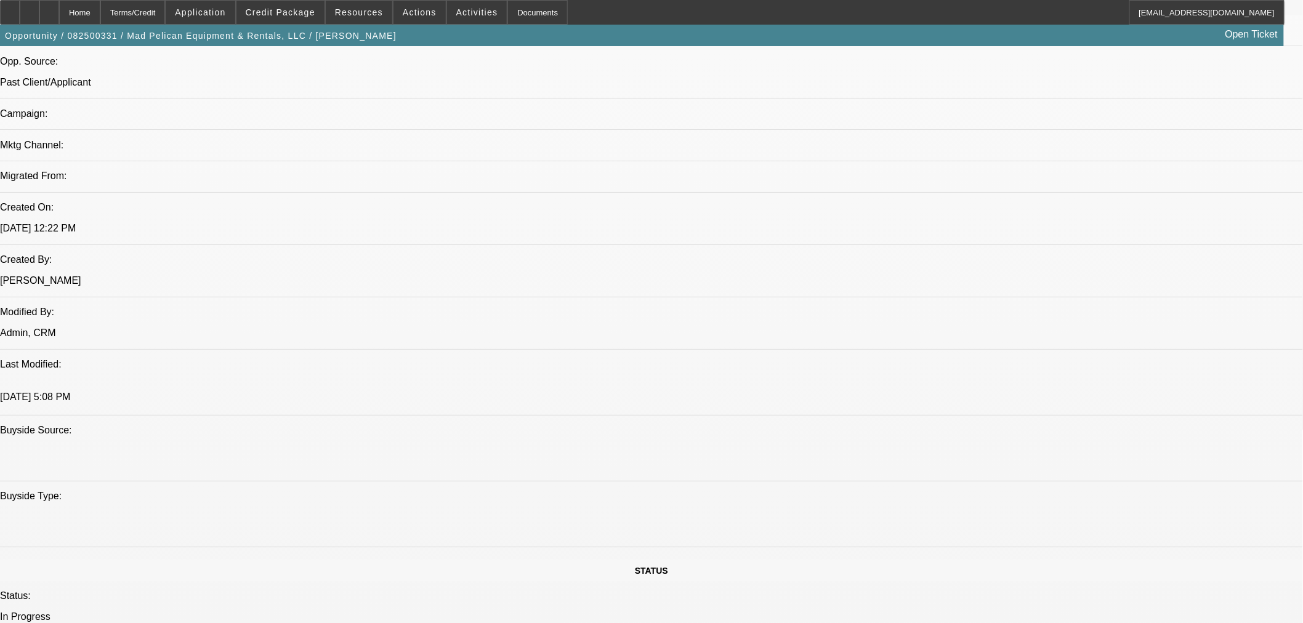
select select "0"
select select "3"
select select "0"
select select "6"
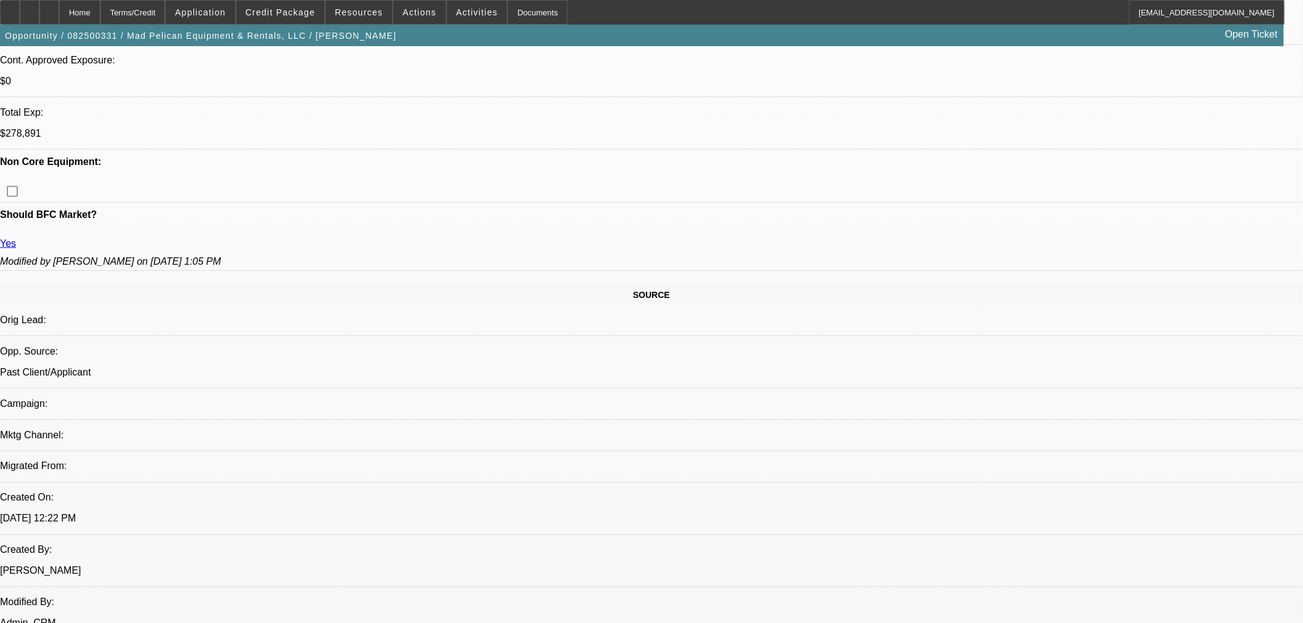
scroll to position [401, 0]
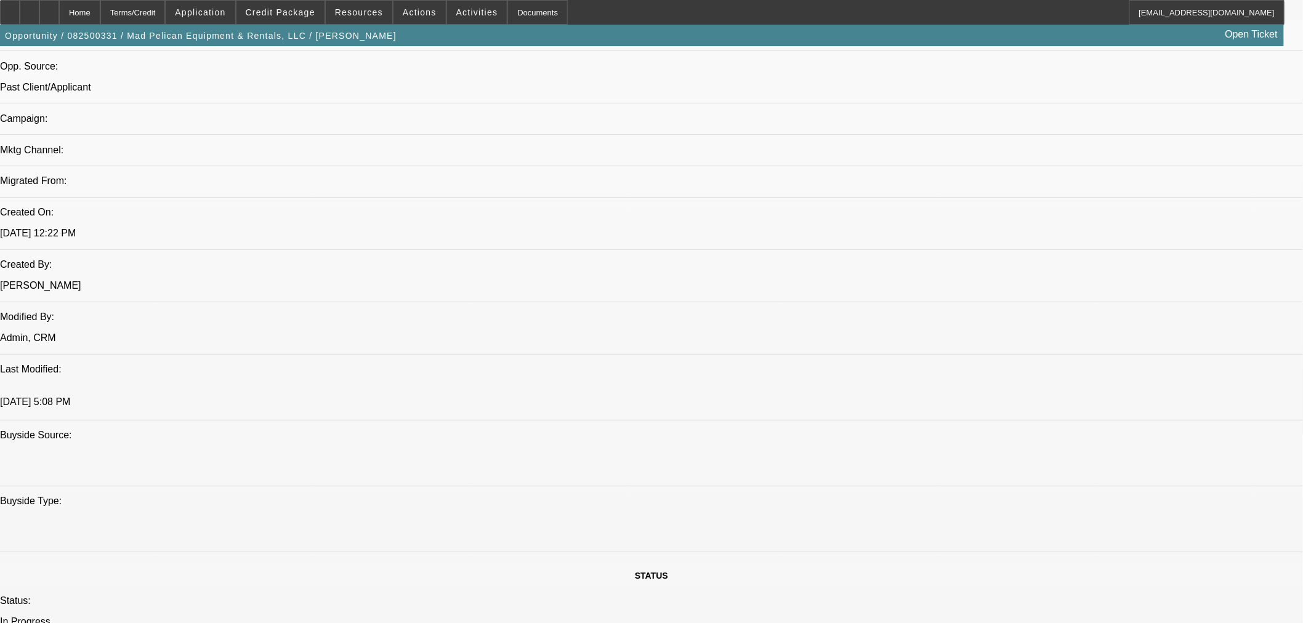
scroll to position [470, 0]
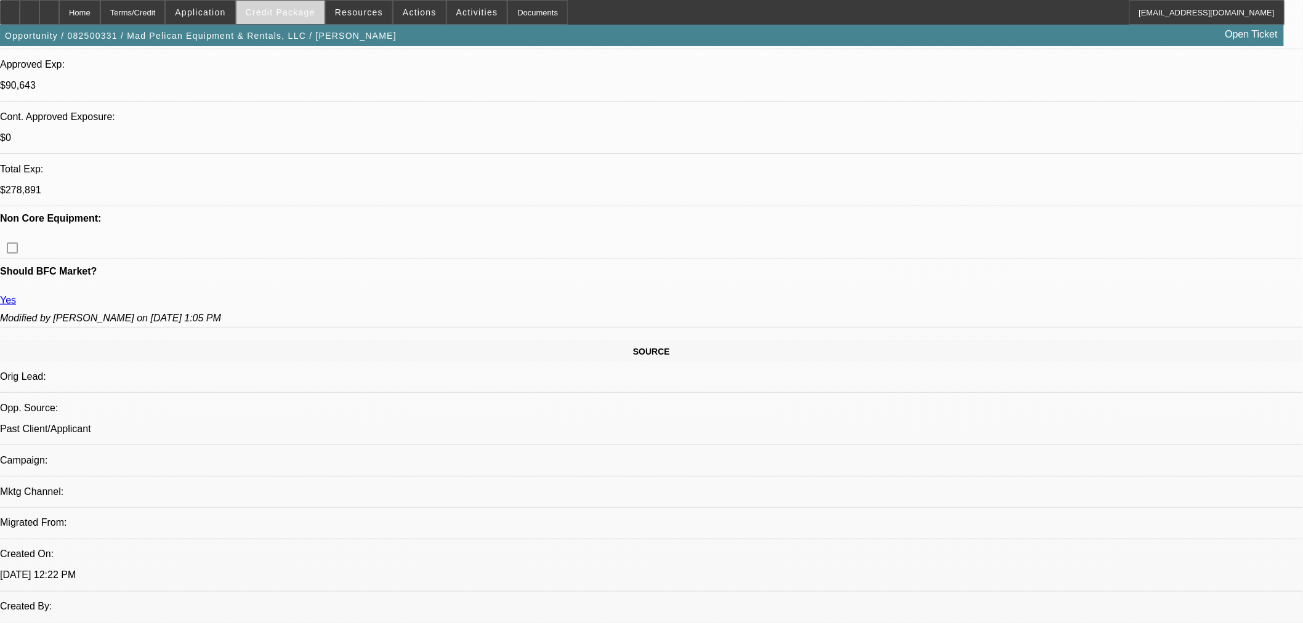
click at [314, 14] on span "Credit Package" at bounding box center [281, 12] width 70 height 10
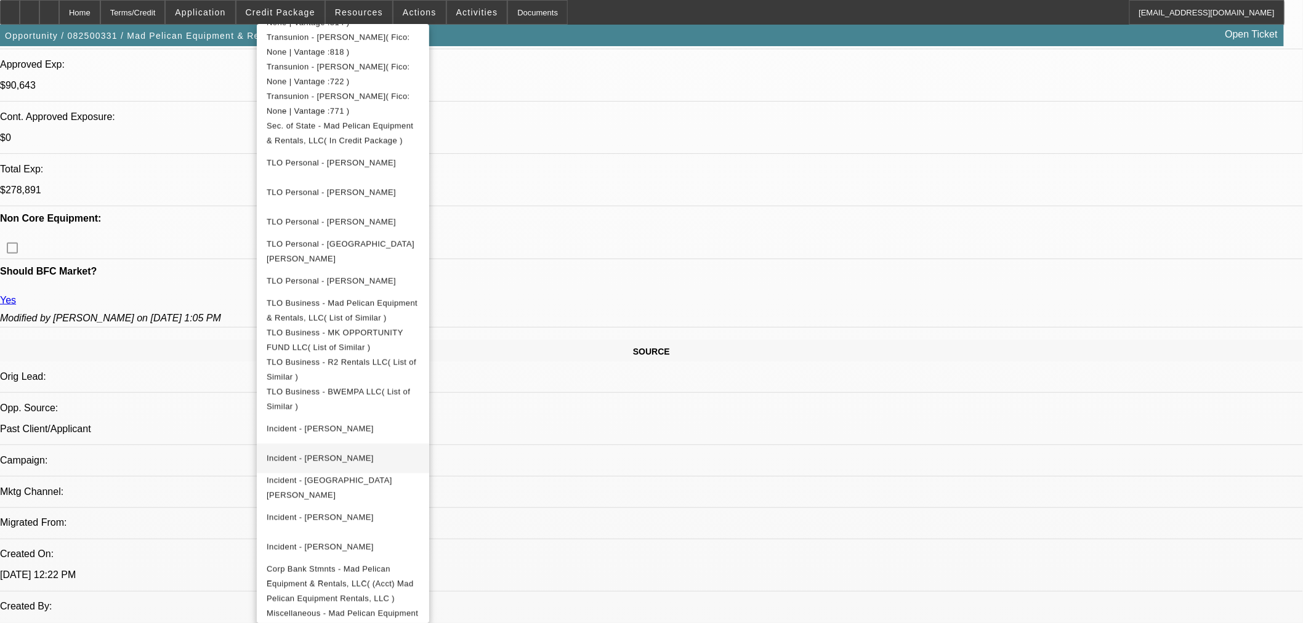
scroll to position [619, 0]
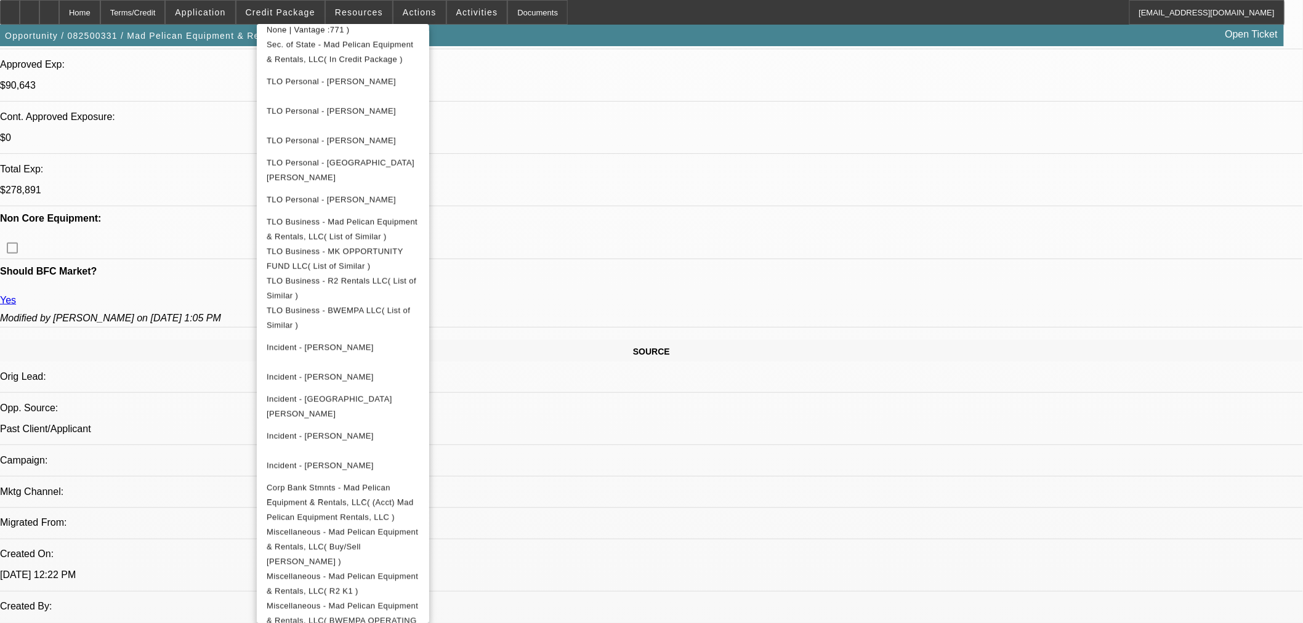
click at [735, 409] on div at bounding box center [651, 311] width 1303 height 623
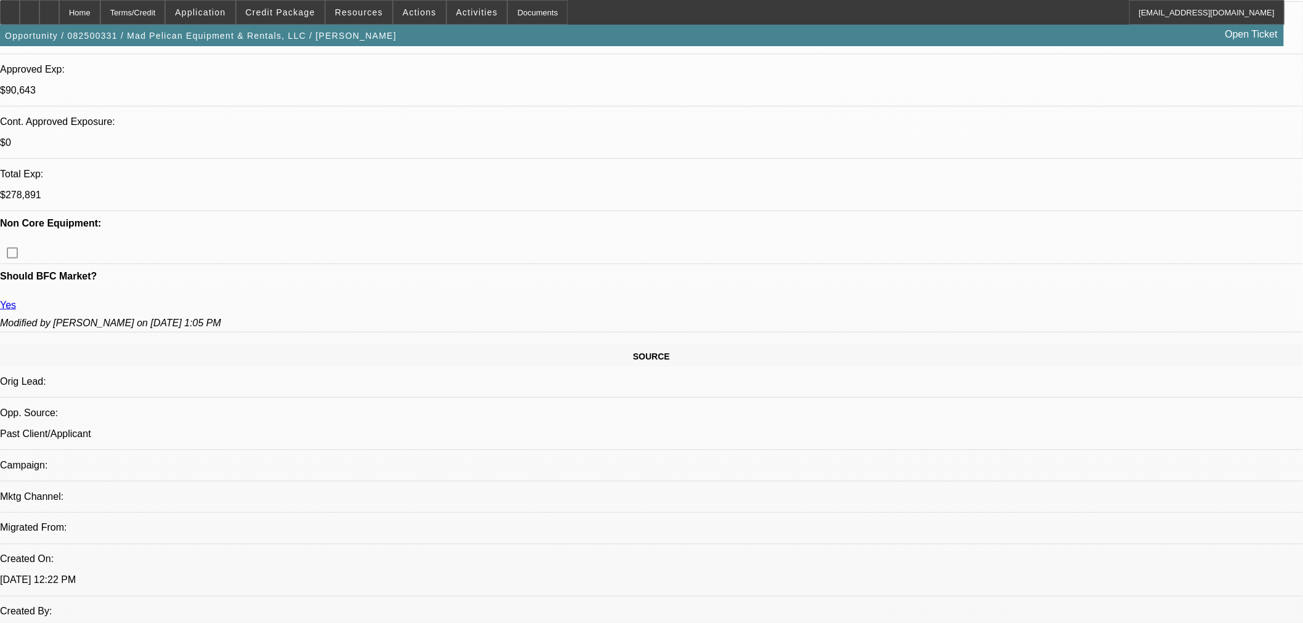
scroll to position [333, 0]
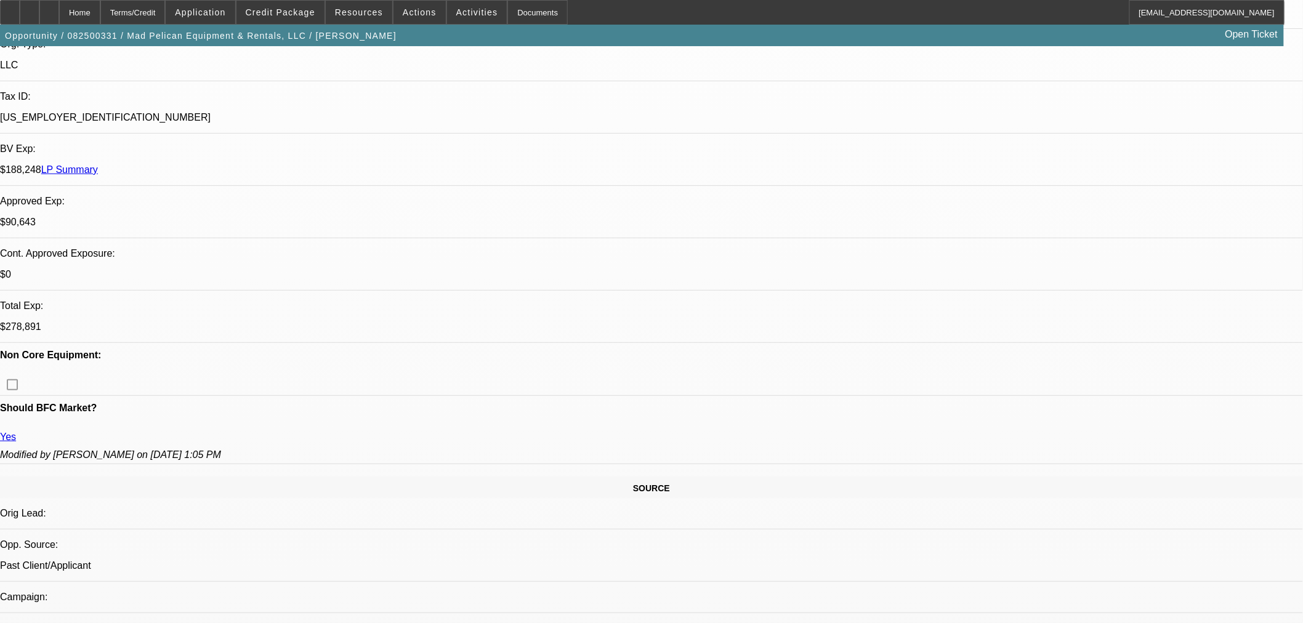
click at [284, 14] on span "Credit Package" at bounding box center [281, 12] width 70 height 10
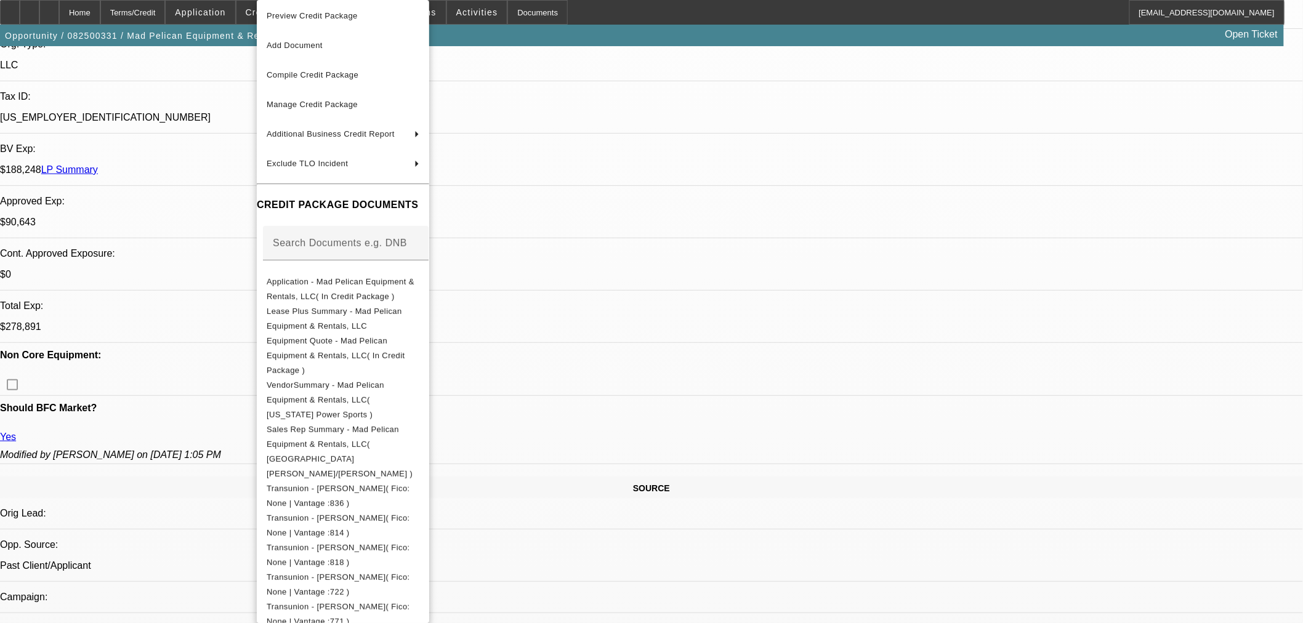
scroll to position [0, 0]
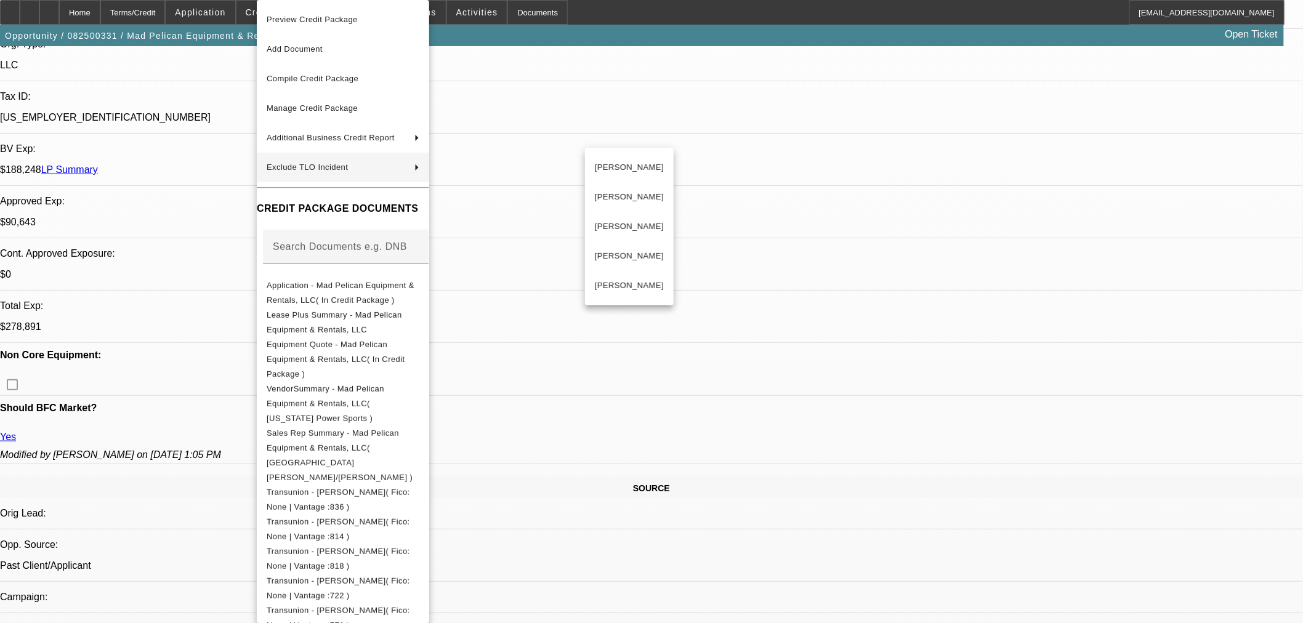
click at [719, 37] on div at bounding box center [651, 311] width 1303 height 623
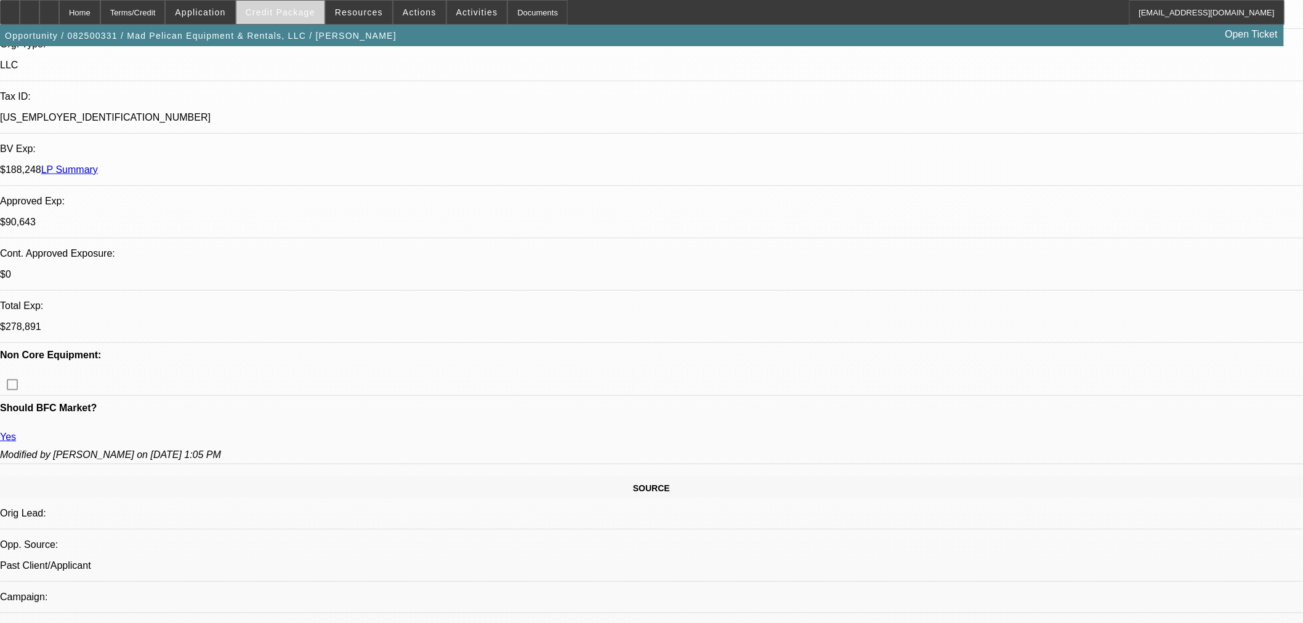
click at [288, 16] on span "Credit Package" at bounding box center [281, 12] width 70 height 10
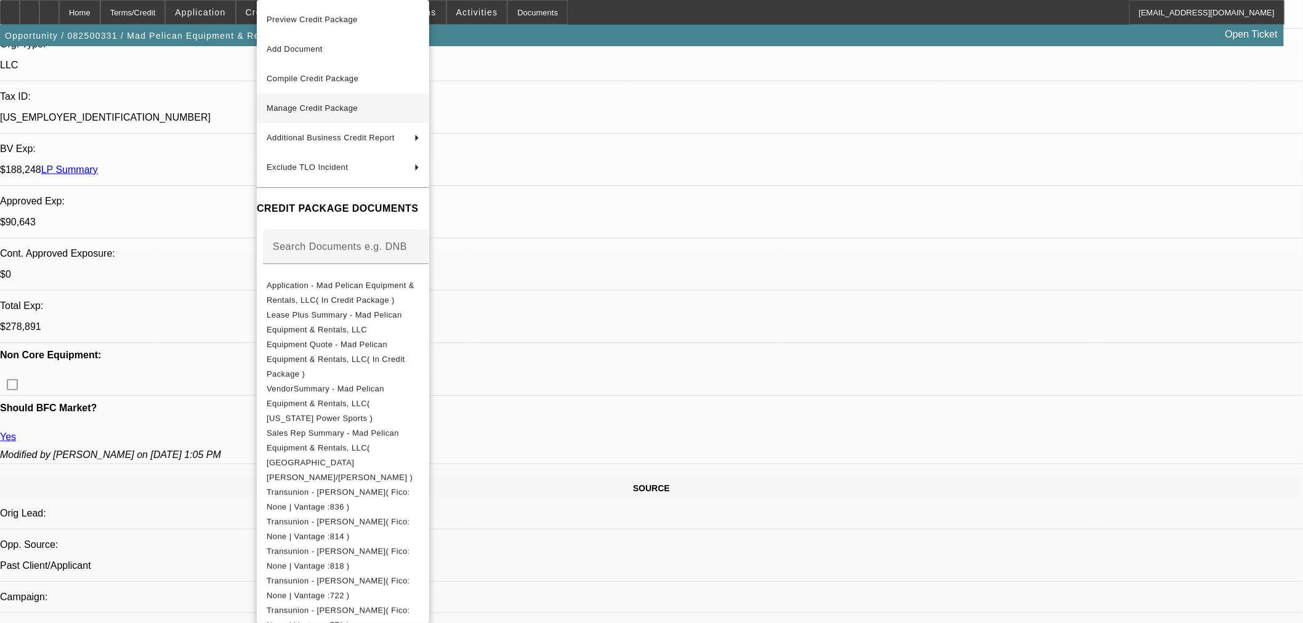
click at [318, 109] on span "Manage Credit Package" at bounding box center [312, 107] width 91 height 9
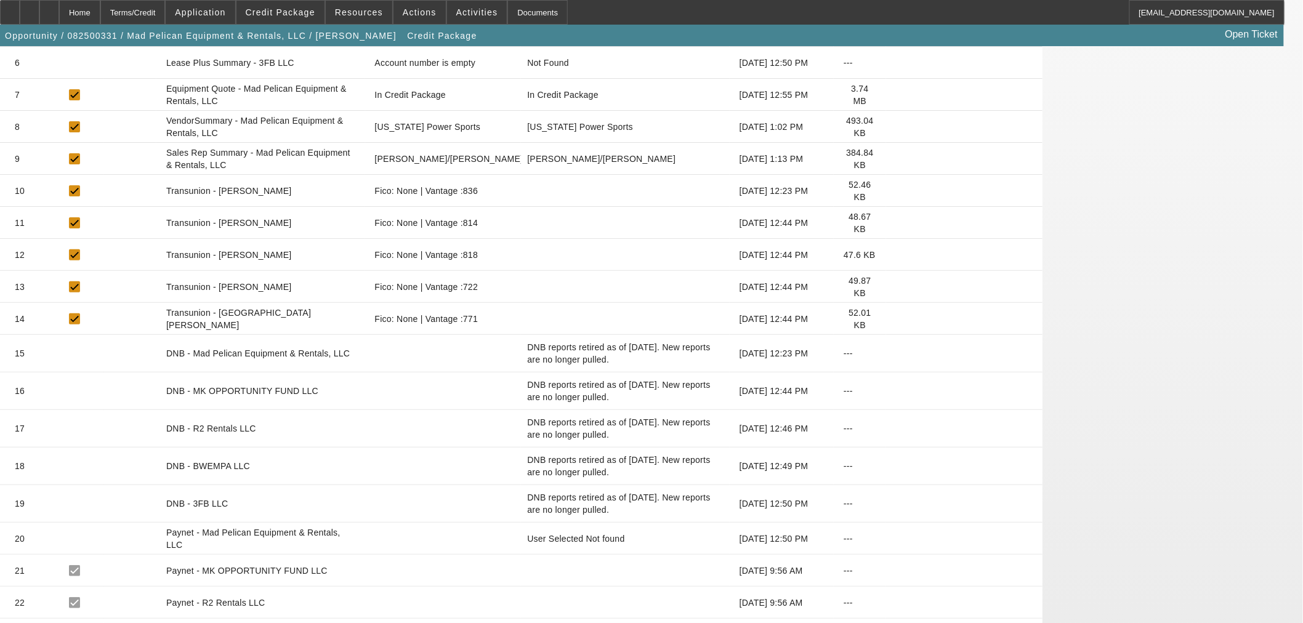
scroll to position [478, 0]
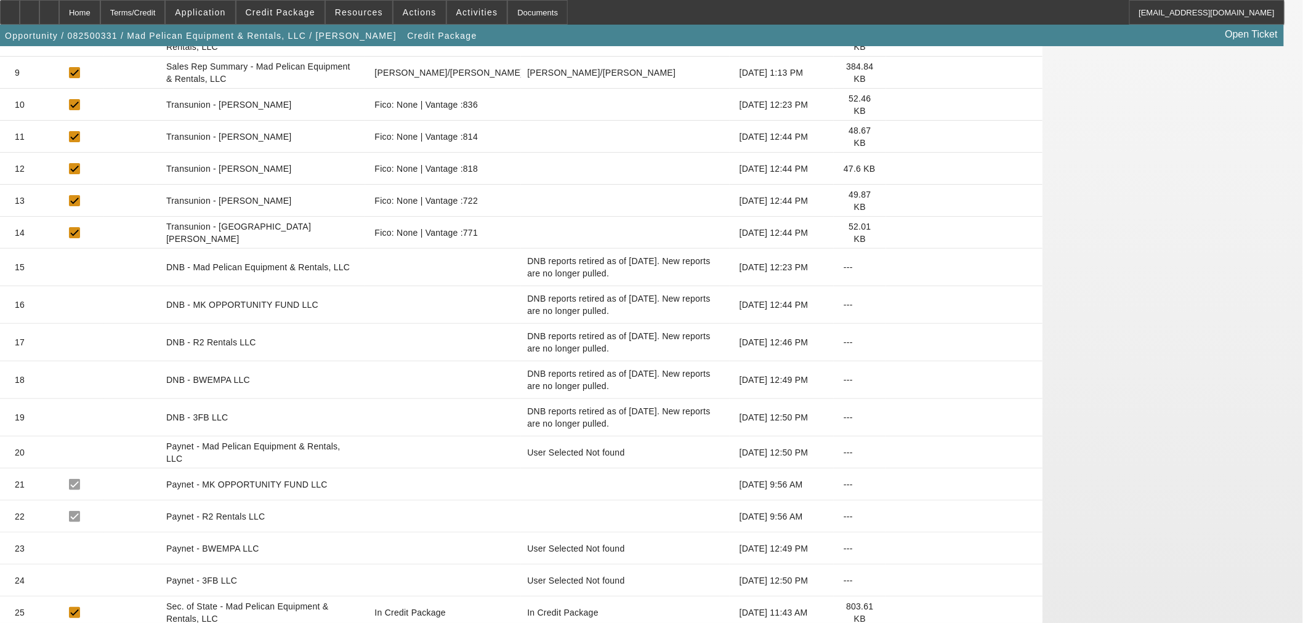
click at [896, 453] on icon at bounding box center [896, 453] width 0 height 0
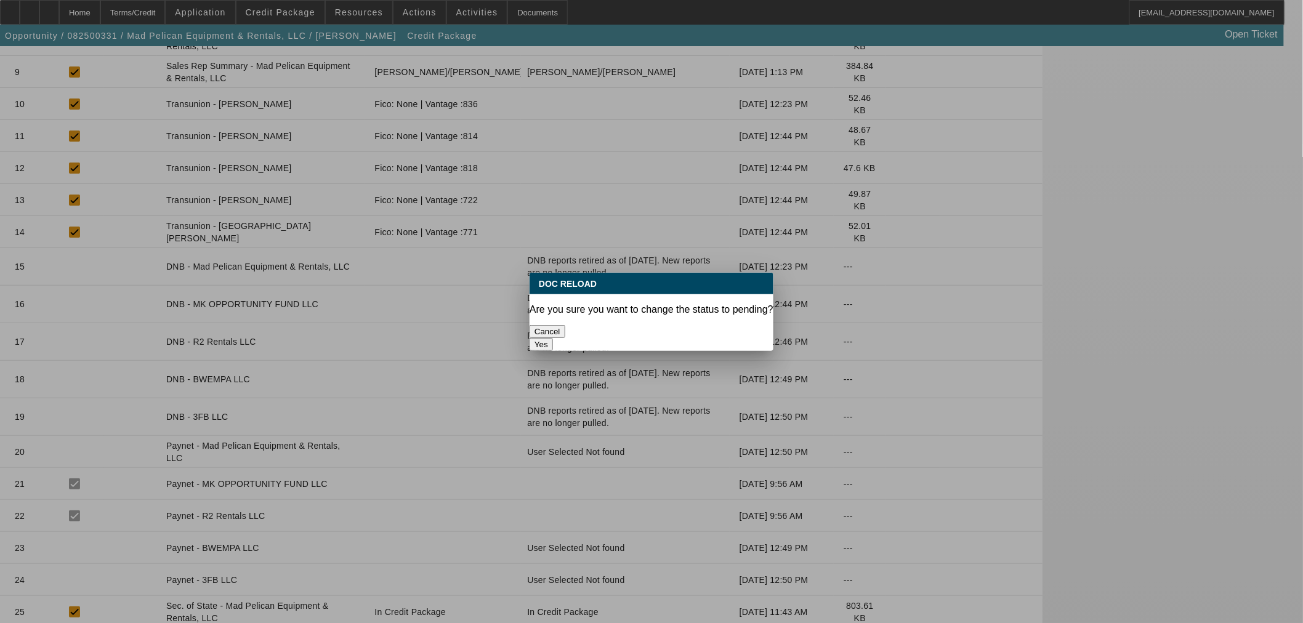
drag, startPoint x: 684, startPoint y: 328, endPoint x: 681, endPoint y: 334, distance: 6.9
click at [553, 338] on button "Yes" at bounding box center [541, 344] width 23 height 13
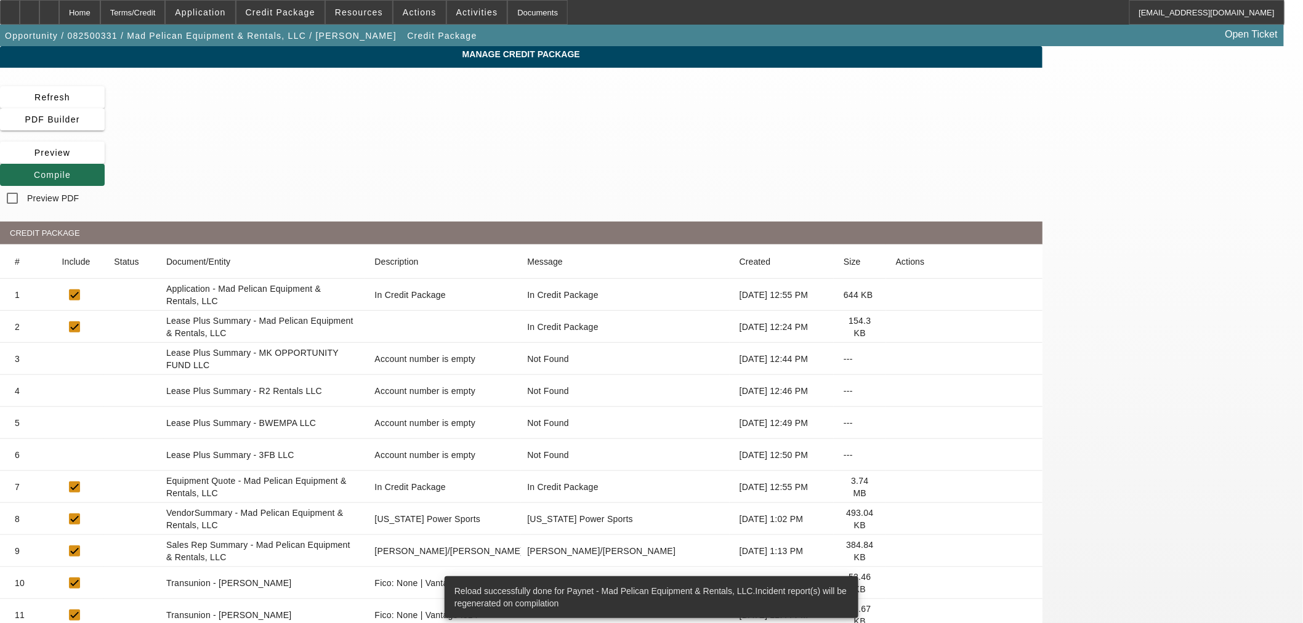
click at [105, 160] on span at bounding box center [52, 175] width 105 height 30
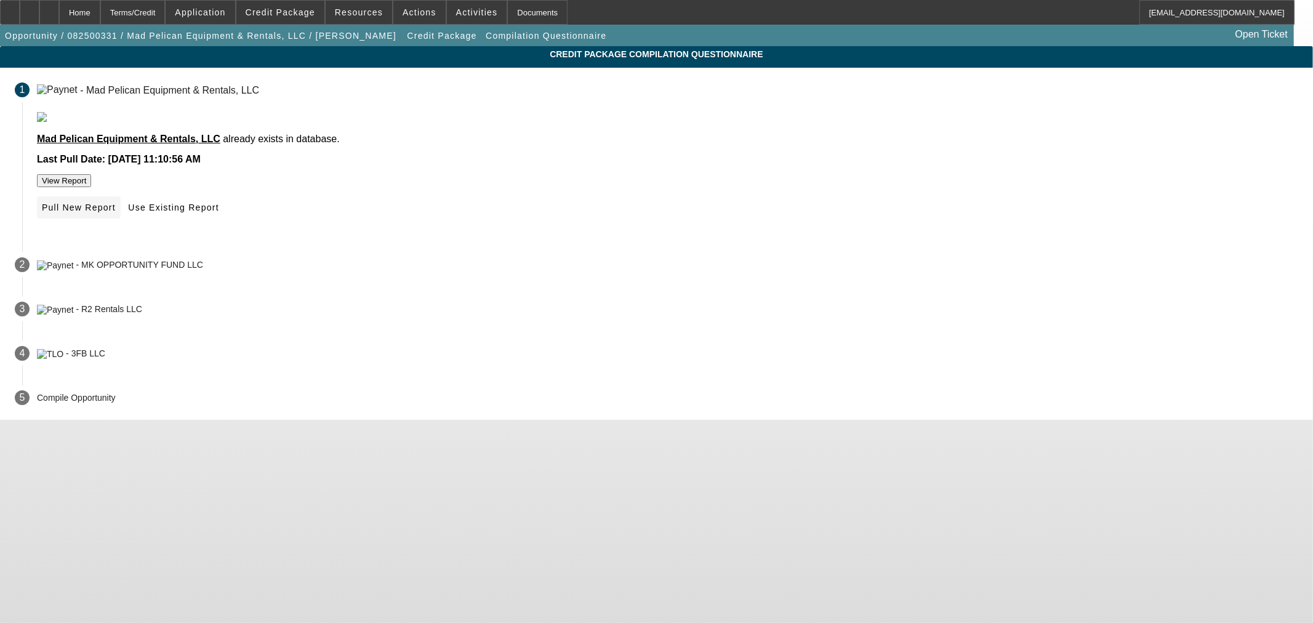
click at [116, 212] on span "Pull New Report" at bounding box center [79, 208] width 74 height 10
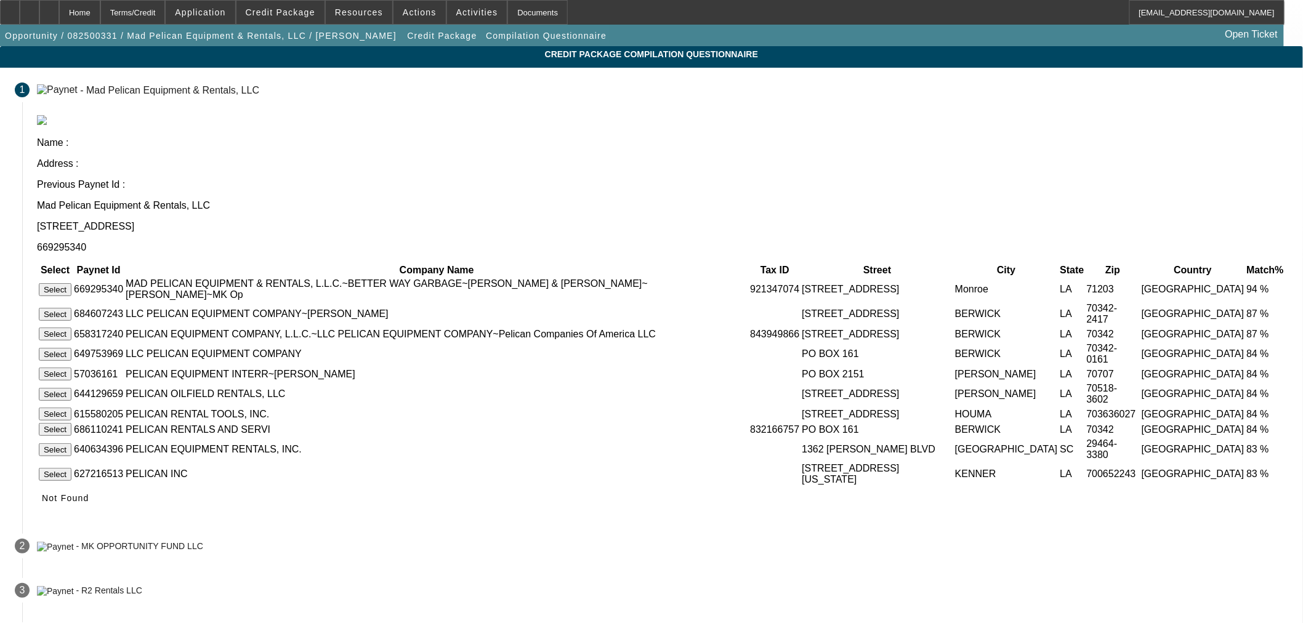
click at [71, 283] on button "Select" at bounding box center [55, 289] width 33 height 13
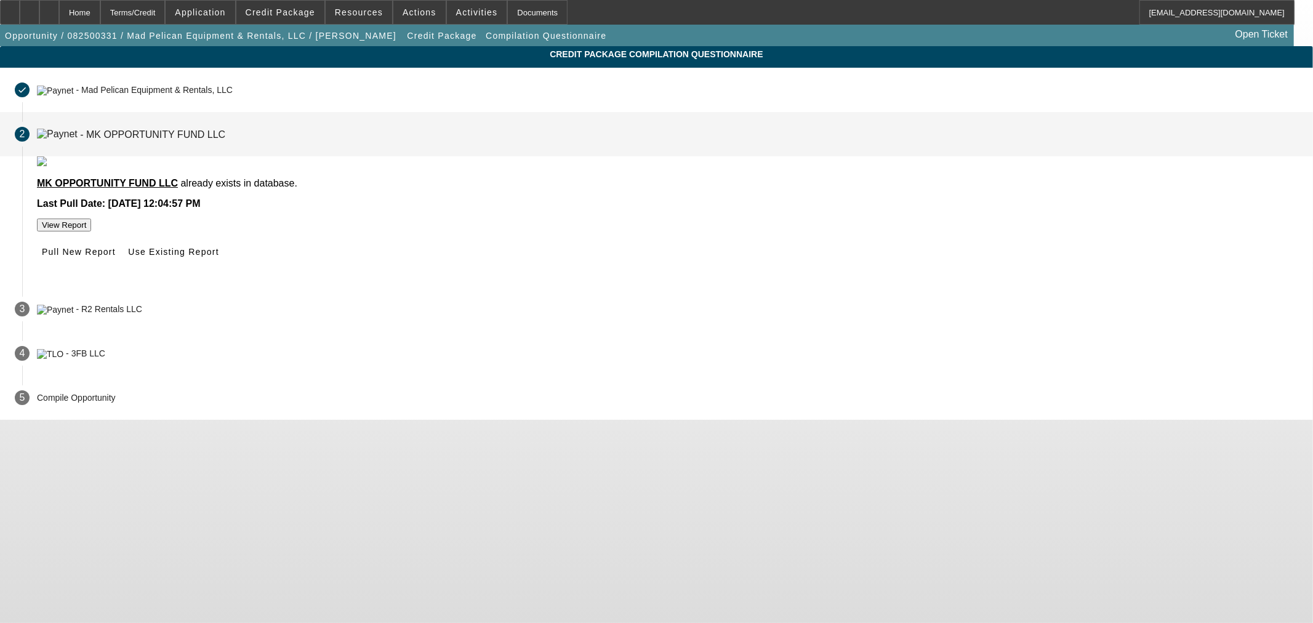
click at [577, 263] on div "Pull New Report Use Existing Report" at bounding box center [668, 252] width 1262 height 22
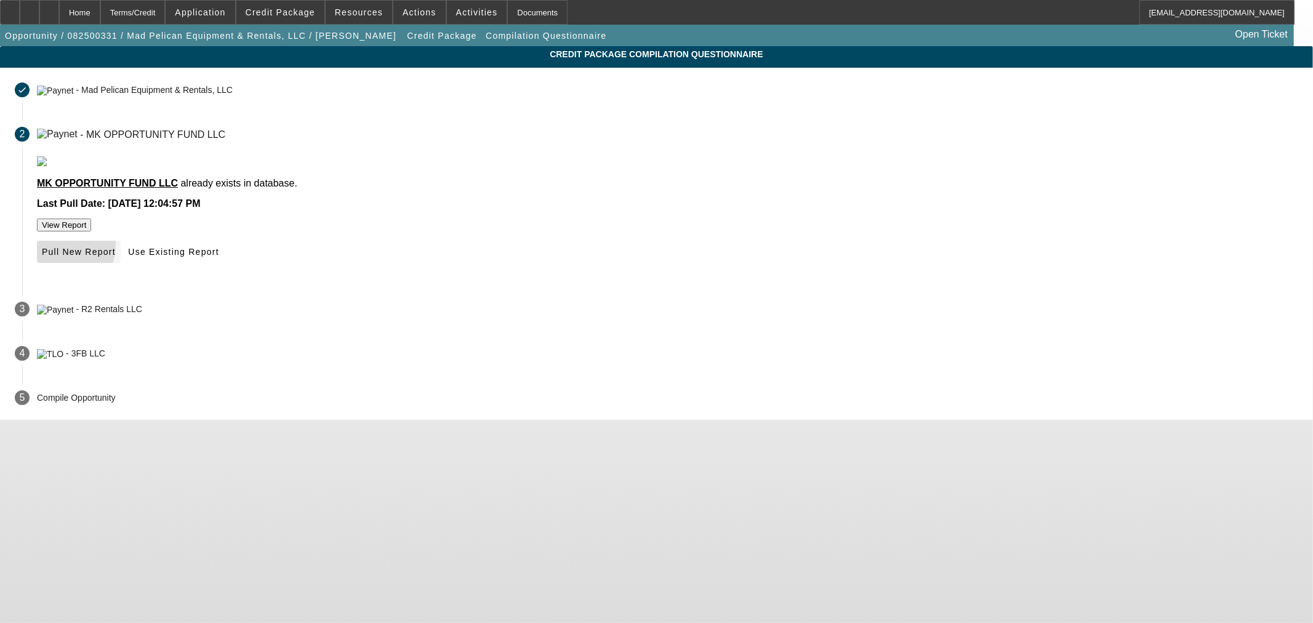
click at [116, 257] on span "Pull New Report" at bounding box center [79, 252] width 74 height 10
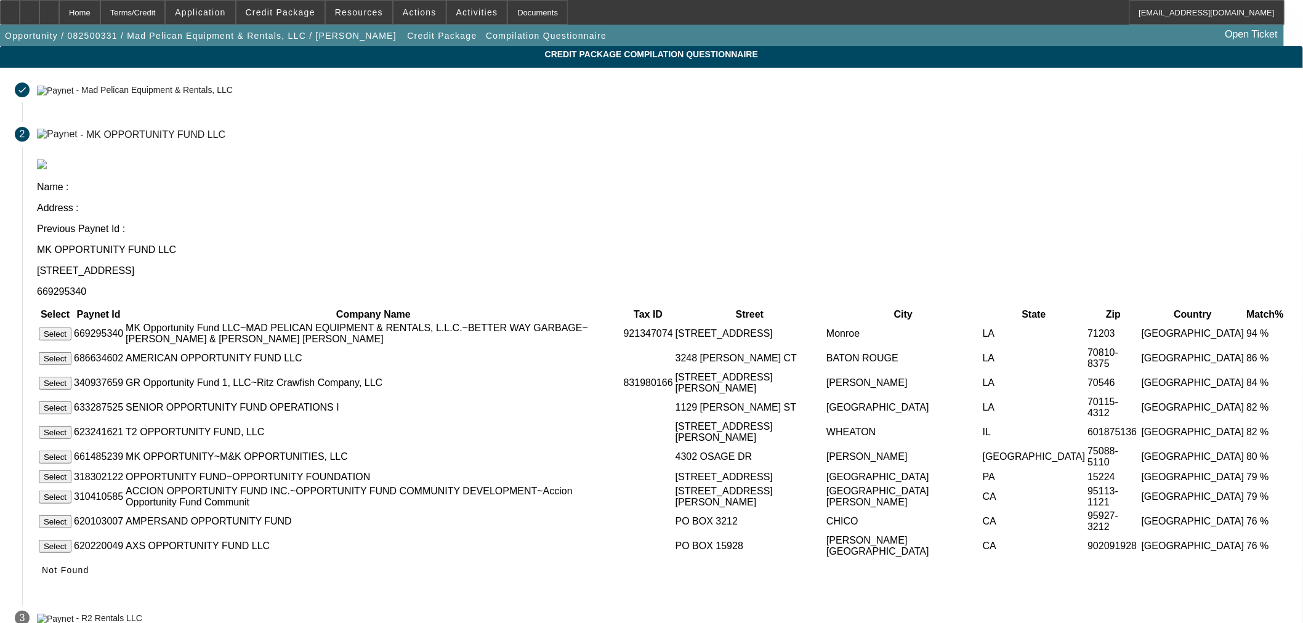
click at [71, 328] on button "Select" at bounding box center [55, 334] width 33 height 13
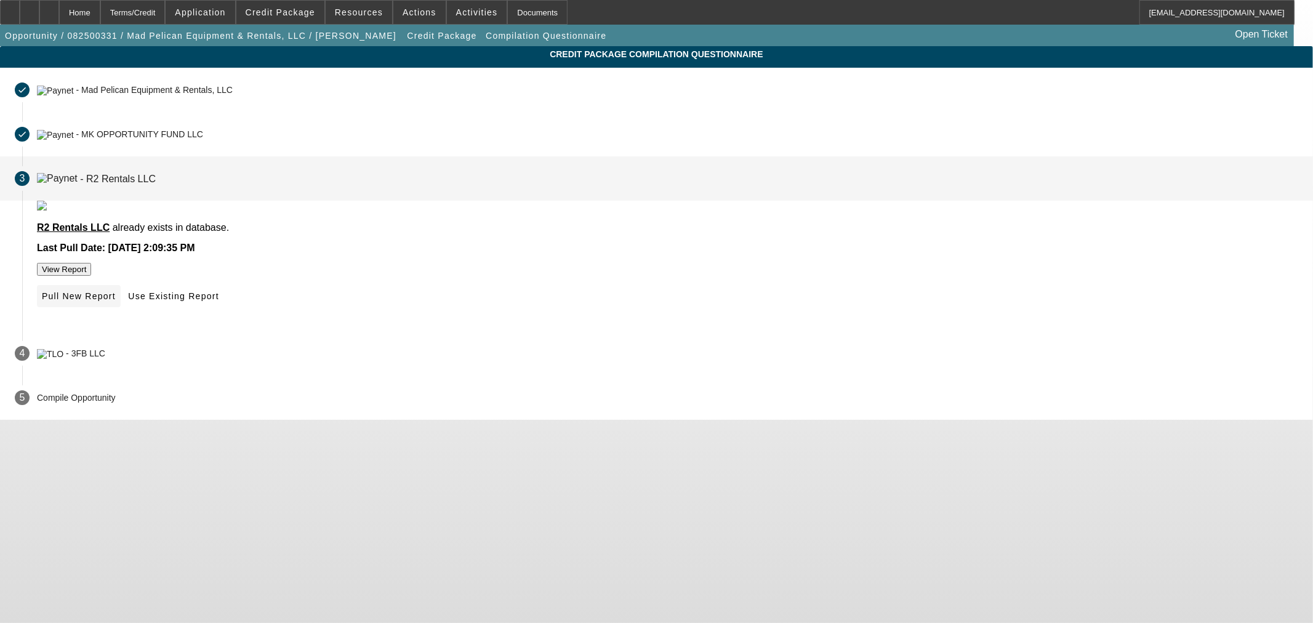
click at [116, 301] on span "Pull New Report" at bounding box center [79, 296] width 74 height 10
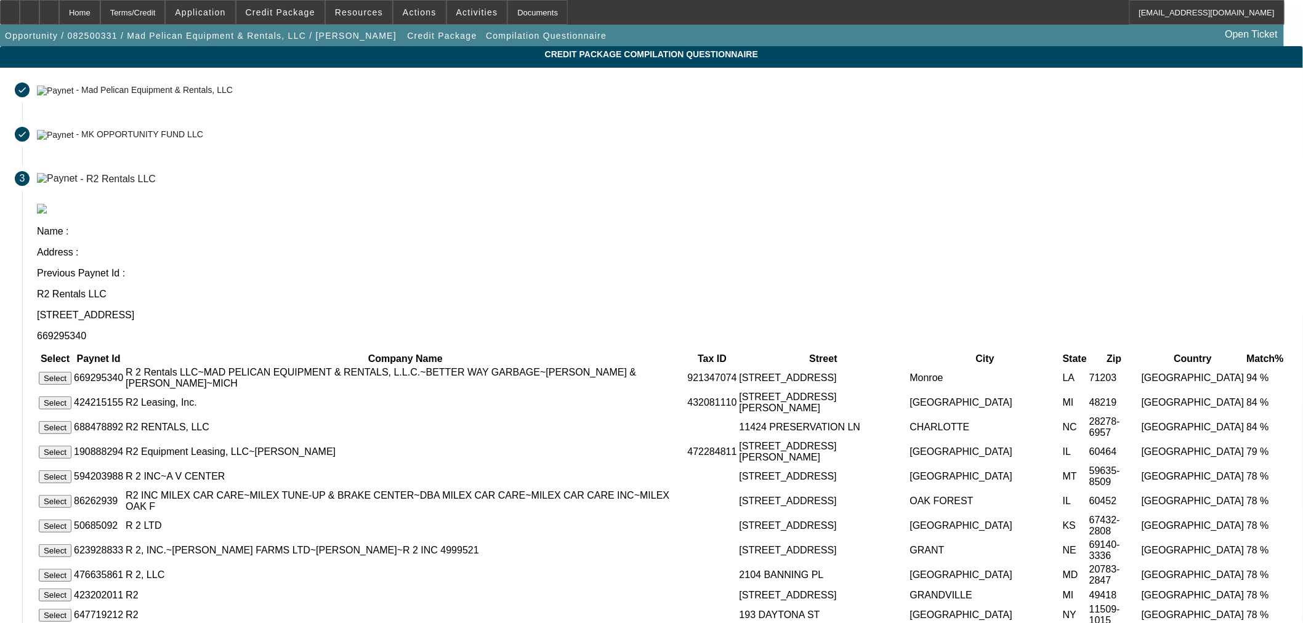
click at [71, 372] on button "Select" at bounding box center [55, 378] width 33 height 13
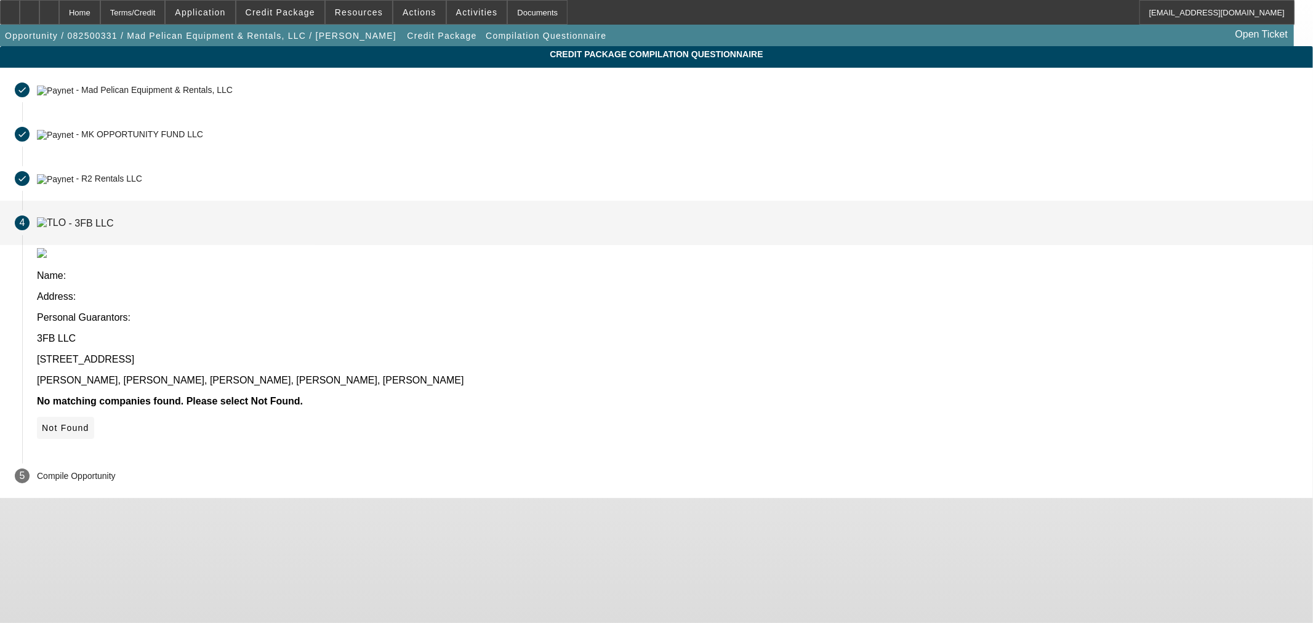
click at [89, 423] on span "Not Found" at bounding box center [65, 428] width 47 height 10
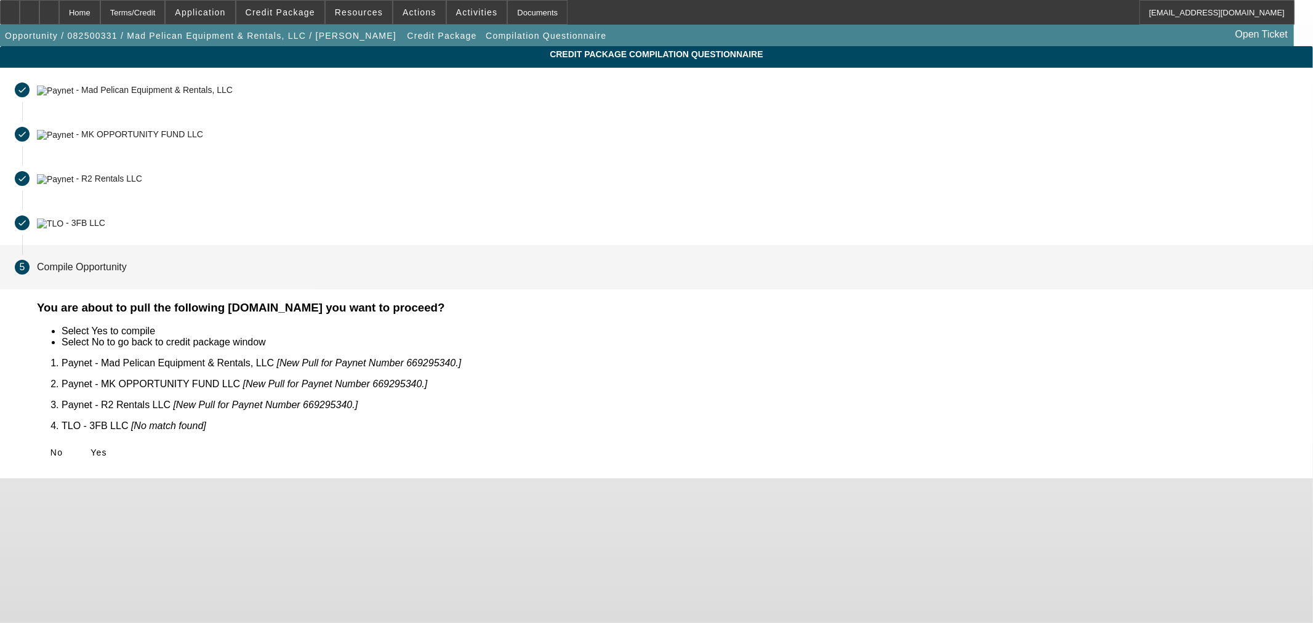
drag, startPoint x: 400, startPoint y: 425, endPoint x: 389, endPoint y: 430, distance: 12.7
click at [107, 448] on span "Yes" at bounding box center [99, 453] width 17 height 10
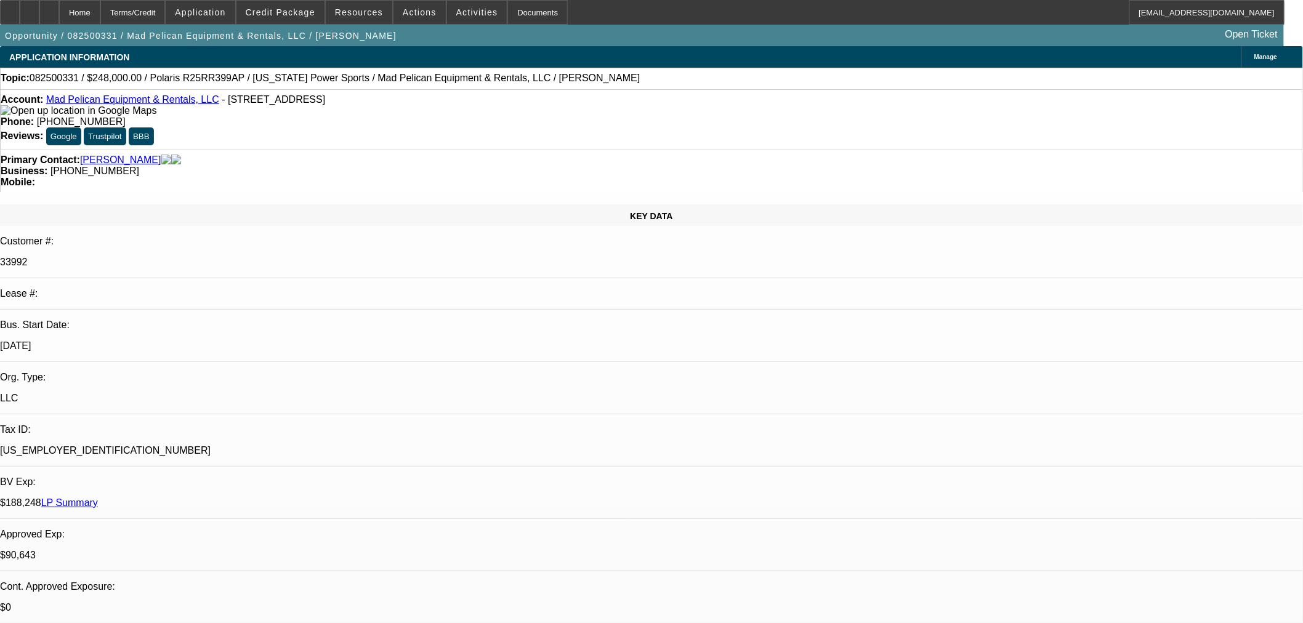
select select "0"
select select "3"
select select "0"
select select "6"
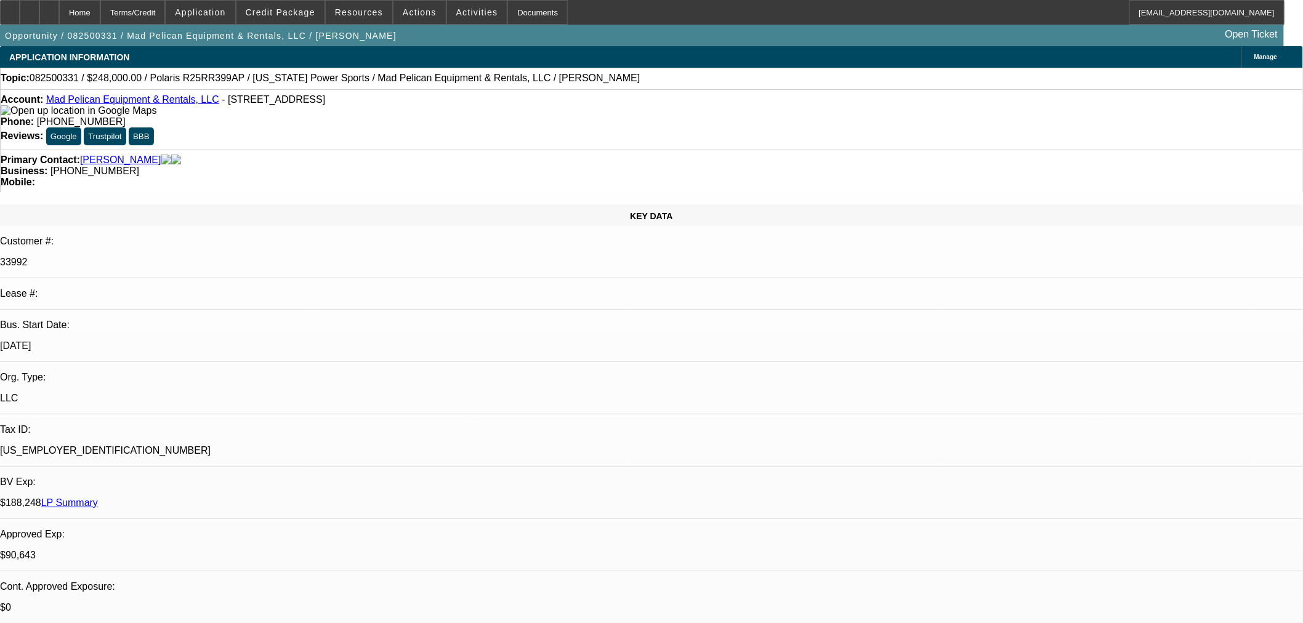
select select "0"
select select "3"
select select "0"
select select "6"
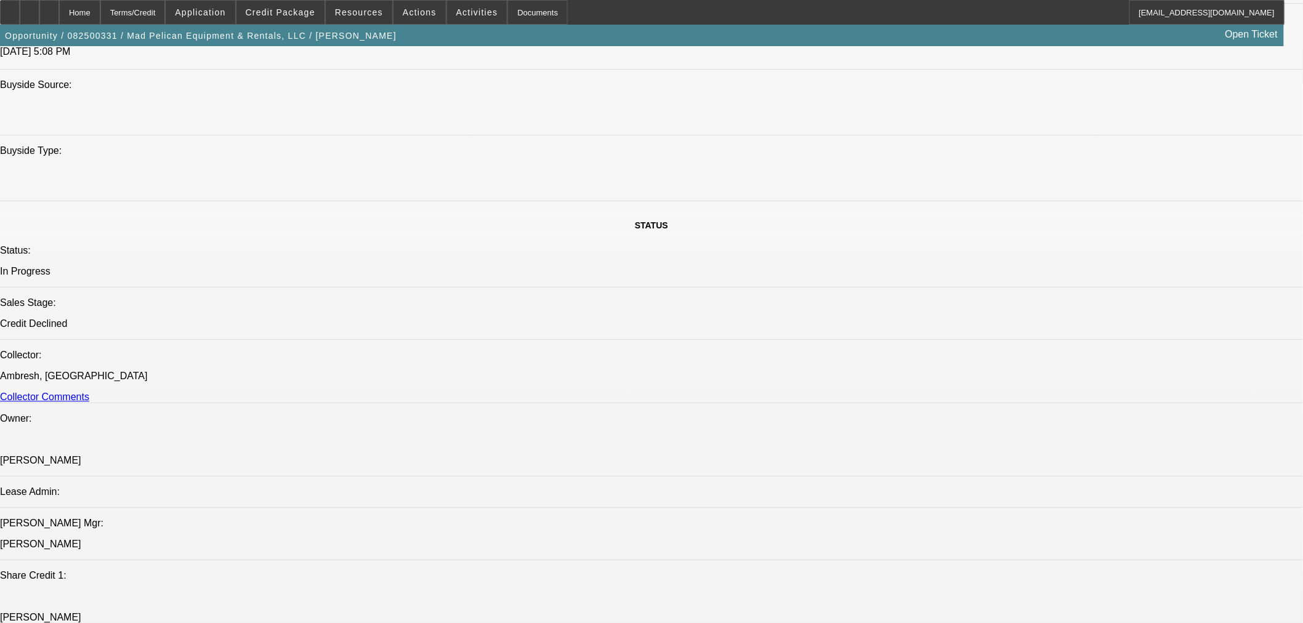
scroll to position [684, 0]
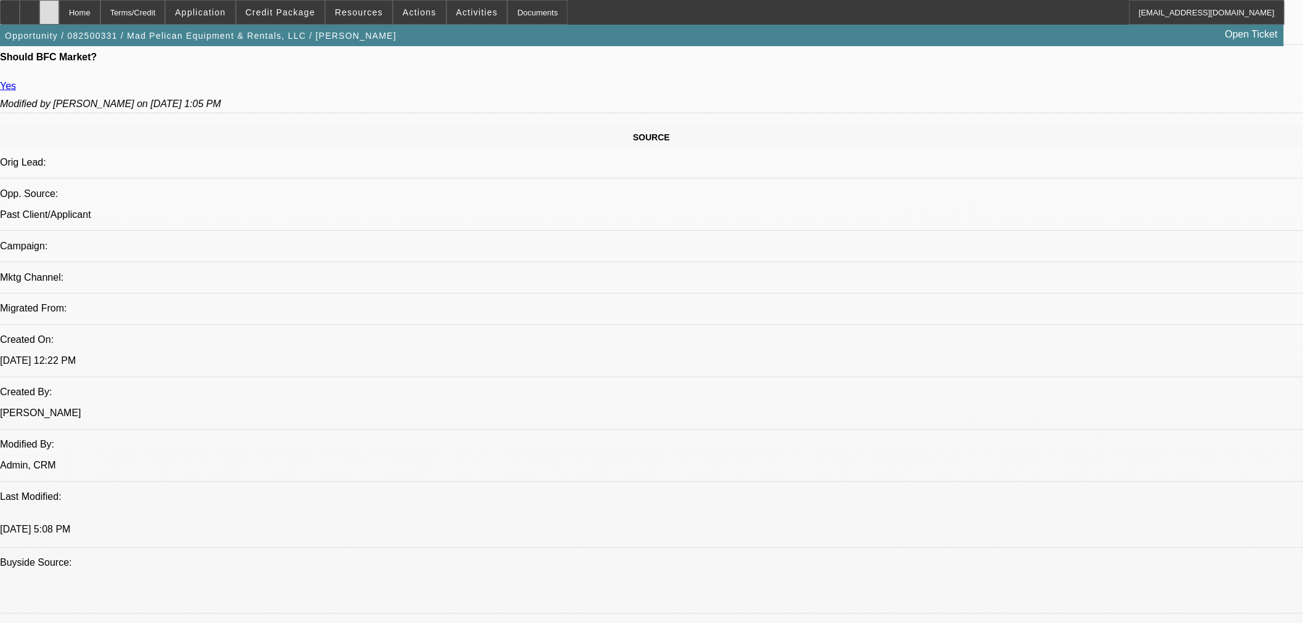
click at [59, 7] on div at bounding box center [49, 12] width 20 height 25
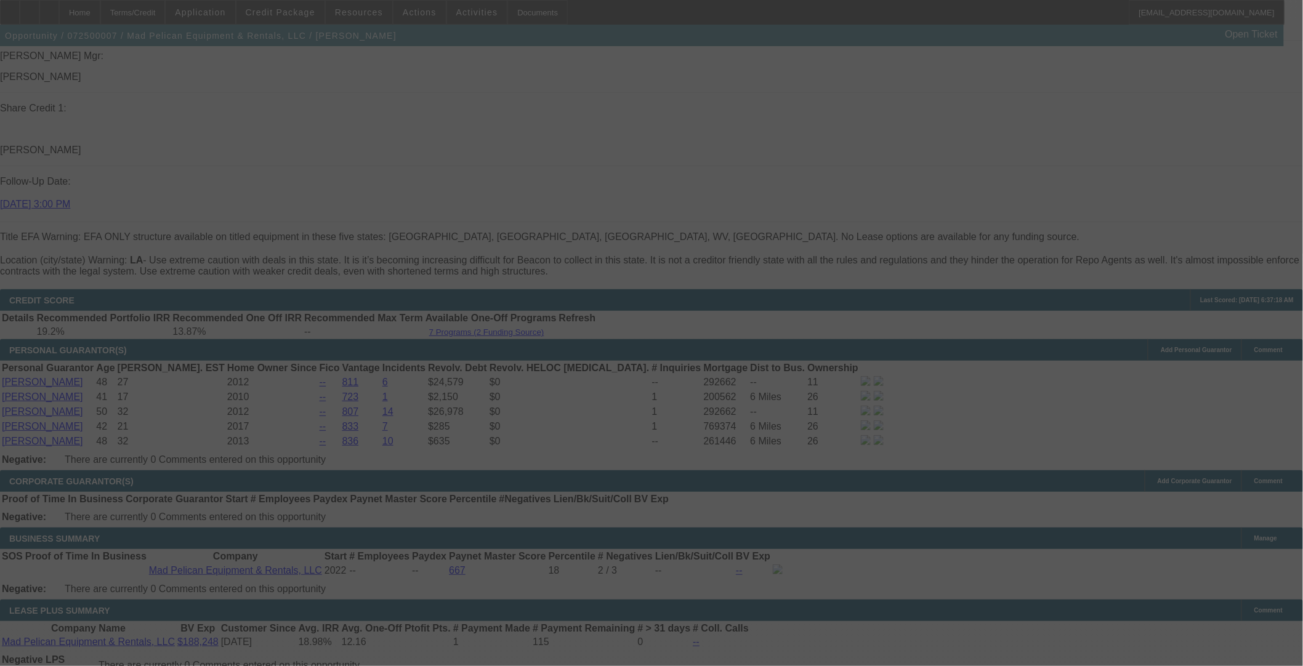
scroll to position [2232, 0]
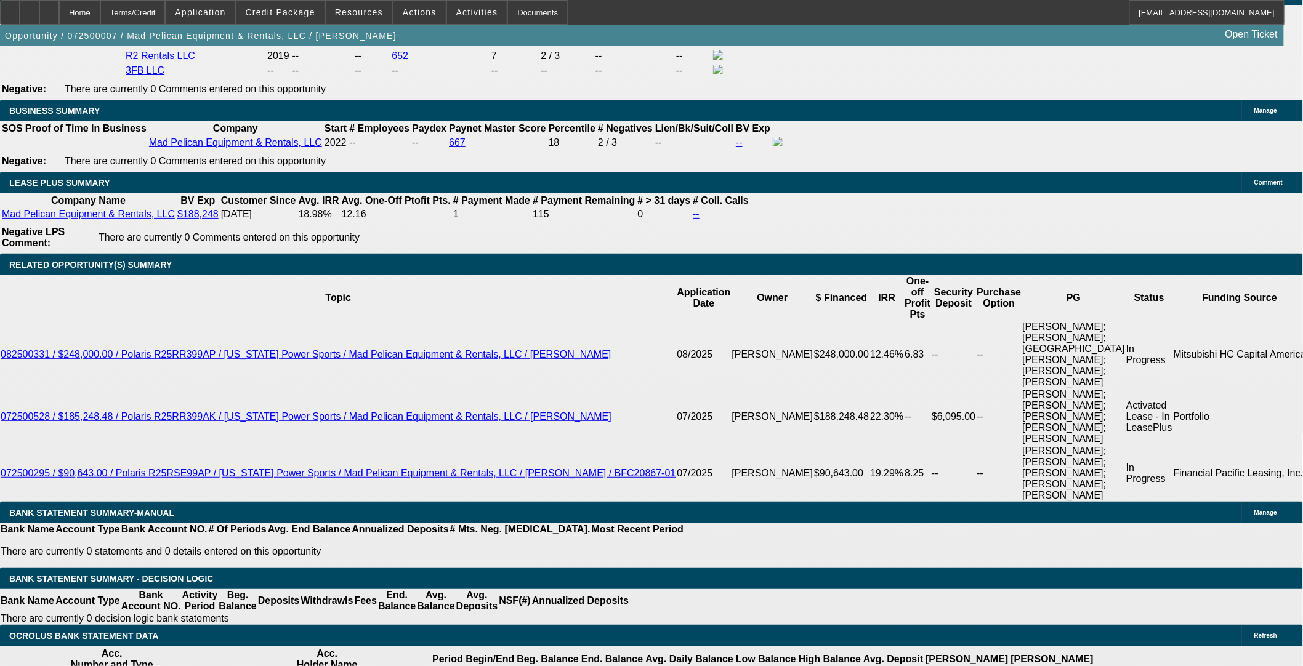
select select "0"
select select "6"
select select "0"
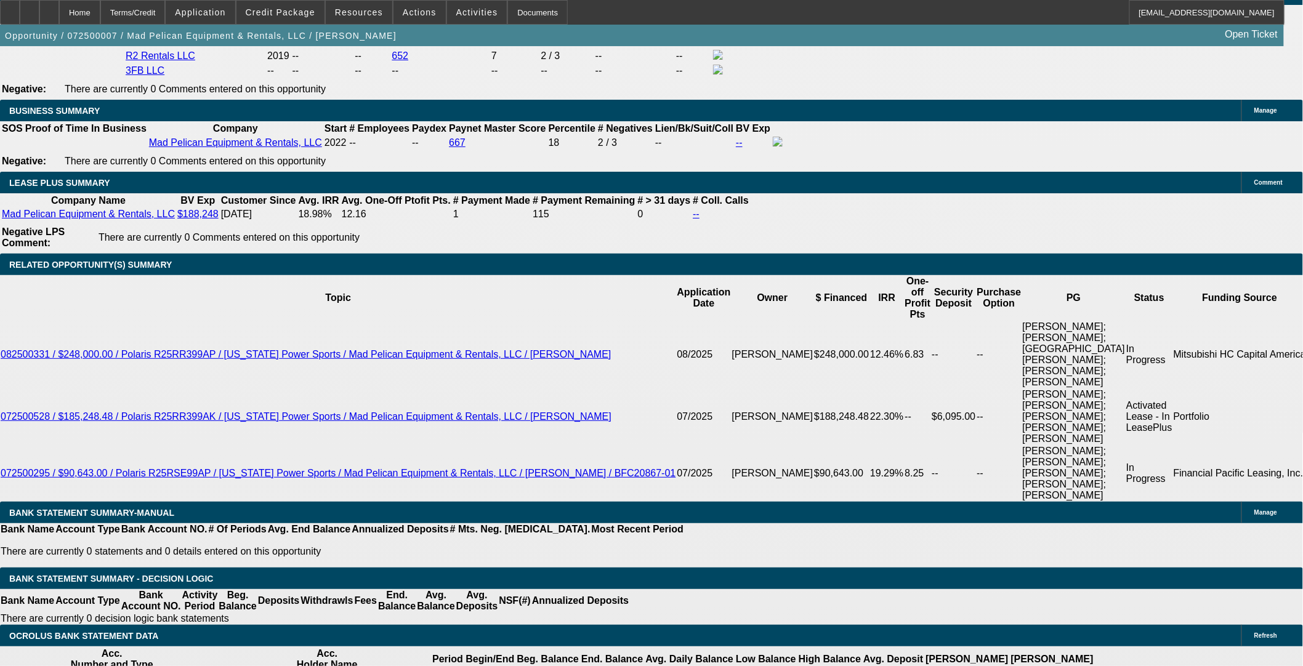
select select "0"
select select "6"
select select "0"
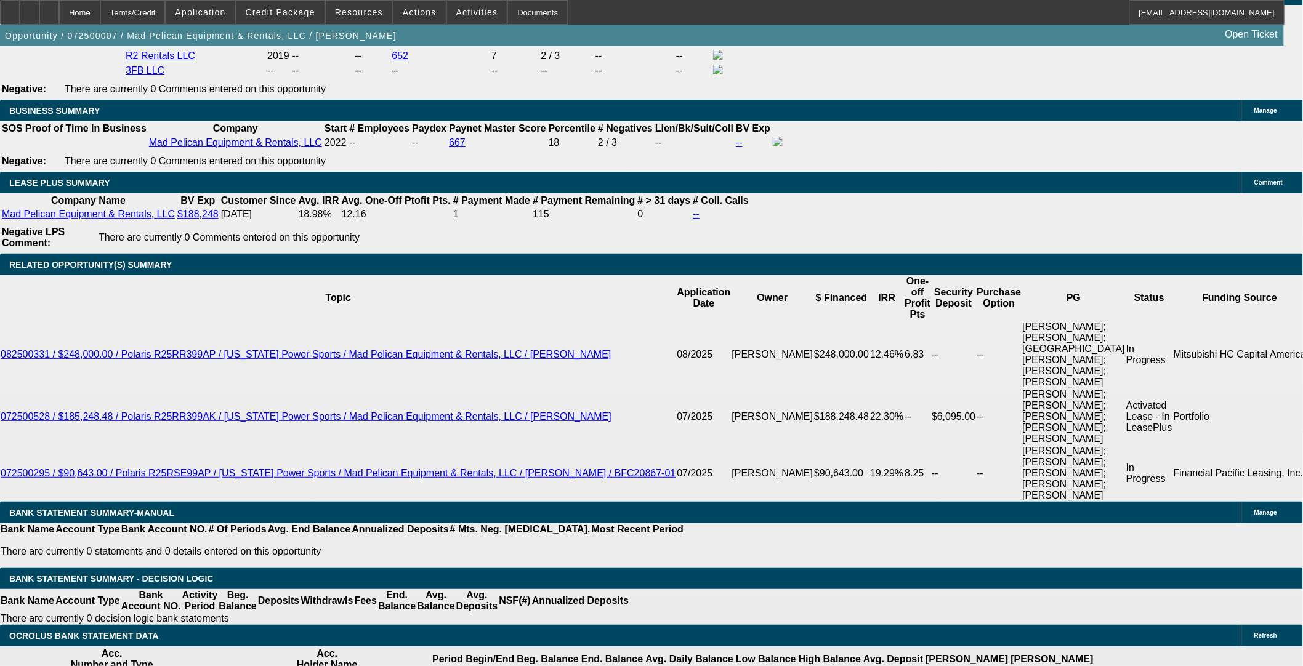
select select "0"
select select "6"
select select "0"
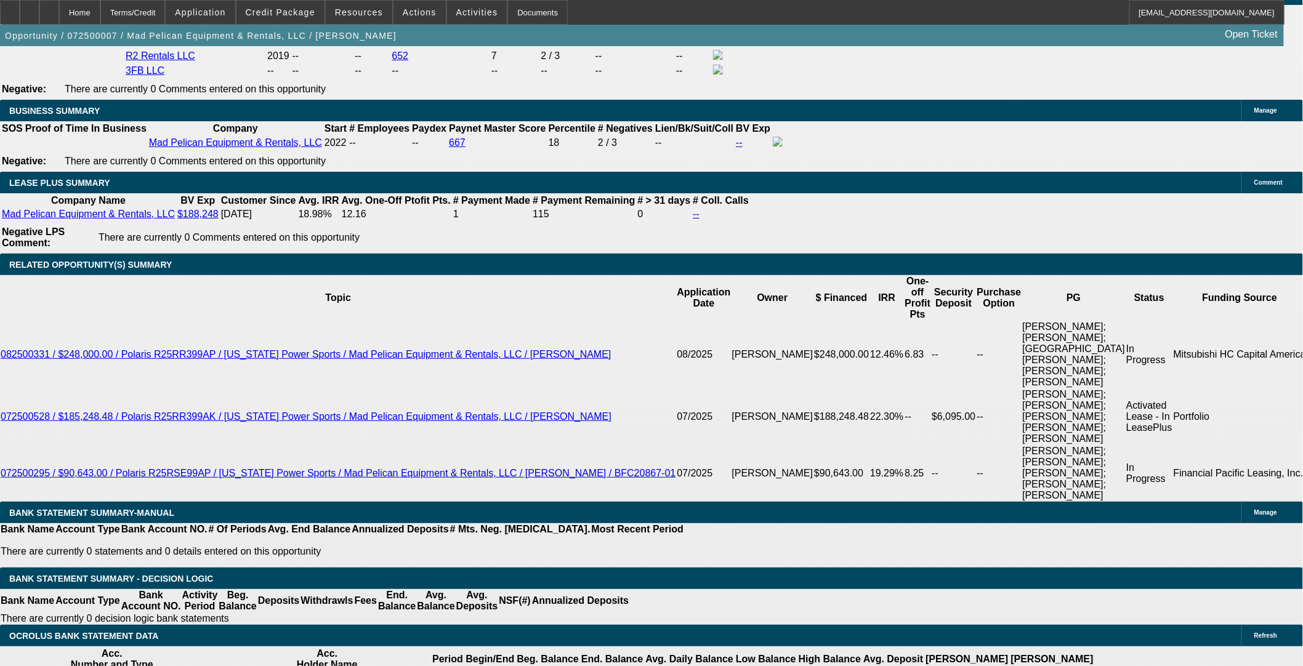
select select "6"
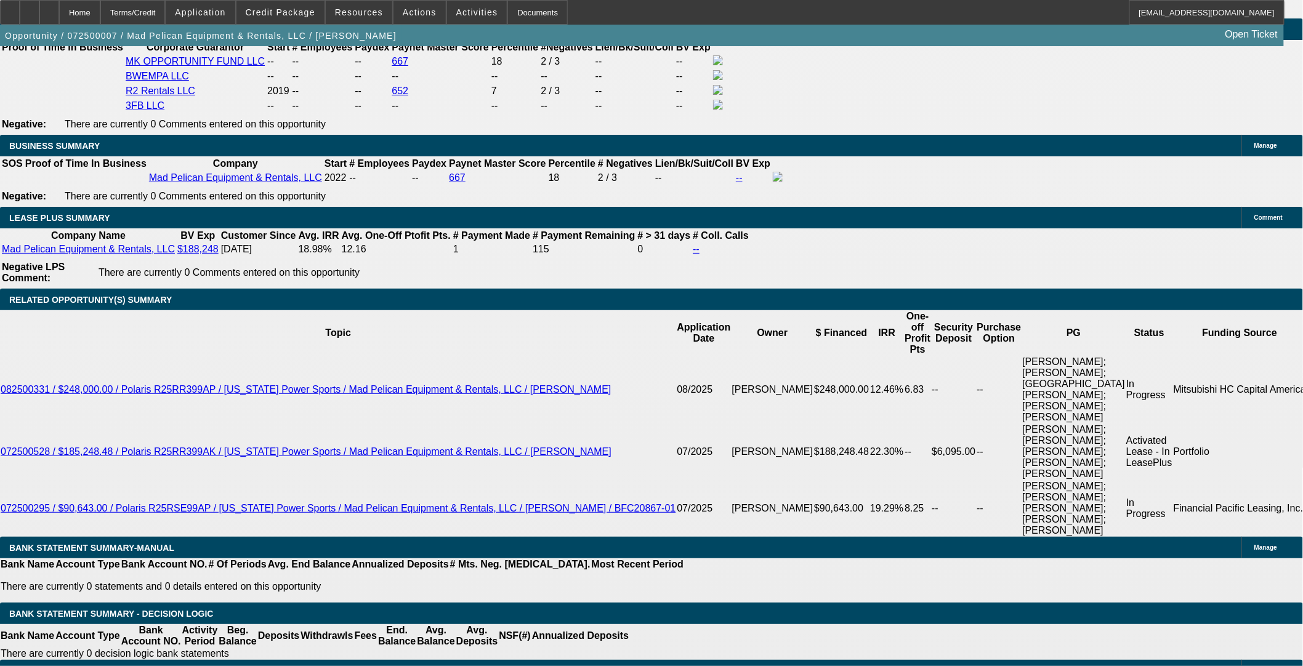
scroll to position [2164, 0]
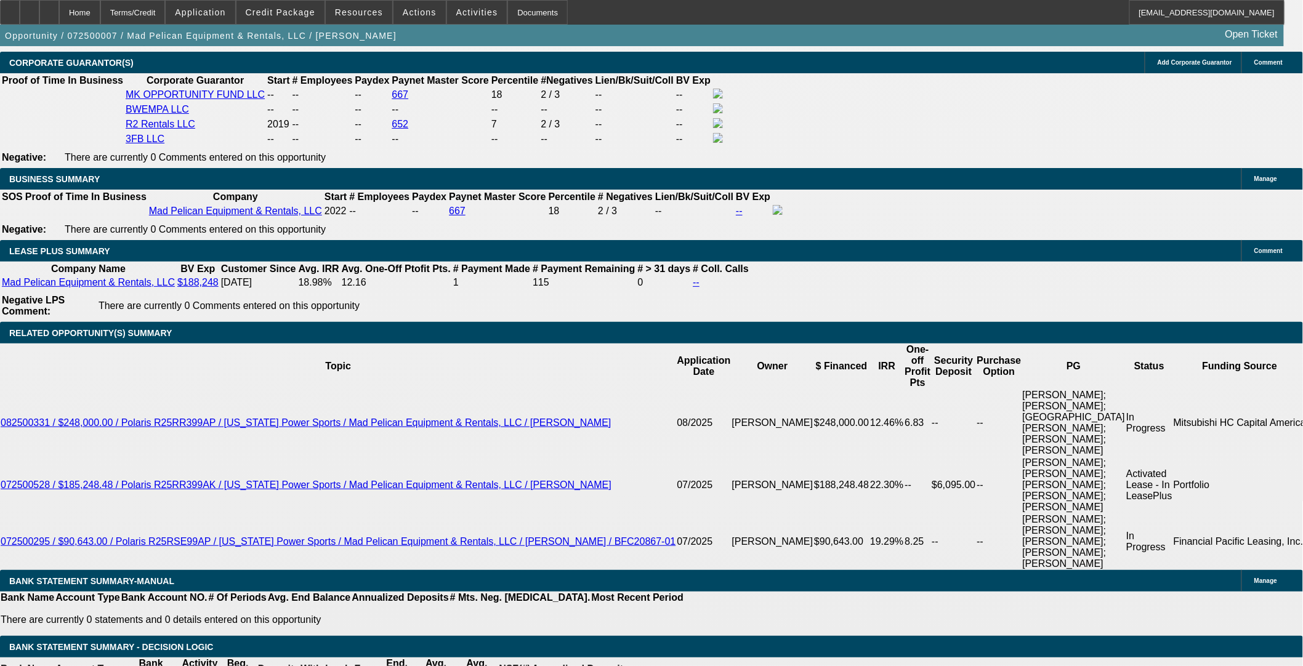
select select "0"
select select "3"
select select "0"
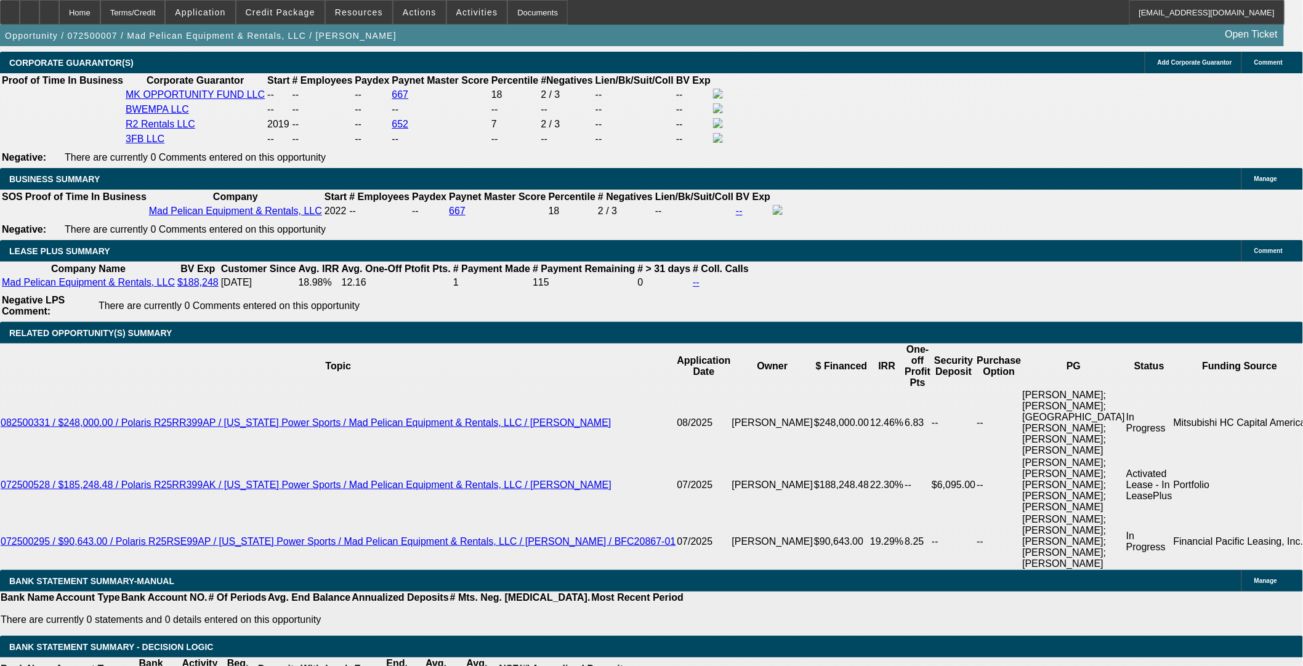
select select "6"
select select "0"
select select "3"
select select "0"
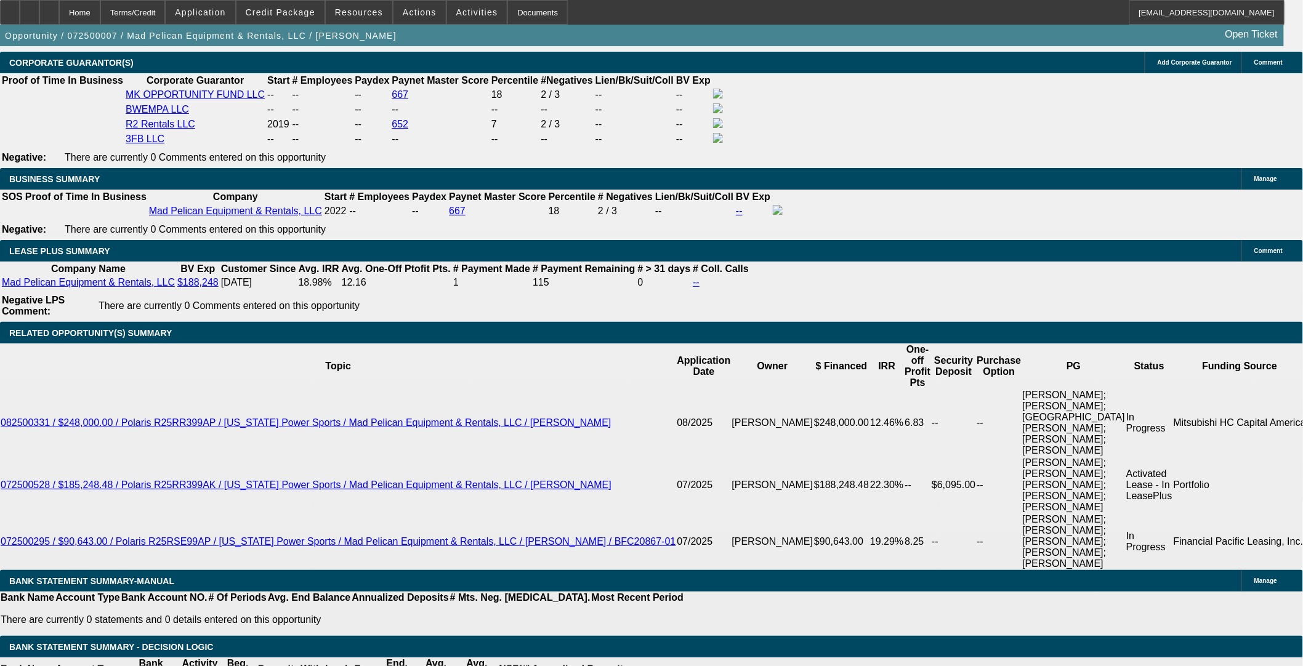
select select "6"
select select "0"
select select "3"
select select "0"
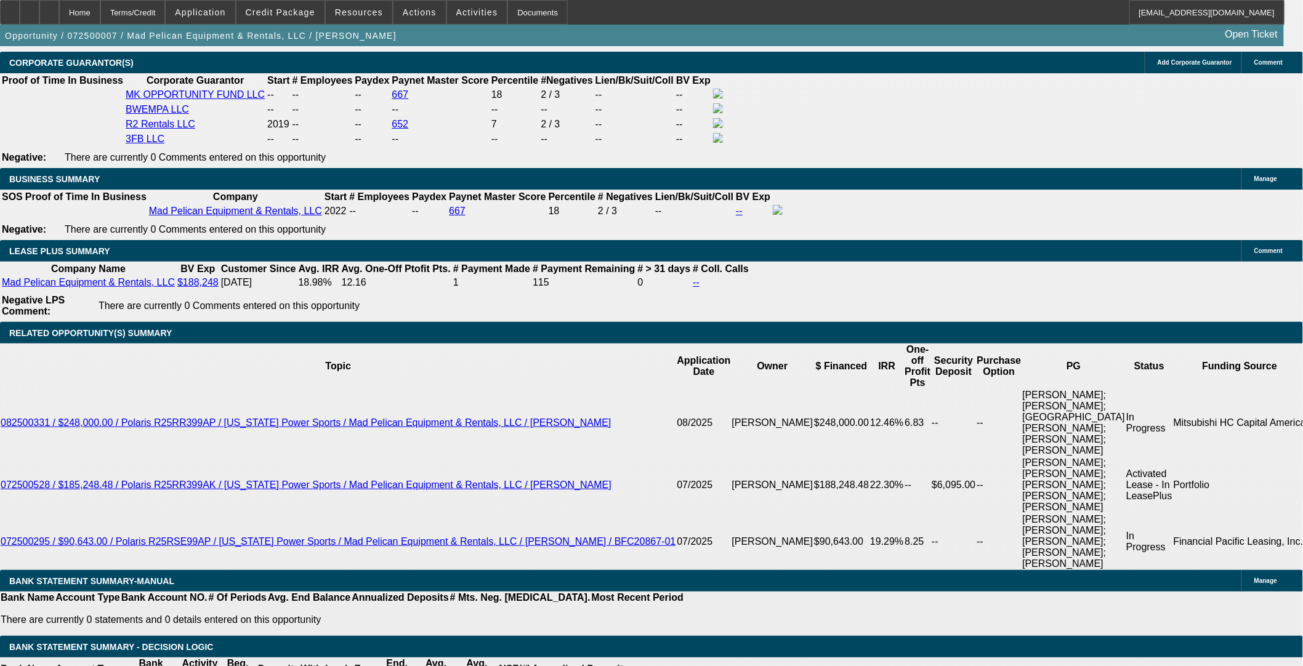
select select "6"
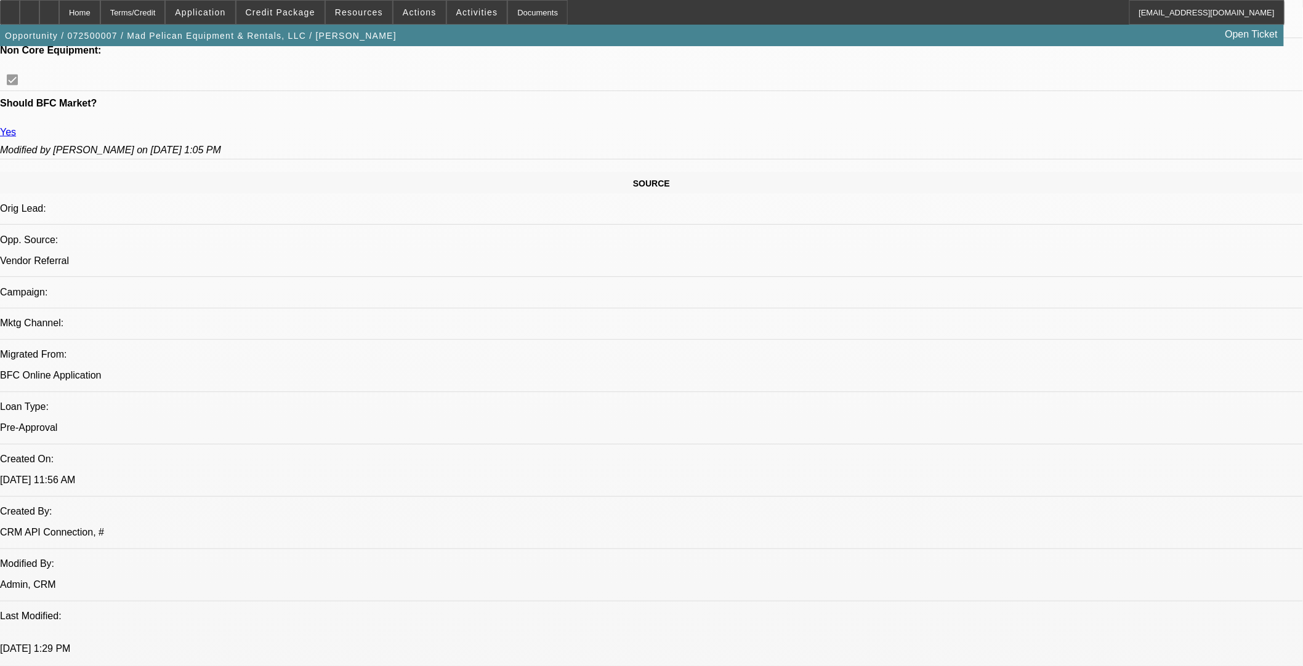
scroll to position [4125, 0]
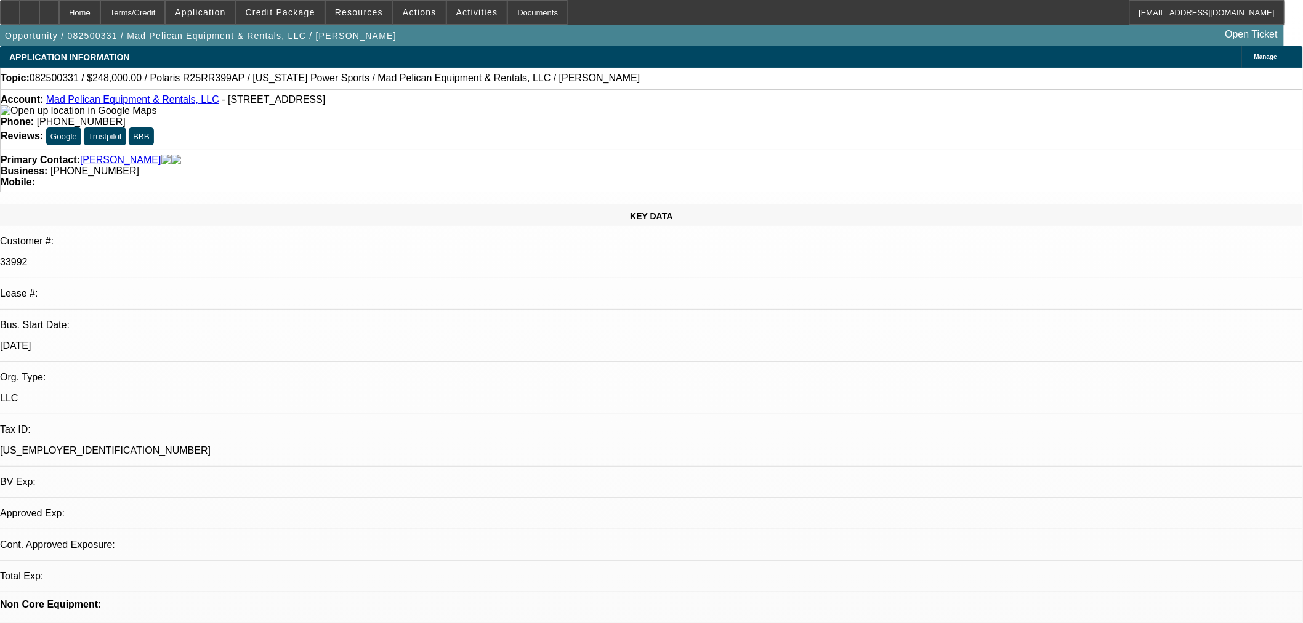
select select "0"
select select "3"
select select "0"
select select "6"
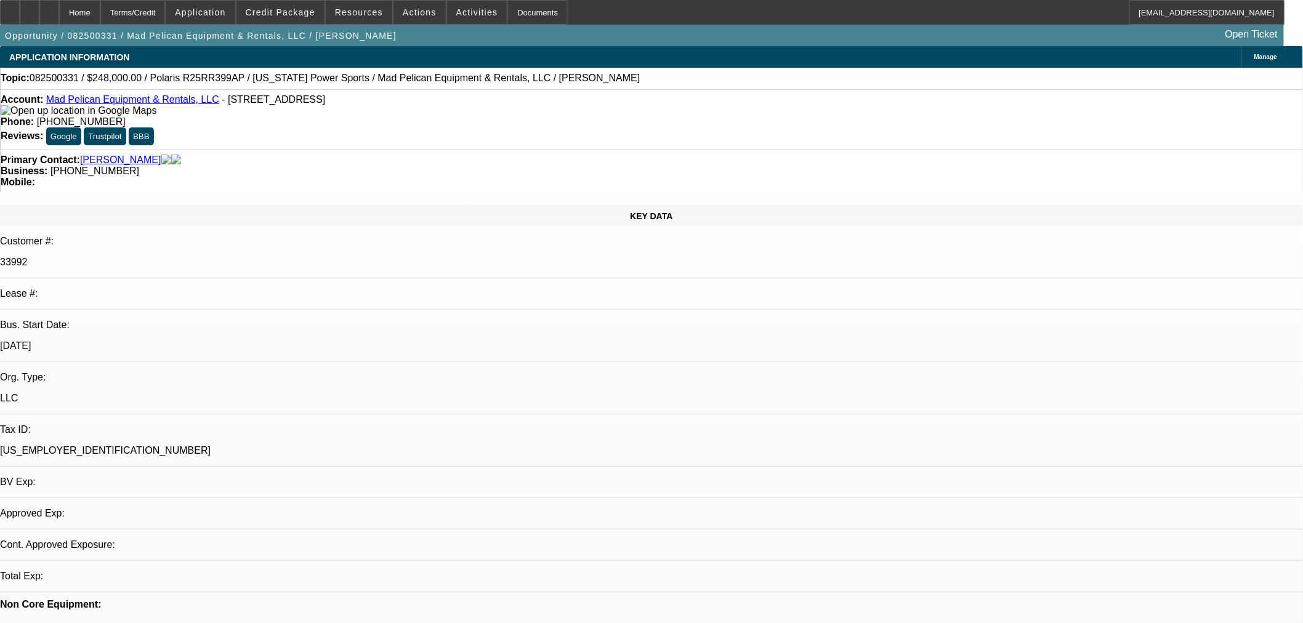
select select "0"
select select "3"
select select "0"
select select "6"
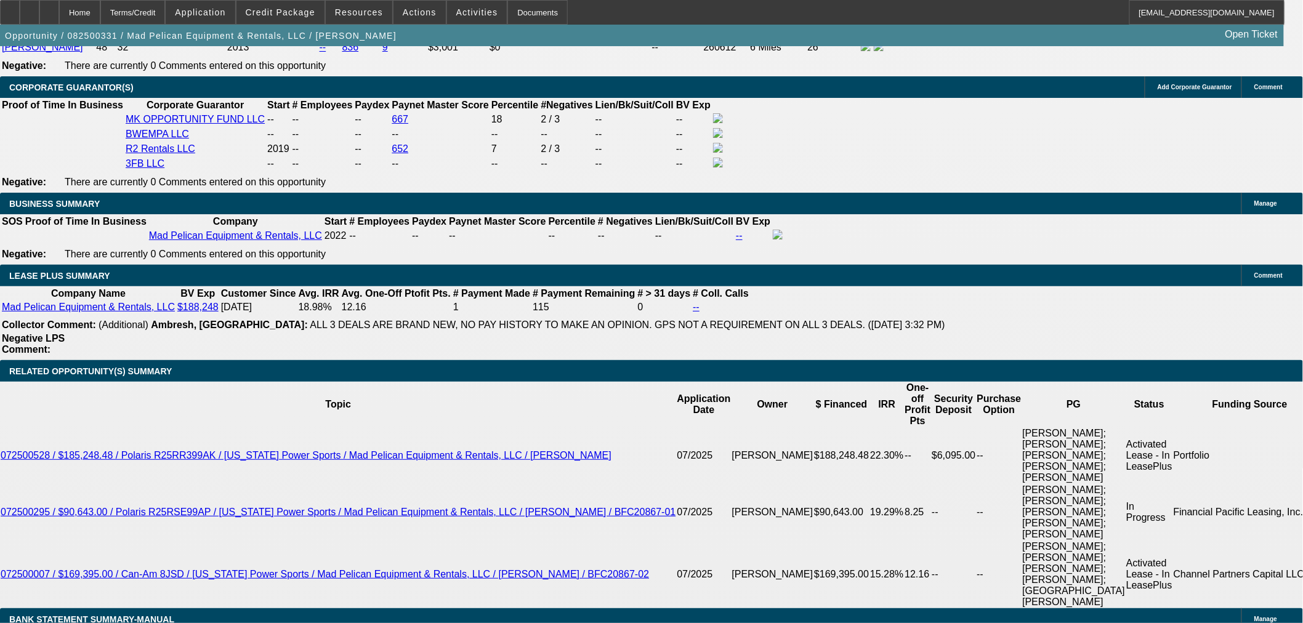
scroll to position [2257, 0]
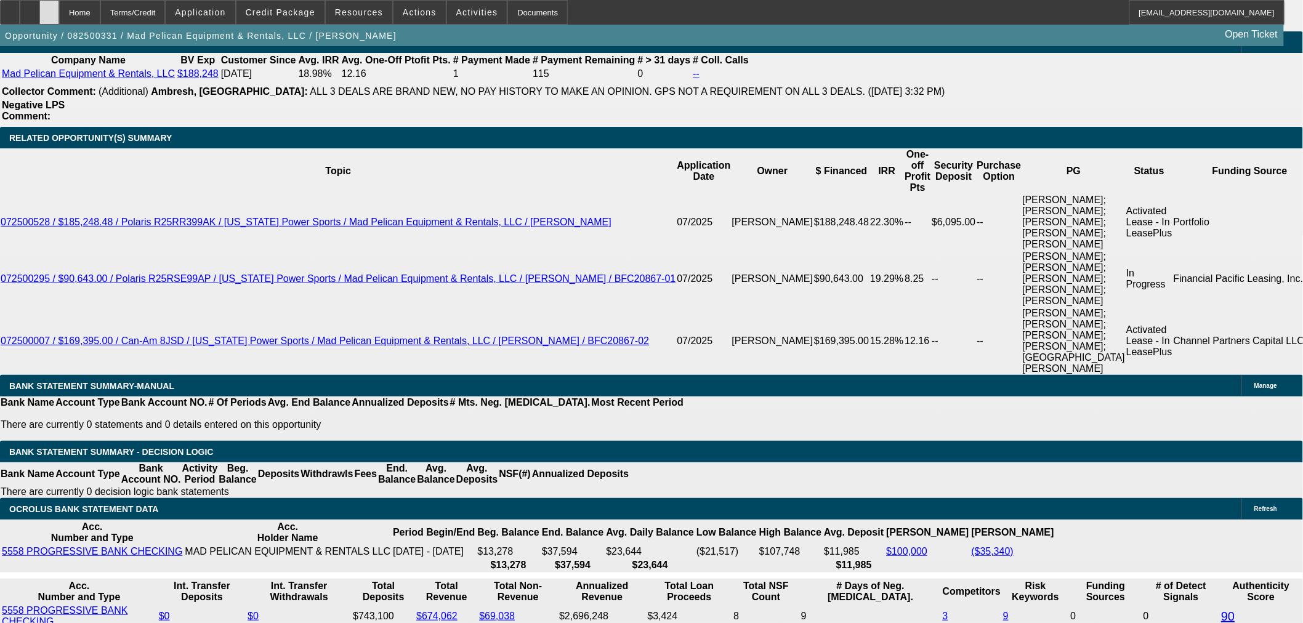
click at [59, 9] on div at bounding box center [49, 12] width 20 height 25
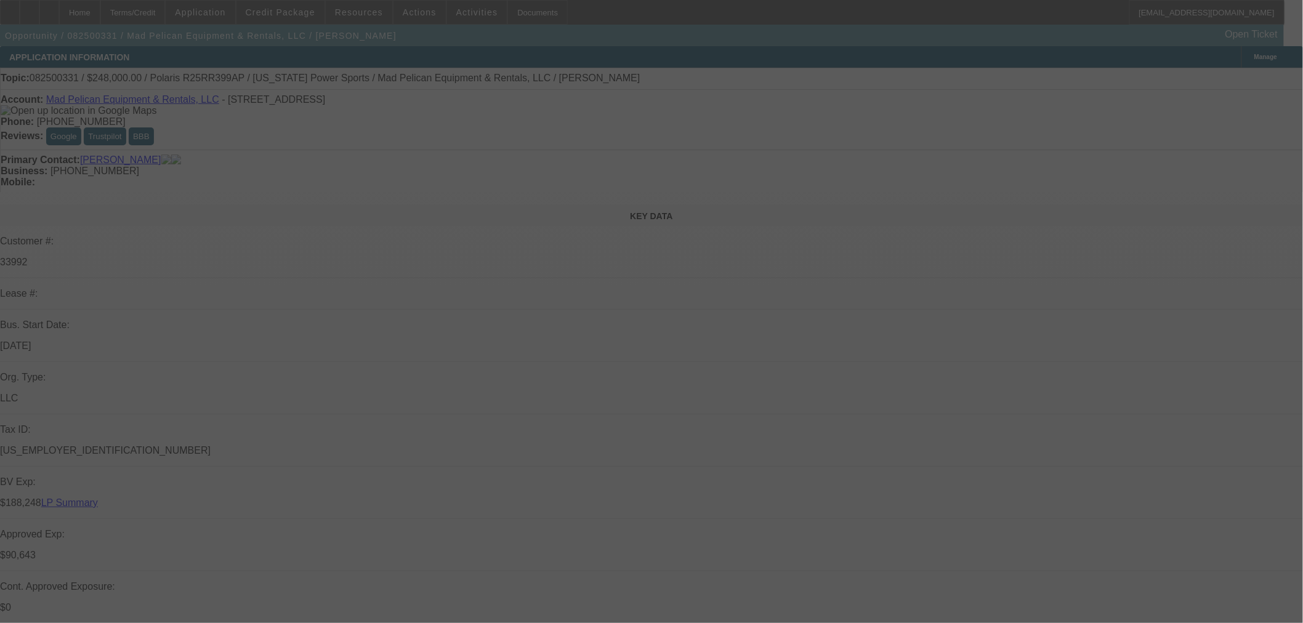
select select "0"
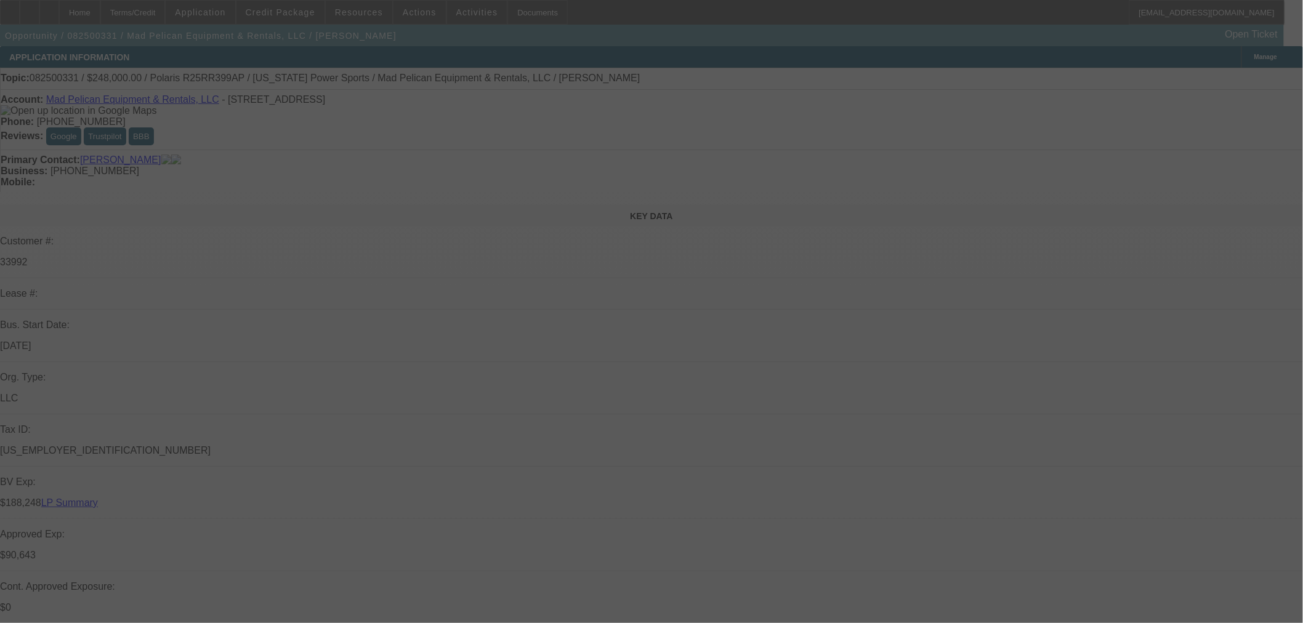
select select "0"
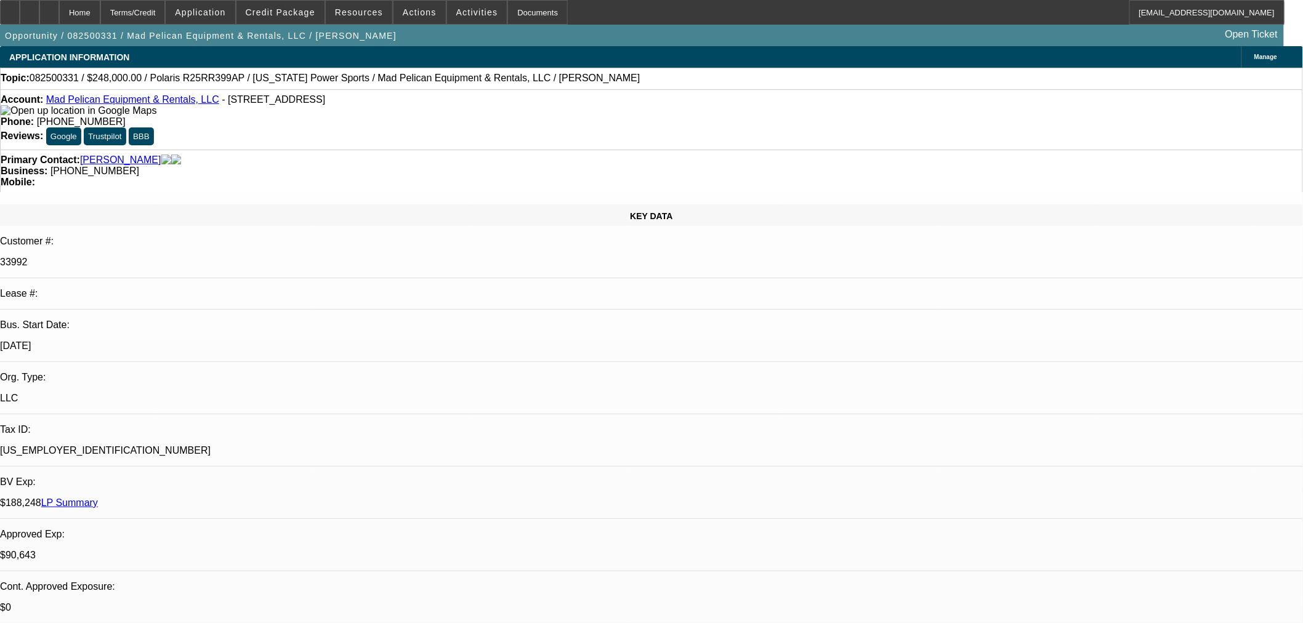
select select "1"
select select "3"
select select "6"
select select "1"
select select "3"
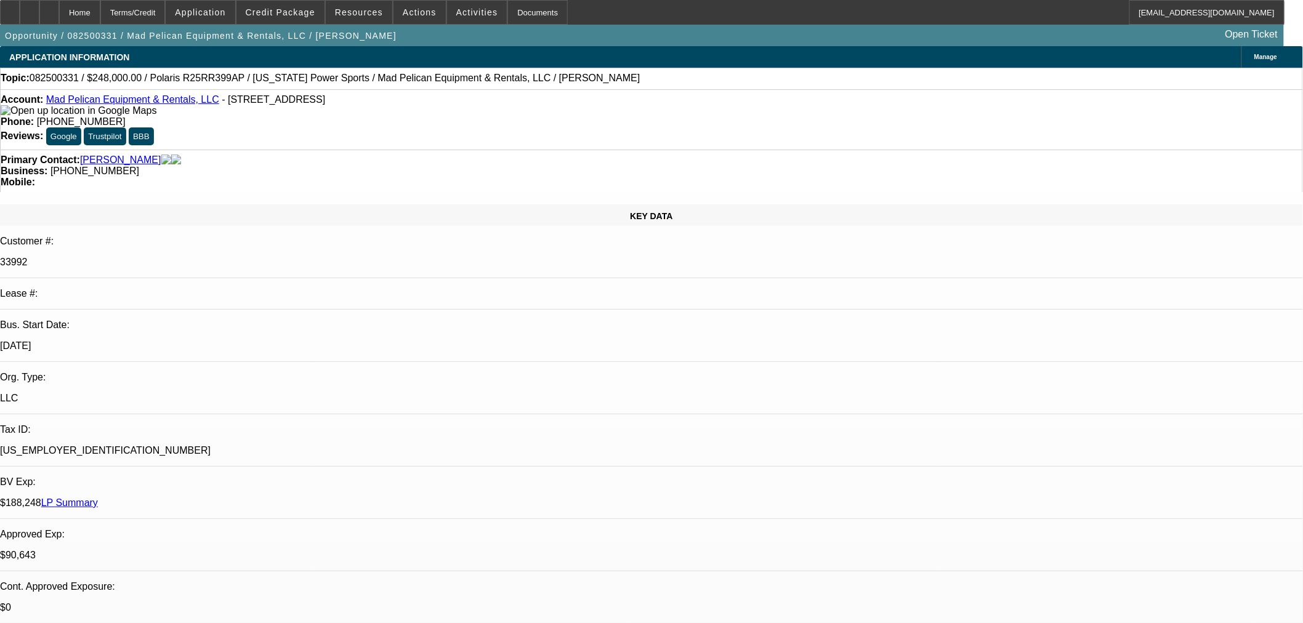
select select "6"
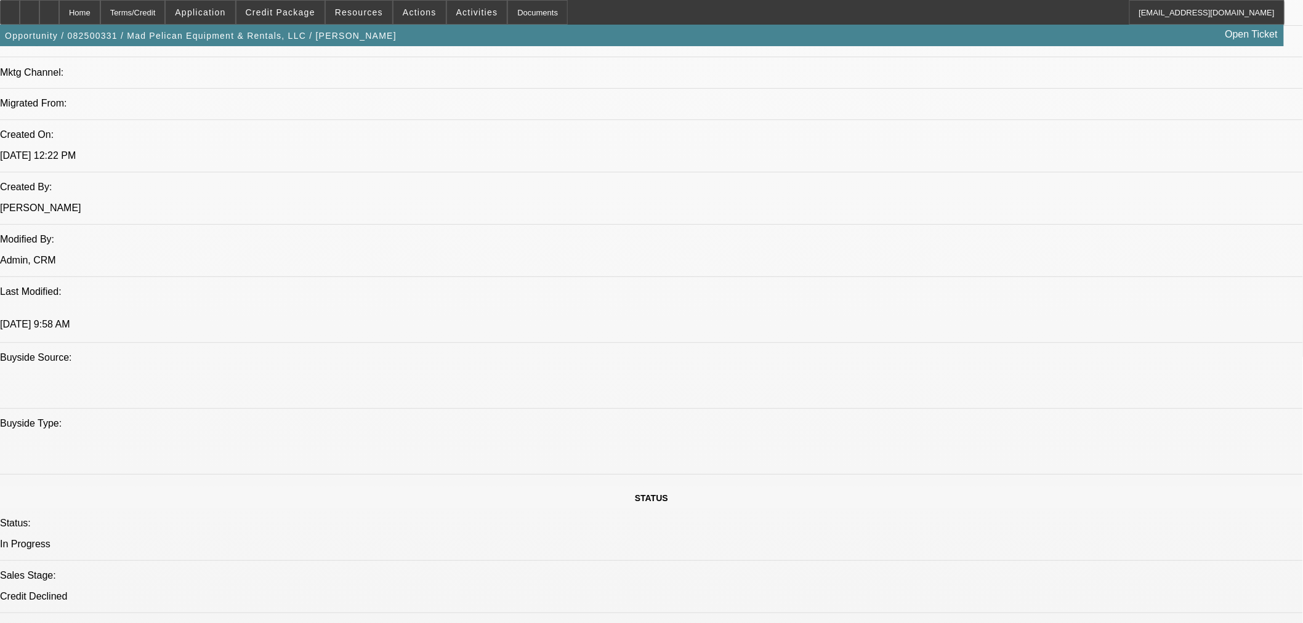
scroll to position [478, 0]
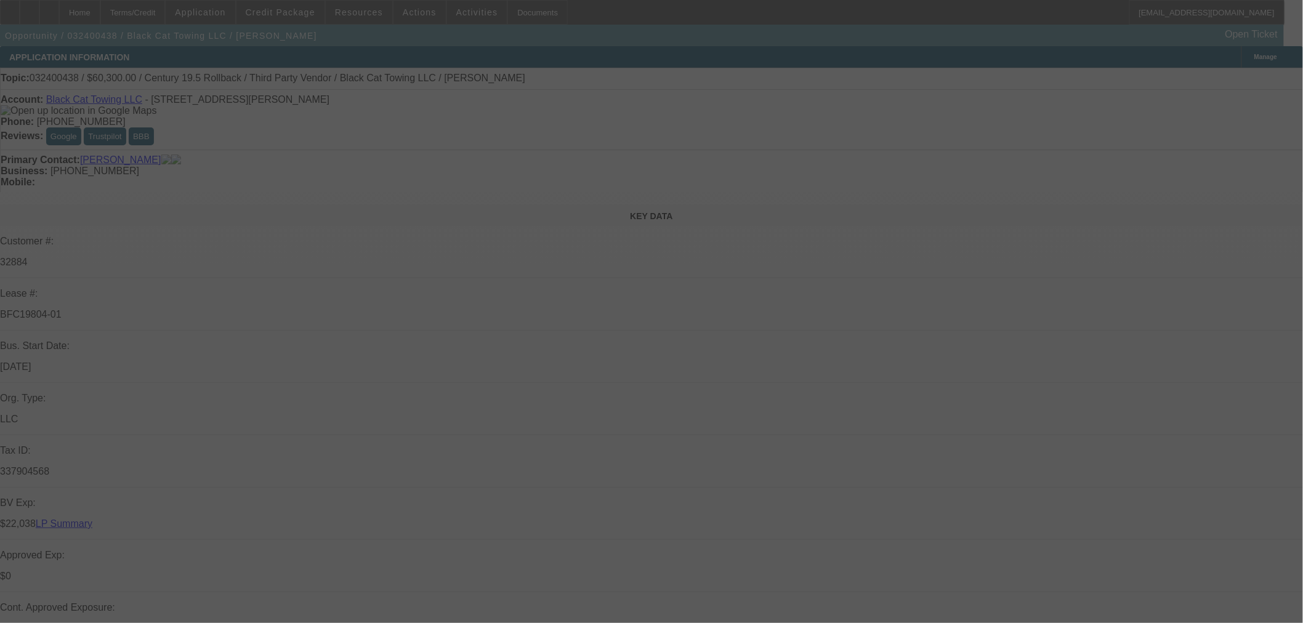
select select "0.1"
select select "2"
select select "0"
select select "6"
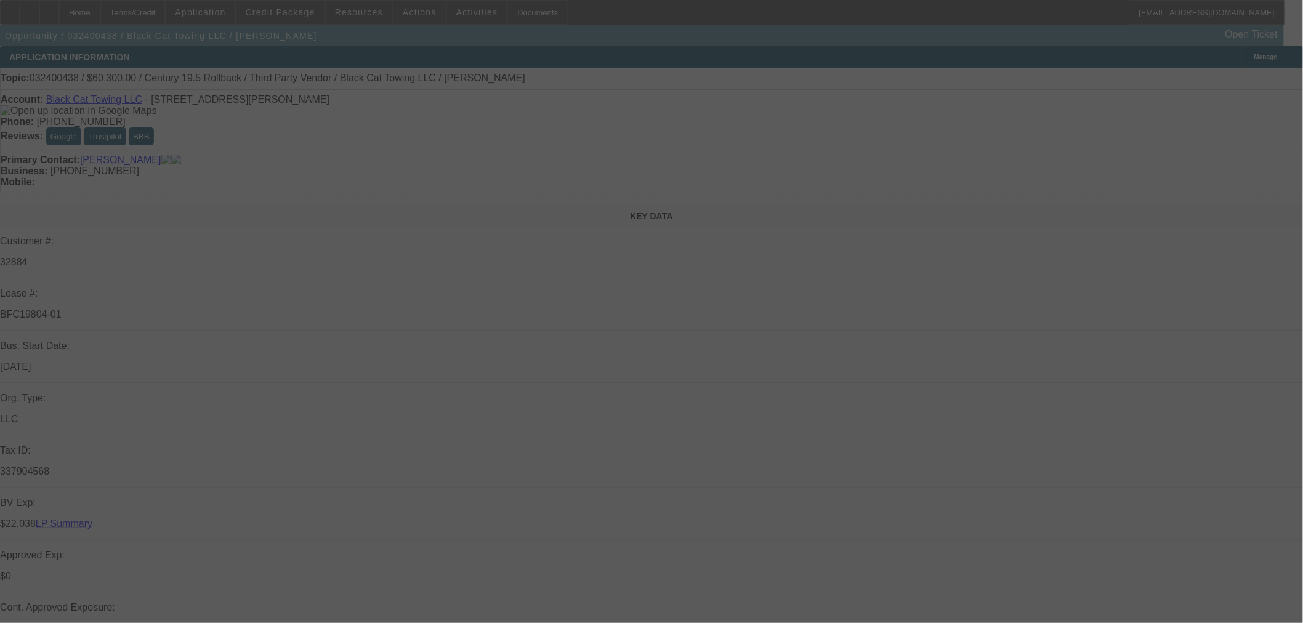
select select "0.15"
select select "2"
select select "0.1"
select select "4"
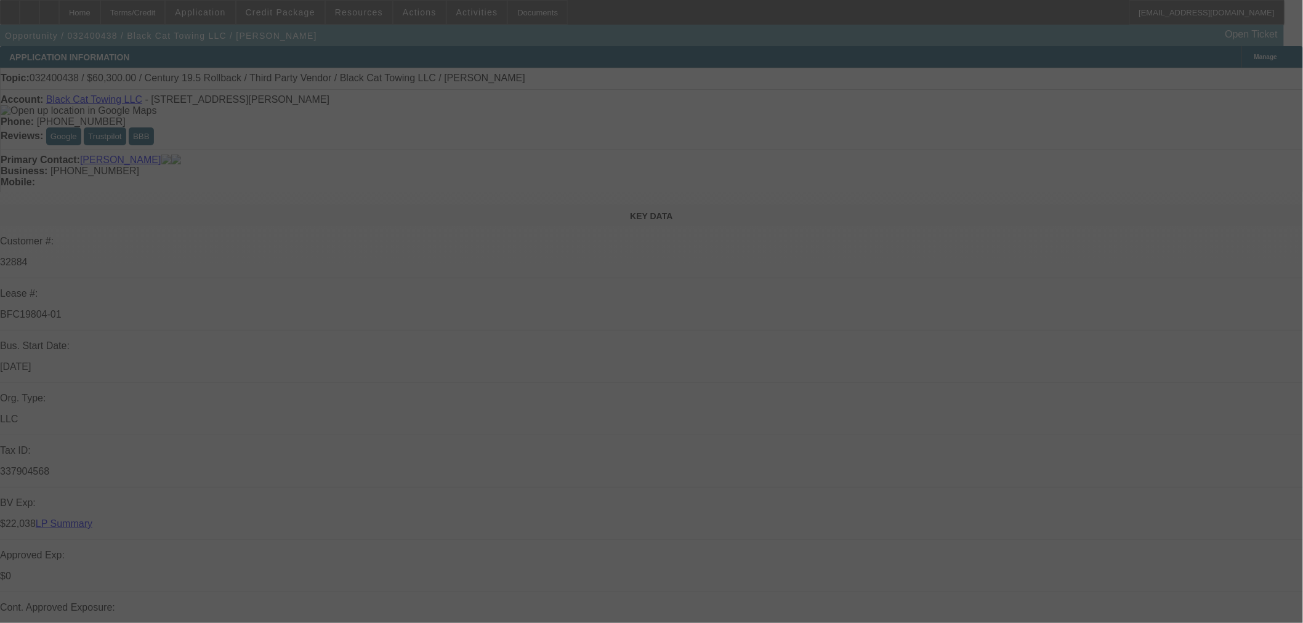
select select "0.15"
select select "2"
select select "0.1"
select select "4"
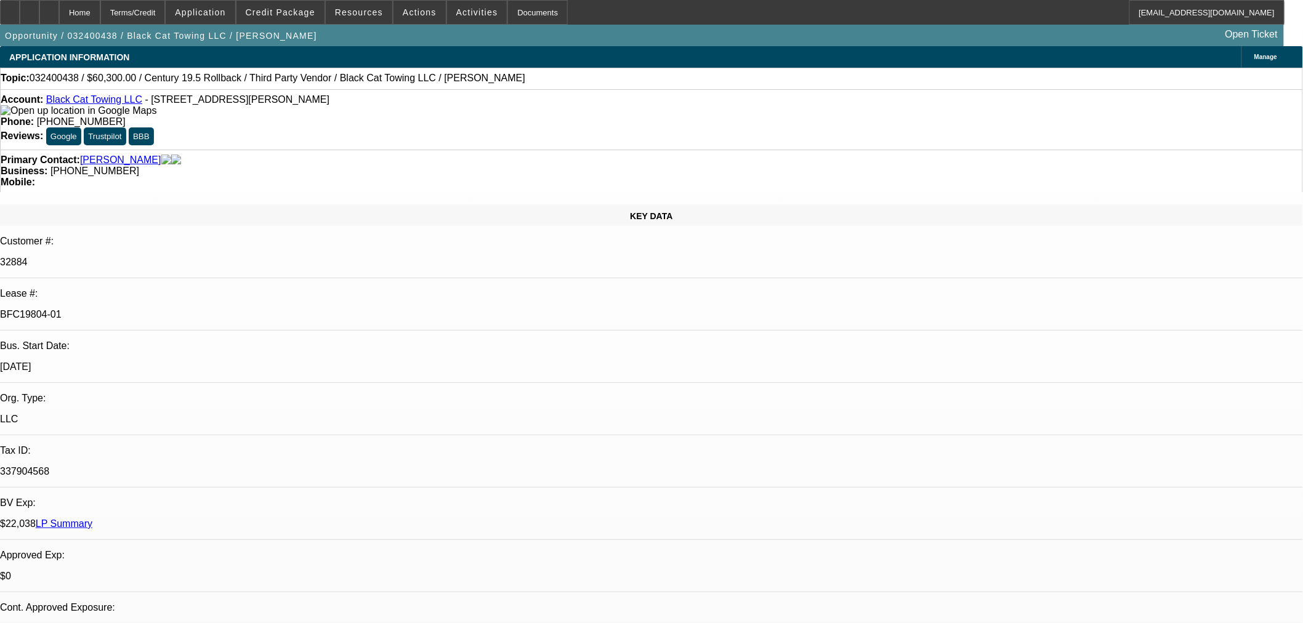
drag, startPoint x: 214, startPoint y: 204, endPoint x: 161, endPoint y: 209, distance: 53.8
click at [159, 309] on div "BFC19804-01" at bounding box center [651, 314] width 1303 height 11
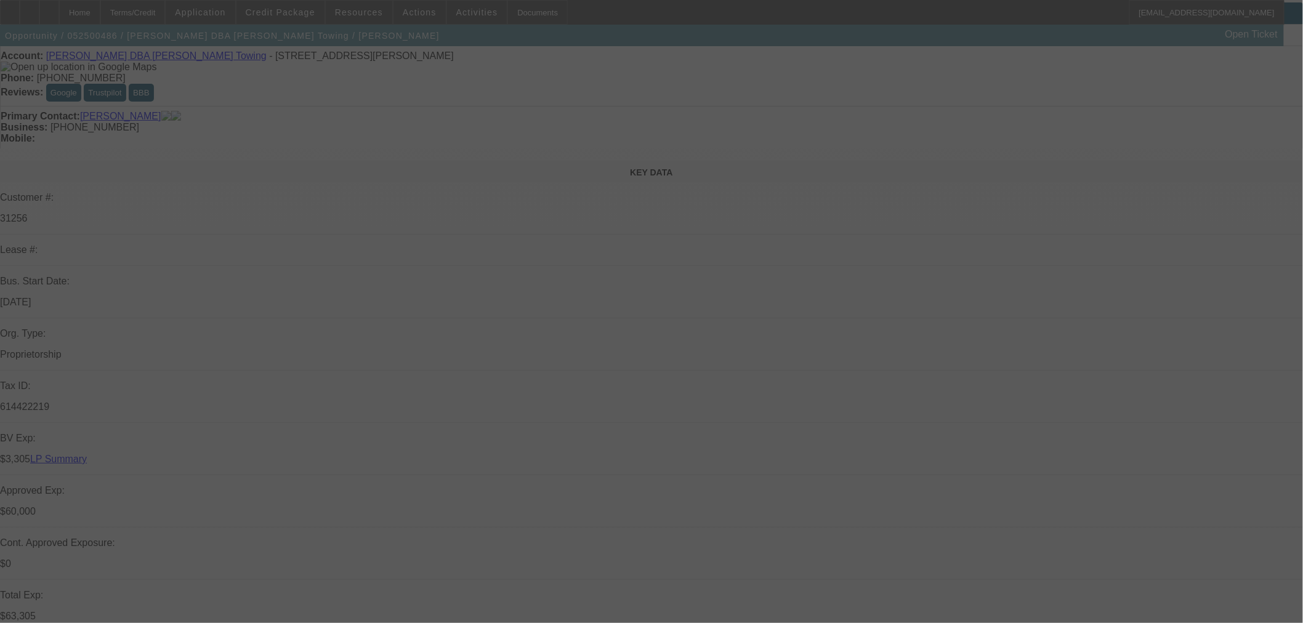
scroll to position [68, 0]
select select "0"
select select "0.1"
select select "4"
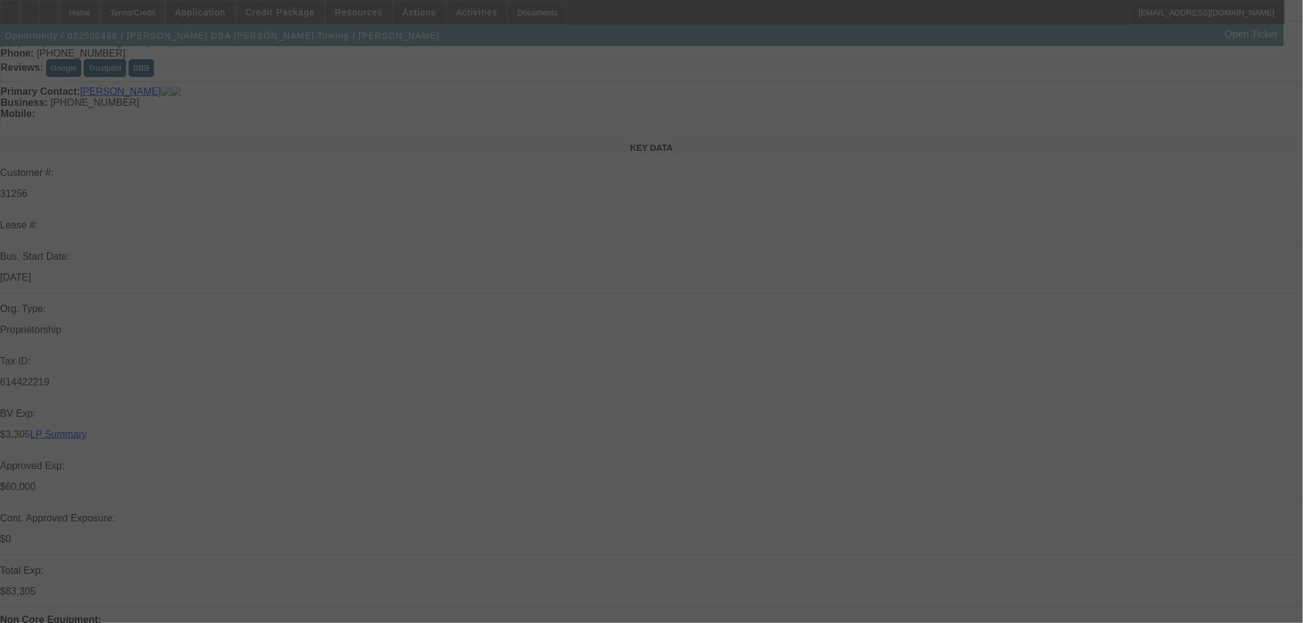
select select "0"
select select "2"
select select "0.1"
select select "4"
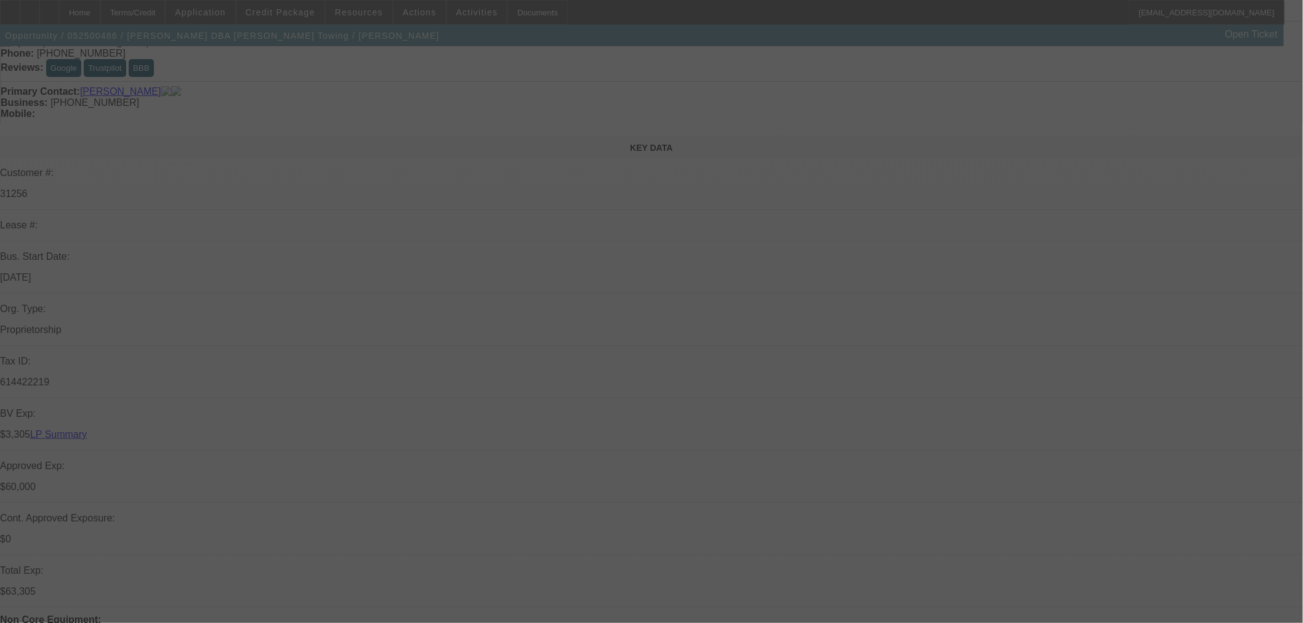
select select "0"
select select "2"
select select "0.1"
select select "4"
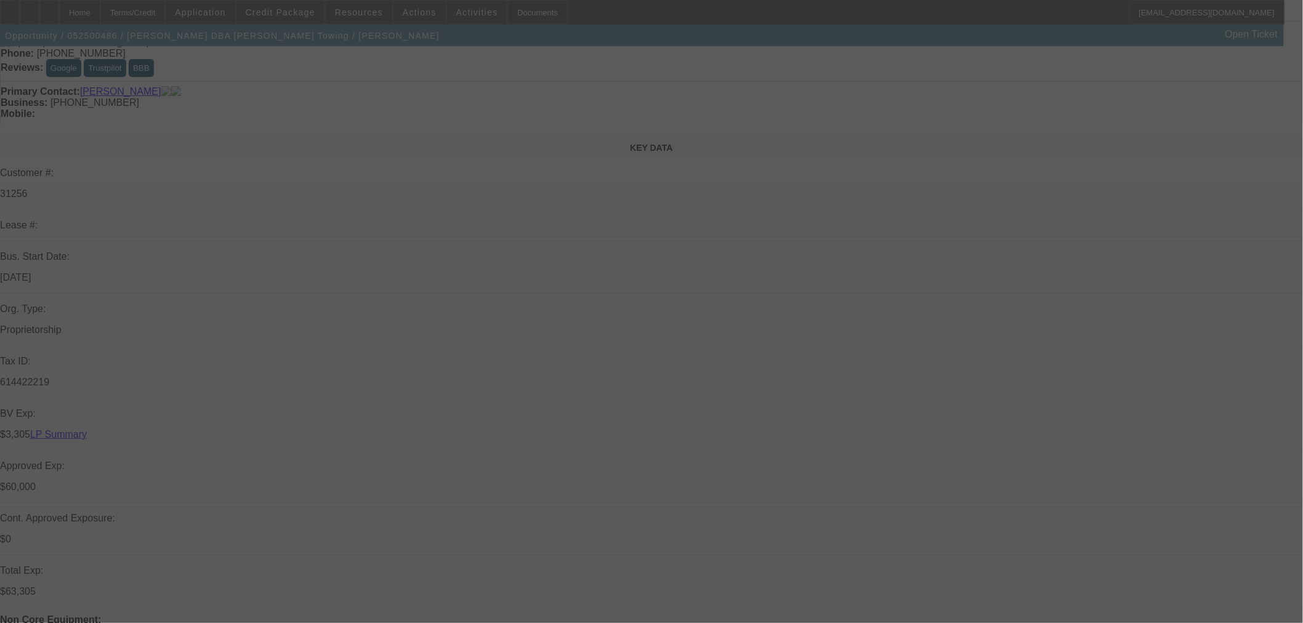
select select "0"
select select "3"
select select "0.1"
select select "4"
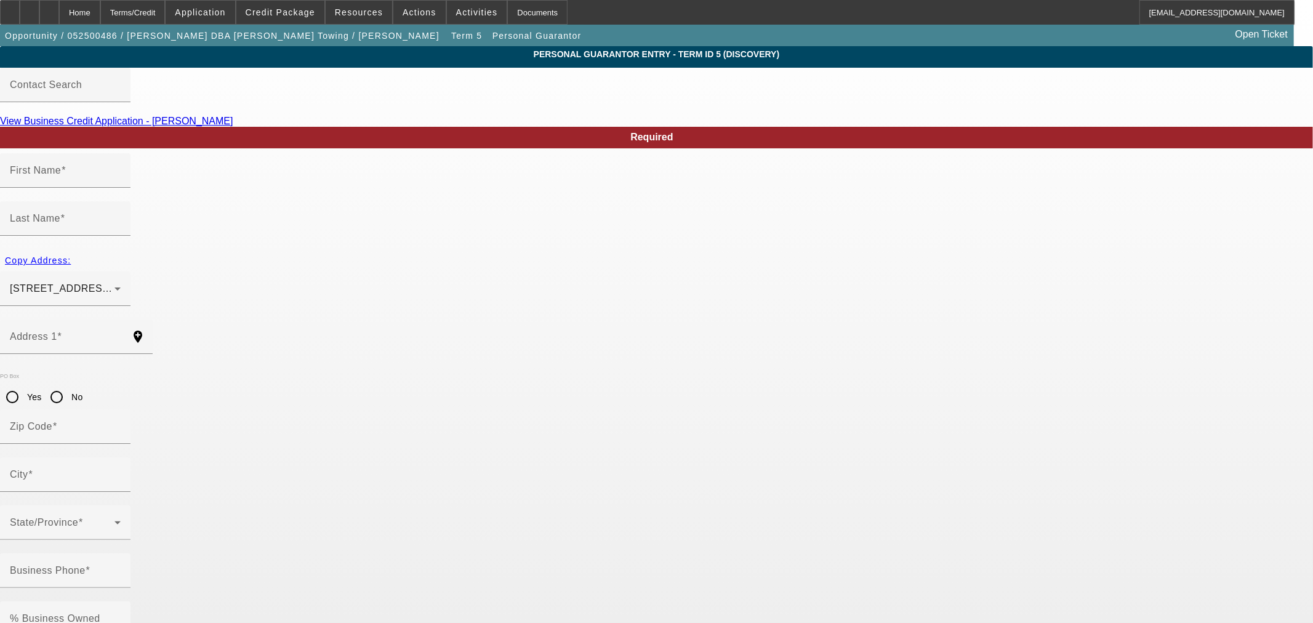
type input "[PERSON_NAME]"
type input "[STREET_ADDRESS][PERSON_NAME]"
radio input "true"
type input "93702"
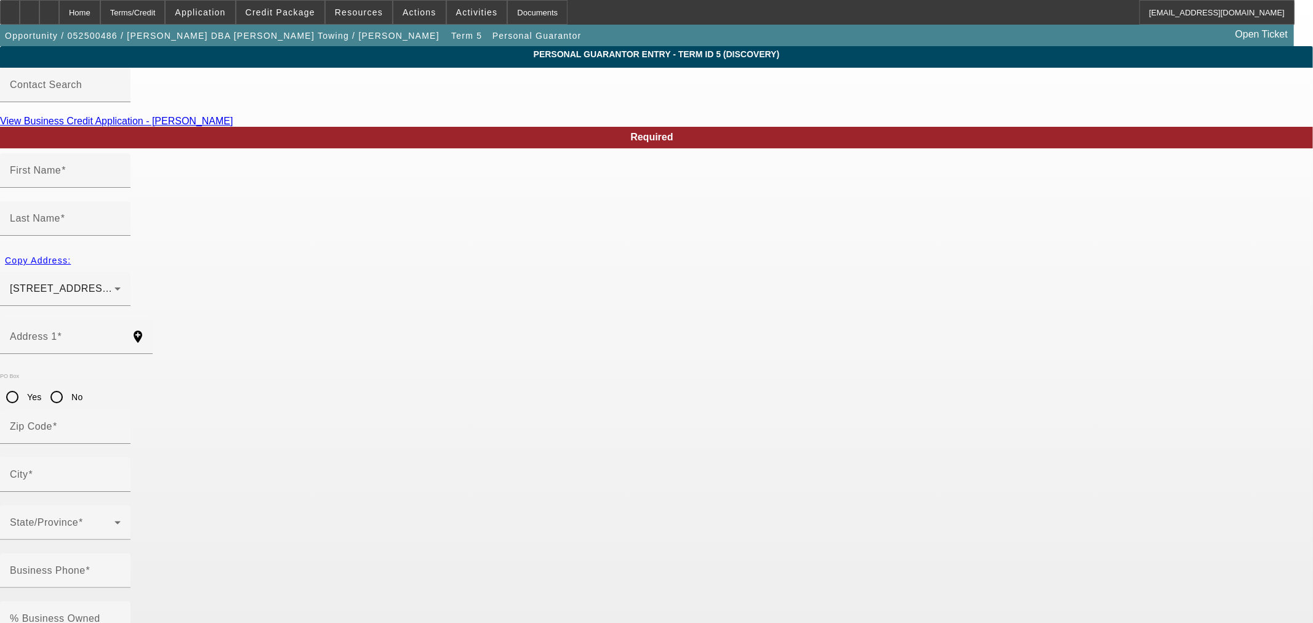
type input "[GEOGRAPHIC_DATA]"
type input "[PHONE_NUMBER]"
type input "20"
type input "462-68-1071"
